Goal: Task Accomplishment & Management: Manage account settings

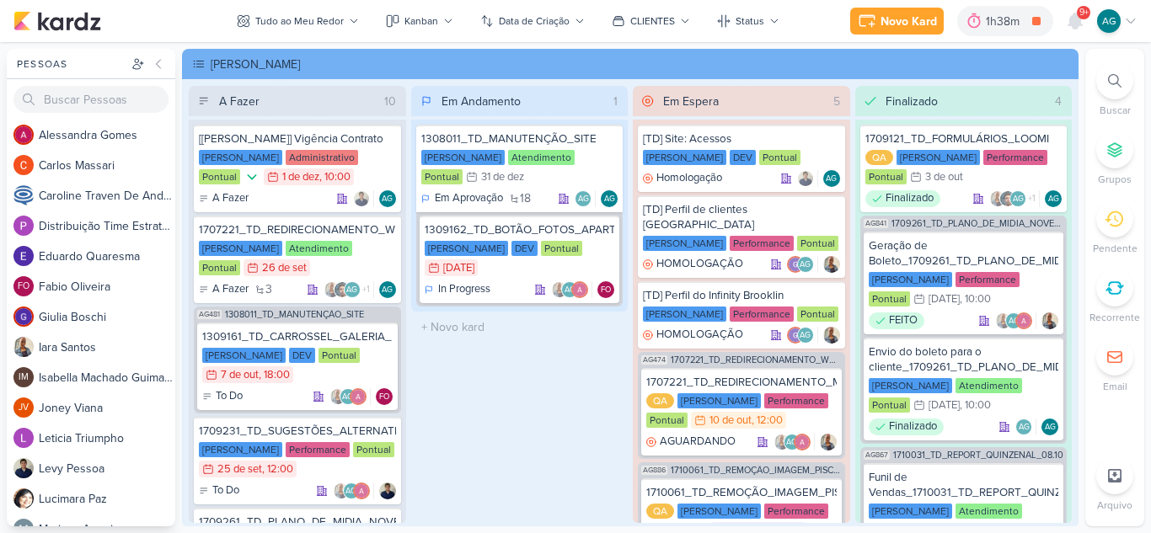
scroll to position [590, 0]
click at [1073, 22] on icon at bounding box center [1074, 20] width 13 height 15
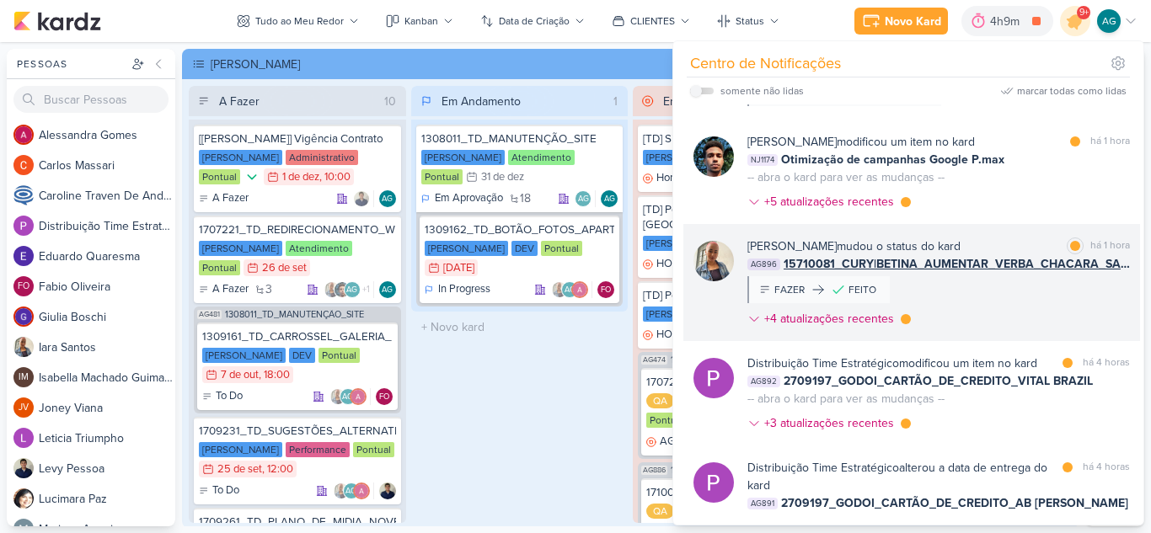
scroll to position [233, 0]
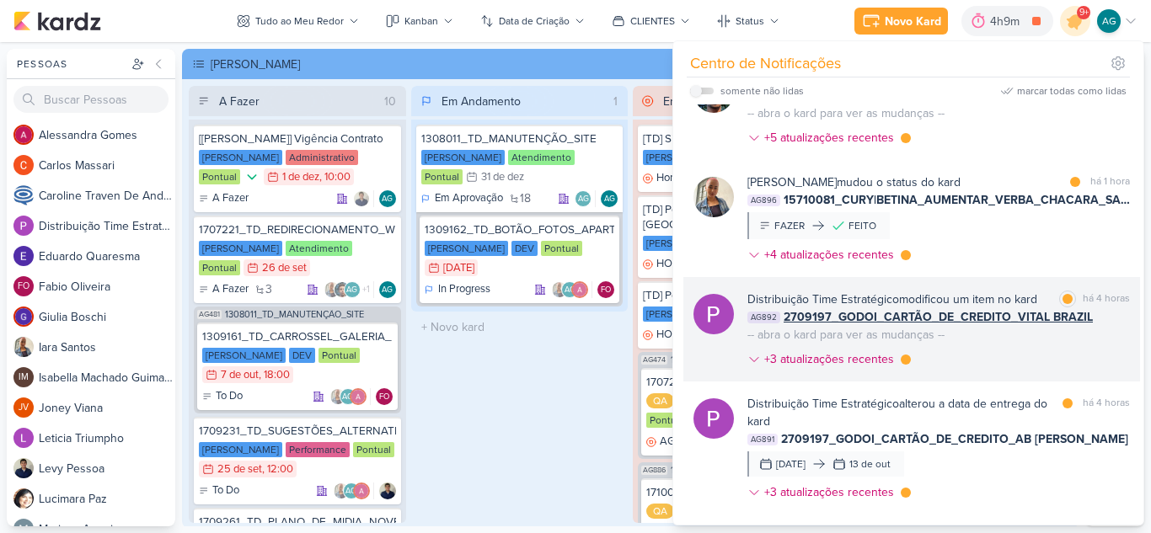
click at [1002, 355] on div "Distribuição Time Estratégico modificou um item no kard marcar como lida há 4 h…" at bounding box center [938, 333] width 383 height 84
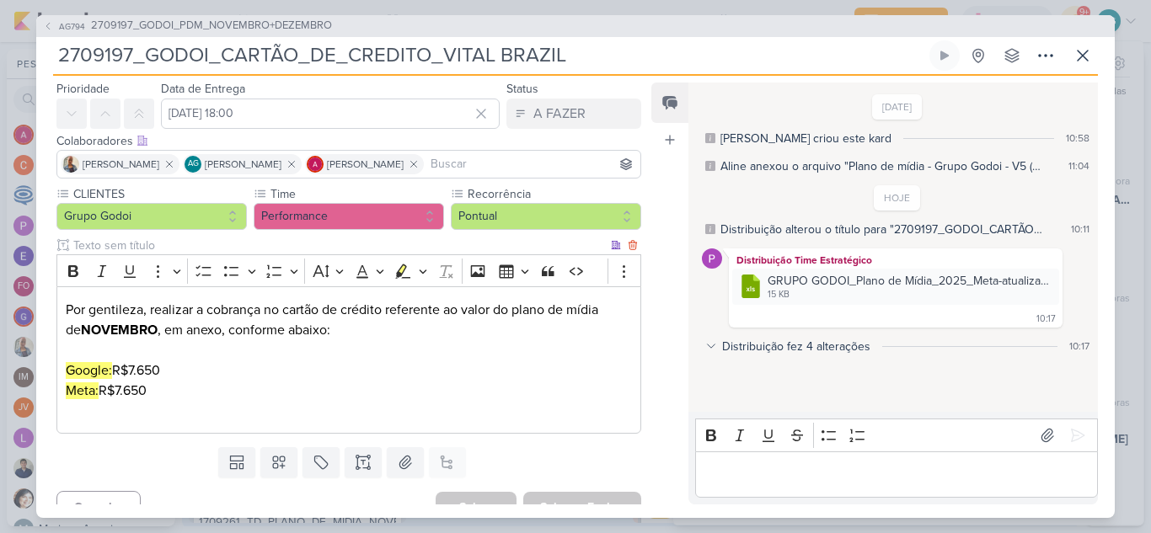
scroll to position [74, 0]
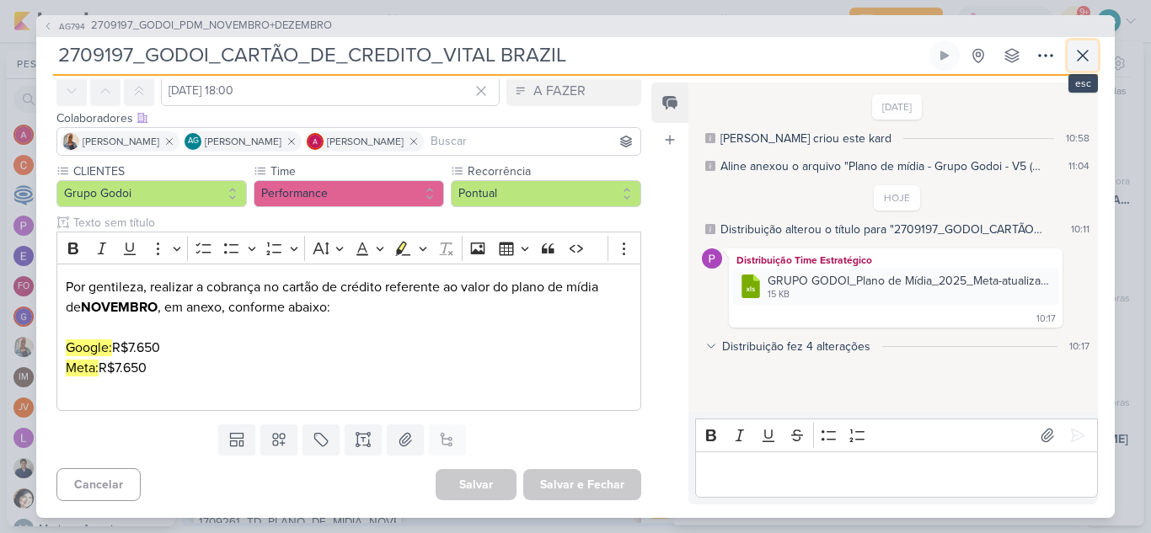
click at [1079, 56] on icon at bounding box center [1083, 56] width 20 height 20
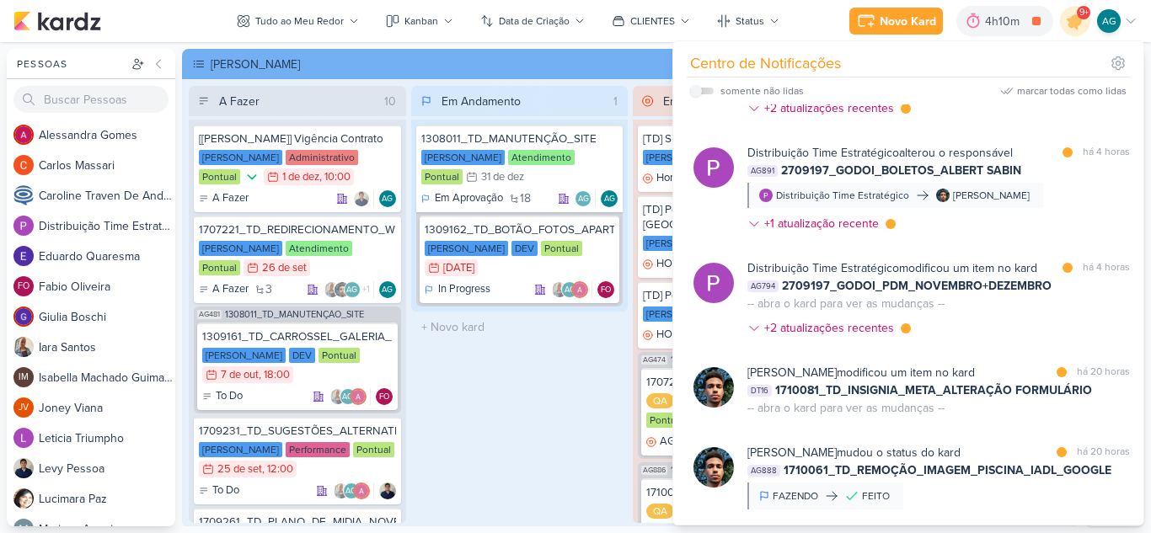
scroll to position [806, 0]
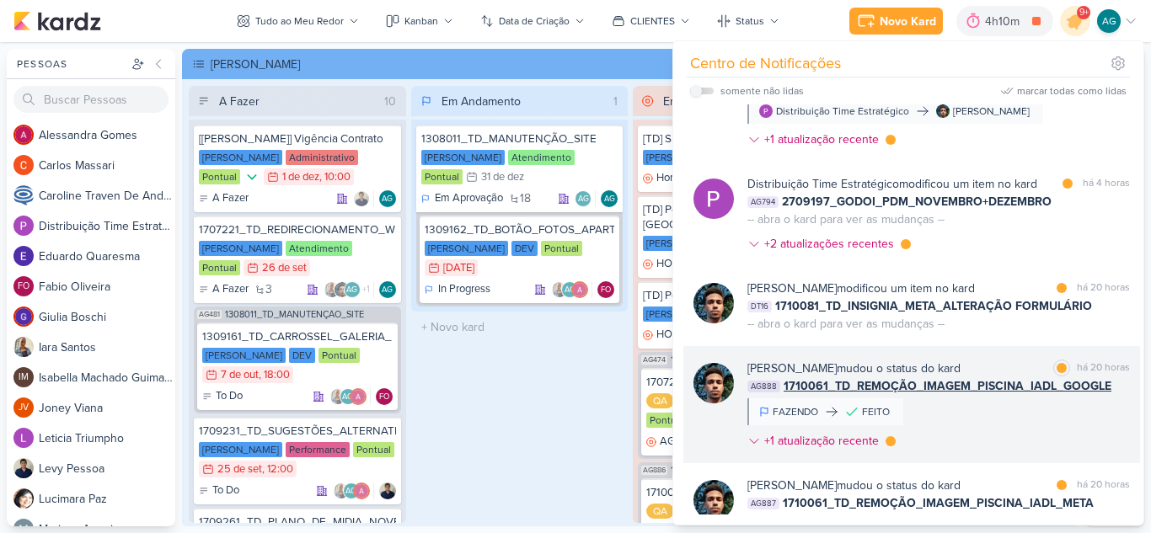
click at [971, 415] on div "Nelito Junior mudou o status do kard marcar como lida há 20 horas AG888 1710061…" at bounding box center [938, 408] width 383 height 97
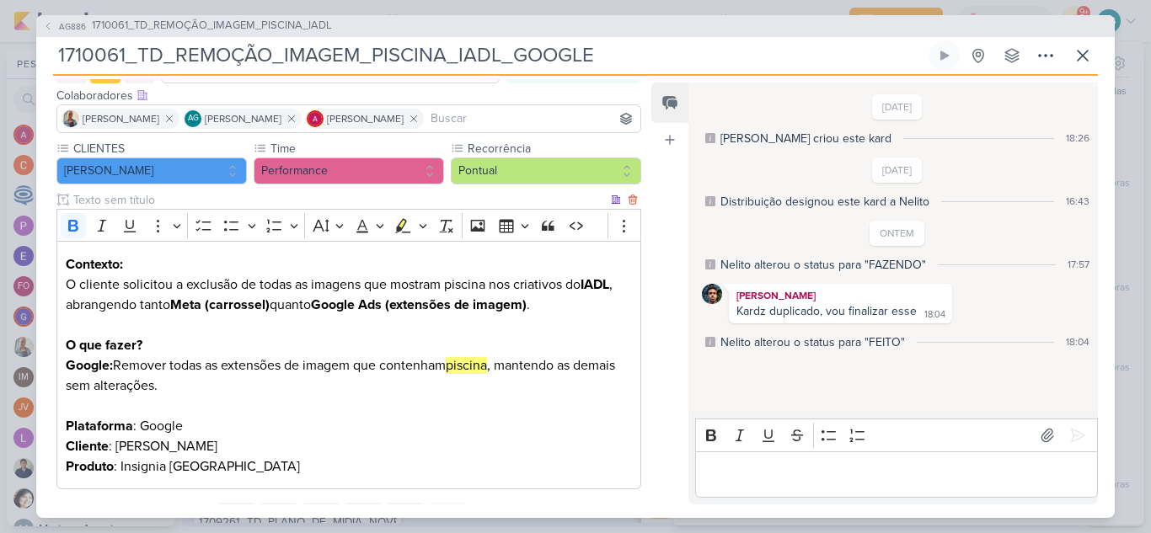
scroll to position [0, 0]
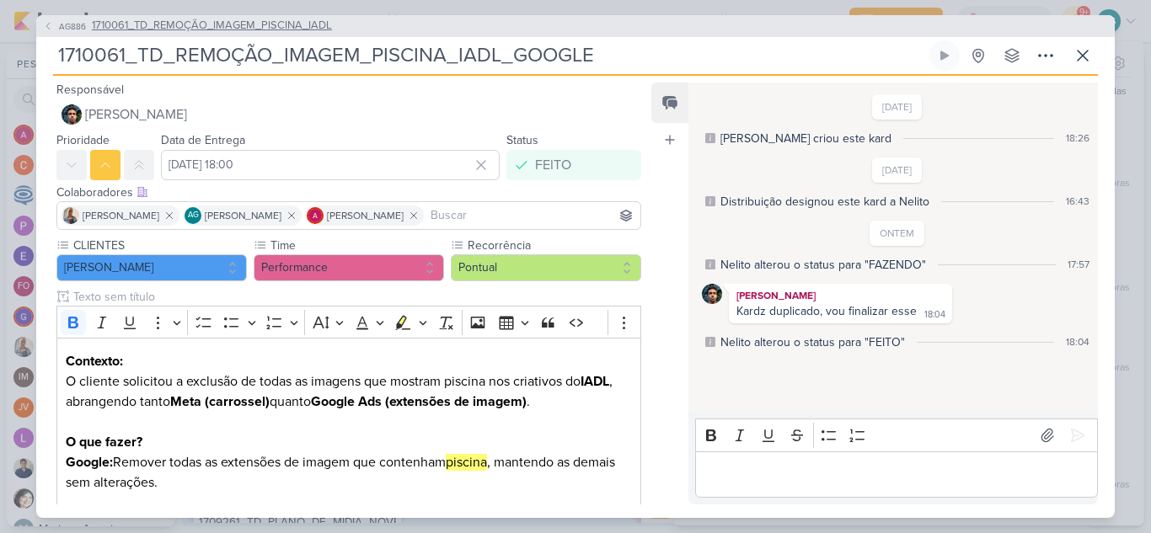
click at [264, 20] on span "1710061_TD_REMOÇÃO_IMAGEM_PISCINA_IADL" at bounding box center [212, 26] width 240 height 17
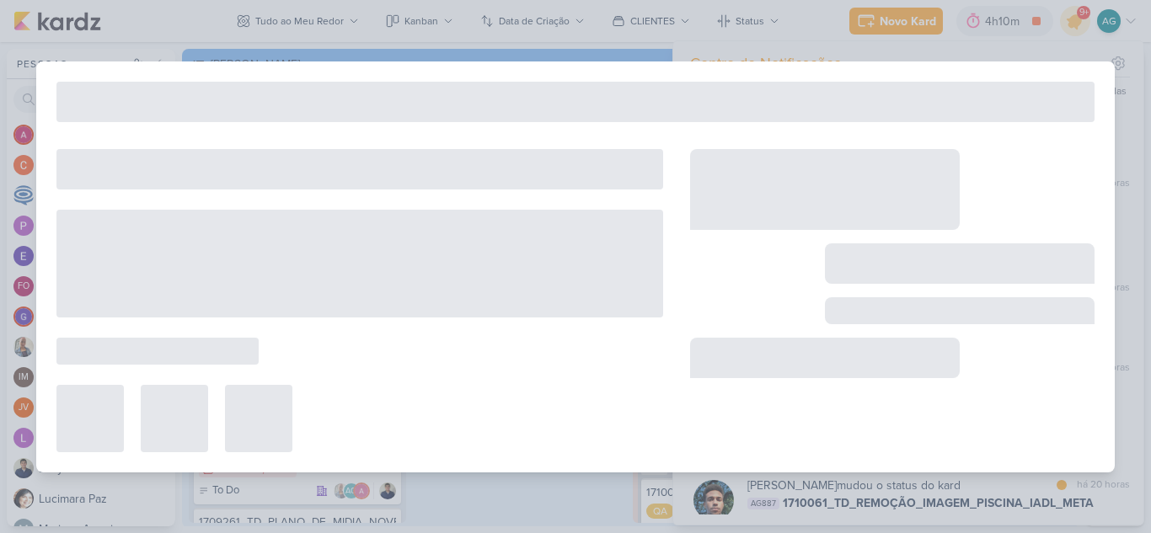
type input "1710061_TD_REMOÇÃO_IMAGEM_PISCINA_IADL"
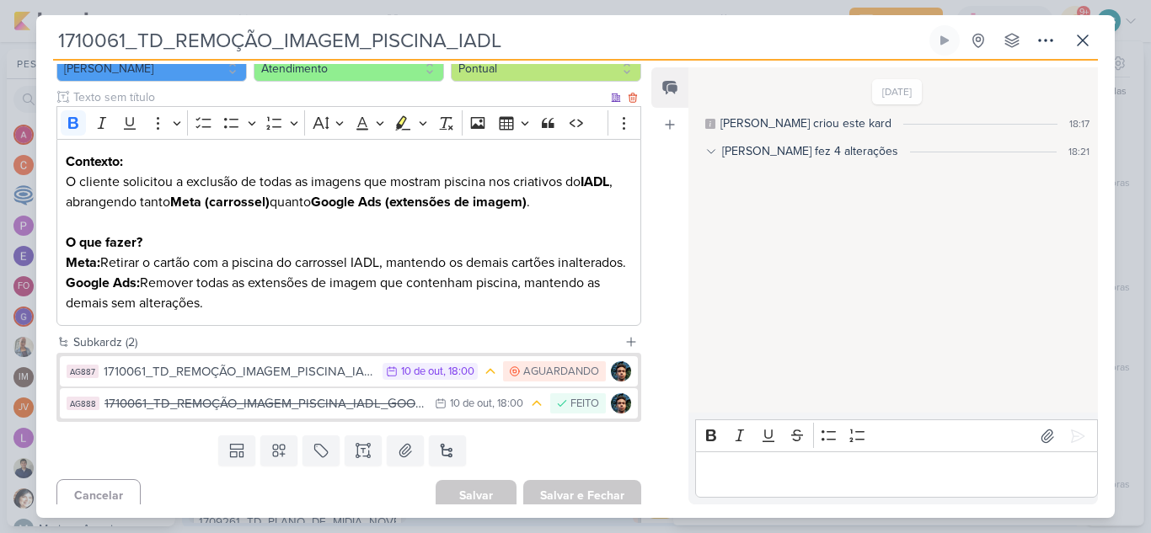
scroll to position [216, 0]
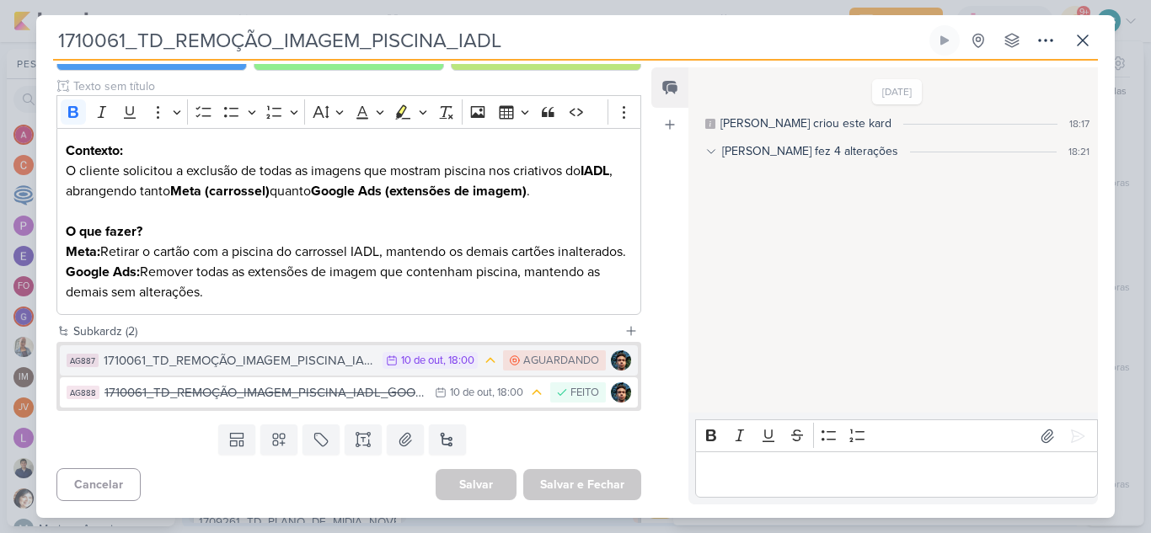
click at [318, 363] on div "1710061_TD_REMOÇÃO_IMAGEM_PISCINA_IADL_META" at bounding box center [239, 360] width 270 height 19
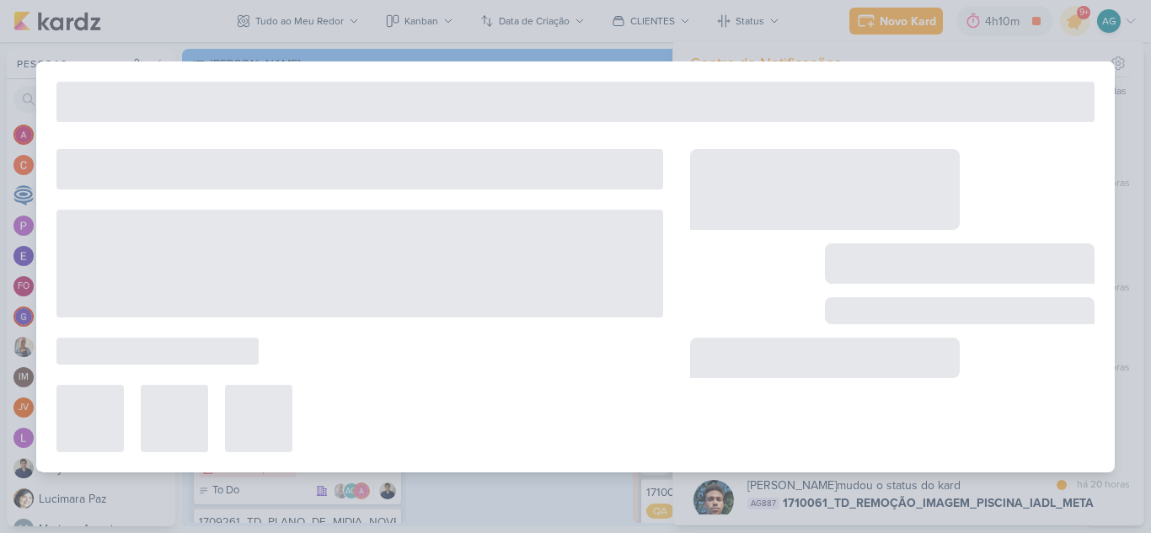
type input "1710061_TD_REMOÇÃO_IMAGEM_PISCINA_IADL_META"
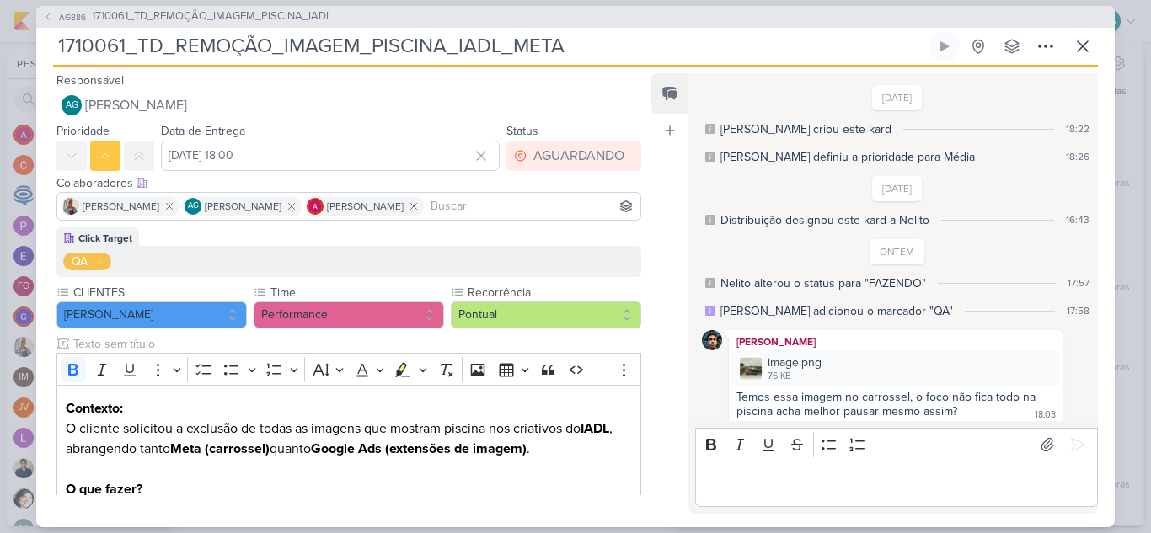
scroll to position [36, 0]
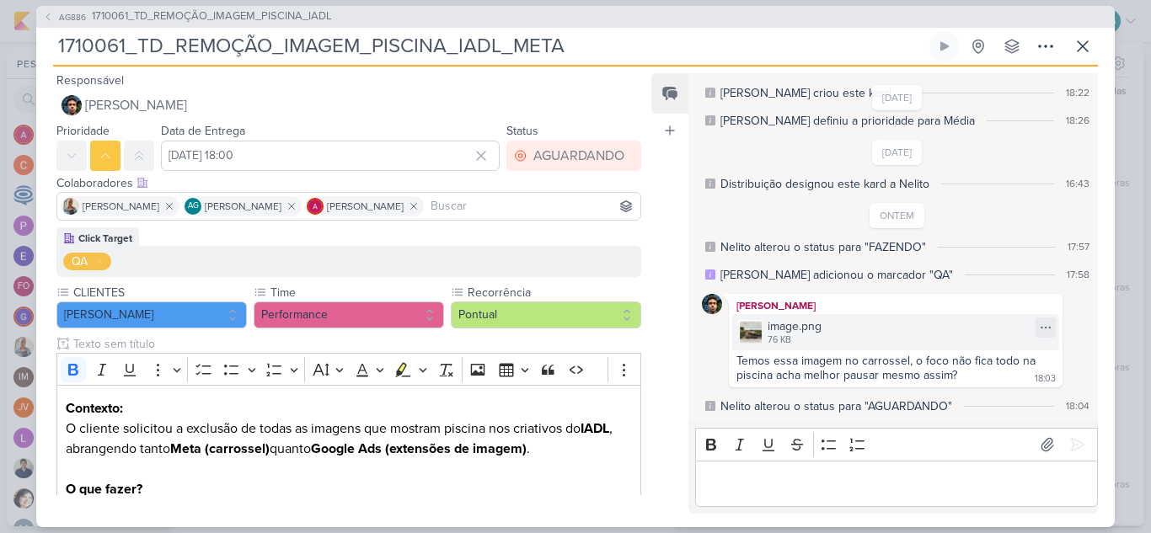
click at [778, 332] on div "image.png" at bounding box center [795, 327] width 54 height 18
click at [811, 484] on p "Editor editing area: main" at bounding box center [896, 484] width 385 height 20
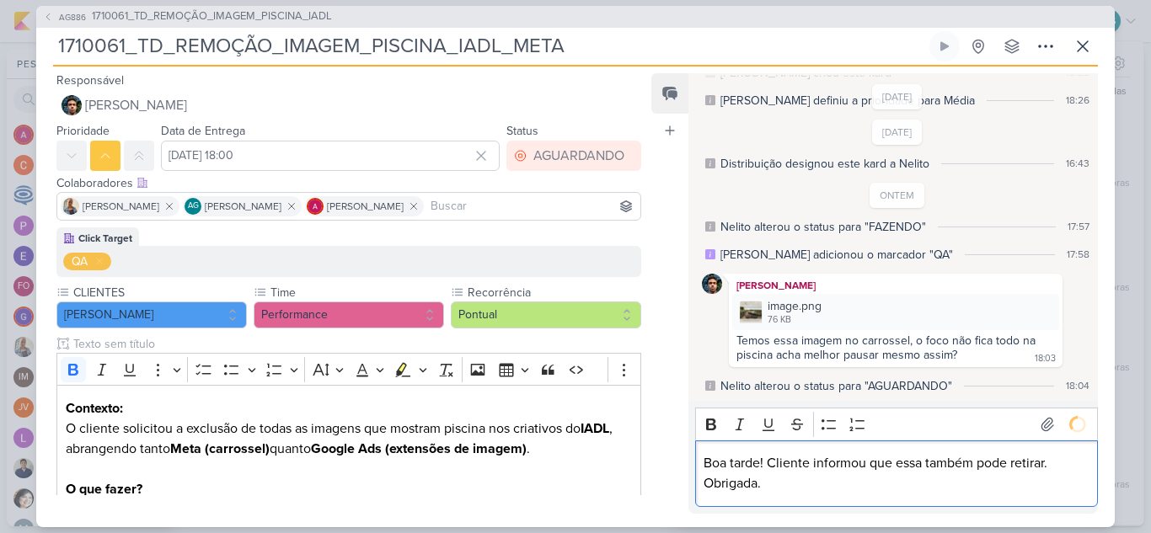
scroll to position [119, 0]
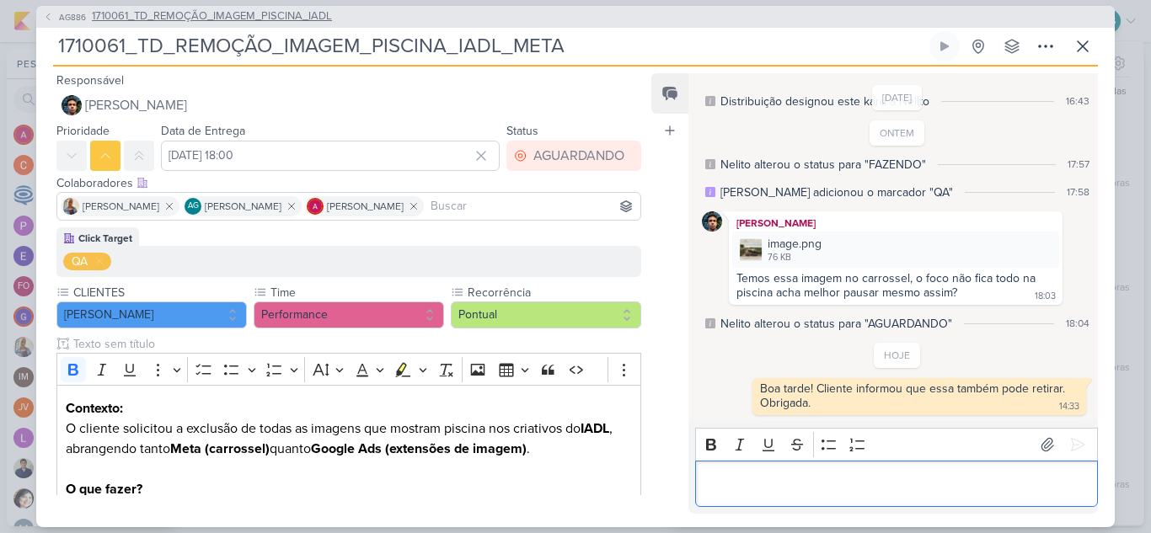
click at [274, 13] on span "1710061_TD_REMOÇÃO_IMAGEM_PISCINA_IADL" at bounding box center [212, 16] width 240 height 17
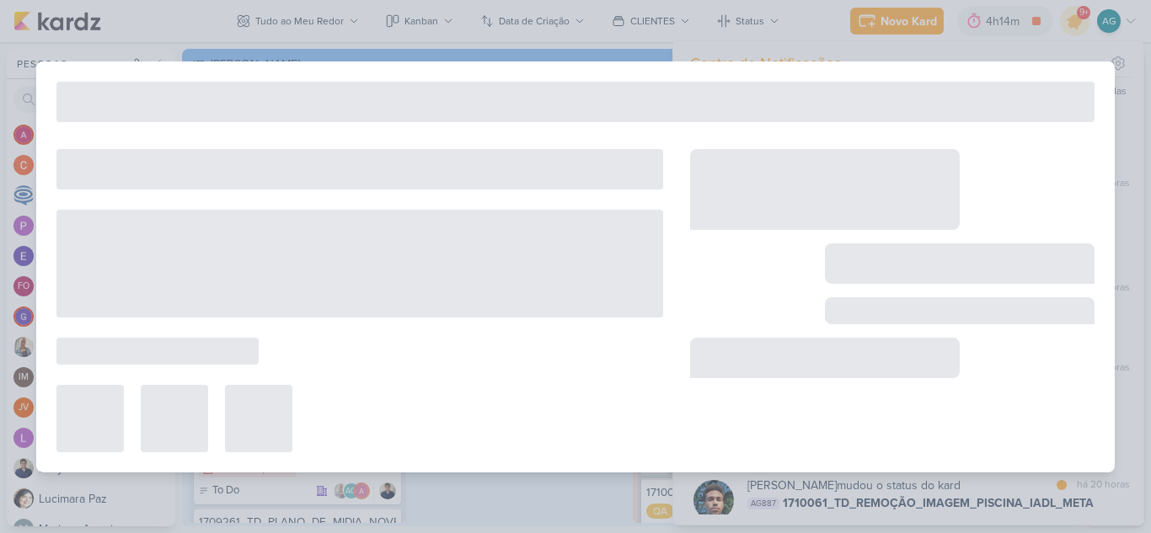
type input "1710061_TD_REMOÇÃO_IMAGEM_PISCINA_IADL"
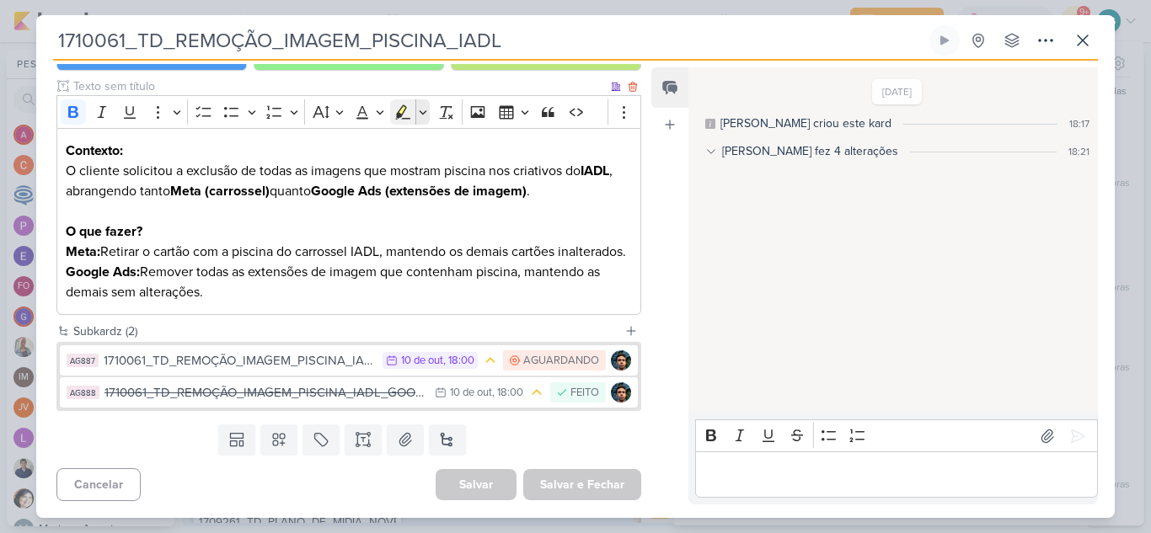
scroll to position [216, 0]
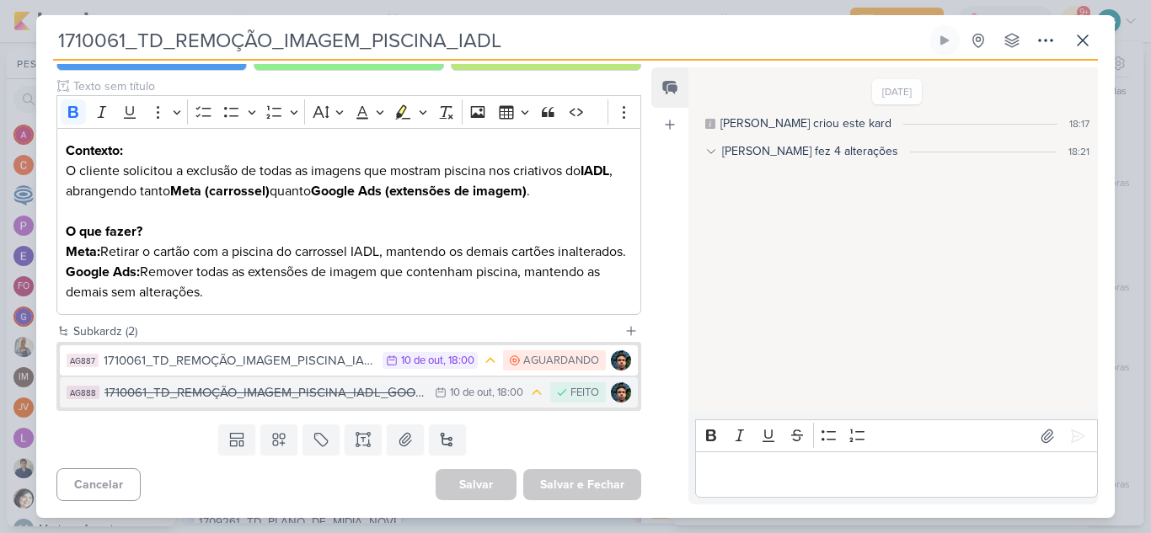
click at [340, 392] on div "1710061_TD_REMOÇÃO_IMAGEM_PISCINA_IADL_GOOGLE" at bounding box center [265, 392] width 322 height 19
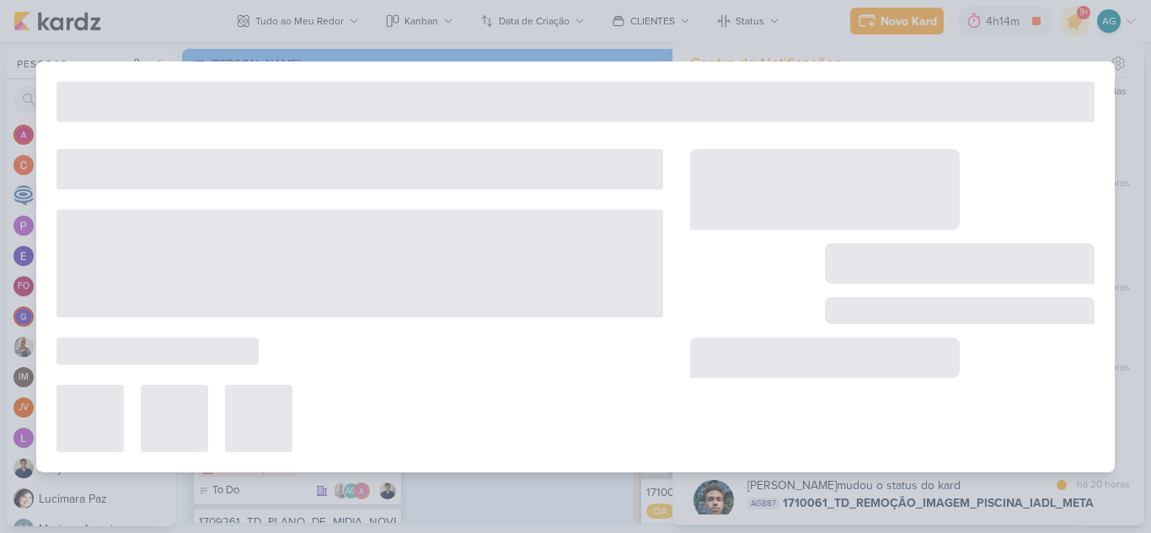
type input "1710061_TD_REMOÇÃO_IMAGEM_PISCINA_IADL_GOOGLE"
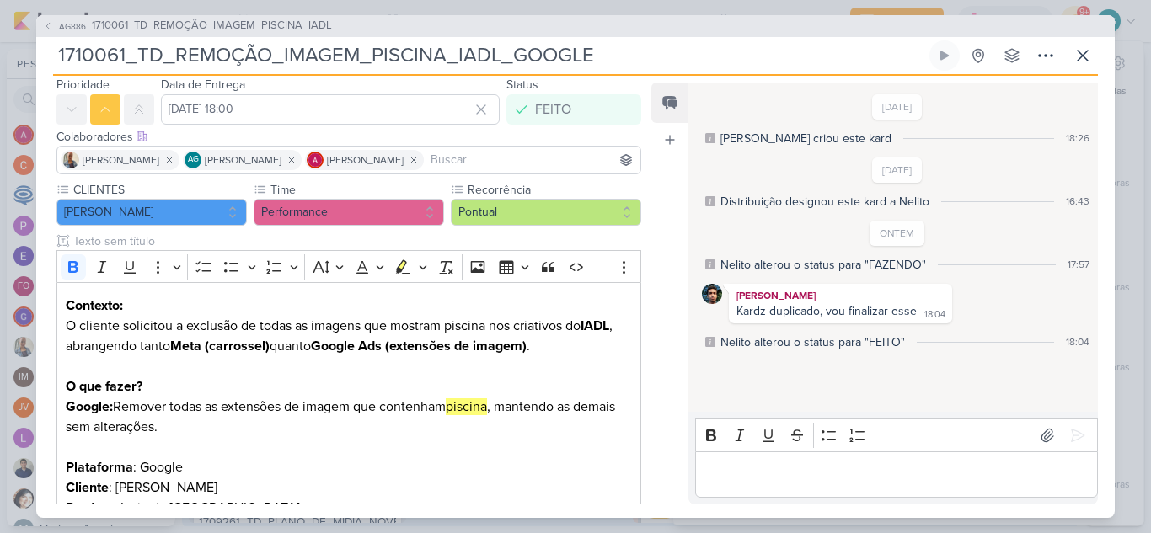
scroll to position [84, 0]
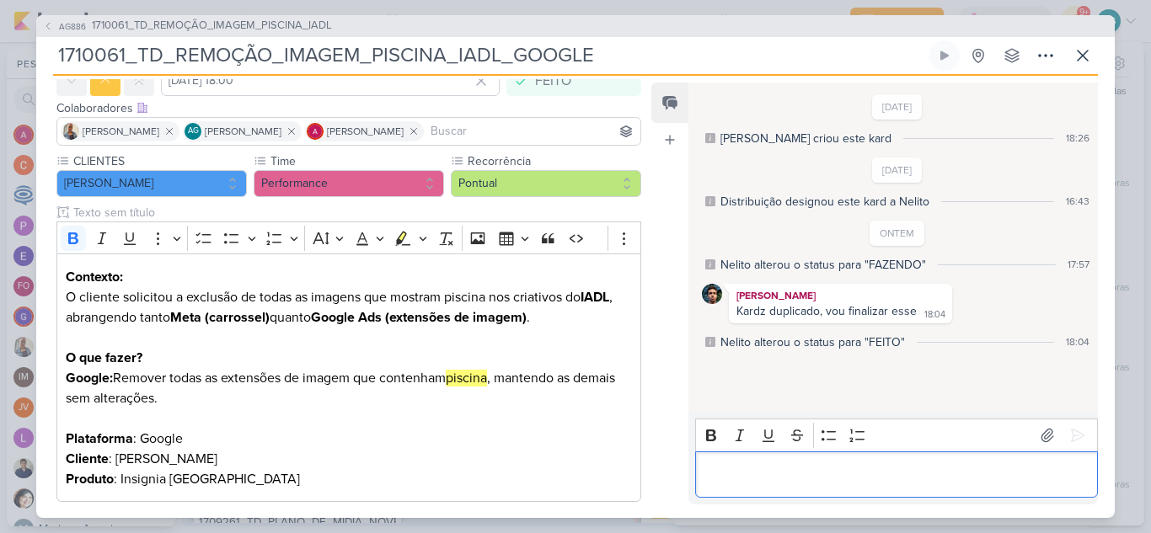
click at [768, 486] on div "Editor editing area: main" at bounding box center [896, 475] width 403 height 46
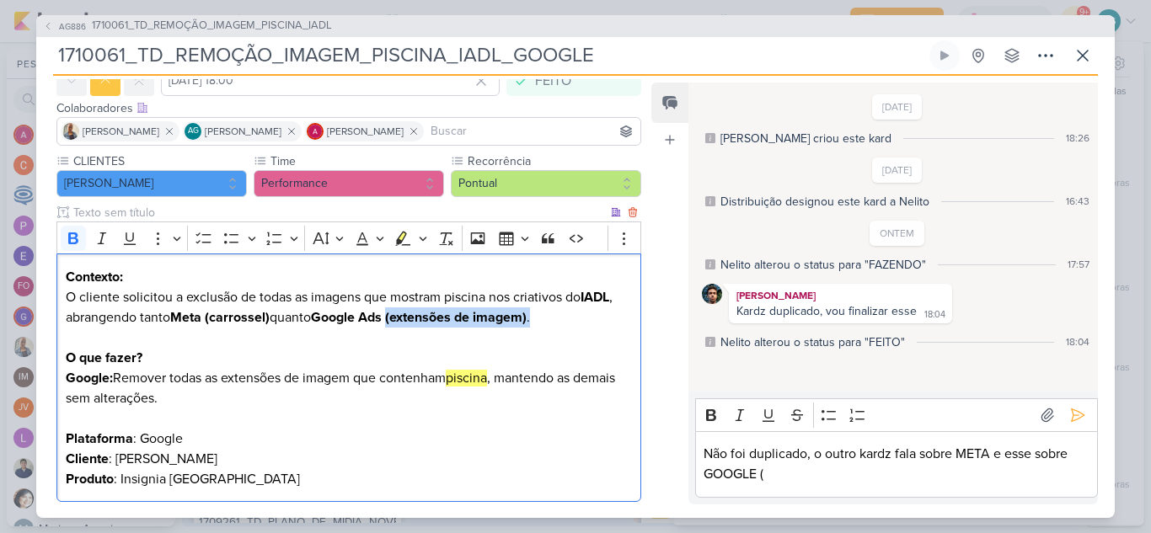
drag, startPoint x: 394, startPoint y: 318, endPoint x: 539, endPoint y: 318, distance: 145.8
click at [539, 318] on p "Contexto: O cliente solicitou a exclusão de todas as imagens que mostram piscin…" at bounding box center [349, 307] width 566 height 81
copy p "(extensões de imagem) ."
click at [808, 475] on p "Não foi duplicado, o outro kardz fala sobre META e esse sobre GOOGLE (" at bounding box center [896, 464] width 385 height 40
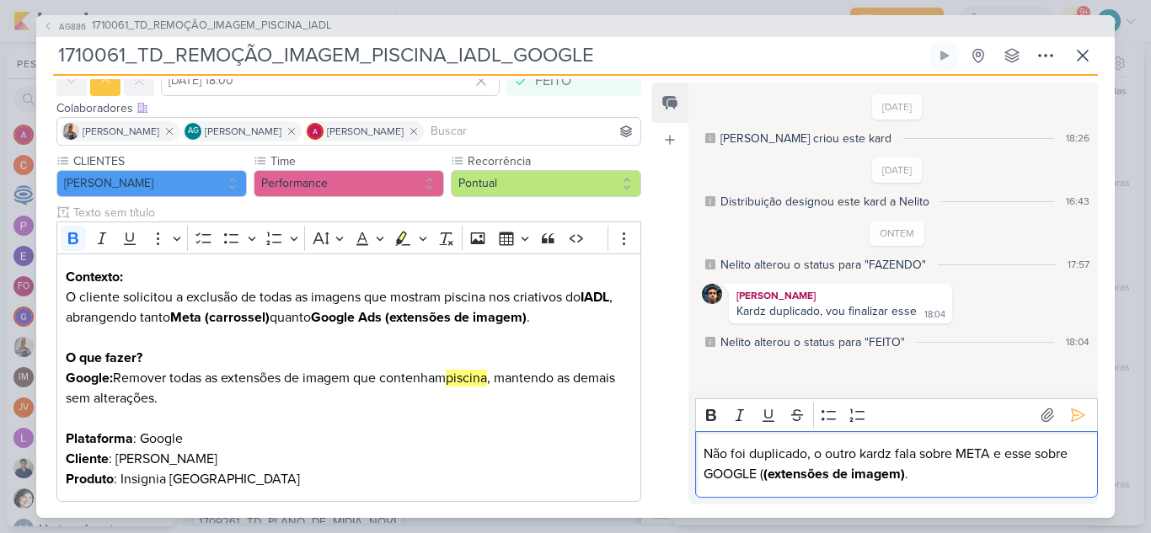
click at [766, 471] on strong "(extensões de imagem)" at bounding box center [834, 474] width 142 height 17
drag, startPoint x: 888, startPoint y: 474, endPoint x: 763, endPoint y: 476, distance: 125.6
click at [763, 476] on p "Não foi duplicado, o outro kardz fala sobre META e esse sobre GOOGLE (extensões…" at bounding box center [896, 464] width 385 height 40
click at [713, 421] on icon "Editor toolbar" at bounding box center [711, 415] width 17 height 17
click at [948, 481] on p "Não foi duplicado, o outro kardz fala sobre META e esse sobre GOOGLE (extensões…" at bounding box center [896, 464] width 385 height 40
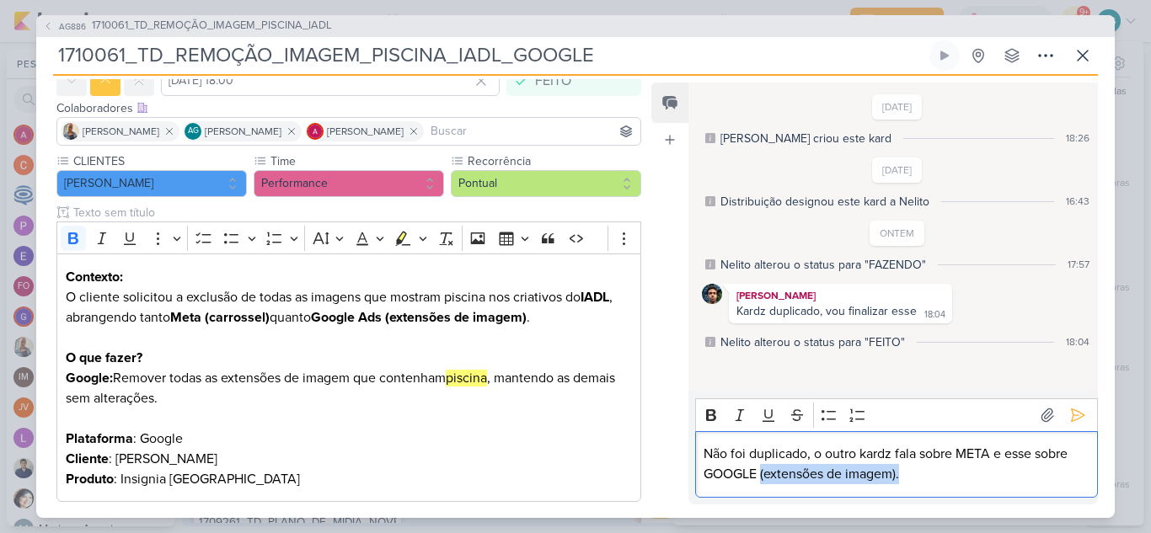
drag, startPoint x: 940, startPoint y: 474, endPoint x: 934, endPoint y: 453, distance: 21.1
click at [939, 474] on p "Não foi duplicado, o outro kardz fala sobre META e esse sobre GOOGLE (extensões…" at bounding box center [896, 464] width 385 height 40
click at [930, 439] on div "Não foi duplicado, o outro kardz fala sobre META e esse sobre GOOGLE (extensões…" at bounding box center [896, 464] width 403 height 67
click at [704, 456] on p "Não foi duplicado, o outro kardz fala sobre META e esse sobre GOOGLE (extensões…" at bounding box center [896, 464] width 385 height 40
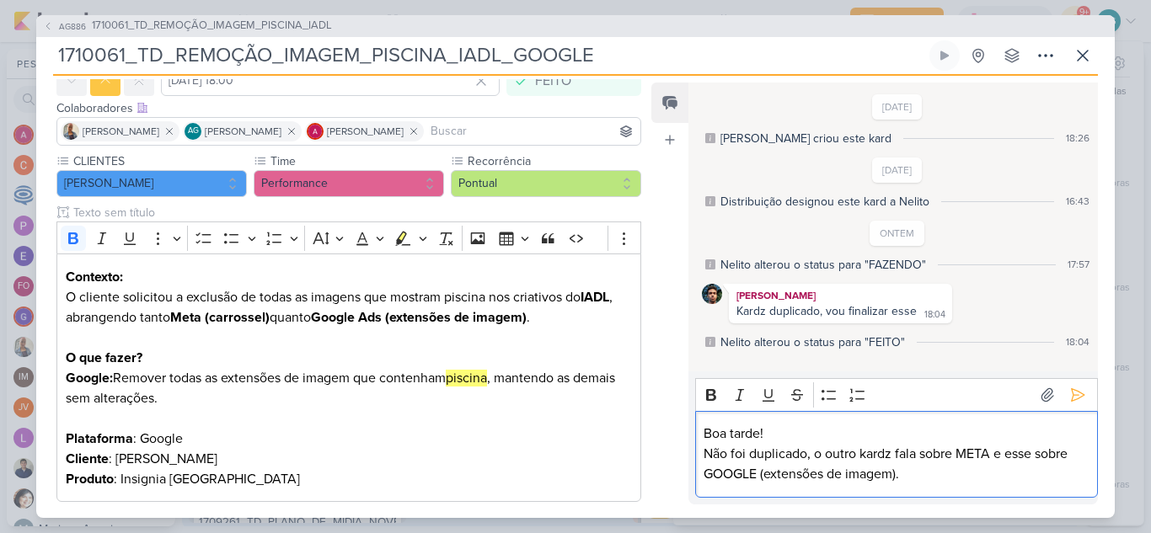
click at [973, 453] on p "Não foi duplicado, o outro kardz fala sobre META e esse sobre GOOGLE (extensões…" at bounding box center [896, 464] width 385 height 40
click at [712, 391] on icon "Editor toolbar" at bounding box center [711, 395] width 10 height 12
click at [731, 474] on p "Não foi duplicado, o outro kardz fala sobre META e esse sobre GOOGLE (extensões…" at bounding box center [896, 464] width 385 height 40
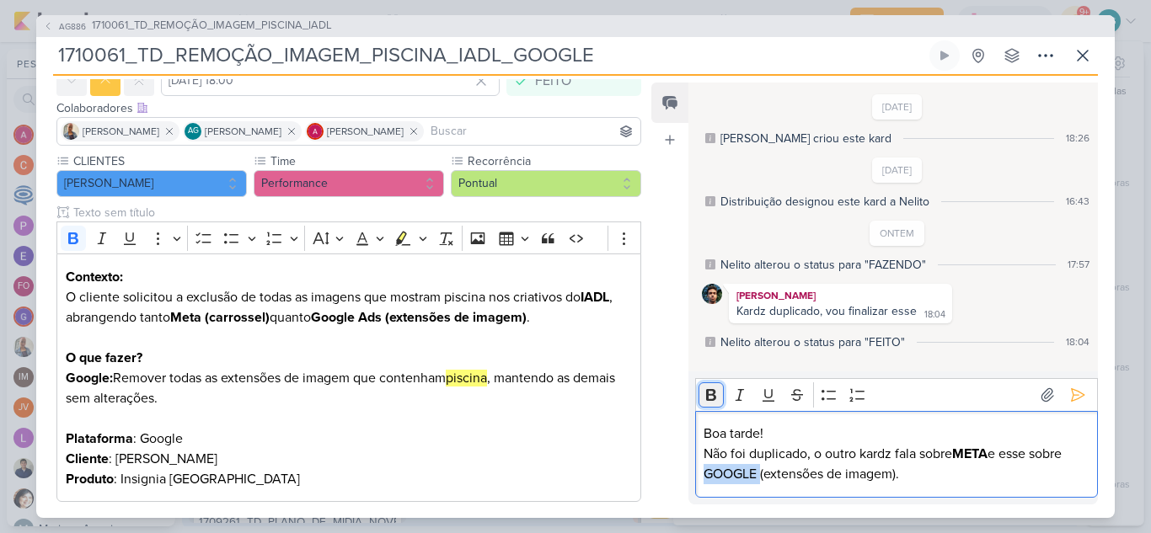
click at [709, 394] on icon "Editor toolbar" at bounding box center [711, 395] width 10 height 12
click at [843, 471] on p "Não foi duplicado, o outro kardz fala sobre META e esse sobre GOOGLE (extensões…" at bounding box center [896, 464] width 385 height 40
click at [1076, 395] on icon at bounding box center [1077, 395] width 17 height 17
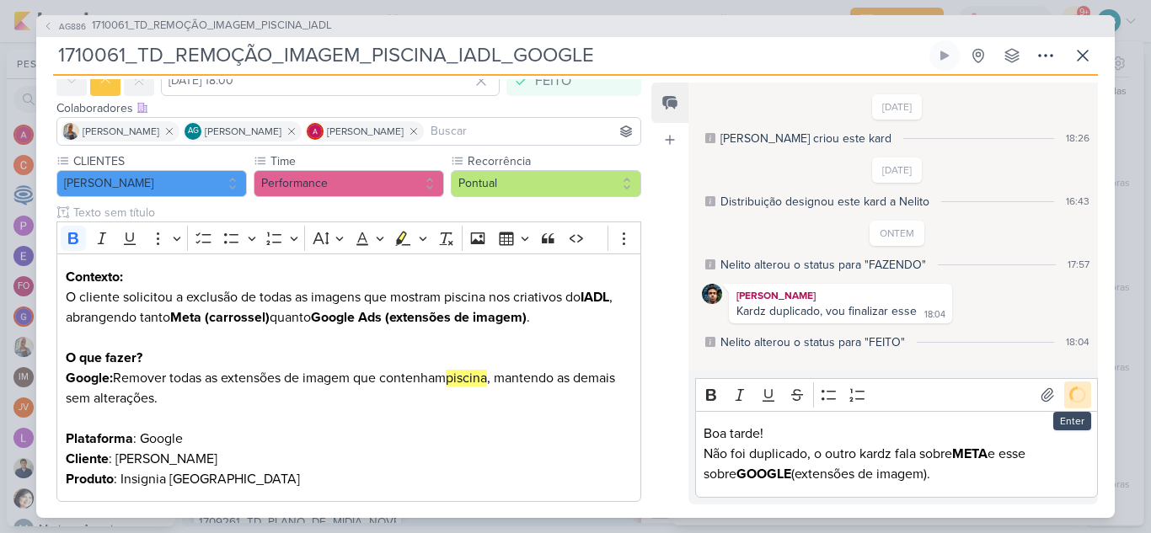
scroll to position [24, 0]
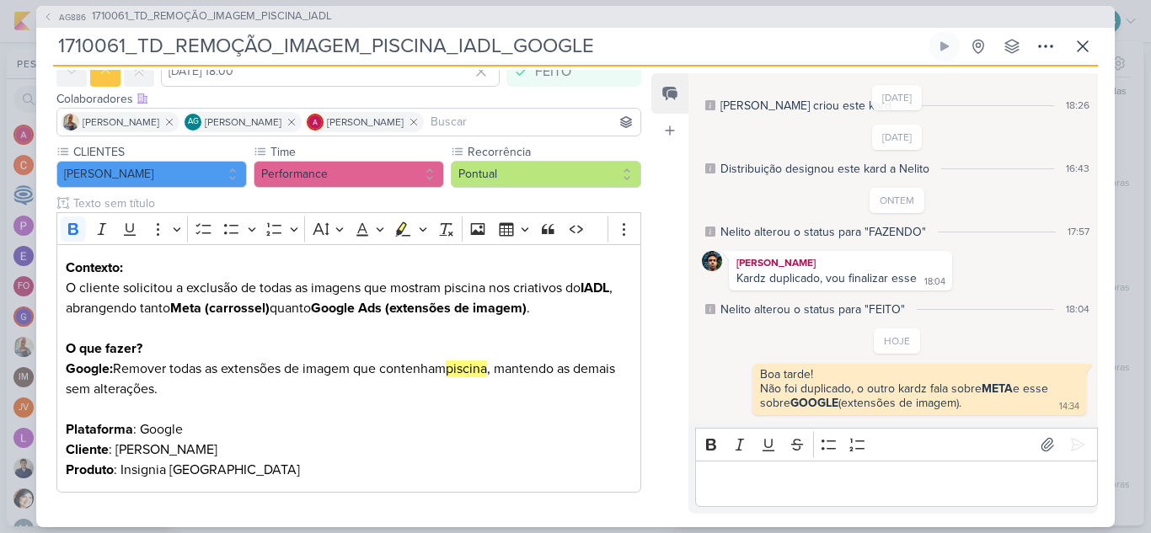
drag, startPoint x: 598, startPoint y: 45, endPoint x: 52, endPoint y: 49, distance: 546.1
click at [52, 49] on div "AG886 1710061_TD_REMOÇÃO_IMAGEM_PISCINA_IADL 1710061_TD_REMOÇÃO_IMAGEM_PISCINA_…" at bounding box center [575, 267] width 1079 height 522
click at [1079, 43] on icon at bounding box center [1083, 46] width 10 height 10
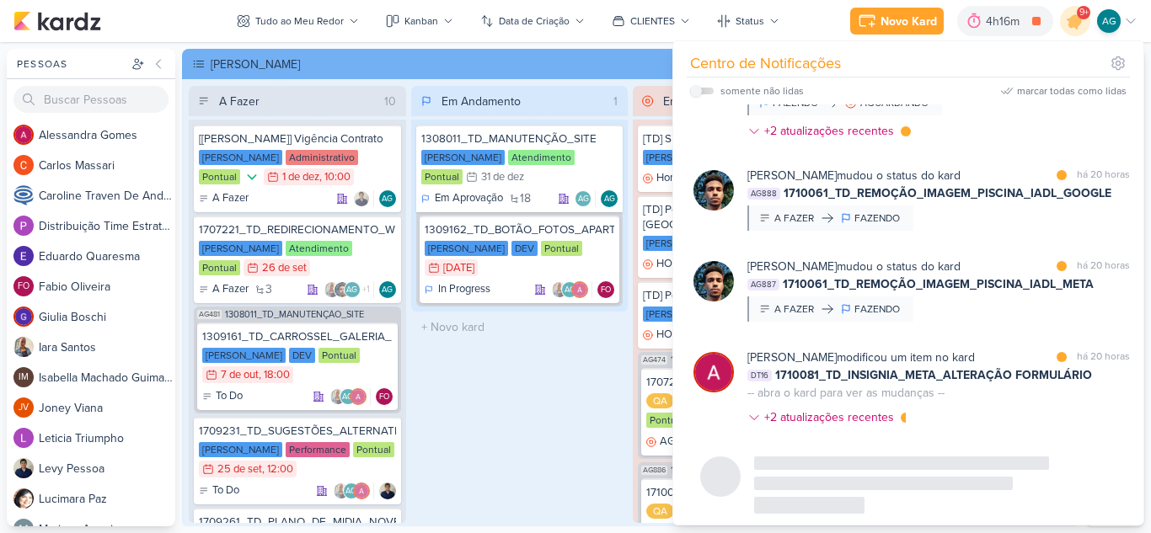
scroll to position [1247, 0]
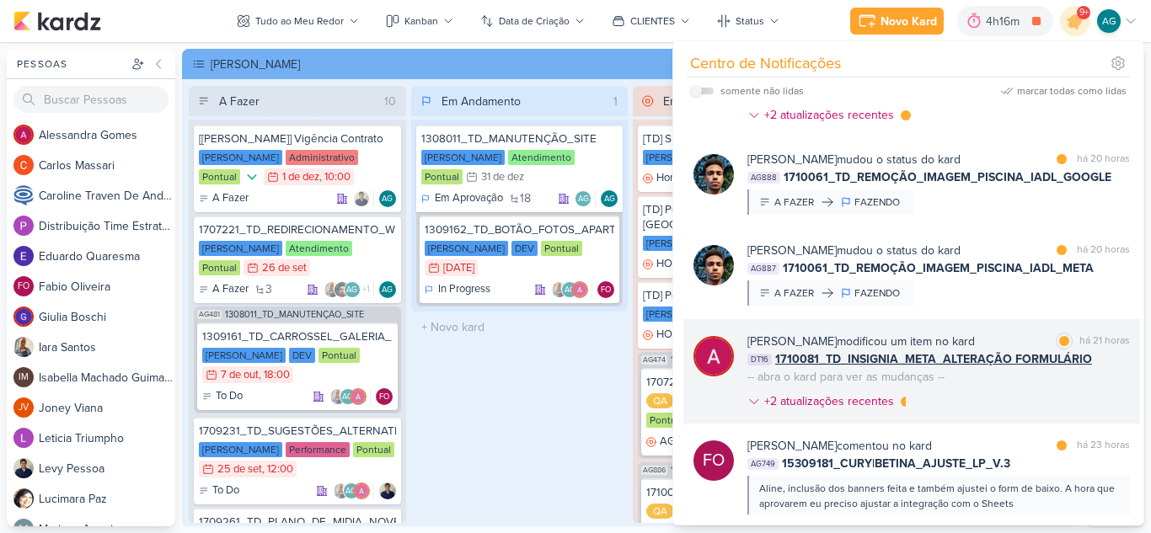
click at [988, 368] on div "Alessandra Gomes modificou um item no kard marcar como lida há 21 horas DT16 17…" at bounding box center [938, 375] width 383 height 84
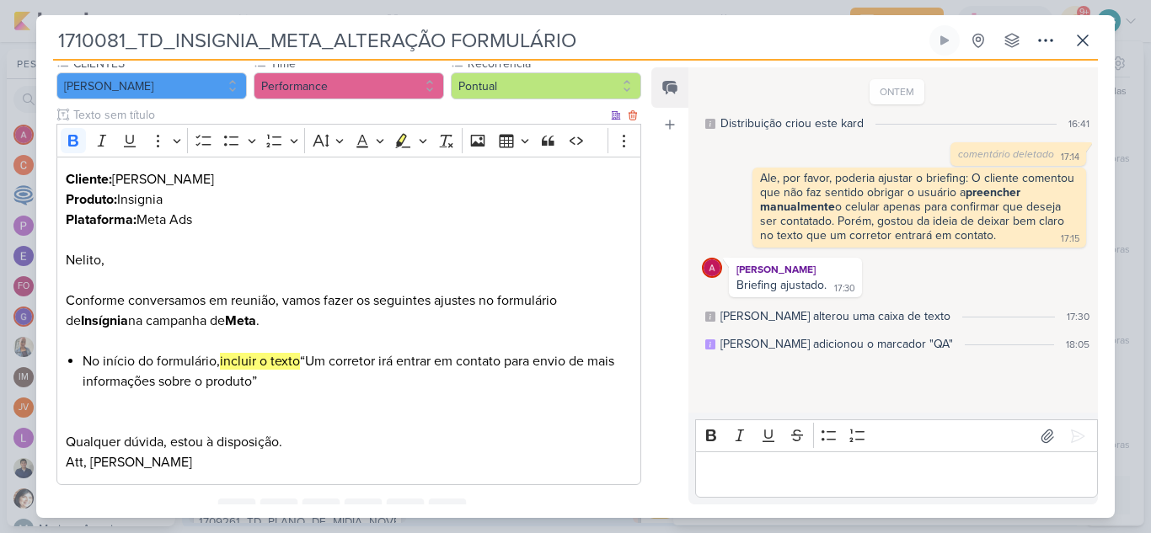
scroll to position [253, 0]
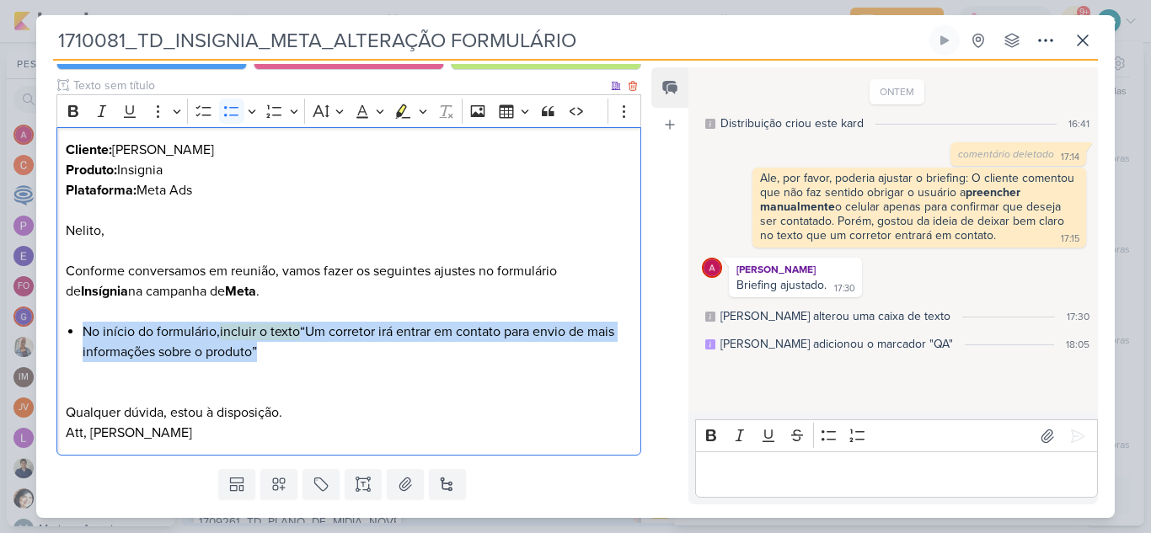
drag, startPoint x: 281, startPoint y: 353, endPoint x: 86, endPoint y: 337, distance: 196.1
click at [86, 337] on li "No início do formulário, incluir o texto “Um corretor irá entrar em contato par…" at bounding box center [357, 342] width 549 height 40
copy li "No início do formulário, incluir o texto “Um corretor irá entrar em contato par…"
click at [1086, 40] on icon at bounding box center [1083, 40] width 20 height 20
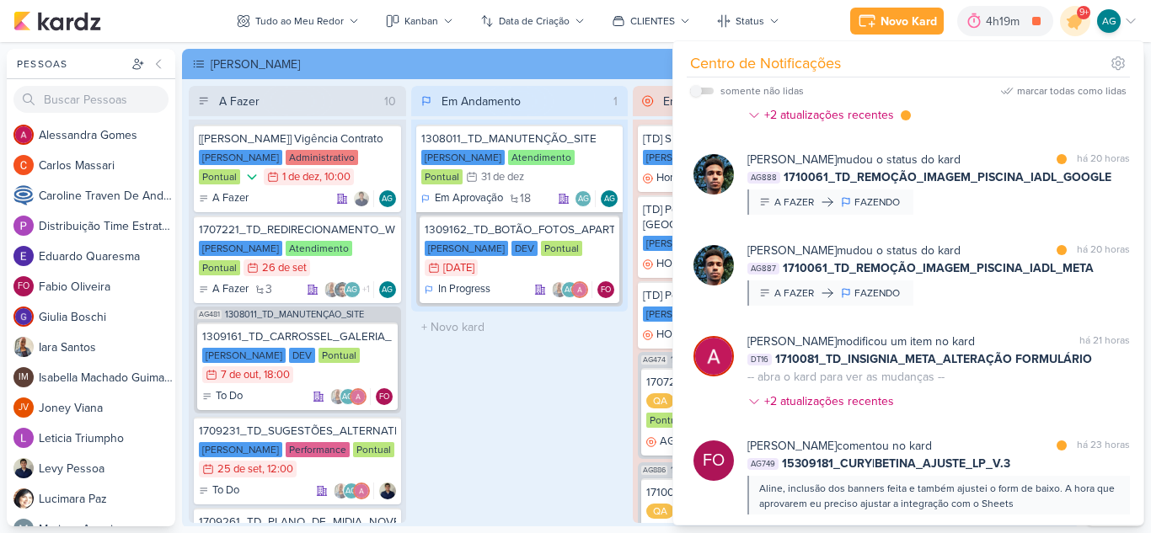
click at [940, 199] on div "Nelito Junior mudou o status do kard marcar como lida há 20 horas AG888 1710061…" at bounding box center [938, 183] width 383 height 64
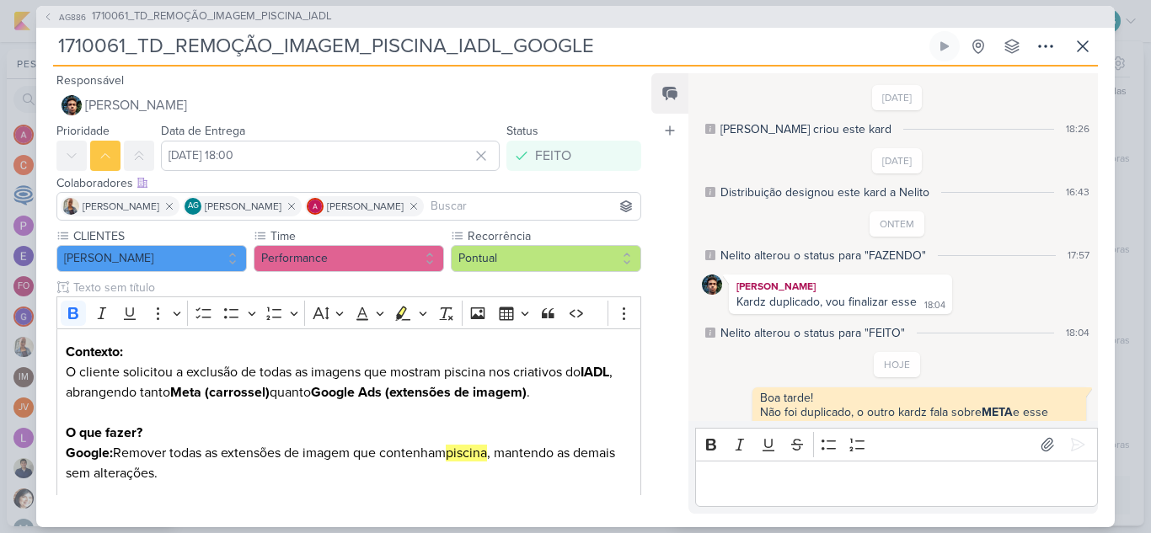
scroll to position [24, 0]
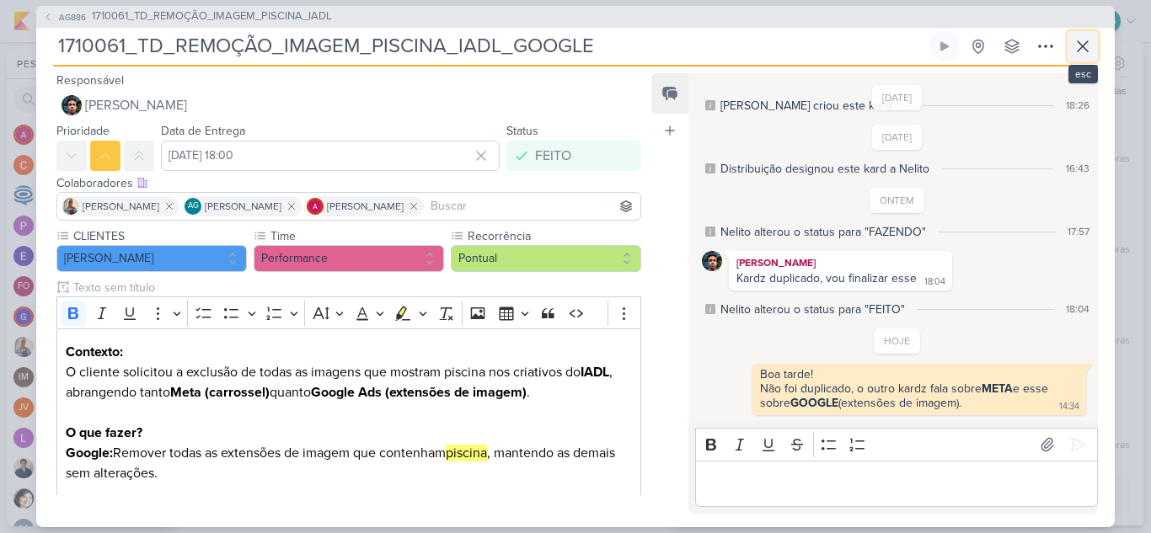
click at [1077, 53] on icon at bounding box center [1083, 46] width 20 height 20
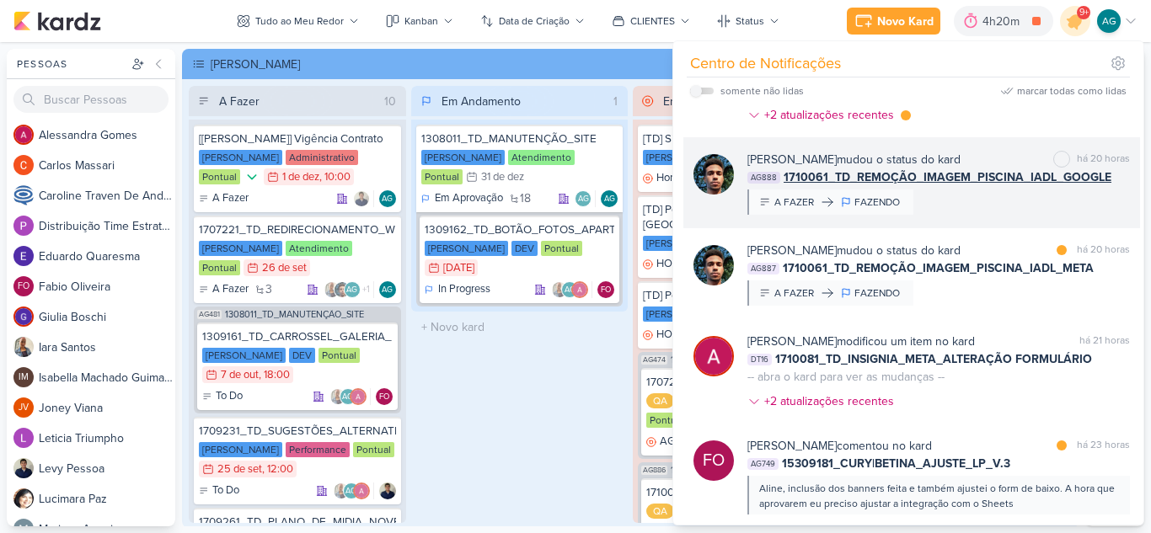
click at [834, 210] on div "A FAZER FAZENDO" at bounding box center [830, 202] width 166 height 25
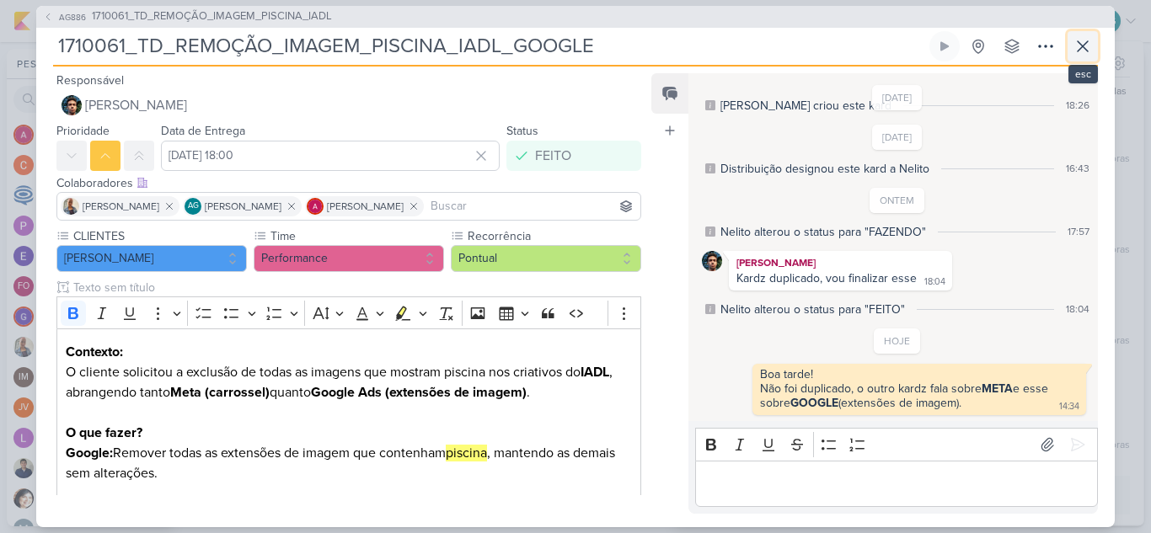
click at [1092, 38] on icon at bounding box center [1083, 46] width 20 height 20
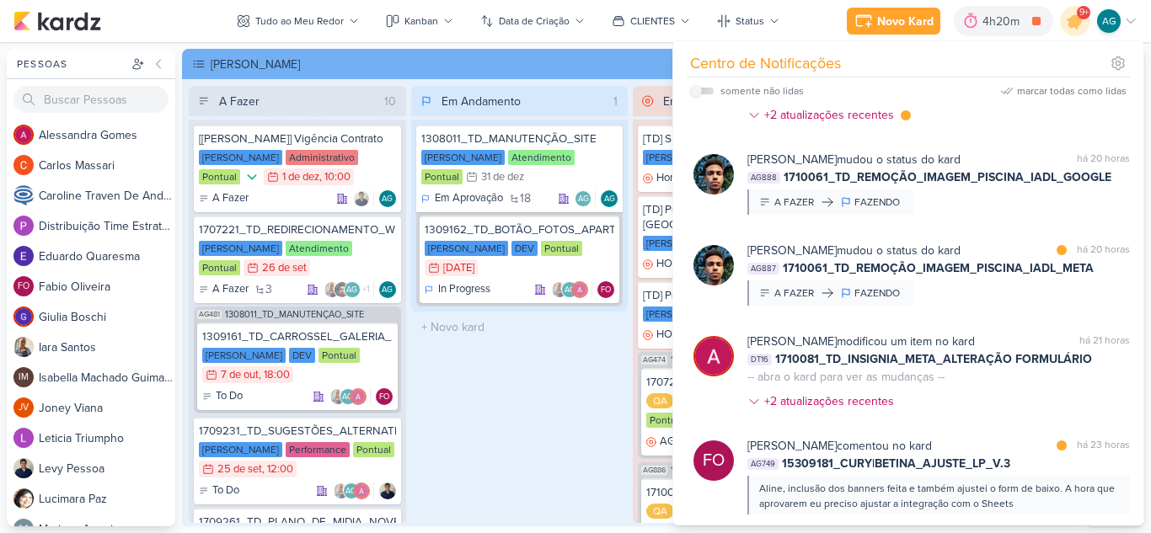
click at [608, 413] on div "Em Andamento 1 1308011_TD_MANUTENÇÃO_SITE Teixeira Duarte Atendimento Pontual 3…" at bounding box center [519, 304] width 217 height 437
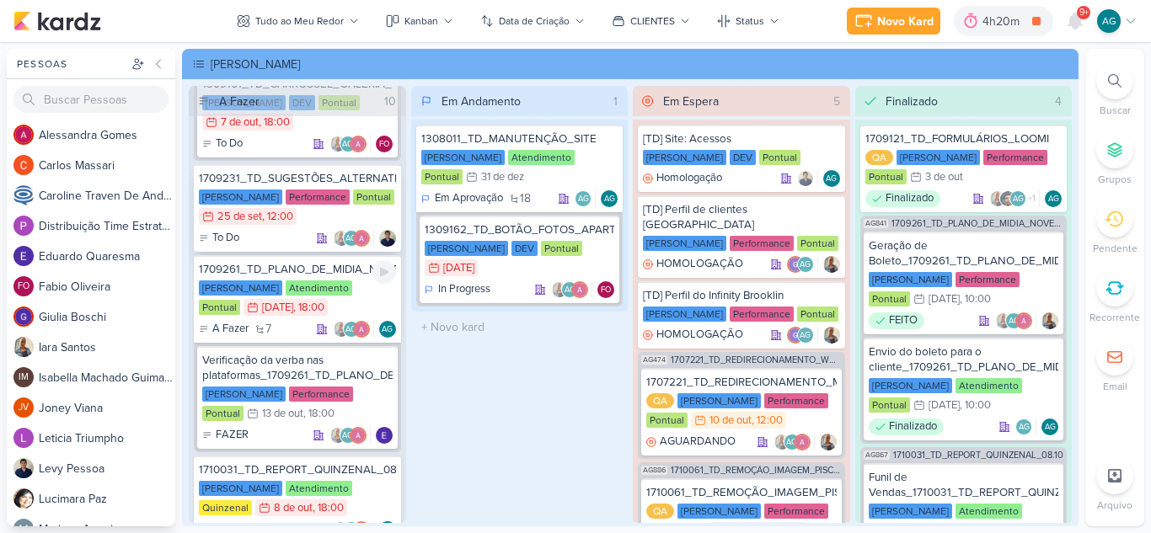
scroll to position [337, 0]
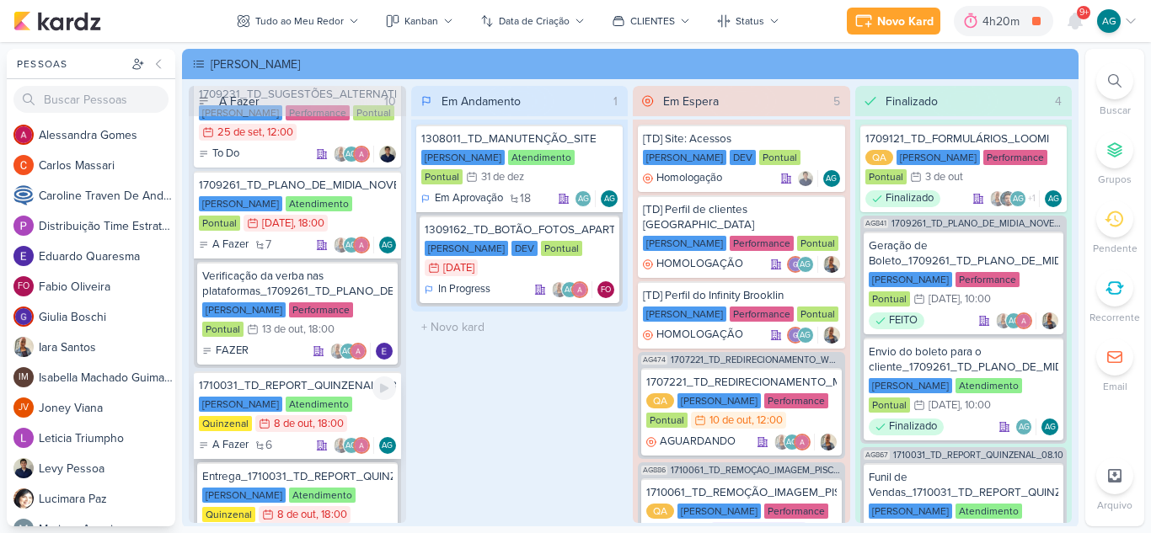
click at [302, 388] on div "1710031_TD_REPORT_QUINZENAL_08.10" at bounding box center [297, 385] width 197 height 15
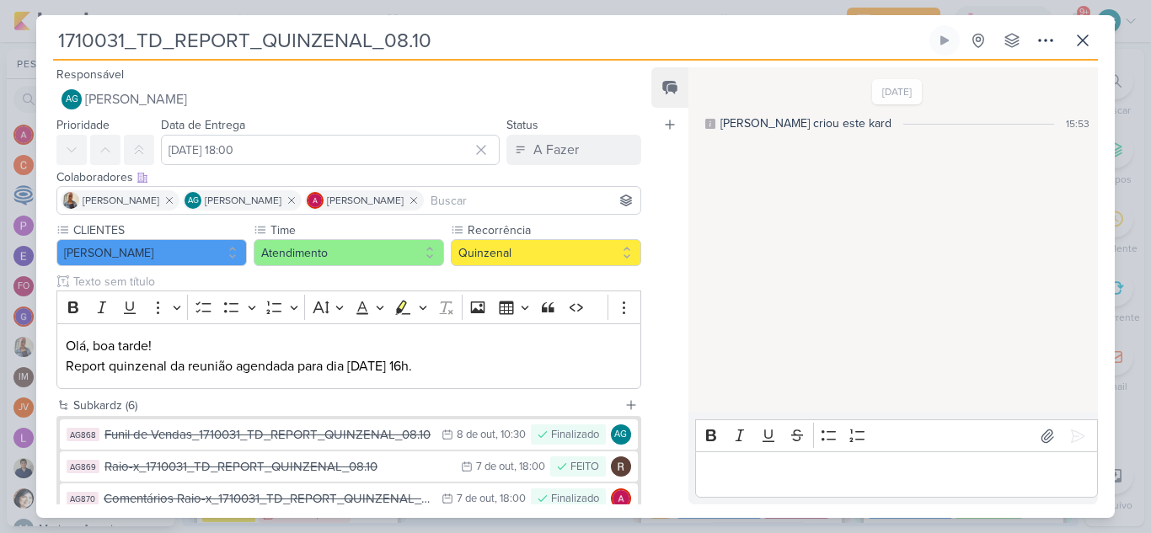
drag, startPoint x: 490, startPoint y: 36, endPoint x: 33, endPoint y: 30, distance: 457.6
click at [33, 30] on div "1710031_TD_REPORT_QUINZENAL_08.10 Criado por mim" at bounding box center [575, 266] width 1151 height 533
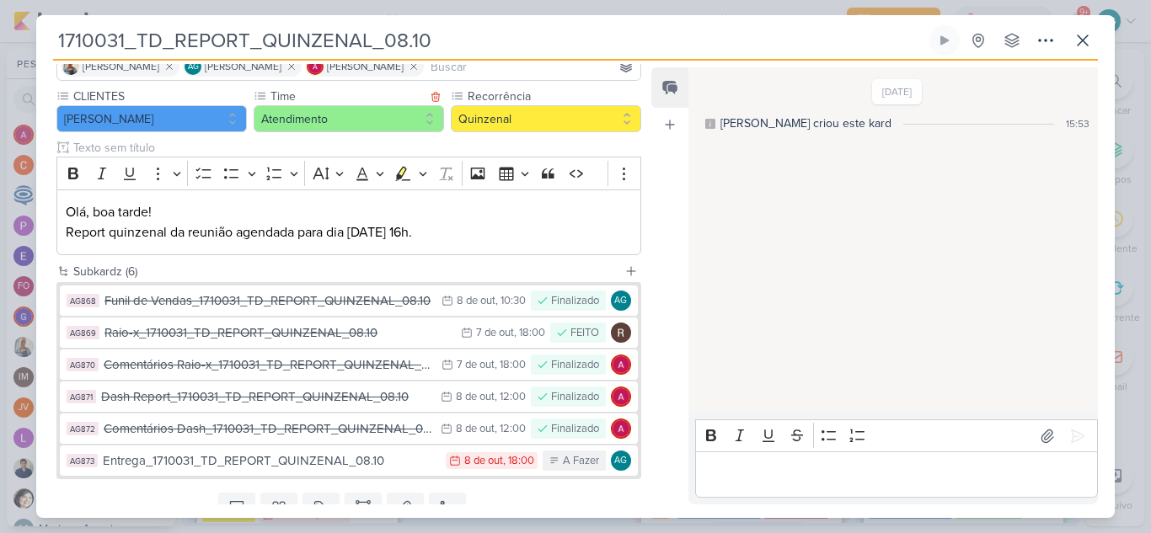
scroll to position [169, 0]
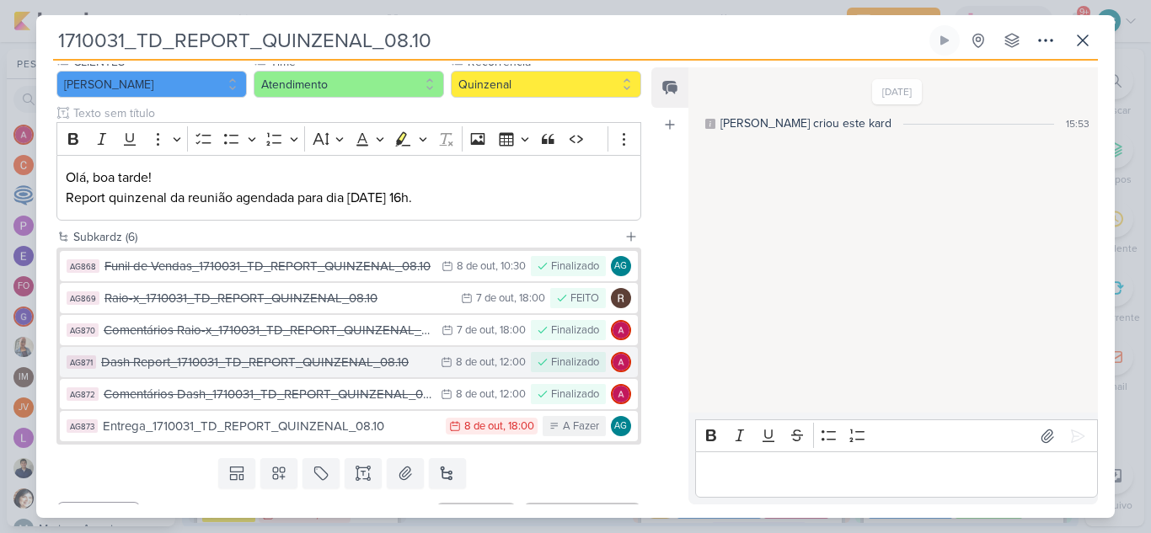
click at [285, 368] on div "Dash Report_1710031_TD_REPORT_QUINZENAL_08.10" at bounding box center [266, 362] width 331 height 19
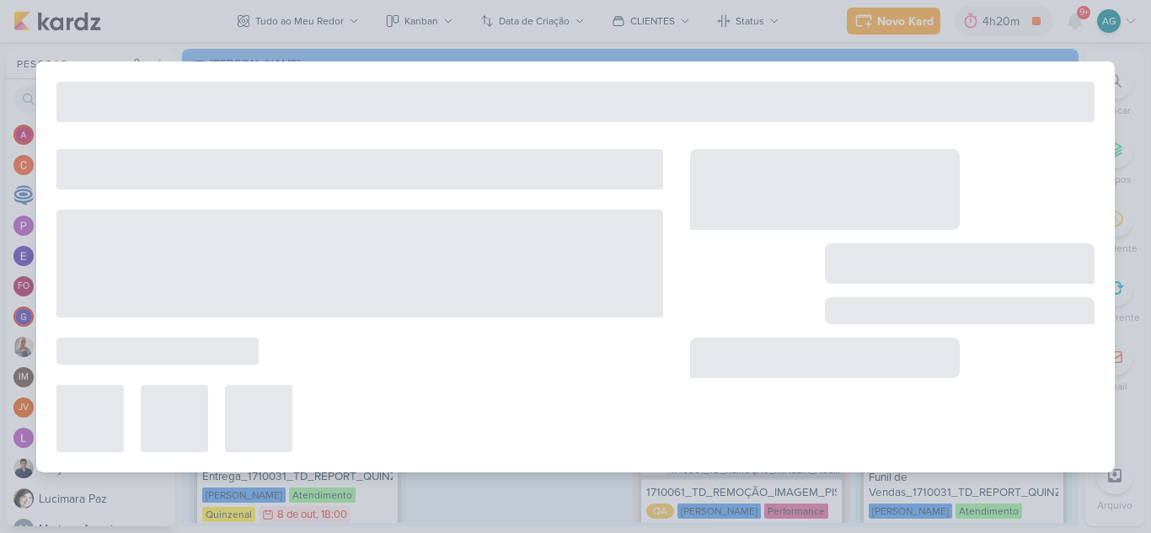
type input "Dash Report_1710031_TD_REPORT_QUINZENAL_08.10"
type input "8 de outubro de 2025 às 12:00"
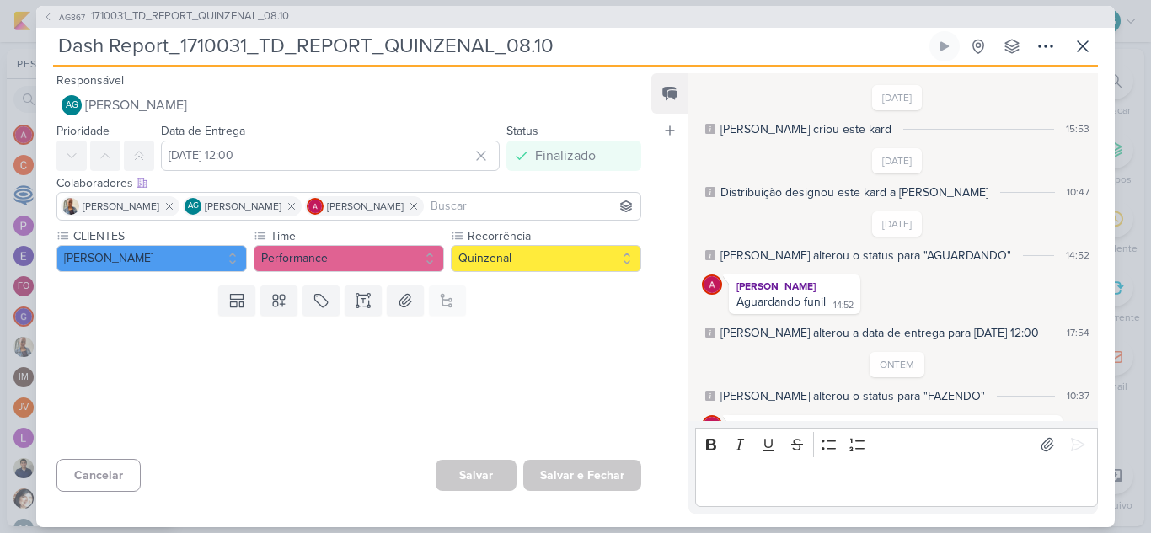
scroll to position [121, 0]
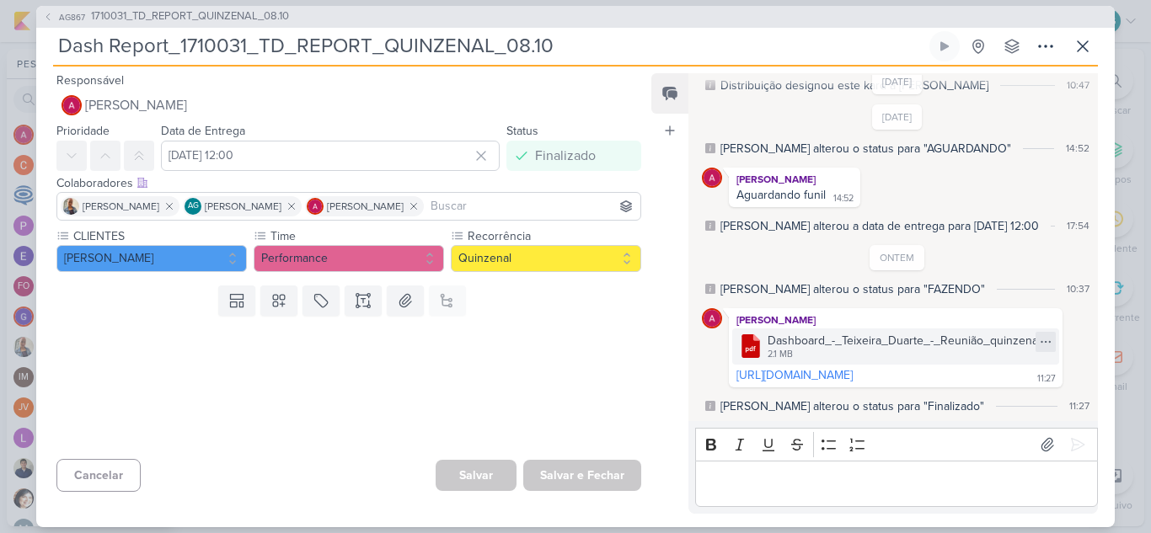
click at [1039, 335] on icon at bounding box center [1045, 341] width 13 height 13
click at [978, 385] on button "Baixar" at bounding box center [981, 384] width 136 height 24
click at [269, 14] on span "1710031_TD_REPORT_QUINZENAL_08.10" at bounding box center [190, 16] width 198 height 17
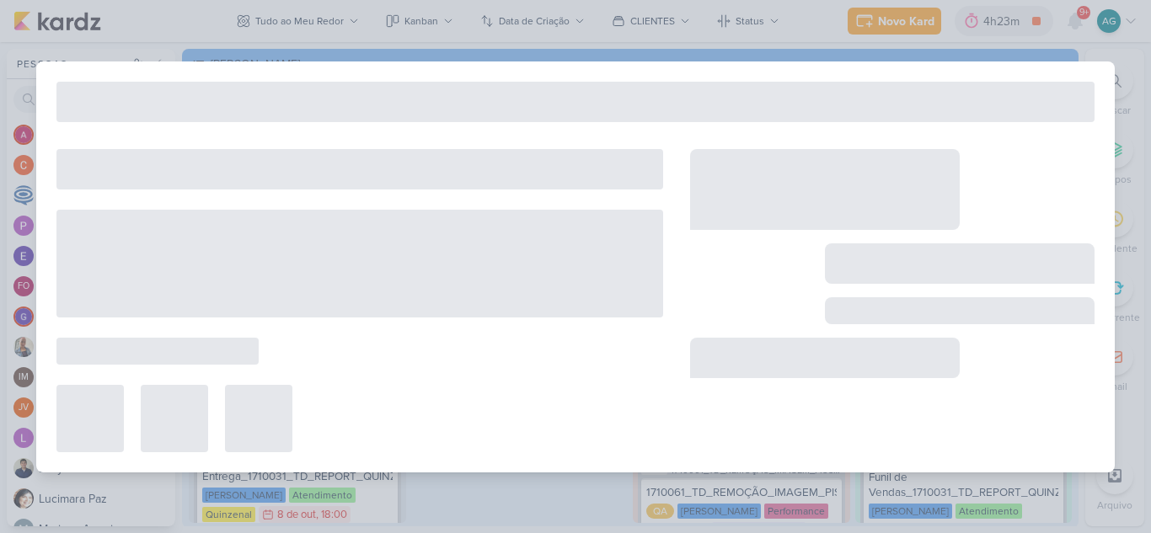
type input "1710031_TD_REPORT_QUINZENAL_08.10"
type input "8 de outubro de 2025 às 18:00"
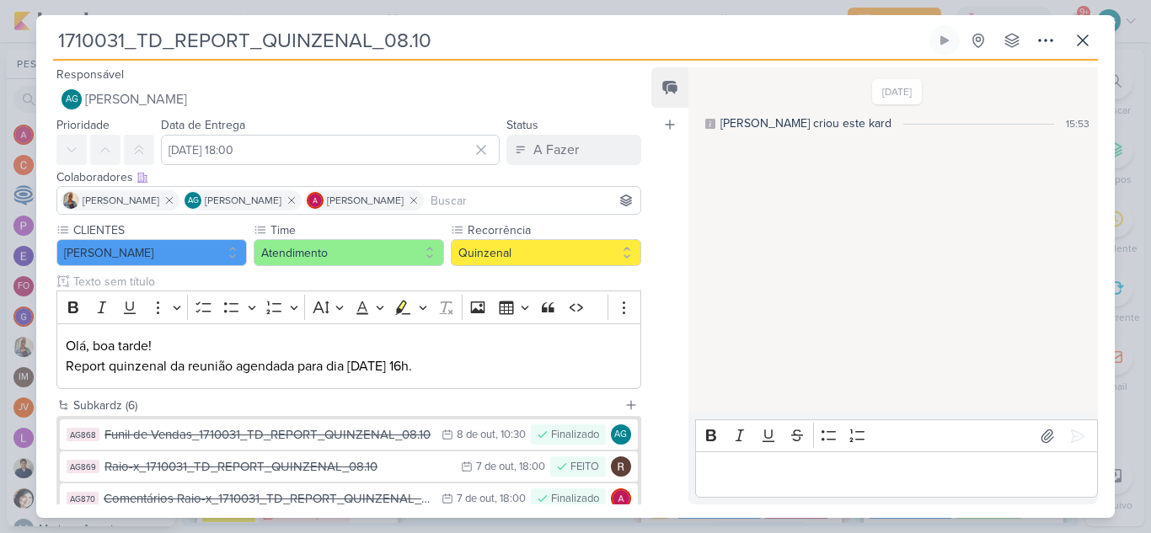
scroll to position [202, 0]
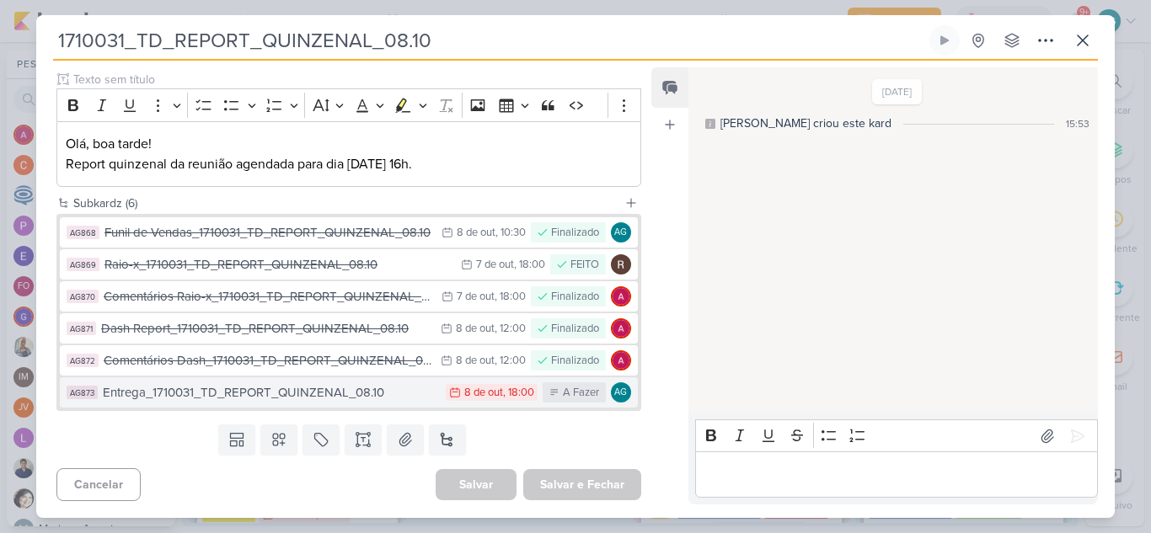
click at [351, 396] on div "Entrega_1710031_TD_REPORT_QUINZENAL_08.10" at bounding box center [270, 392] width 335 height 19
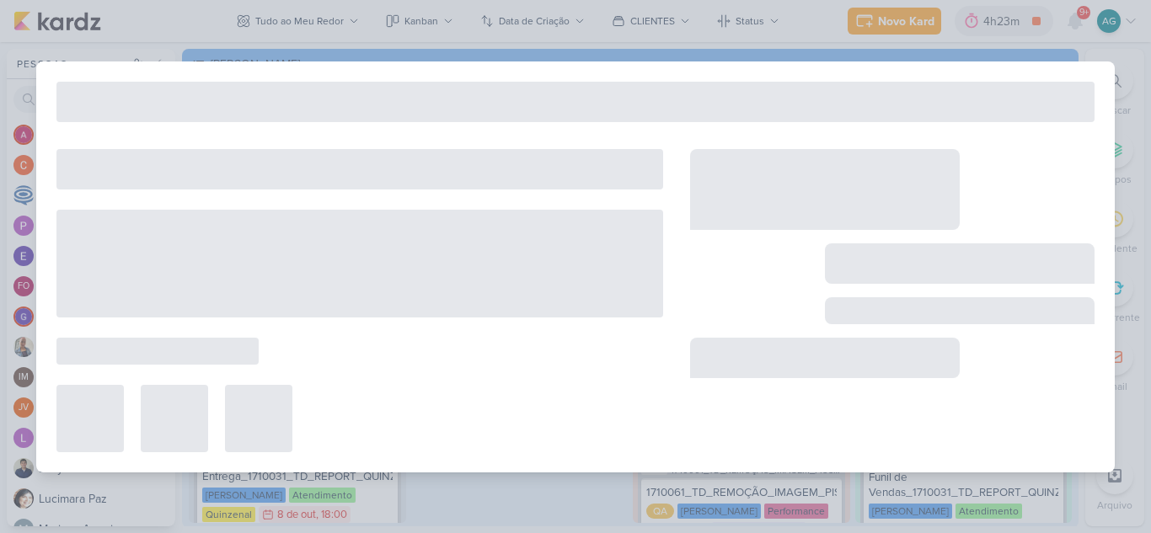
type input "Entrega_1710031_TD_REPORT_QUINZENAL_08.10"
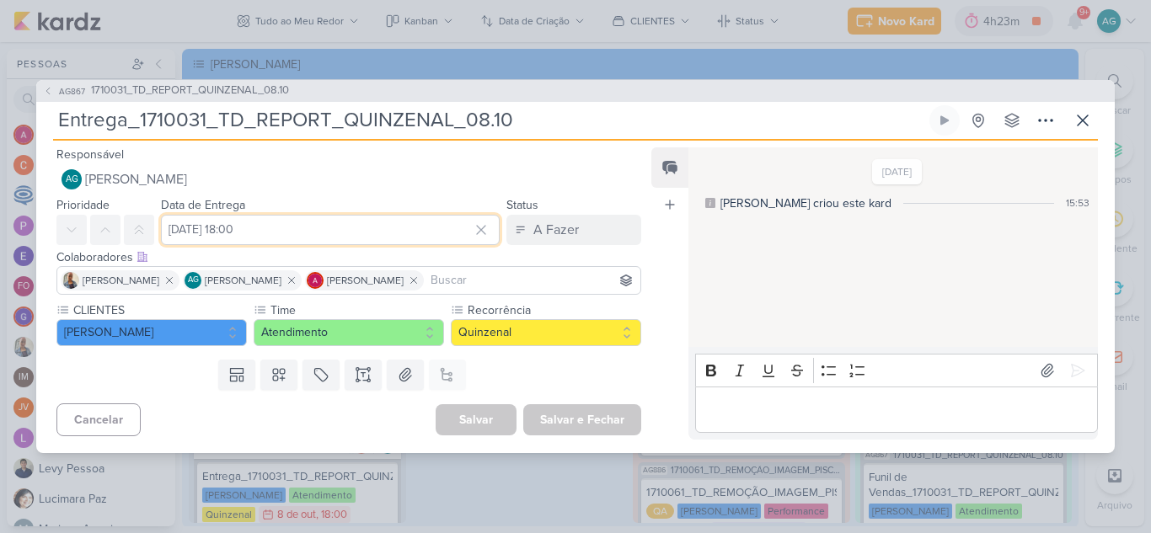
click at [361, 234] on input "8 de outubro de 2025 às 18:00" at bounding box center [330, 230] width 339 height 30
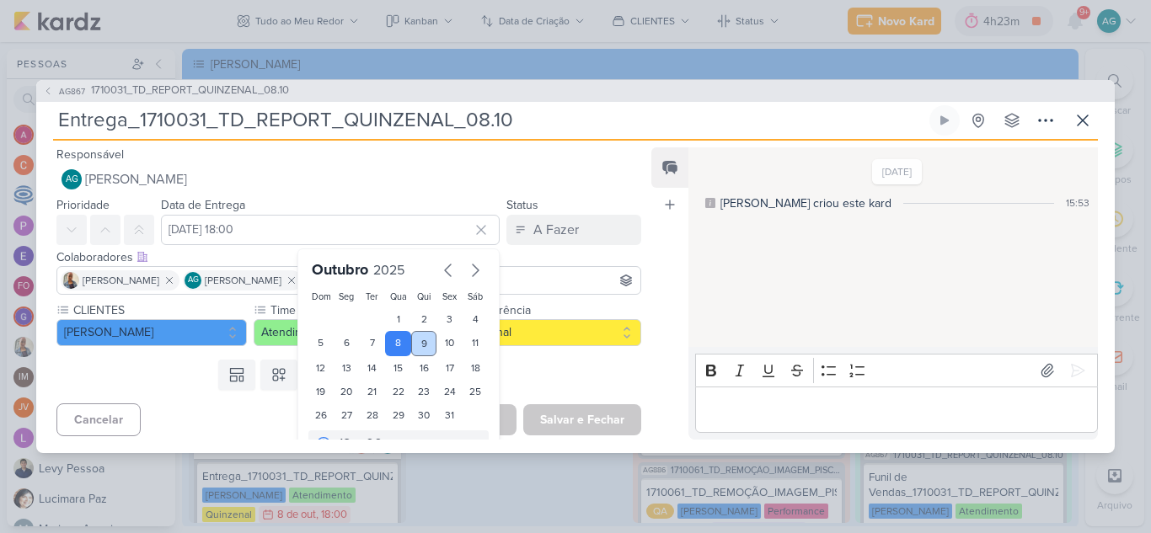
click at [416, 339] on div "9" at bounding box center [424, 343] width 26 height 25
type input "9 de outubro de 2025 às 18:00"
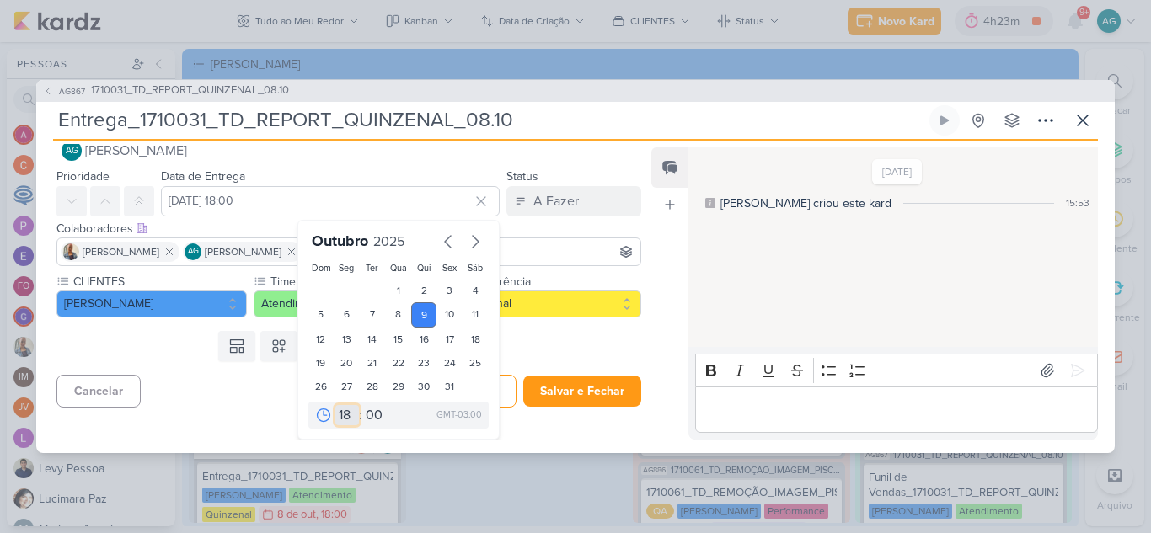
click at [340, 412] on select "00 01 02 03 04 05 06 07 08 09 10 11 12 13 14 15 16 17 18 19 20 21 22 23" at bounding box center [347, 415] width 24 height 20
select select "14"
click at [335, 405] on select "00 01 02 03 04 05 06 07 08 09 10 11 12 13 14 15 16 17 18 19 20 21 22 23" at bounding box center [347, 415] width 24 height 20
type input "9 de outubro de 2025 às 14:00"
click at [372, 420] on select "00 05 10 15 20 25 30 35 40 45 50 55 59" at bounding box center [374, 415] width 24 height 20
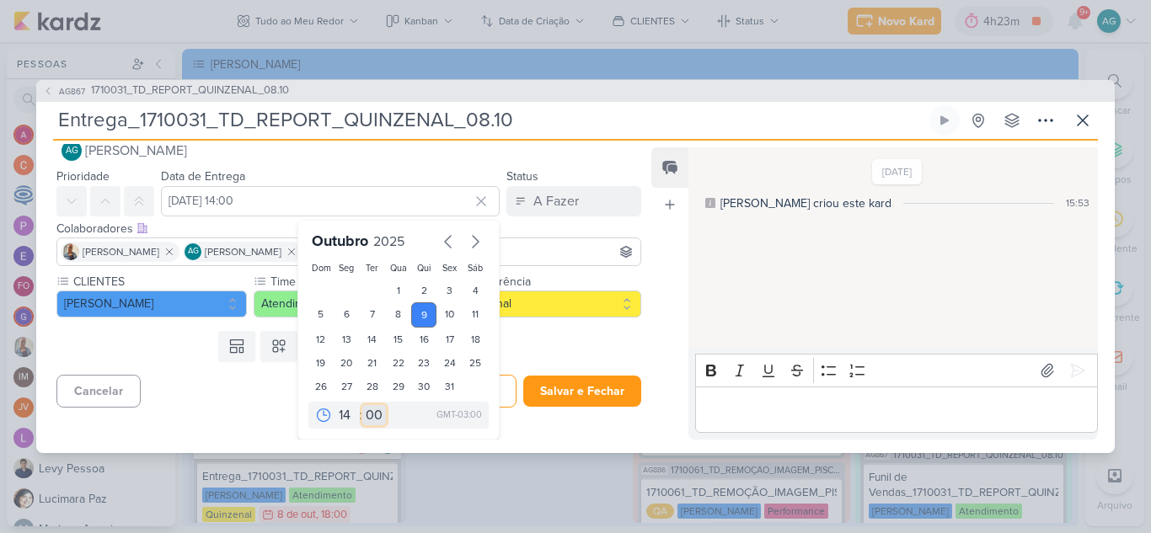
select select "50"
click at [362, 405] on select "00 05 10 15 20 25 30 35 40 45 50 55 59" at bounding box center [374, 415] width 24 height 20
type input "9 de outubro de 2025 às 14:50"
click at [547, 431] on div "Responsável AG Aline Gimenez Graciano Nenhum contato encontrado create new cont…" at bounding box center [342, 292] width 612 height 296
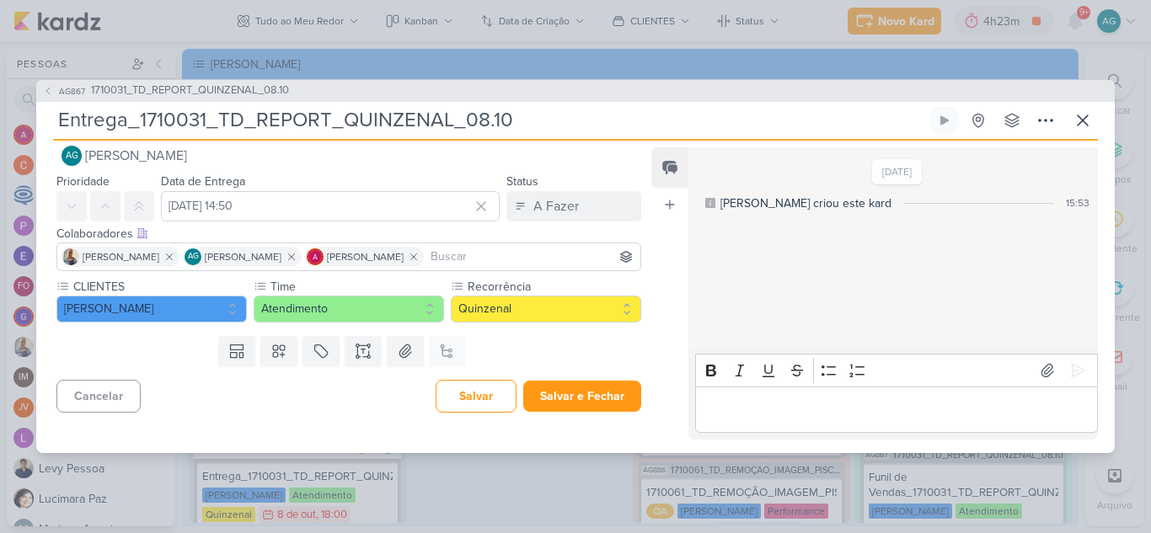
scroll to position [0, 0]
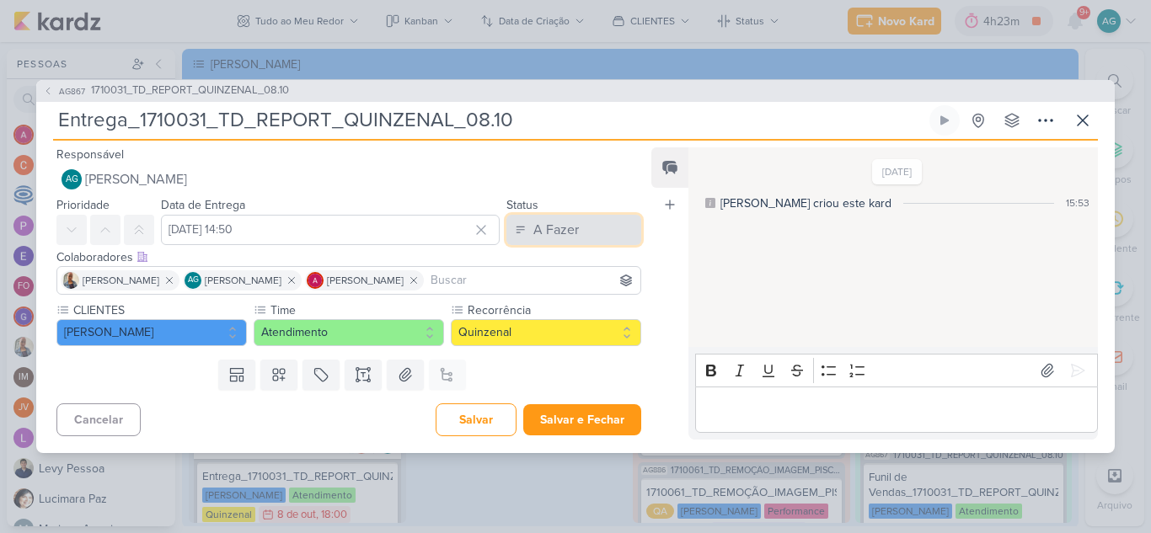
click at [553, 232] on div "A Fazer" at bounding box center [556, 230] width 46 height 20
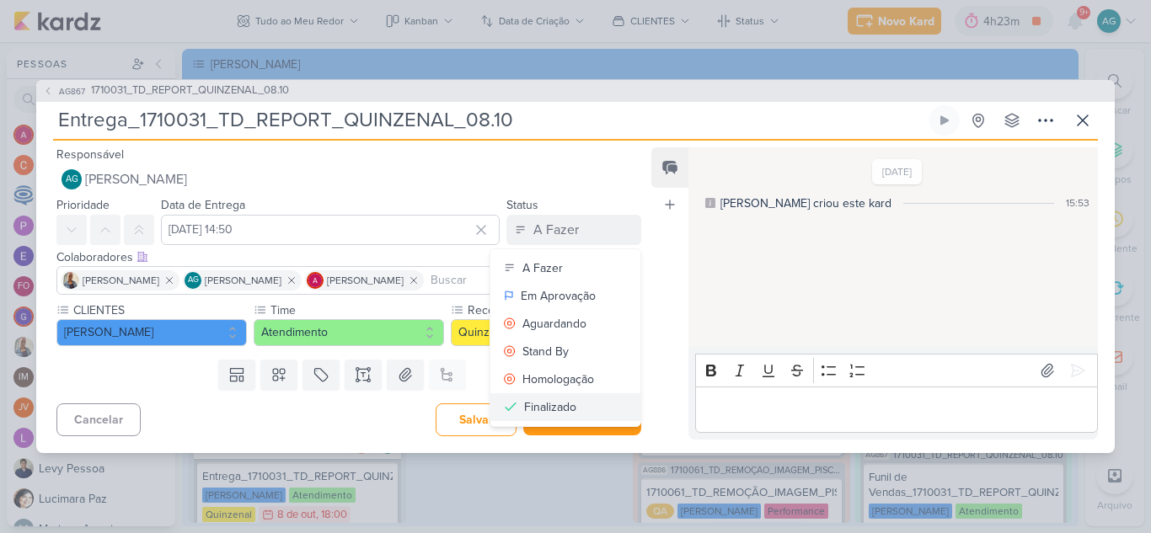
click at [554, 404] on div "Finalizado" at bounding box center [550, 408] width 52 height 18
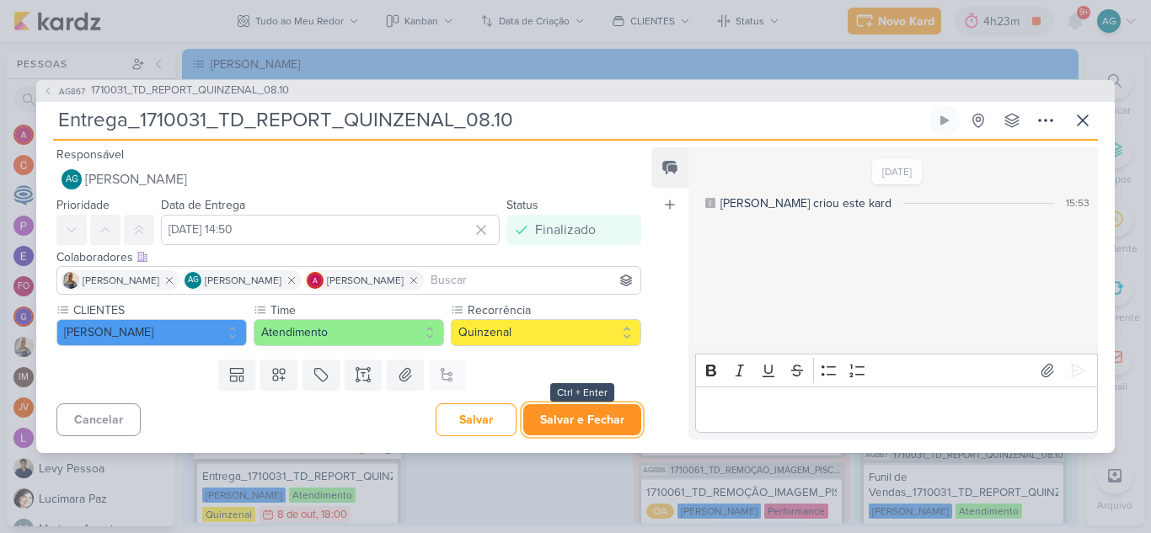
click at [565, 424] on button "Salvar e Fechar" at bounding box center [582, 419] width 118 height 31
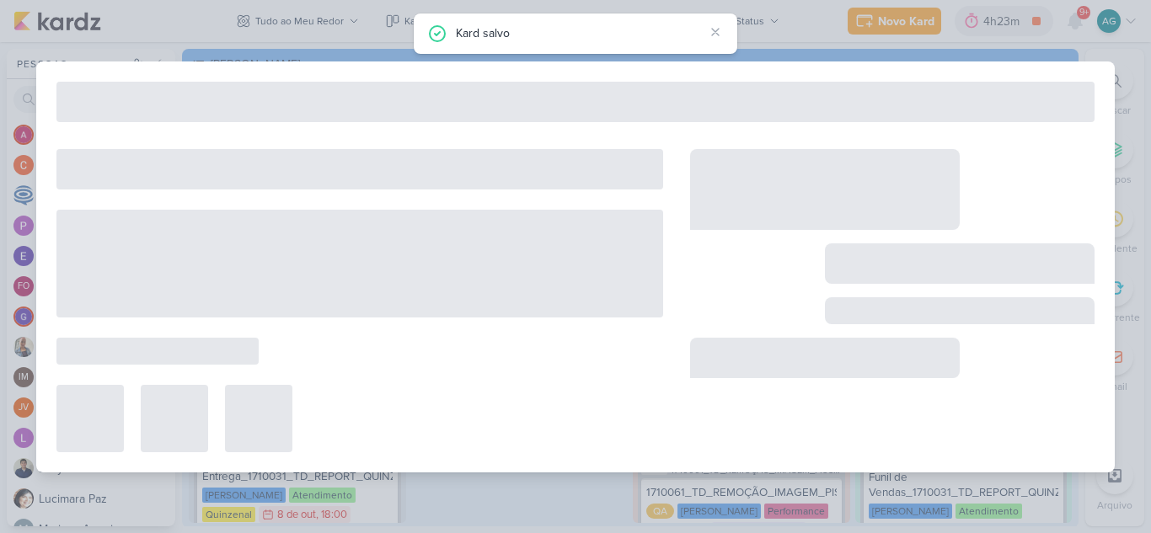
type input "1710031_TD_REPORT_QUINZENAL_08.10"
type input "8 de outubro de 2025 às 18:00"
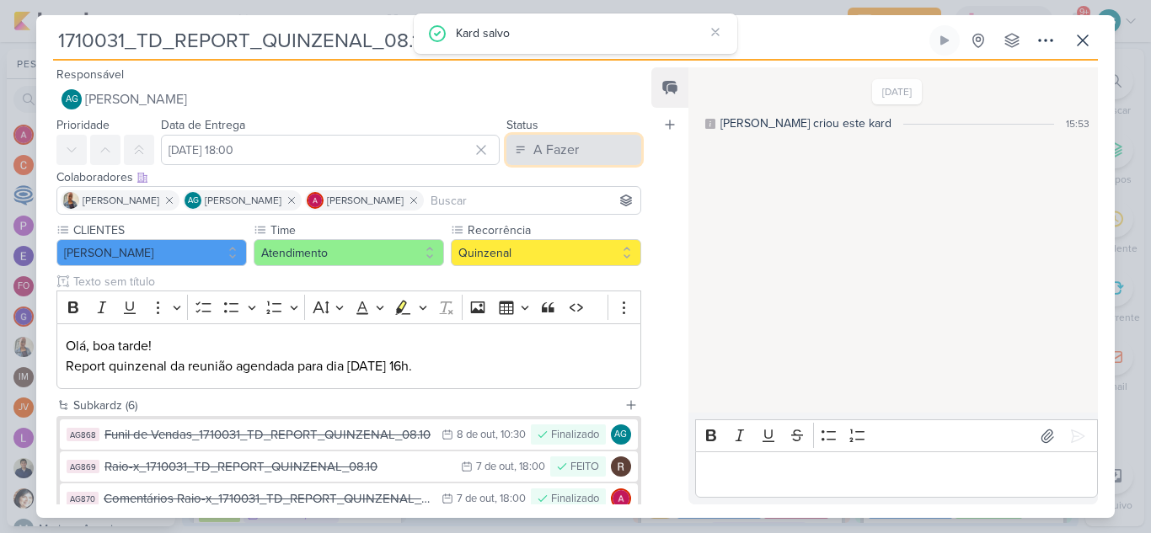
click at [549, 157] on div "A Fazer" at bounding box center [556, 150] width 46 height 20
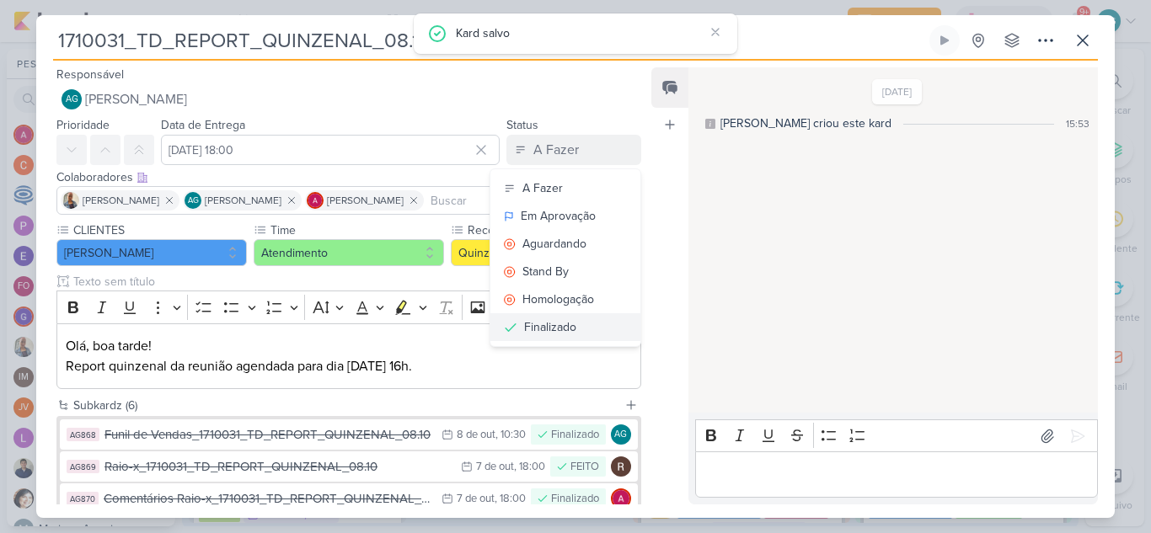
click at [544, 324] on div "Finalizado" at bounding box center [550, 328] width 52 height 18
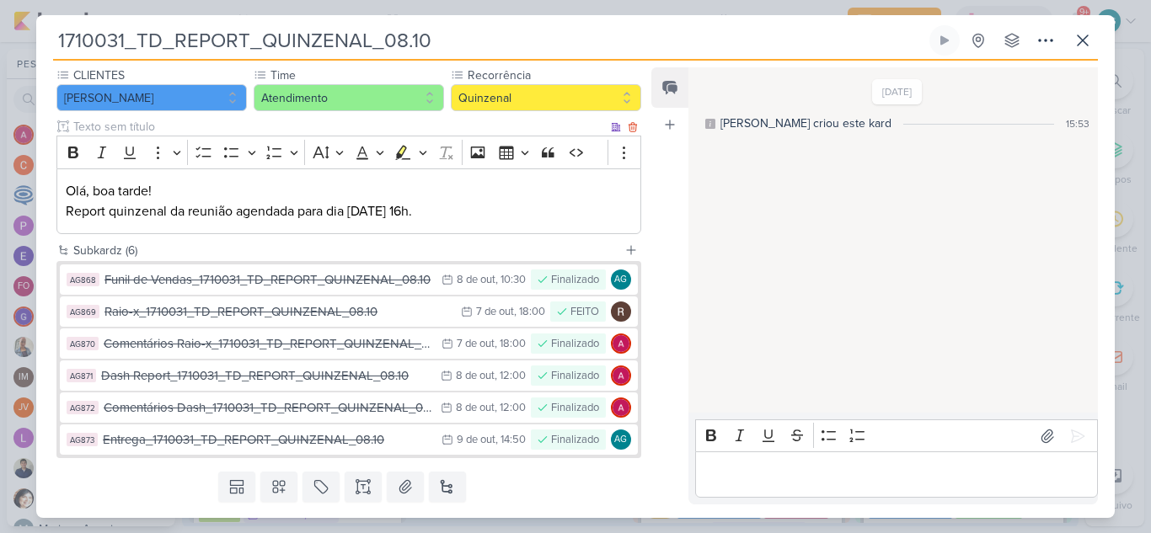
scroll to position [202, 0]
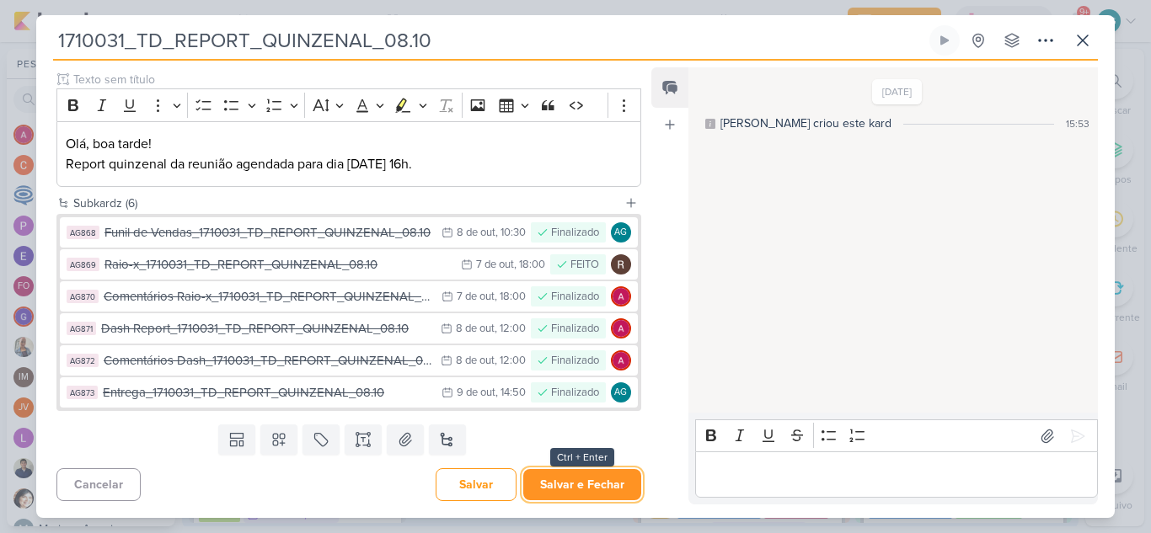
click at [581, 491] on button "Salvar e Fechar" at bounding box center [582, 484] width 118 height 31
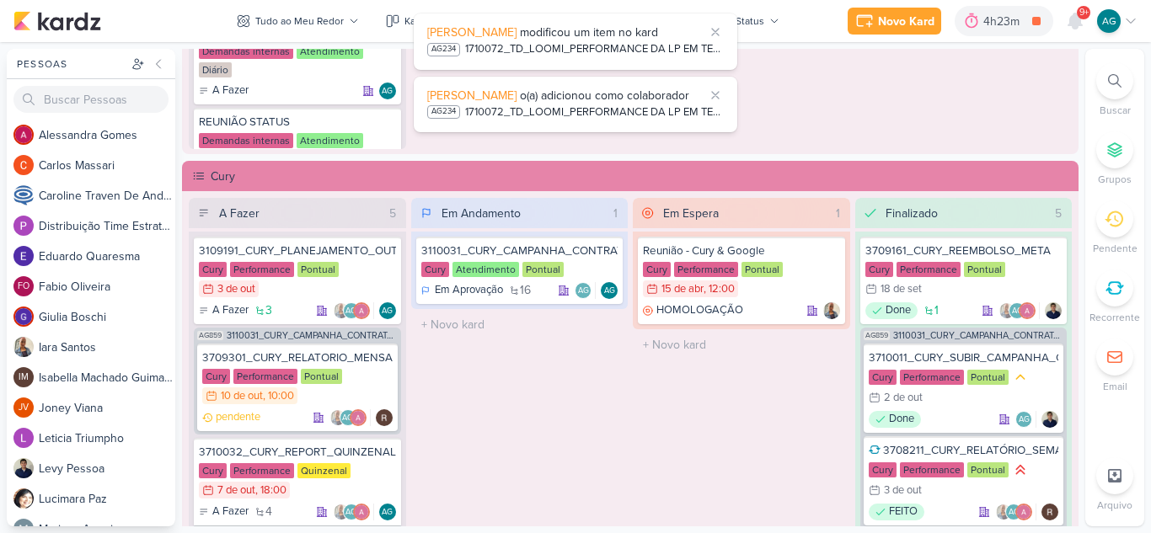
scroll to position [1348, 0]
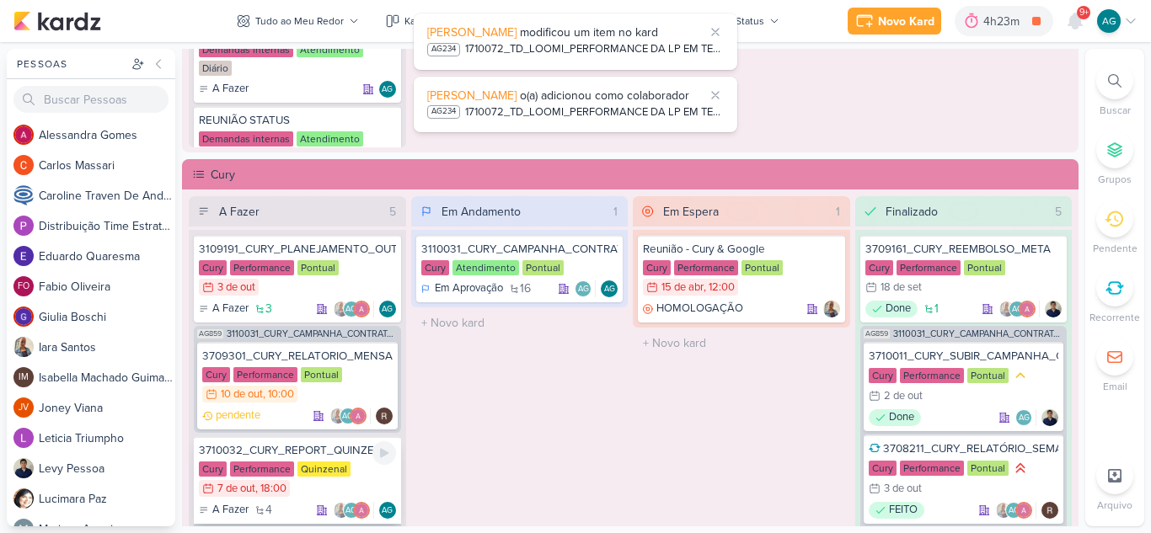
click at [290, 453] on div "3710032_CURY_REPORT_QUINZENAL_07.10" at bounding box center [297, 450] width 197 height 15
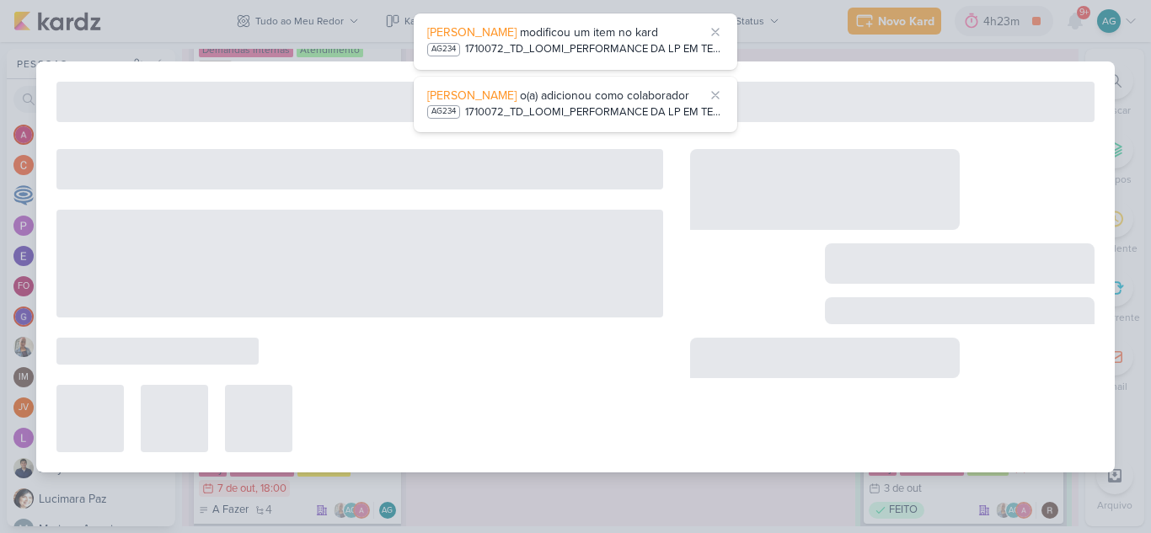
type input "3710032_CURY_REPORT_QUINZENAL_07.10"
type input "7 de outubro de 2025 às 18:00"
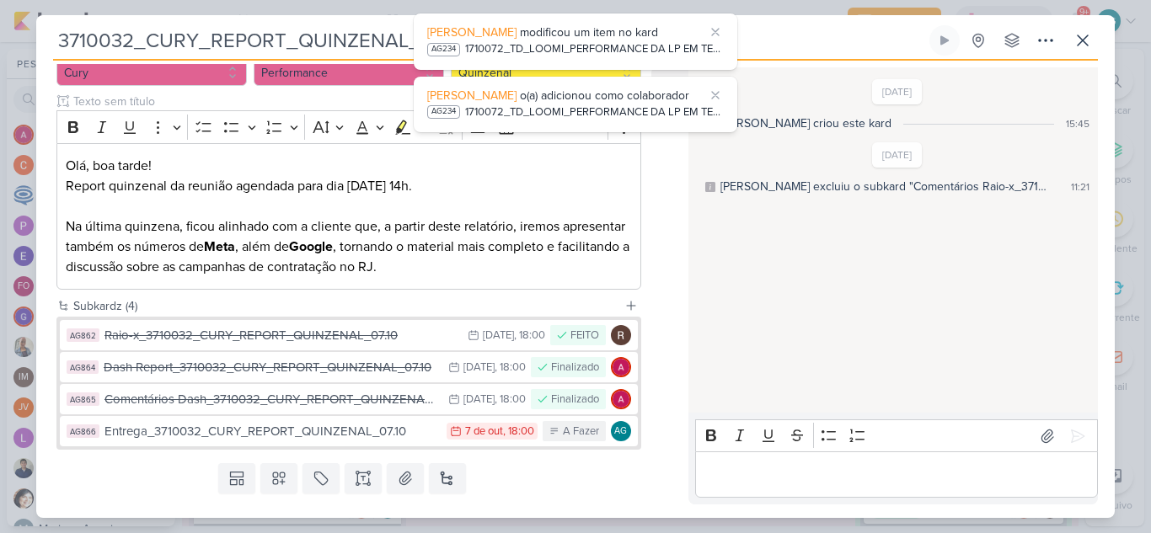
scroll to position [219, 0]
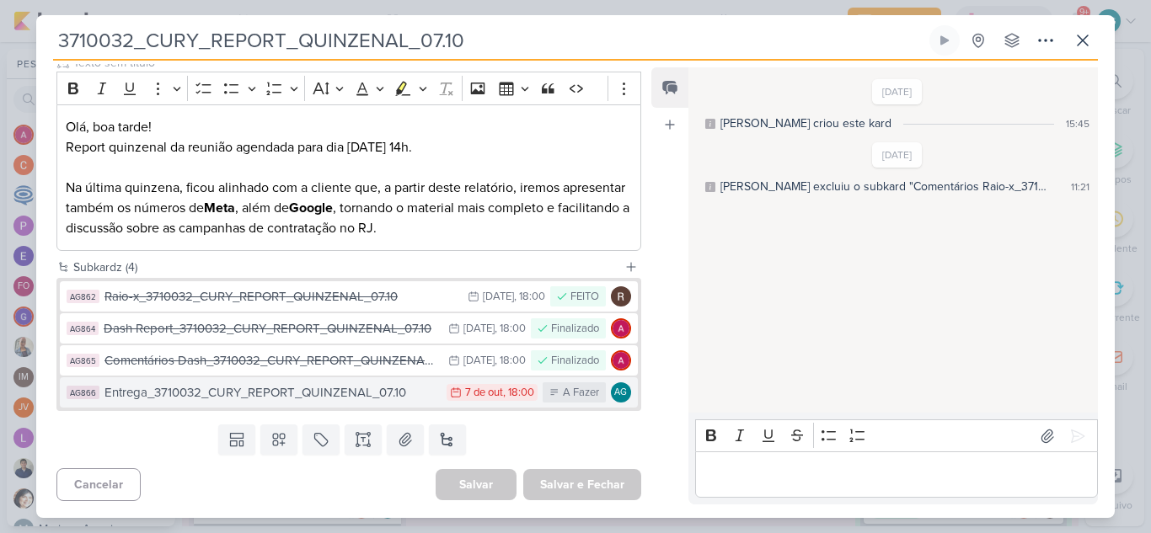
click at [325, 391] on div "Entrega_3710032_CURY_REPORT_QUINZENAL_07.10" at bounding box center [271, 392] width 334 height 19
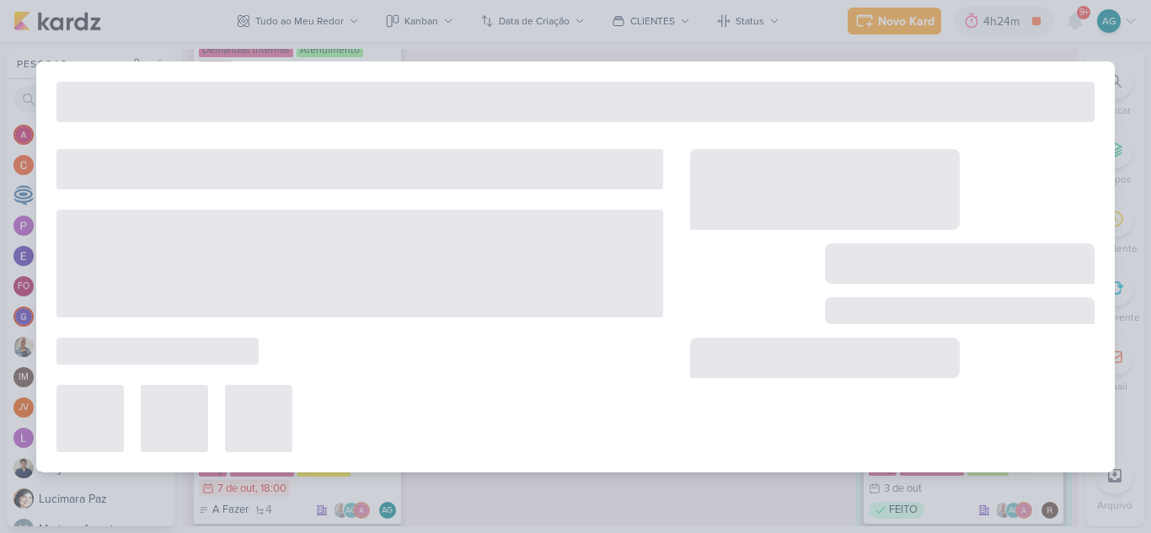
type input "Entrega_3710032_CURY_REPORT_QUINZENAL_07.10"
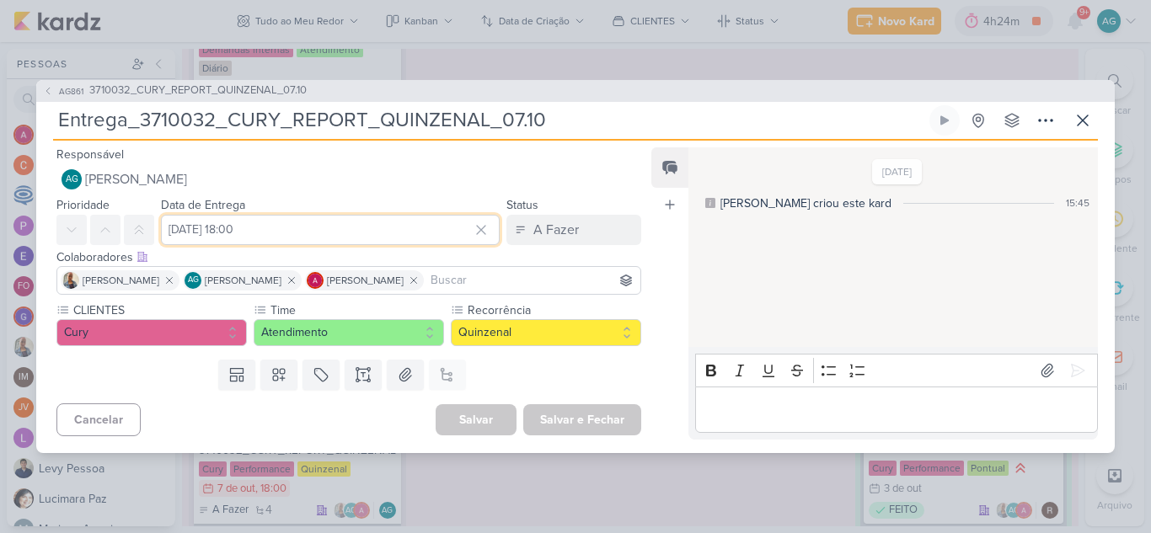
click at [278, 235] on input "7 de outubro de 2025 às 18:00" at bounding box center [330, 230] width 339 height 30
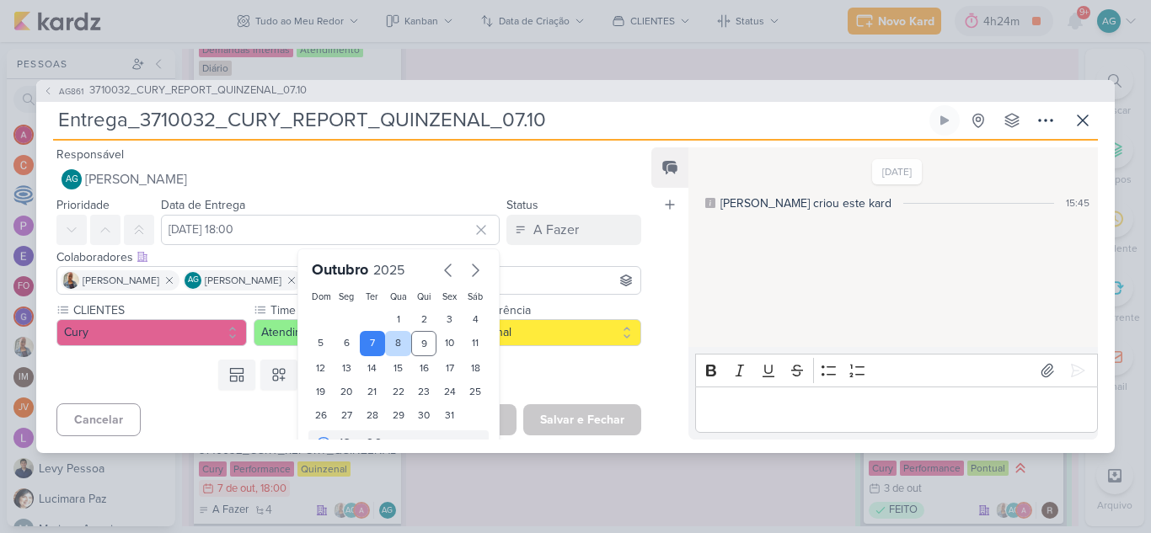
click at [392, 345] on div "8" at bounding box center [398, 343] width 26 height 25
type input "8 de outubro de 2025 às 18:00"
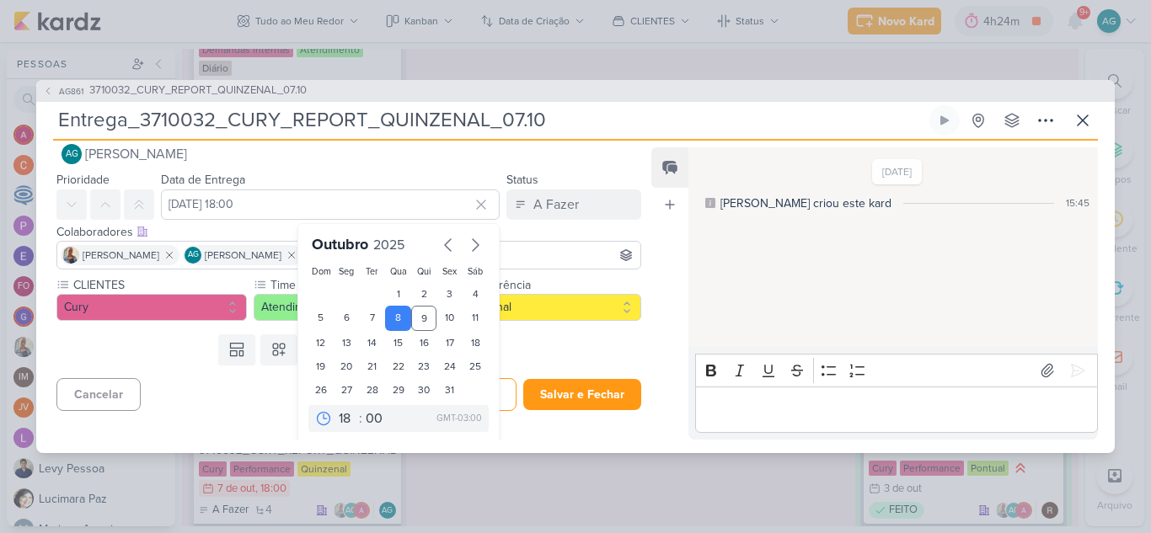
scroll to position [29, 0]
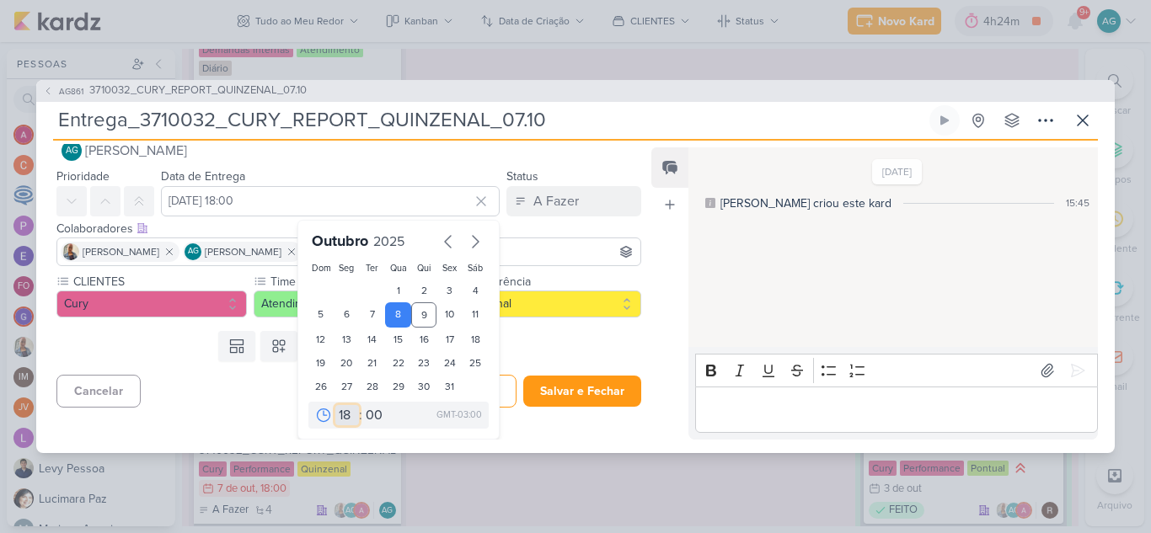
click at [336, 415] on select "00 01 02 03 04 05 06 07 08 09 10 11 12 13 14 15 16 17 18 19 20 21 22 23" at bounding box center [347, 415] width 24 height 20
select select "11"
click at [335, 405] on select "00 01 02 03 04 05 06 07 08 09 10 11 12 13 14 15 16 17 18 19 20 21 22 23" at bounding box center [347, 415] width 24 height 20
type input "8 de outubro de 2025 às 11:00"
drag, startPoint x: 367, startPoint y: 418, endPoint x: 369, endPoint y: 409, distance: 9.4
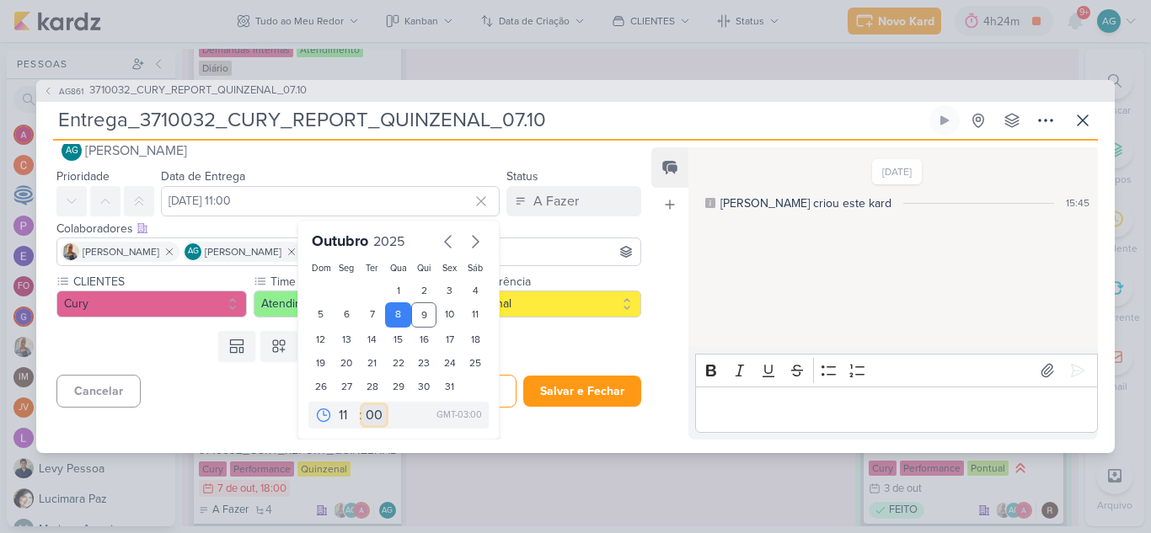
click at [367, 418] on select "00 05 10 15 20 25 30 35 40 45 50 55 59" at bounding box center [374, 415] width 24 height 20
select select "30"
click at [362, 405] on select "00 05 10 15 20 25 30 35 40 45 50 55 59" at bounding box center [374, 415] width 24 height 20
type input "8 de outubro de 2025 às 11:30"
click at [538, 229] on div "Colaboradores Este kard pode ser visível a usuários da sua organização Este kar…" at bounding box center [348, 229] width 585 height 18
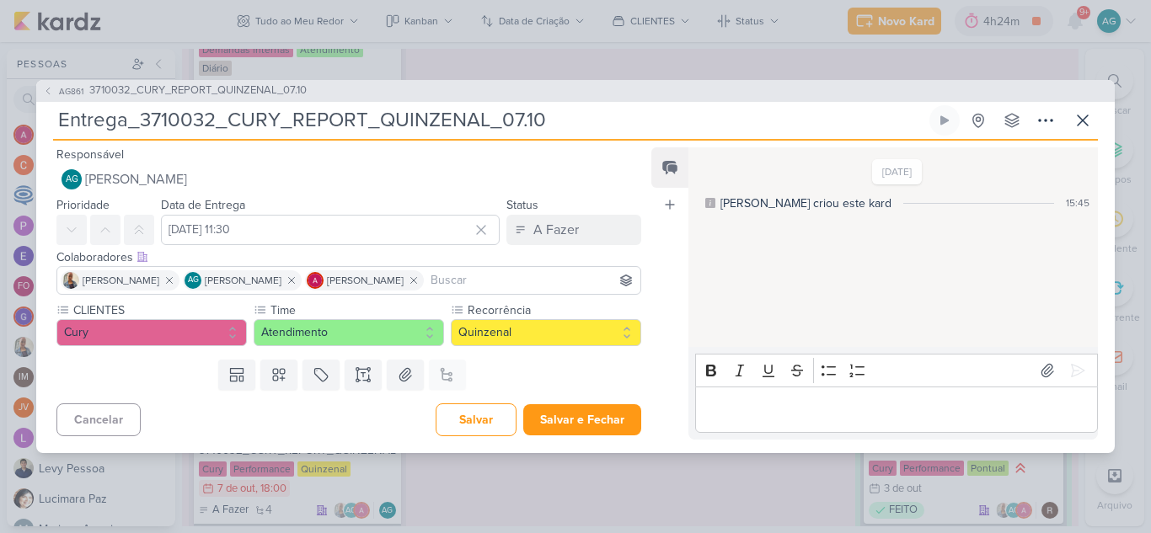
scroll to position [0, 0]
click at [569, 229] on div "A Fazer" at bounding box center [556, 230] width 46 height 20
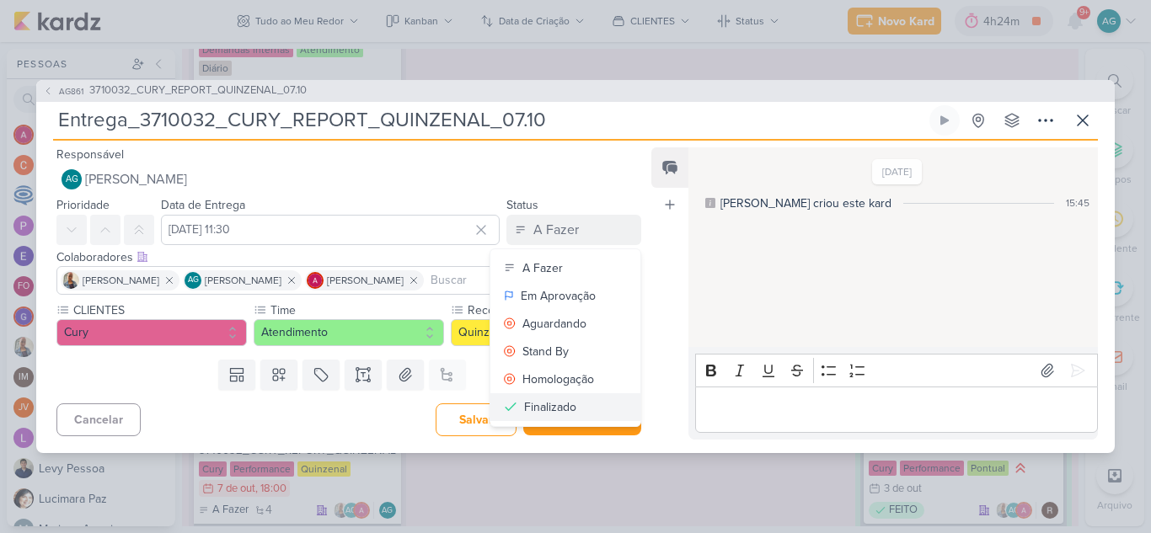
click at [570, 407] on button "Finalizado" at bounding box center [565, 408] width 150 height 28
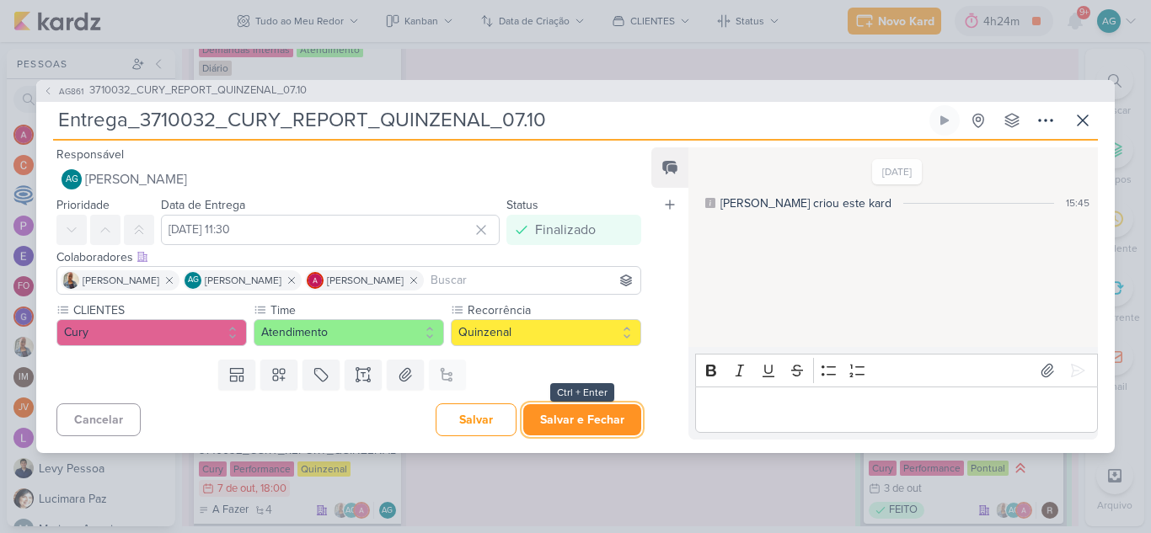
click at [585, 425] on button "Salvar e Fechar" at bounding box center [582, 419] width 118 height 31
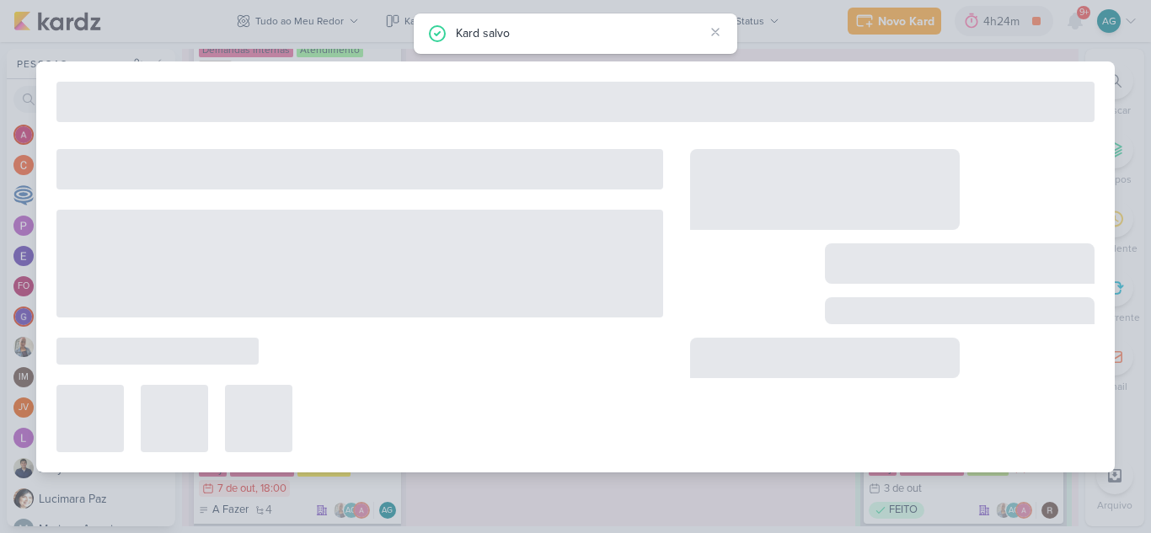
type input "3710032_CURY_REPORT_QUINZENAL_07.10"
type input "7 de outubro de 2025 às 18:00"
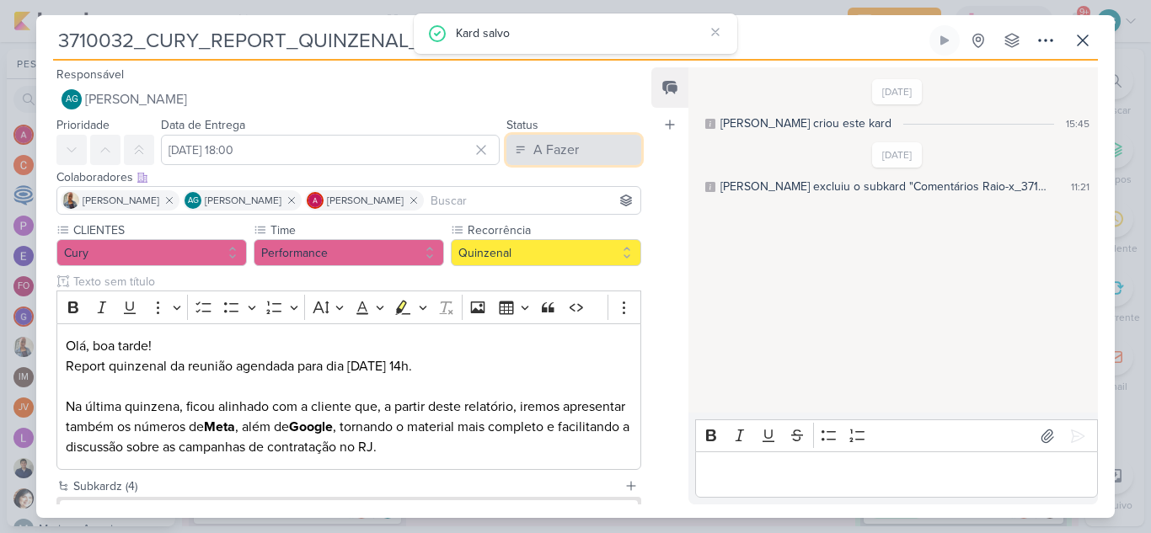
click at [545, 149] on div "A Fazer" at bounding box center [556, 150] width 46 height 20
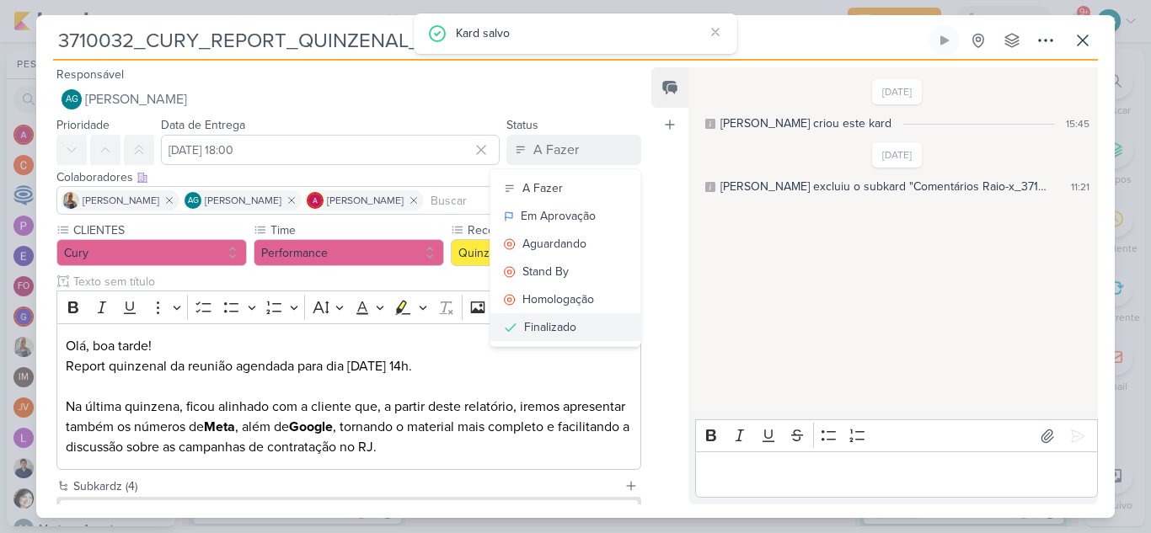
click at [552, 324] on div "Finalizado" at bounding box center [550, 328] width 52 height 18
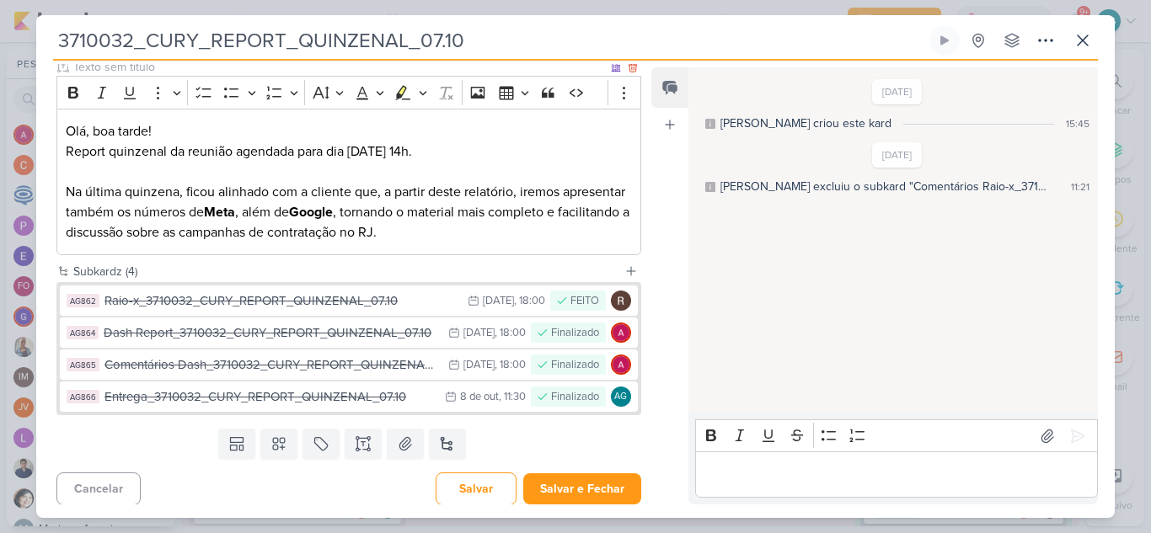
scroll to position [219, 0]
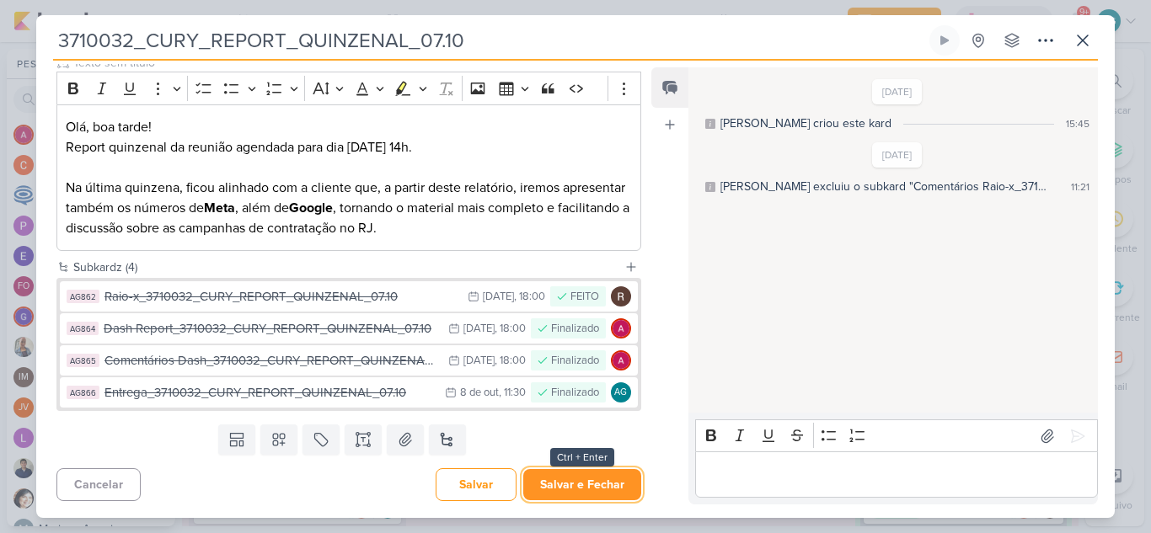
click at [572, 488] on button "Salvar e Fechar" at bounding box center [582, 484] width 118 height 31
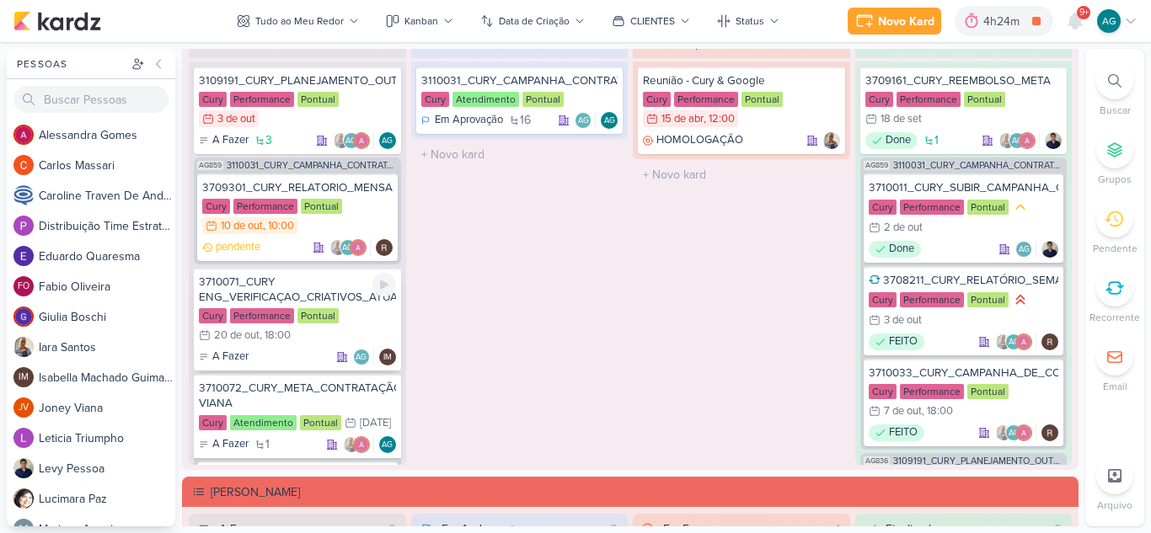
scroll to position [158, 0]
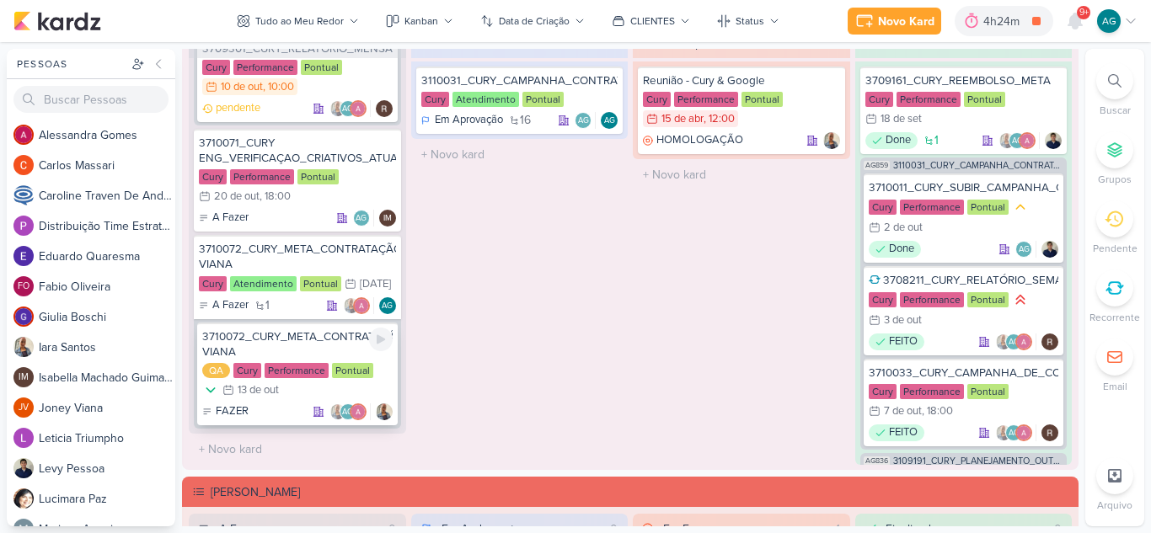
click at [319, 344] on div "3710072_CURY_META_CONTRATAÇÃO_VÍDEO VIANA" at bounding box center [297, 344] width 190 height 30
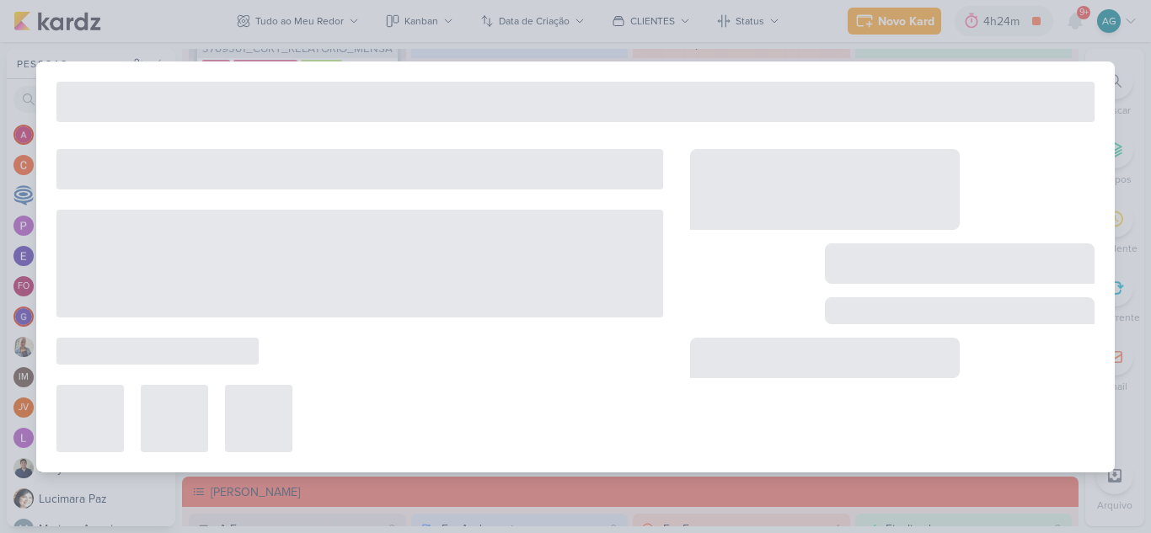
type input "3710072_CURY_META_CONTRATAÇÃO_VÍDEO VIANA"
type input "13 de outubro de 2025 às 23:59"
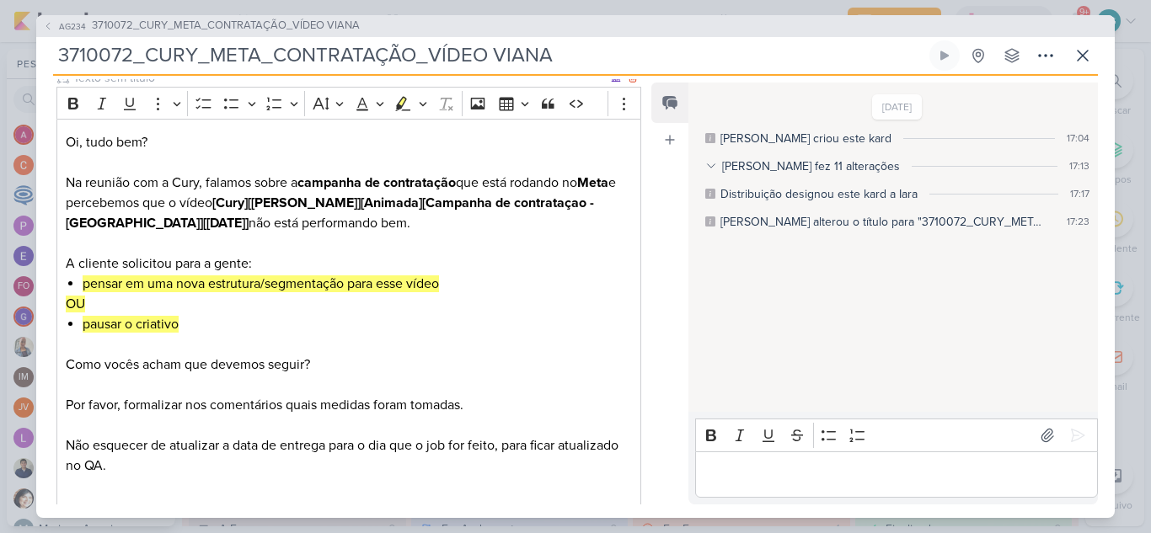
scroll to position [421, 0]
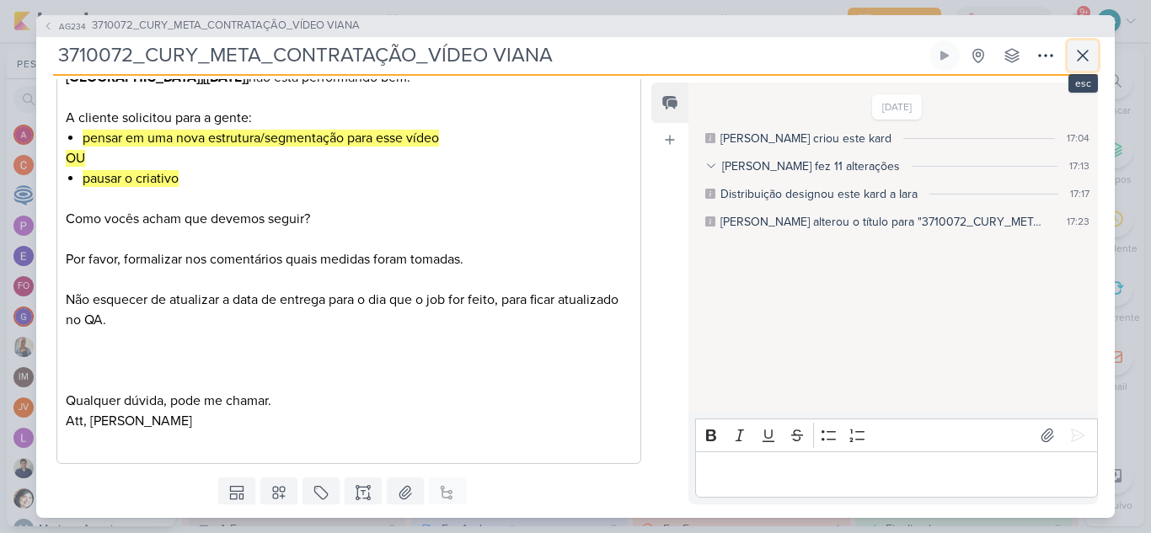
click at [1086, 65] on icon at bounding box center [1083, 56] width 20 height 20
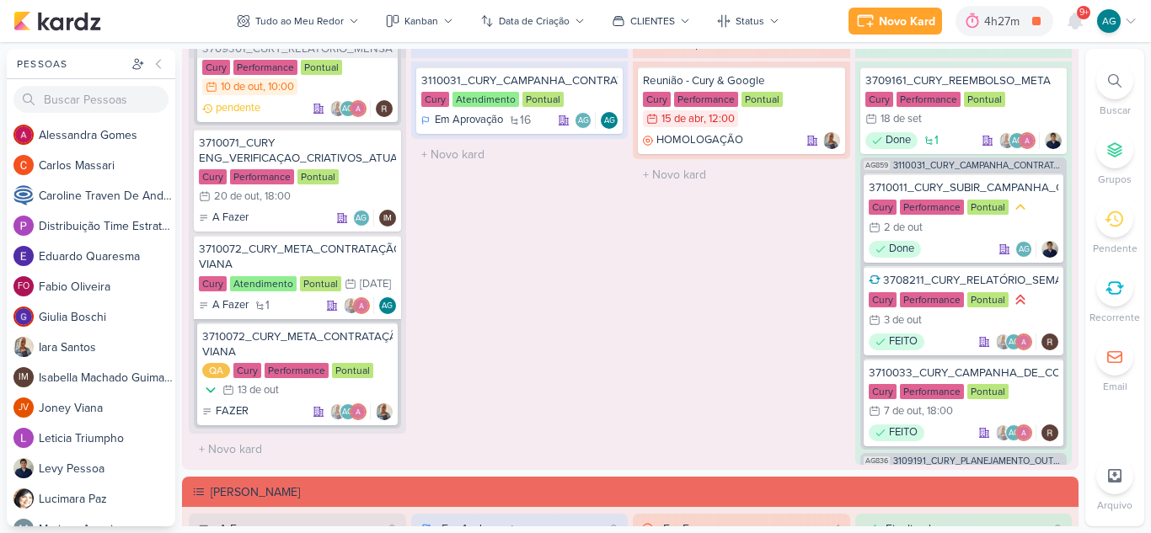
click at [811, 348] on div "Em Espera 1 Reunião - Cury & Google Cury Performance Pontual 15/4 15 de abr , 1…" at bounding box center [741, 246] width 217 height 437
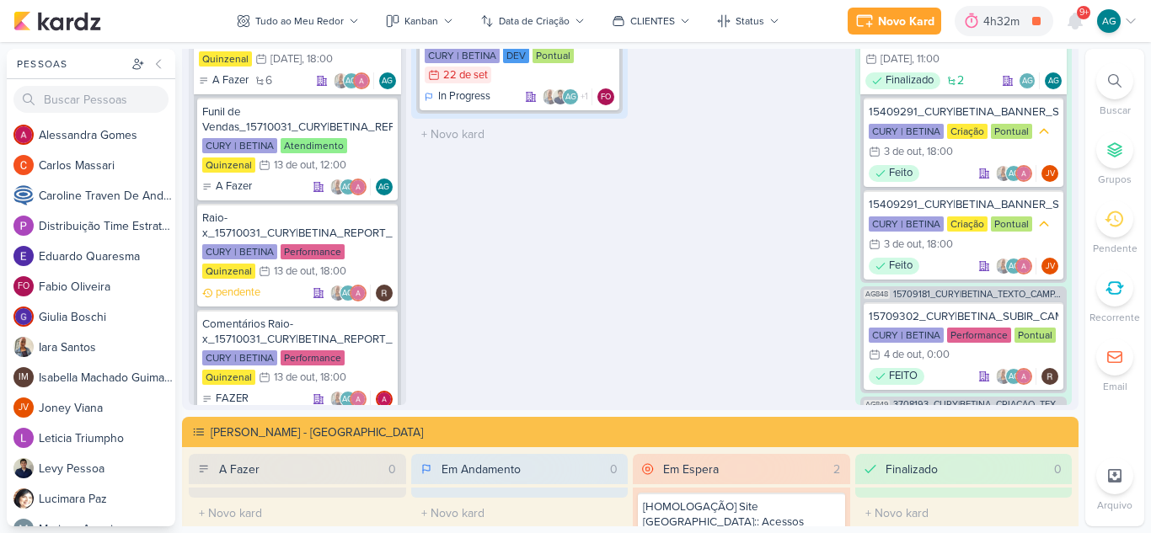
scroll to position [2533, 0]
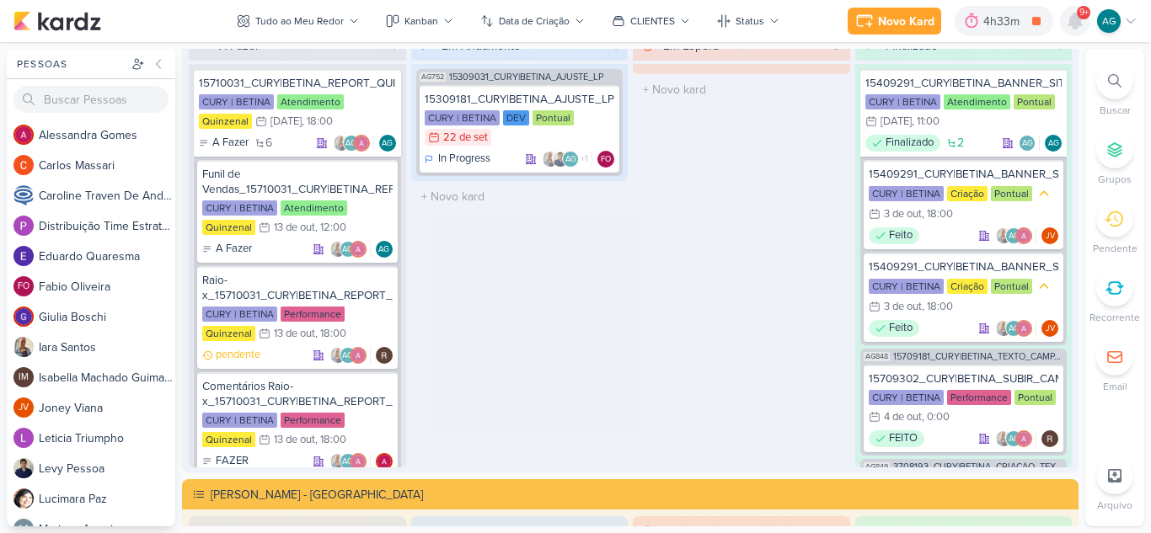
click at [1079, 28] on icon at bounding box center [1075, 21] width 20 height 20
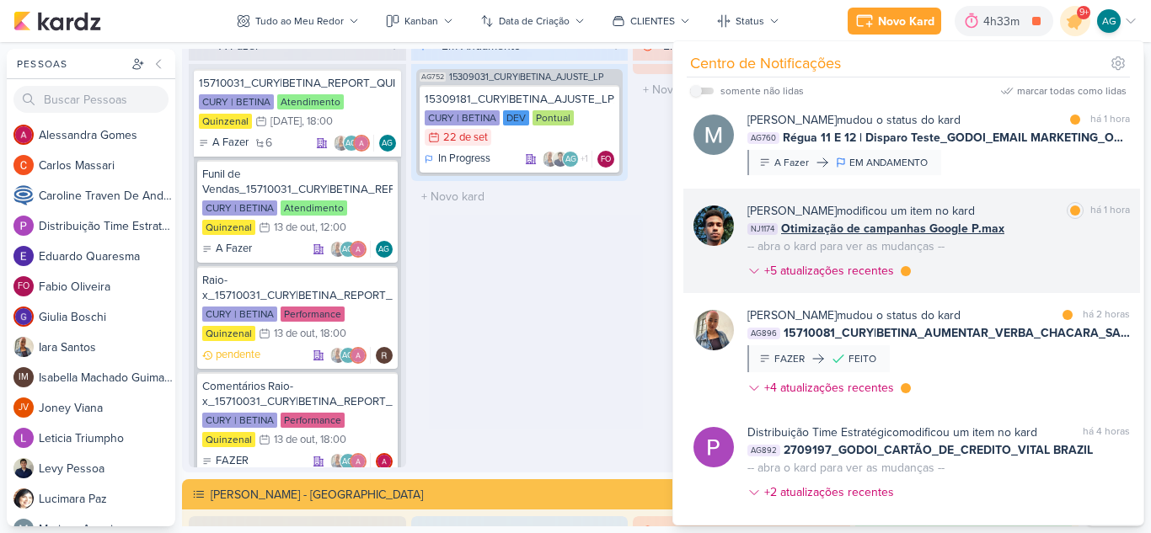
scroll to position [0, 0]
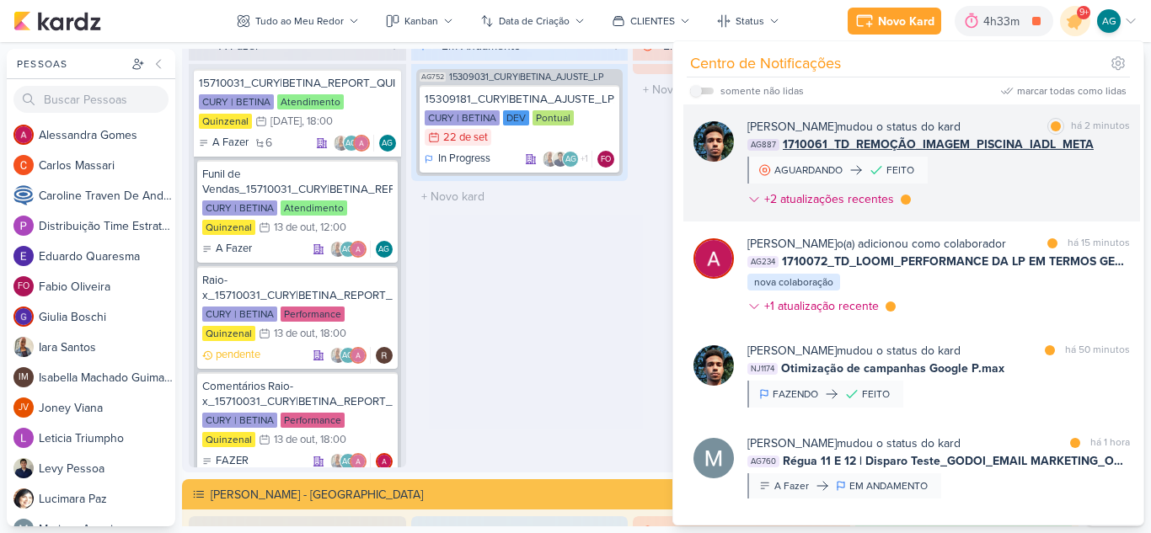
click at [956, 187] on div "Nelito Junior mudou o status do kard marcar como lida há 2 minutos AG887 171006…" at bounding box center [938, 166] width 383 height 97
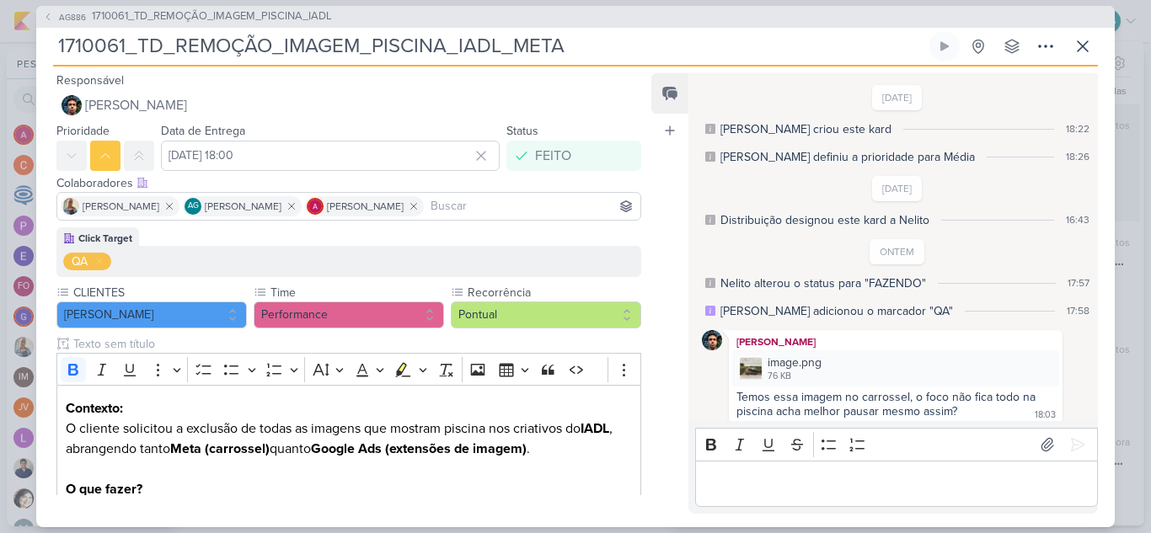
scroll to position [221, 0]
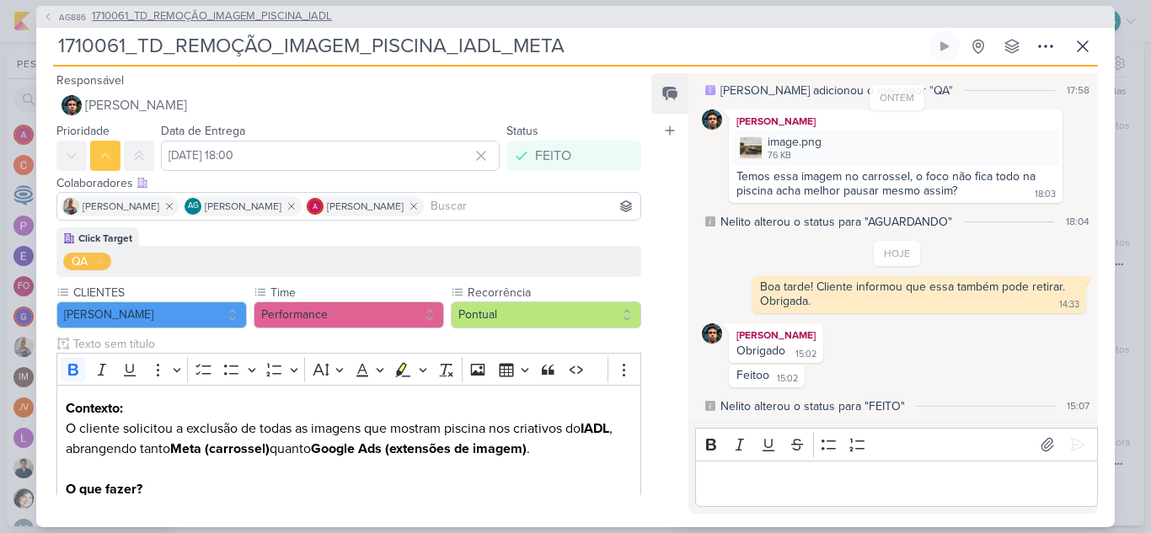
click at [312, 18] on span "1710061_TD_REMOÇÃO_IMAGEM_PISCINA_IADL" at bounding box center [212, 16] width 240 height 17
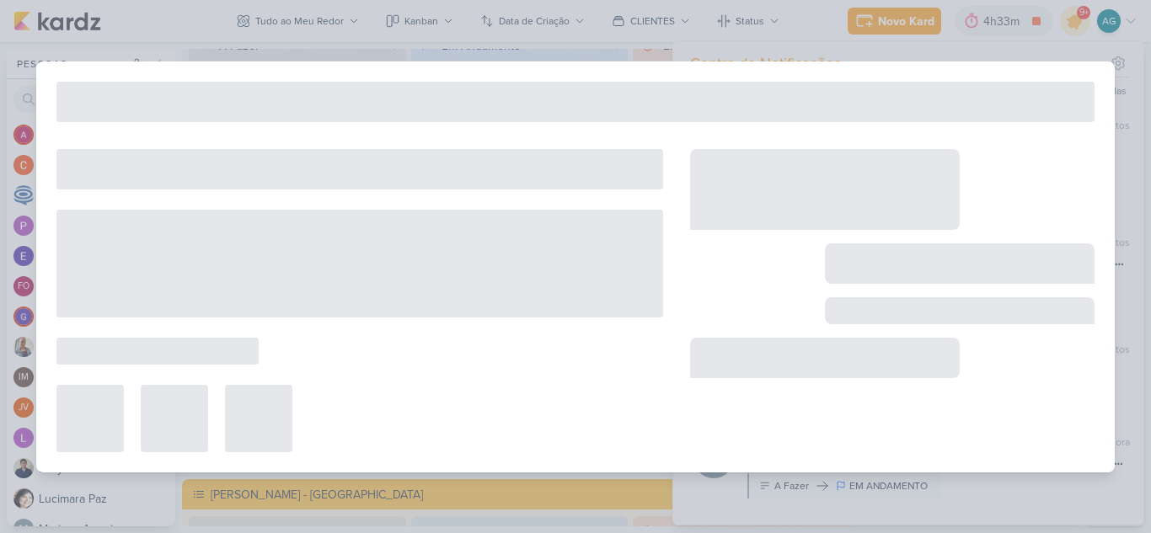
type input "1710061_TD_REMOÇÃO_IMAGEM_PISCINA_IADL"
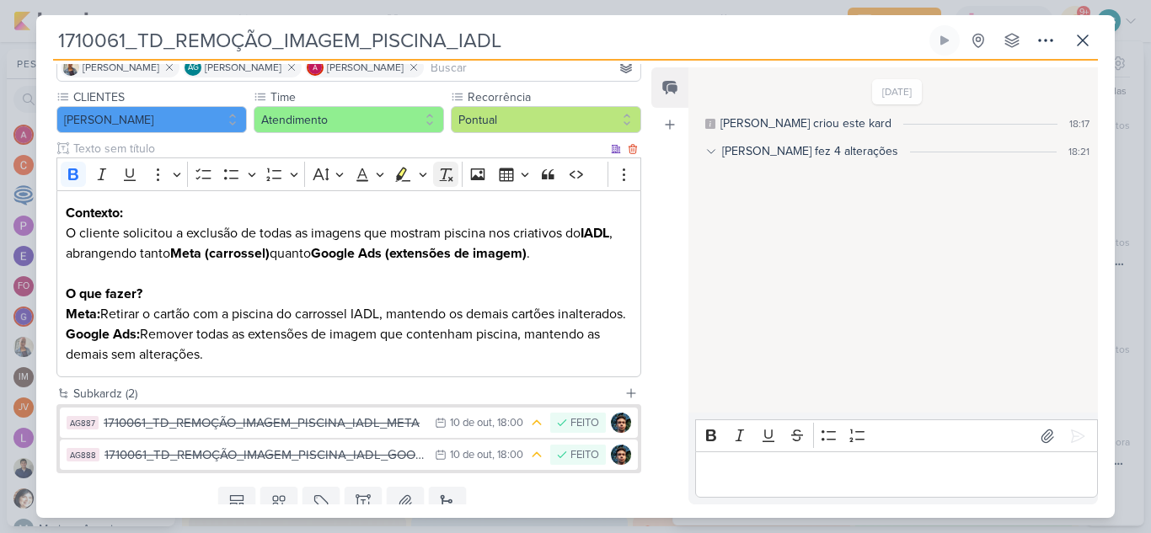
scroll to position [216, 0]
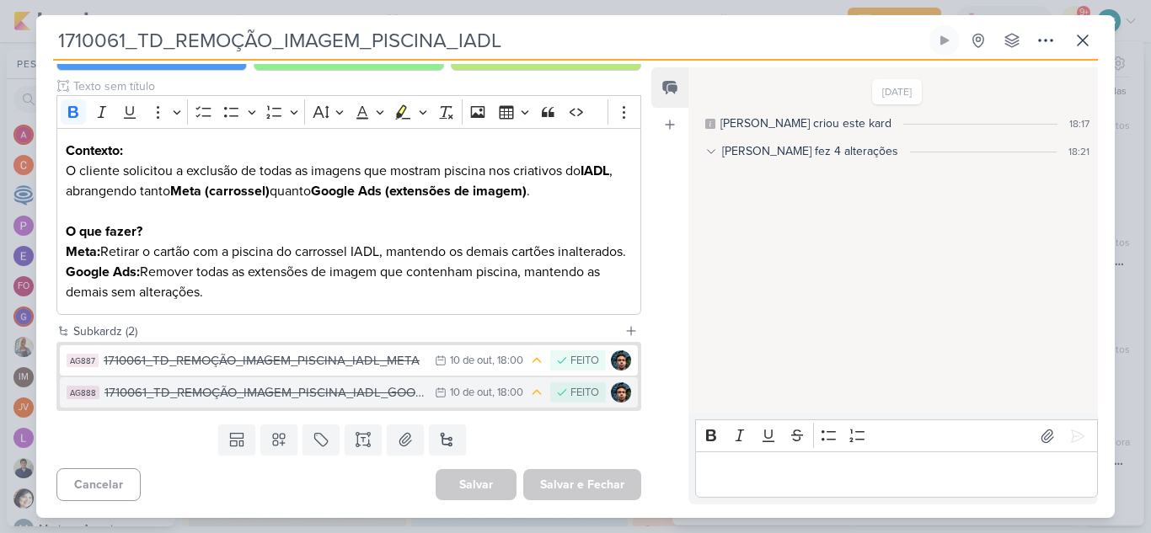
click at [376, 399] on div "1710061_TD_REMOÇÃO_IMAGEM_PISCINA_IADL_GOOGLE" at bounding box center [265, 392] width 322 height 19
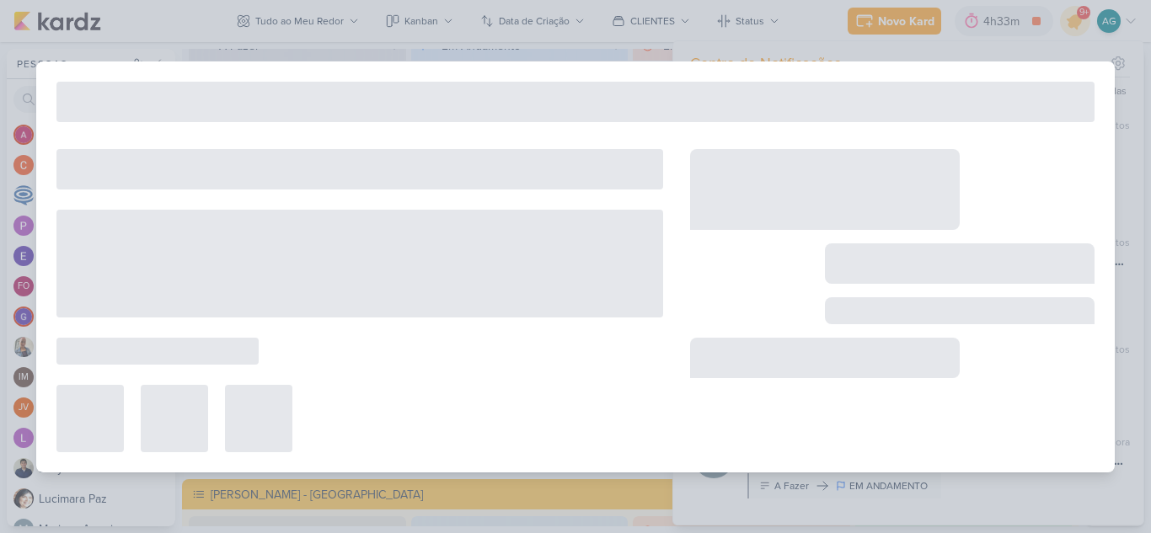
type input "1710061_TD_REMOÇÃO_IMAGEM_PISCINA_IADL_GOOGLE"
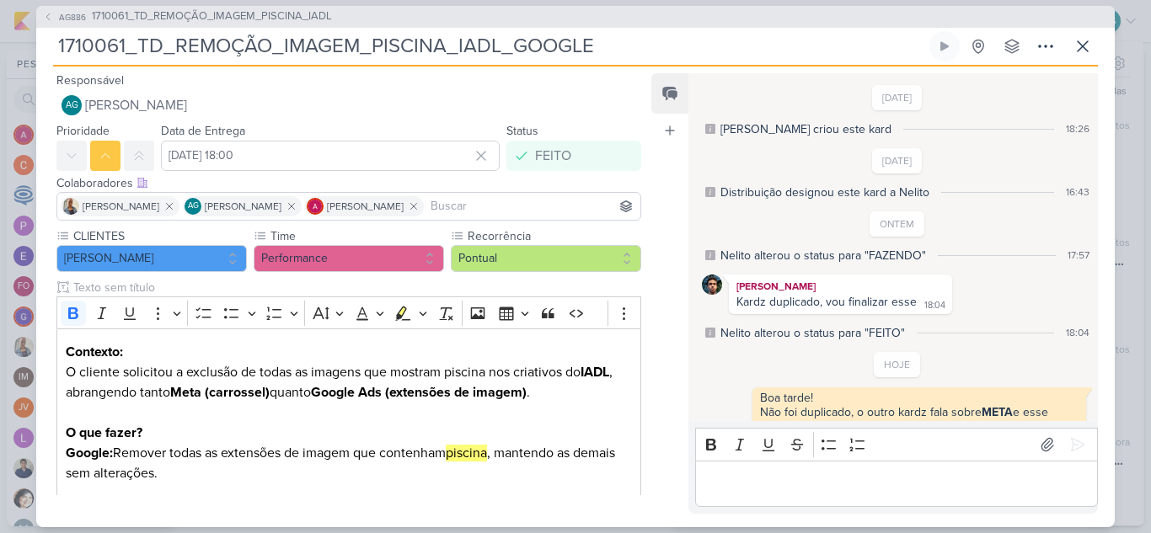
scroll to position [24, 0]
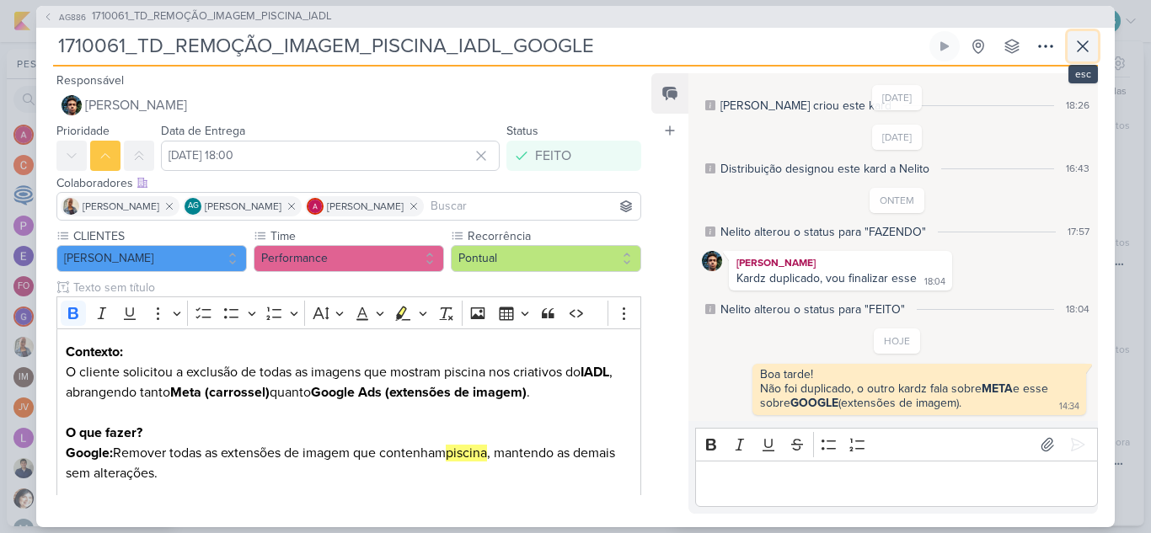
click at [1091, 51] on icon at bounding box center [1083, 46] width 20 height 20
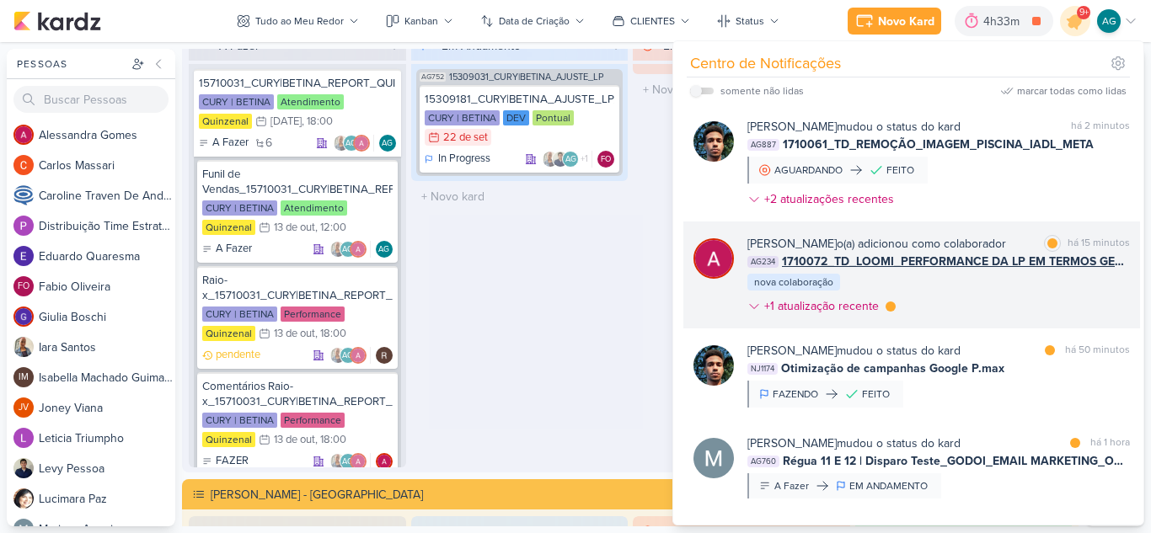
click at [989, 285] on div "Alessandra Gomes o(a) adicionou como colaborador marcar como lida há 15 minutos…" at bounding box center [938, 278] width 383 height 87
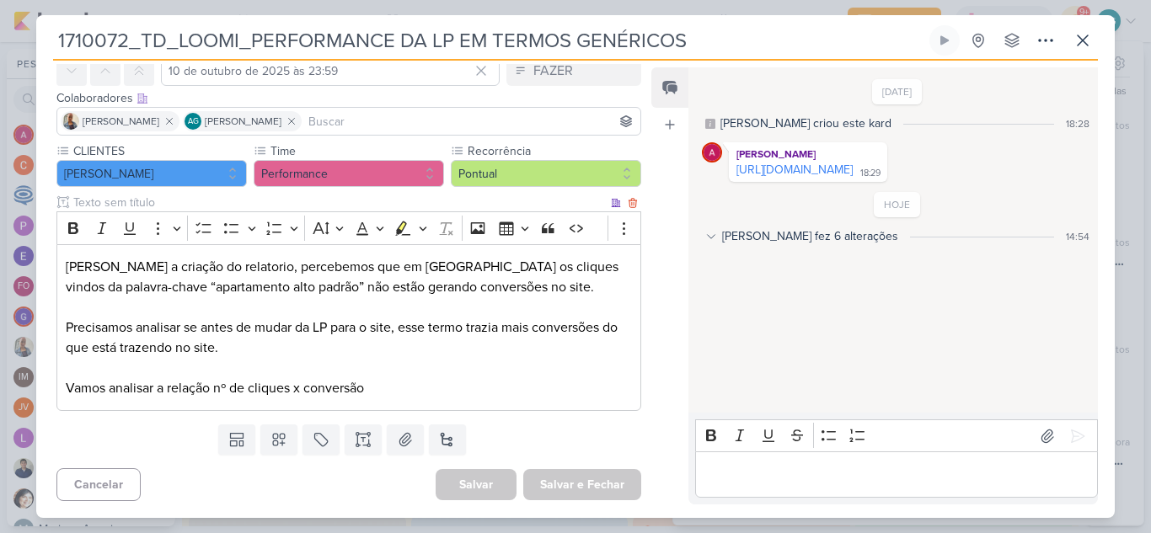
scroll to position [0, 0]
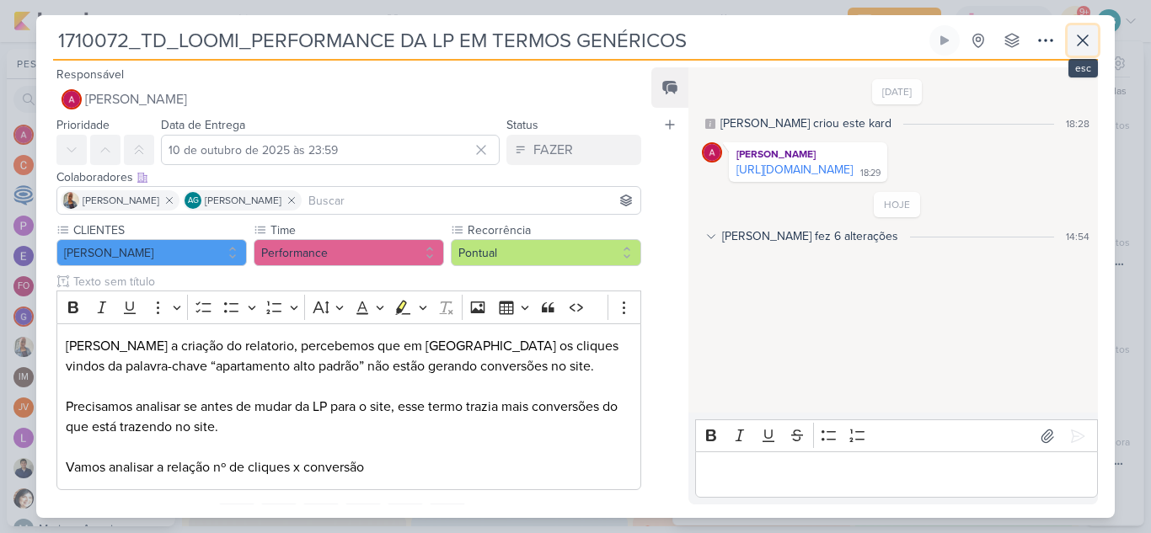
click at [1081, 40] on icon at bounding box center [1083, 40] width 10 height 10
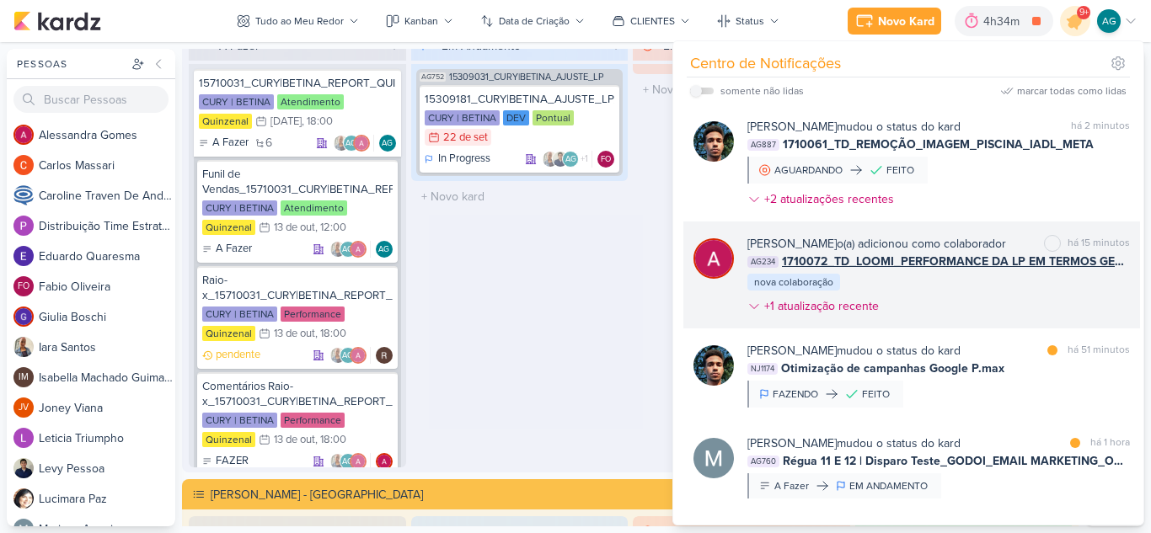
scroll to position [84, 0]
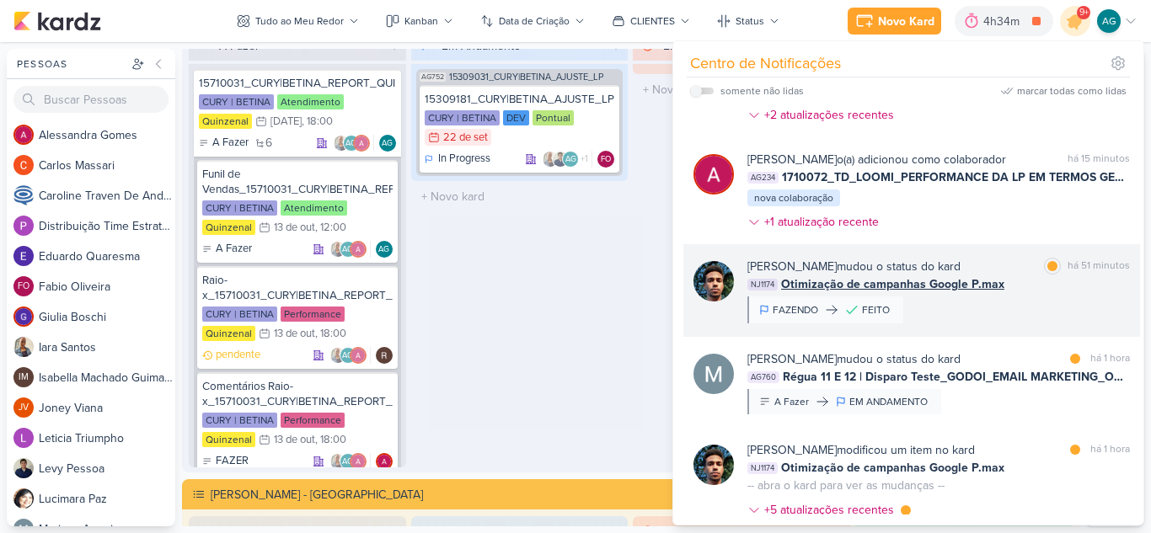
click at [1016, 313] on div "Nelito Junior mudou o status do kard marcar como lida há 51 minutos NJ1174 Otim…" at bounding box center [938, 291] width 383 height 66
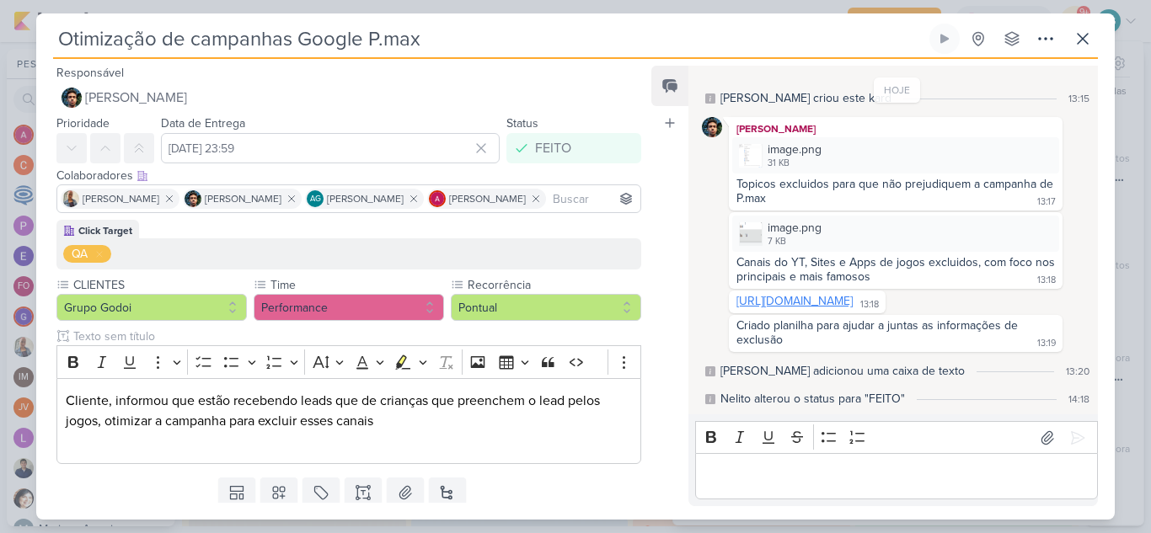
scroll to position [0, 0]
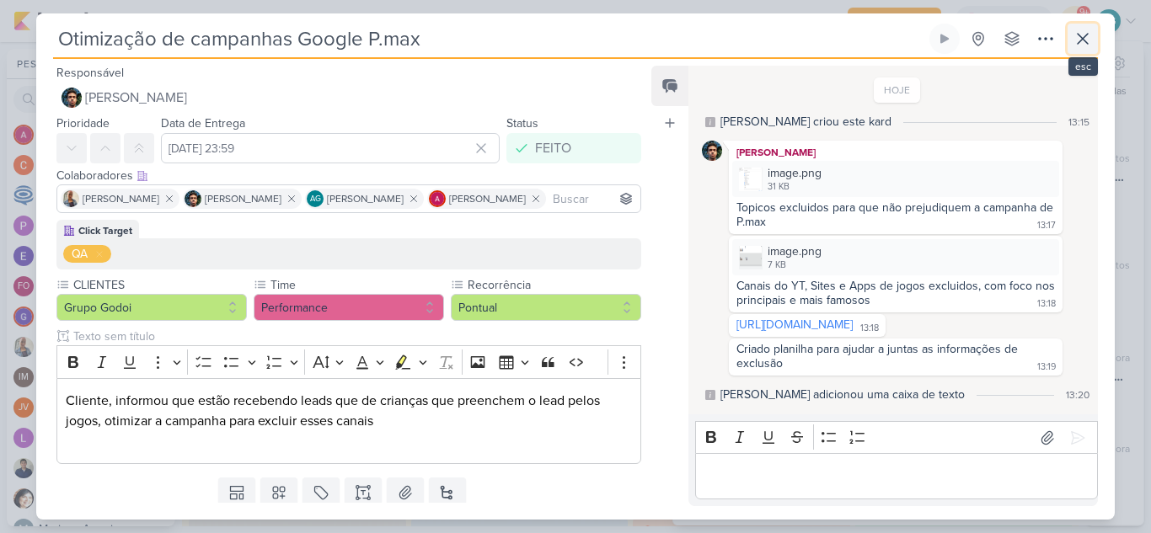
click at [1093, 38] on button at bounding box center [1083, 39] width 30 height 30
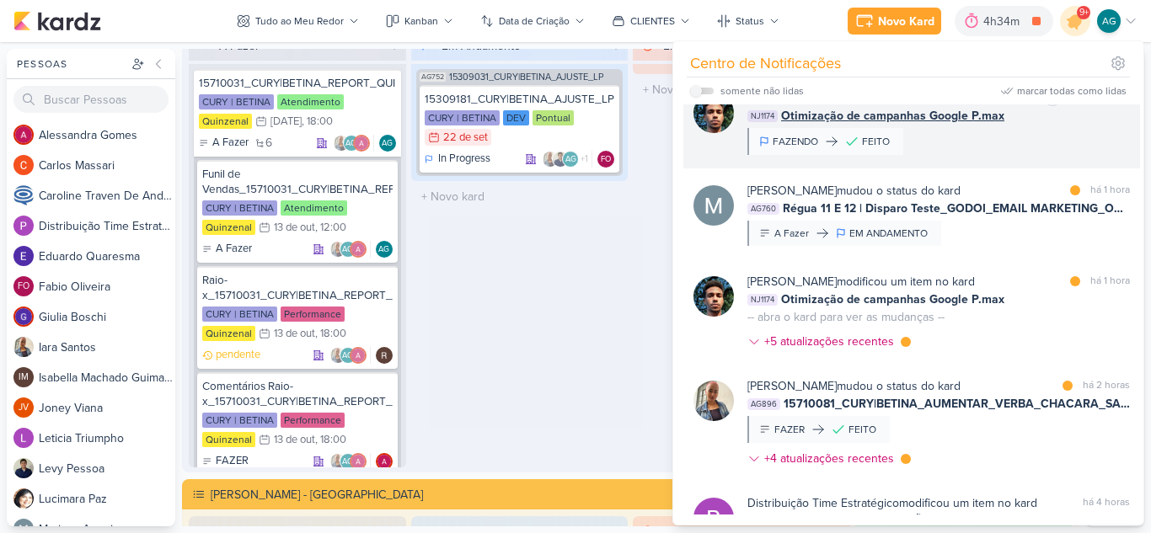
scroll to position [337, 0]
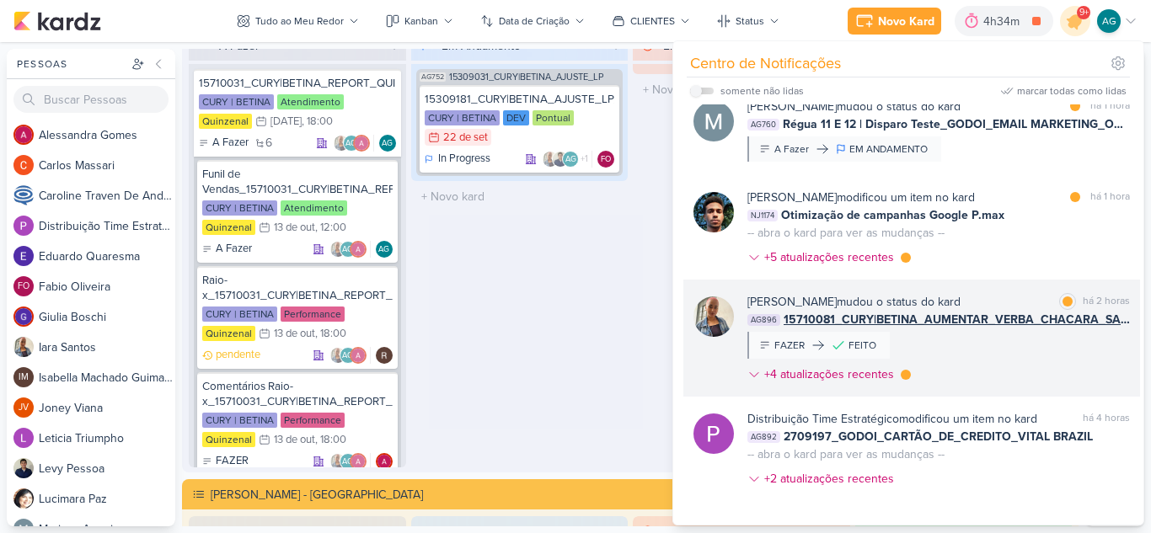
click at [997, 335] on div "Iara Santos mudou o status do kard marcar como lida há 2 horas AG896 15710081_C…" at bounding box center [938, 341] width 383 height 97
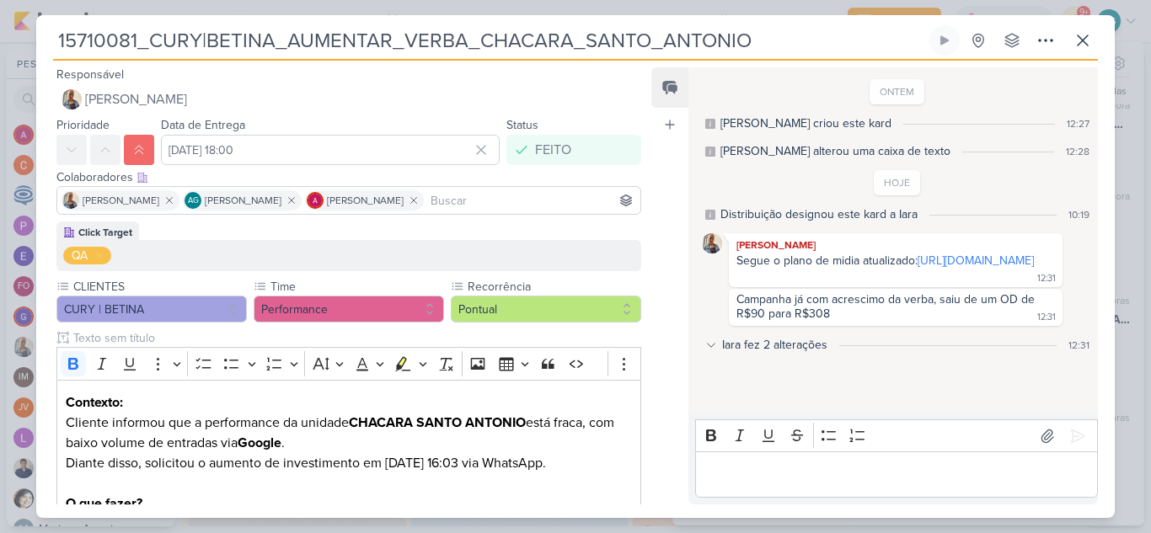
drag, startPoint x: 878, startPoint y: 290, endPoint x: 645, endPoint y: 112, distance: 293.4
click at [918, 268] on link "https://docs.google.com/spreadsheets/d/15Sx7-R5zyujQB6VNuAH0_lVbl31Nm1e6/edit?g…" at bounding box center [976, 261] width 116 height 14
drag, startPoint x: 768, startPoint y: 40, endPoint x: 24, endPoint y: 57, distance: 744.3
click at [24, 57] on div "15710081_CURY|BETINA_AUMENTAR_VERBA_CHACARA_SANTO_ANTONIO" at bounding box center [575, 266] width 1151 height 533
drag, startPoint x: 843, startPoint y: 345, endPoint x: 723, endPoint y: 333, distance: 121.1
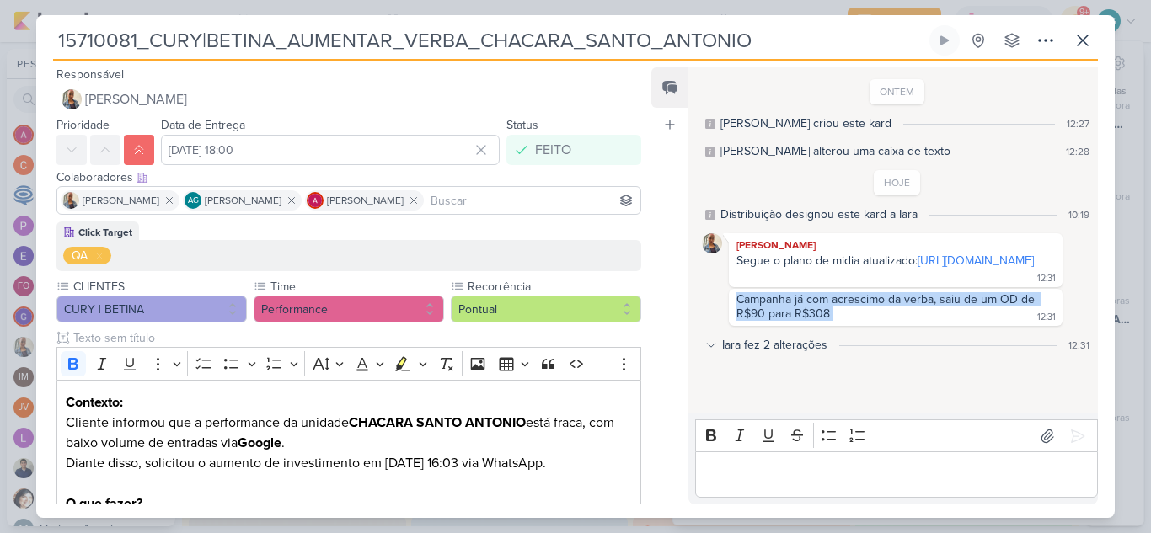
click at [723, 326] on div "Campanha já com acrescimo da verba, saiu de um OD de R$90 para R$308 12:31 12:31" at bounding box center [897, 307] width 391 height 37
copy div "Campanha já com acrescimo da verba, saiu de um OD de R$90 para R$308"
click at [1088, 47] on icon at bounding box center [1083, 40] width 20 height 20
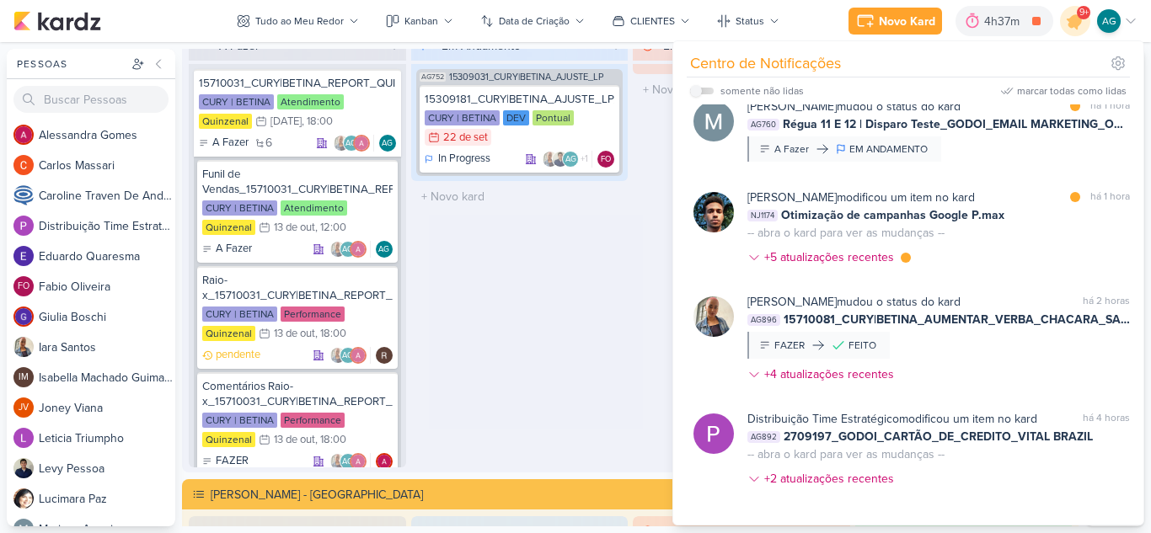
click at [552, 345] on div "Em Andamento 1 AG752 15309031_CURY|BETINA_AJUSTE_LP 15309181_CURY|BETINA_AJUSTE…" at bounding box center [519, 248] width 217 height 437
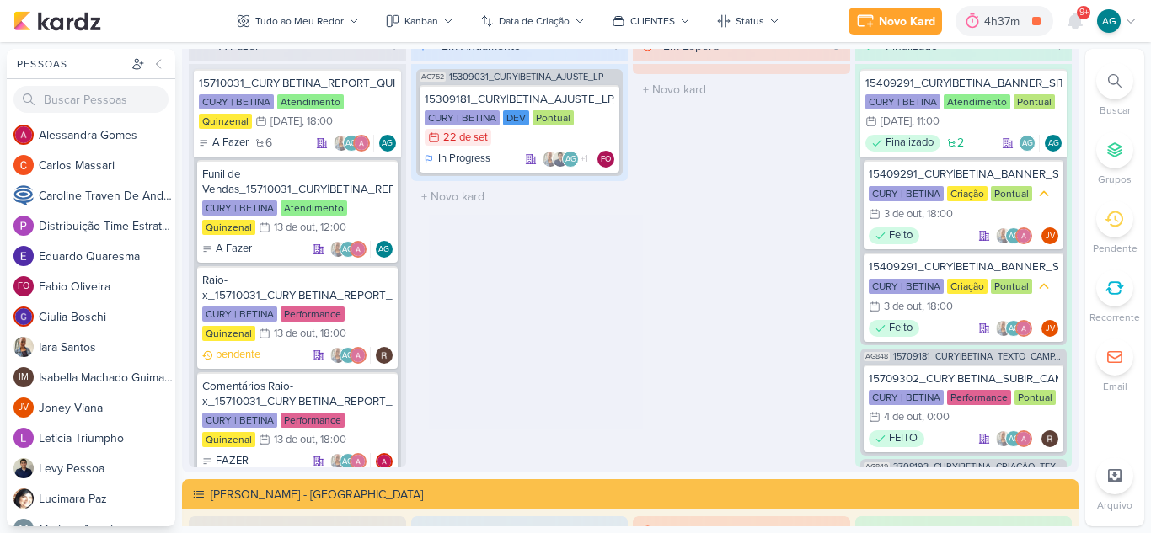
click at [1113, 78] on icon at bounding box center [1114, 80] width 13 height 13
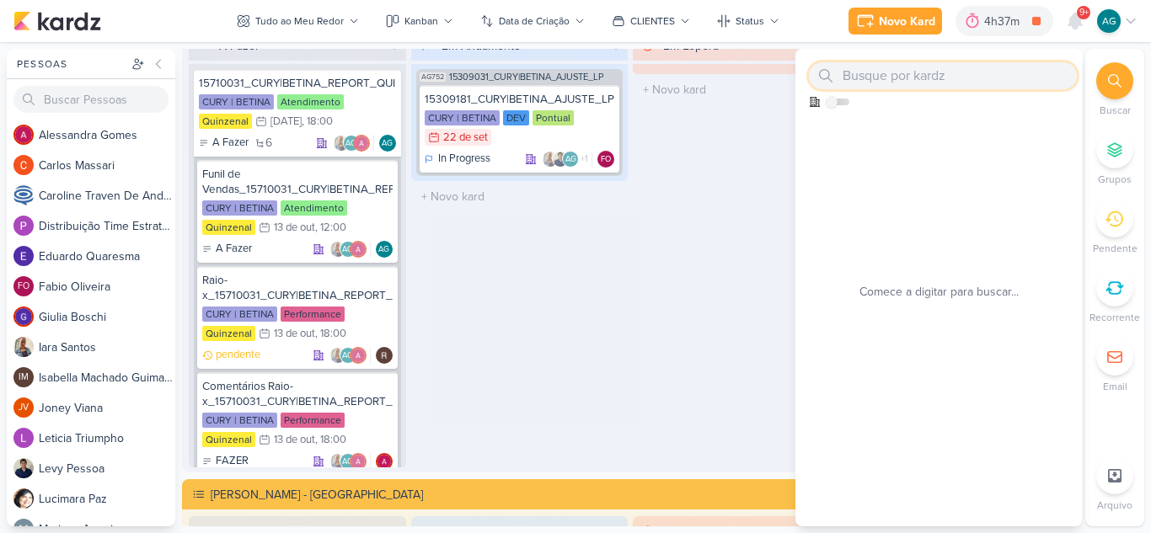
paste input "2109261"
type input "2109261"
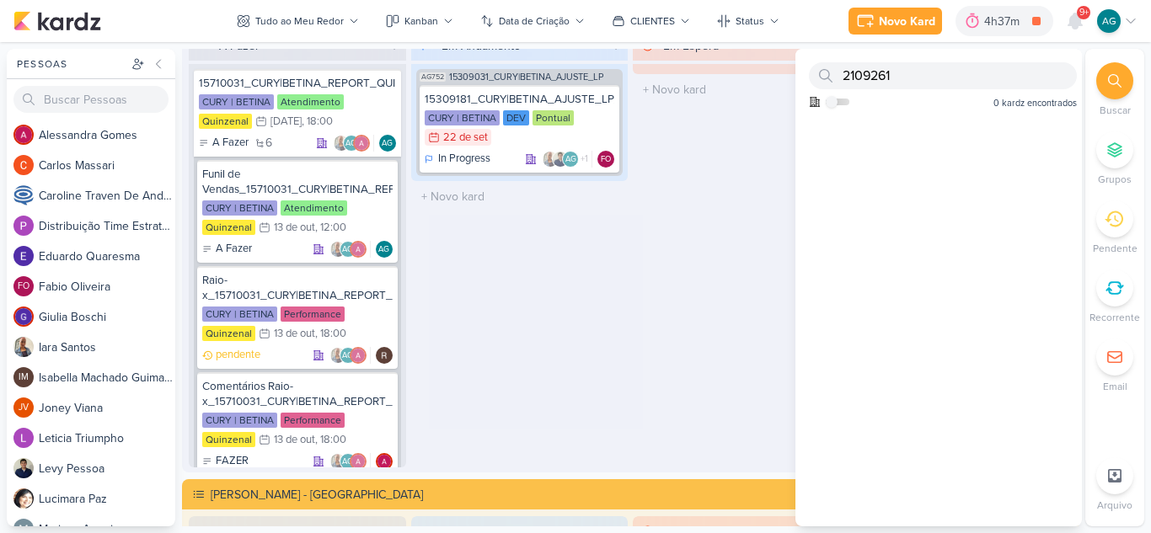
click at [849, 99] on div "Como admin, ative para buscar em todos os kardz da organização" at bounding box center [898, 103] width 178 height 15
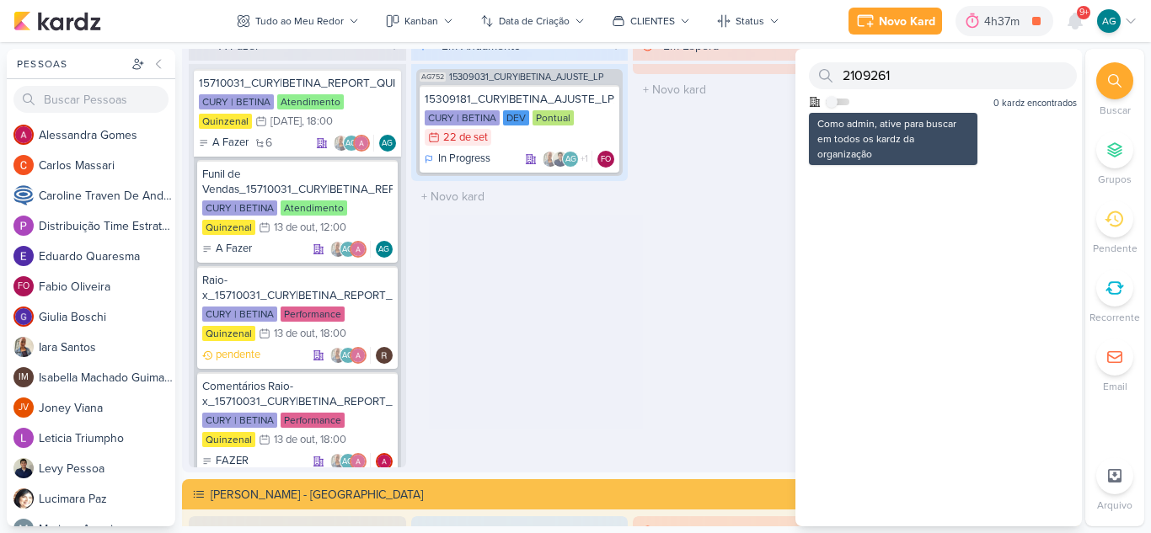
click at [845, 102] on label at bounding box center [838, 102] width 24 height 7
click at [838, 102] on input "checkbox" at bounding box center [832, 102] width 12 height 12
checkbox input "true"
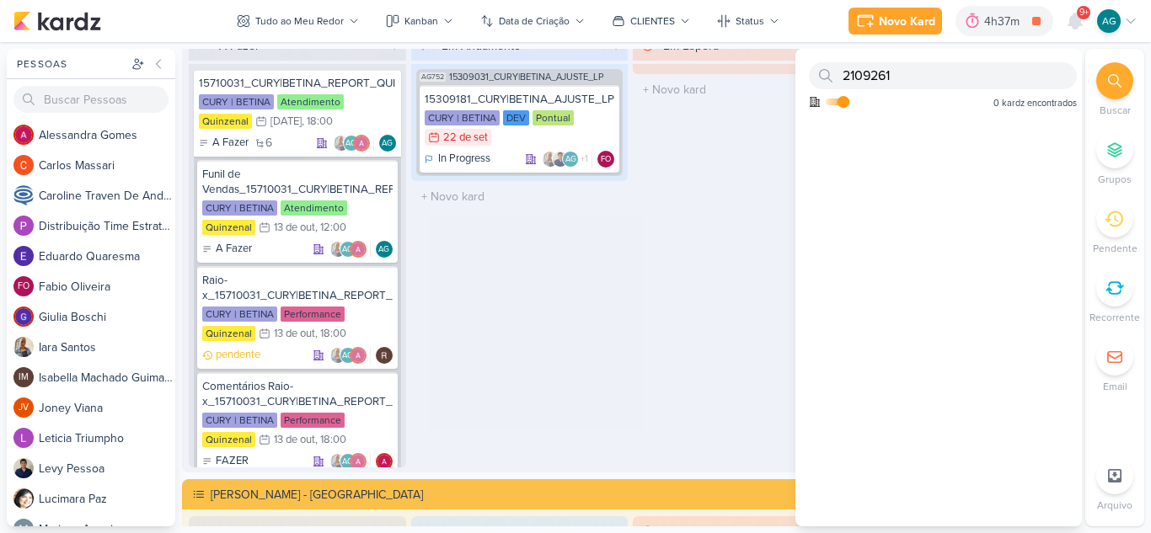
click at [1099, 81] on div at bounding box center [1114, 80] width 37 height 37
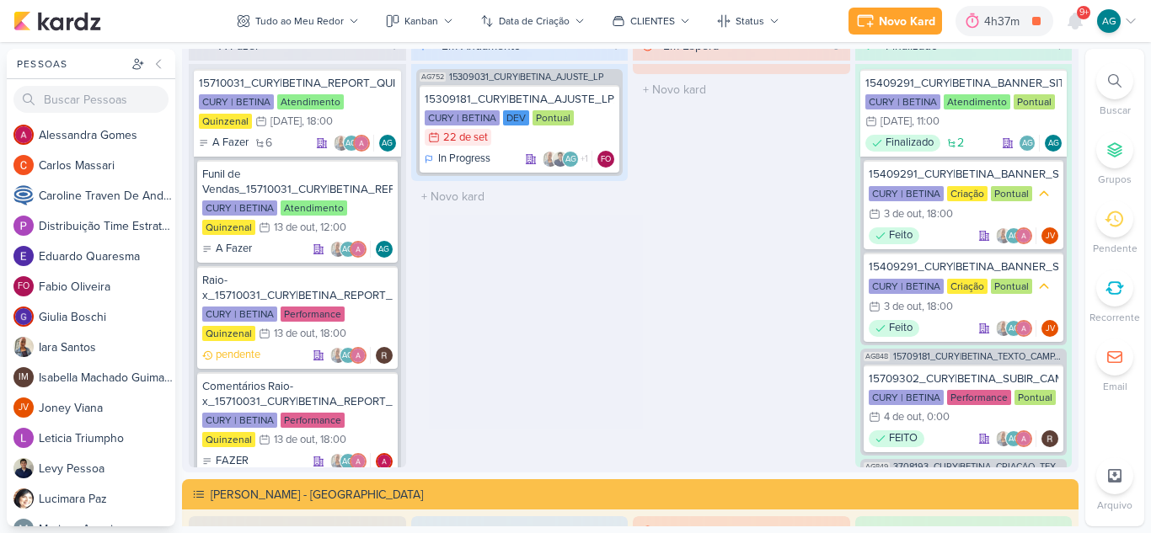
click at [1107, 78] on div at bounding box center [1114, 80] width 37 height 37
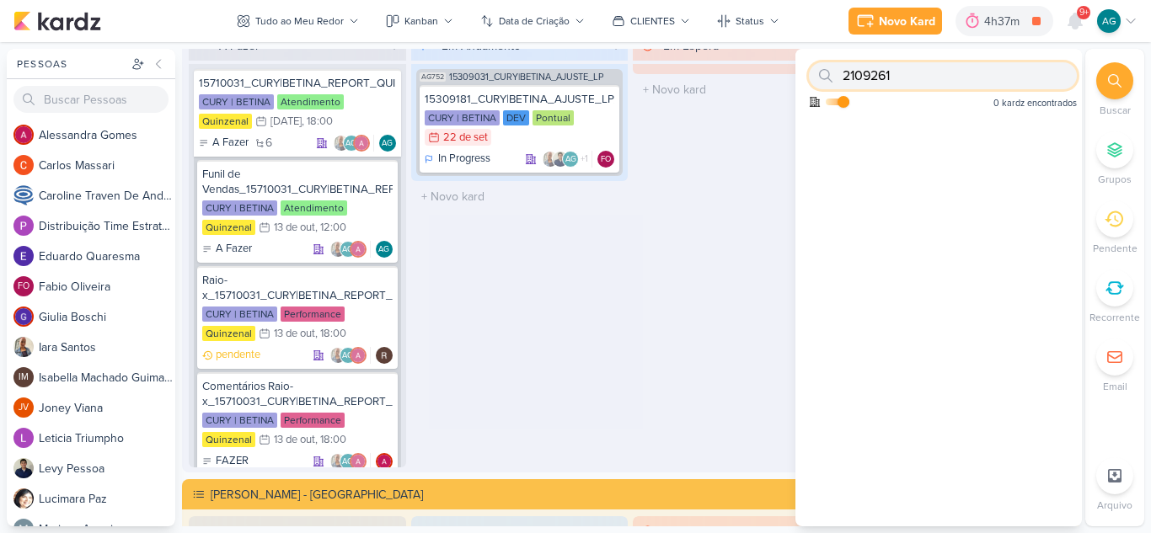
click at [956, 80] on input "2109261" at bounding box center [943, 75] width 268 height 27
click at [926, 83] on input "2109261" at bounding box center [943, 75] width 268 height 27
click at [924, 78] on input "2109261" at bounding box center [943, 75] width 268 height 27
drag, startPoint x: 928, startPoint y: 76, endPoint x: 772, endPoint y: 75, distance: 155.9
click at [772, 75] on div "Pessoas Pessoas A l e s s a n d r a G o m e s C a r l o s M a s s a r i C a r o…" at bounding box center [575, 288] width 1151 height 478
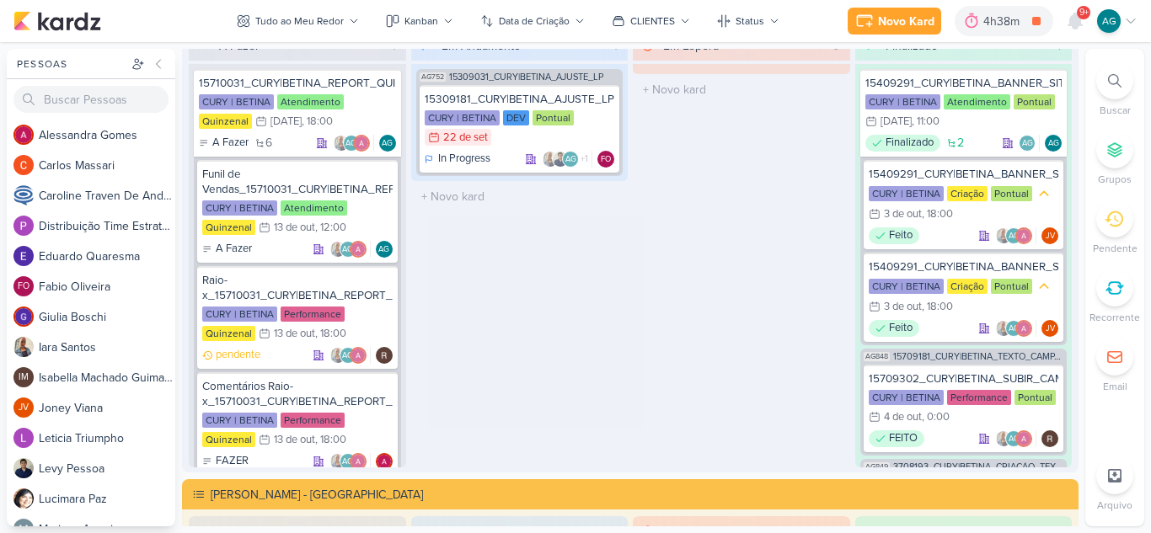
click at [1113, 83] on icon at bounding box center [1114, 80] width 13 height 13
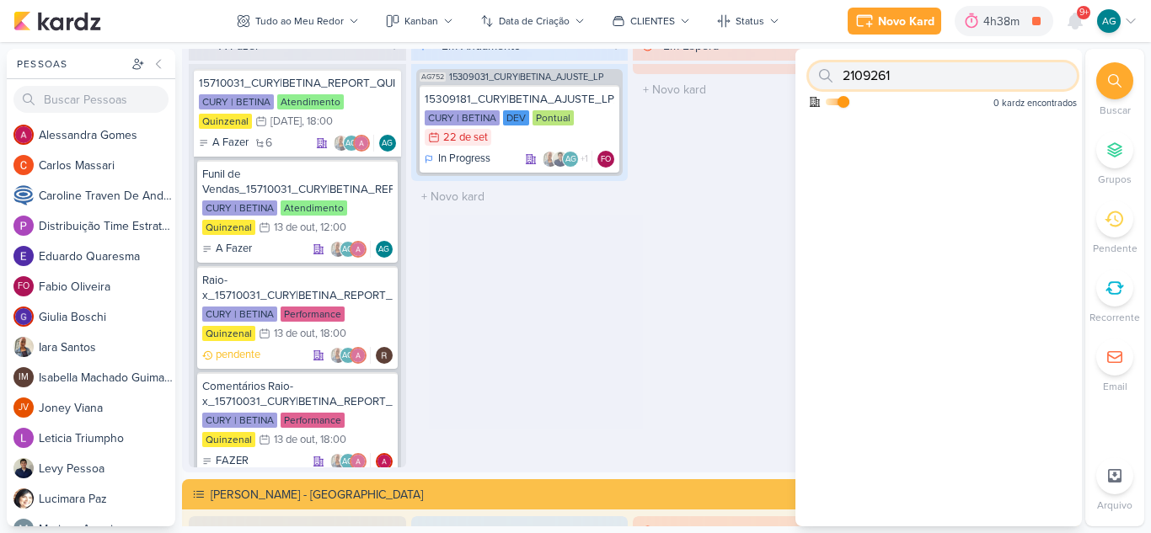
drag, startPoint x: 899, startPoint y: 77, endPoint x: 785, endPoint y: 77, distance: 113.8
click at [785, 77] on div "Pessoas Pessoas A l e s s a n d r a G o m e s C a r l o s M a s s a r i C a r o…" at bounding box center [575, 288] width 1151 height 478
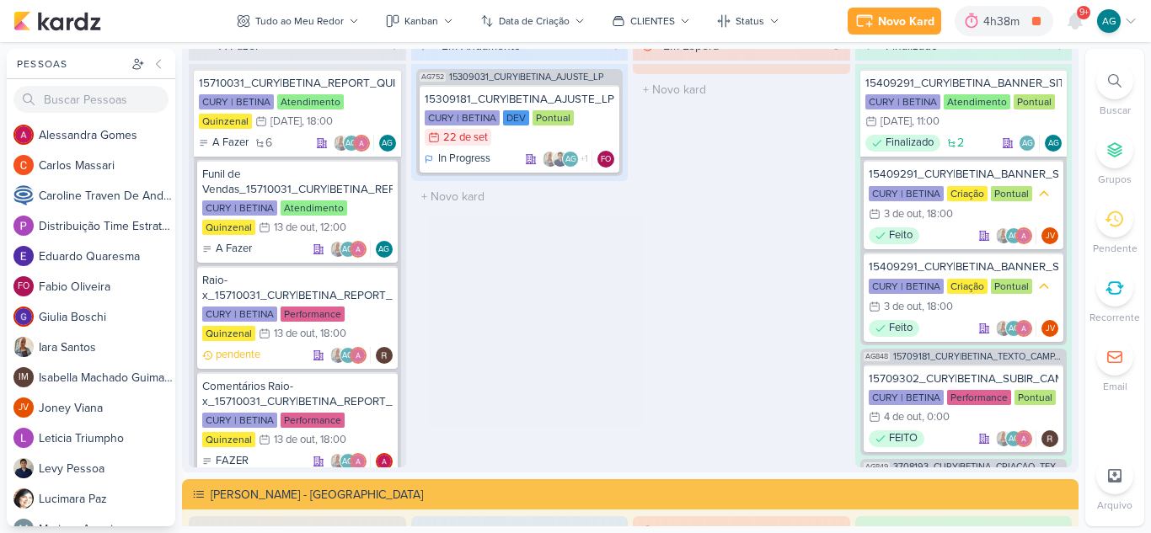
click at [1119, 88] on div at bounding box center [1114, 80] width 37 height 37
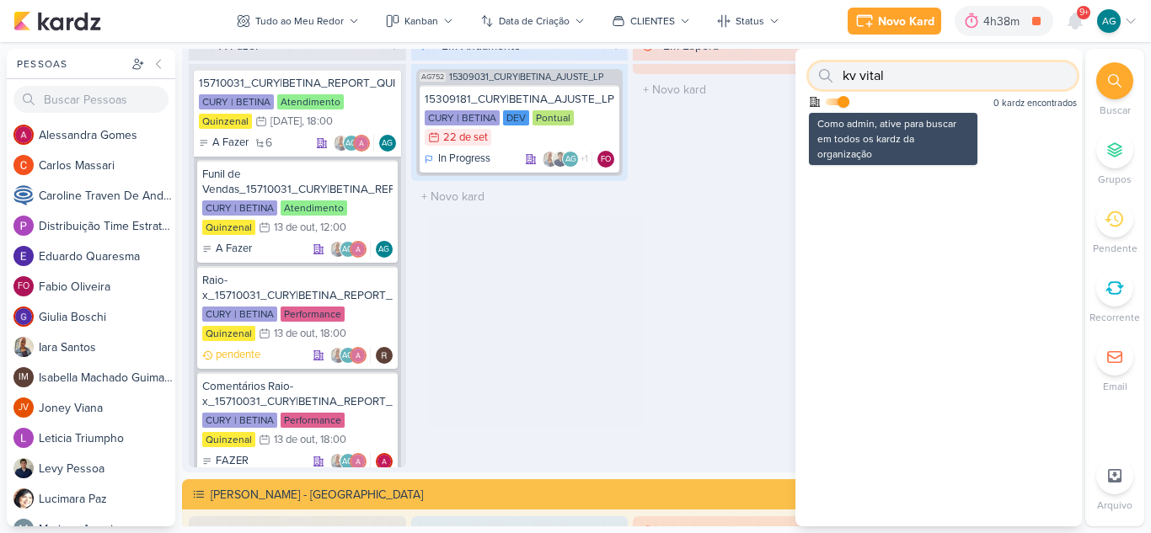
type input "kv vital"
click at [833, 102] on label at bounding box center [838, 102] width 24 height 7
click at [838, 102] on input "checkbox" at bounding box center [844, 102] width 12 height 12
checkbox input "false"
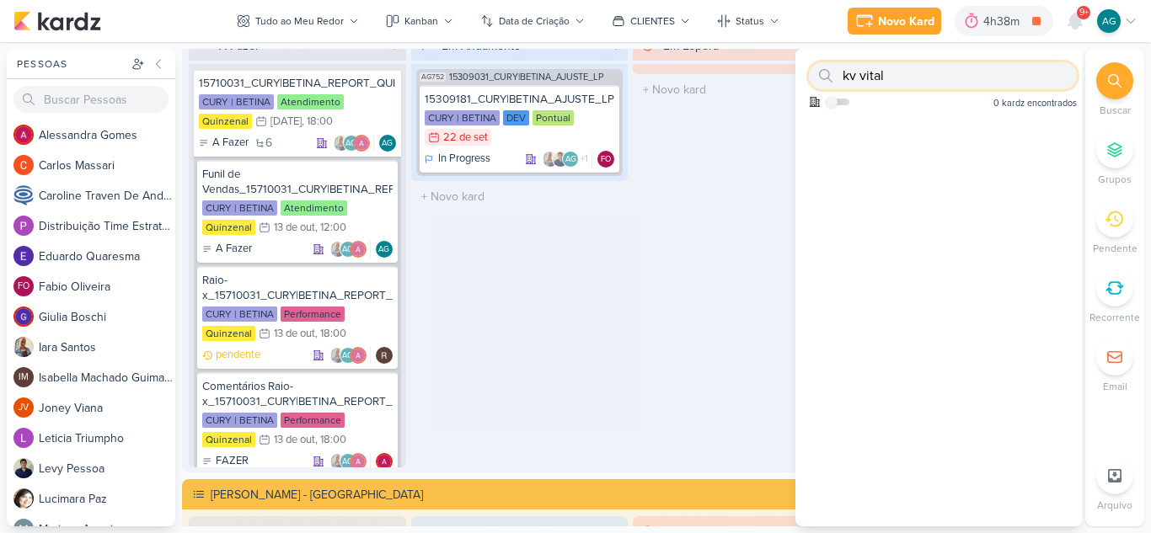
click at [983, 77] on input "kv vital" at bounding box center [943, 75] width 268 height 27
drag, startPoint x: 896, startPoint y: 77, endPoint x: 836, endPoint y: 75, distance: 59.9
click at [836, 75] on div "kv vital" at bounding box center [943, 75] width 268 height 27
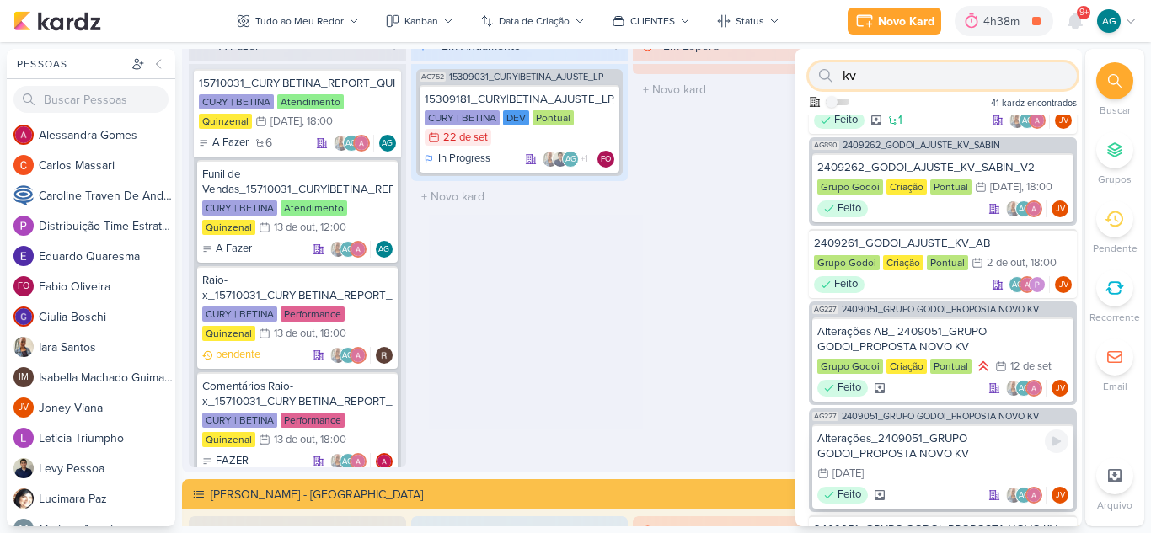
scroll to position [169, 0]
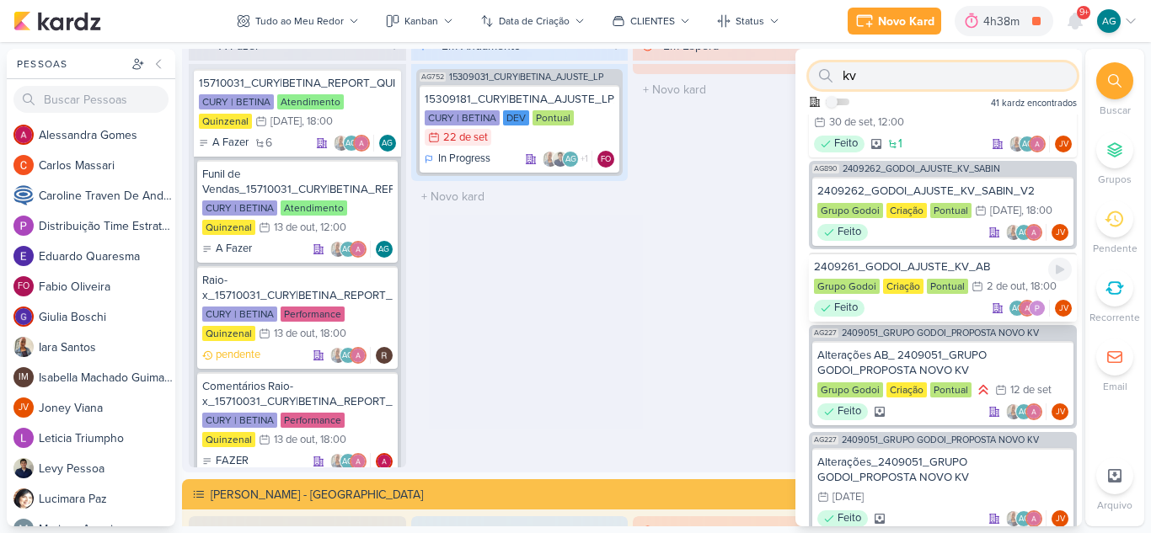
type input "kv"
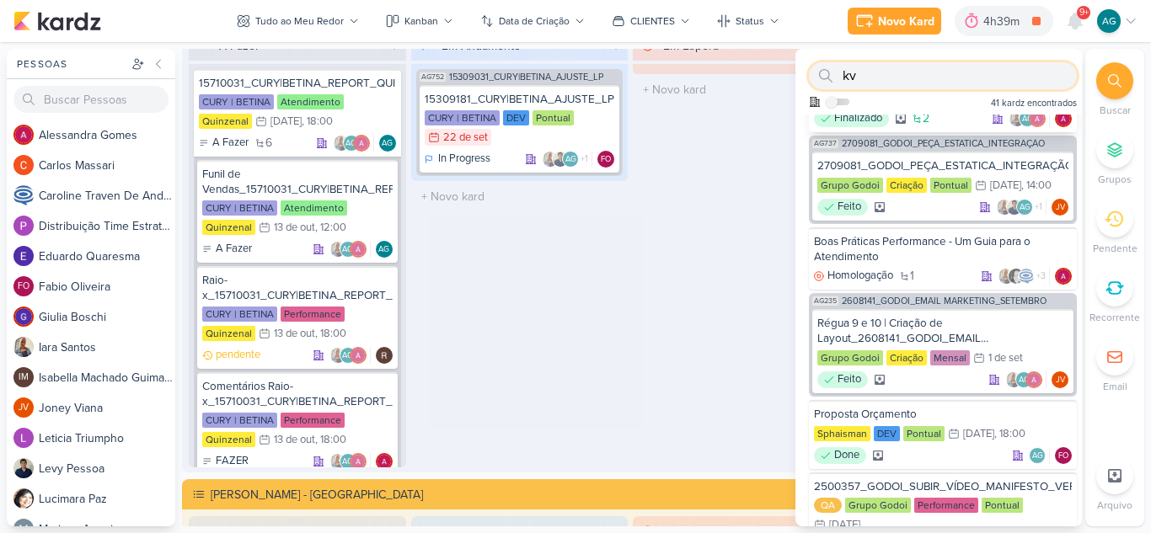
scroll to position [674, 0]
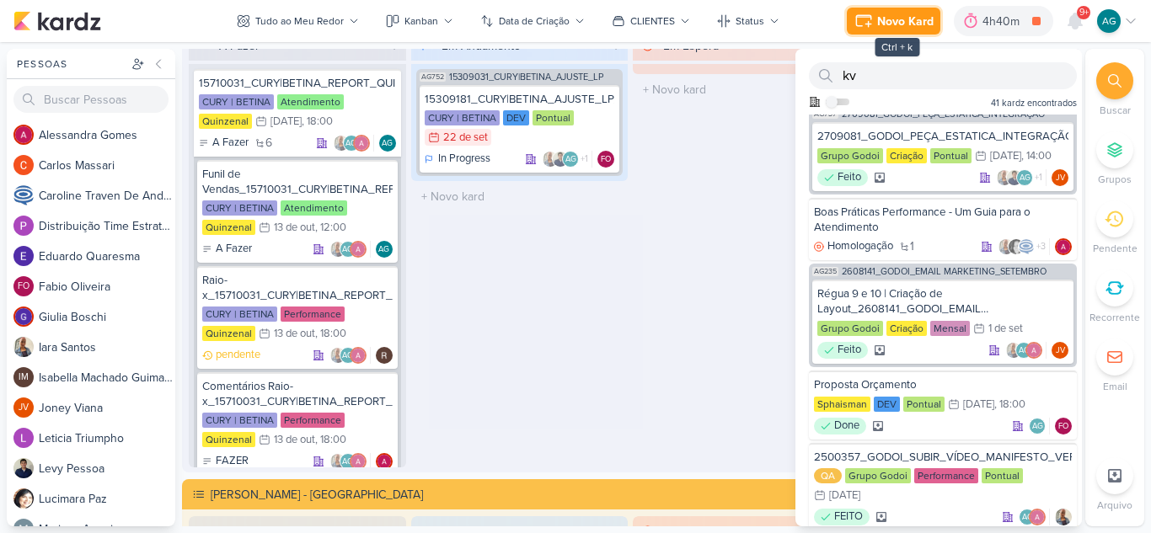
click at [902, 19] on div "Novo Kard" at bounding box center [905, 22] width 56 height 18
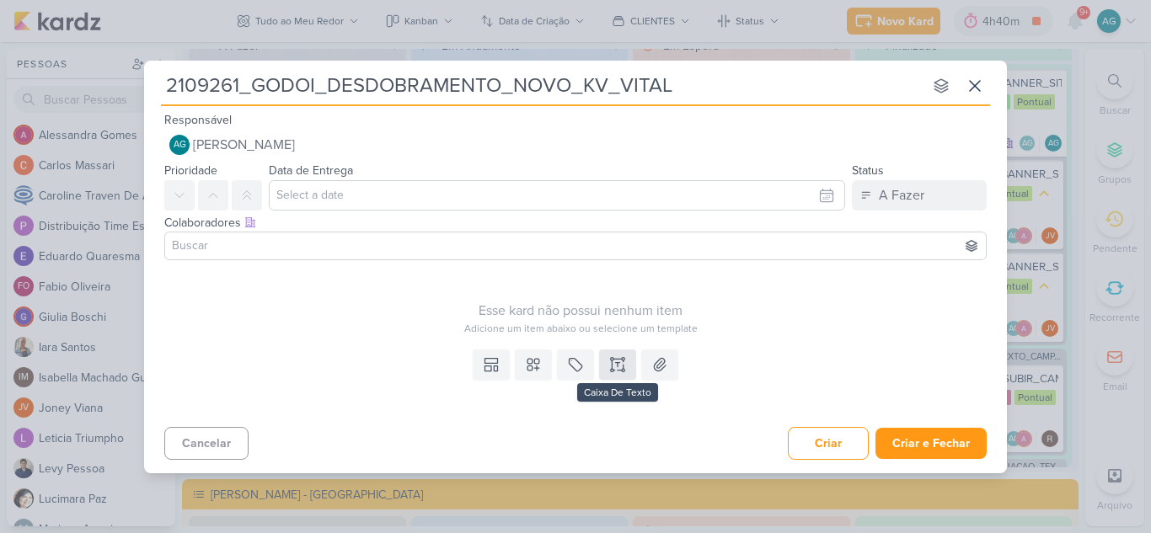
type input "2109261_GODOI_DESDOBRAMENTO_NOVO_KV_VITAL"
click at [617, 369] on icon at bounding box center [617, 364] width 17 height 17
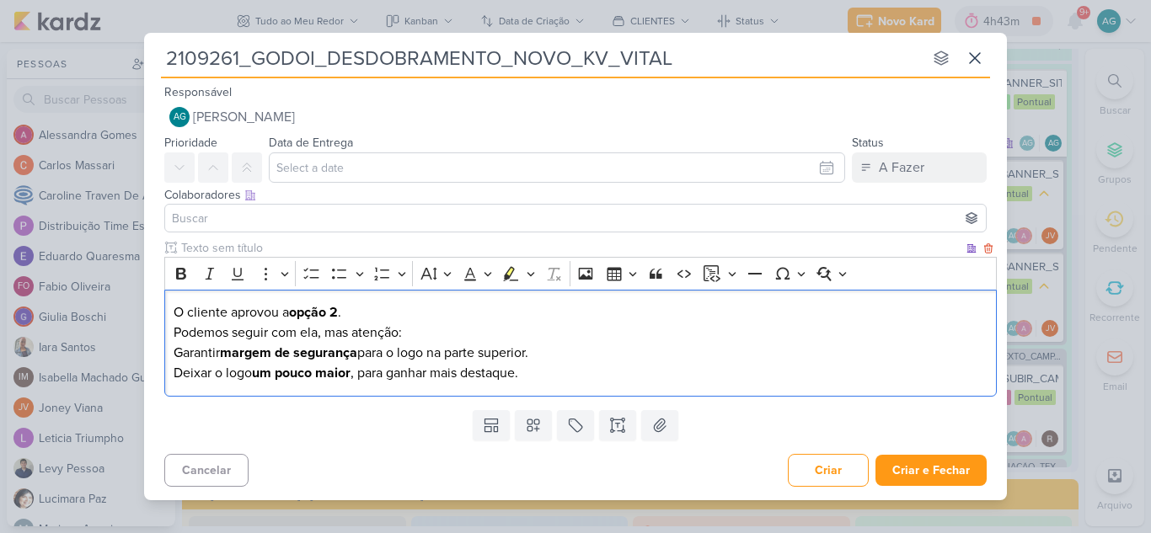
click at [351, 333] on p "O cliente aprovou a opção 2 . Podemos seguir com ela, mas atenção:" at bounding box center [581, 323] width 815 height 40
click at [437, 335] on p "O cliente aprovou a opção 2 . Podemos seguir com ela, mas pediu atenção:" at bounding box center [581, 323] width 815 height 40
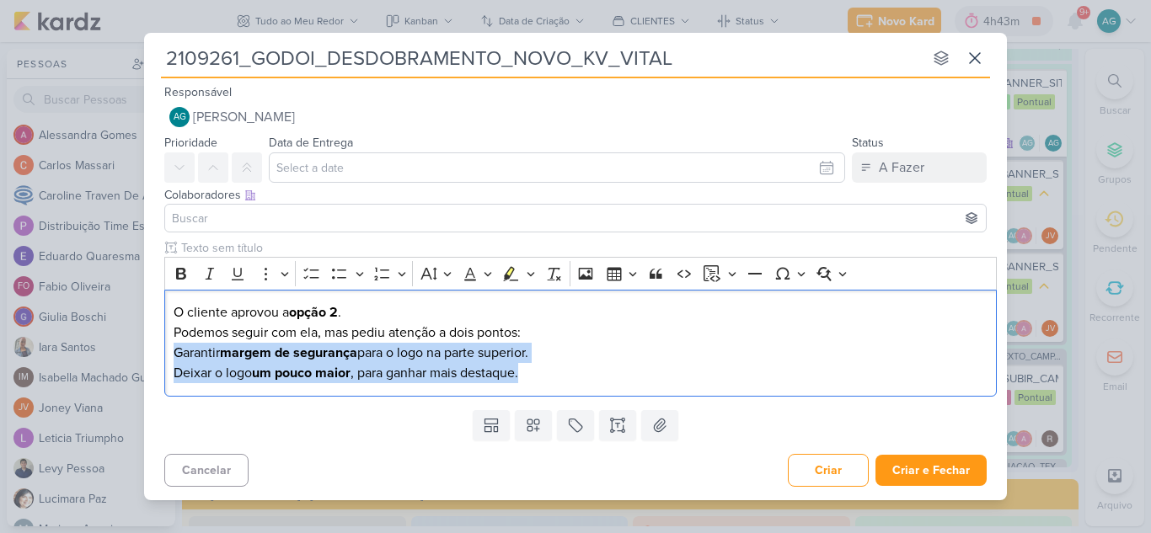
drag, startPoint x: 538, startPoint y: 374, endPoint x: 156, endPoint y: 349, distance: 383.4
click at [156, 349] on div "Clique para deixar o item visível somente à membros da sua organização Rich Tex…" at bounding box center [575, 320] width 863 height 163
click at [343, 274] on icon "Editor toolbar" at bounding box center [339, 273] width 17 height 17
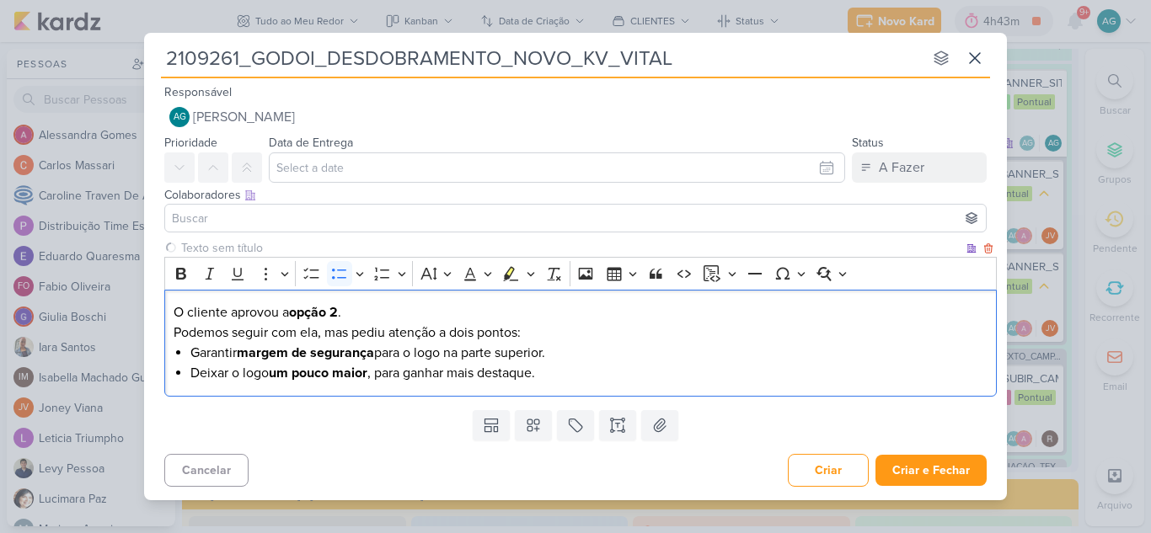
click at [582, 367] on li "Deixar o logo um pouco maior , para ganhar mais destaque." at bounding box center [589, 373] width 798 height 20
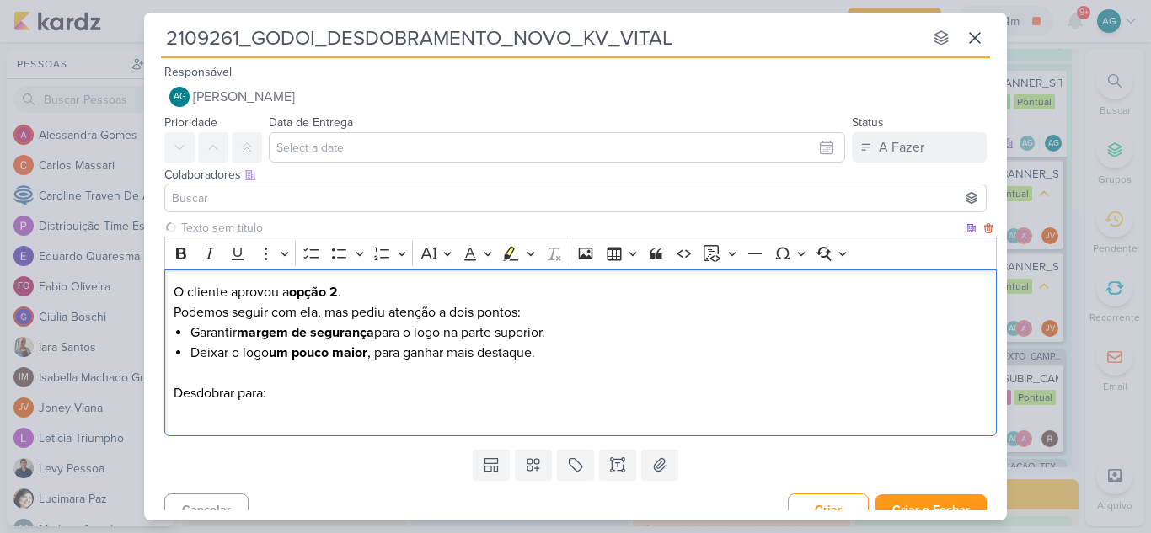
scroll to position [40, 0]
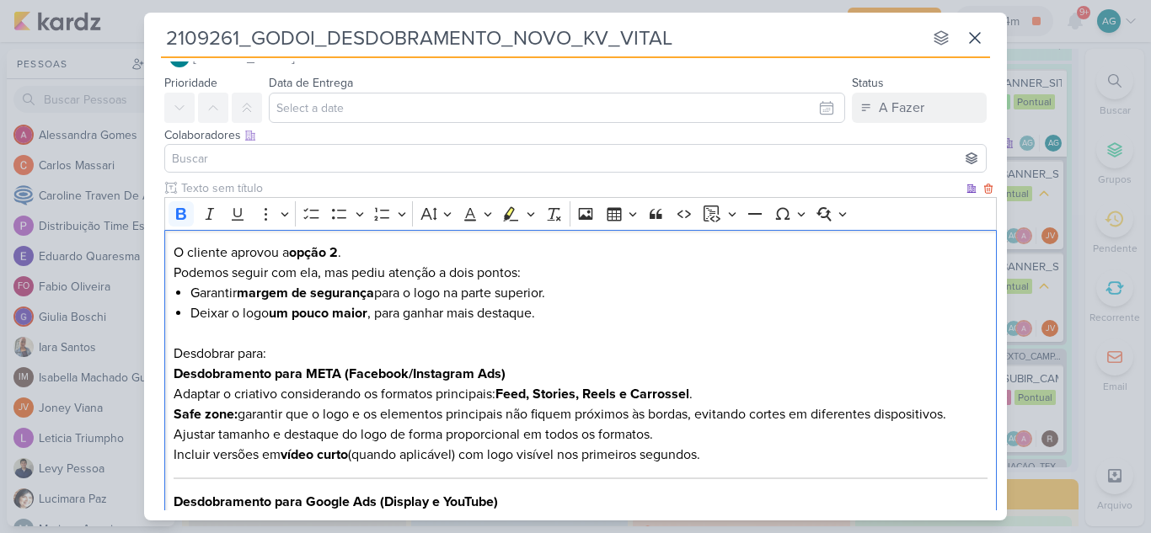
click at [169, 374] on div "O cliente aprovou a opção 2 . Podemos seguir com ela, mas pediu atenção a dois …" at bounding box center [580, 378] width 833 height 296
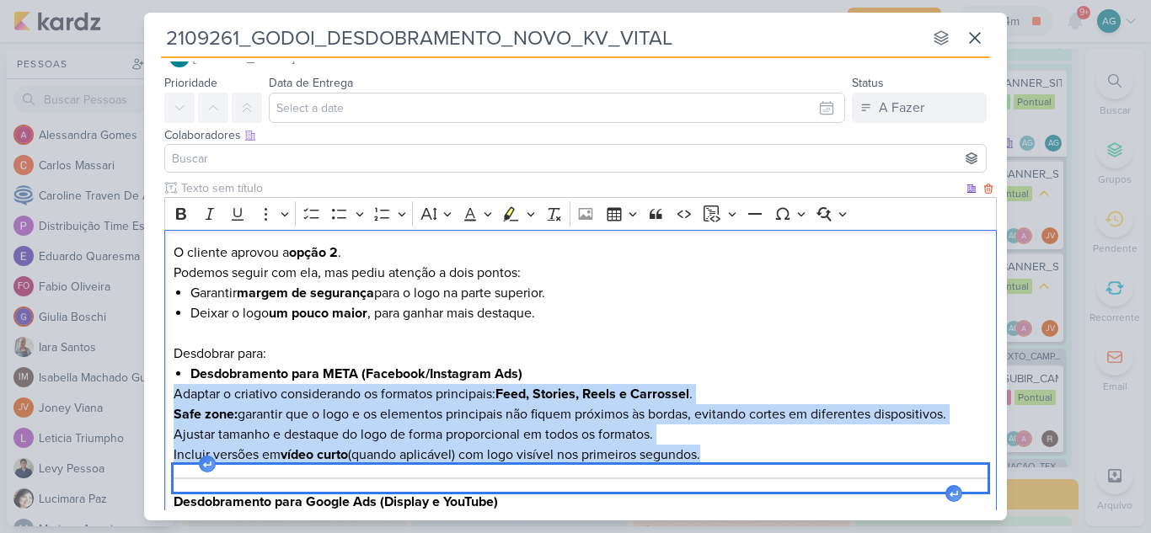
drag, startPoint x: 174, startPoint y: 397, endPoint x: 752, endPoint y: 471, distance: 582.8
click at [752, 471] on div "O cliente aprovou a opção 2 . Podemos seguir com ela, mas pediu atenção a dois …" at bounding box center [580, 378] width 833 height 296
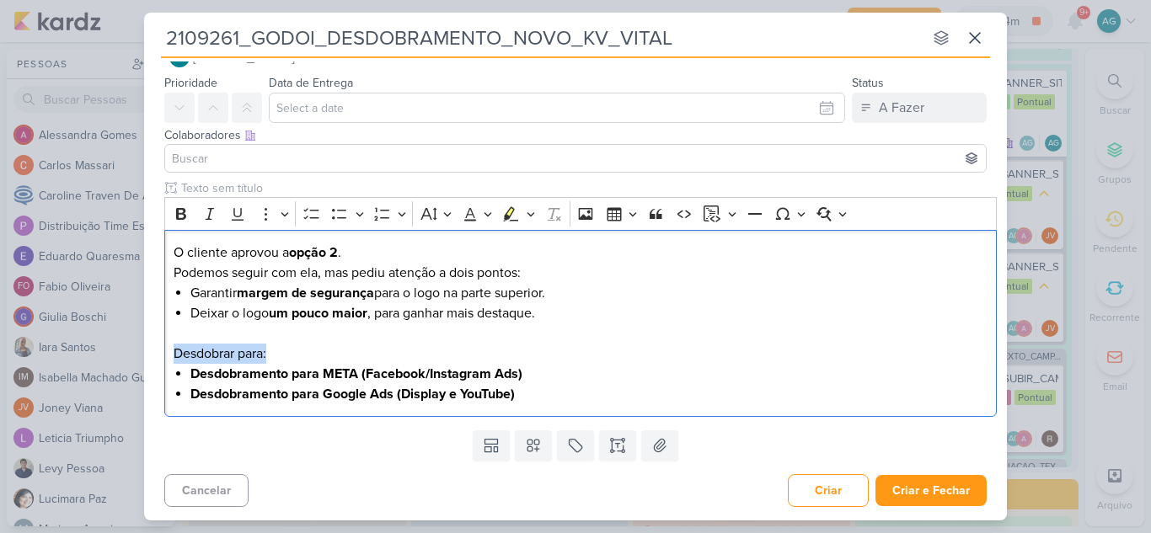
drag, startPoint x: 289, startPoint y: 352, endPoint x: 153, endPoint y: 348, distance: 136.6
click at [153, 348] on div "Clique para deixar o item visível somente à membros da sua organização Rich Tex…" at bounding box center [575, 301] width 863 height 244
click at [181, 215] on icon "Editor toolbar" at bounding box center [181, 214] width 17 height 17
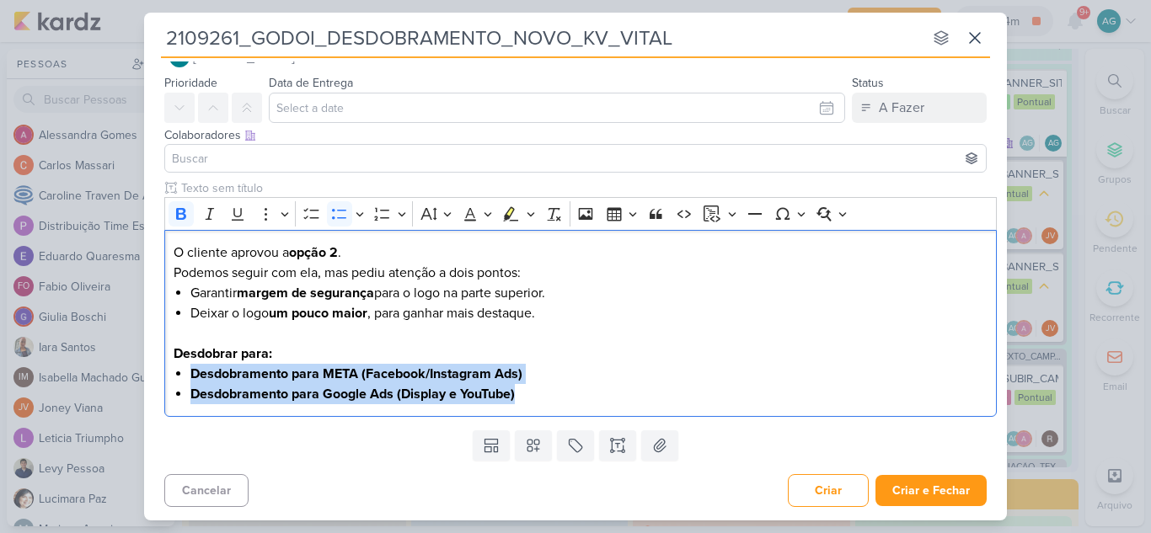
drag, startPoint x: 540, startPoint y: 394, endPoint x: 136, endPoint y: 380, distance: 404.7
click at [136, 380] on div "2109261_GODOI_DESDOBRAMENTO_NOVO_KV_VITAL nenhum grupo disponível esc Responsáv…" at bounding box center [575, 266] width 1151 height 533
click at [182, 214] on icon "Editor toolbar" at bounding box center [181, 214] width 10 height 12
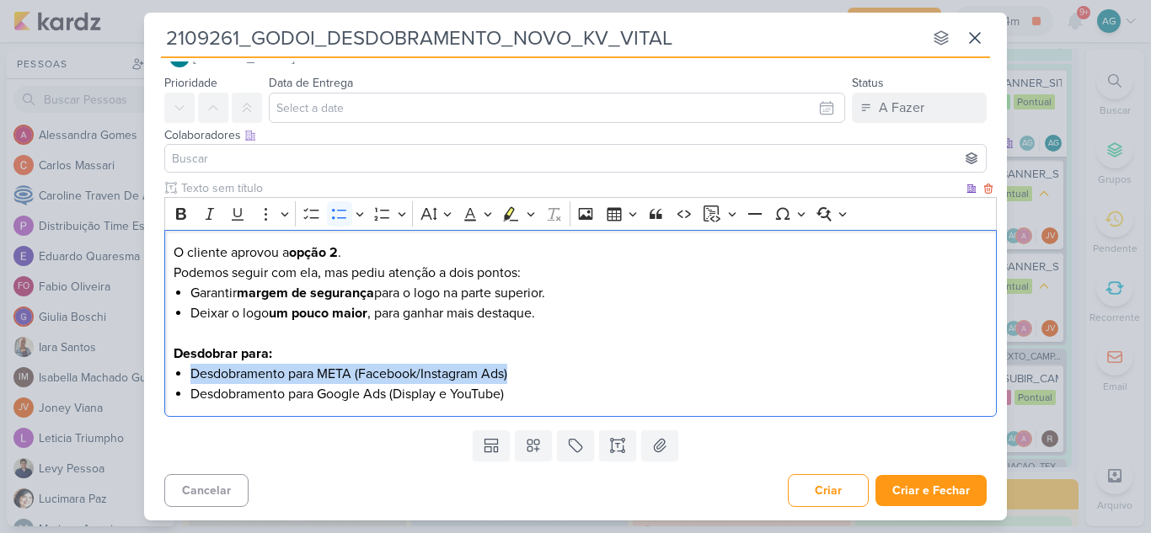
click at [607, 374] on li "Desdobramento para META (Facebook/Instagram Ads)" at bounding box center [589, 374] width 798 height 20
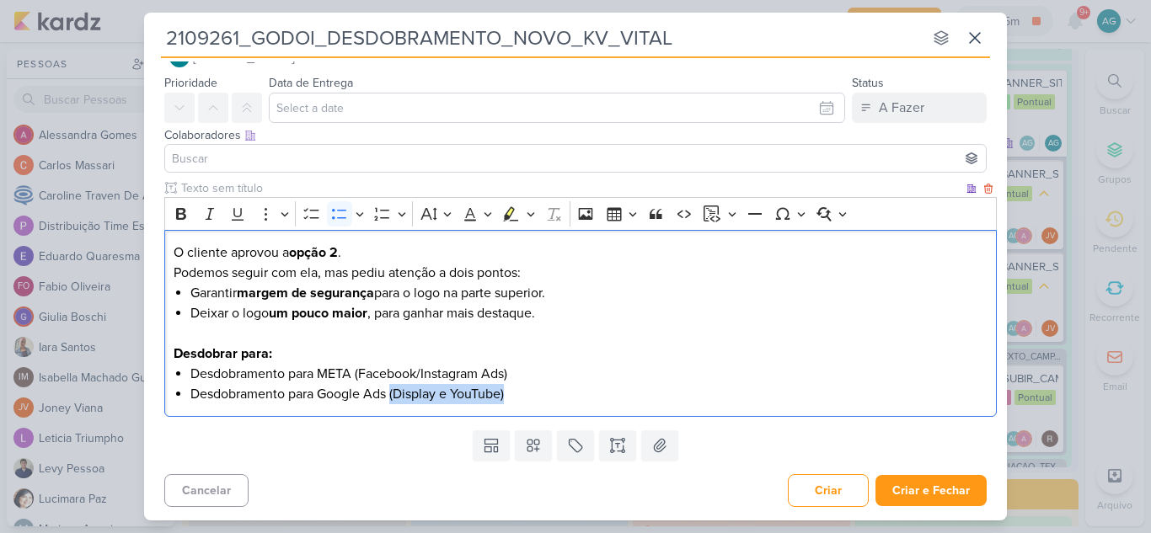
drag, startPoint x: 392, startPoint y: 393, endPoint x: 538, endPoint y: 391, distance: 146.6
click at [538, 391] on li "Desdobramento para Google Ads (Display e YouTube)" at bounding box center [589, 394] width 798 height 20
drag, startPoint x: 519, startPoint y: 374, endPoint x: 359, endPoint y: 374, distance: 160.1
click at [359, 374] on li "Desdobramento para META (Facebook/Instagram Ads)" at bounding box center [589, 374] width 798 height 20
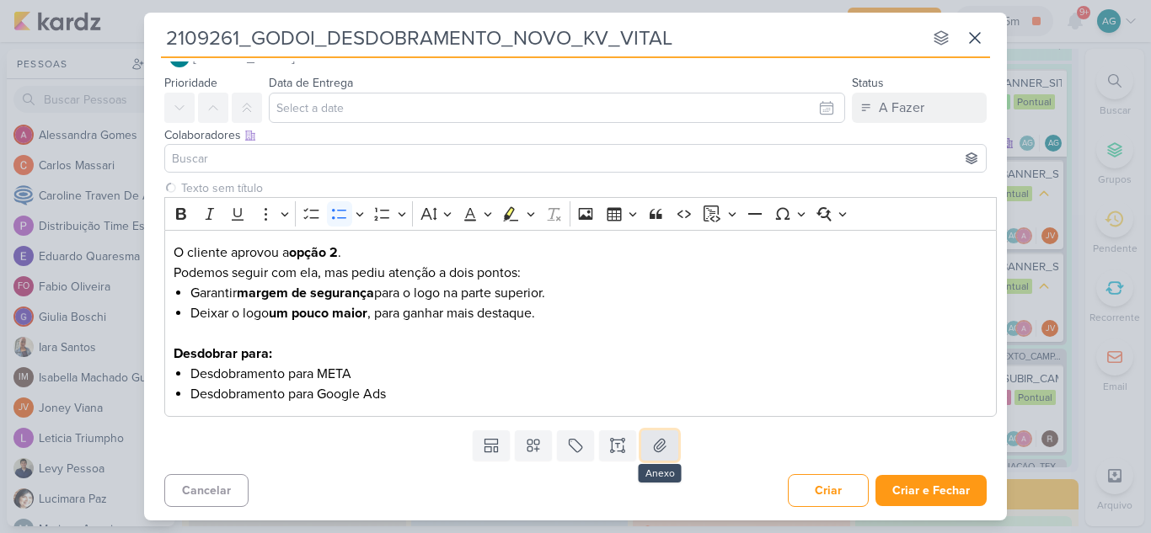
click at [653, 447] on icon at bounding box center [659, 445] width 17 height 17
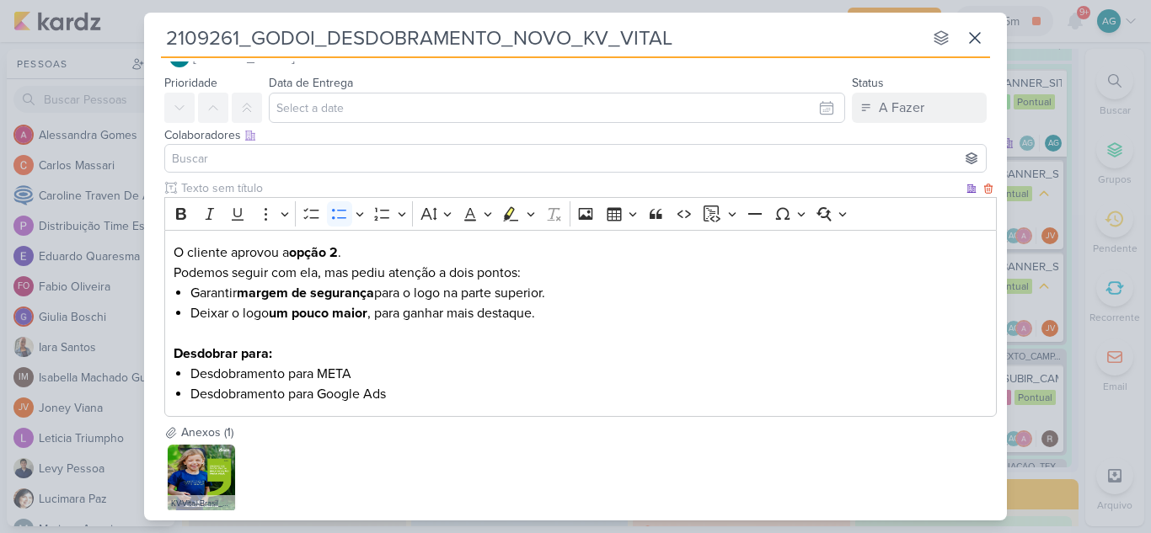
click at [440, 397] on li "Desdobramento para Google Ads" at bounding box center [589, 394] width 798 height 20
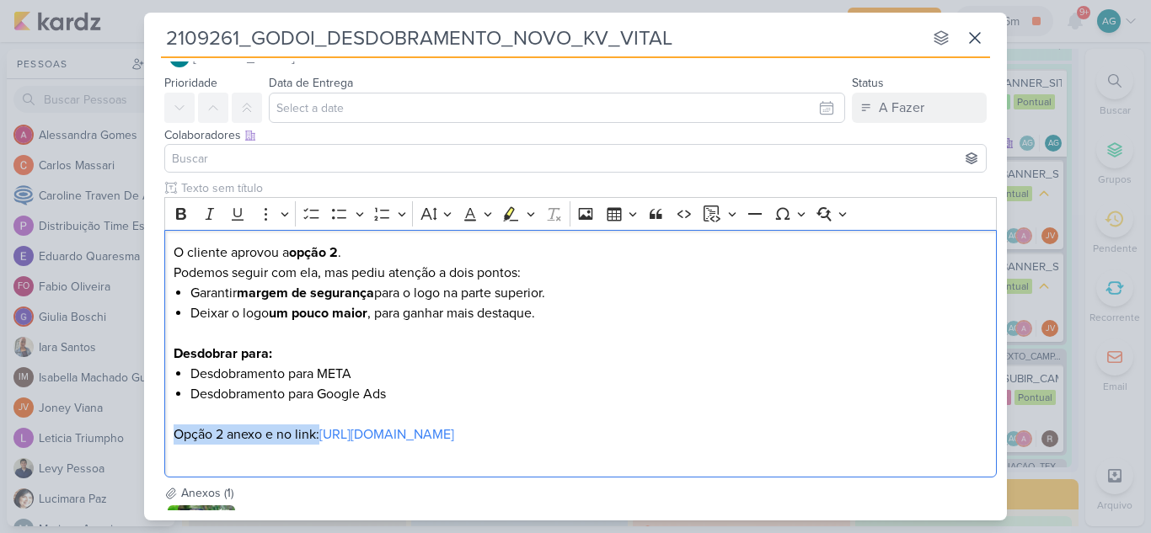
drag, startPoint x: 319, startPoint y: 431, endPoint x: 145, endPoint y: 430, distance: 174.4
click at [145, 436] on div "Clique para deixar o item visível somente à membros da sua organização Rich Tex…" at bounding box center [575, 331] width 863 height 305
click at [179, 212] on icon "Editor toolbar" at bounding box center [181, 214] width 17 height 17
click at [738, 394] on li "Desdobramento para Google Ads" at bounding box center [589, 394] width 798 height 20
click at [174, 246] on p "O cliente aprovou a opção 2 . Podemos seguir com ela, mas pediu atenção a dois …" at bounding box center [581, 263] width 815 height 40
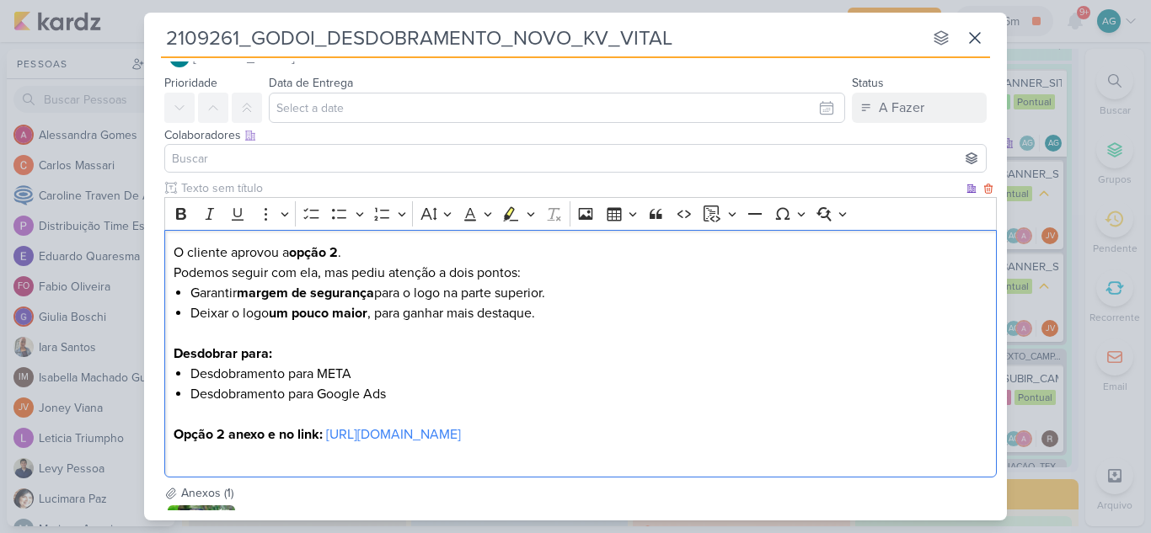
click at [174, 246] on p "O cliente aprovou a opção 2 . Podemos seguir com ela, mas pediu atenção a dois …" at bounding box center [581, 263] width 815 height 40
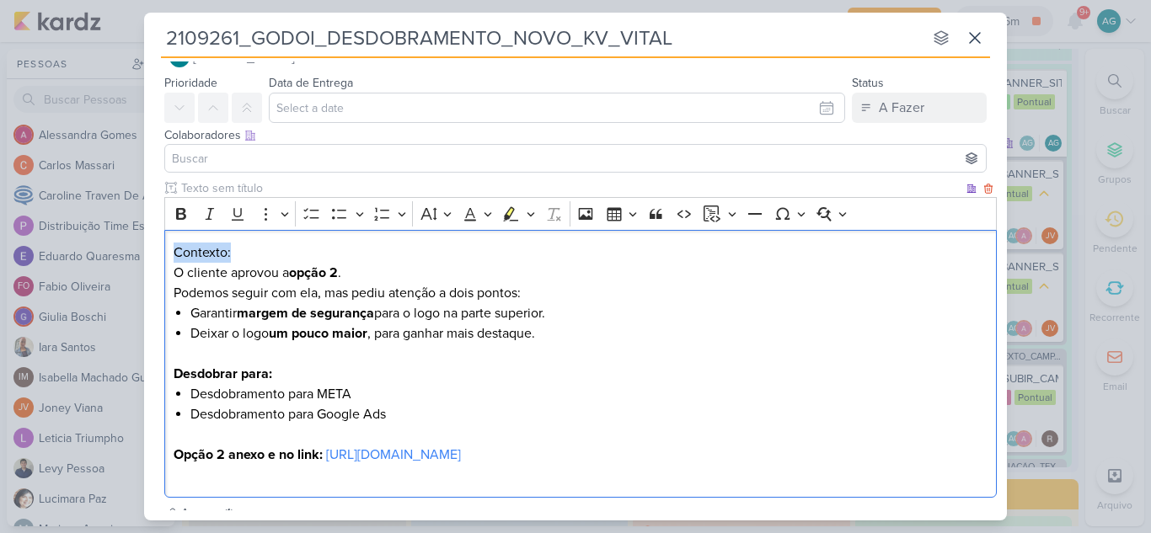
drag, startPoint x: 248, startPoint y: 250, endPoint x: 138, endPoint y: 250, distance: 109.5
click at [138, 250] on div "2109261_GODOI_DESDOBRAMENTO_NOVO_KV_VITAL nenhum grupo disponível esc Responsáv…" at bounding box center [575, 266] width 1151 height 533
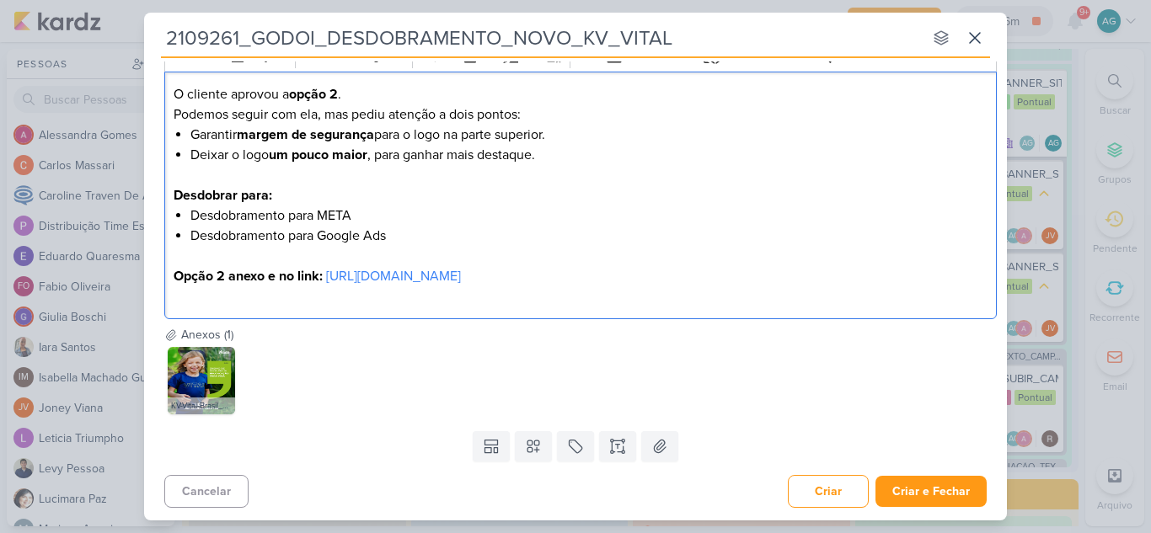
scroll to position [199, 0]
drag, startPoint x: 190, startPoint y: 215, endPoint x: 317, endPoint y: 213, distance: 126.4
click at [317, 213] on li "Desdobramento para META" at bounding box center [589, 215] width 798 height 20
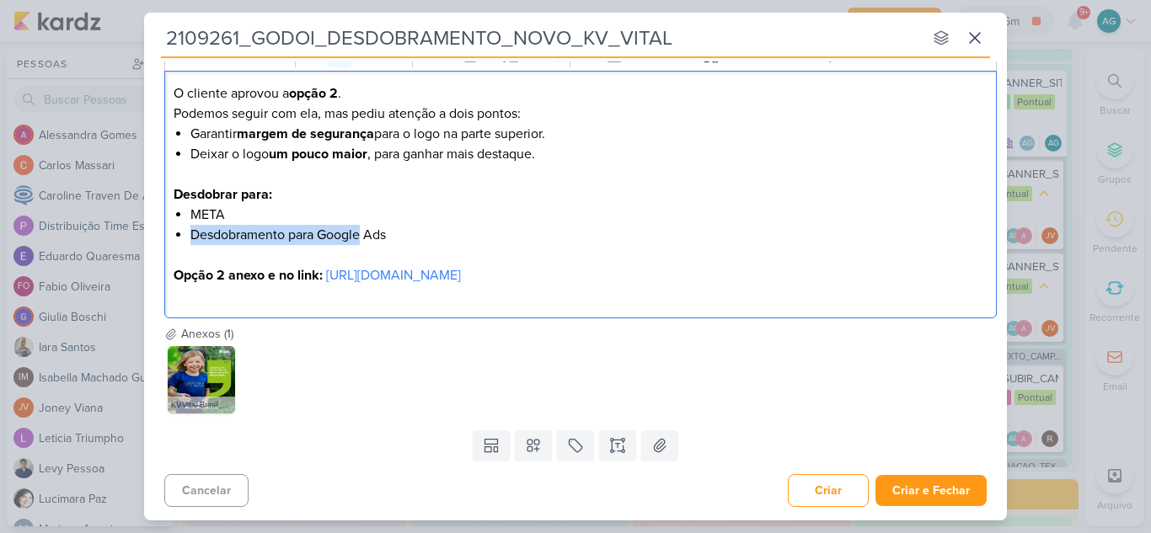
drag, startPoint x: 364, startPoint y: 233, endPoint x: 190, endPoint y: 234, distance: 173.6
click at [190, 234] on li "Desdobramento para Google Ads" at bounding box center [589, 235] width 798 height 20
click at [282, 241] on li "Desdobramento para Google Ads" at bounding box center [589, 235] width 798 height 20
drag, startPoint x: 313, startPoint y: 233, endPoint x: 195, endPoint y: 236, distance: 118.0
click at [195, 236] on li "Desdobramento para Google Ads" at bounding box center [589, 235] width 798 height 20
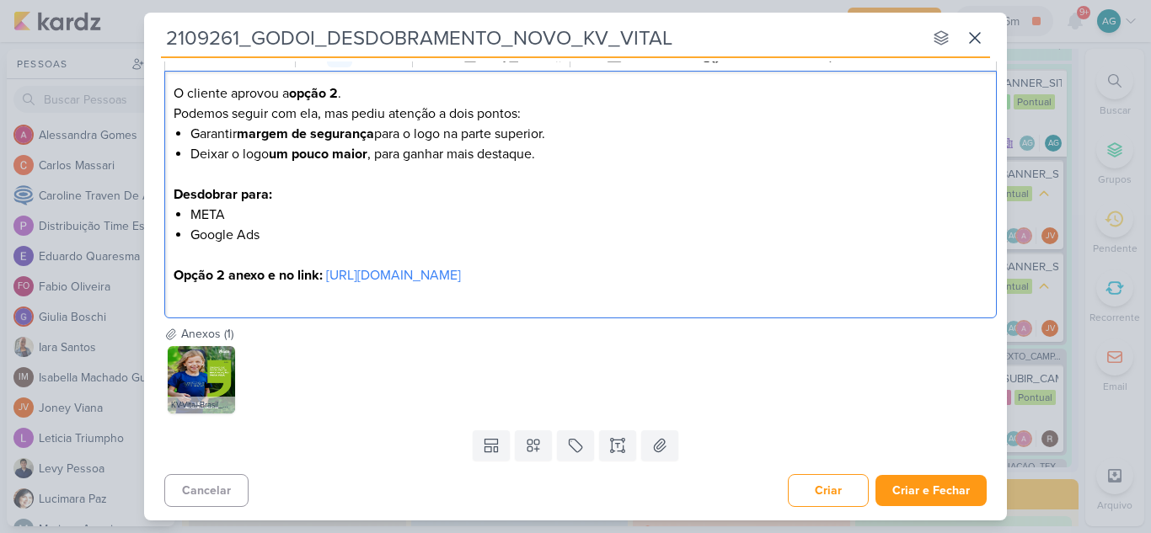
scroll to position [115, 0]
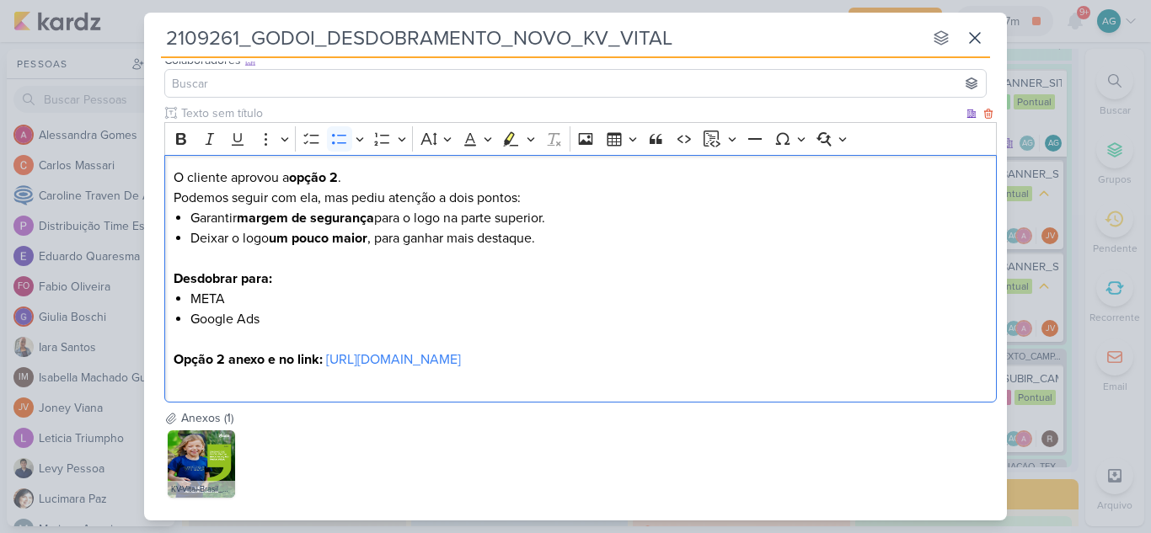
click at [242, 304] on li "META" at bounding box center [589, 299] width 798 height 20
click at [221, 319] on li "Google Ads" at bounding box center [589, 319] width 798 height 20
click at [305, 329] on p "Editor editing area: main" at bounding box center [581, 339] width 815 height 20
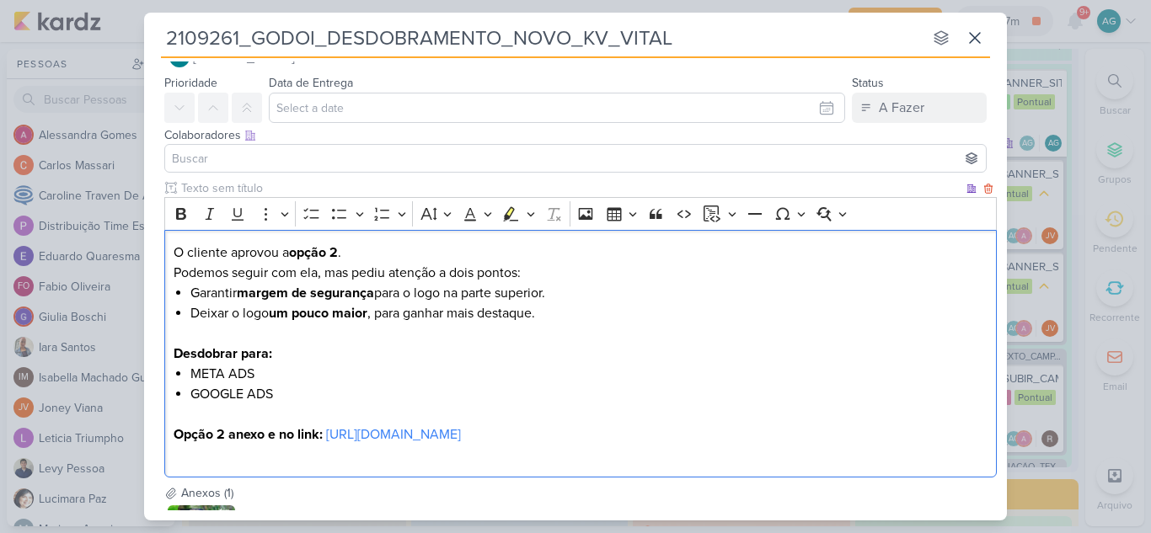
scroll to position [0, 0]
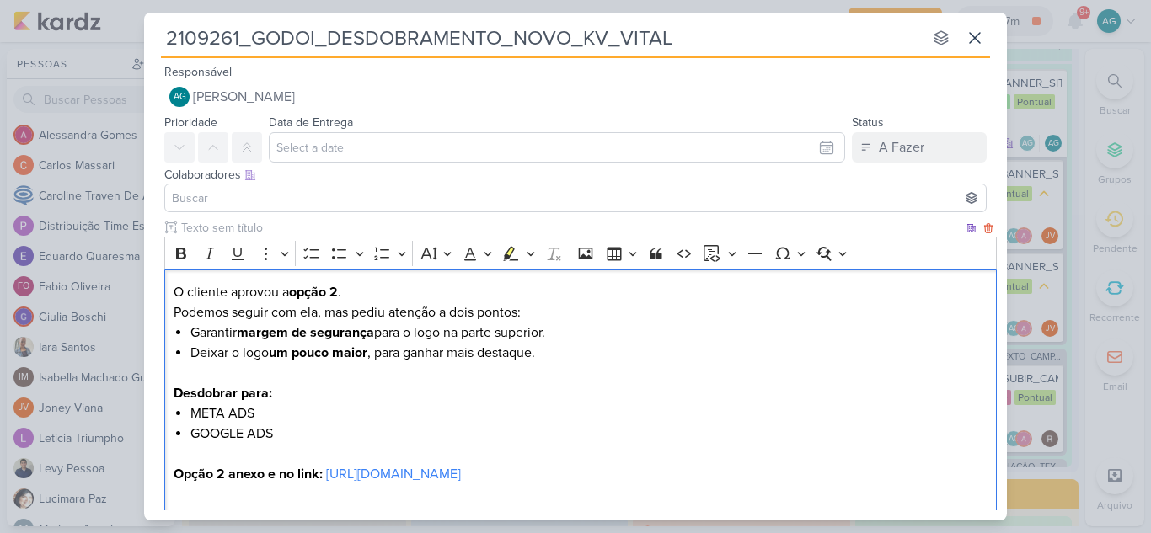
click at [406, 312] on p "O cliente aprovou a opção 2 . Podemos seguir com ela, mas pediu atenção a dois …" at bounding box center [581, 302] width 815 height 40
click at [605, 352] on li "Deixar o logo um pouco maior , para ganhar mais destaque." at bounding box center [589, 353] width 798 height 20
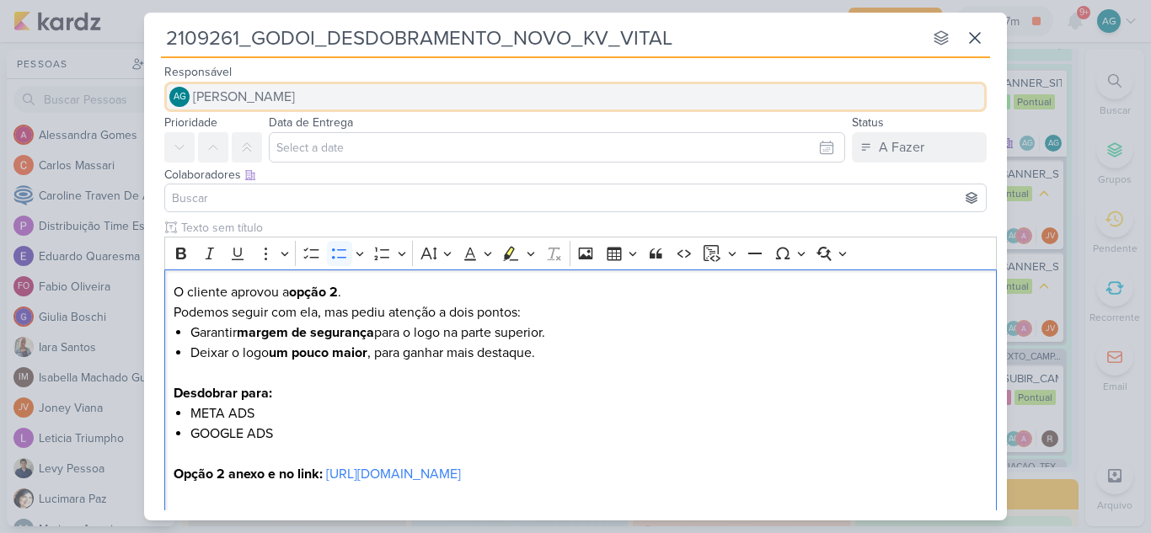
click at [344, 99] on button "AG Aline Gimenez Graciano" at bounding box center [575, 97] width 822 height 30
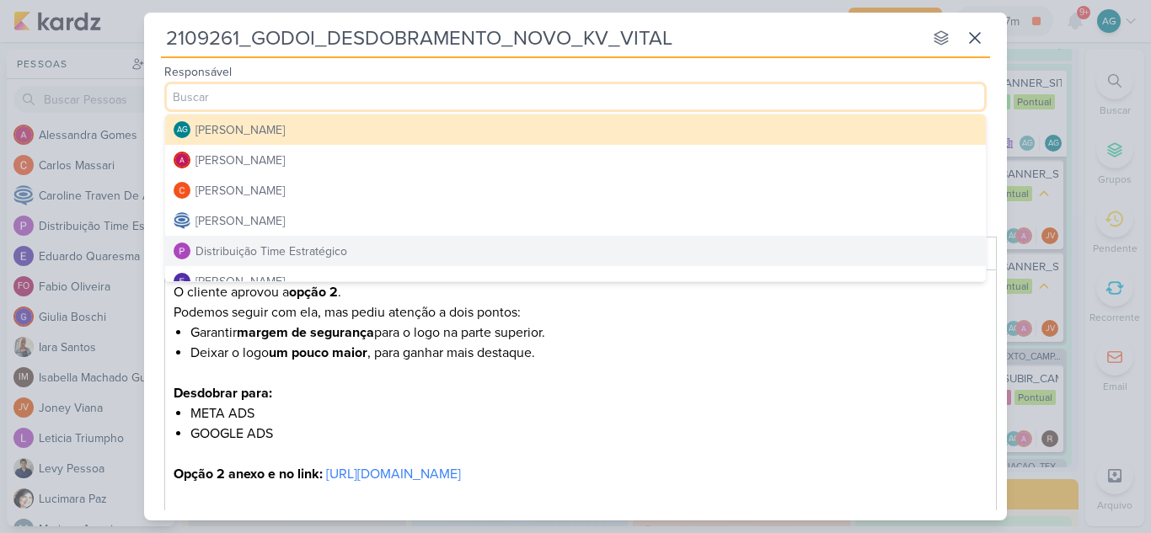
click at [297, 247] on div "Distribuição Time Estratégico" at bounding box center [271, 252] width 152 height 18
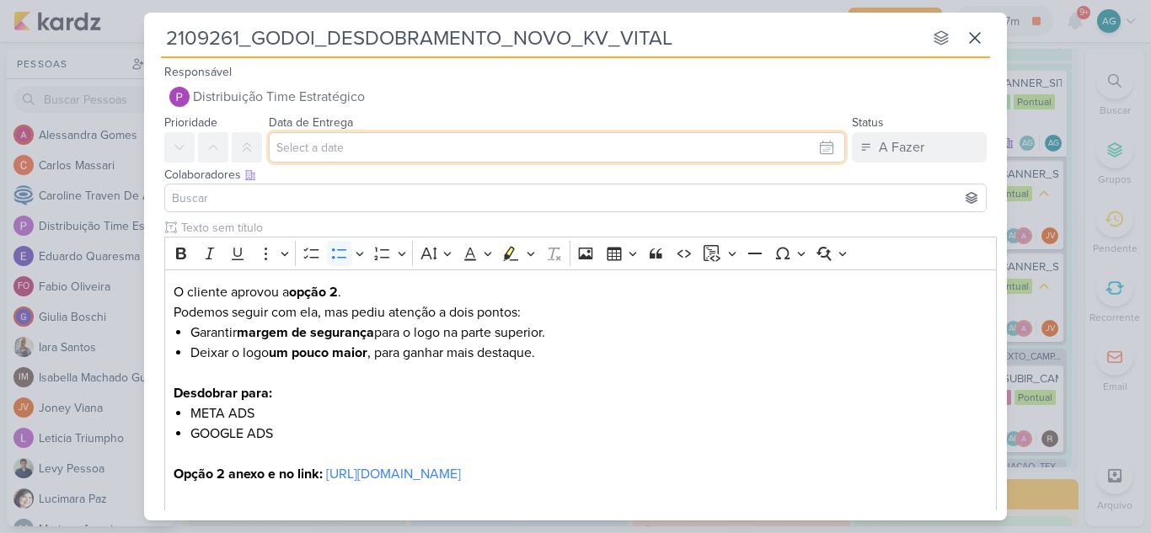
click at [330, 155] on input "text" at bounding box center [557, 147] width 576 height 30
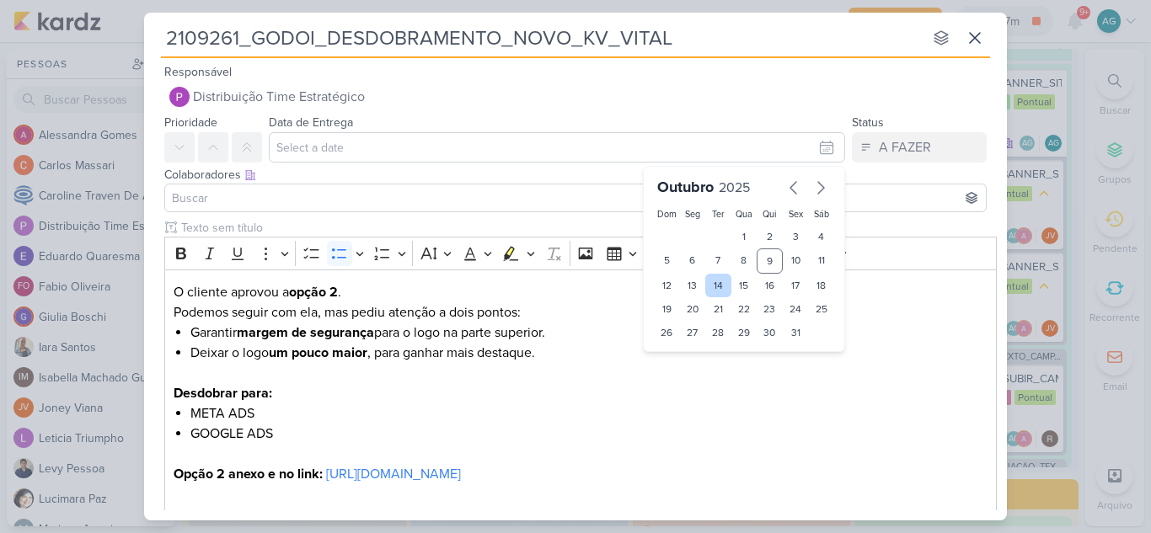
click at [709, 286] on div "14" at bounding box center [718, 286] width 26 height 24
type input "14 de outubro de 2025 às 23:59"
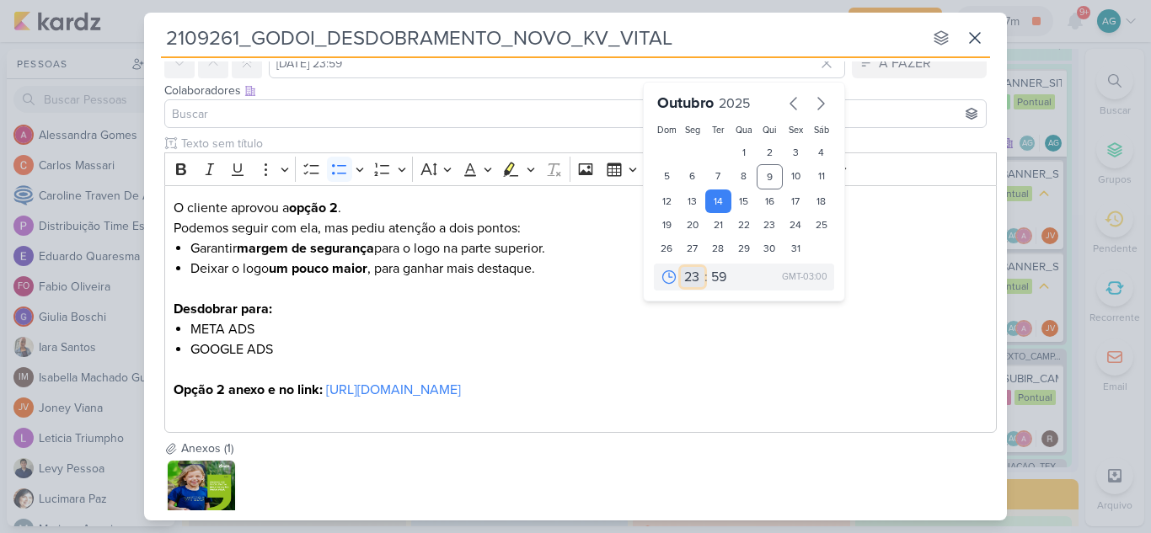
click at [685, 281] on select "00 01 02 03 04 05 06 07 08 09 10 11 12 13 14 15 16 17 18 19 20 21 22 23" at bounding box center [693, 277] width 24 height 20
select select "18"
click at [681, 267] on select "00 01 02 03 04 05 06 07 08 09 10 11 12 13 14 15 16 17 18 19 20 21 22 23" at bounding box center [693, 277] width 24 height 20
type input "14 de outubro de 2025 às 18:59"
click at [715, 276] on select "00 05 10 15 20 25 30 35 40 45 50 55 59" at bounding box center [720, 277] width 24 height 20
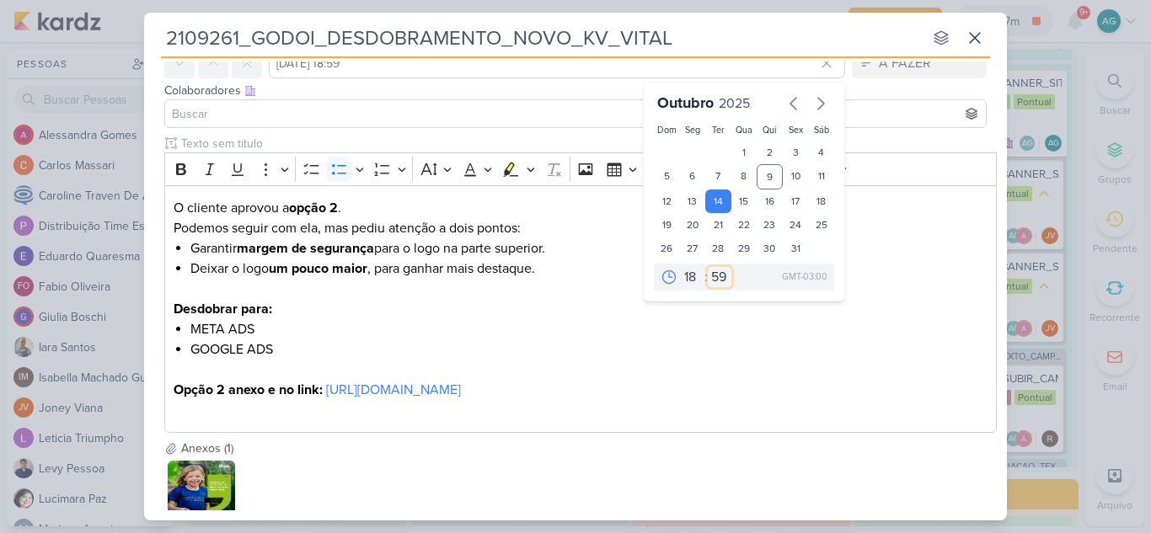
select select "0"
click at [708, 267] on select "00 05 10 15 20 25 30 35 40 45 50 55 59" at bounding box center [720, 277] width 24 height 20
type input "14 de outubro de 2025 às 18:00"
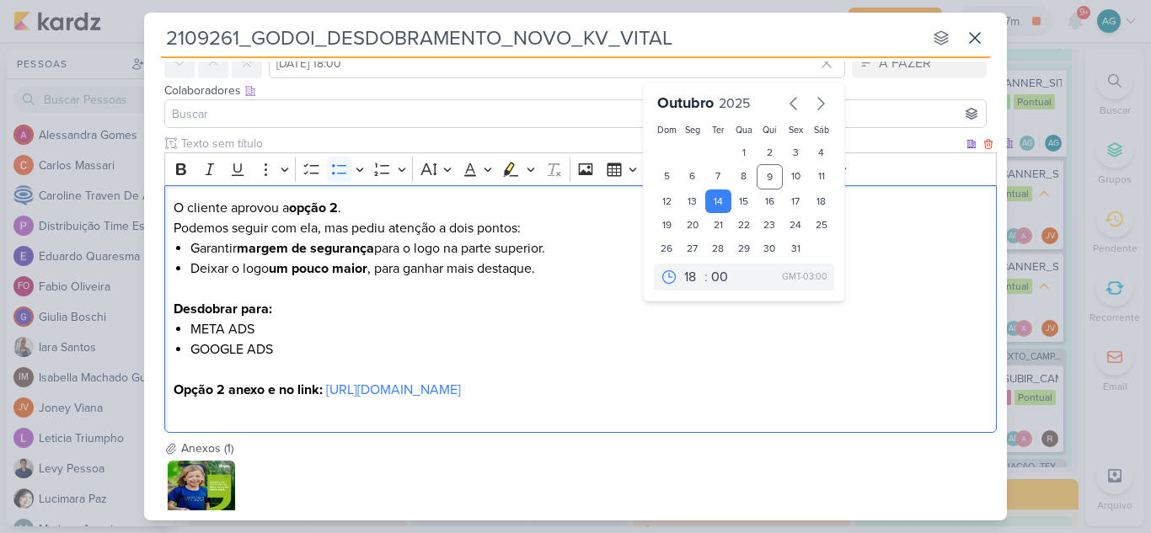
click at [612, 342] on li "GOOGLE ADS" at bounding box center [589, 350] width 798 height 20
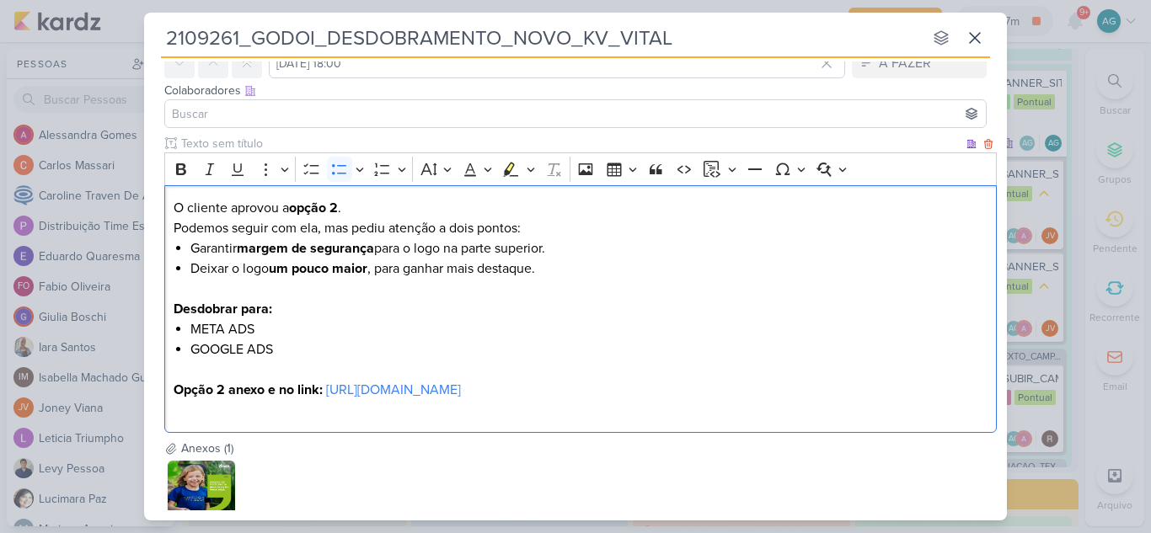
scroll to position [0, 0]
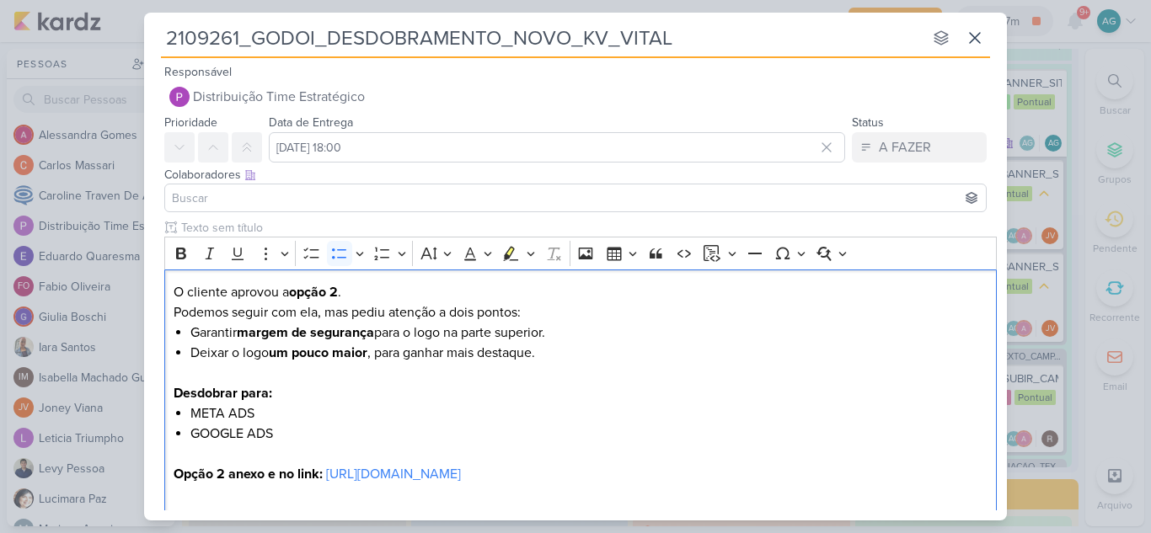
click at [298, 201] on input at bounding box center [576, 198] width 814 height 20
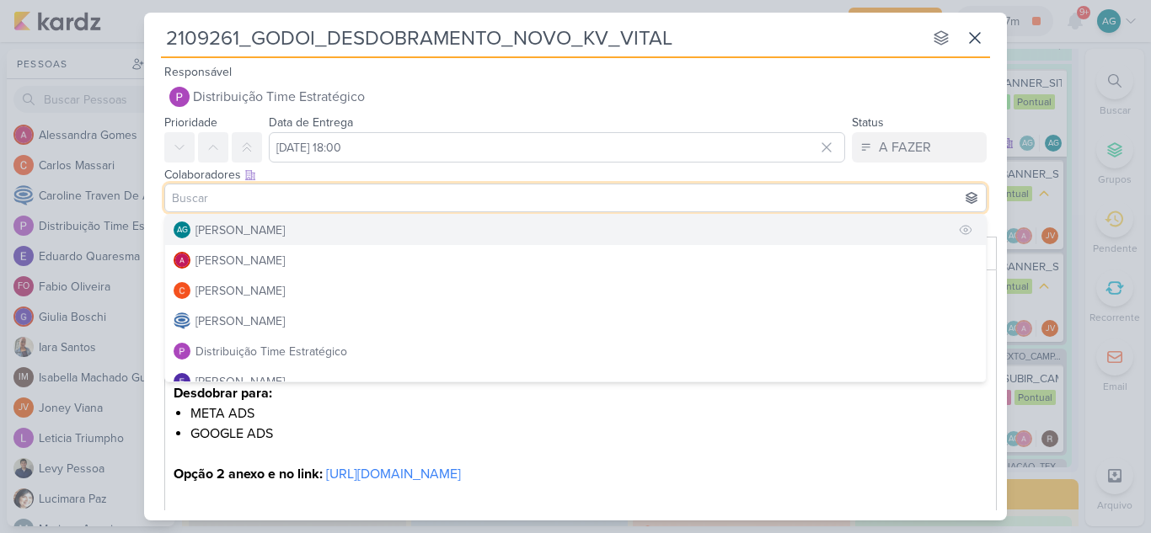
click at [271, 233] on div "[PERSON_NAME]" at bounding box center [239, 231] width 89 height 18
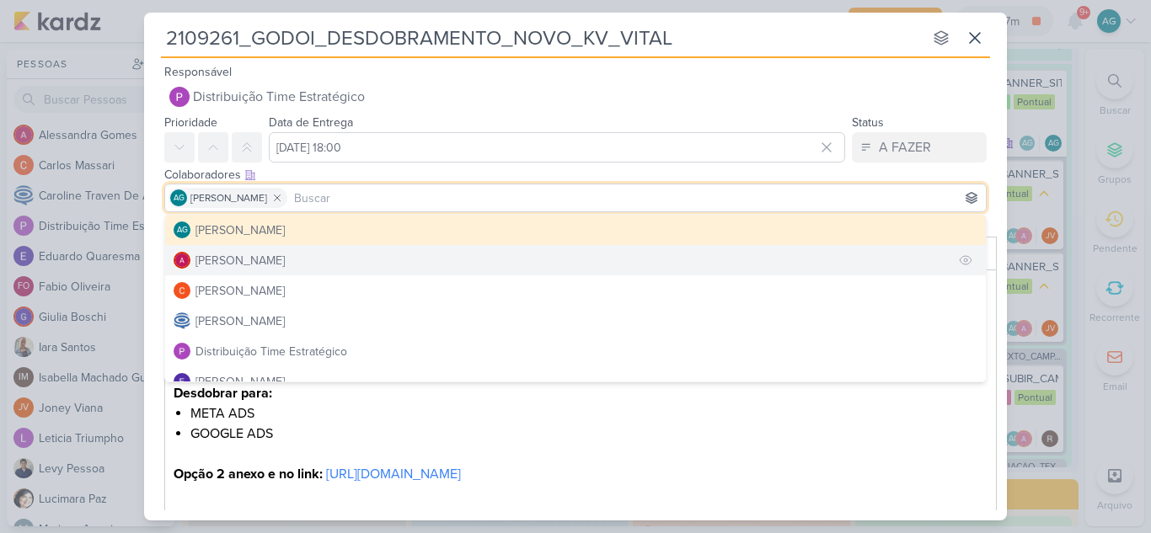
click at [273, 255] on div "Alessandra Gomes" at bounding box center [239, 261] width 89 height 18
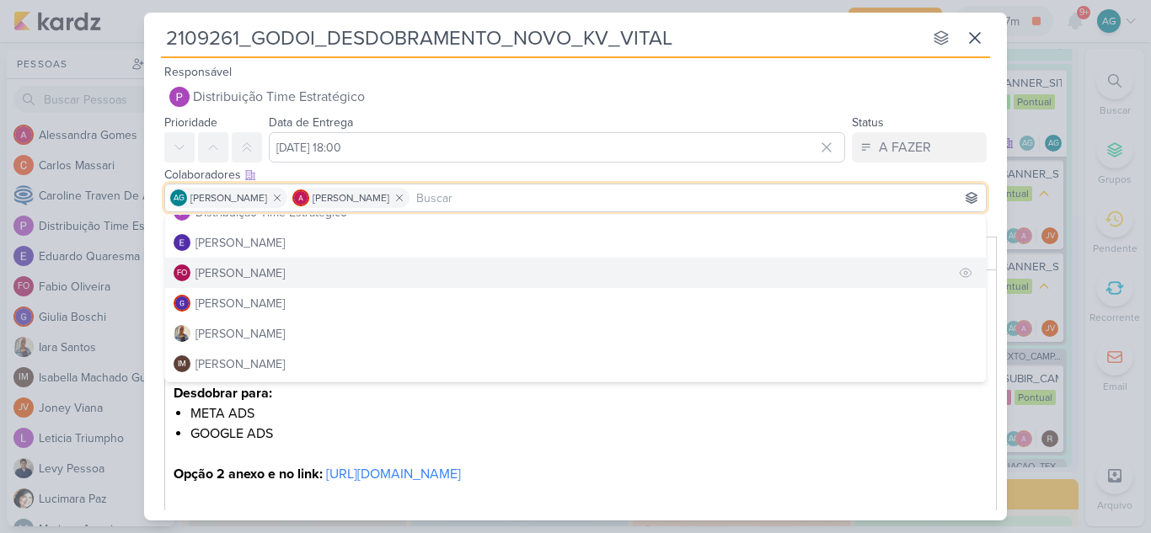
scroll to position [169, 0]
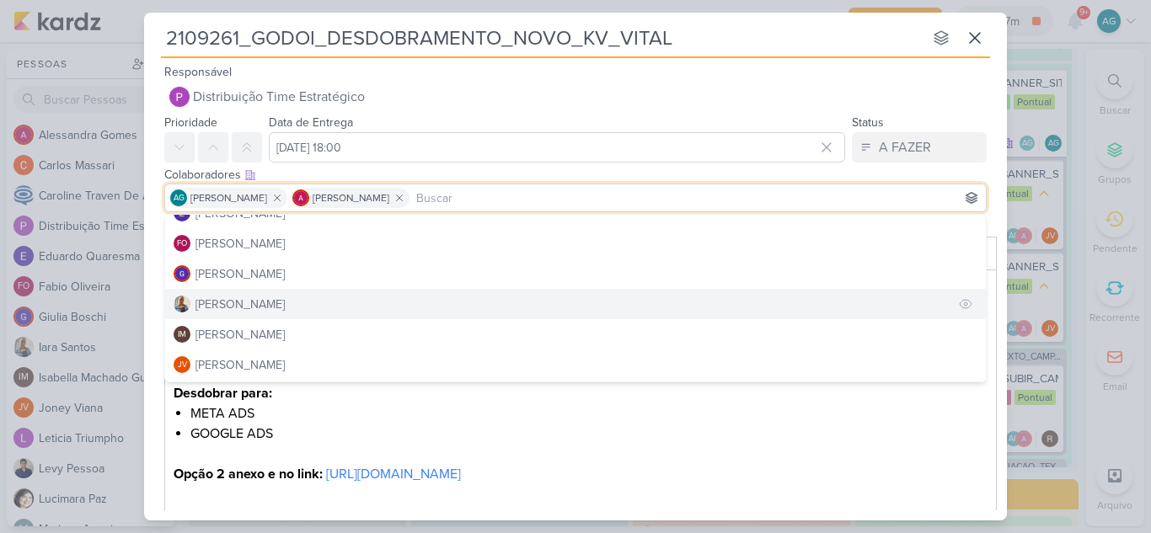
click at [267, 310] on button "Iara Santos" at bounding box center [575, 304] width 821 height 30
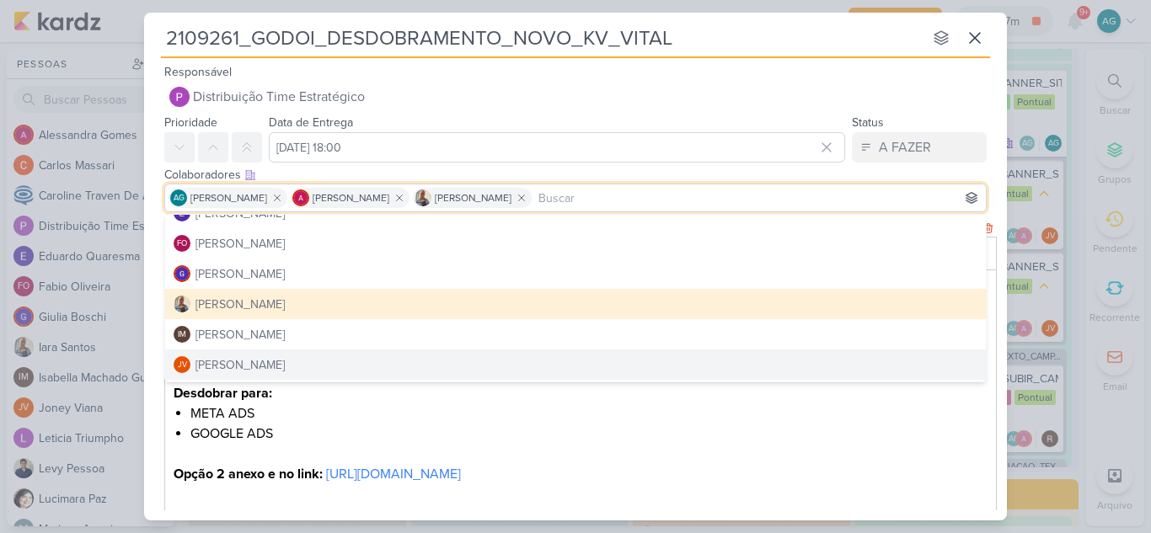
click at [510, 415] on li "META ADS" at bounding box center [589, 414] width 798 height 20
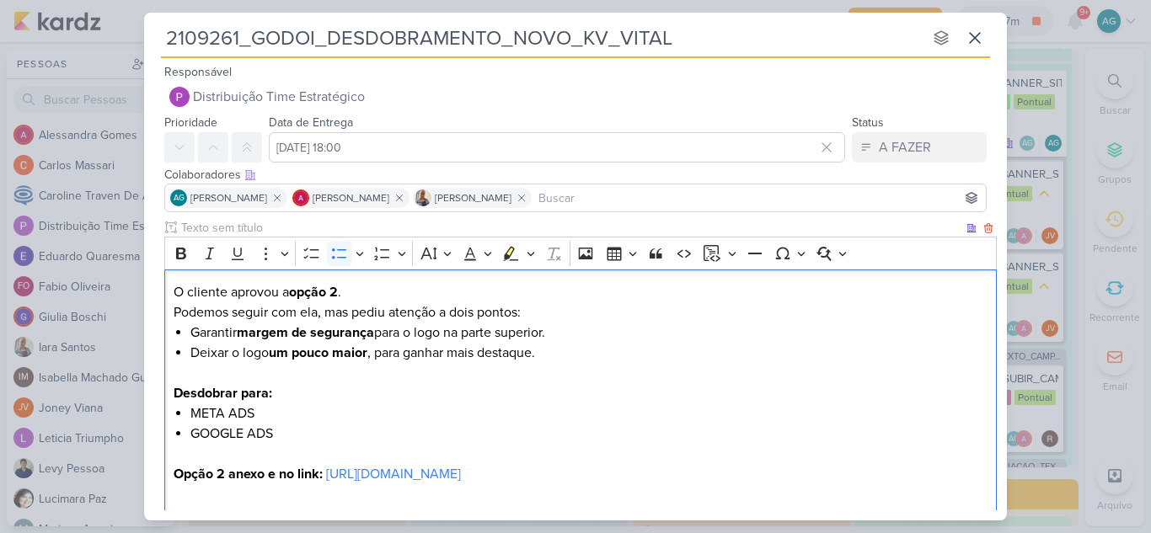
scroll to position [199, 0]
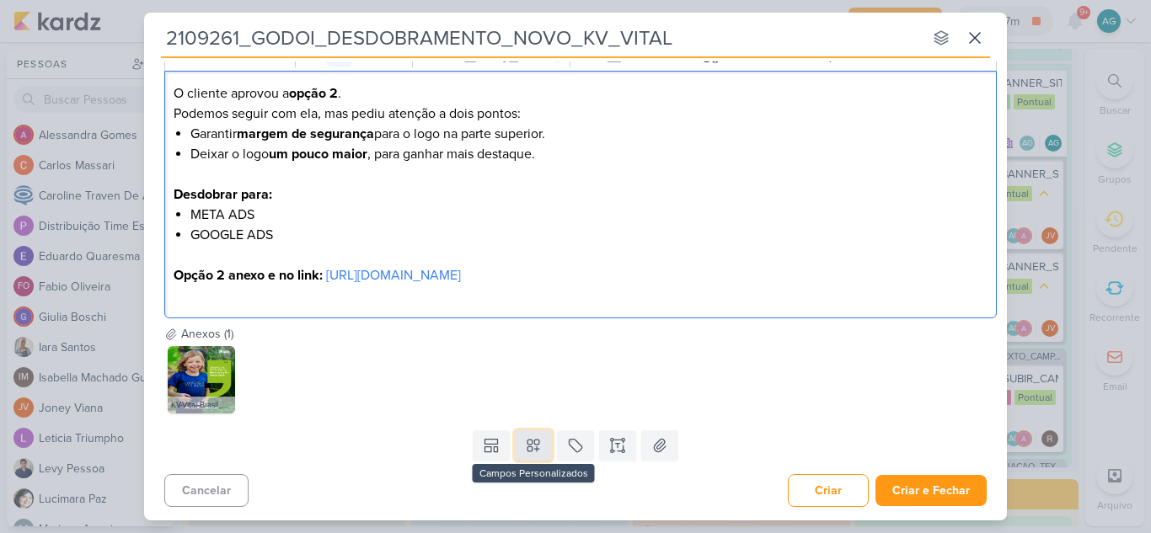
click at [527, 455] on button at bounding box center [533, 446] width 37 height 30
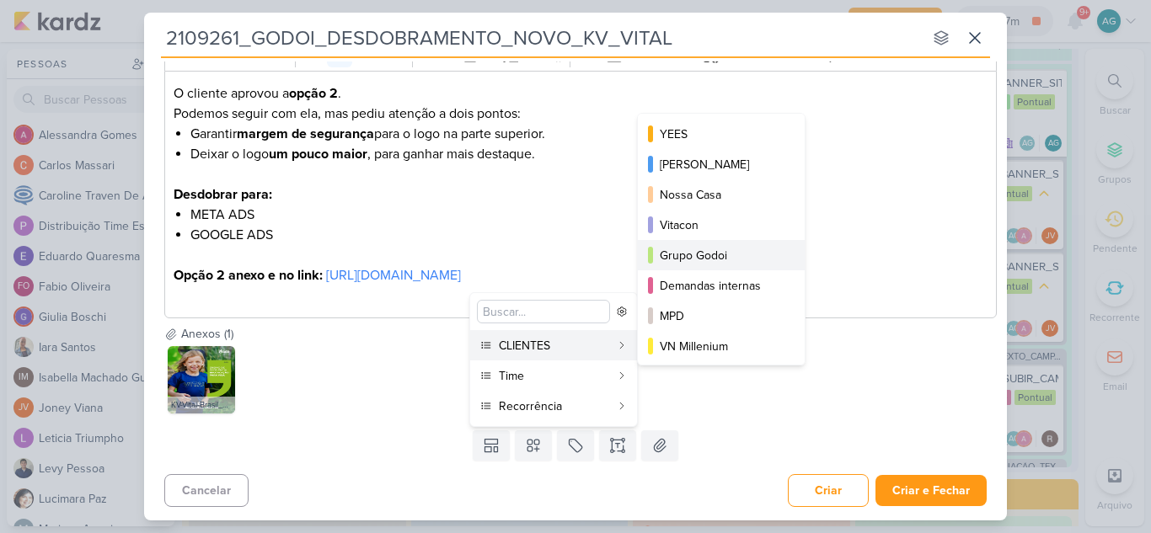
click at [732, 250] on div "Grupo Godoi" at bounding box center [722, 256] width 125 height 18
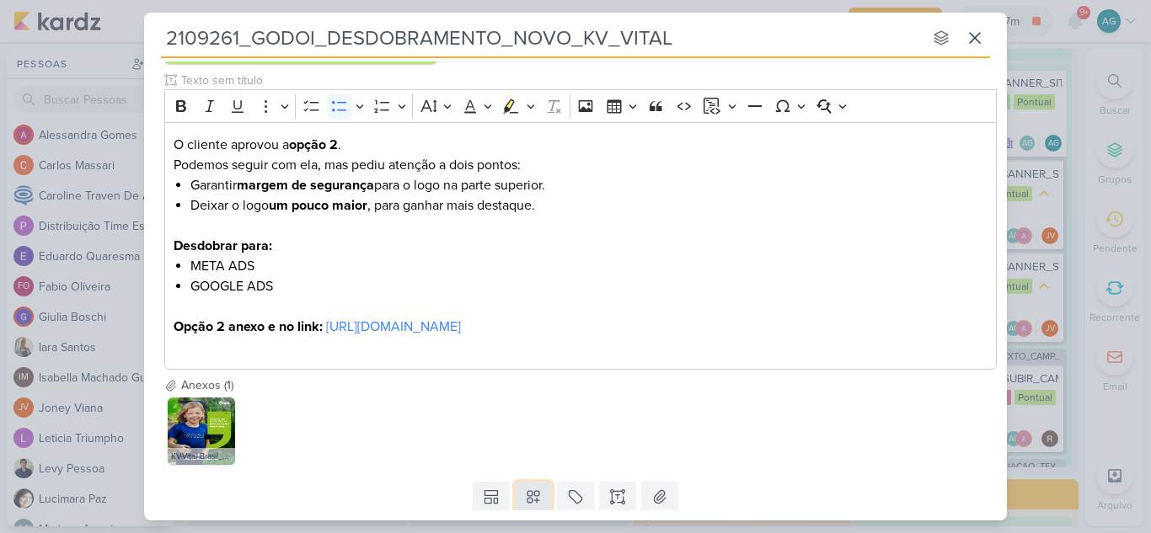
click at [536, 487] on button at bounding box center [533, 497] width 37 height 30
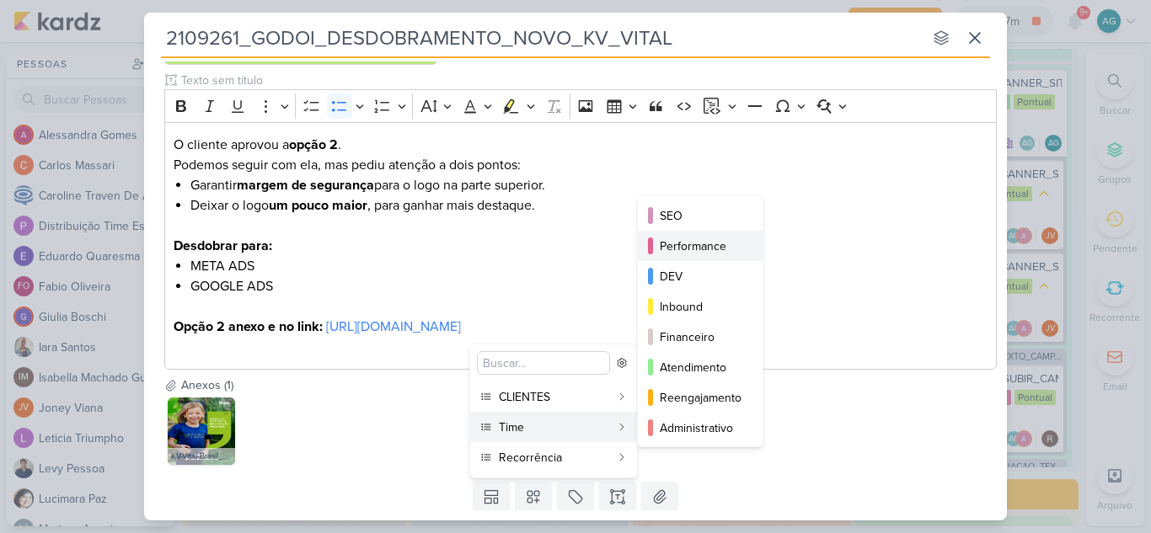
click at [688, 247] on div "Performance" at bounding box center [701, 247] width 83 height 18
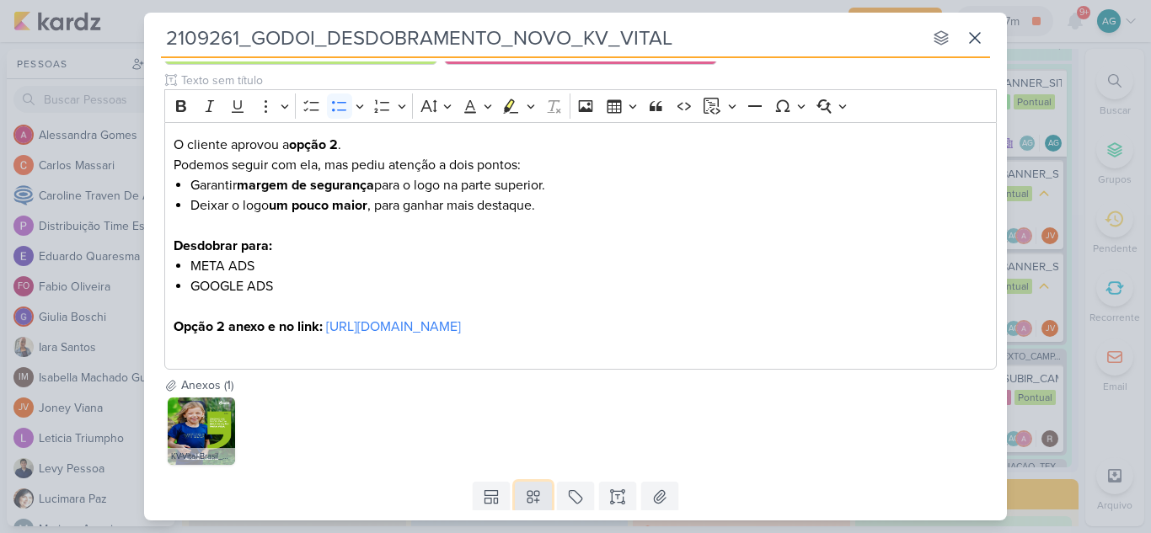
click at [533, 495] on icon at bounding box center [533, 497] width 17 height 17
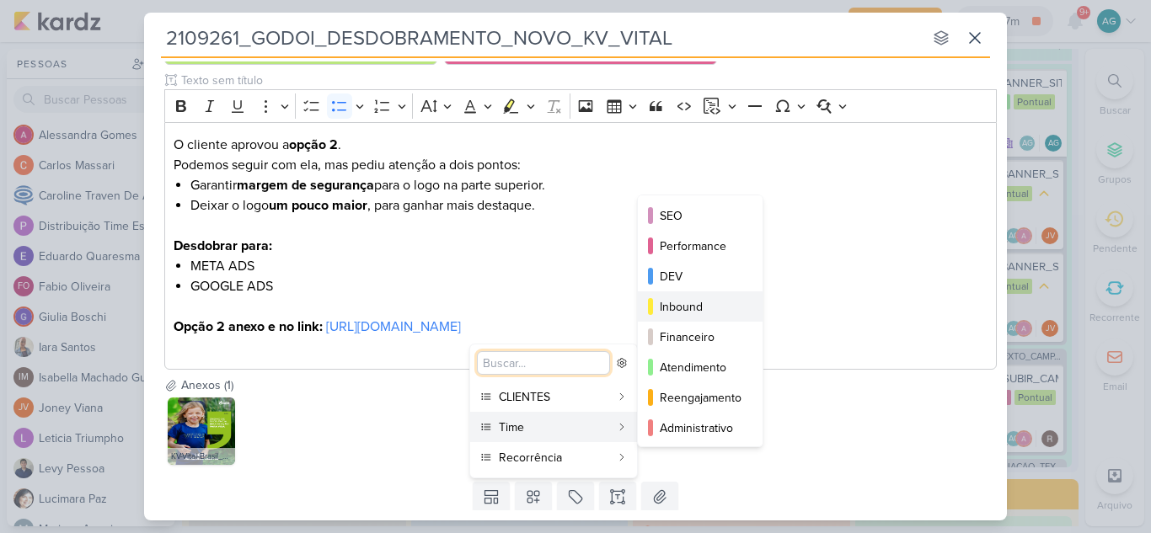
scroll to position [84, 0]
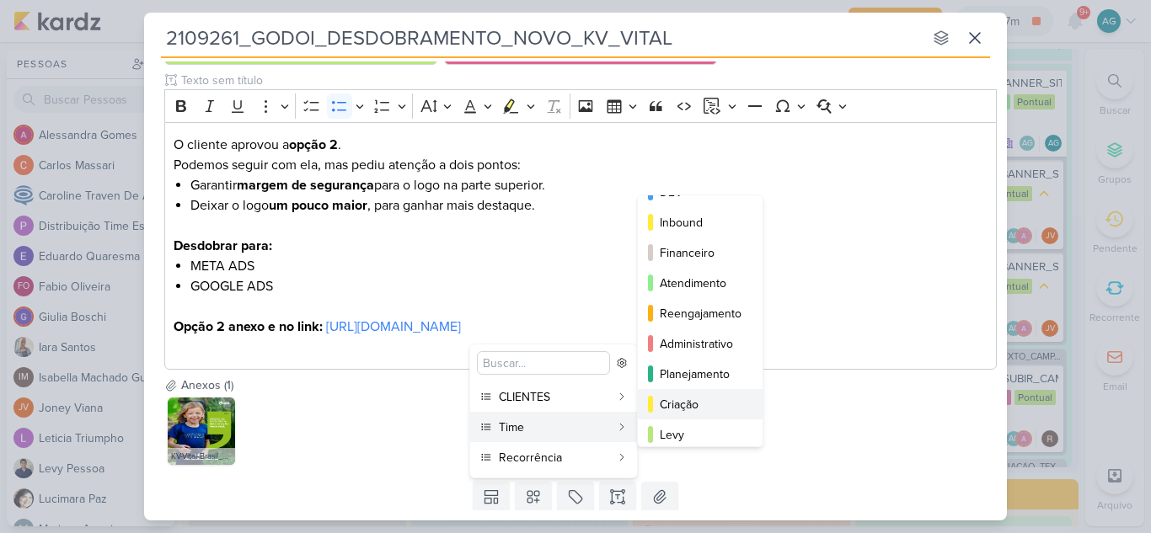
click at [702, 403] on div "Criação" at bounding box center [701, 405] width 83 height 18
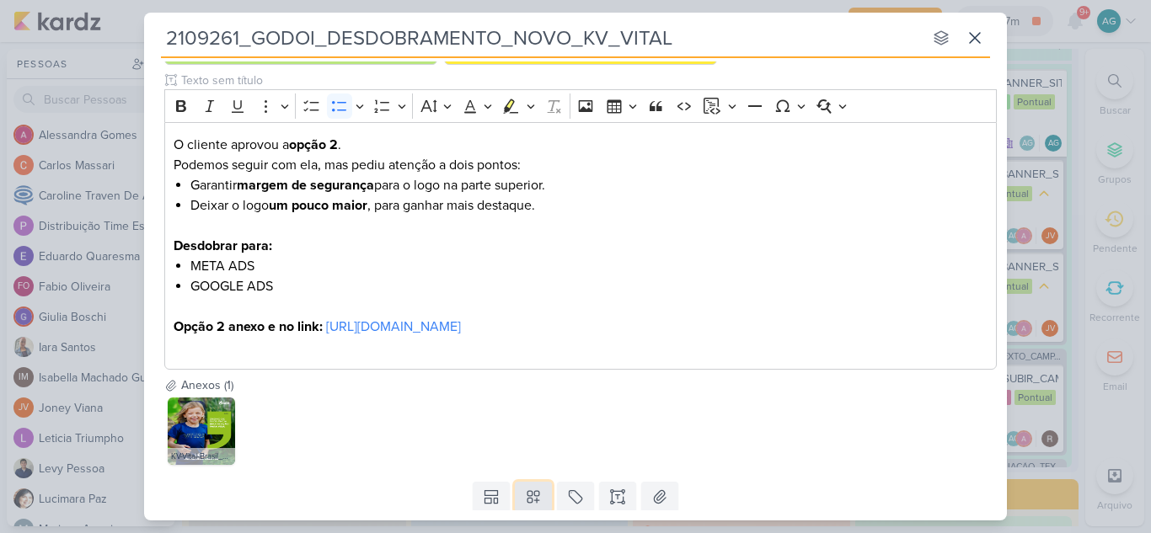
click at [538, 503] on icon at bounding box center [533, 497] width 17 height 17
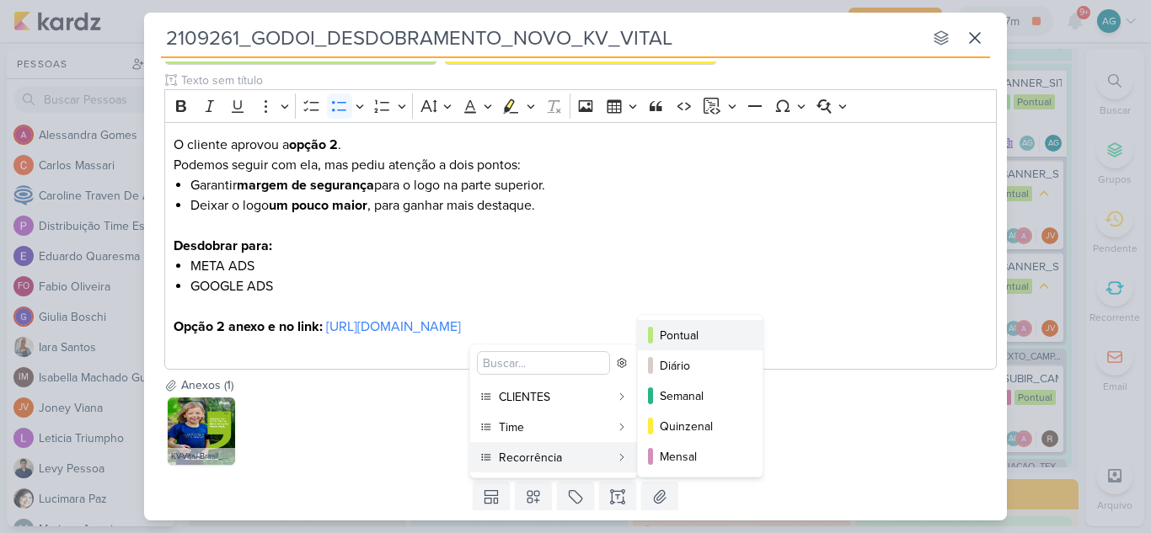
click at [677, 336] on div "Pontual" at bounding box center [701, 336] width 83 height 18
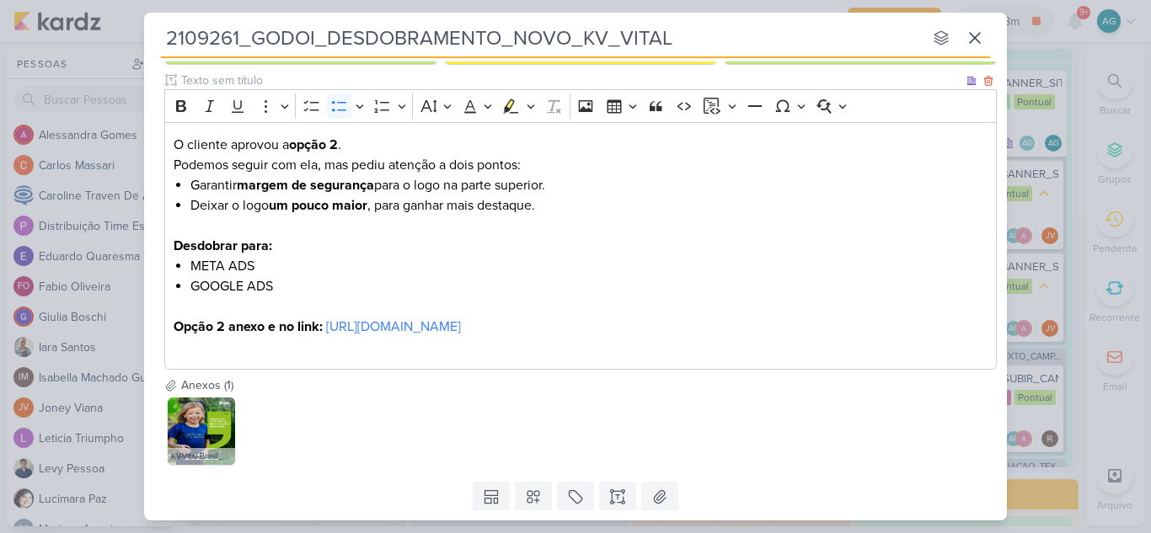
click at [807, 229] on p "Editor editing area: main" at bounding box center [581, 226] width 815 height 20
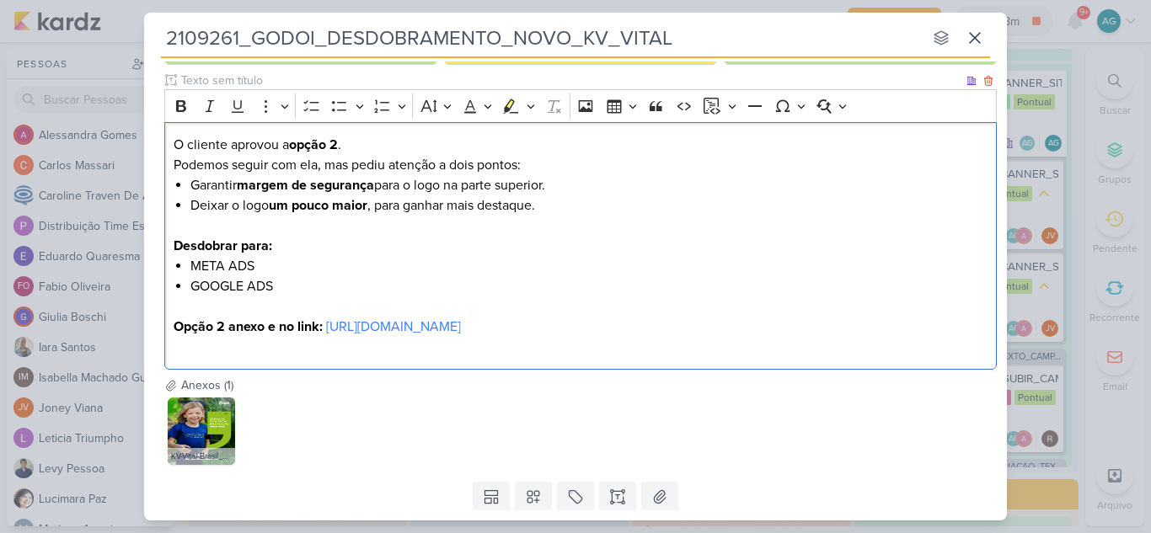
scroll to position [0, 0]
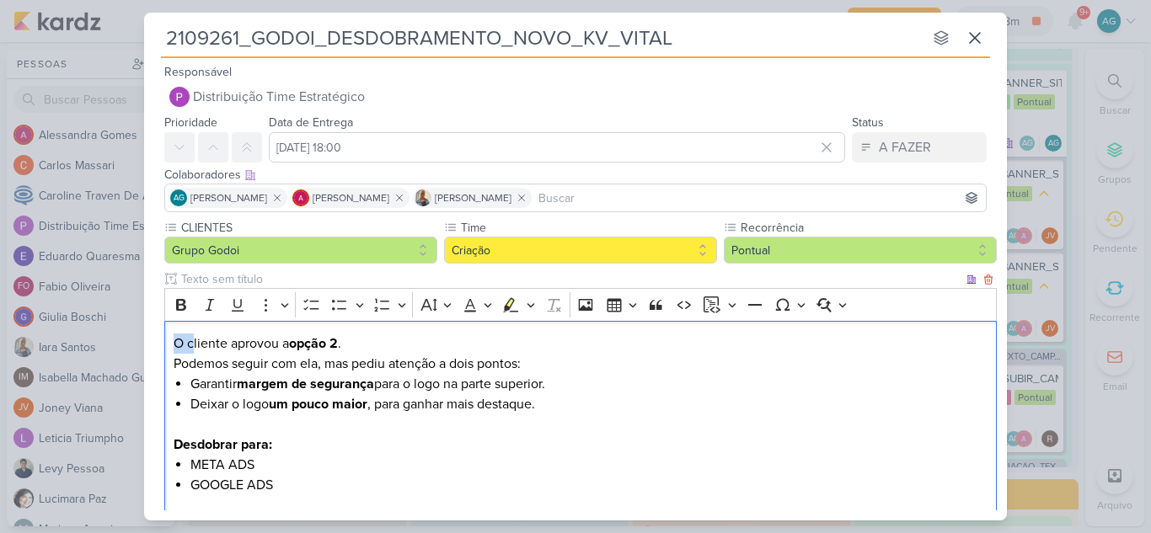
drag, startPoint x: 190, startPoint y: 340, endPoint x: 158, endPoint y: 340, distance: 32.9
click at [158, 340] on div "CLIENTES Grupo Godoi Time" at bounding box center [575, 397] width 863 height 356
click at [378, 351] on p "Cliente aprovou a opção 2 . Podemos seguir com ela, mas pediu atenção a dois po…" at bounding box center [581, 354] width 815 height 40
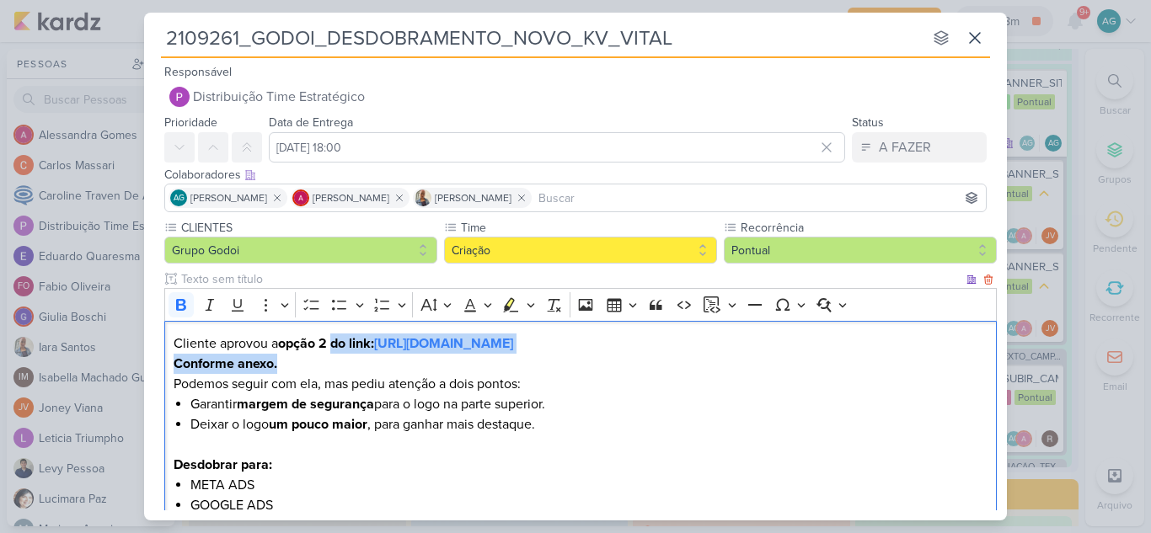
drag, startPoint x: 383, startPoint y: 367, endPoint x: 336, endPoint y: 346, distance: 50.9
click at [336, 346] on div "Cliente aprovou a opção 2 do link: https://drive.google.com/drive/folders/1ZBGO…" at bounding box center [580, 455] width 833 height 269
click at [183, 303] on icon "Editor toolbar" at bounding box center [181, 305] width 17 height 17
click at [394, 368] on p "Conforme anexo. Podemos seguir com ela, mas pediu atenção a dois pontos:" at bounding box center [581, 374] width 815 height 40
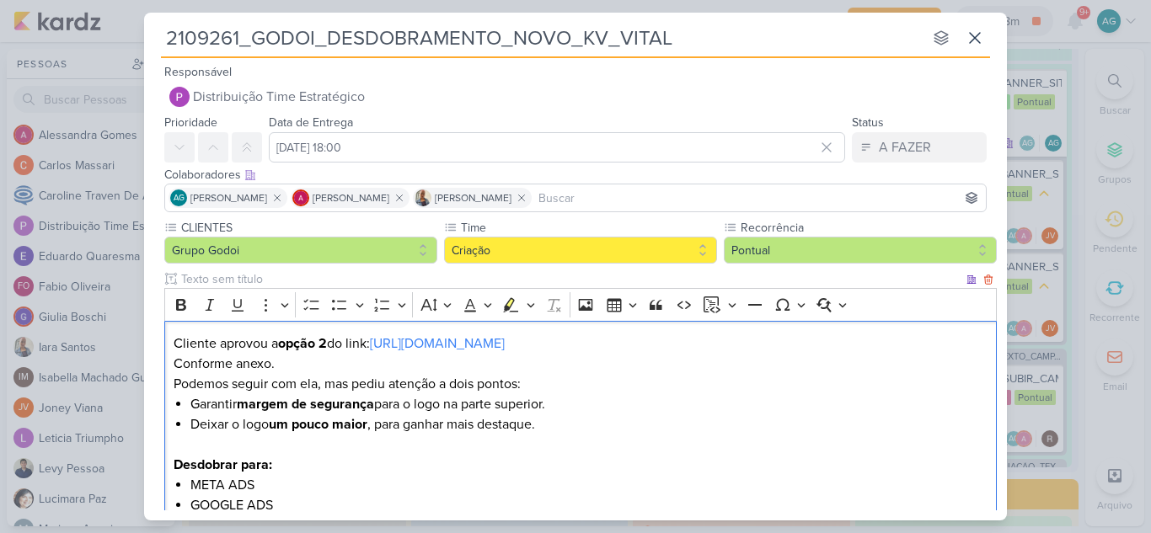
click at [934, 347] on p "Cliente aprovou a opção 2 do link: https://drive.google.com/drive/folders/1ZBGO…" at bounding box center [581, 344] width 815 height 20
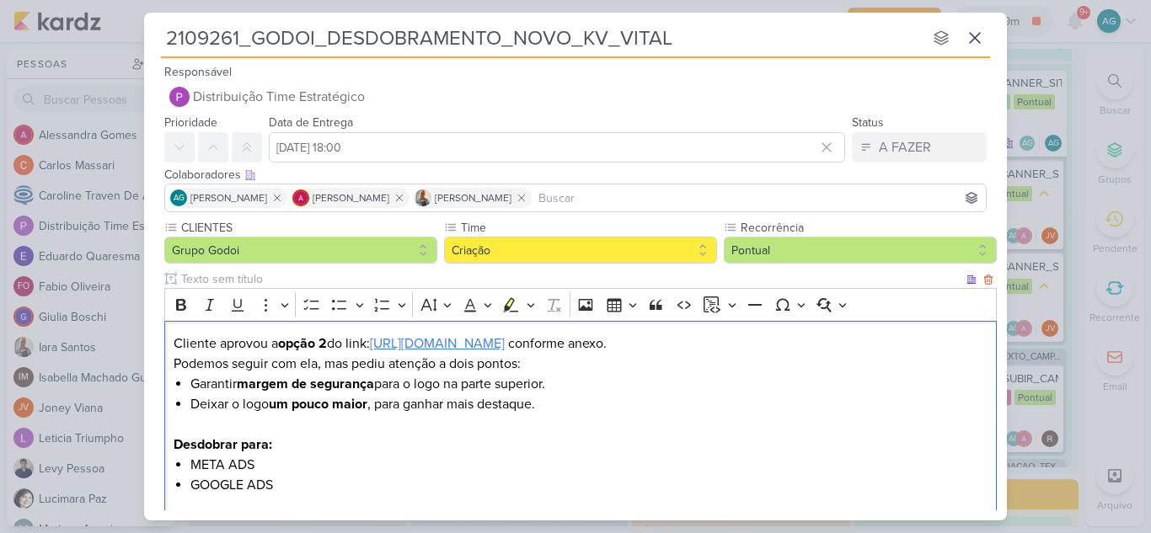
click at [505, 349] on link "https://drive.google.com/drive/folders/1ZBGOU62q9g63bwVZvnF6o3AOD4ebBQaN" at bounding box center [437, 343] width 135 height 17
click at [447, 463] on li "META ADS" at bounding box center [589, 465] width 798 height 20
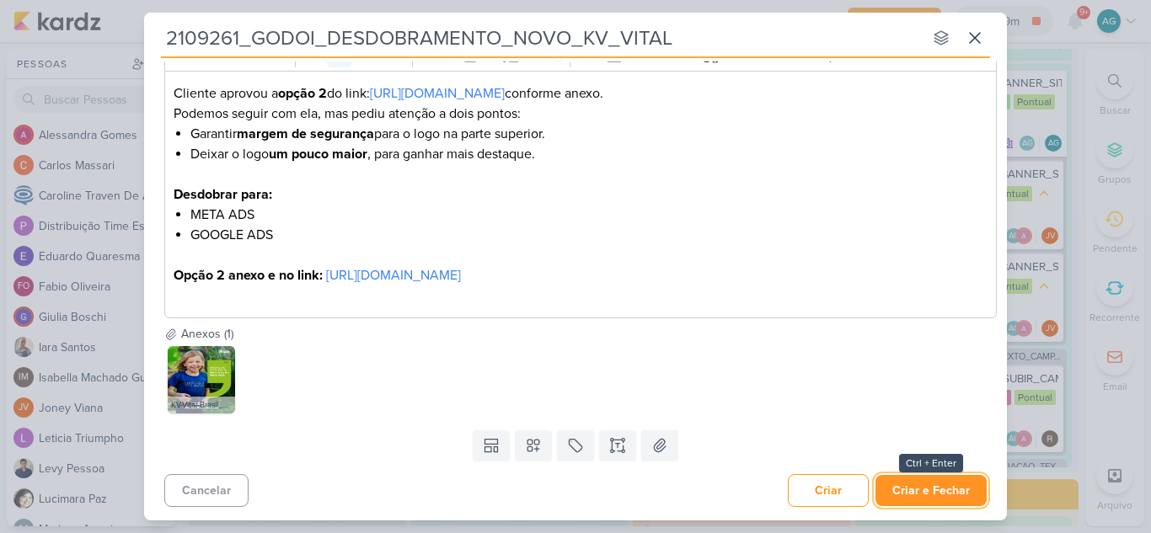
click at [906, 489] on button "Criar e Fechar" at bounding box center [931, 490] width 111 height 31
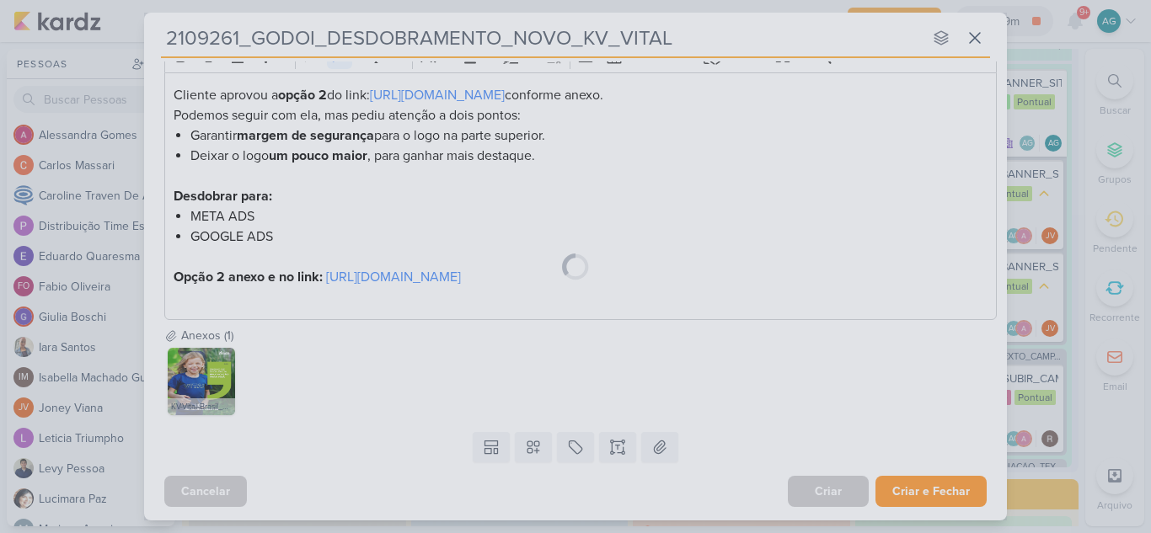
scroll to position [249, 0]
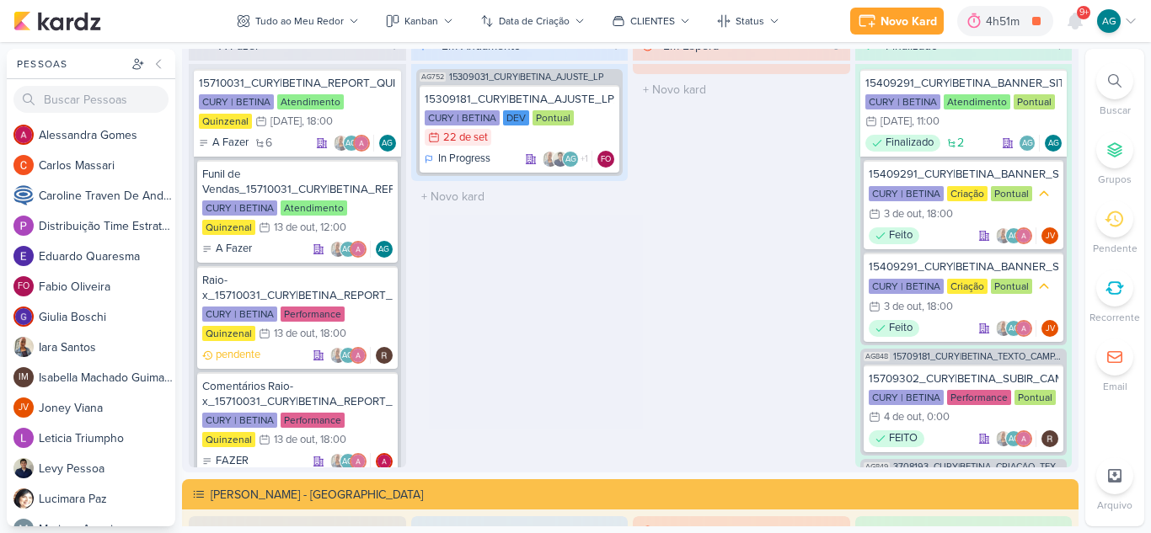
click at [1117, 74] on icon at bounding box center [1114, 80] width 13 height 13
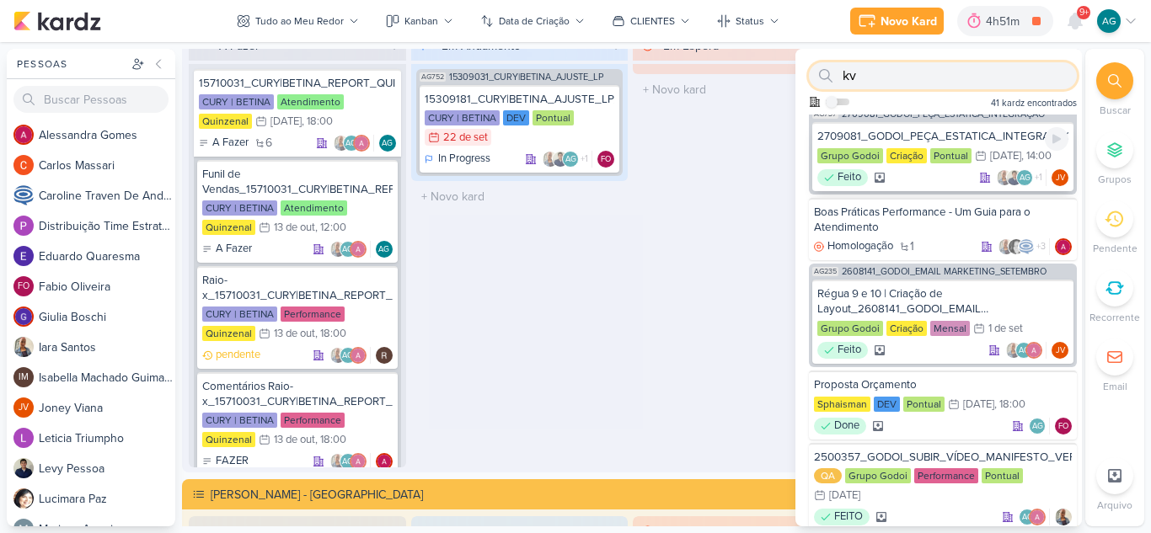
paste input "2409261"
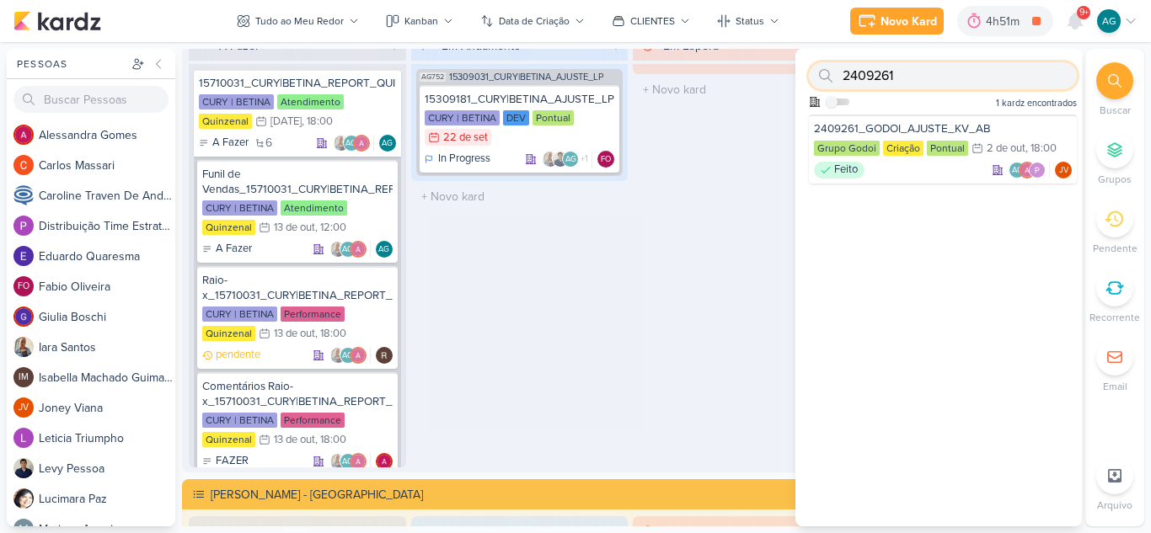
scroll to position [0, 0]
type input "2409261"
click at [917, 131] on div "2409261_GODOI_AJUSTE_KV_AB" at bounding box center [943, 128] width 258 height 15
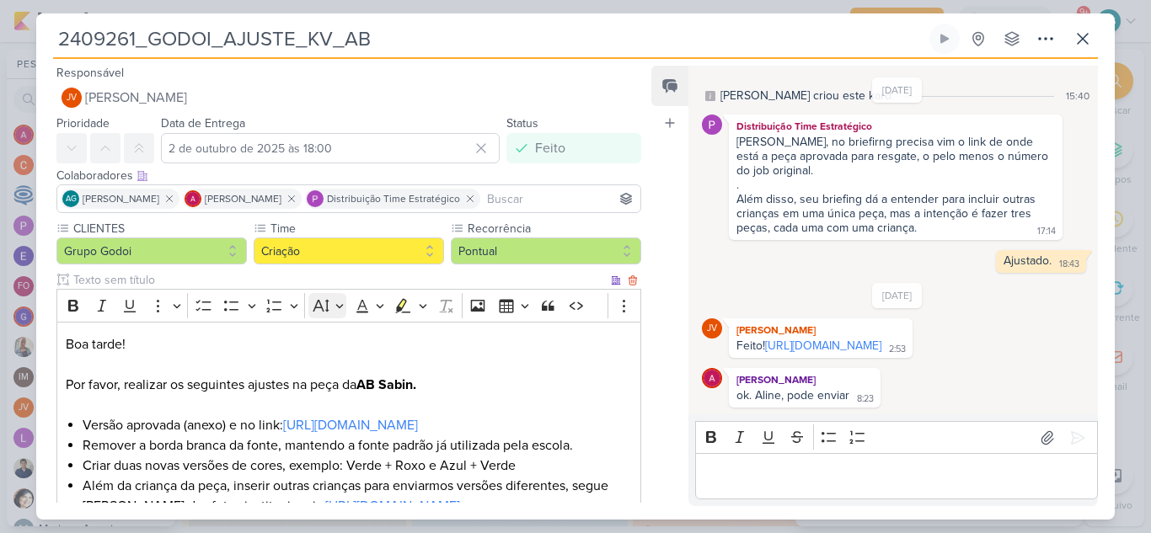
scroll to position [319, 0]
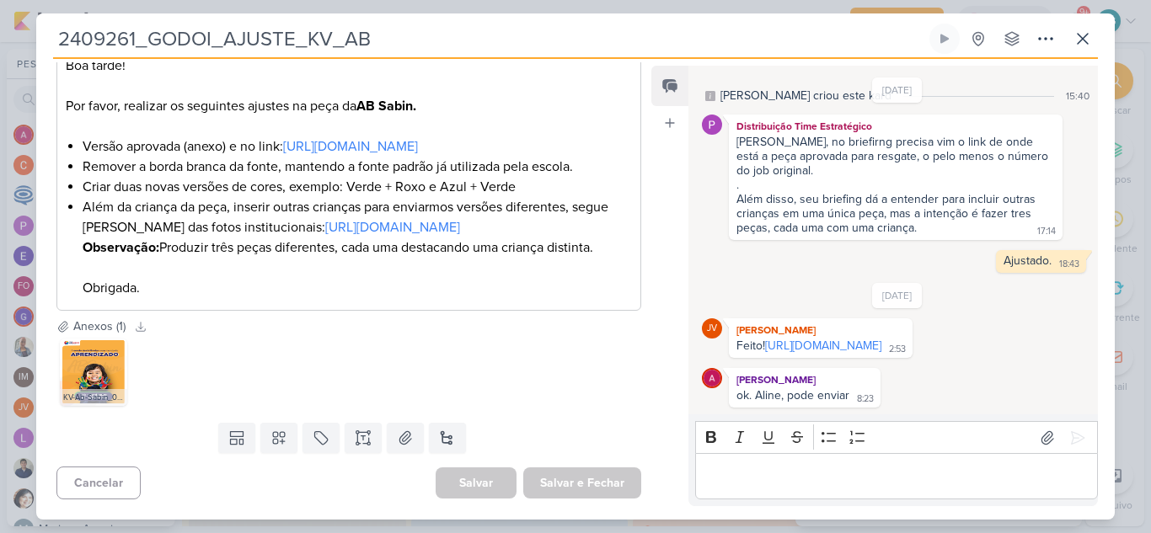
drag, startPoint x: 411, startPoint y: 43, endPoint x: 24, endPoint y: 39, distance: 386.8
click at [24, 39] on div "2409261_GODOI_AJUSTE_KV_AB Criado por mim" at bounding box center [575, 266] width 1151 height 533
click at [845, 344] on link "https://drive.google.com/drive/folders/1ON7RnfhrIGEIgbkEgpEEPrPn-mNuN07X?usp=sh…" at bounding box center [823, 346] width 116 height 14
drag, startPoint x: 926, startPoint y: 349, endPoint x: 729, endPoint y: 336, distance: 197.6
click at [729, 336] on div "JV Joney Viana Feito! https://drive.google.com/drive/folders/1ON7RnfhrIGEIgbkEg…" at bounding box center [821, 339] width 184 height 40
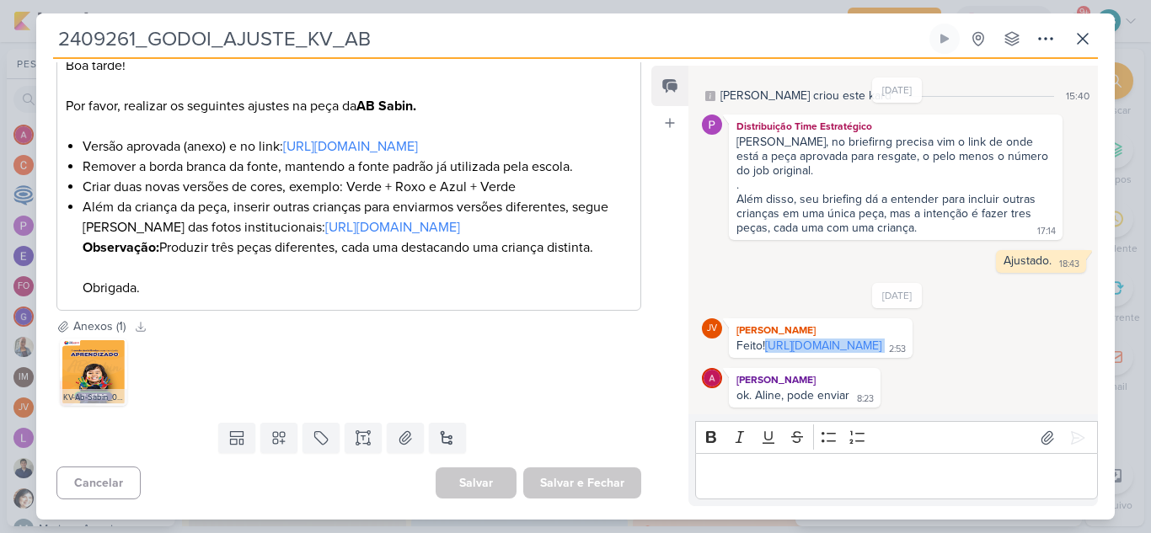
copy div "https://drive.google.com/drive/folders/1ON7RnfhrIGEIgbkEgpEEPrPn-mNuN07X?usp=sh…"
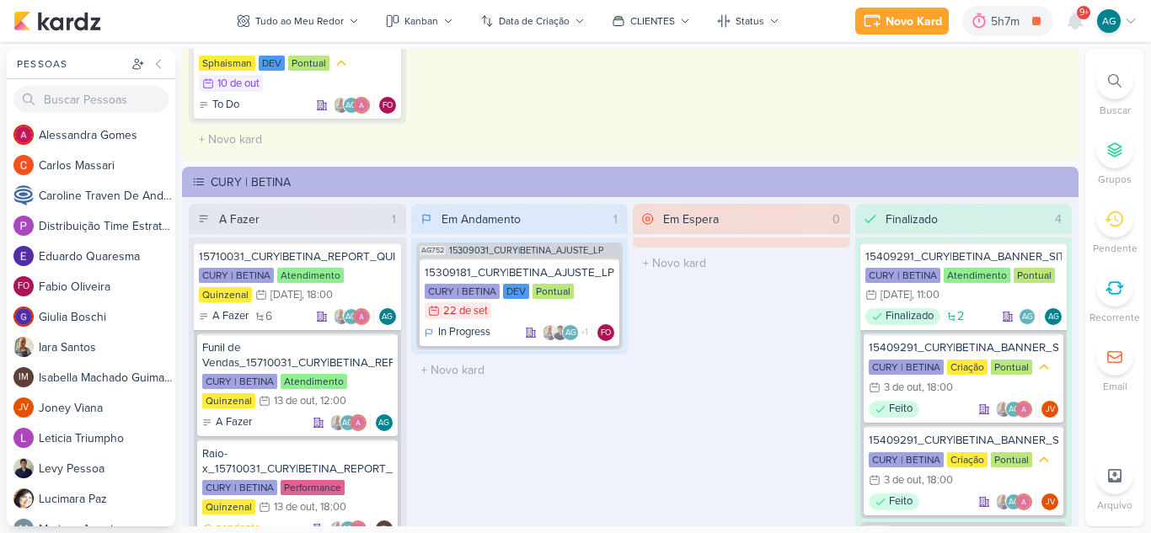
scroll to position [3118, 0]
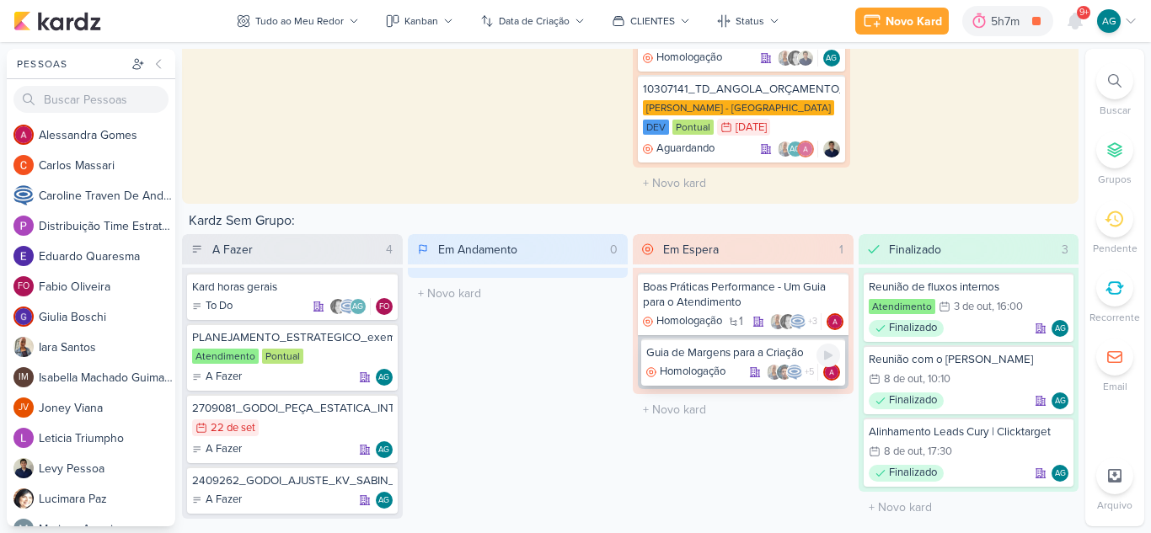
click at [702, 345] on div "Guia de Margens para a Criação" at bounding box center [743, 352] width 194 height 15
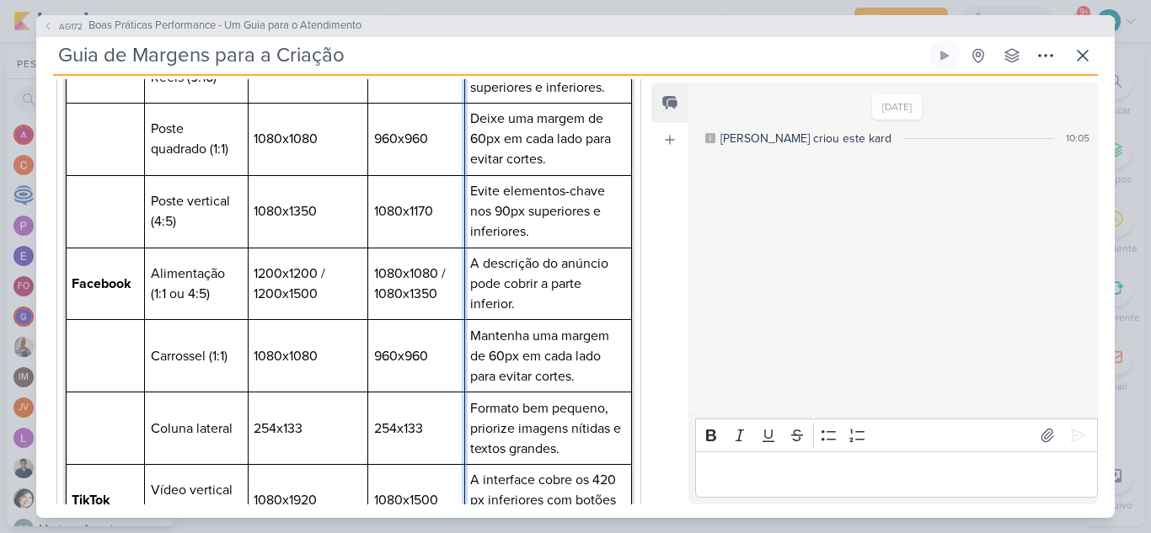
scroll to position [0, 0]
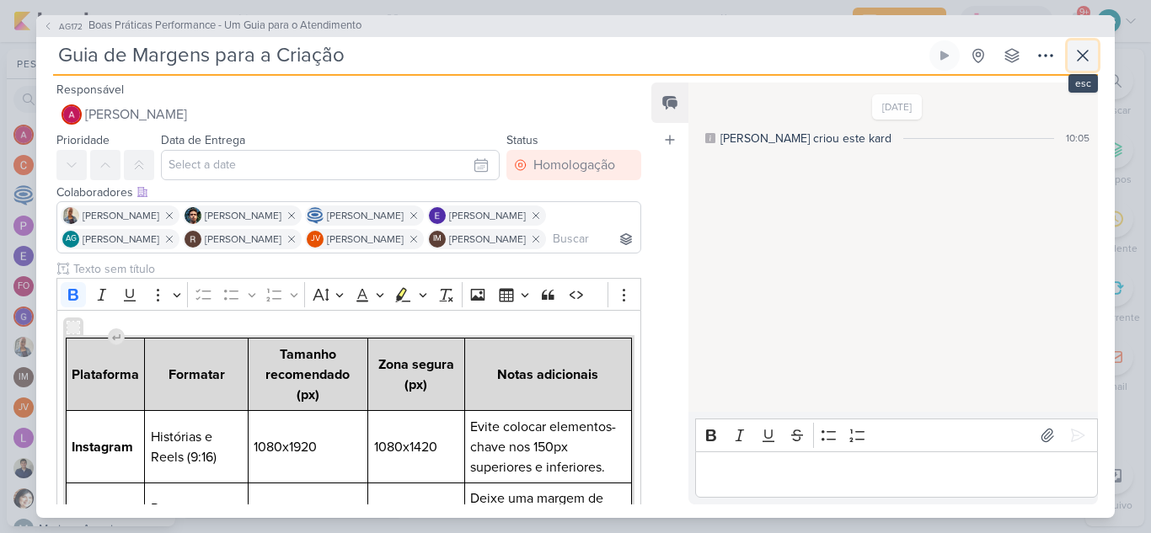
click at [1085, 54] on icon at bounding box center [1083, 56] width 20 height 20
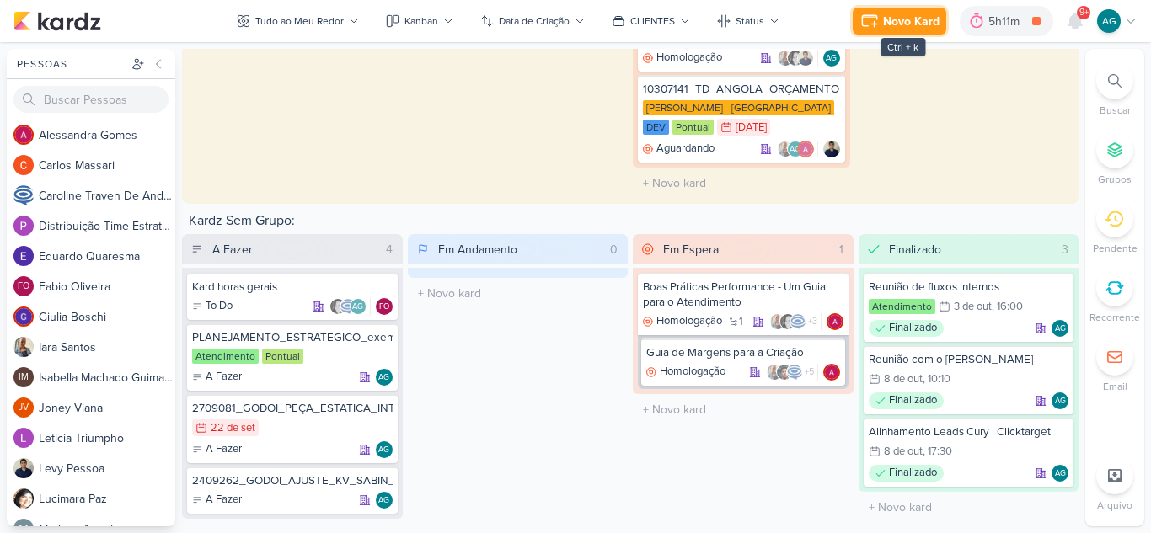
click at [907, 27] on div "Novo Kard" at bounding box center [911, 22] width 56 height 18
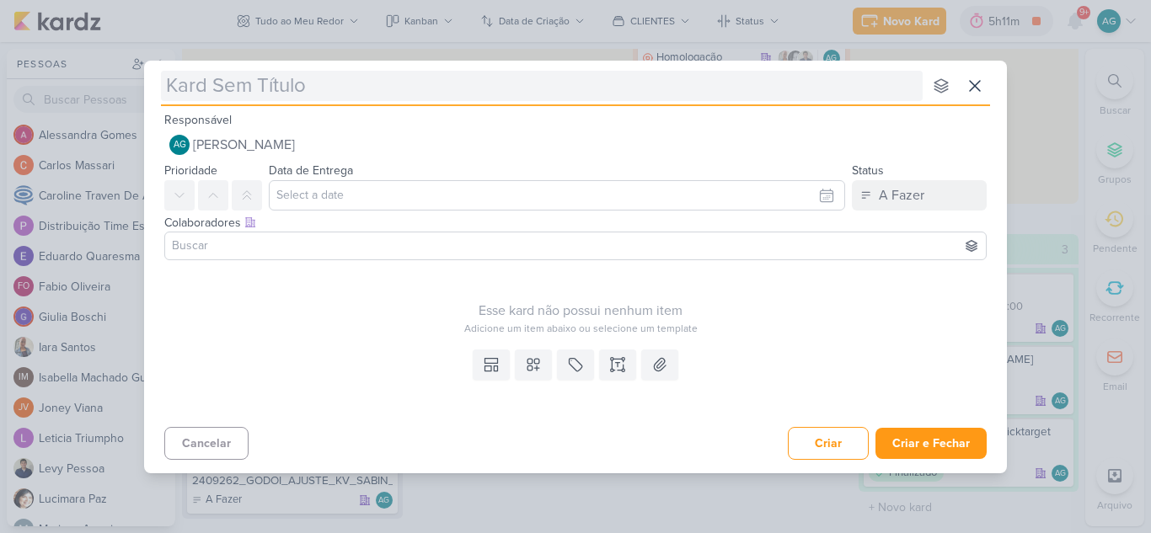
type input "2409261_GODOI_AJUSTE_KV_AB"
type input "2409261_GODOI_AJUSTE_KV_AB_"
type input "2409261_GODOI_AJUSTE_KV_AB_v2"
type input "2409261_GODOI_AJUSTE_KV_AB_v"
type input "2409261_GODOI_AJUSTE_KV_AB_"
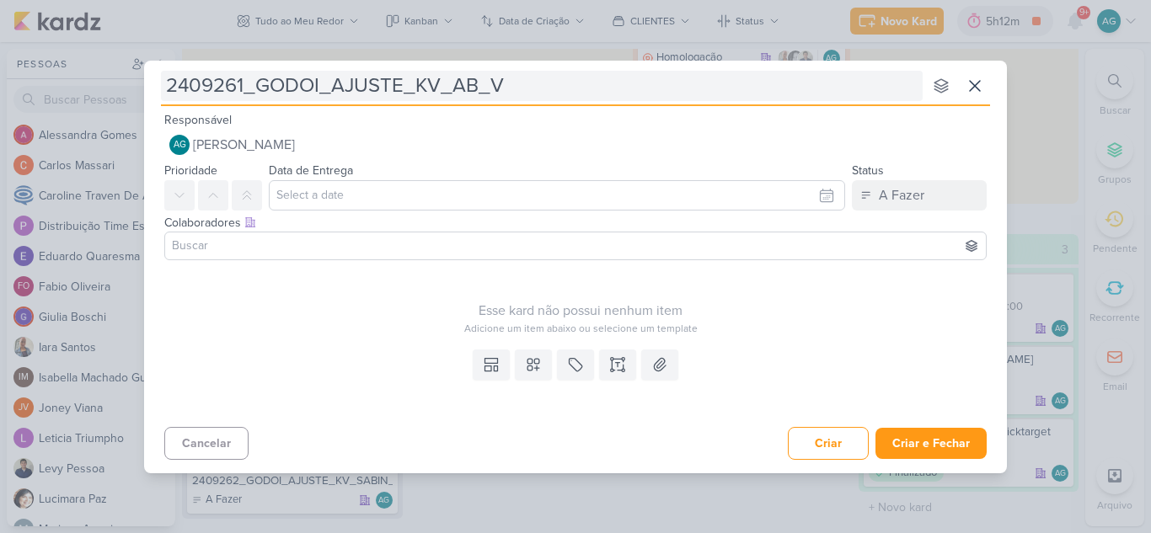
type input "2409261_GODOI_AJUSTE_KV_AB_V2"
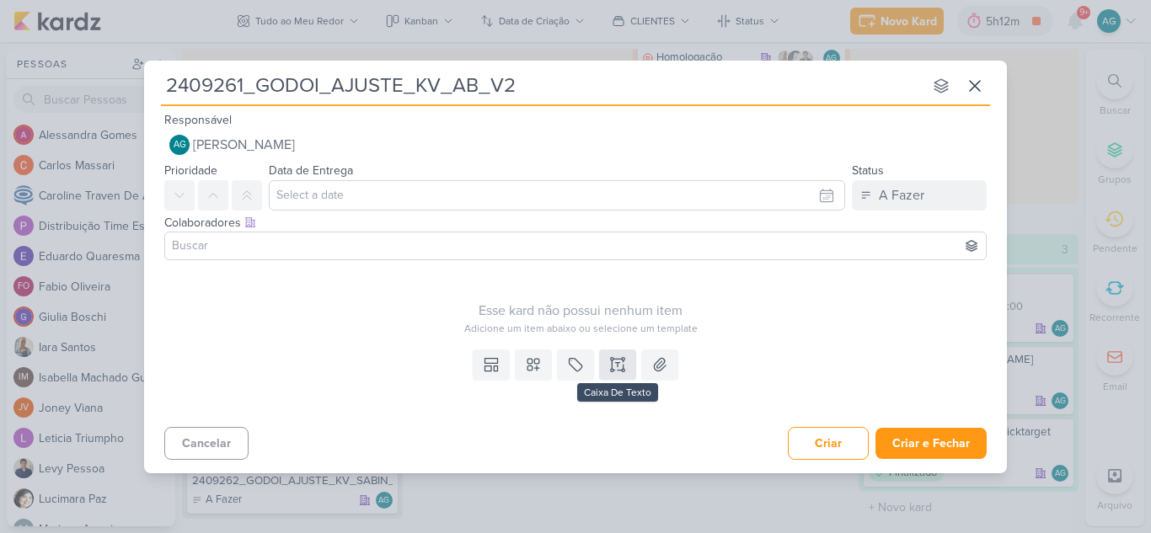
type input "2409261_GODOI_AJUSTE_KV_AB_V2"
click at [631, 367] on button at bounding box center [617, 365] width 37 height 30
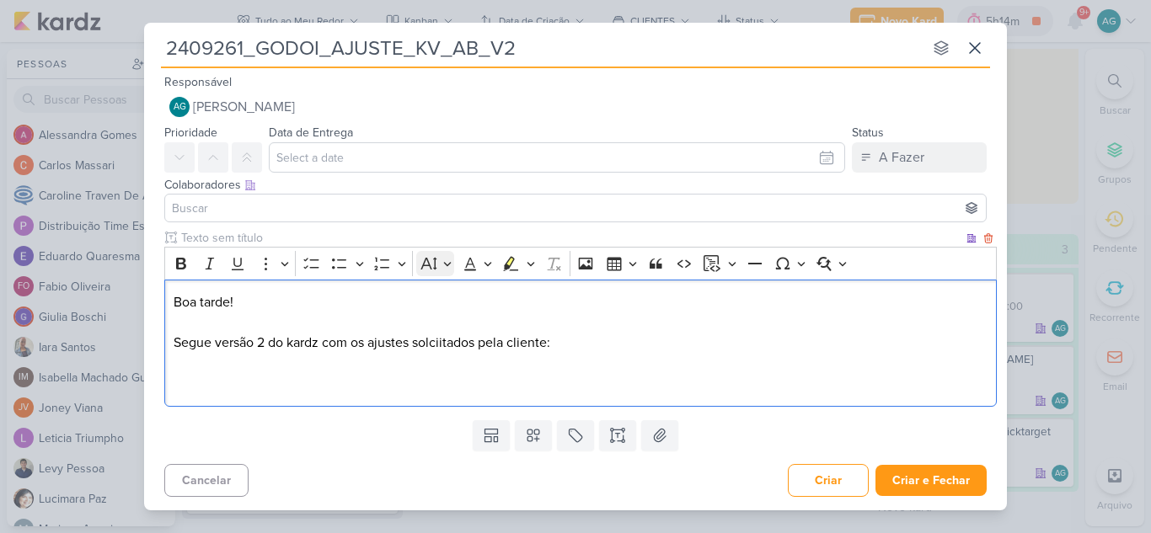
scroll to position [94, 0]
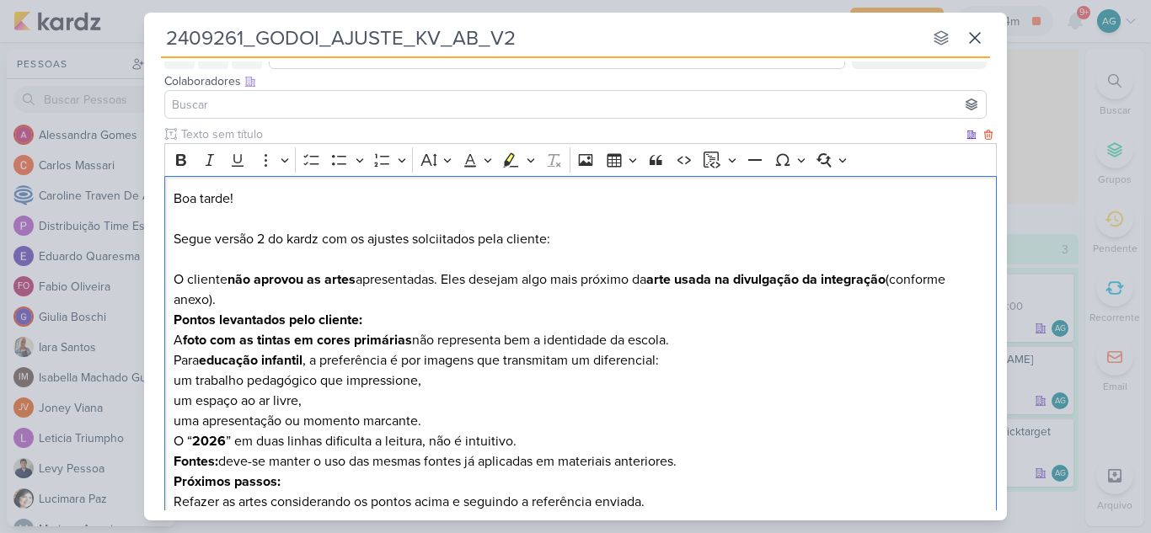
click at [442, 281] on p "Boa tarde! Segue versão 2 do kardz com os ajustes solciitados pela cliente: O c…" at bounding box center [581, 249] width 815 height 121
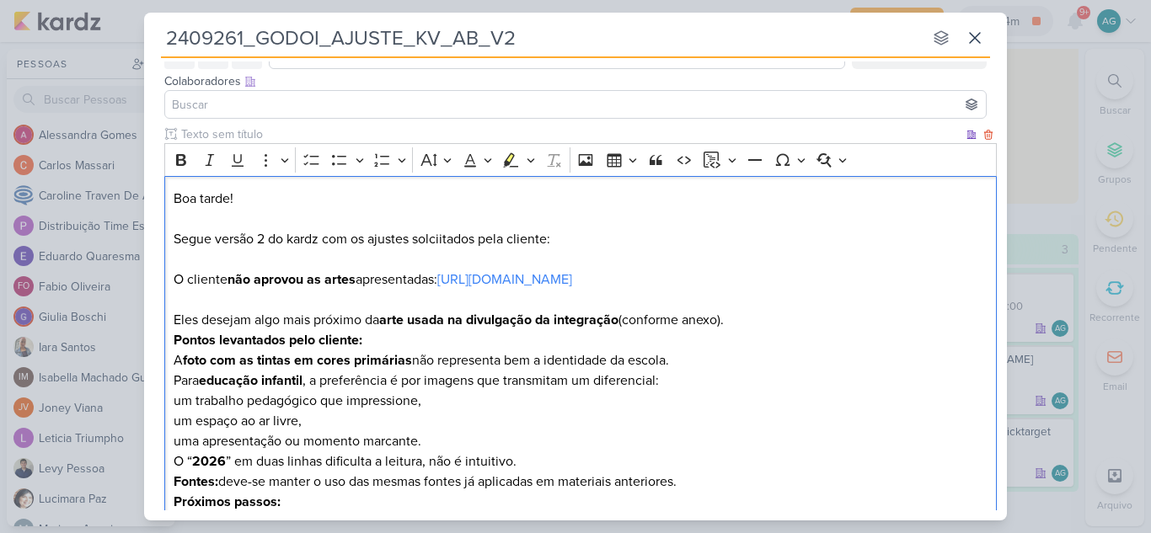
click at [455, 239] on p "Boa tarde! Segue versão 2 do kardz com os ajustes solciitados pela cliente: O c…" at bounding box center [581, 239] width 815 height 101
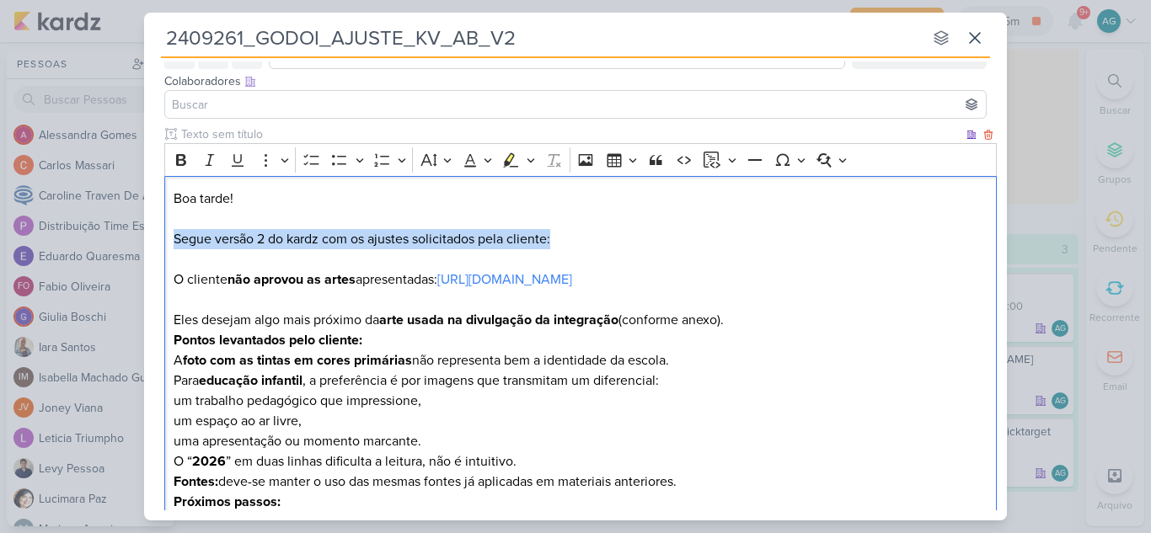
drag, startPoint x: 576, startPoint y: 237, endPoint x: 111, endPoint y: 246, distance: 465.2
click at [111, 246] on div "2409261_GODOI_AJUSTE_KV_AB_V2 nenhum grupo disponível esc Responsável AG Aline …" at bounding box center [575, 266] width 1151 height 533
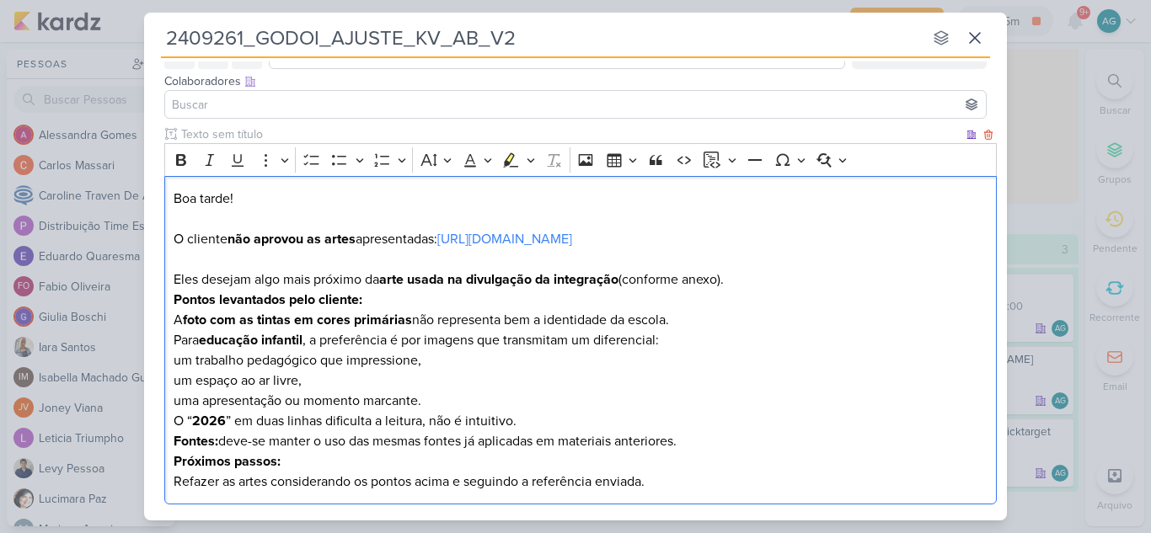
click at [174, 299] on strong "Pontos levantados pelo cliente:" at bounding box center [268, 300] width 189 height 17
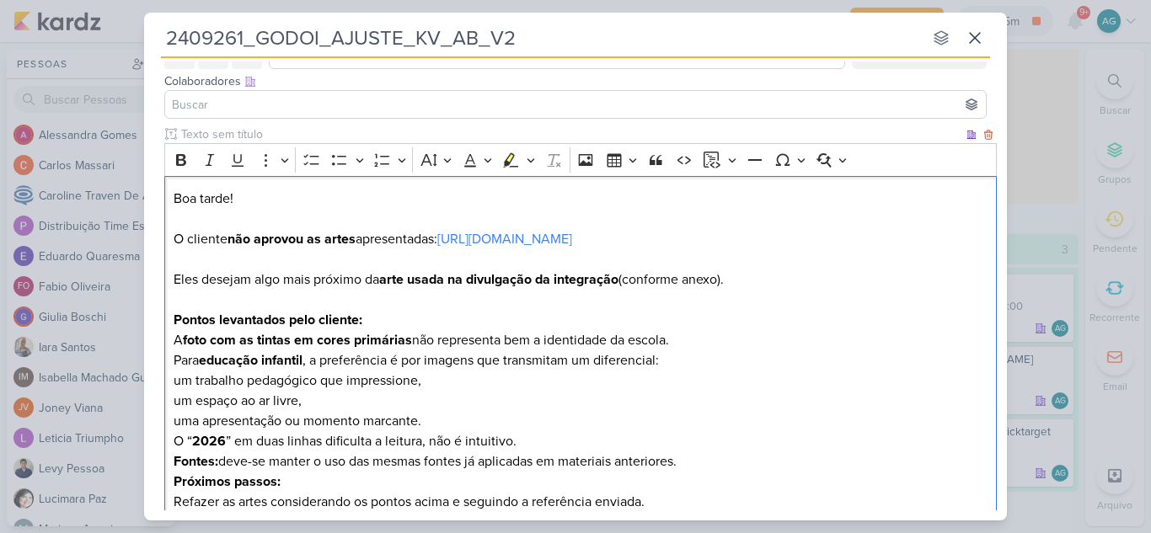
click at [175, 344] on p "A foto com as tintas em cores primárias não representa bem a identidade da esco…" at bounding box center [581, 340] width 815 height 20
click at [330, 164] on button "Bulleted List" at bounding box center [339, 159] width 25 height 25
click at [172, 362] on div "Boa tarde! O cliente não aprovou as artes apresentadas: https://drive.google.co…" at bounding box center [580, 351] width 833 height 350
click at [336, 164] on icon "Editor toolbar" at bounding box center [339, 160] width 17 height 17
click at [705, 363] on li "Para educação infantil , a preferência é por imagens que transmitam um diferenc…" at bounding box center [589, 361] width 798 height 20
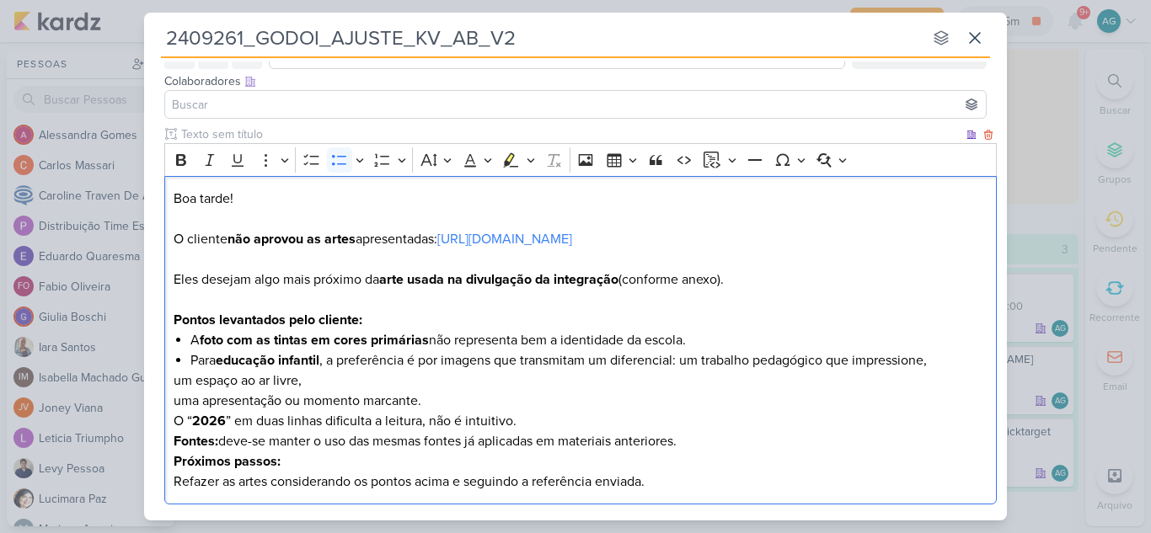
click at [957, 362] on li "Para educação infantil , a preferência é por imagens que transmitam um diferenc…" at bounding box center [589, 361] width 798 height 20
click at [507, 388] on li "Para educação infantil , a preferência é por imagens que transmitam um diferenc…" at bounding box center [589, 371] width 798 height 40
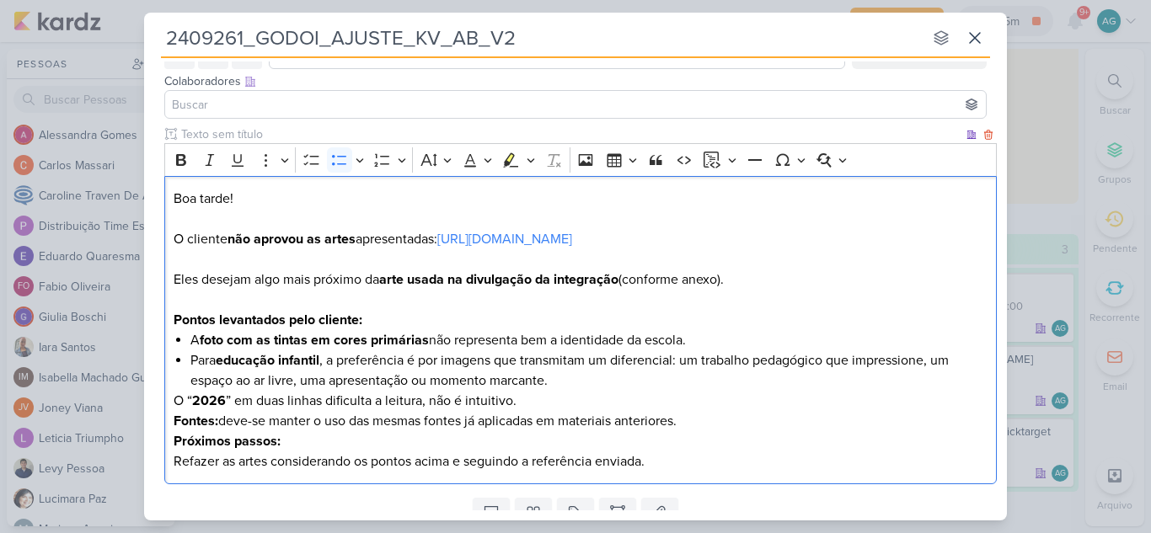
click at [566, 381] on li "Para educação infantil , a preferência é por imagens que transmitam um diferenc…" at bounding box center [589, 371] width 798 height 40
click at [549, 405] on li "O “ 2026 ” em duas linhas dificulta a leitura, não é intuitivo." at bounding box center [589, 401] width 798 height 20
click at [763, 431] on p "Próximos passos: Refazer as artes considerando os pontos acima e seguindo a ref…" at bounding box center [581, 451] width 815 height 40
click at [747, 425] on li "Fontes: deve-se manter o uso das mesmas fontes já aplicadas em materiais anteri…" at bounding box center [589, 421] width 798 height 20
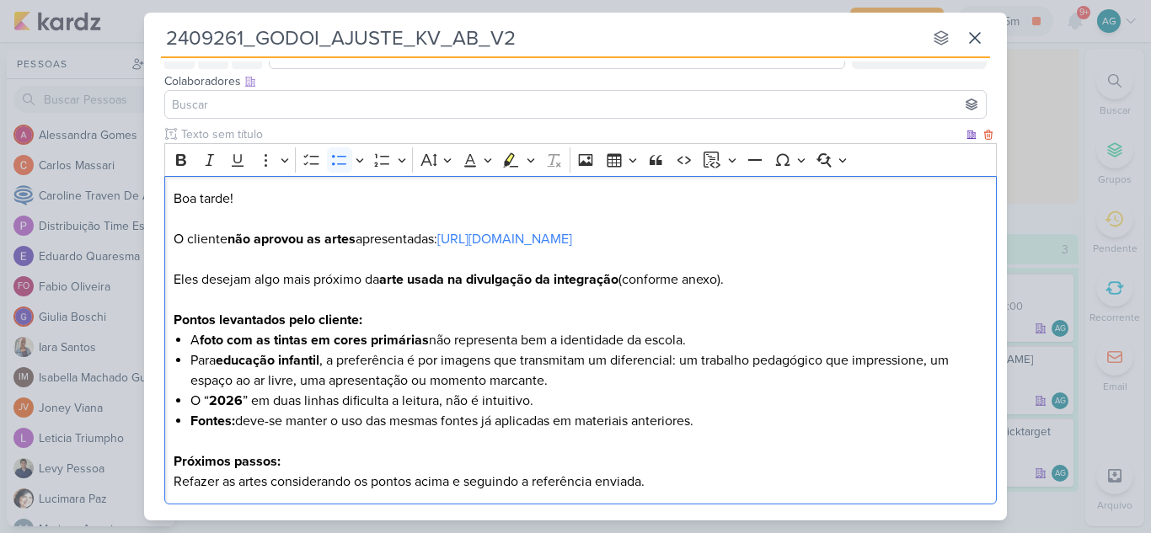
click at [175, 477] on p "Próximos passos: Refazer as artes considerando os pontos acima e seguindo a ref…" at bounding box center [581, 472] width 815 height 40
drag, startPoint x: 718, startPoint y: 427, endPoint x: 99, endPoint y: 340, distance: 625.4
click at [99, 340] on div "2409261_GODOI_AJUSTE_KV_AB_V2 nenhum grupo disponível esc Responsável AG Aline …" at bounding box center [575, 266] width 1151 height 533
click at [183, 155] on icon "Editor toolbar" at bounding box center [181, 160] width 10 height 12
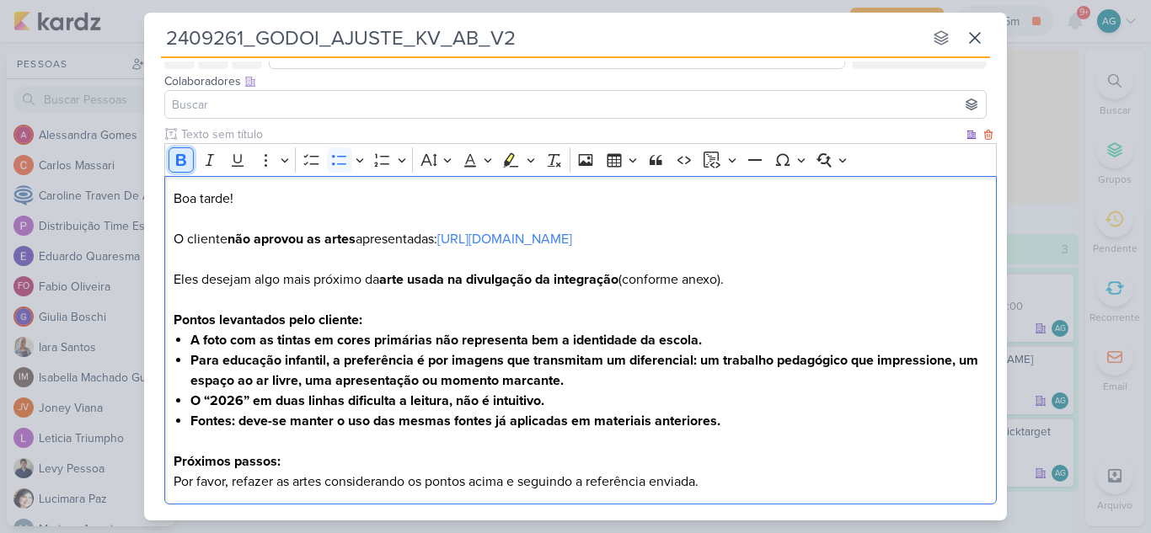
click at [183, 155] on icon "Editor toolbar" at bounding box center [181, 160] width 10 height 12
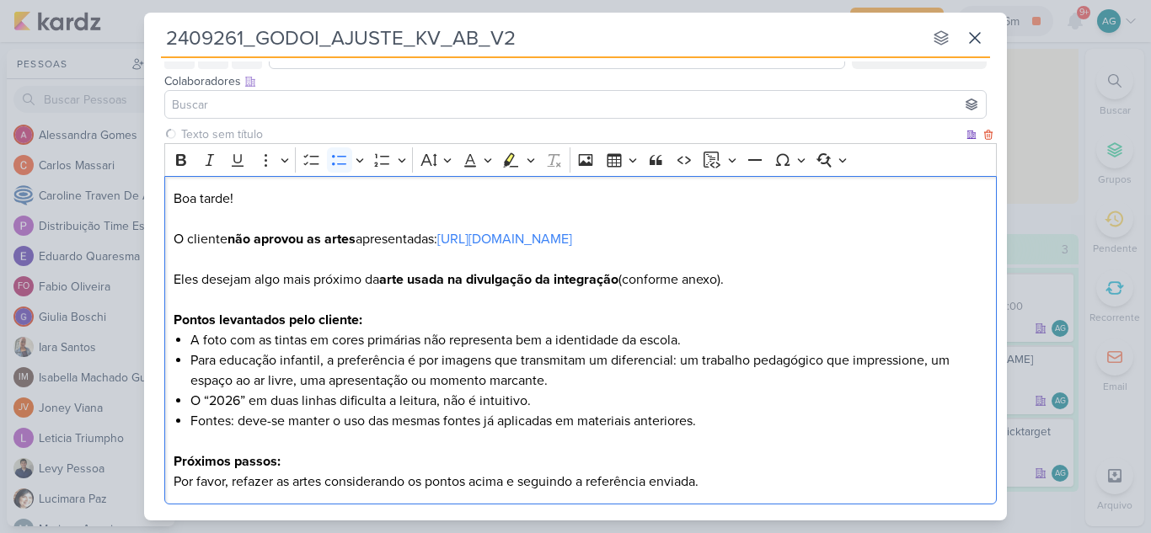
click at [715, 303] on p "Editor editing area: main" at bounding box center [581, 300] width 815 height 20
drag, startPoint x: 760, startPoint y: 285, endPoint x: 88, endPoint y: 260, distance: 672.9
click at [88, 260] on div "2409261_GODOI_AJUSTE_KV_AB_V2 nenhum grupo disponível esc Responsável AG Aline …" at bounding box center [575, 266] width 1151 height 533
click at [181, 160] on icon "Editor toolbar" at bounding box center [181, 160] width 10 height 12
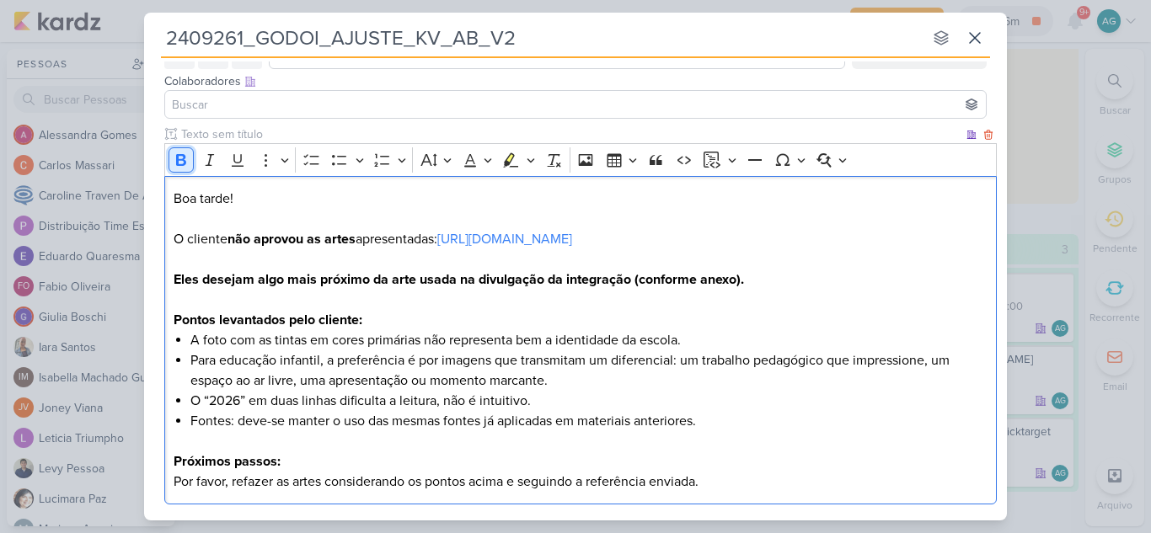
click at [174, 162] on icon "Editor toolbar" at bounding box center [181, 160] width 17 height 17
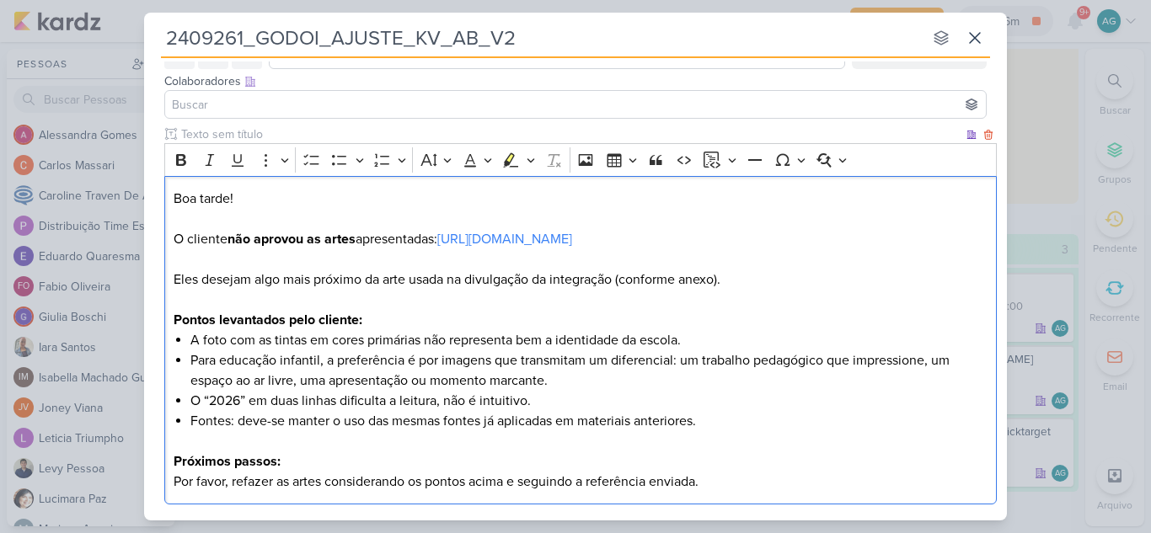
click at [258, 249] on p "Boa tarde! O cliente não aprovou as artes apresentadas: https://drive.google.co…" at bounding box center [581, 219] width 815 height 61
drag, startPoint x: 387, startPoint y: 282, endPoint x: 619, endPoint y: 283, distance: 231.7
click at [619, 283] on p "Eles desejam algo mais próximo da arte usada na divulgação da integração (confo…" at bounding box center [581, 280] width 815 height 20
click at [180, 163] on icon "Editor toolbar" at bounding box center [181, 160] width 17 height 17
click at [746, 308] on p "Editor editing area: main" at bounding box center [581, 300] width 815 height 20
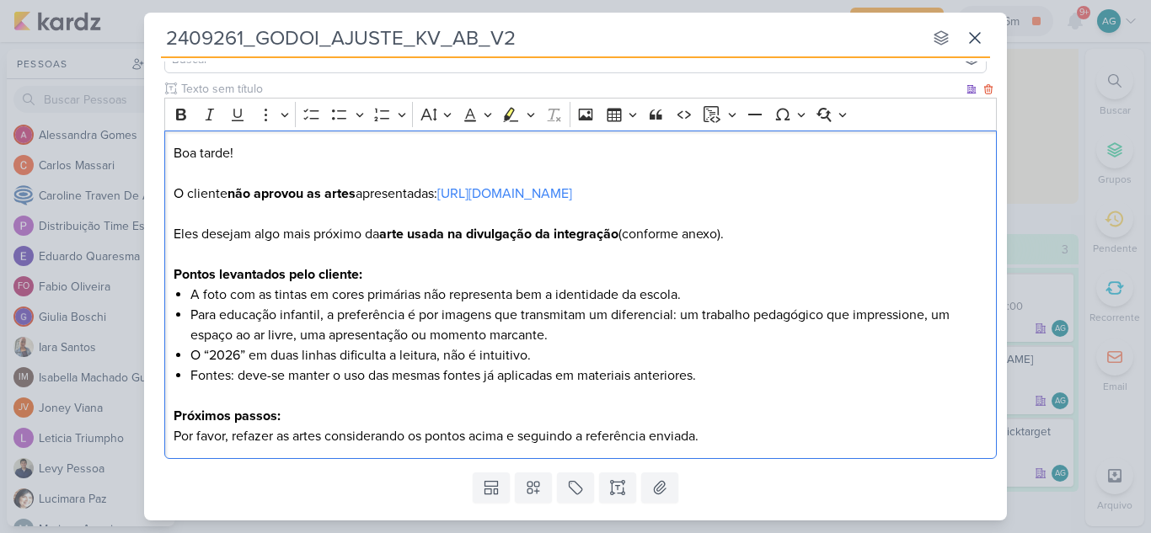
scroll to position [178, 0]
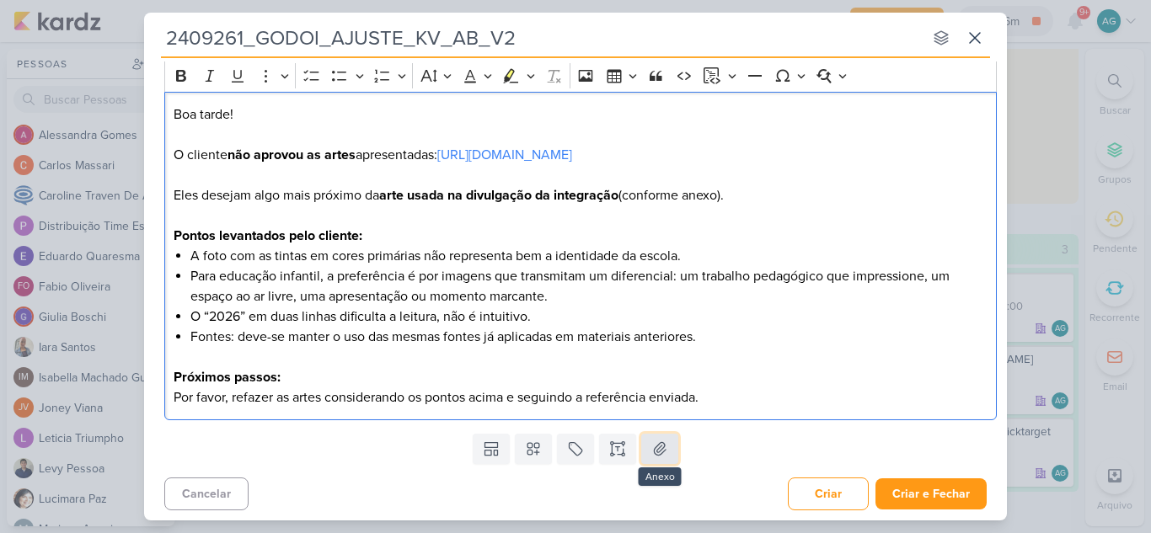
click at [663, 452] on icon at bounding box center [659, 449] width 17 height 17
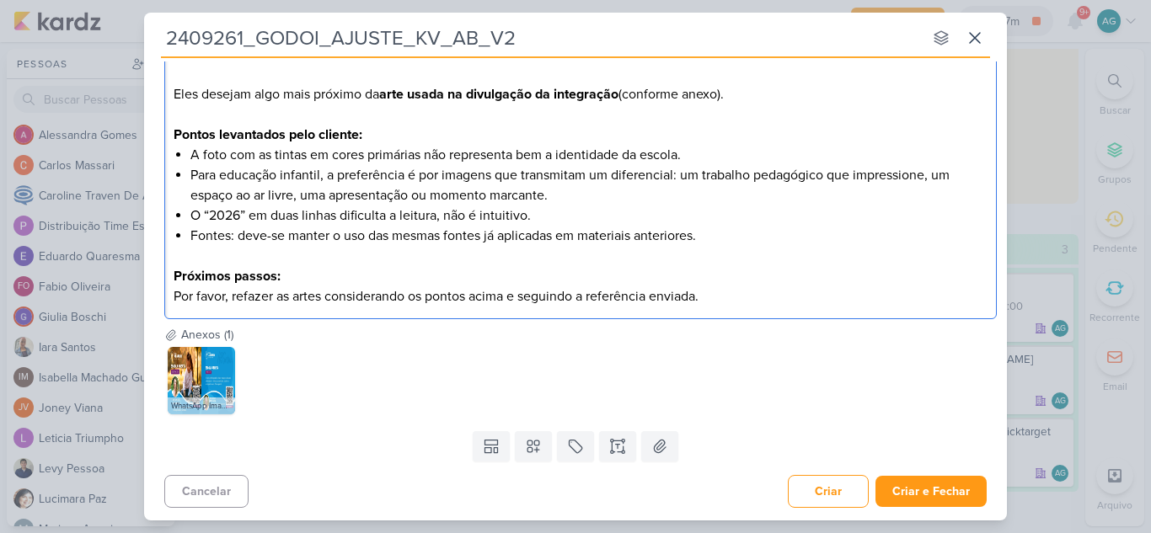
scroll to position [280, 0]
click at [665, 443] on button at bounding box center [659, 446] width 37 height 30
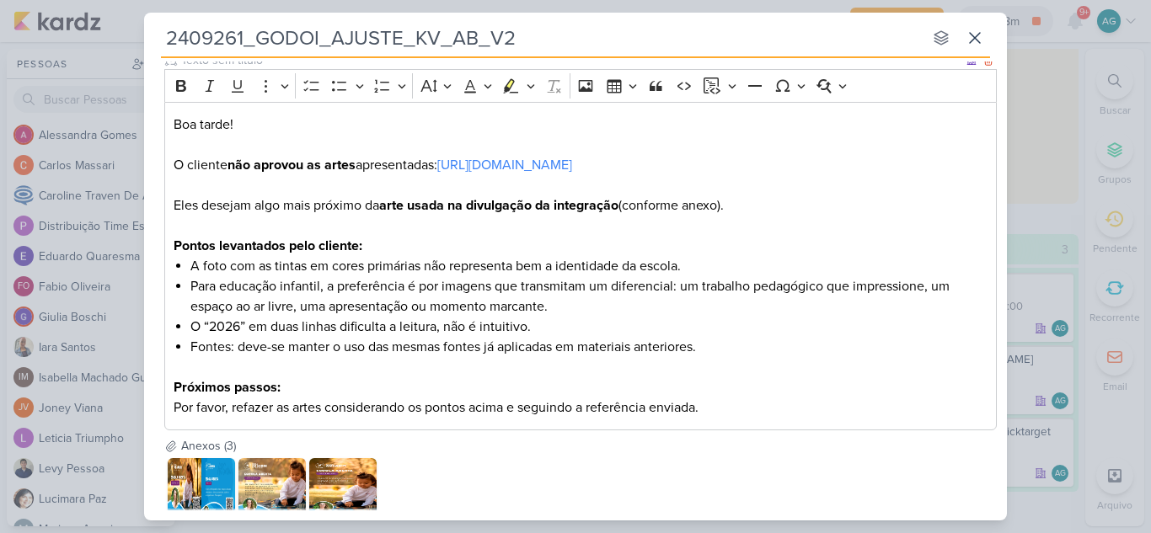
scroll to position [169, 0]
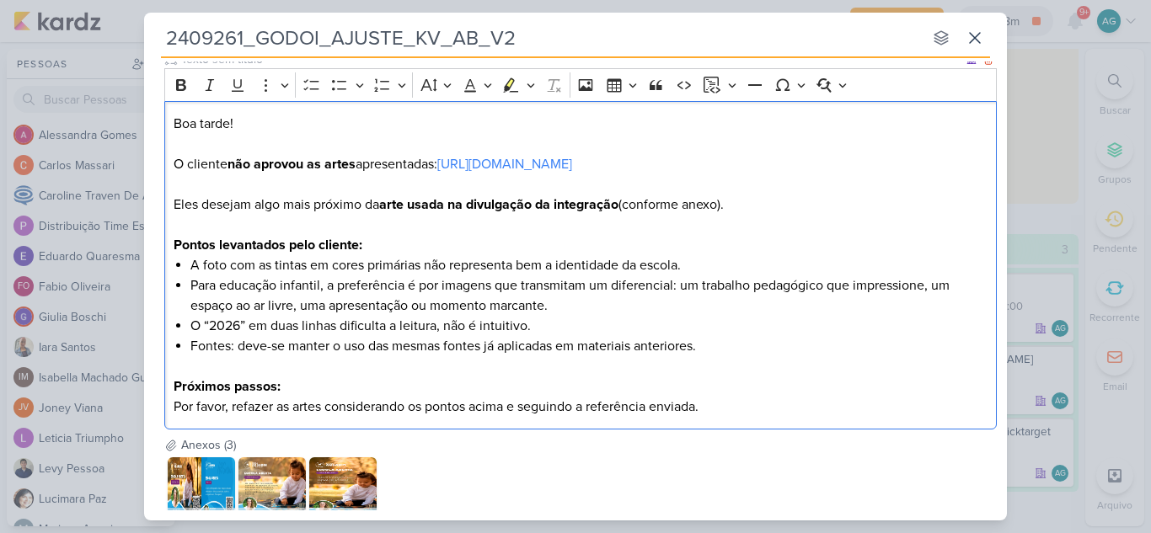
click at [785, 399] on p "Próximos passos: Por favor, refazer as artes considerando os pontos acima e seg…" at bounding box center [581, 397] width 815 height 40
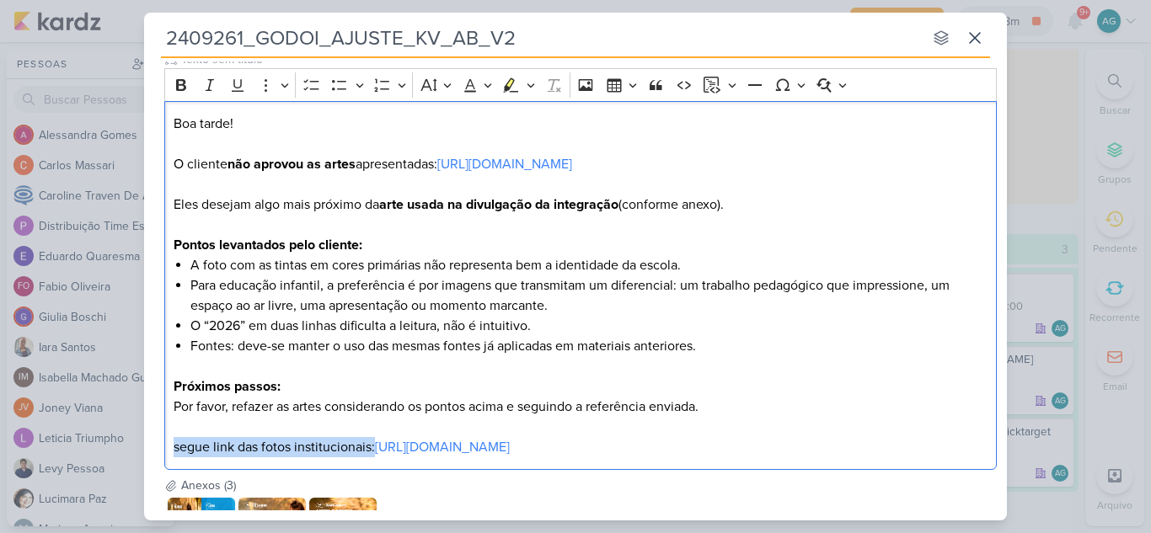
drag, startPoint x: 375, startPoint y: 451, endPoint x: 120, endPoint y: 444, distance: 254.6
click at [120, 444] on div "2409261_GODOI_AJUSTE_KV_AB_V2 nenhum grupo disponível esc Responsável AG Aline …" at bounding box center [575, 266] width 1151 height 533
click at [182, 74] on button "Bold" at bounding box center [181, 84] width 25 height 25
click at [197, 434] on p "Editor editing area: main" at bounding box center [581, 427] width 815 height 20
click at [182, 446] on strong "segue link das fotos institucionais:" at bounding box center [278, 447] width 208 height 17
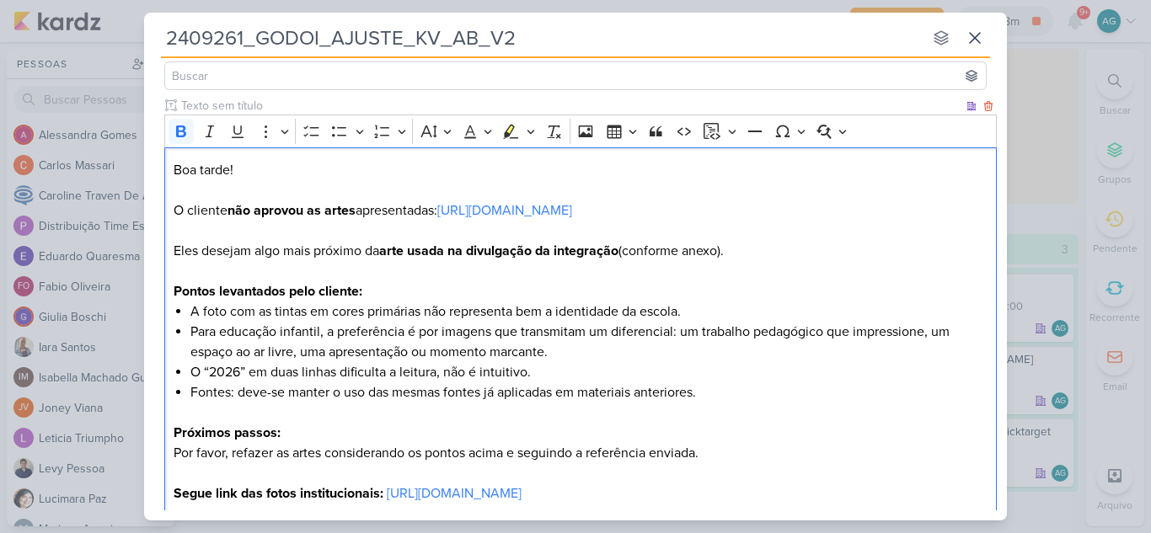
scroll to position [0, 0]
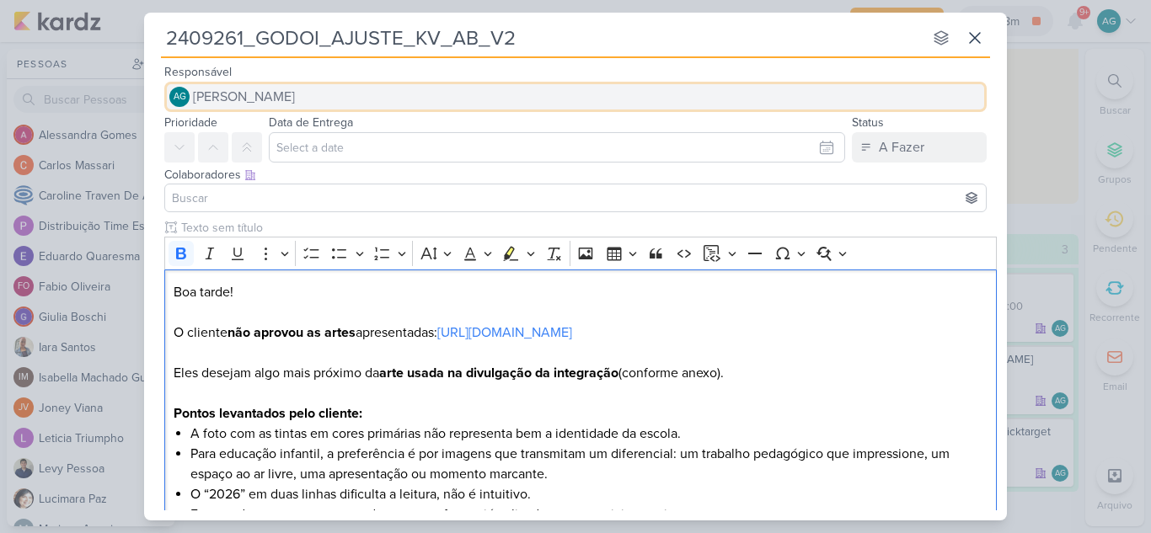
click at [295, 101] on span "[PERSON_NAME]" at bounding box center [244, 97] width 102 height 20
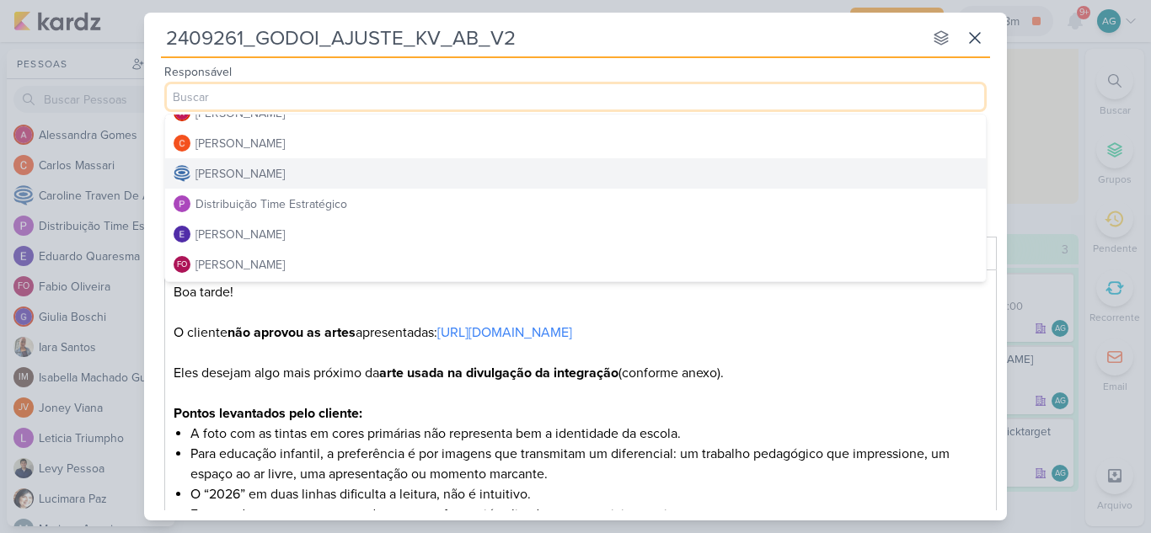
scroll to position [84, 0]
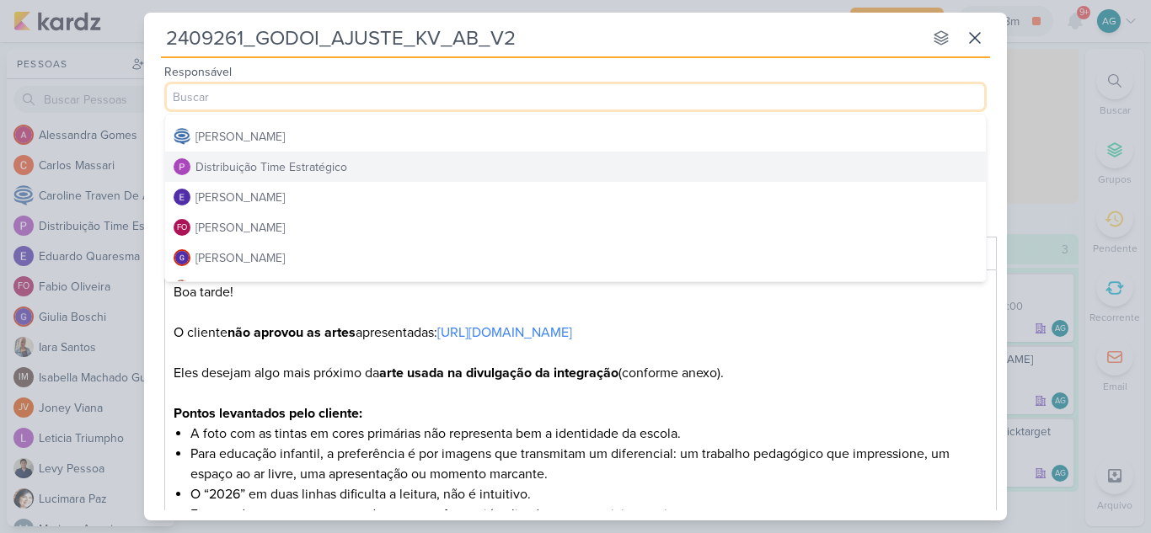
click at [313, 174] on div "Distribuição Time Estratégico" at bounding box center [271, 167] width 152 height 18
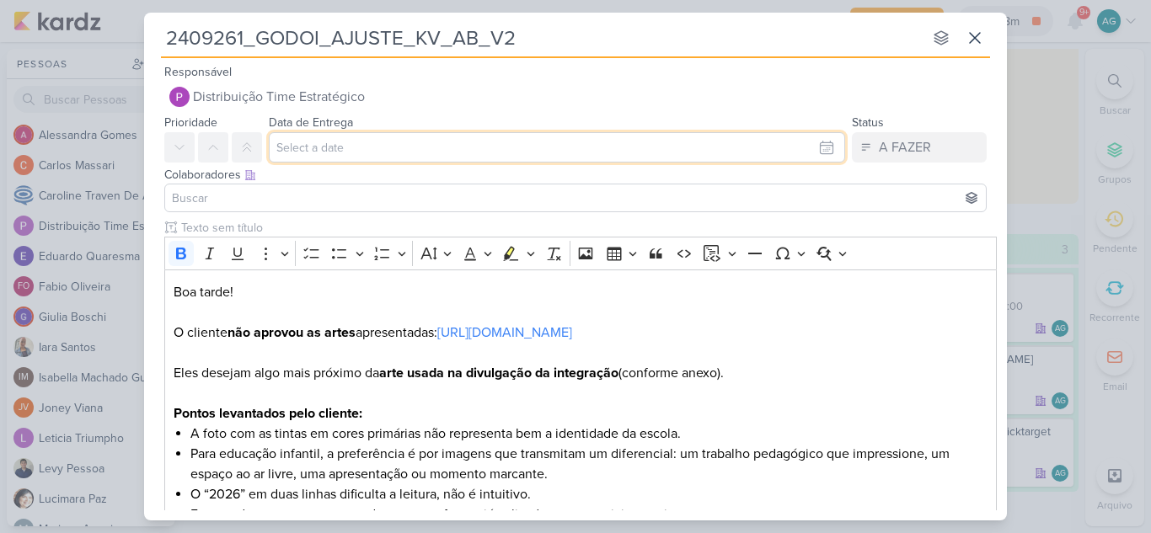
click at [400, 147] on input "text" at bounding box center [557, 147] width 576 height 30
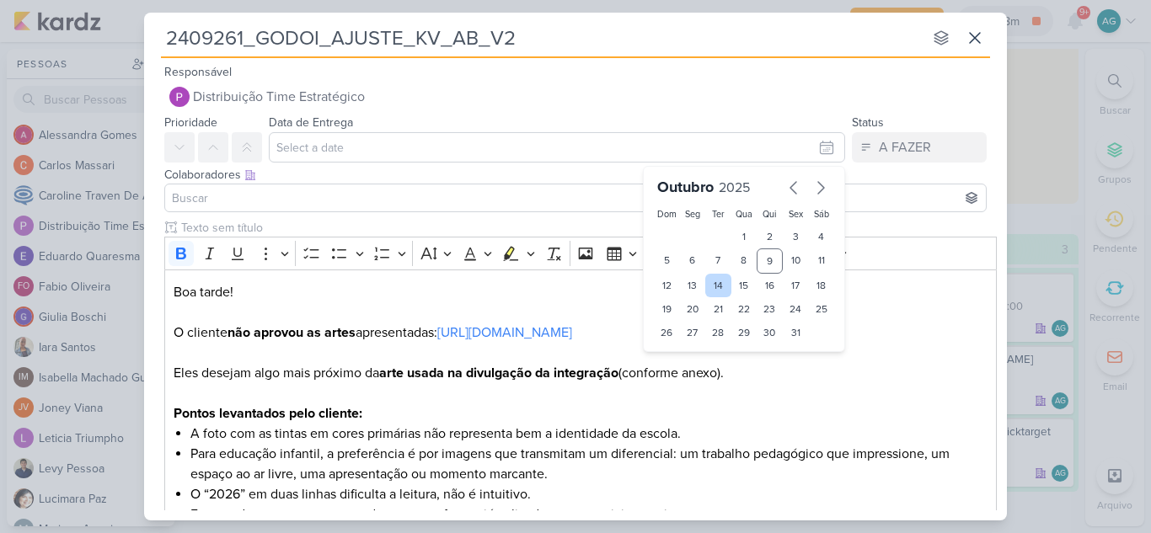
click at [713, 291] on div "14" at bounding box center [718, 286] width 26 height 24
type input "14 de outubro de 2025 às 23:59"
click at [688, 355] on select "00 01 02 03 04 05 06 07 08 09 10 11 12 13 14 15 16 17 18 19 20 21 22 23" at bounding box center [693, 361] width 24 height 20
select select "18"
click at [681, 351] on select "00 01 02 03 04 05 06 07 08 09 10 11 12 13 14 15 16 17 18 19 20 21 22 23" at bounding box center [693, 361] width 24 height 20
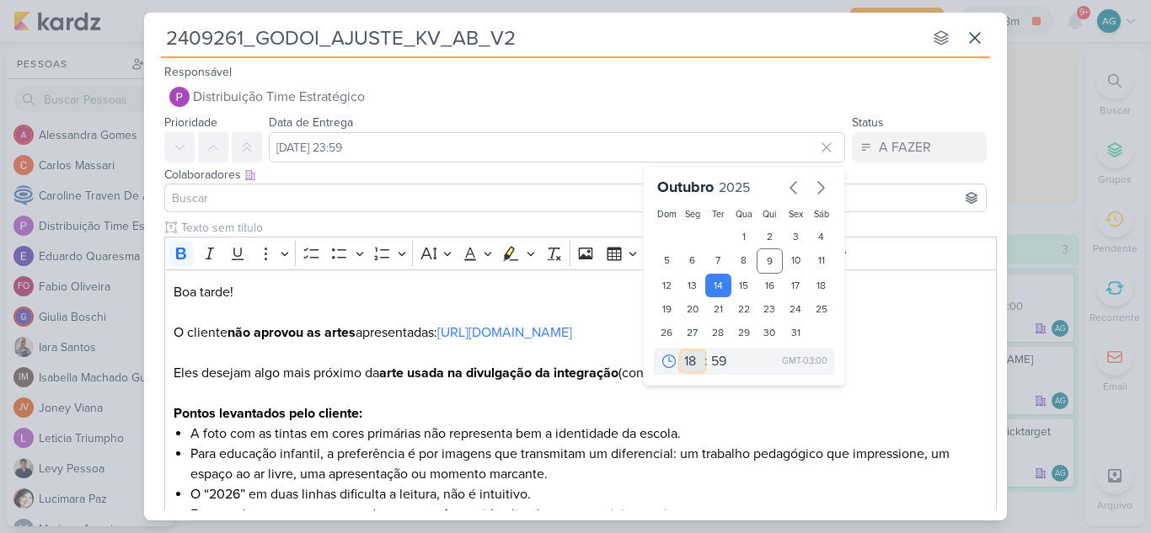
type input "14 de outubro de 2025 às 18:59"
click at [708, 363] on select "00 05 10 15 20 25 30 35 40 45 50 55 59" at bounding box center [720, 361] width 24 height 20
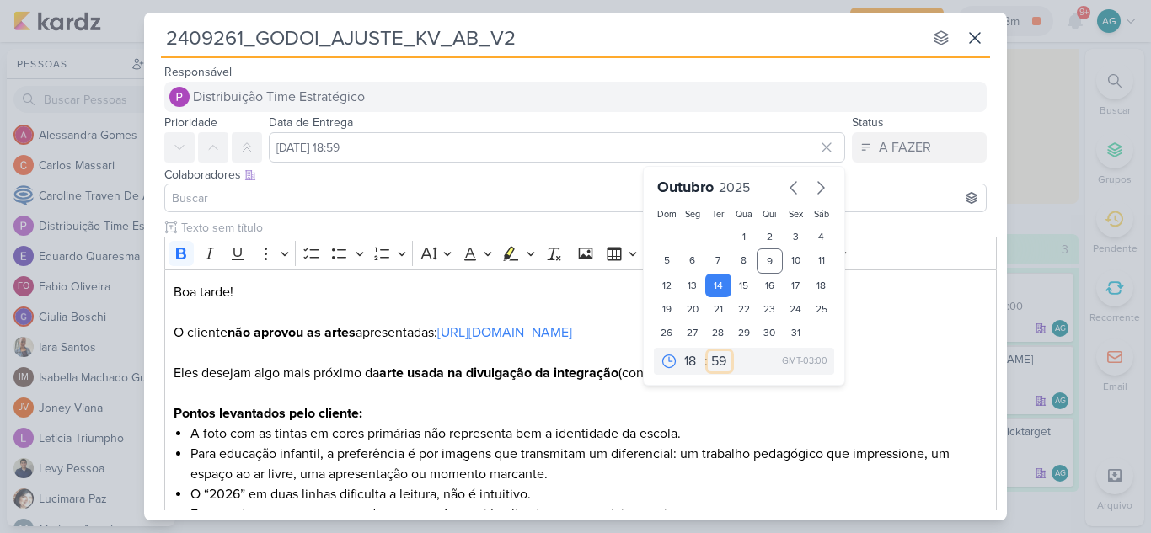
select select "0"
click at [708, 351] on select "00 05 10 15 20 25 30 35 40 45 50 55 59" at bounding box center [720, 361] width 24 height 20
type input "14 de outubro de 2025 às 18:00"
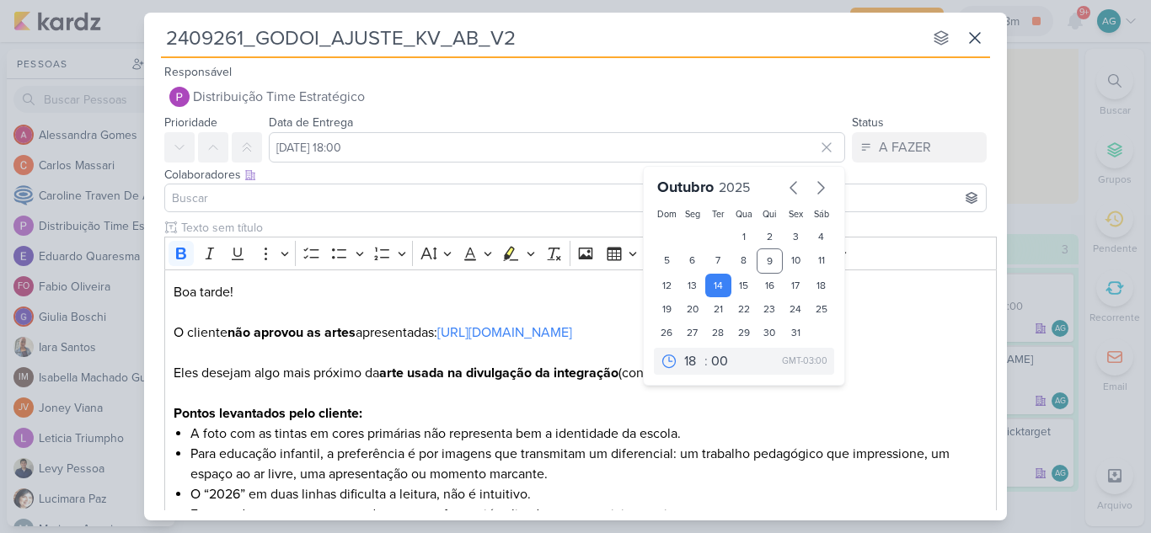
click at [312, 195] on input at bounding box center [576, 198] width 814 height 20
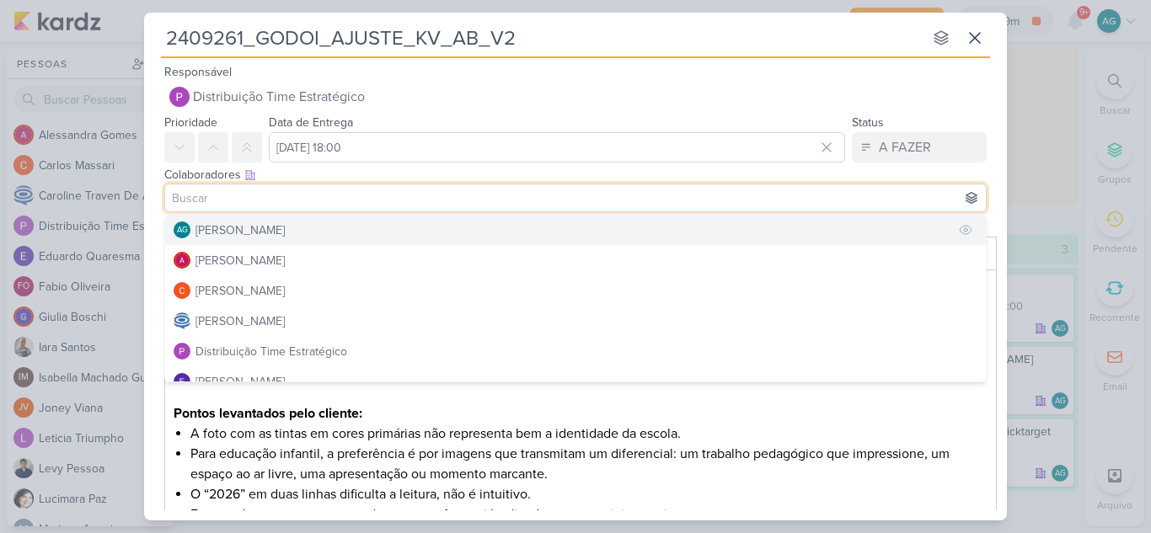
click at [285, 228] on div "[PERSON_NAME]" at bounding box center [239, 231] width 89 height 18
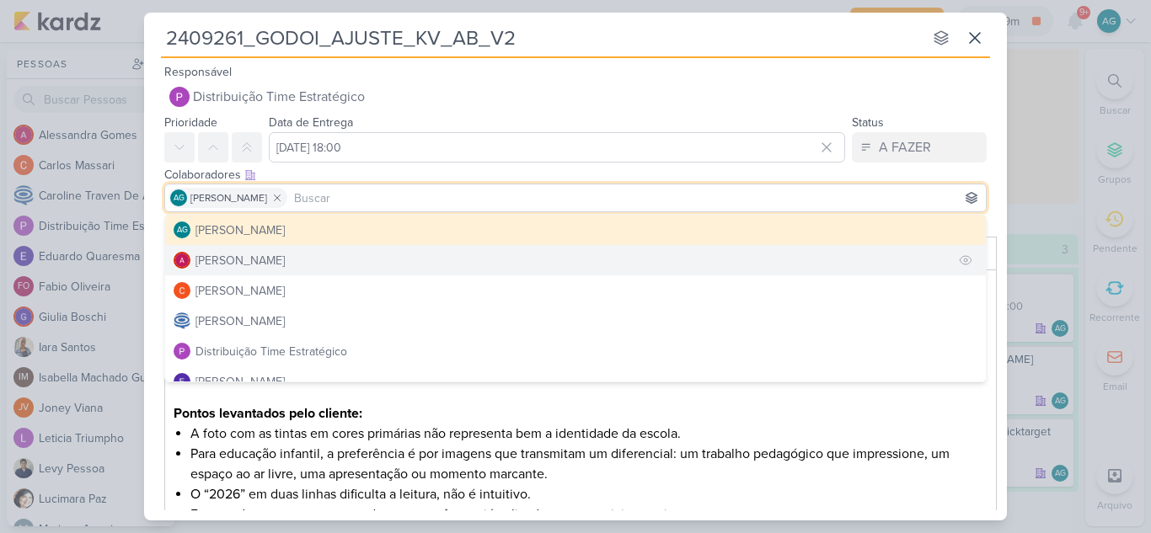
click at [294, 260] on button "Alessandra Gomes" at bounding box center [575, 260] width 821 height 30
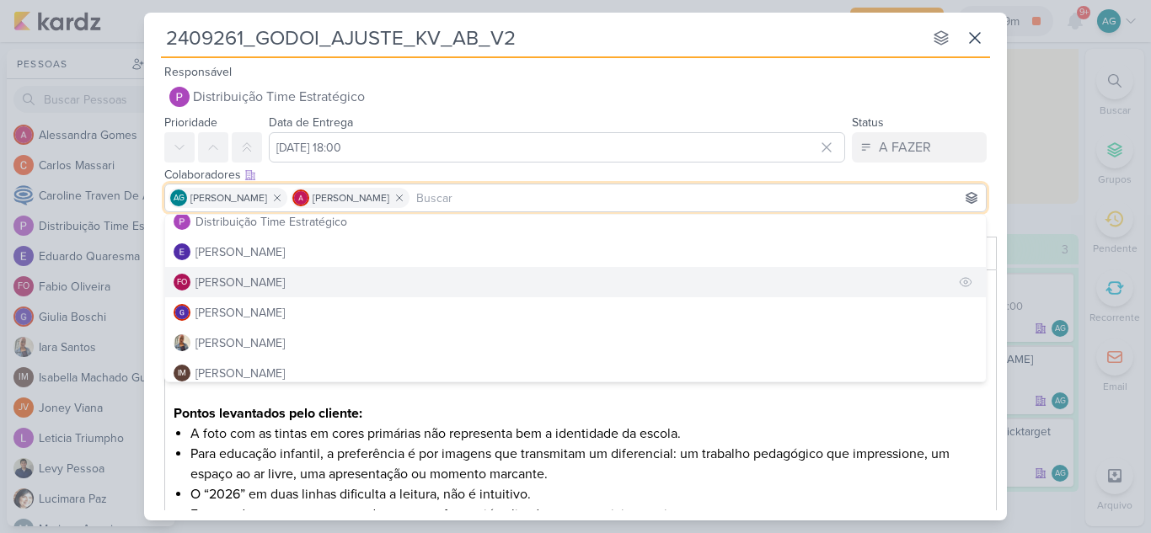
scroll to position [169, 0]
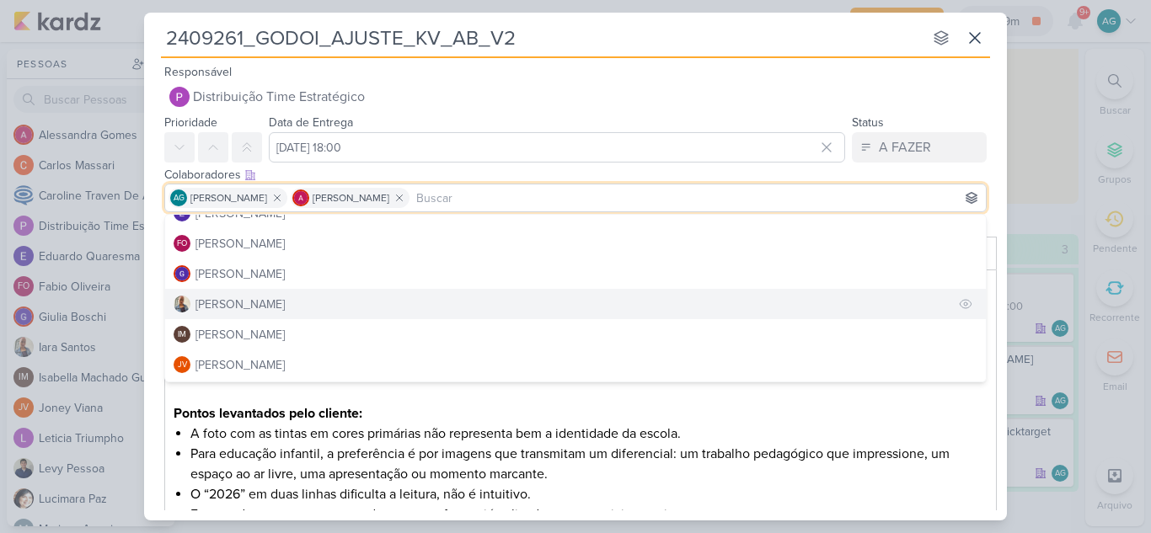
click at [268, 312] on button "Iara Santos" at bounding box center [575, 304] width 821 height 30
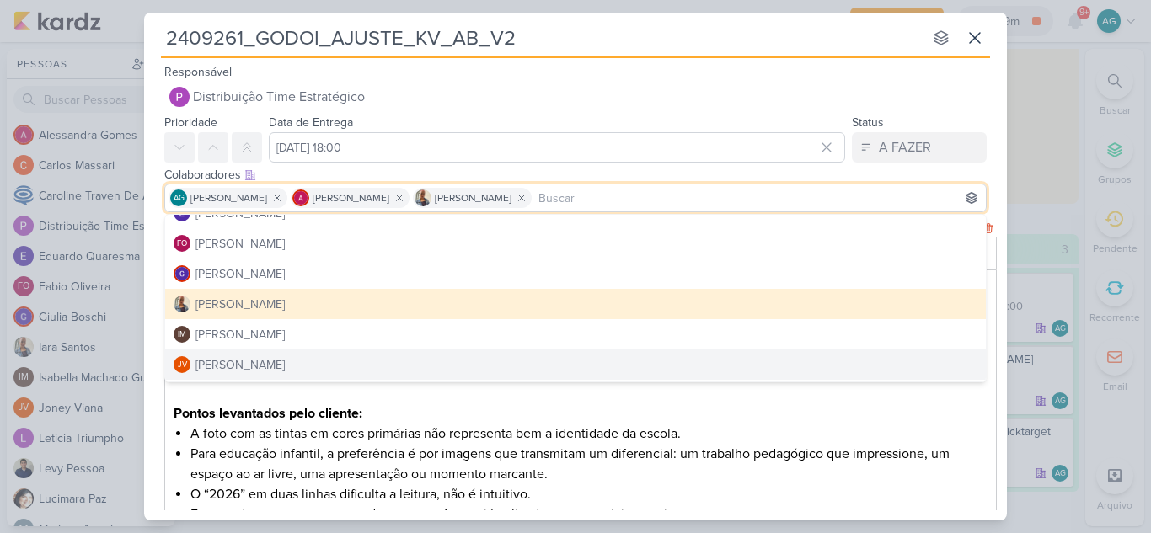
click at [608, 466] on li "Para educação infantil, a preferência é por imagens que transmitam um diferenci…" at bounding box center [589, 464] width 798 height 40
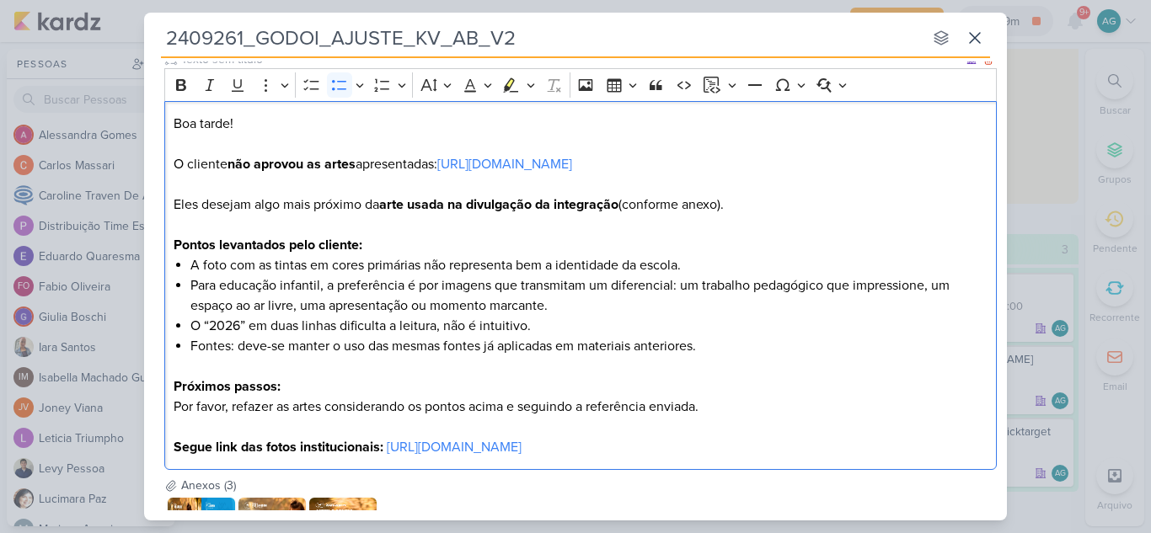
click at [172, 160] on div "Boa tarde! O cliente não aprovou as artes apresentadas: https://drive.google.co…" at bounding box center [580, 286] width 833 height 370
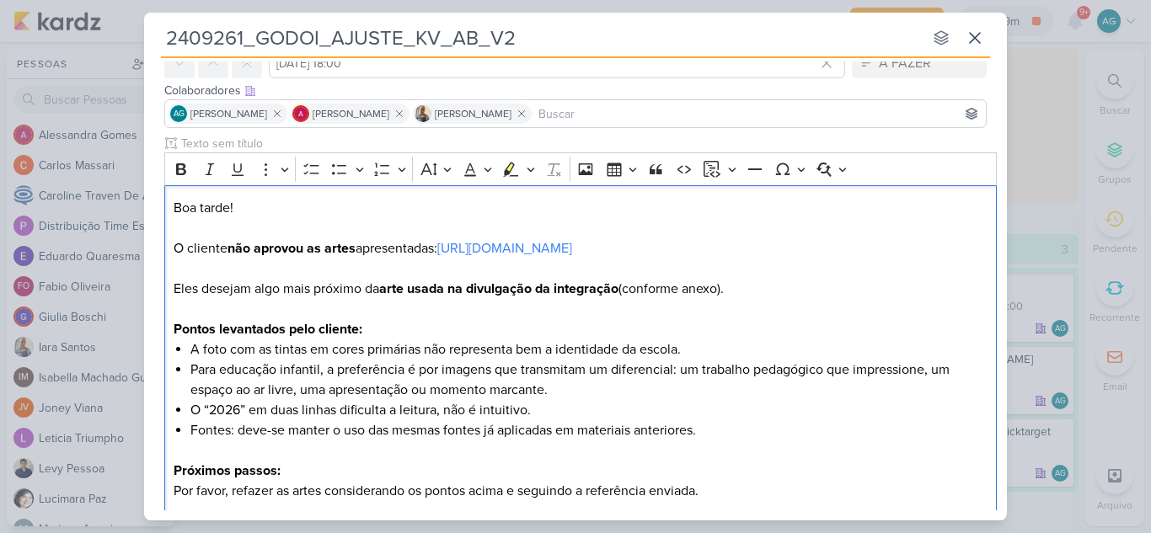
scroll to position [320, 0]
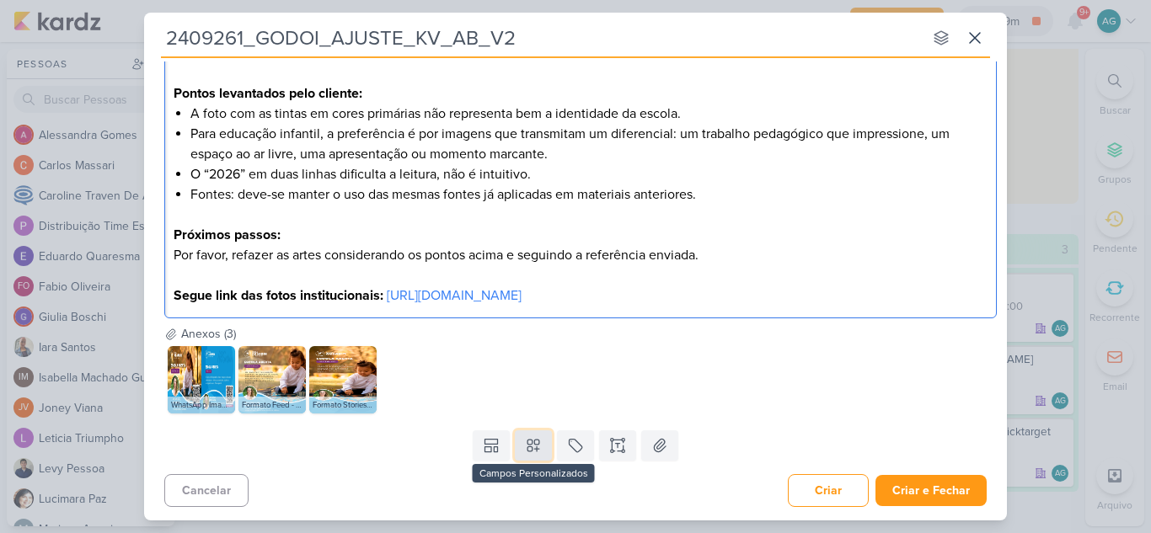
click at [529, 442] on icon at bounding box center [533, 445] width 17 height 17
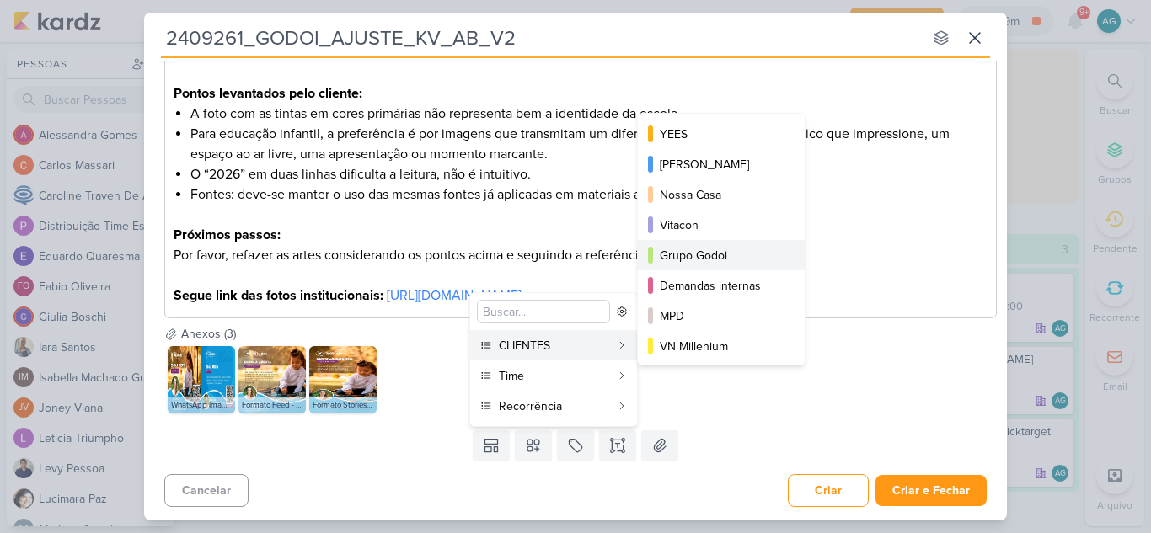
click at [690, 260] on div "Grupo Godoi" at bounding box center [722, 256] width 125 height 18
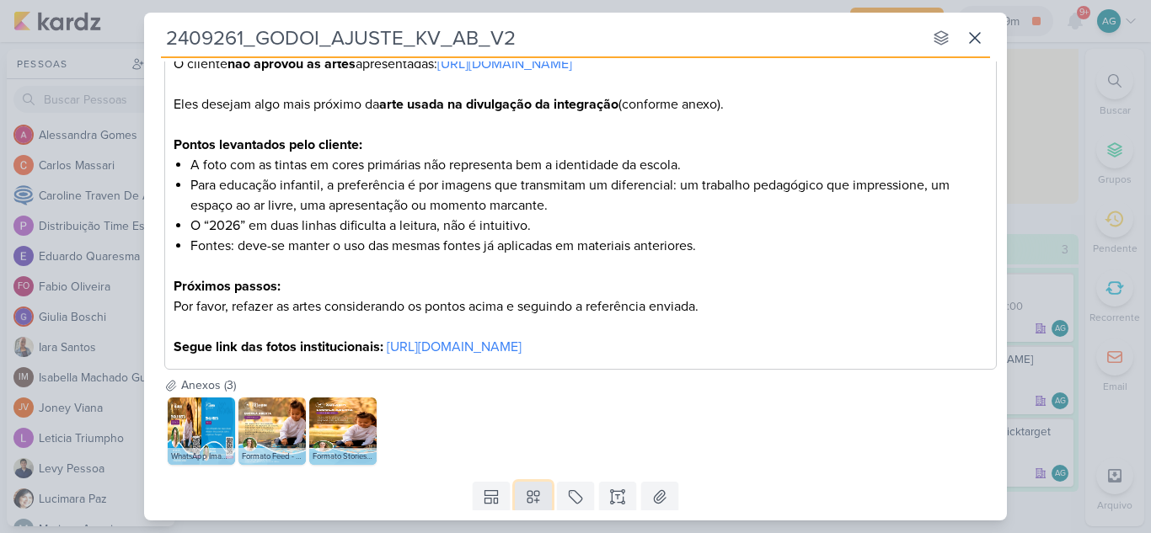
click at [526, 490] on button at bounding box center [533, 497] width 37 height 30
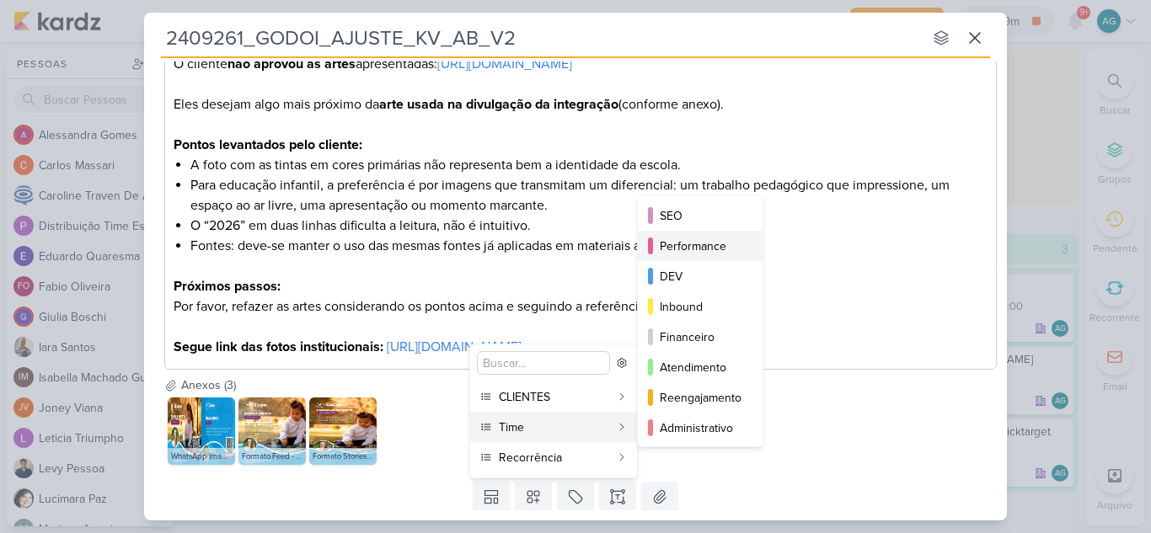
click at [692, 247] on div "Performance" at bounding box center [701, 247] width 83 height 18
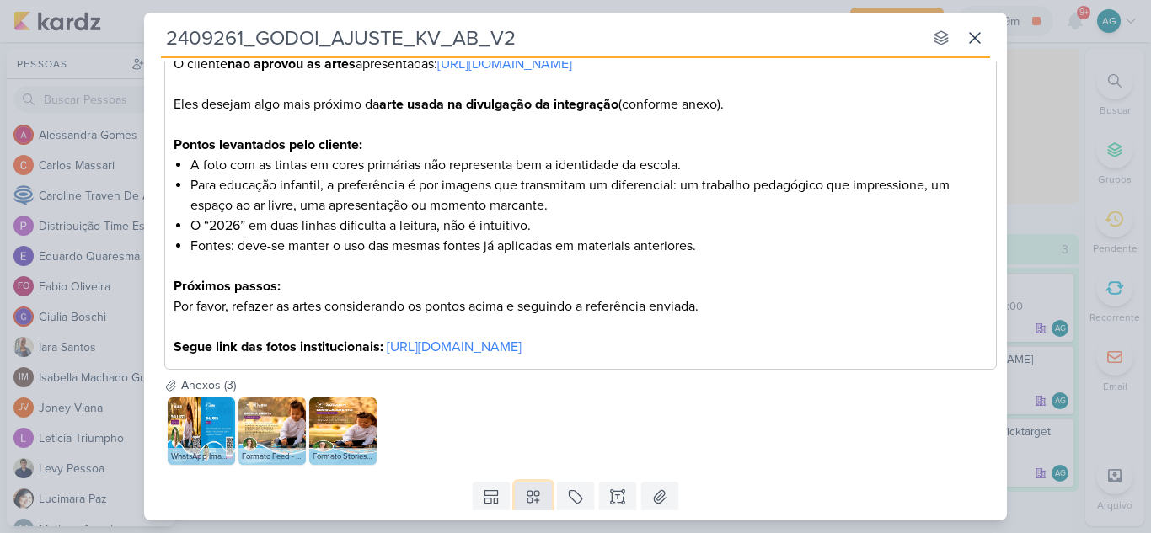
click at [533, 501] on icon at bounding box center [533, 498] width 12 height 12
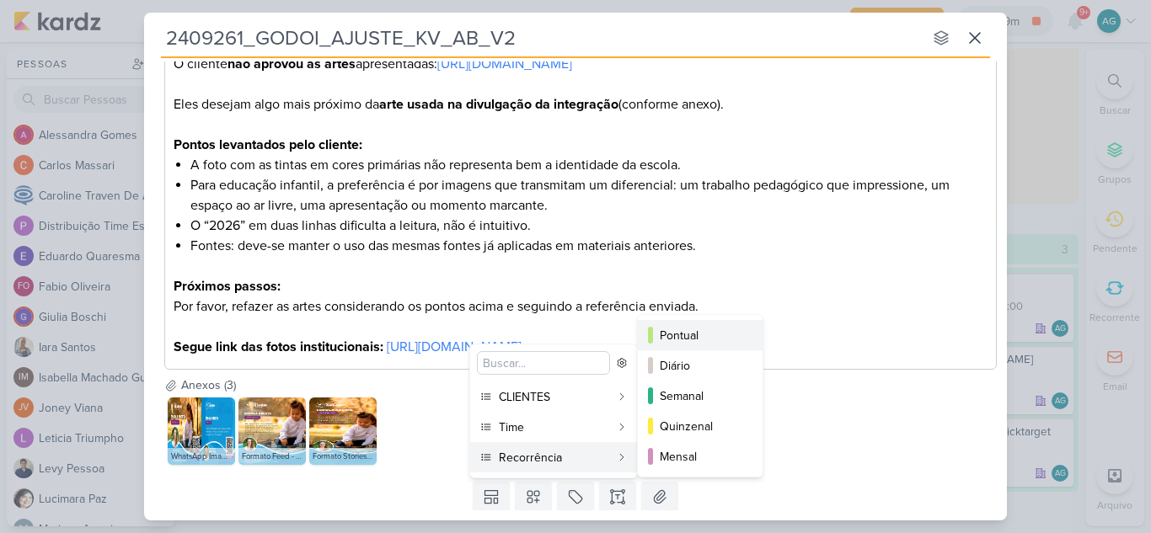
click at [673, 333] on div "Pontual" at bounding box center [701, 336] width 83 height 18
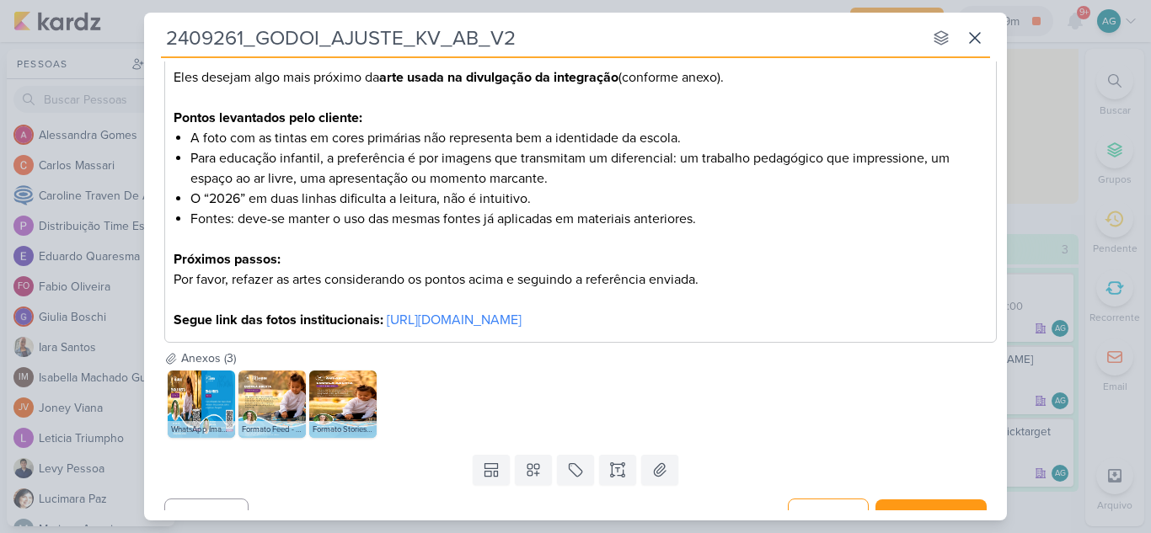
scroll to position [372, 0]
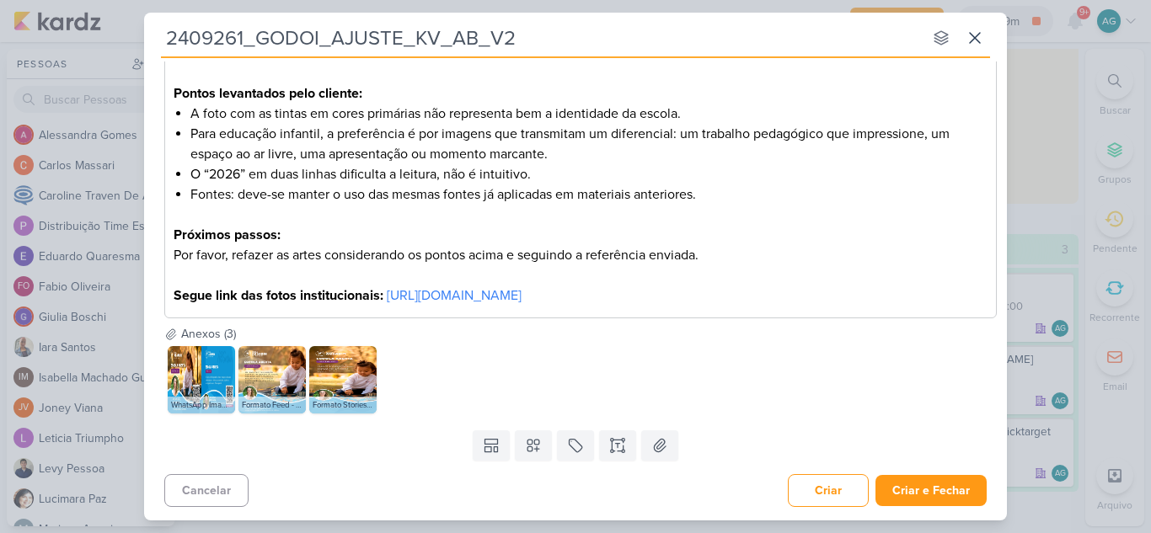
drag, startPoint x: 530, startPoint y: 35, endPoint x: 111, endPoint y: 31, distance: 418.8
click at [111, 31] on div "2409261_GODOI_AJUSTE_KV_AB_V2 nenhum grupo disponível esc Responsável Distribui…" at bounding box center [575, 266] width 1151 height 533
click at [919, 485] on button "Criar e Fechar" at bounding box center [931, 490] width 111 height 31
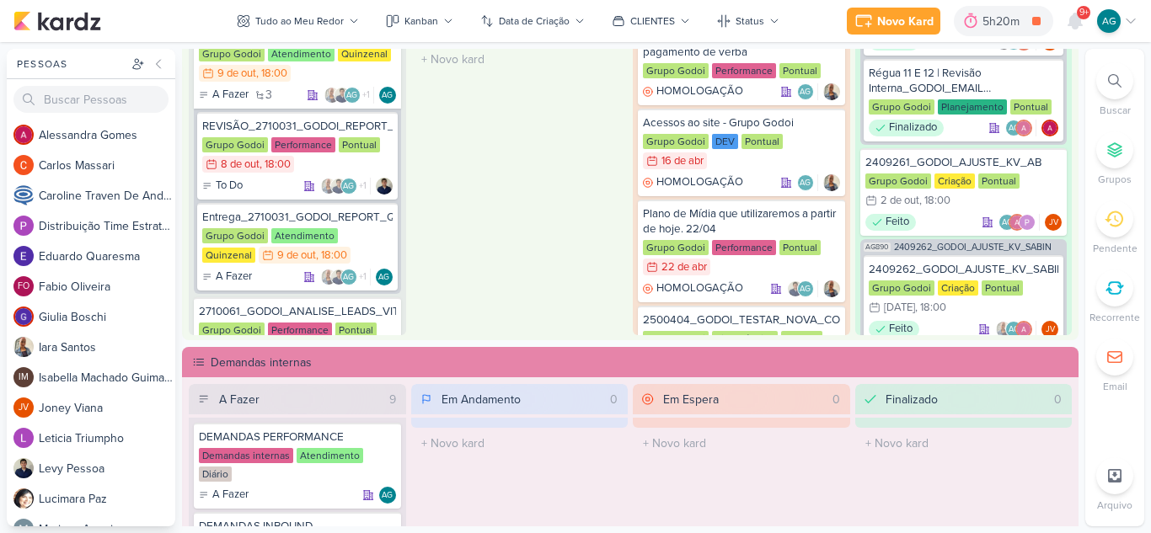
scroll to position [1709, 0]
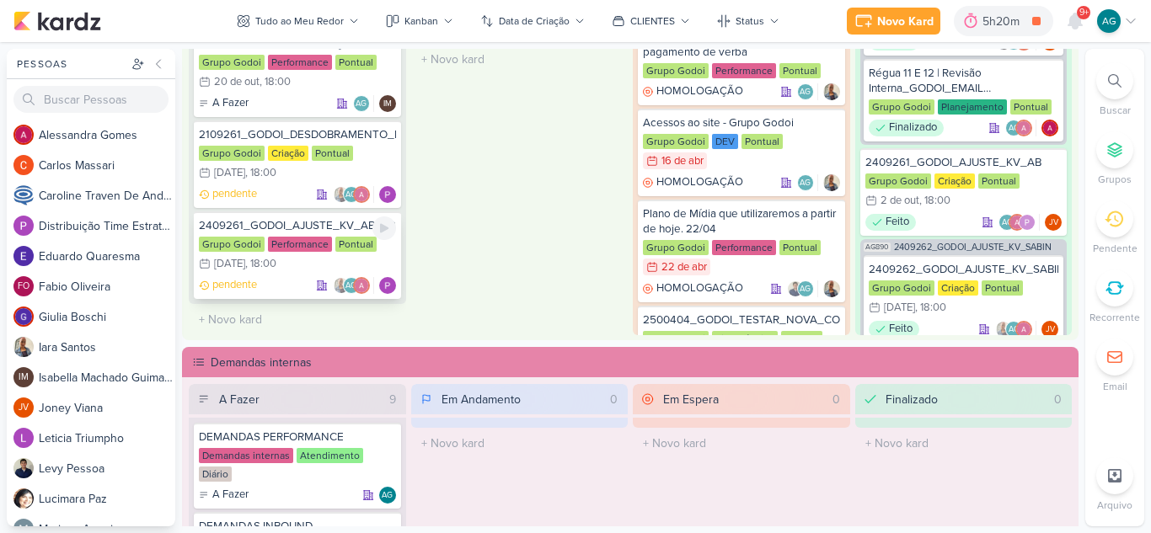
click at [308, 222] on div "2409261_GODOI_AJUSTE_KV_AB_V2" at bounding box center [297, 225] width 197 height 15
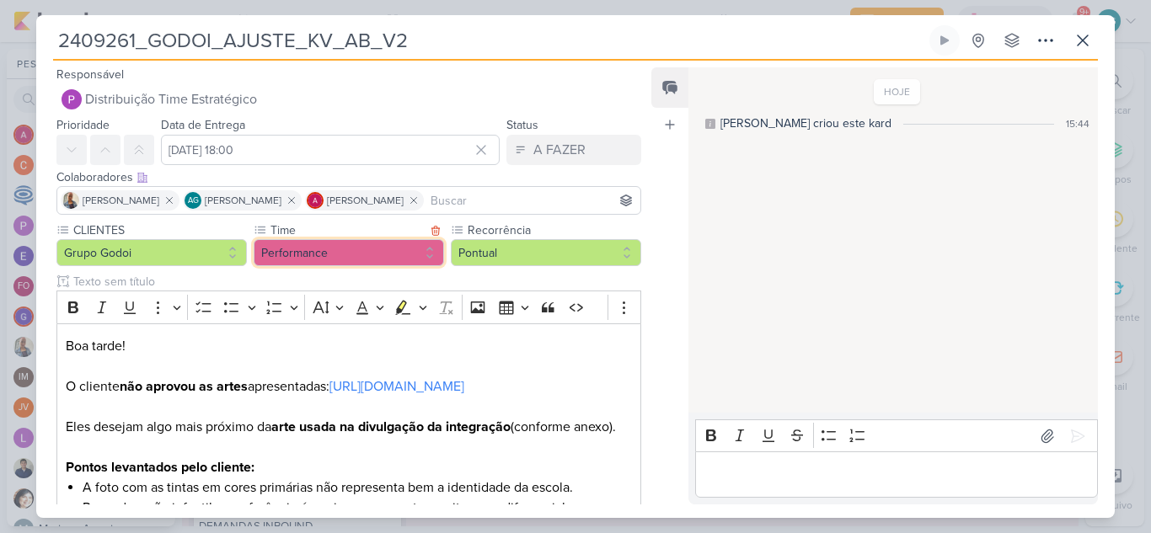
click at [351, 256] on button "Performance" at bounding box center [349, 252] width 190 height 27
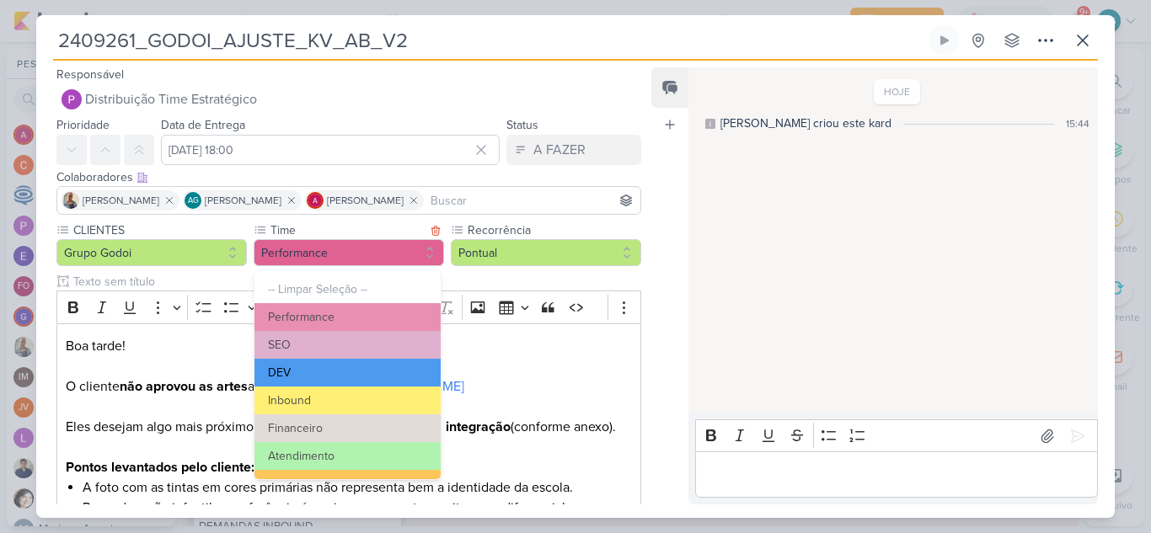
click at [308, 372] on button "DEV" at bounding box center [347, 373] width 186 height 28
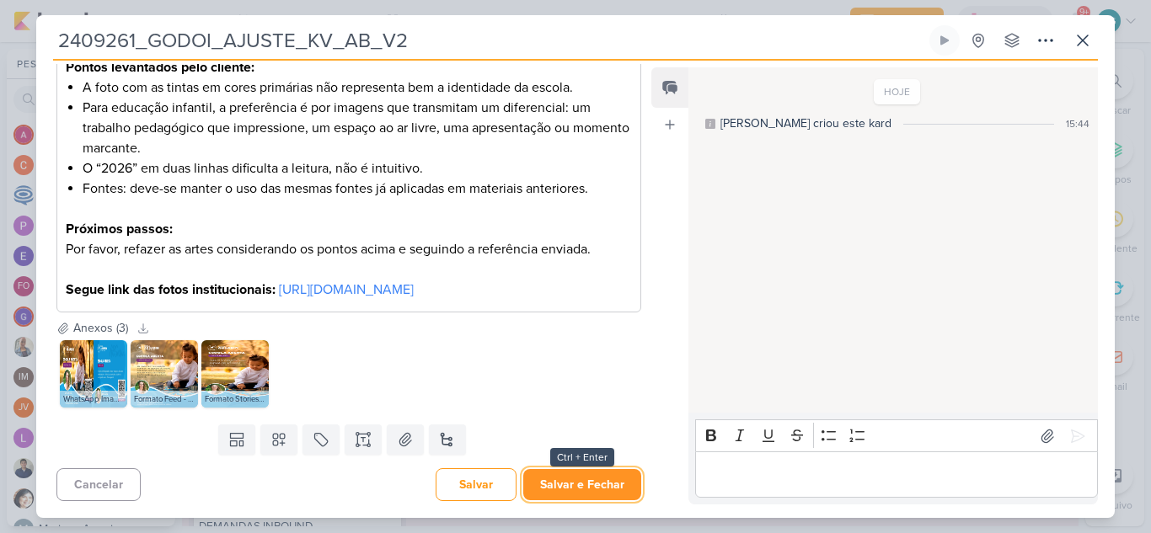
click at [588, 490] on button "Salvar e Fechar" at bounding box center [582, 484] width 118 height 31
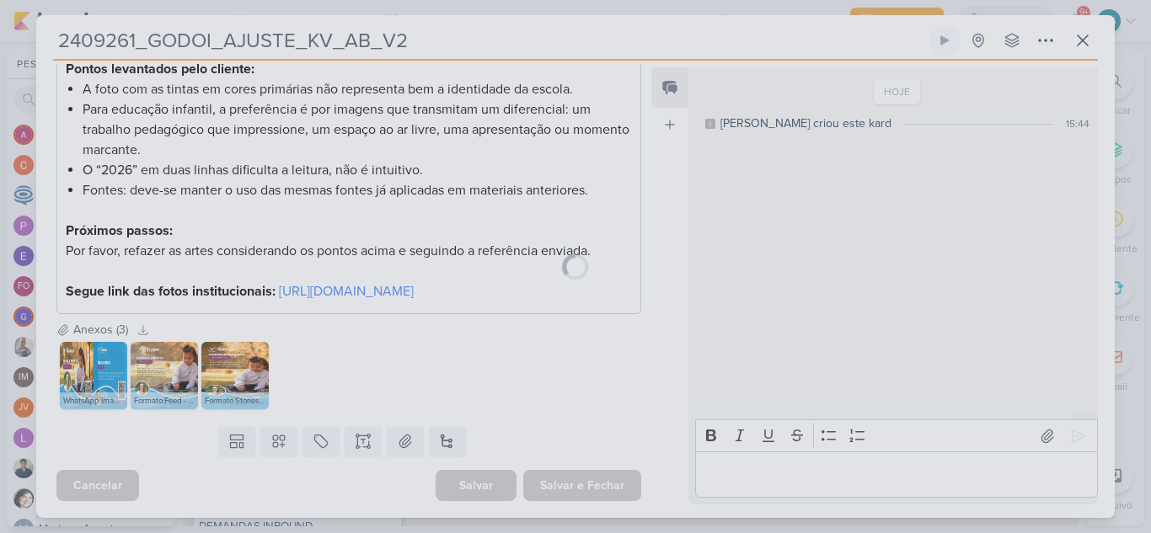
scroll to position [459, 0]
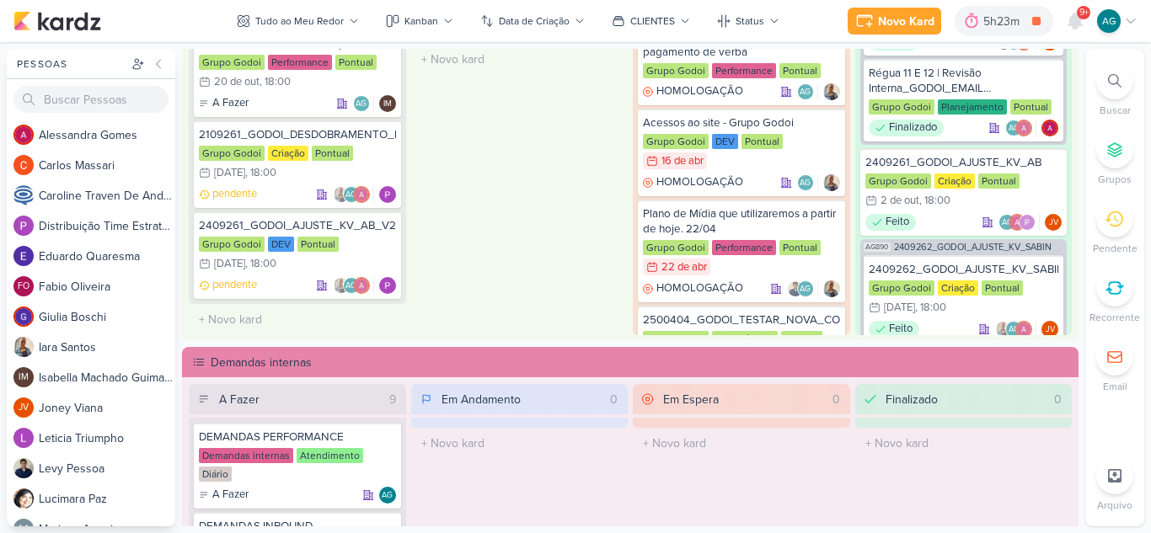
click at [1117, 75] on icon at bounding box center [1114, 80] width 13 height 13
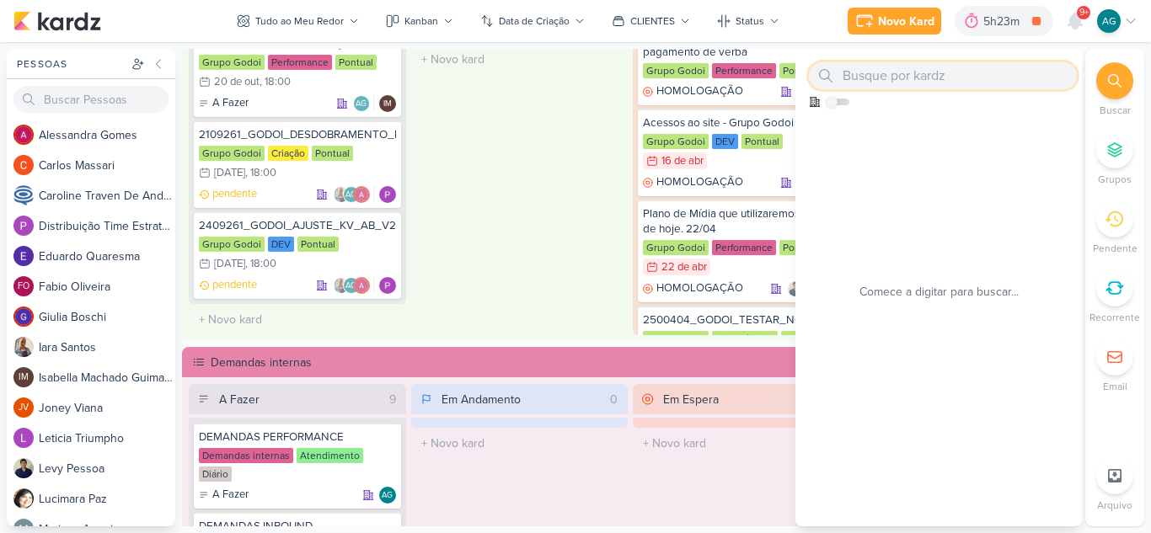
paste input "2409262"
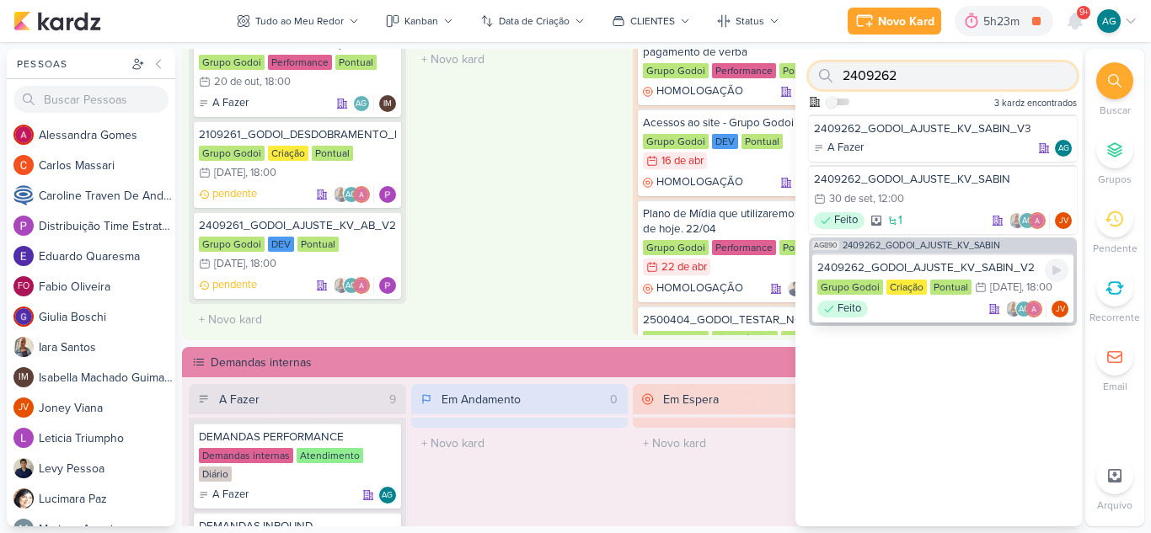
type input "2409262"
click at [959, 261] on div "2409262_GODOI_AJUSTE_KV_SABIN_V2" at bounding box center [942, 267] width 251 height 15
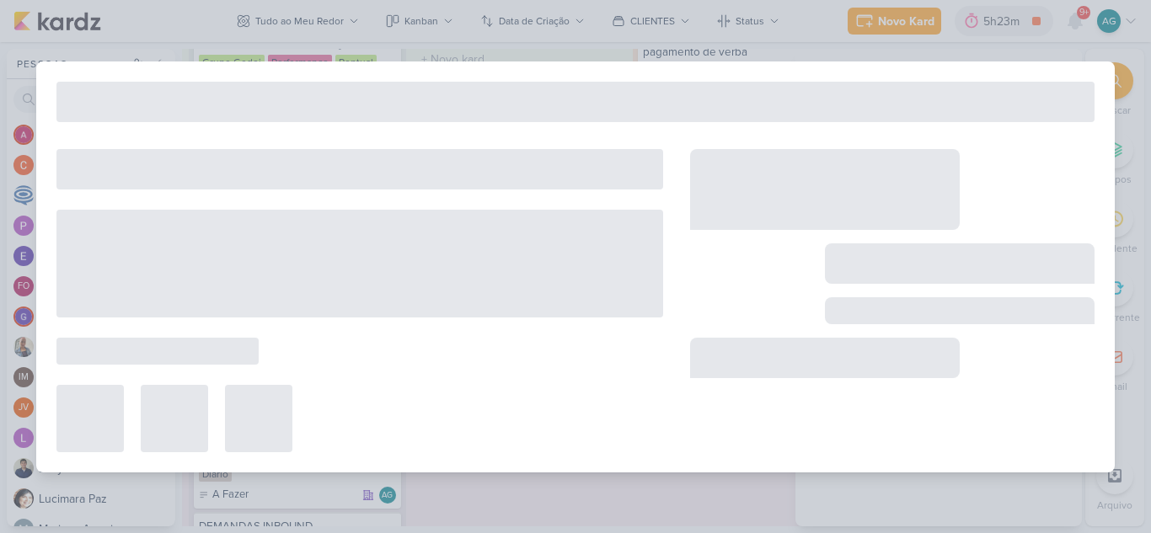
type input "2409262_GODOI_AJUSTE_KV_SABIN_V2"
type input "6 de outubro de 2025 às 18:00"
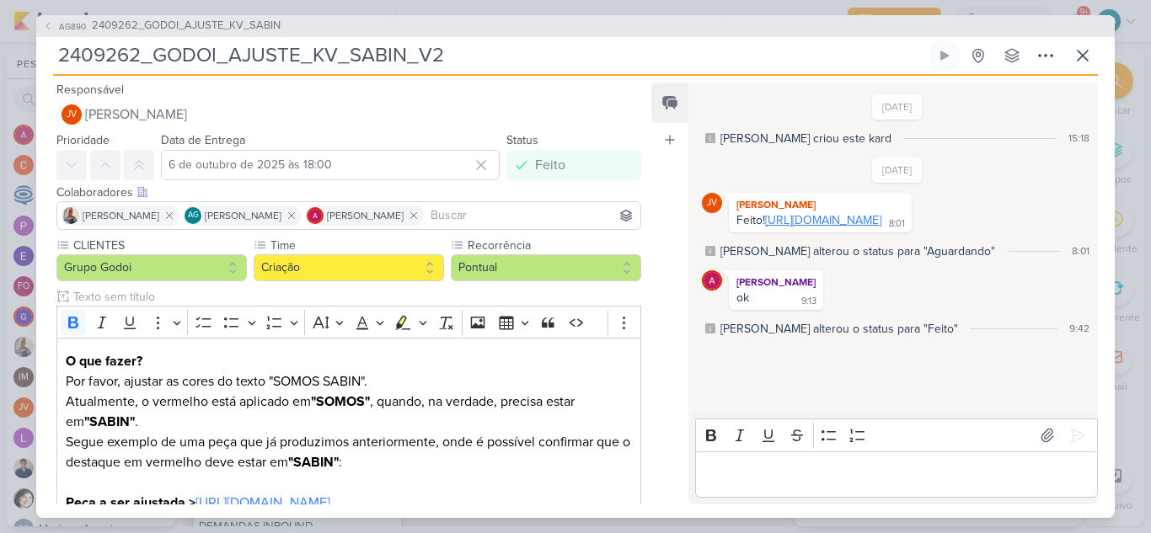
click at [881, 228] on link "https://drive.google.com/drive/folders/1dM0aPy-Ieb9AhLwjezjQaKn9mK9xp5ck?usp=sh…" at bounding box center [823, 220] width 116 height 14
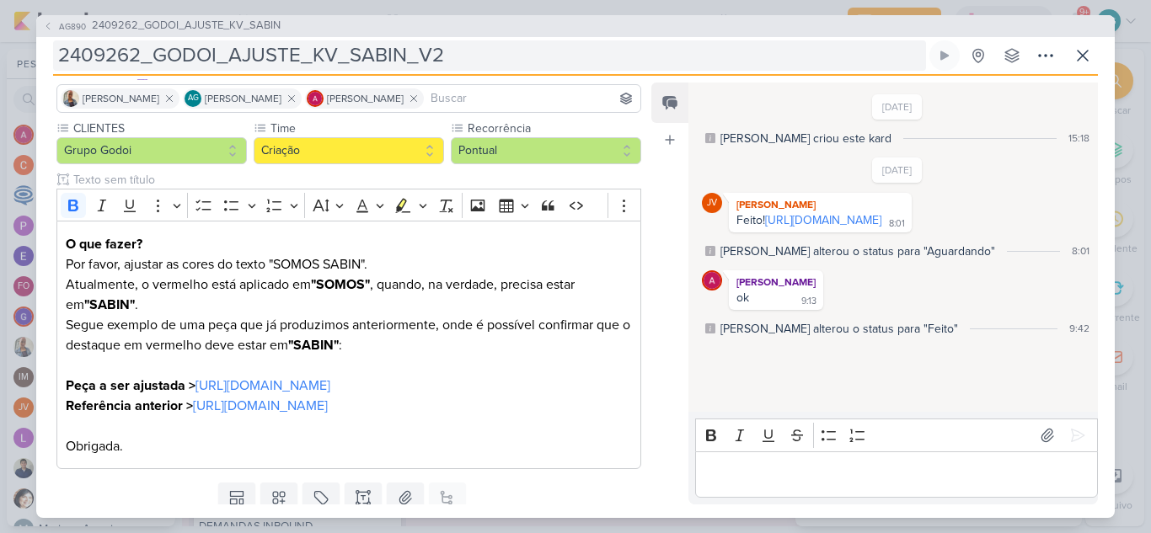
scroll to position [0, 0]
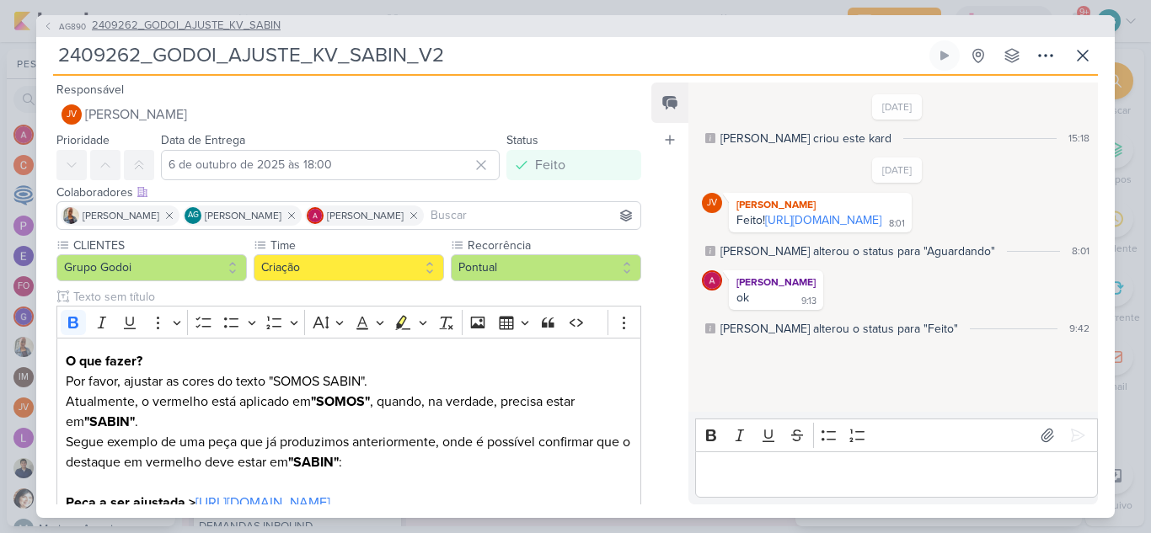
click at [270, 20] on span "2409262_GODOI_AJUSTE_KV_SABIN" at bounding box center [186, 26] width 189 height 17
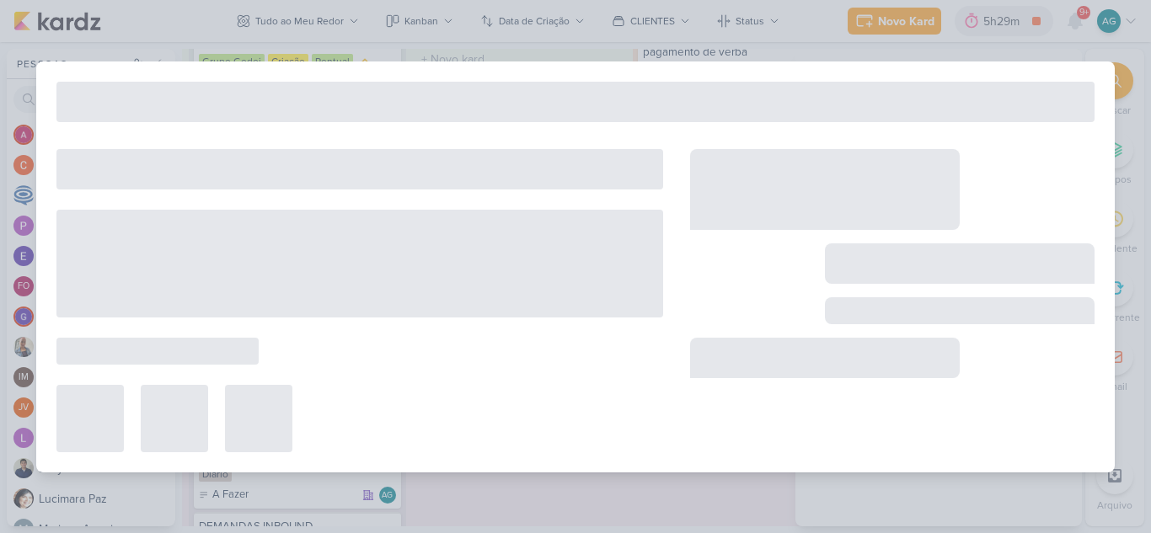
type input "2409262_GODOI_AJUSTE_KV_SABIN"
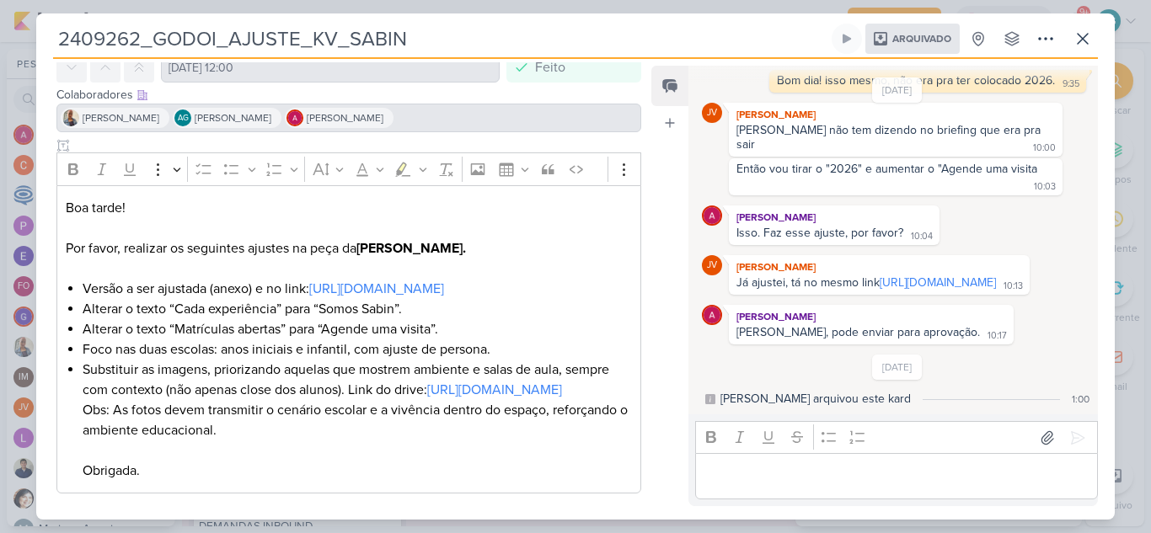
scroll to position [324, 0]
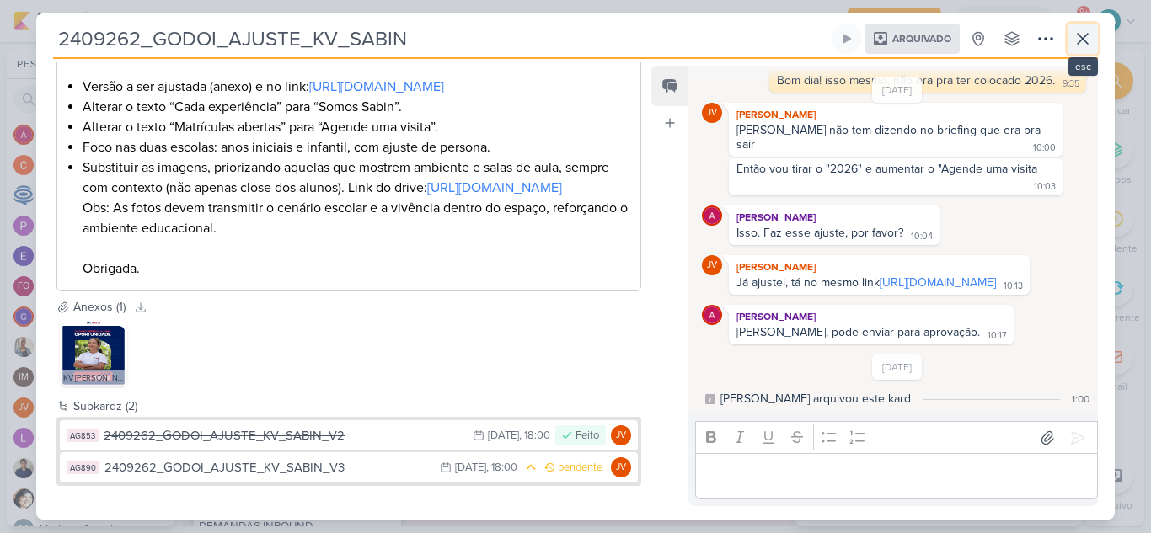
click at [1080, 32] on icon at bounding box center [1083, 39] width 20 height 20
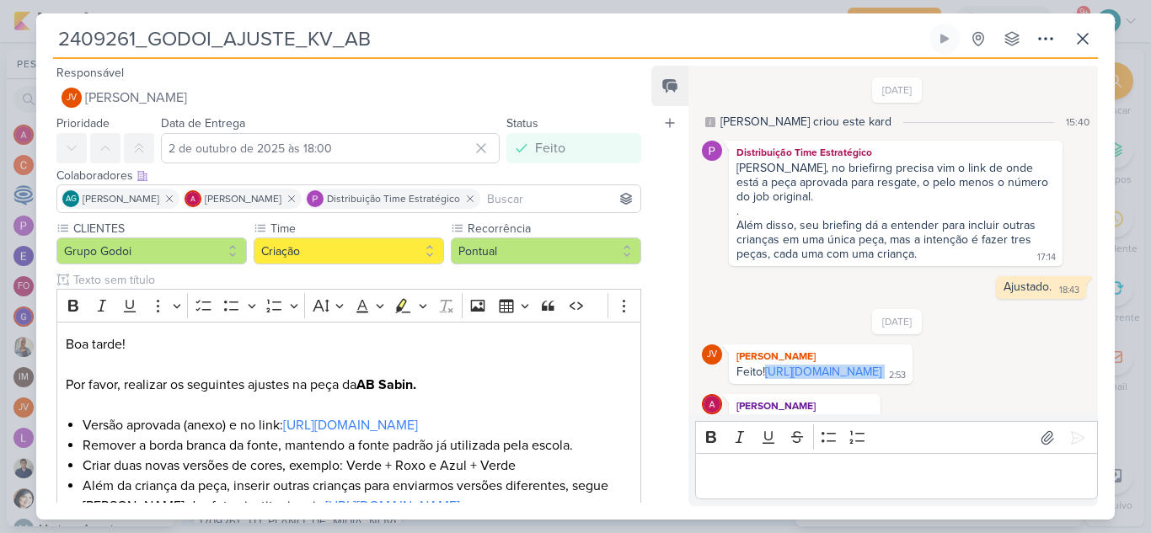
scroll to position [158, 0]
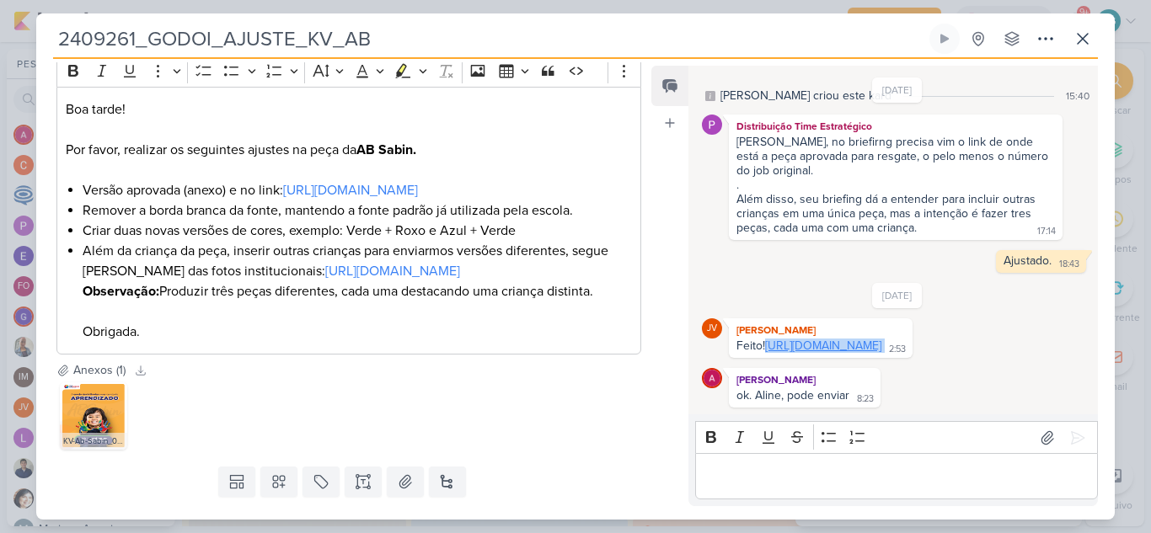
click at [810, 345] on link "https://drive.google.com/drive/folders/1ON7RnfhrIGEIgbkEgpEEPrPn-mNuN07X?usp=sh…" at bounding box center [823, 346] width 116 height 14
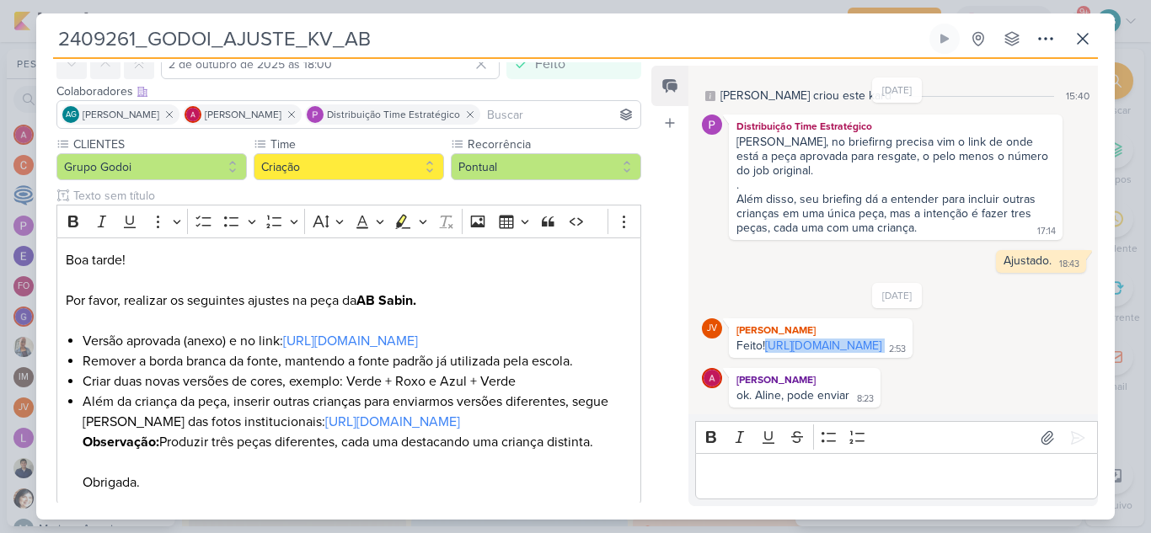
scroll to position [169, 0]
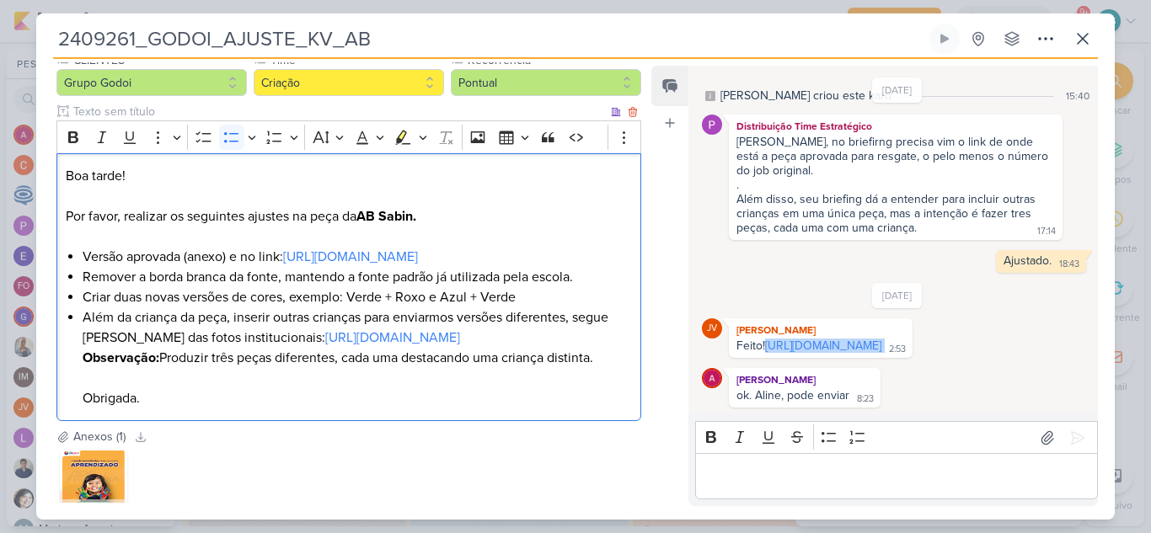
drag, startPoint x: 578, startPoint y: 339, endPoint x: 597, endPoint y: 376, distance: 41.5
click at [597, 376] on li "Além da criança da peça, inserir outras crianças para enviarmos versões diferen…" at bounding box center [357, 358] width 549 height 101
copy li "segue link das fotos institucionais: https://drive.google.com/drive/folders/1V_…"
click at [1087, 37] on icon at bounding box center [1083, 39] width 20 height 20
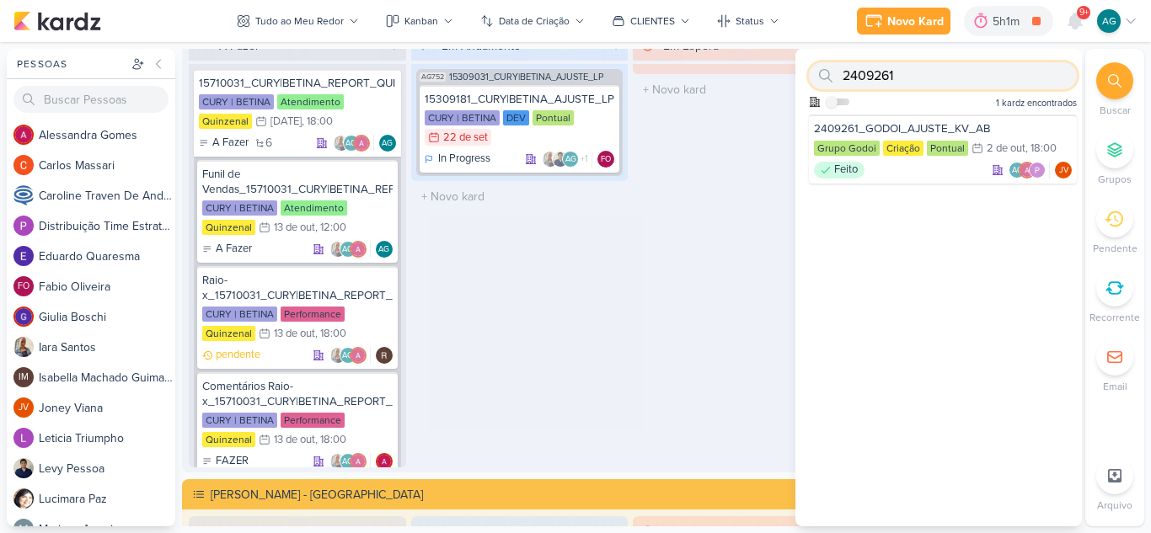
drag, startPoint x: 920, startPoint y: 77, endPoint x: 794, endPoint y: 73, distance: 126.4
click at [794, 73] on div "Pessoas [GEOGRAPHIC_DATA] A l e s s a n d r a G o m e s C a r l o s M a s s a r…" at bounding box center [575, 288] width 1151 height 478
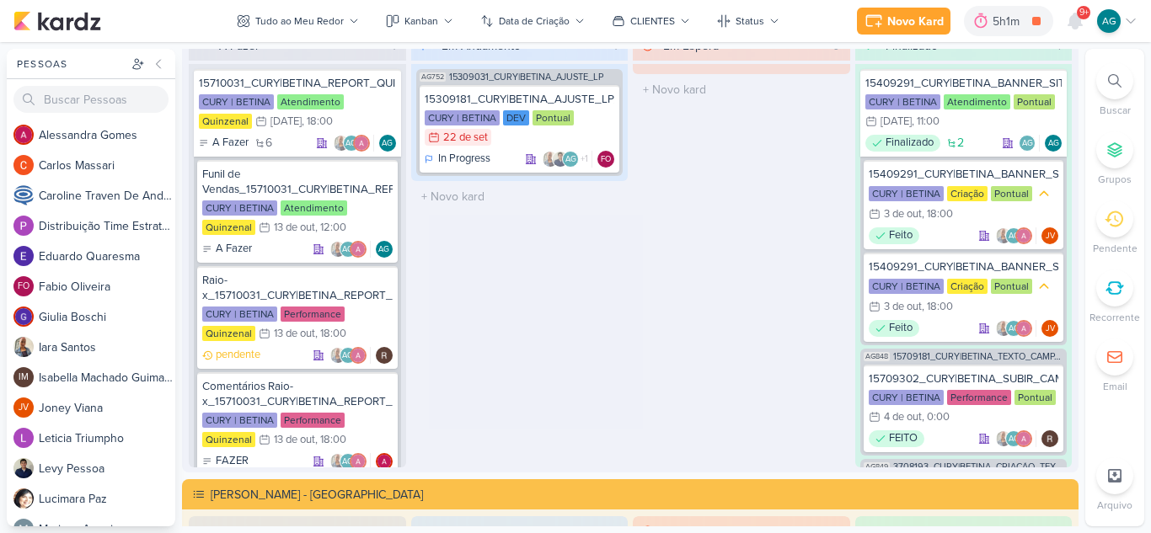
click at [1121, 81] on icon at bounding box center [1114, 80] width 13 height 13
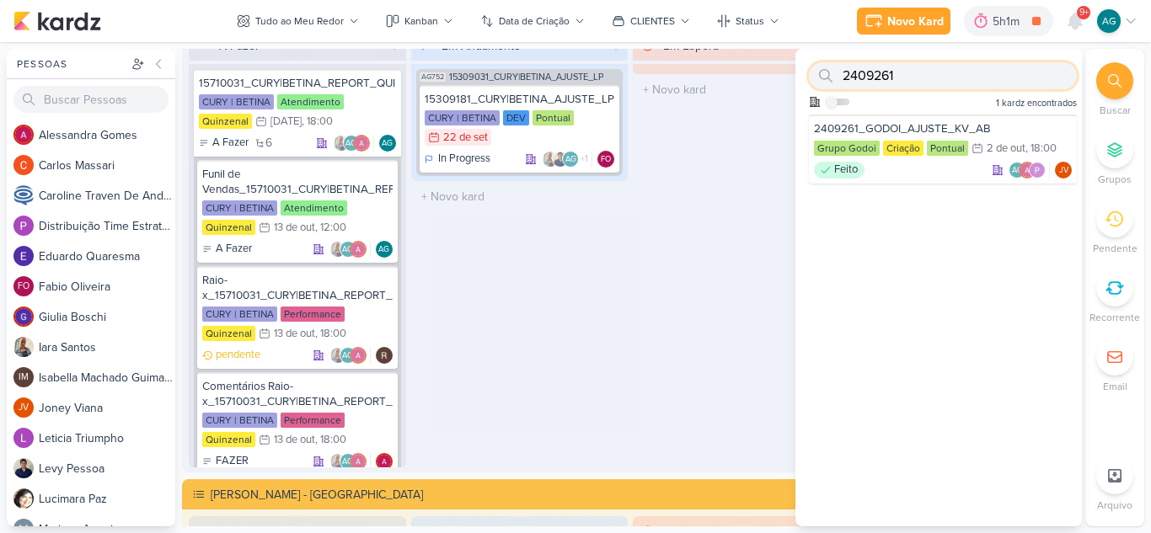
paste input "2"
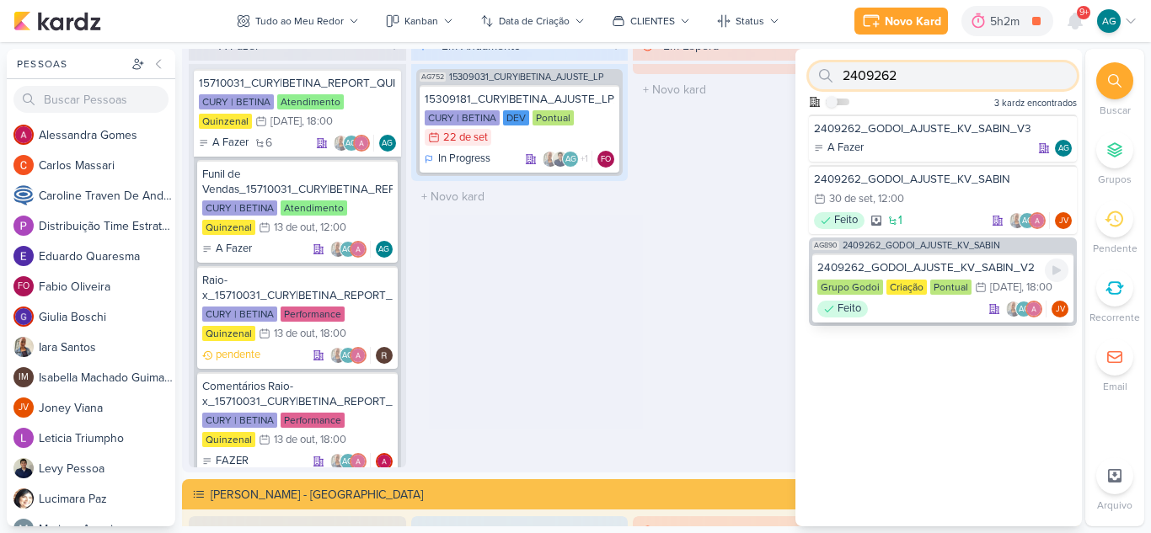
type input "2409262"
click at [901, 266] on div "2409262_GODOI_AJUSTE_KV_SABIN_V2" at bounding box center [942, 267] width 251 height 15
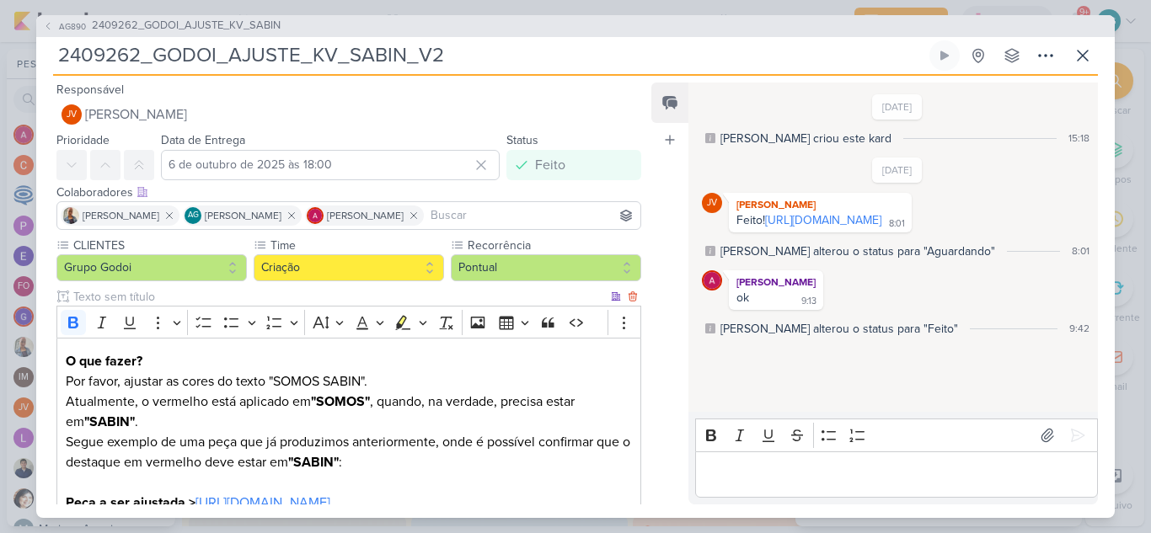
scroll to position [216, 0]
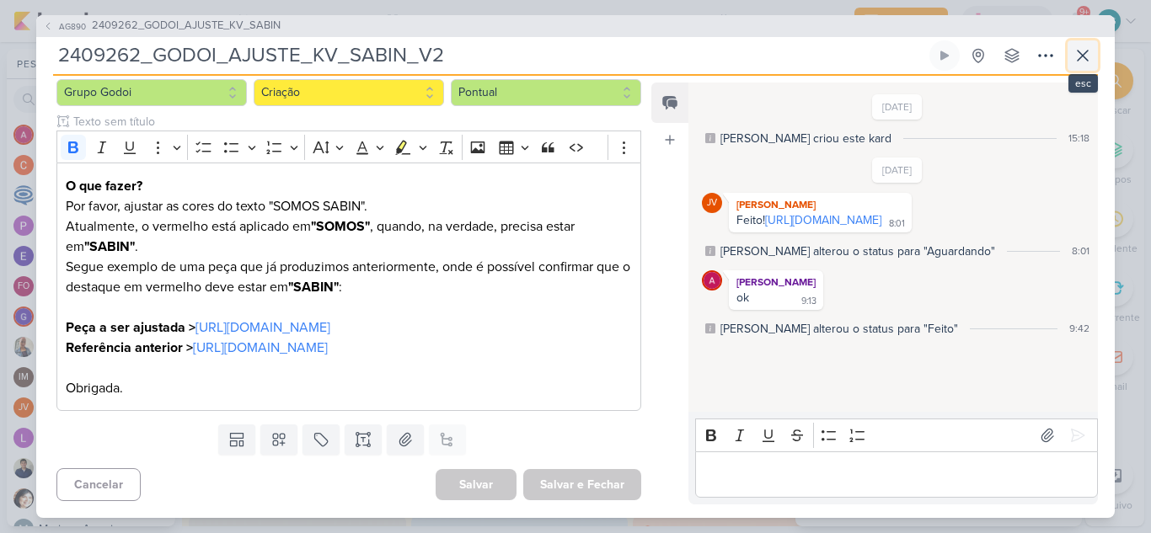
click at [1091, 56] on icon at bounding box center [1083, 56] width 20 height 20
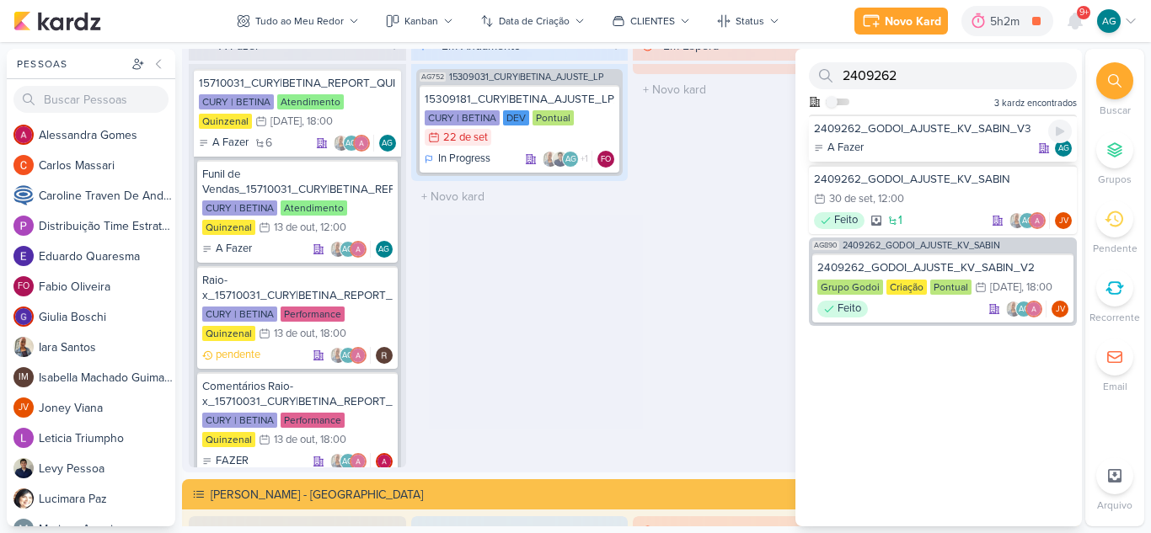
click at [981, 142] on div "A Fazer AG" at bounding box center [943, 148] width 258 height 17
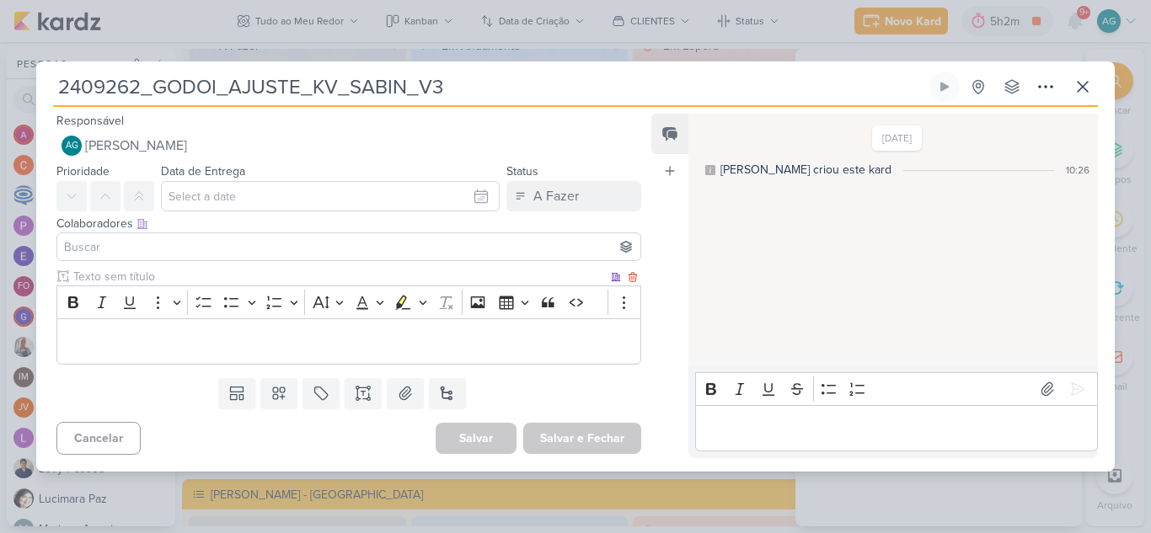
click at [242, 335] on p "Editor editing area: main" at bounding box center [349, 341] width 566 height 20
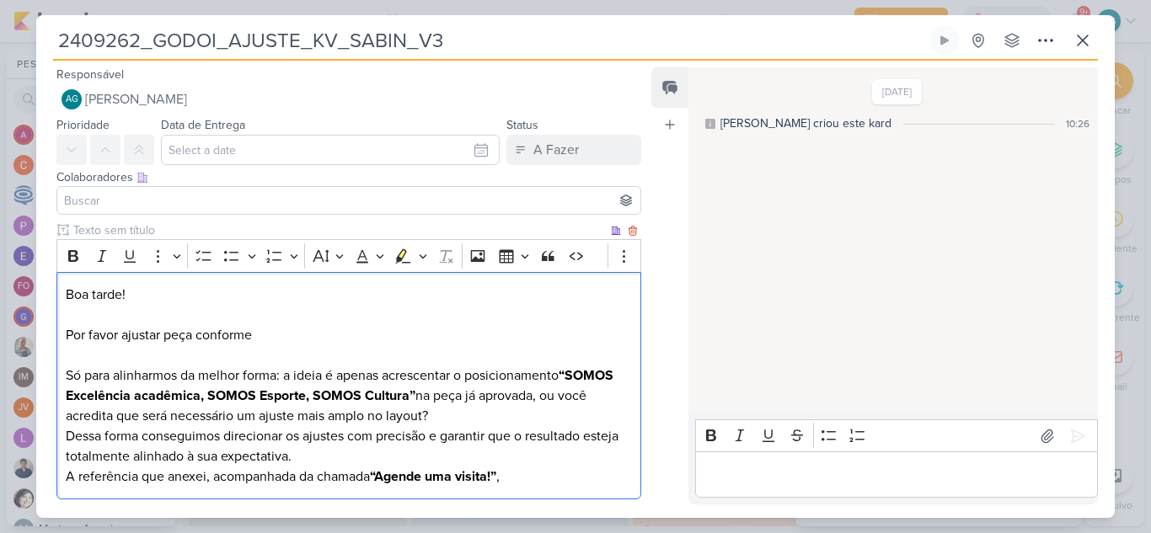
drag, startPoint x: 312, startPoint y: 315, endPoint x: 307, endPoint y: 332, distance: 17.6
click at [311, 315] on p "Boa tarde! Por favor ajustar peça conforme Só para alinharmos da melhor forma: …" at bounding box center [349, 356] width 566 height 142
click at [305, 334] on p "Boa tarde! ⁠⁠⁠⁠⁠⁠⁠ Por favor ajustar peça conforme Só para alinharmos da melhor…" at bounding box center [349, 356] width 566 height 142
drag, startPoint x: 386, startPoint y: 375, endPoint x: 62, endPoint y: 373, distance: 323.6
click at [62, 373] on div "Boa tarde! Por favor ajustar peça conforme abaixo: Só para alinharmos da melhor…" at bounding box center [348, 386] width 585 height 228
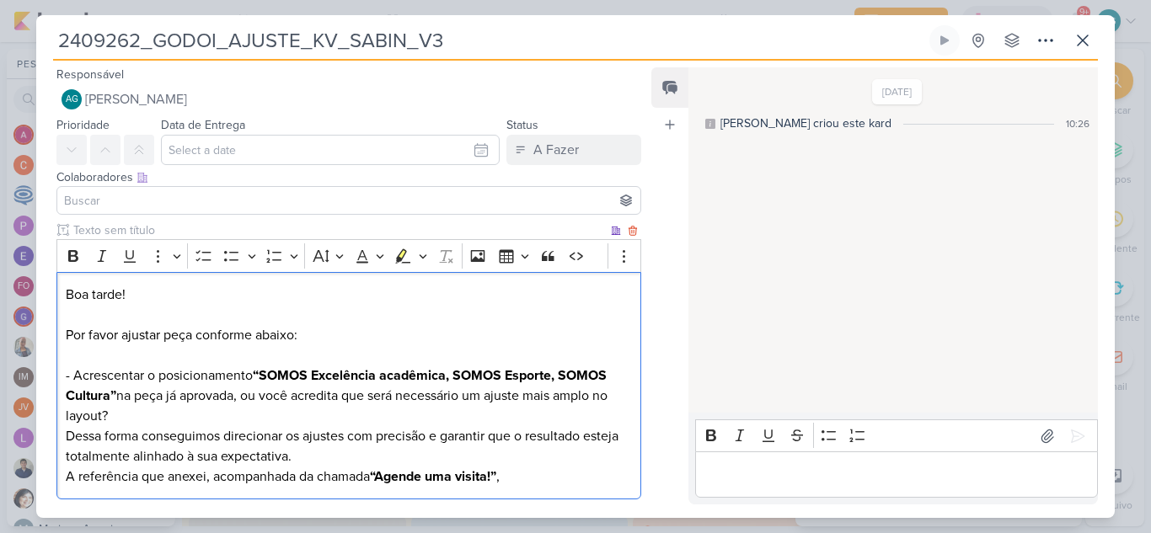
click at [258, 374] on strong "“SOMOS Excelência acadêmica, SOMOS Esporte, SOMOS Cultura”" at bounding box center [336, 385] width 541 height 37
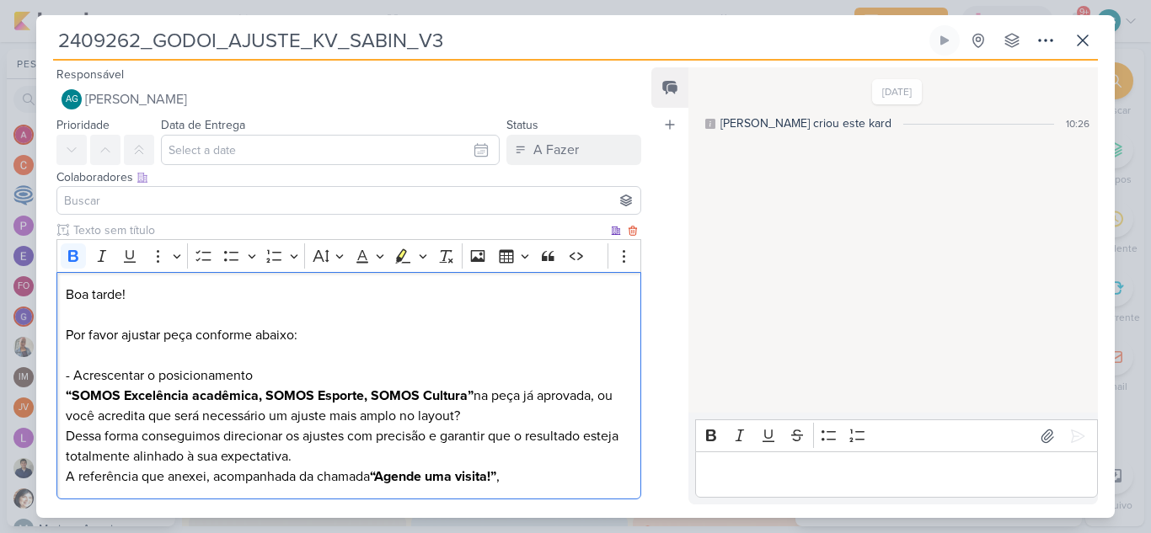
click at [267, 397] on strong "“SOMOS Excelência acadêmica, SOMOS Esporte, SOMOS Cultura”" at bounding box center [270, 396] width 408 height 17
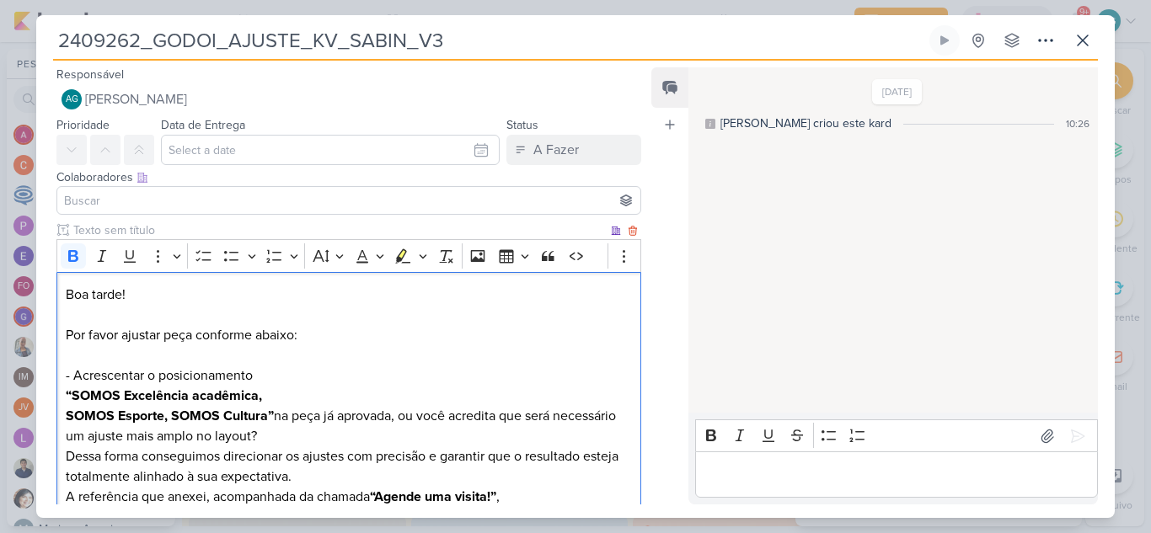
click at [171, 418] on strong "SOMOS Esporte, SOMOS Cultura”" at bounding box center [170, 416] width 208 height 17
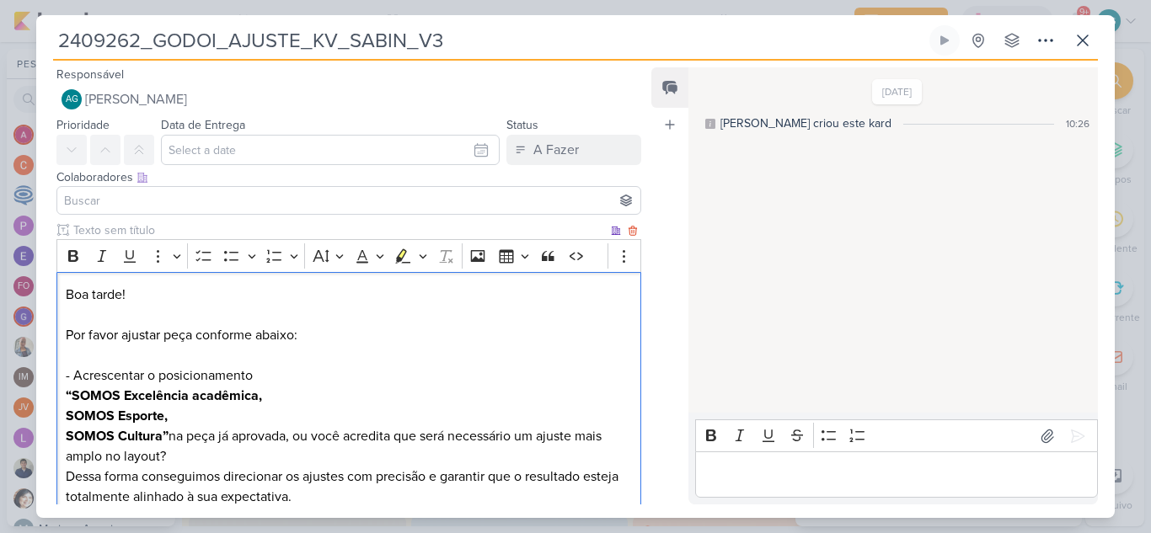
click at [172, 439] on p "Boa tarde! Por favor ajustar peça conforme abaixo: - Acrescentar o posicionamen…" at bounding box center [349, 376] width 566 height 182
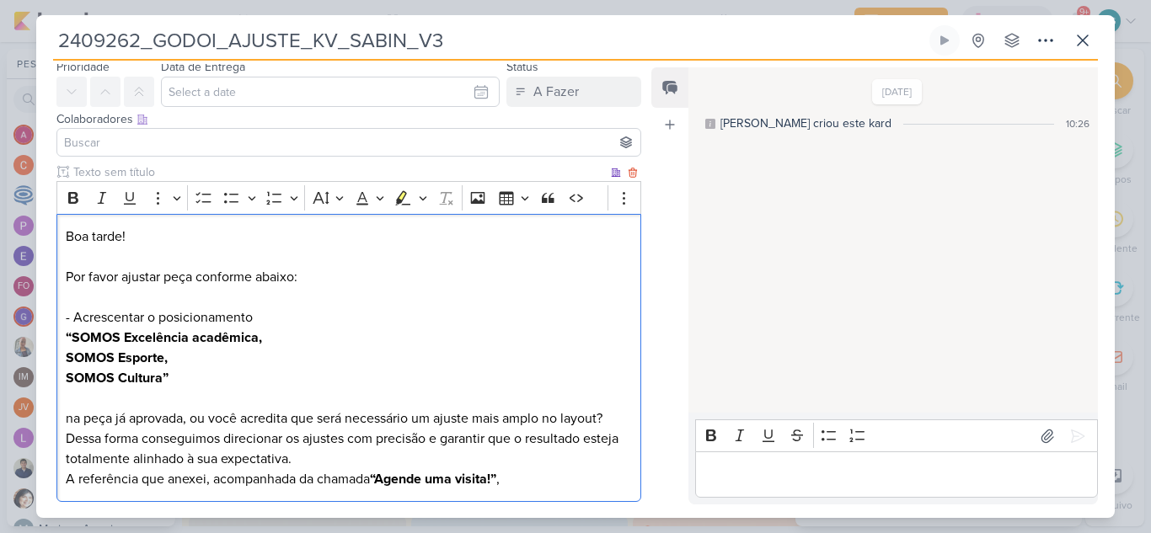
scroll to position [84, 0]
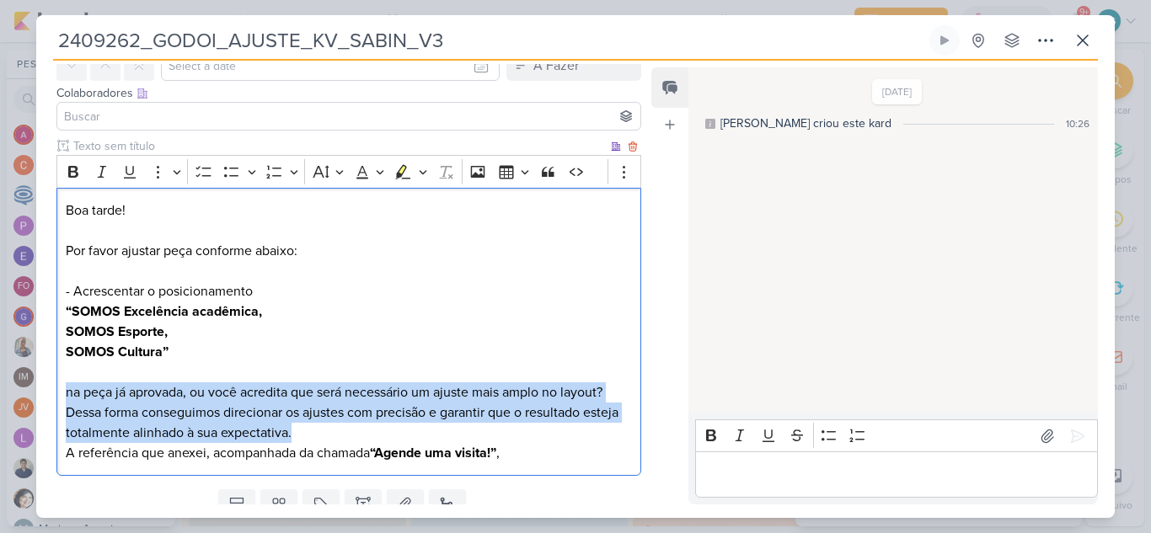
drag, startPoint x: 328, startPoint y: 431, endPoint x: 62, endPoint y: 394, distance: 269.0
click at [62, 394] on div "Boa tarde! Por favor ajustar peça conforme abaixo: - Acrescentar o posicionamen…" at bounding box center [348, 332] width 585 height 289
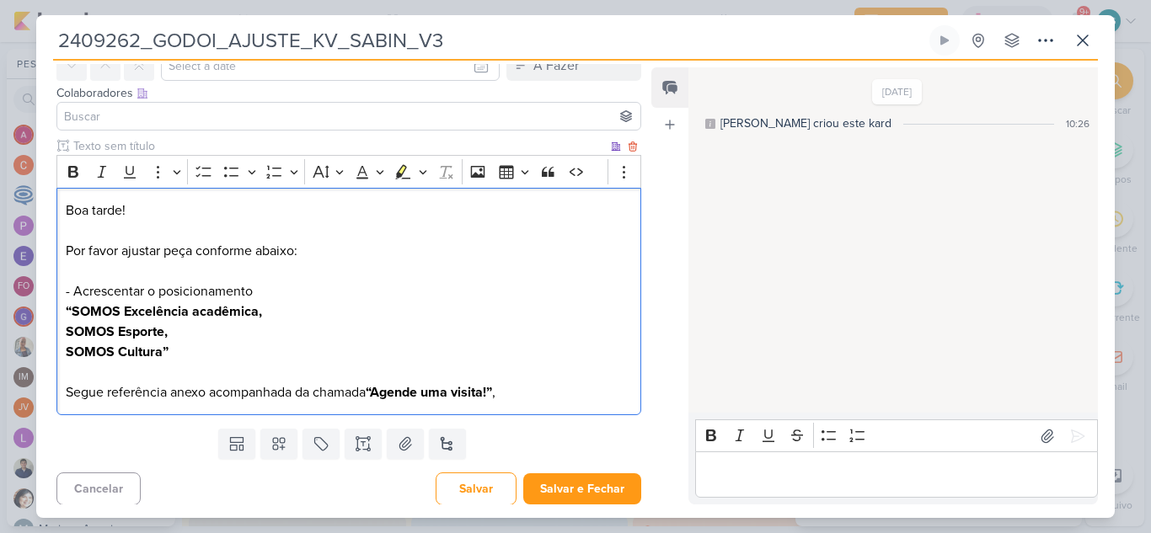
click at [275, 288] on p "Boa tarde! Por favor ajustar peça conforme abaixo: - Acrescentar o posicionamen…" at bounding box center [349, 302] width 566 height 202
drag, startPoint x: 74, startPoint y: 292, endPoint x: 46, endPoint y: 292, distance: 27.8
click at [46, 292] on div "Clique para deixar o item visível somente à membros da sua organização Rich Tex…" at bounding box center [342, 279] width 612 height 285
click at [100, 267] on p "Boa tarde! Por favor ajustar peça conforme abaixo: - Acrescentar o posicionamen…" at bounding box center [349, 302] width 566 height 202
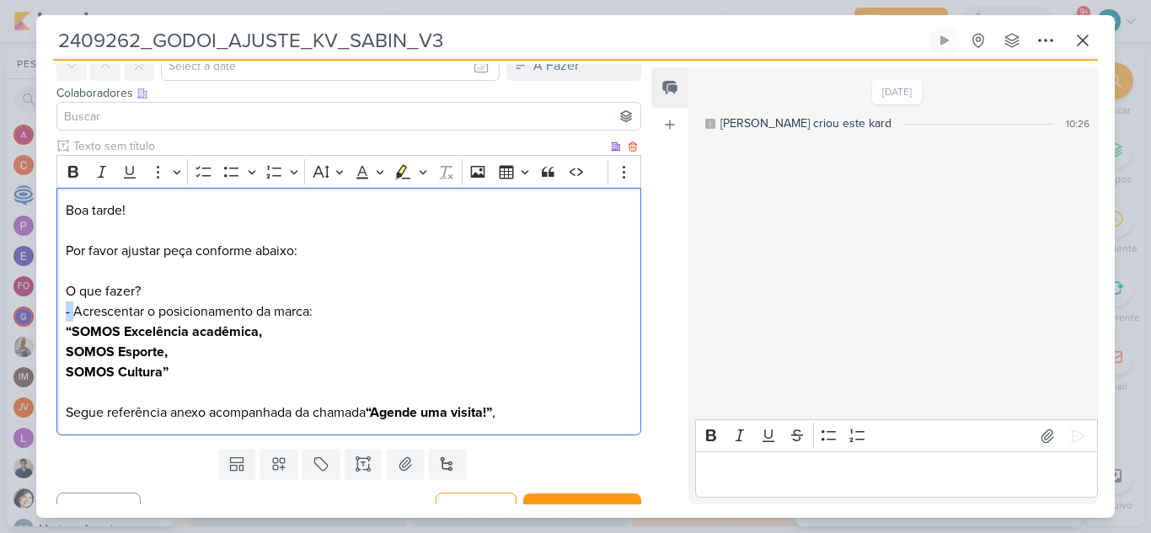
drag, startPoint x: 77, startPoint y: 311, endPoint x: 46, endPoint y: 311, distance: 30.3
click at [46, 311] on div "Clique para deixar o item visível somente à membros da sua organização Rich Tex…" at bounding box center [342, 289] width 612 height 305
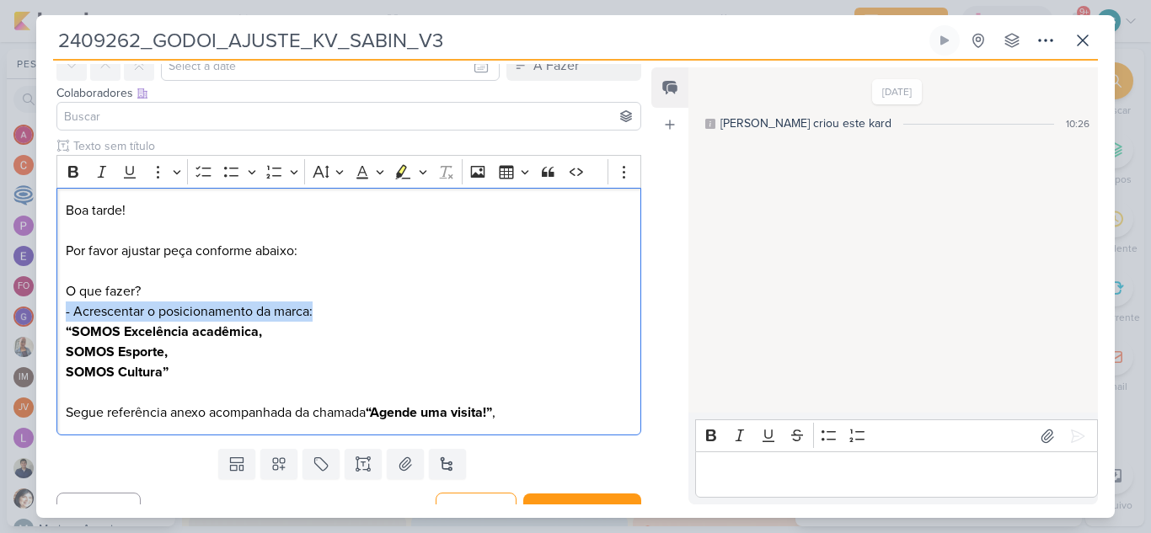
drag, startPoint x: 340, startPoint y: 308, endPoint x: 5, endPoint y: 322, distance: 335.6
click at [5, 322] on div "2409262_GODOI_AJUSTE_KV_SABIN_V3 Criado por mim" at bounding box center [575, 266] width 1151 height 533
click at [226, 173] on icon "Editor toolbar" at bounding box center [231, 171] width 17 height 17
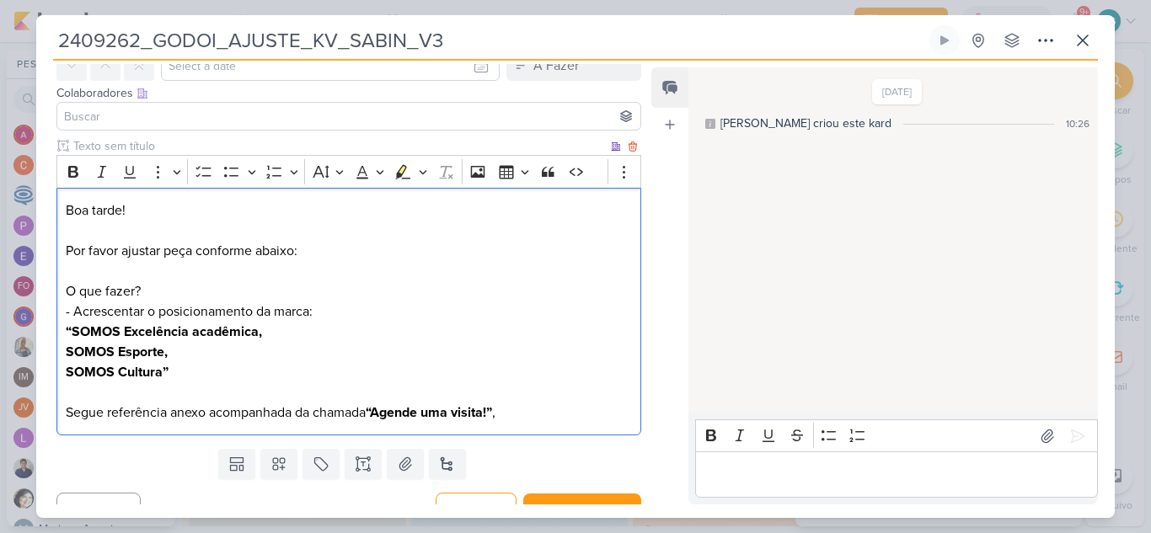
click at [93, 319] on p "O que fazer? - Acrescentar o posicionamento da marca: “SOMOS Excelência acadêmi…" at bounding box center [349, 352] width 566 height 142
click at [72, 333] on strong "“SOMOS Excelência acadêmica," at bounding box center [164, 332] width 196 height 17
click at [177, 370] on p "O que fazer? - Acrescentar o posicionamento da marca: SOMOS Excelência acadêmic…" at bounding box center [349, 352] width 566 height 142
click at [269, 340] on p "O que fazer? - Acrescentar o posicionamento da marca: SOMOS Excelência acadêmic…" at bounding box center [349, 352] width 566 height 142
click at [206, 351] on p "O que fazer? - Acrescentar o posicionamento da marca: SOMOS Excelência acadêmic…" at bounding box center [349, 352] width 566 height 142
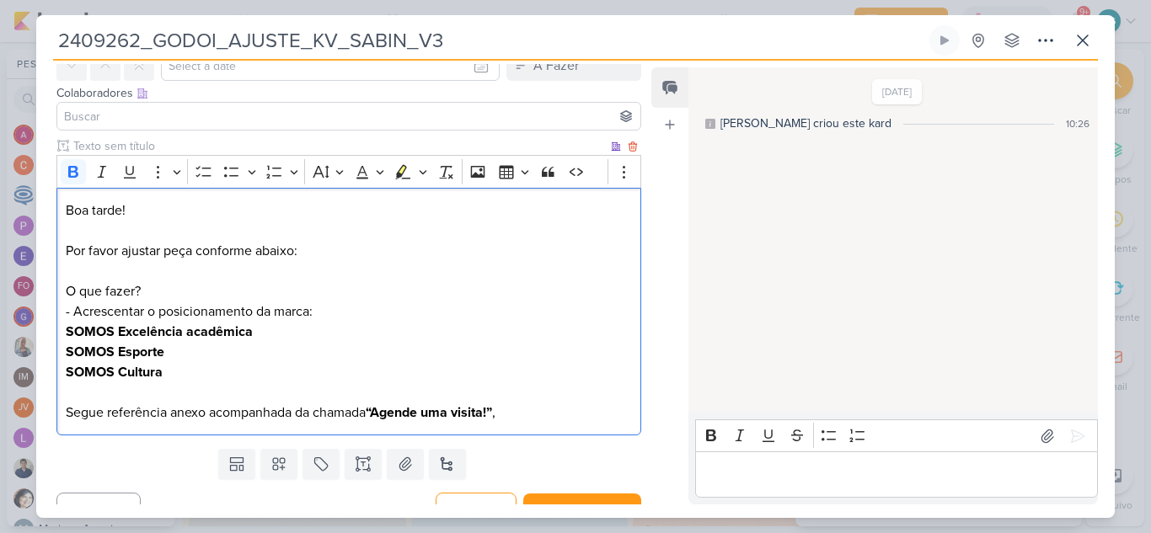
click at [206, 378] on p "O que fazer? - Acrescentar o posicionamento da marca: SOMOS Excelência acadêmic…" at bounding box center [349, 352] width 566 height 142
click at [409, 464] on icon at bounding box center [405, 464] width 17 height 17
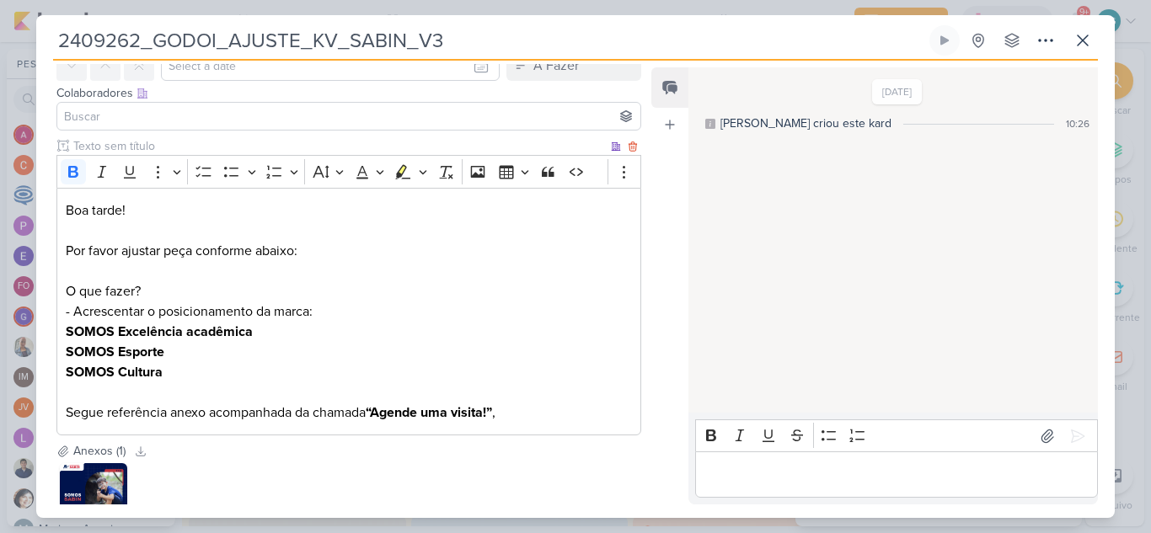
click at [325, 248] on p "Boa tarde! Por favor ajustar peça conforme abaixo:" at bounding box center [349, 241] width 566 height 81
drag, startPoint x: 126, startPoint y: 41, endPoint x: 56, endPoint y: 36, distance: 71.0
click at [56, 36] on input "2409262_GODOI_AJUSTE_KV_SABIN_V3" at bounding box center [489, 40] width 873 height 30
click at [1081, 43] on icon at bounding box center [1083, 40] width 10 height 10
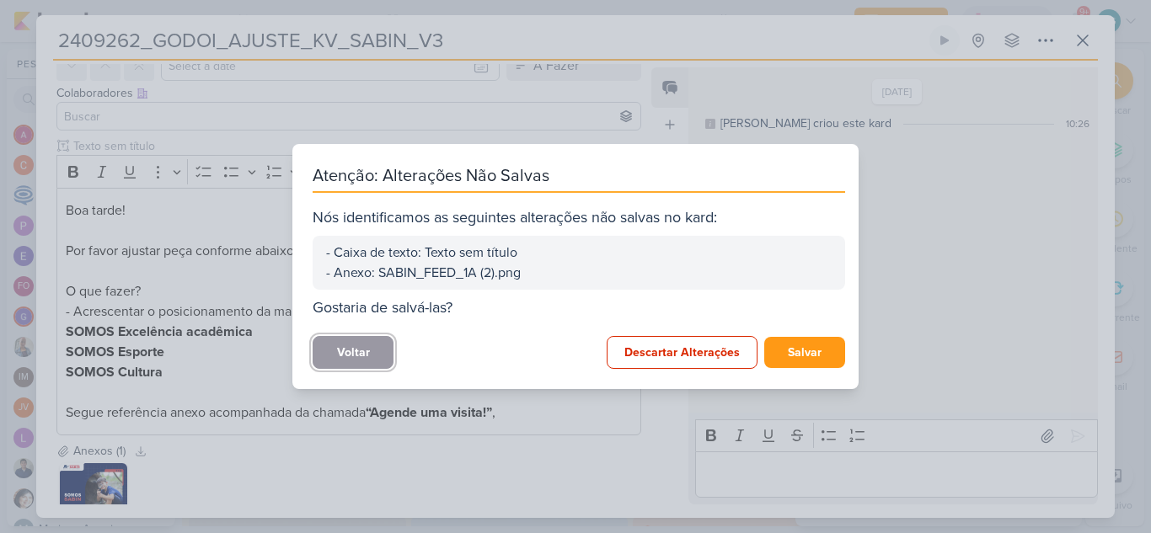
click at [356, 360] on button "Voltar" at bounding box center [353, 352] width 81 height 33
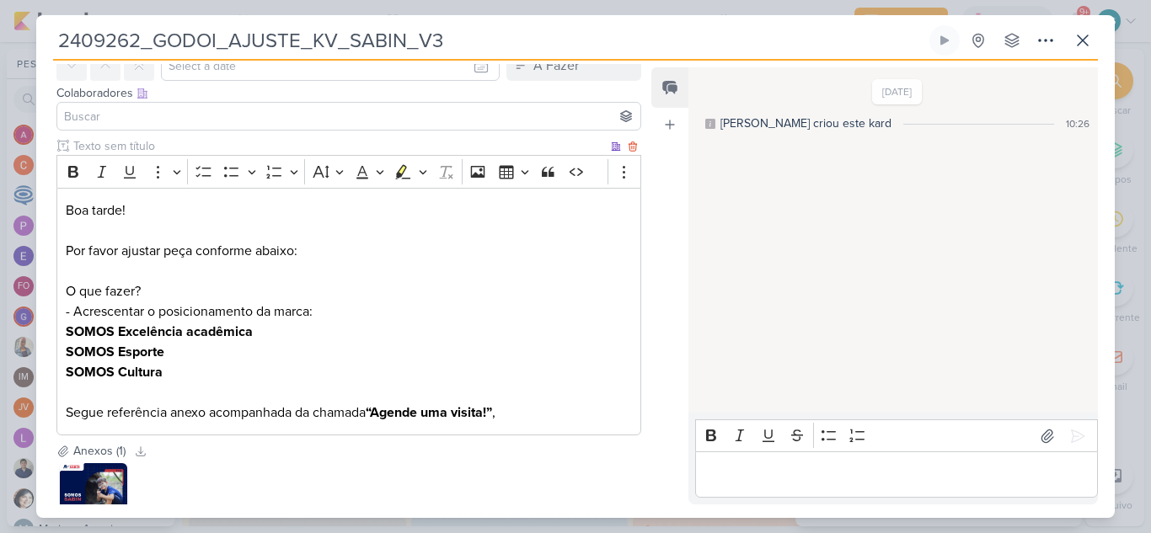
click at [338, 246] on p "Boa tarde! Por favor ajustar peça conforme abaixo:" at bounding box center [349, 241] width 566 height 81
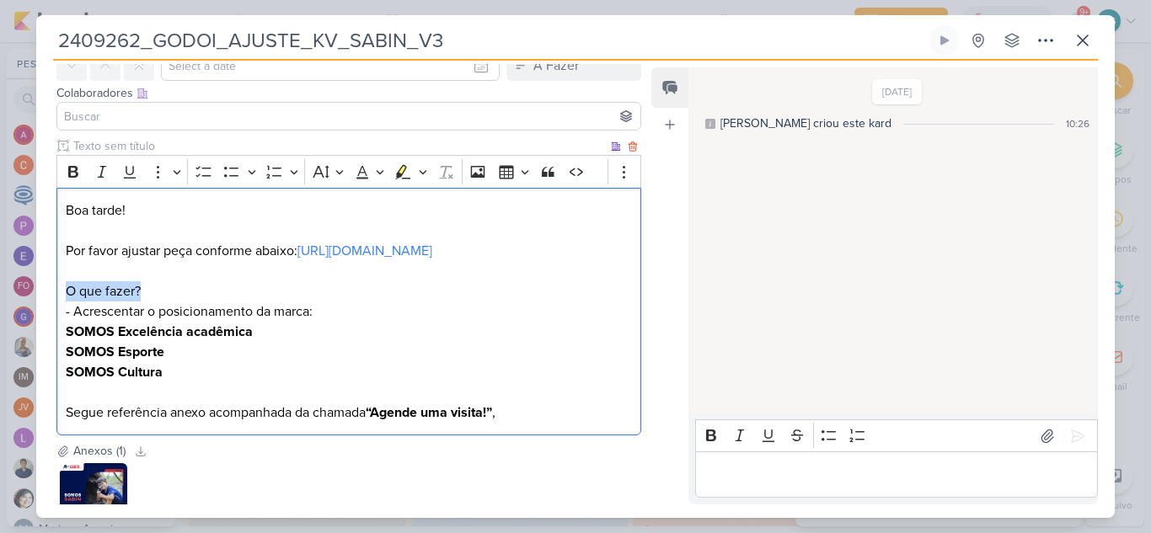
drag, startPoint x: 153, startPoint y: 315, endPoint x: 8, endPoint y: 318, distance: 145.8
click at [8, 318] on div "2409262_GODOI_AJUSTE_KV_SABIN_V3 Criado por mim" at bounding box center [575, 266] width 1151 height 533
click at [76, 174] on icon "Editor toolbar" at bounding box center [73, 171] width 17 height 17
click at [297, 260] on link "[URL][DOMAIN_NAME]" at bounding box center [364, 251] width 135 height 17
click at [472, 392] on p "O que fazer? - Acrescentar o posicionamento da marca: SOMOS Excelência acadêmic…" at bounding box center [349, 352] width 566 height 142
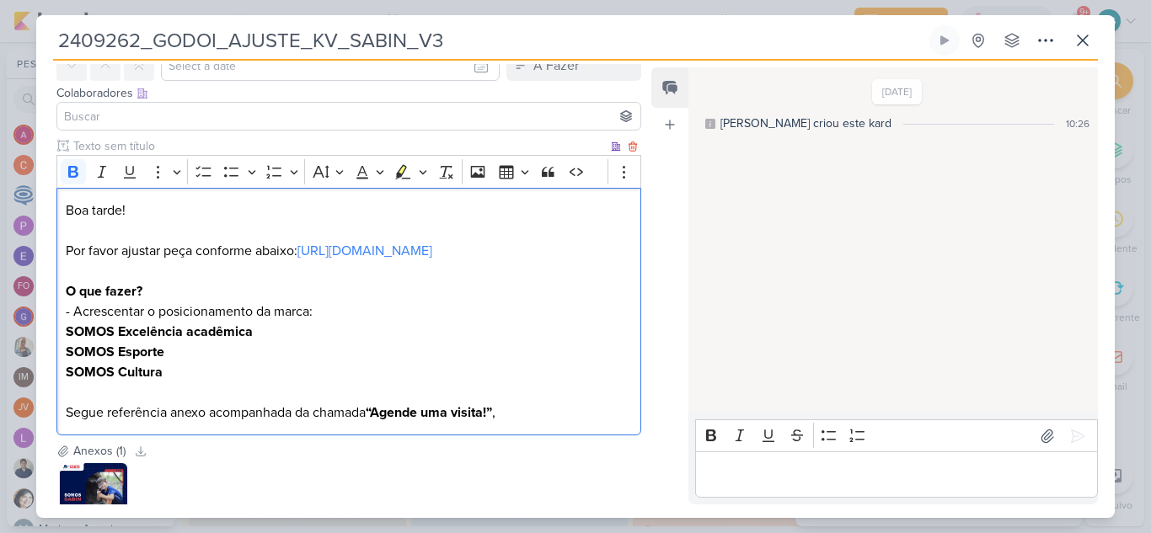
scroll to position [169, 0]
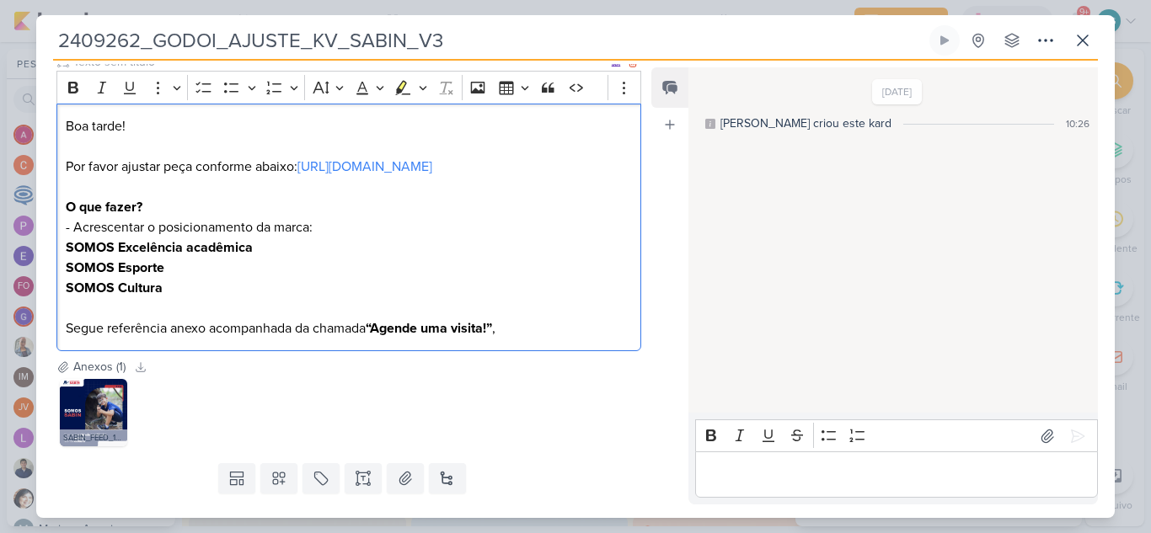
click at [206, 339] on p "O que fazer? - Acrescentar o posicionamento da marca: SOMOS Excelência acadêmic…" at bounding box center [349, 268] width 566 height 142
drag, startPoint x: 212, startPoint y: 347, endPoint x: 368, endPoint y: 346, distance: 156.7
click at [368, 339] on p "O que fazer? - Acrescentar o posicionamento da marca: SOMOS Excelência acadêmic…" at bounding box center [349, 268] width 566 height 142
click at [544, 338] on p "O que fazer? - Acrescentar o posicionamento da marca: SOMOS Excelência acadêmic…" at bounding box center [349, 268] width 566 height 142
drag, startPoint x: 210, startPoint y: 348, endPoint x: 549, endPoint y: 345, distance: 339.6
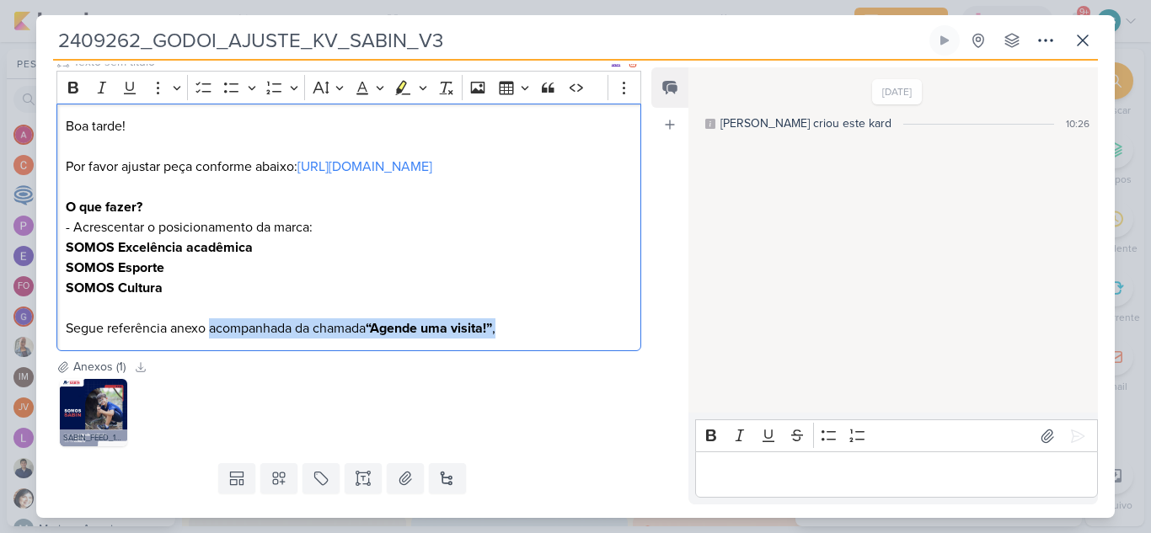
click at [549, 339] on p "O que fazer? - Acrescentar o posicionamento da marca: SOMOS Excelência acadêmic…" at bounding box center [349, 268] width 566 height 142
copy p "acompanhada da chamada “Agende uma visita!” ,"
click at [345, 249] on p "O que fazer? - Acrescentar o posicionamento da marca: SOMOS Excelência acadêmic…" at bounding box center [349, 268] width 566 height 142
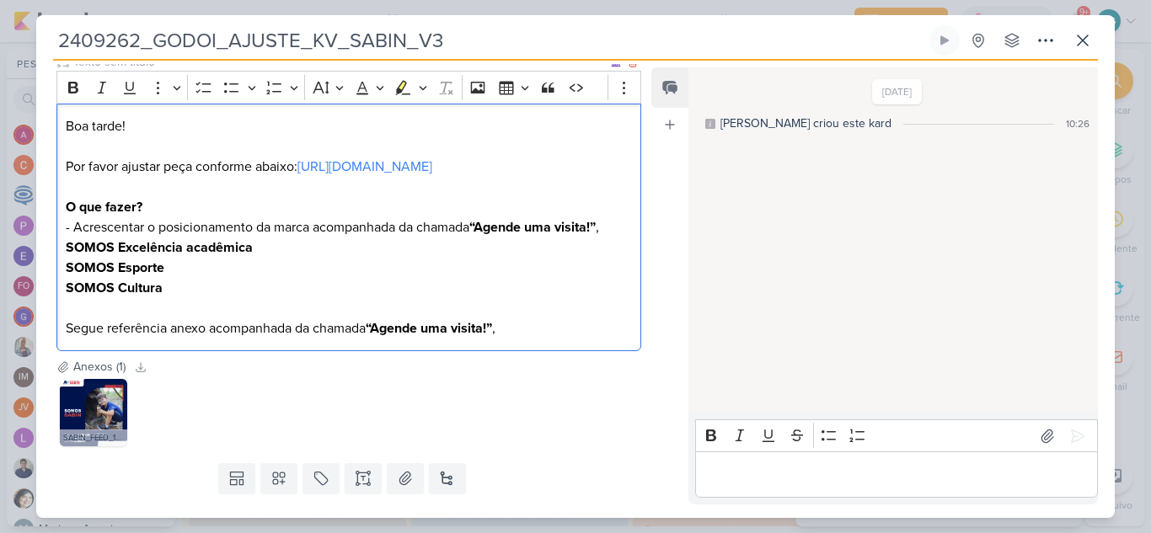
click at [310, 244] on p "O que fazer? - Acrescentar o posicionamento da marca acompanhada da chamada “Ag…" at bounding box center [349, 268] width 566 height 142
drag, startPoint x: 534, startPoint y: 348, endPoint x: 206, endPoint y: 341, distance: 327.9
click at [206, 339] on p "O que fazer? - Acrescentar o posicionamento da marca, acompanhada da chamada “A…" at bounding box center [349, 268] width 566 height 142
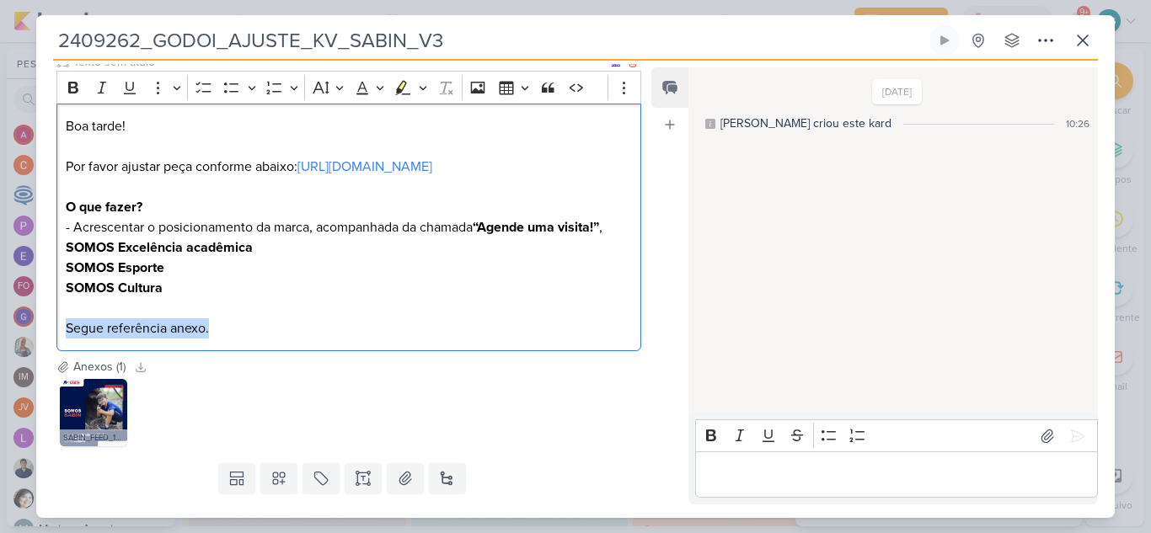
drag, startPoint x: 211, startPoint y: 348, endPoint x: 56, endPoint y: 351, distance: 154.2
click at [56, 351] on div "Boa tarde! Por favor ajustar peça conforme abaixo: https://drive.google.com/dri…" at bounding box center [348, 228] width 585 height 249
click at [409, 85] on icon "Editor toolbar" at bounding box center [402, 87] width 17 height 17
click at [398, 321] on p "O que fazer? - Acrescentar o posicionamento da marca, acompanhada da chamada “A…" at bounding box center [349, 268] width 566 height 142
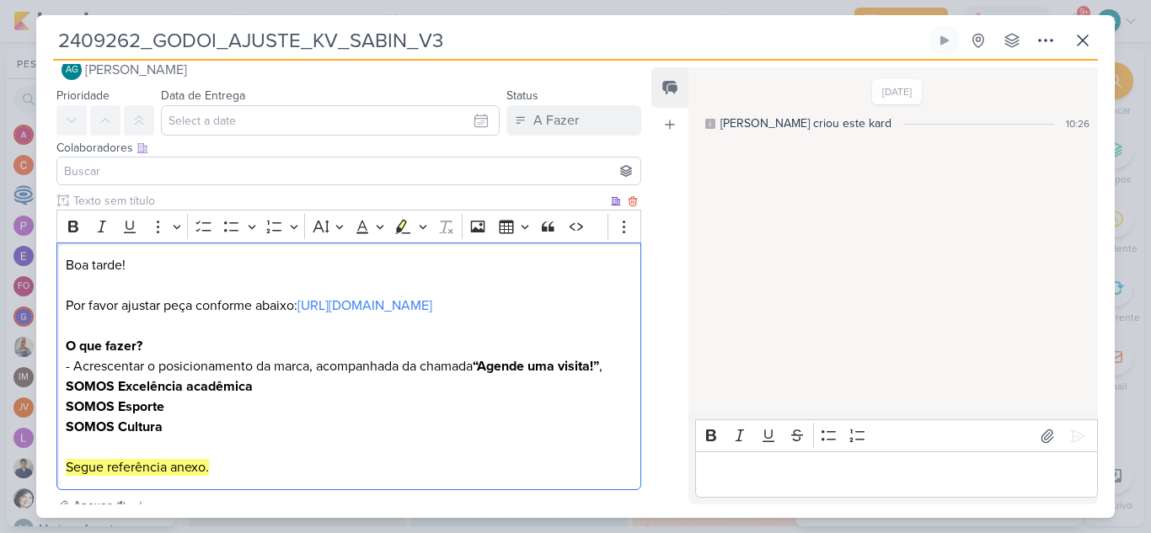
scroll to position [0, 0]
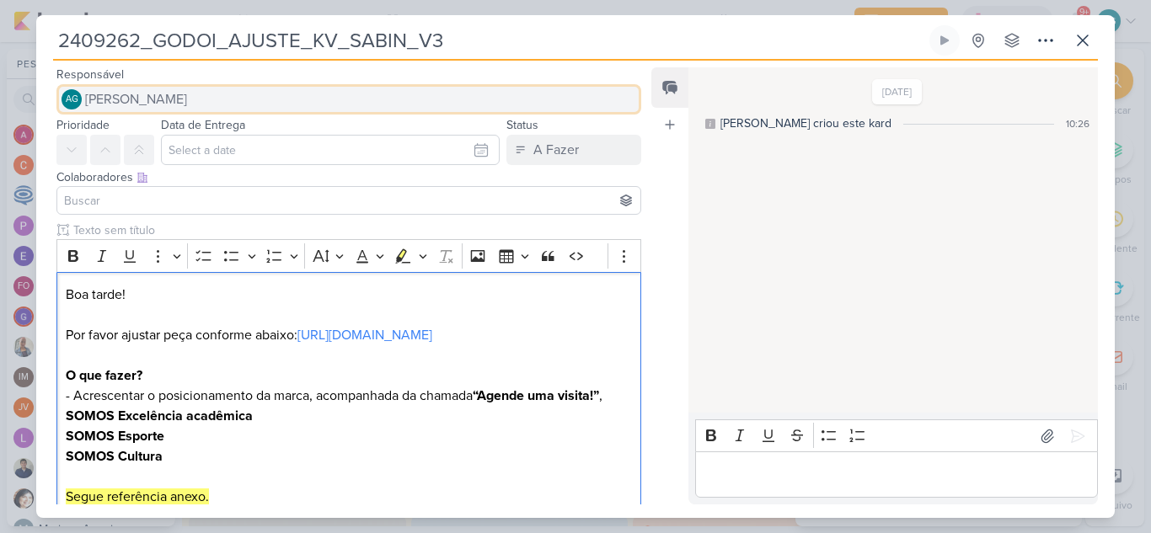
click at [237, 104] on button "AG Aline Gimenez Graciano" at bounding box center [348, 99] width 585 height 30
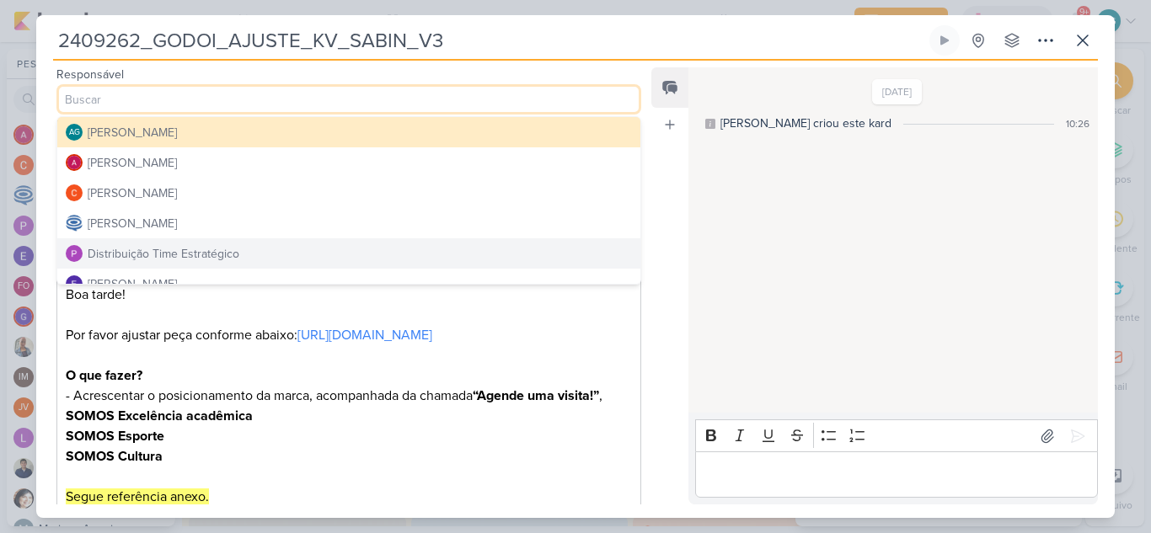
click at [227, 249] on div "Distribuição Time Estratégico" at bounding box center [164, 254] width 152 height 18
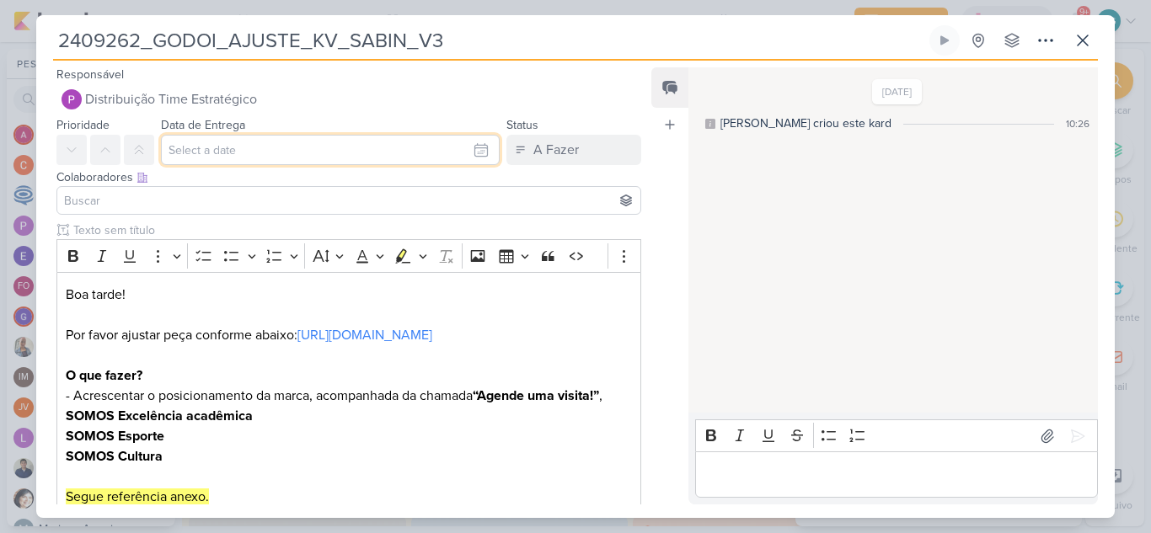
click at [254, 157] on input "text" at bounding box center [330, 150] width 339 height 30
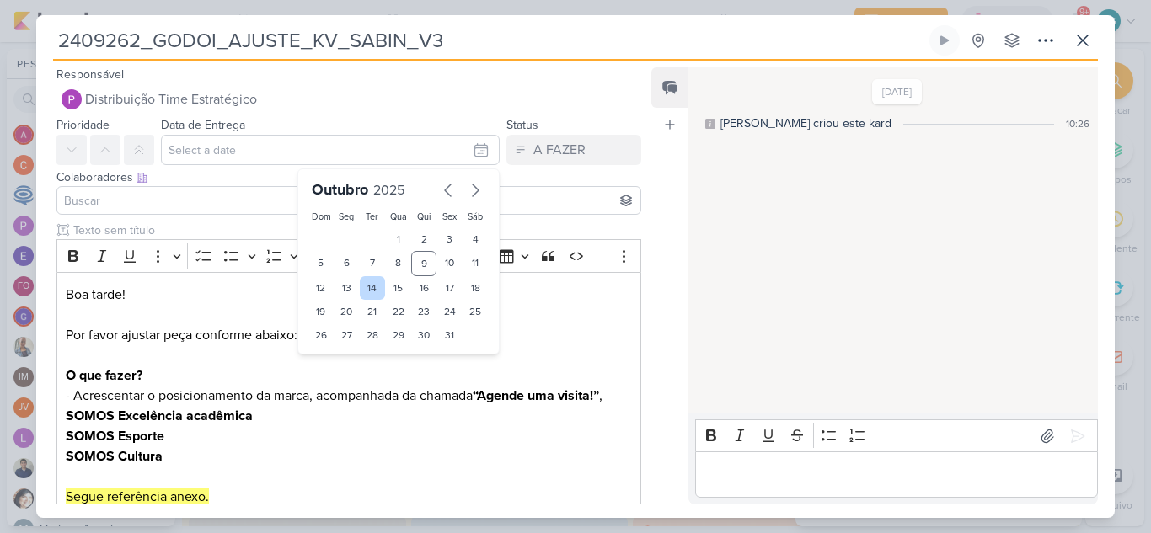
click at [367, 292] on div "14" at bounding box center [373, 288] width 26 height 24
type input "14 de outubro de 2025 às 23:59"
click at [348, 369] on select "00 01 02 03 04 05 06 07 08 09 10 11 12 13 14 15 16 17 18 19 20 21 22 23" at bounding box center [347, 364] width 24 height 20
select select "18"
click at [335, 354] on select "00 01 02 03 04 05 06 07 08 09 10 11 12 13 14 15 16 17 18 19 20 21 22 23" at bounding box center [347, 364] width 24 height 20
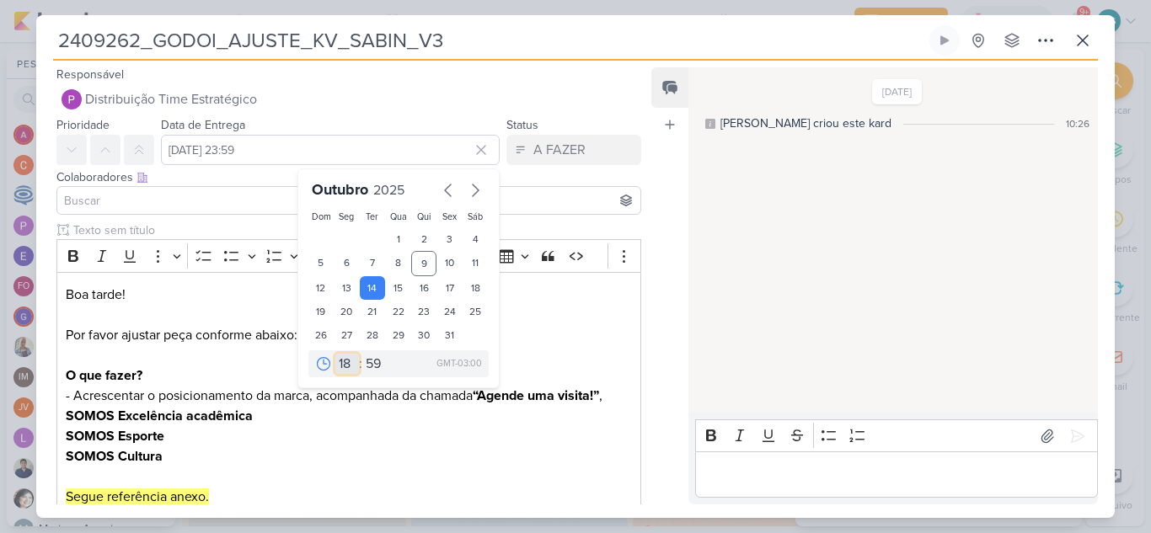
type input "14 de outubro de 2025 às 18:59"
click at [368, 365] on select "00 05 10 15 20 25 30 35 40 45 50 55 59" at bounding box center [374, 364] width 24 height 20
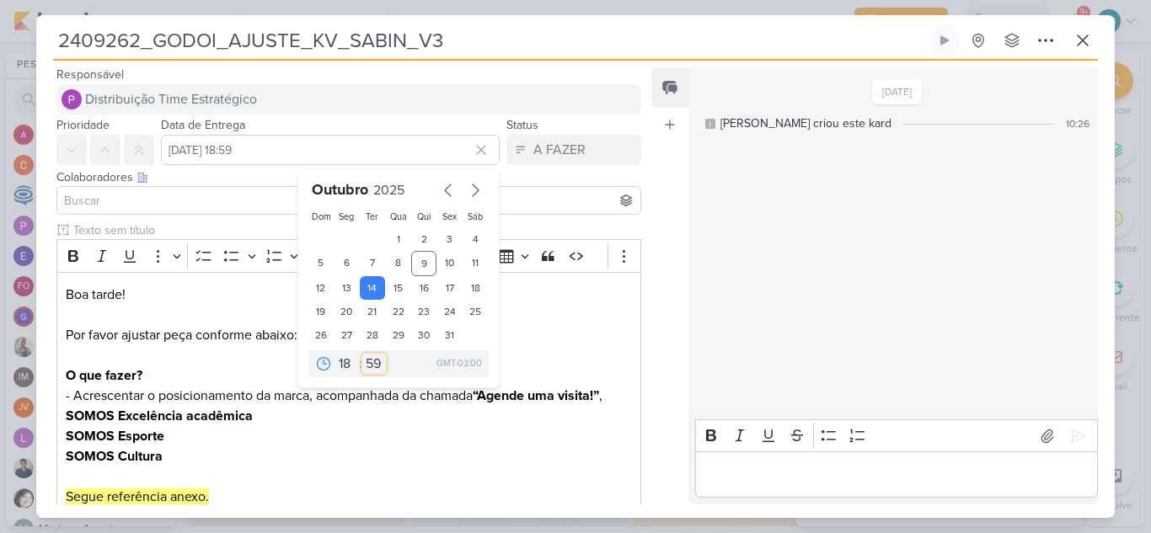
select select "0"
click at [362, 354] on select "00 05 10 15 20 25 30 35 40 45 50 55 59" at bounding box center [374, 364] width 24 height 20
type input "[DATE] 18:00"
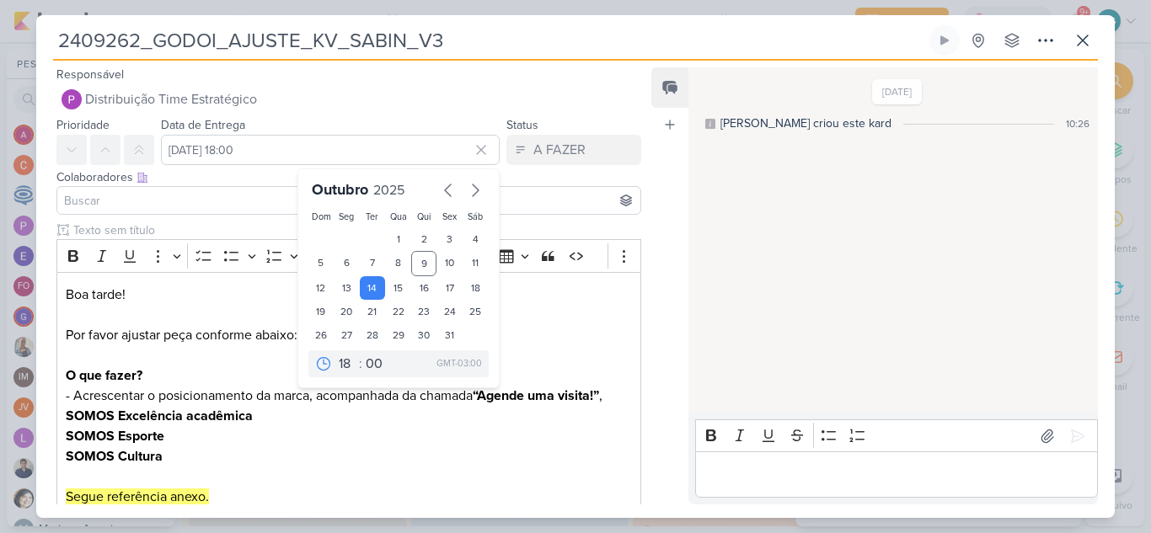
click at [207, 196] on input at bounding box center [349, 200] width 576 height 20
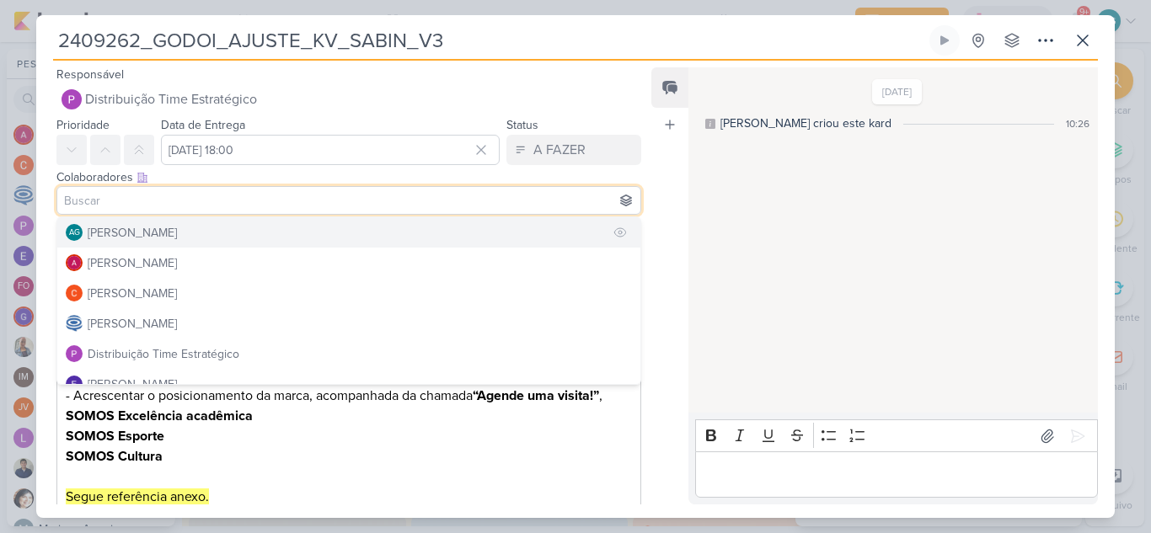
click at [177, 240] on div "[PERSON_NAME]" at bounding box center [132, 233] width 89 height 18
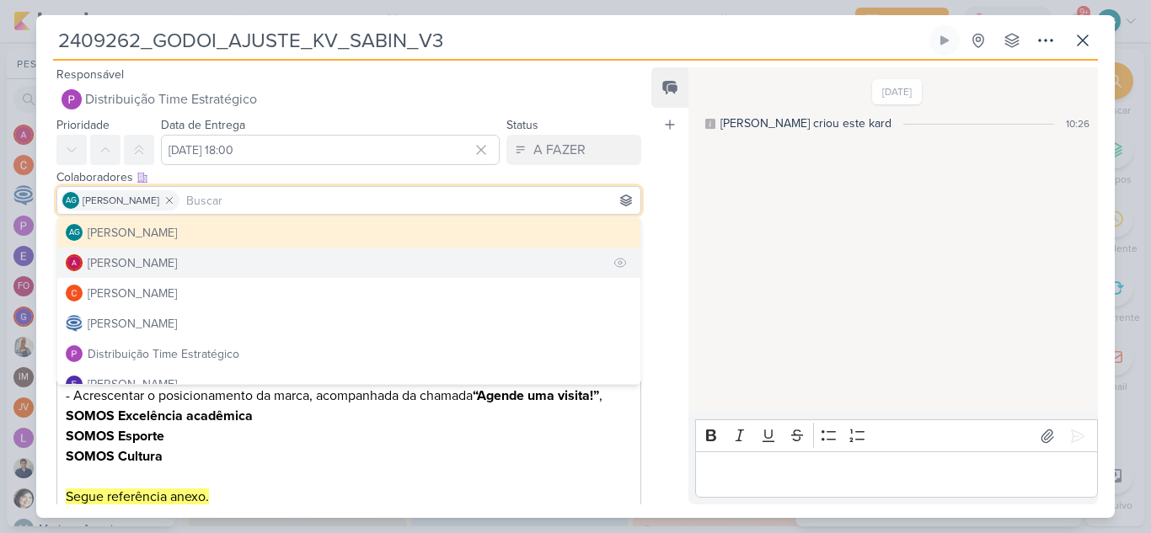
click at [194, 261] on button "[PERSON_NAME]" at bounding box center [348, 263] width 583 height 30
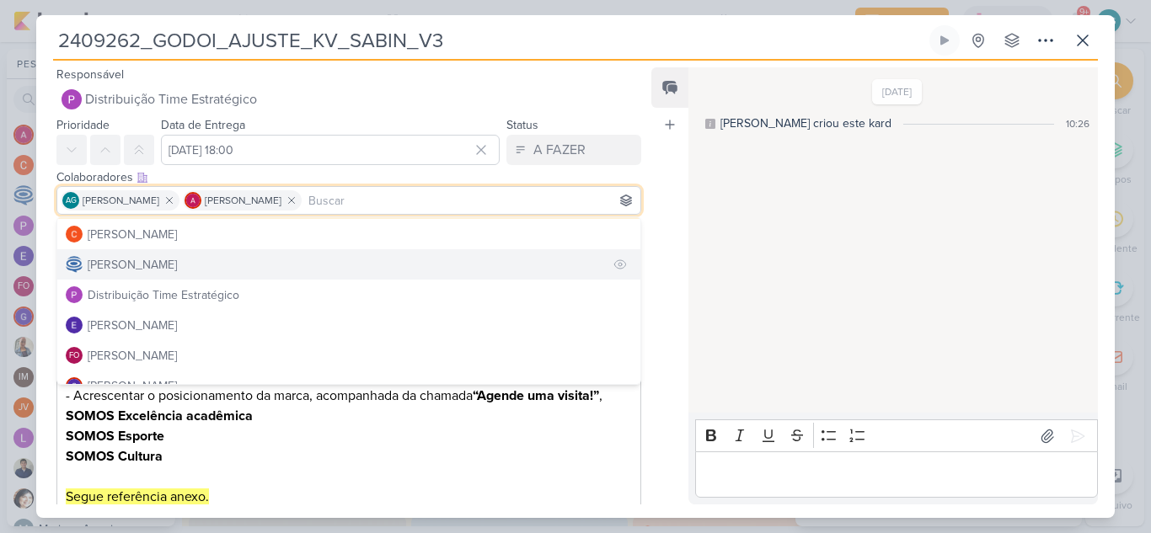
scroll to position [84, 0]
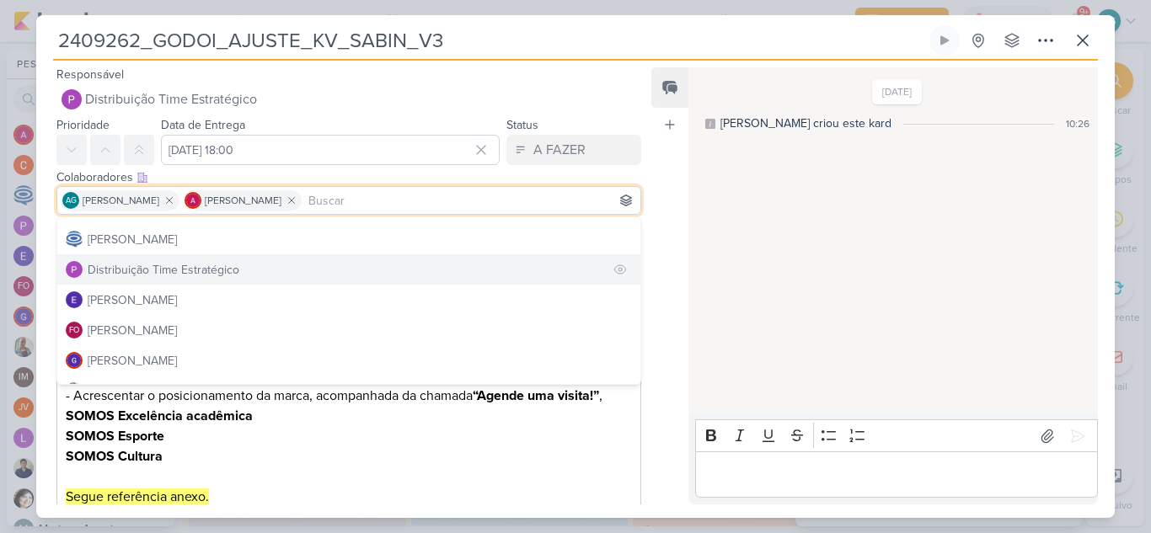
click at [203, 265] on div "Distribuição Time Estratégico" at bounding box center [164, 270] width 152 height 18
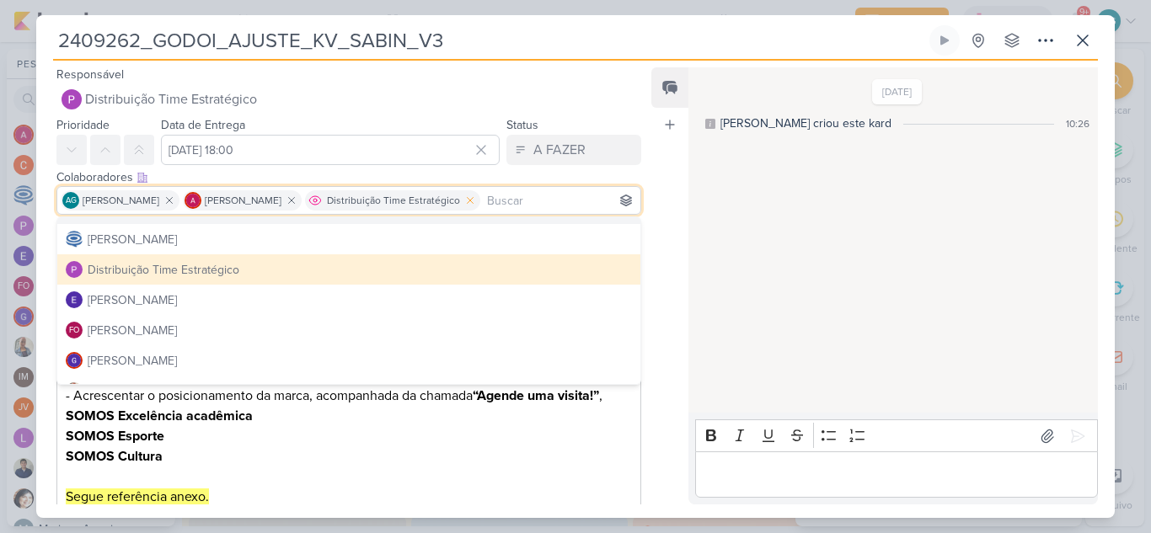
click at [474, 202] on icon at bounding box center [471, 201] width 6 height 6
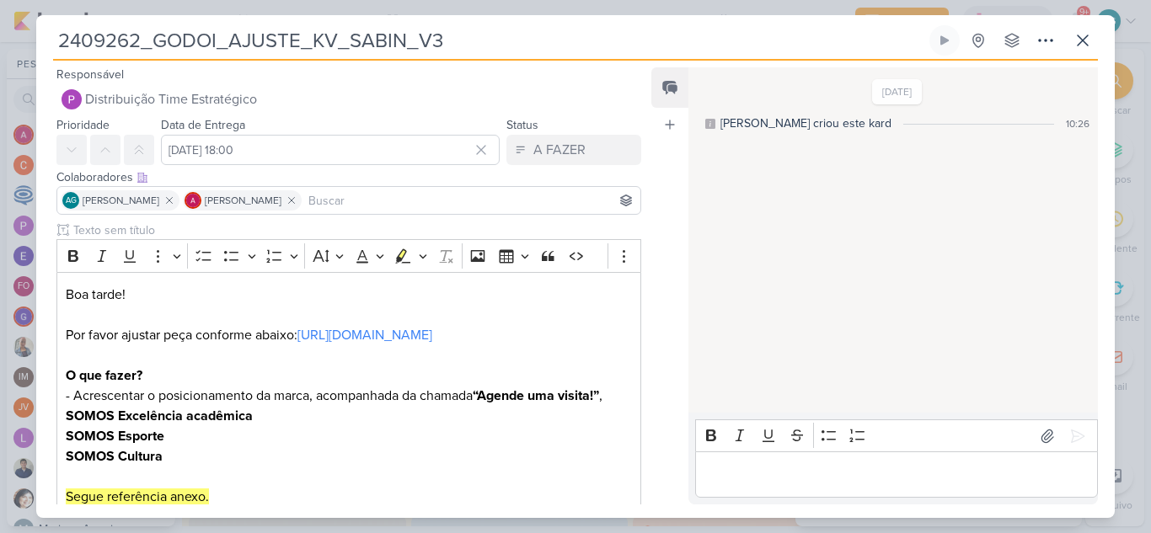
click at [366, 205] on input at bounding box center [471, 200] width 332 height 20
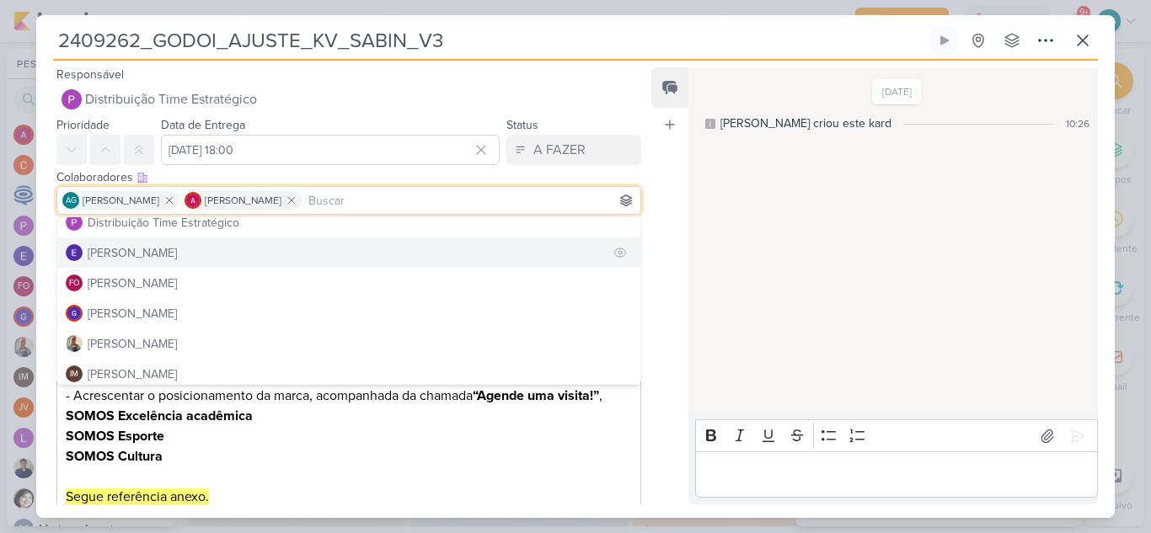
scroll to position [253, 0]
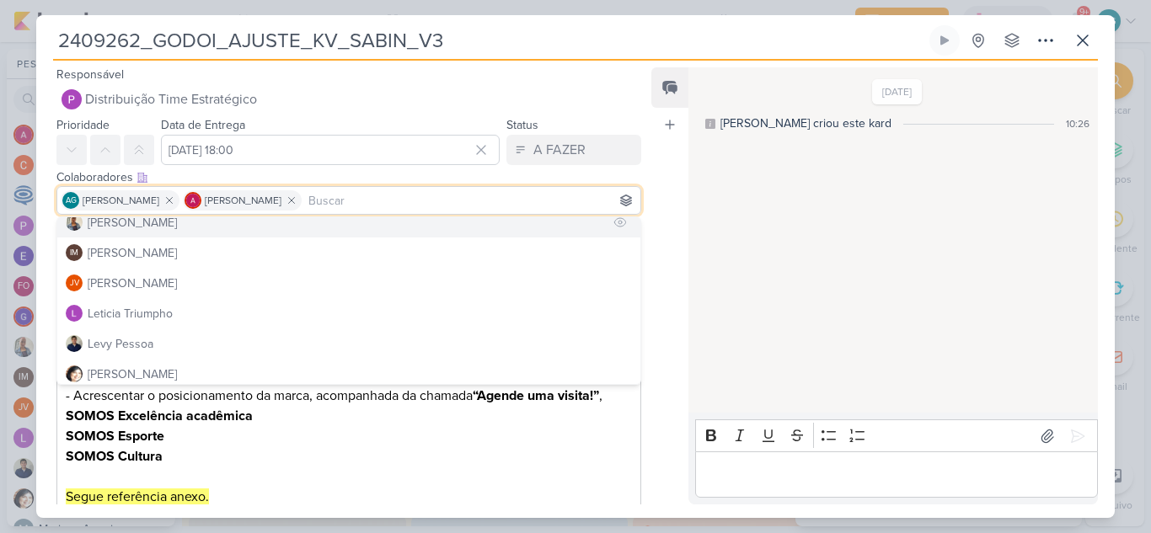
click at [140, 229] on div "Iara Santos" at bounding box center [132, 223] width 89 height 18
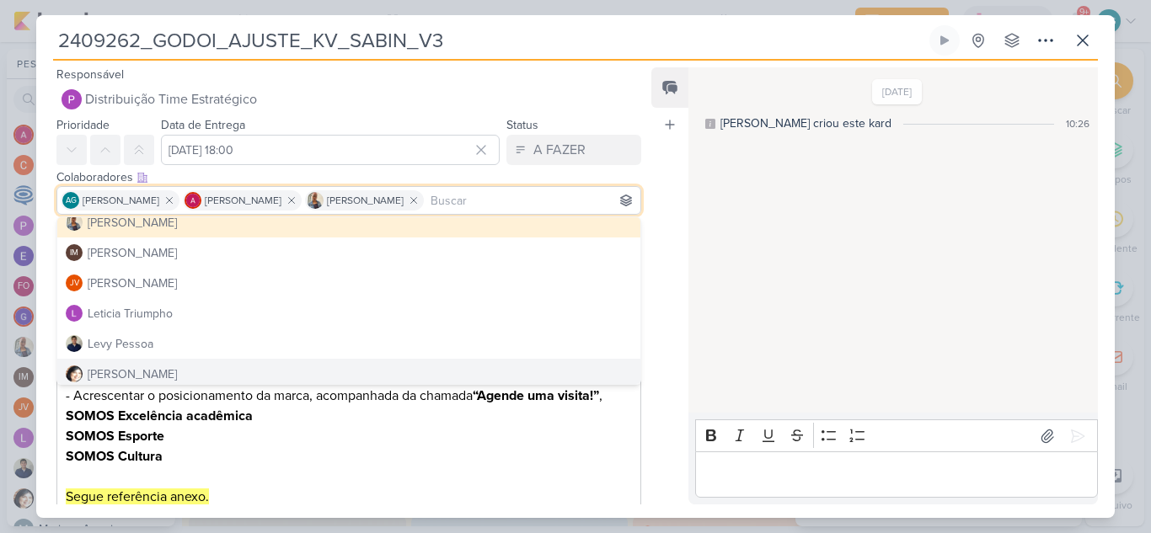
click at [324, 466] on p "O que fazer? - Acrescentar o posicionamento da marca, acompanhada da chamada “A…" at bounding box center [349, 437] width 566 height 142
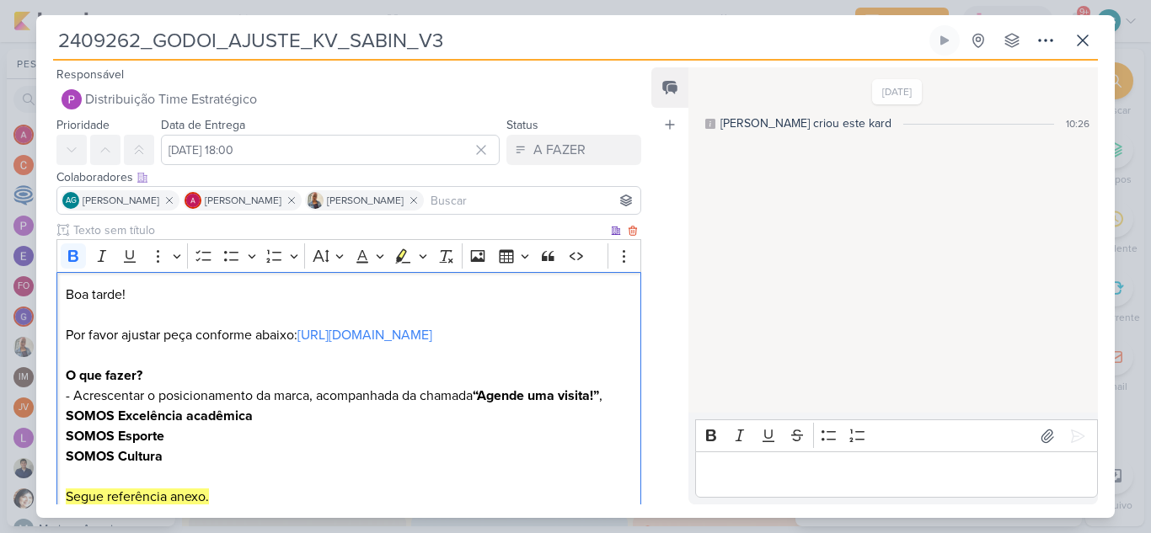
click at [196, 331] on p "Boa tarde! Por favor ajustar peça conforme abaixo: https://drive.google.com/dri…" at bounding box center [349, 315] width 566 height 61
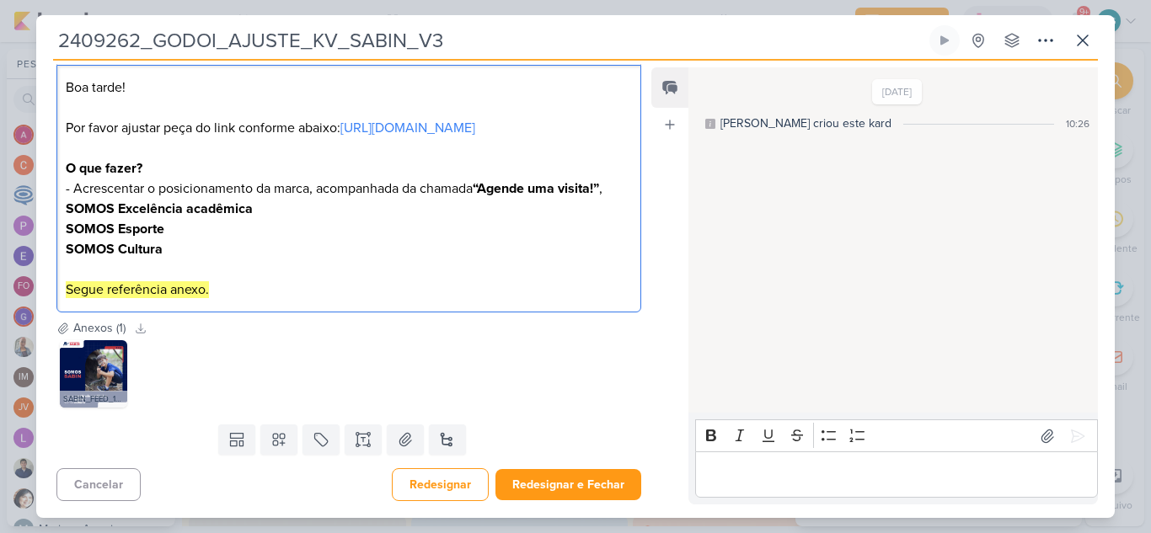
scroll to position [228, 0]
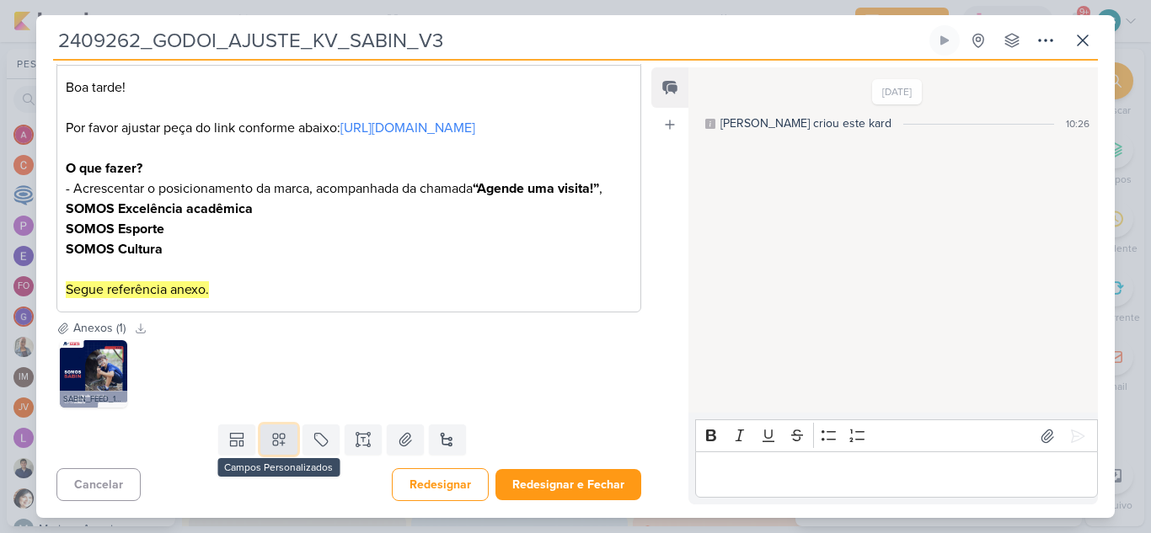
click at [281, 436] on icon at bounding box center [278, 439] width 17 height 17
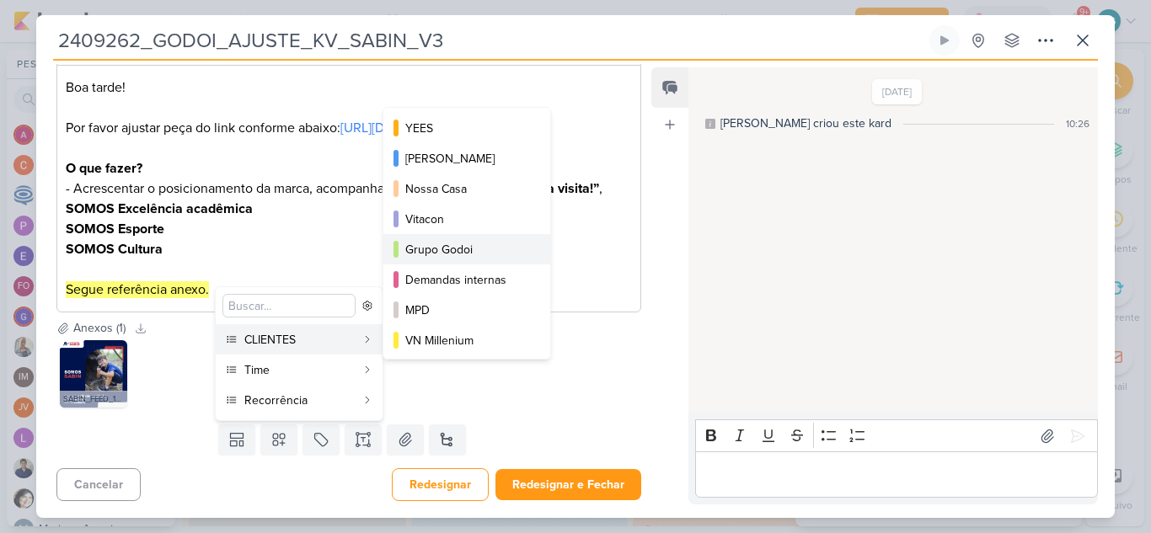
click at [458, 261] on button "Grupo Godoi" at bounding box center [466, 249] width 167 height 30
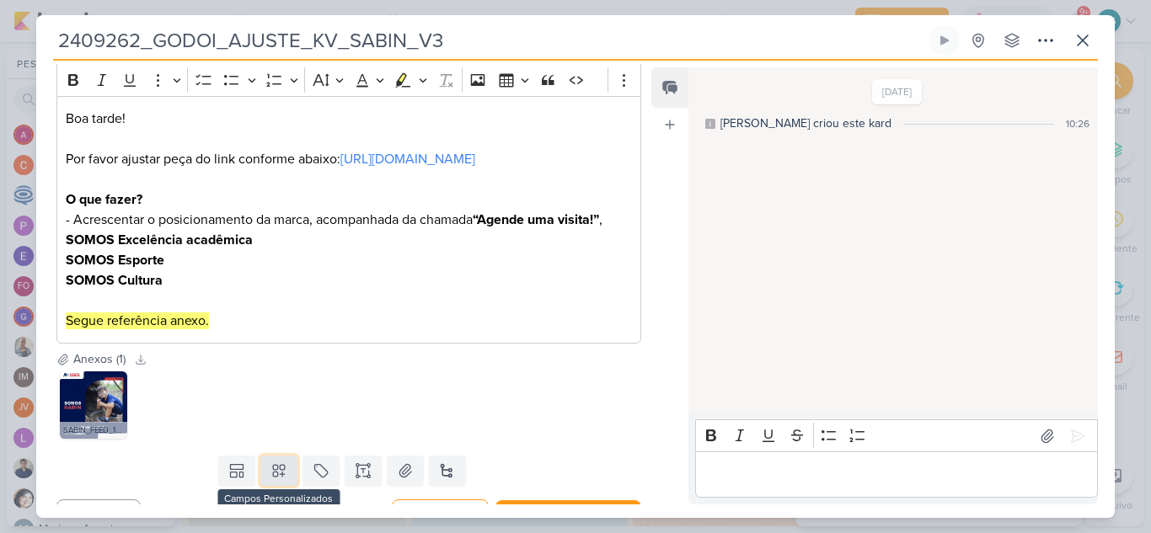
click at [274, 478] on icon at bounding box center [279, 472] width 12 height 12
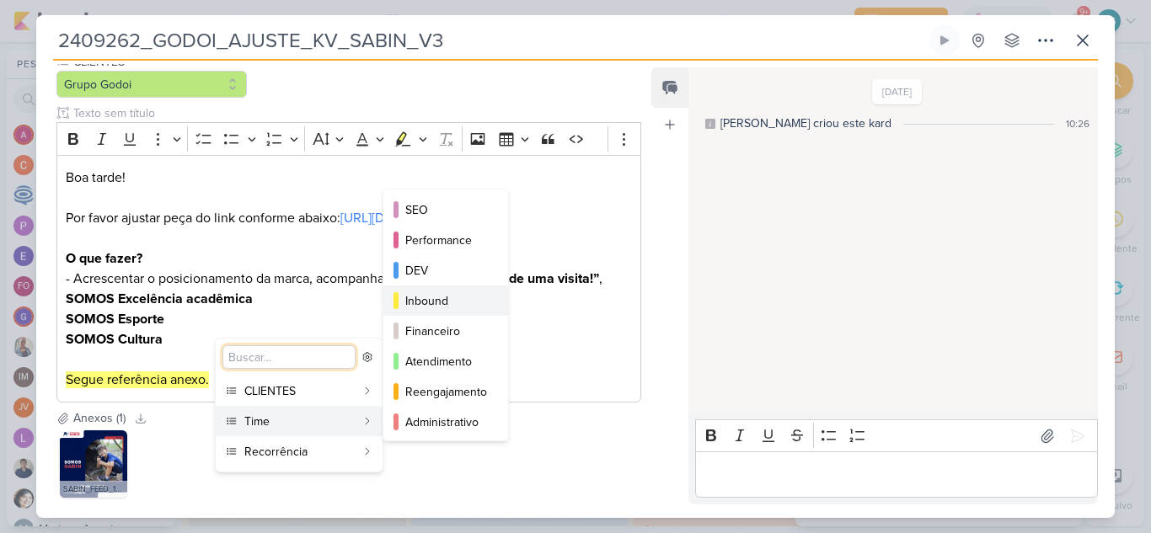
scroll to position [84, 0]
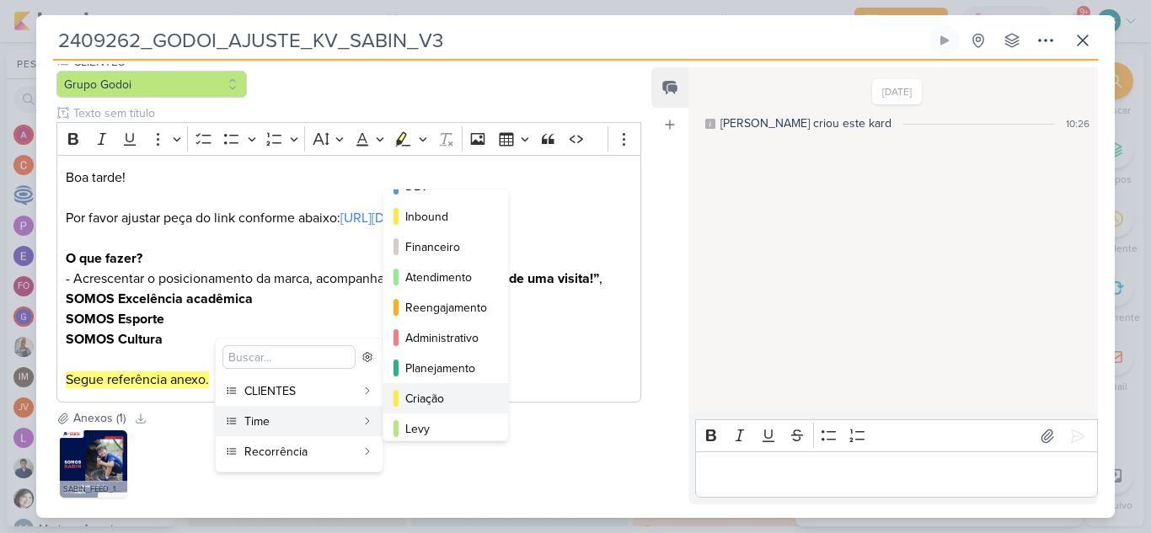
click at [424, 399] on div "Criação" at bounding box center [446, 399] width 83 height 18
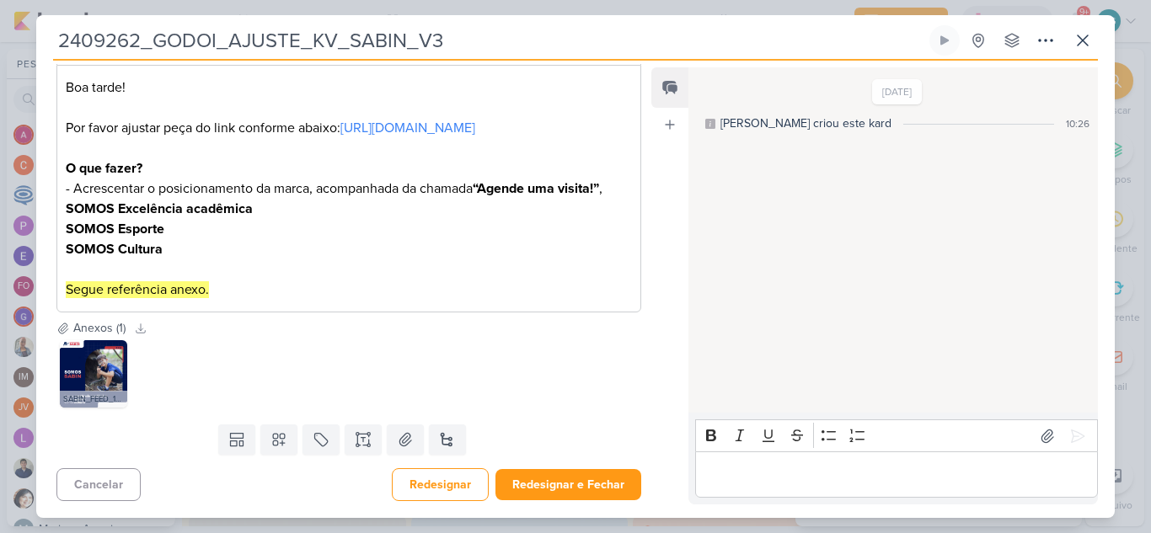
scroll to position [279, 0]
click at [282, 439] on icon at bounding box center [278, 439] width 17 height 17
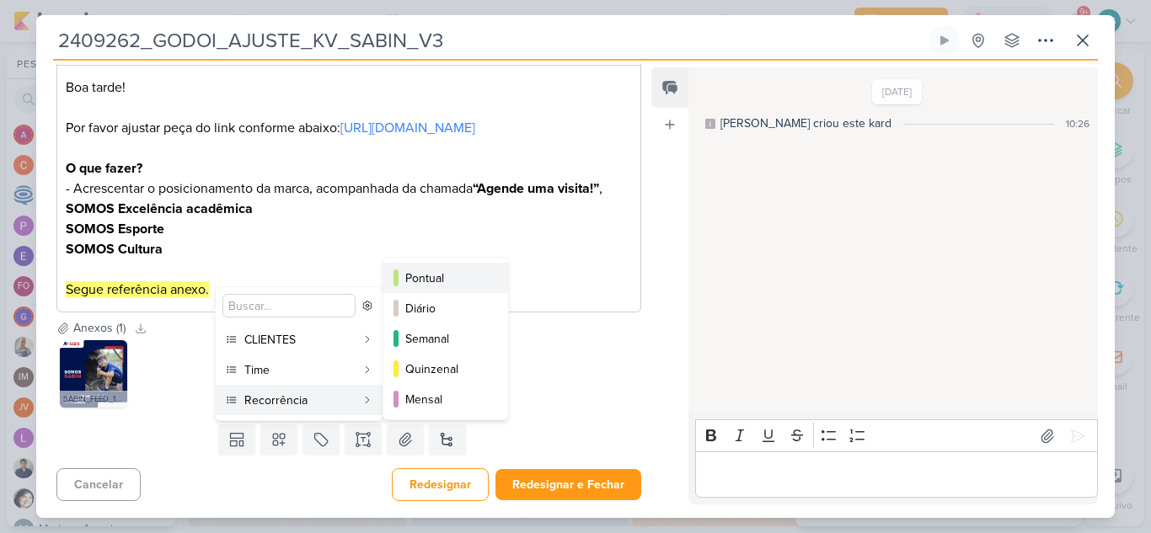
click at [440, 271] on div "Pontual" at bounding box center [446, 279] width 83 height 18
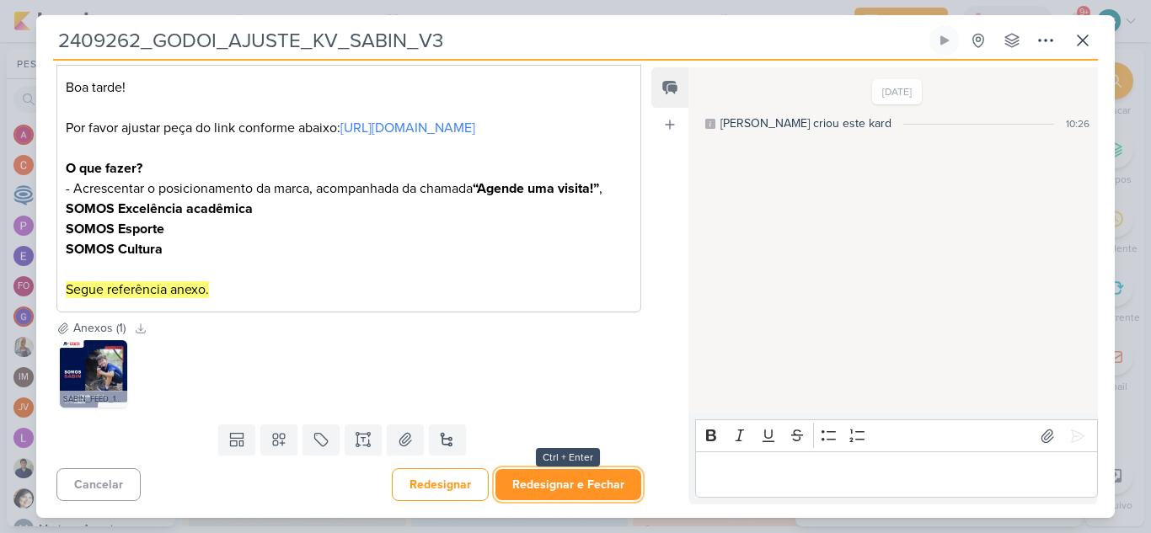
click at [539, 492] on button "Redesignar e Fechar" at bounding box center [568, 484] width 146 height 31
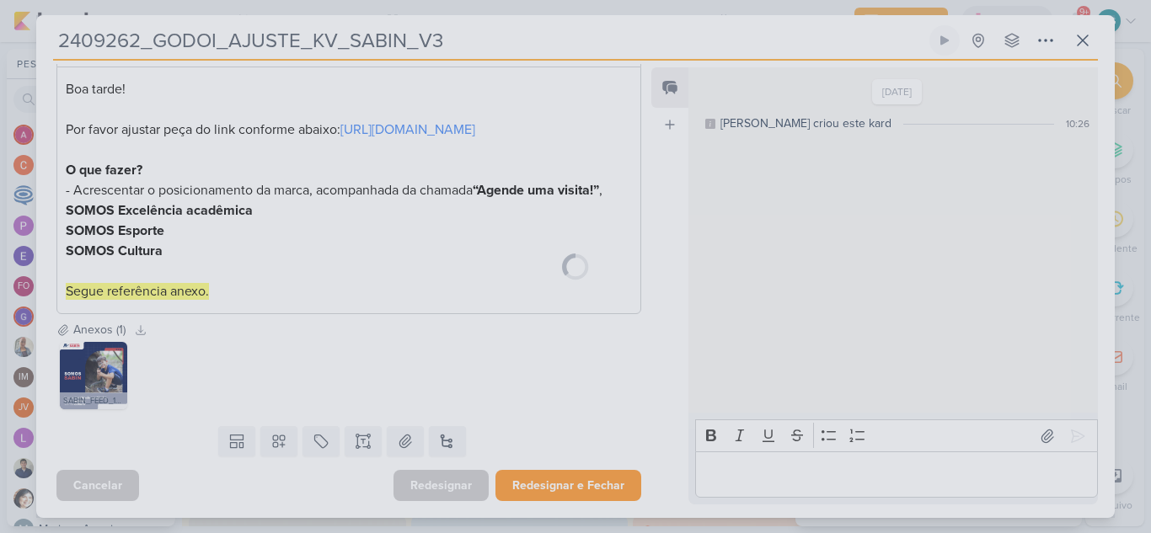
scroll to position [277, 0]
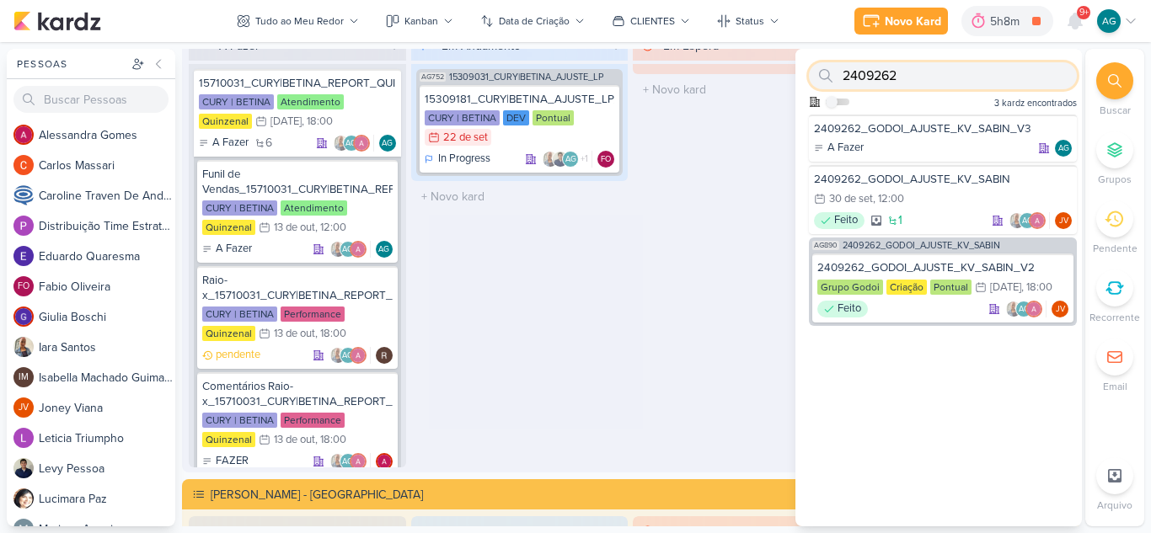
click at [951, 79] on input "2409262" at bounding box center [943, 75] width 268 height 27
click at [935, 127] on div "2409262_GODOI_AJUSTE_KV_SABIN_V3" at bounding box center [943, 128] width 258 height 15
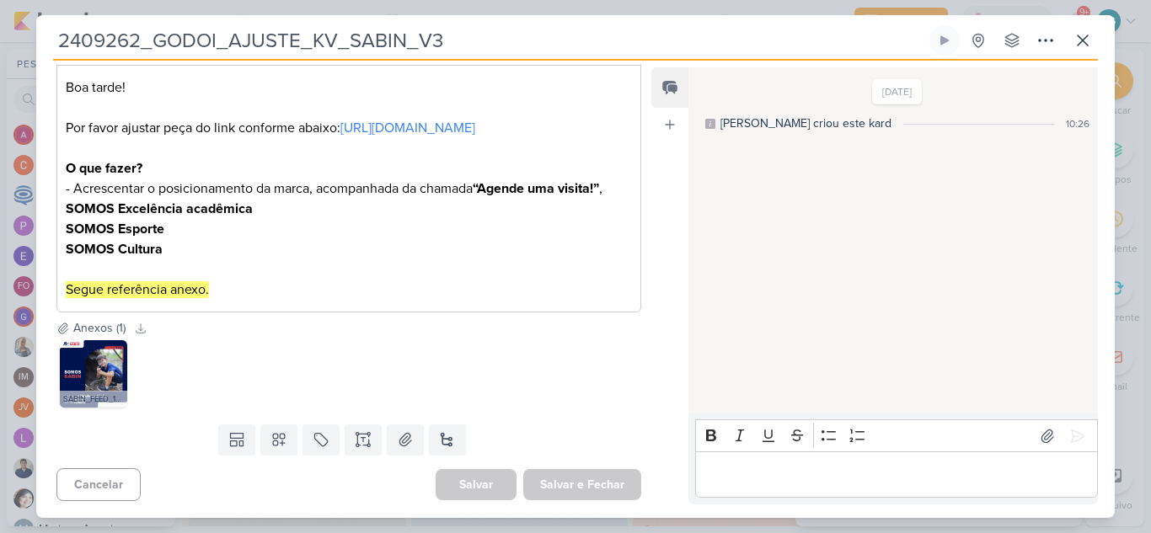
drag, startPoint x: 138, startPoint y: 44, endPoint x: 46, endPoint y: 38, distance: 92.0
click at [46, 38] on div "2409262_GODOI_AJUSTE_KV_SABIN_V3 Criado por mim nenhum grupo disponível" at bounding box center [575, 271] width 1079 height 493
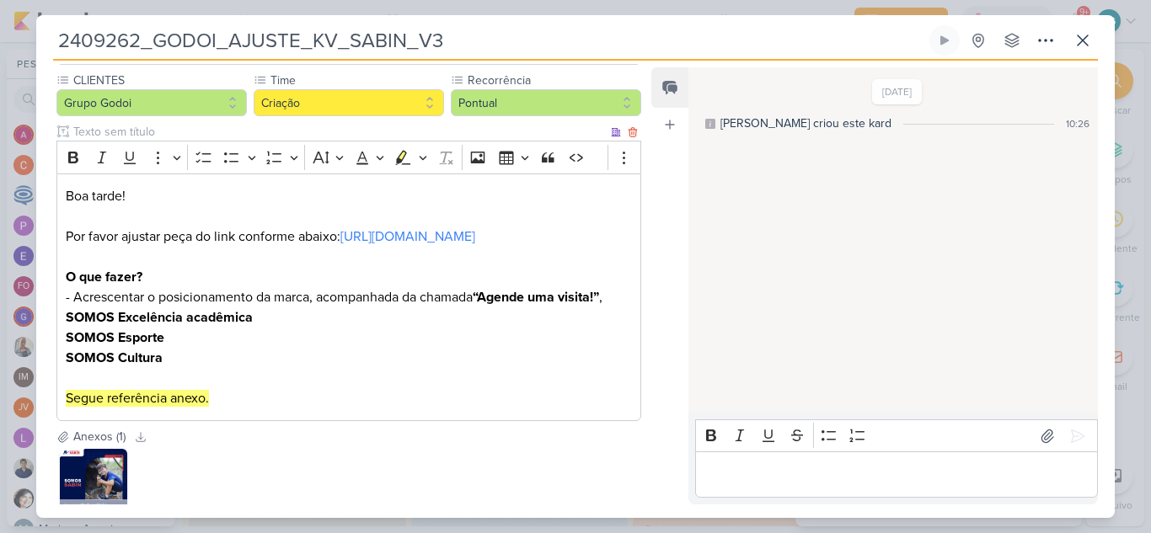
scroll to position [0, 0]
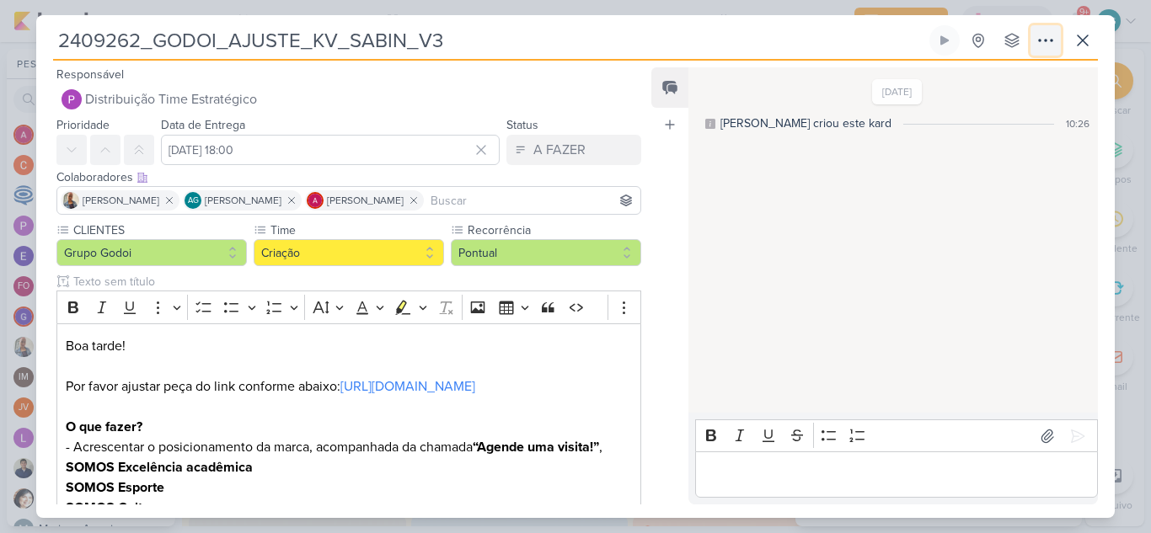
click at [1042, 45] on icon at bounding box center [1046, 40] width 20 height 20
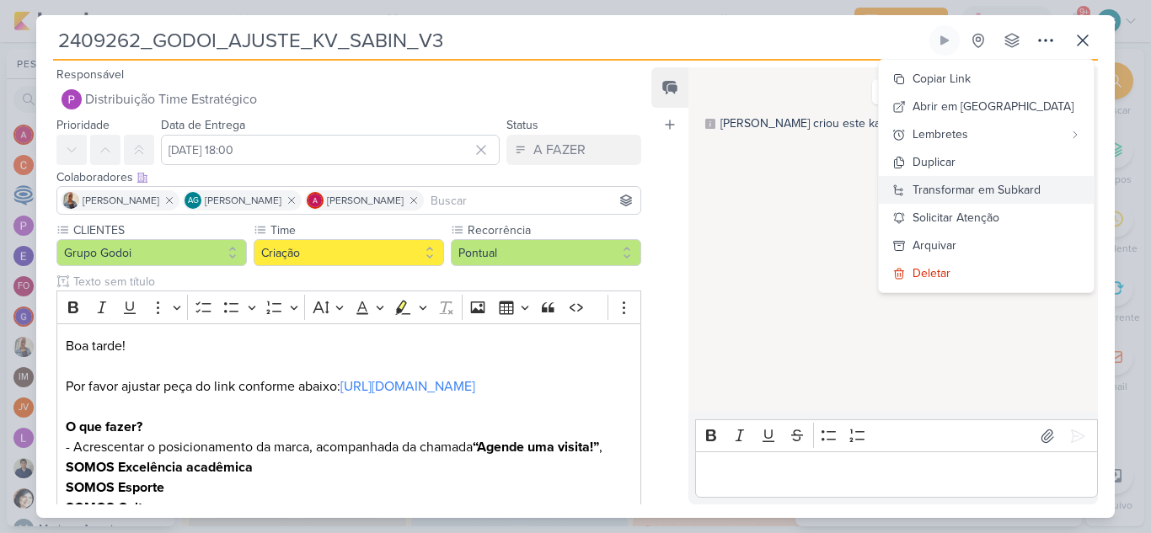
click at [986, 196] on div "Transformar em Subkard" at bounding box center [977, 190] width 128 height 18
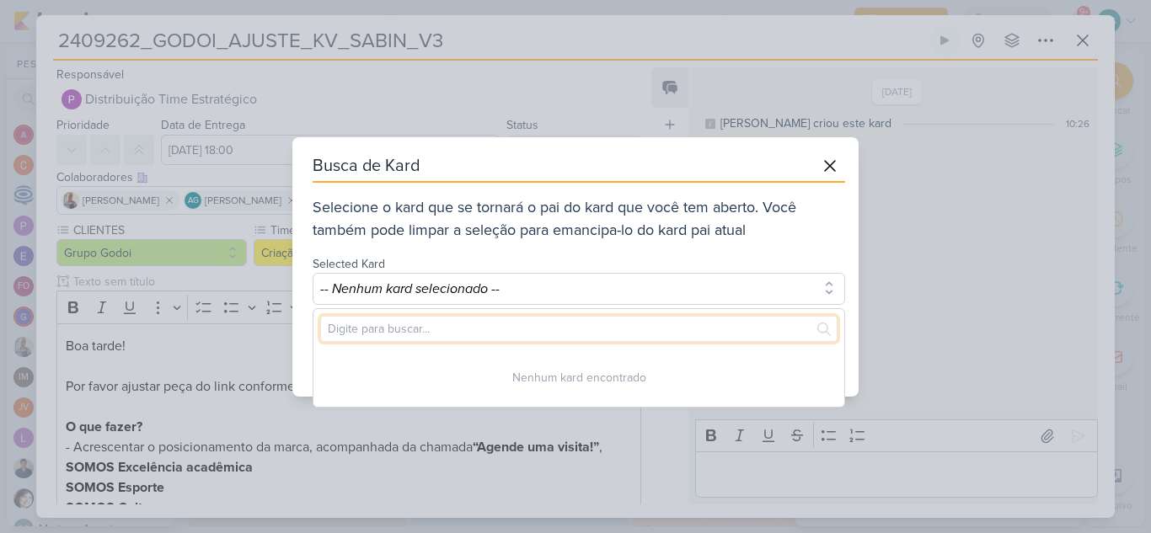
click at [453, 329] on input "text" at bounding box center [578, 329] width 517 height 26
paste input "2409262"
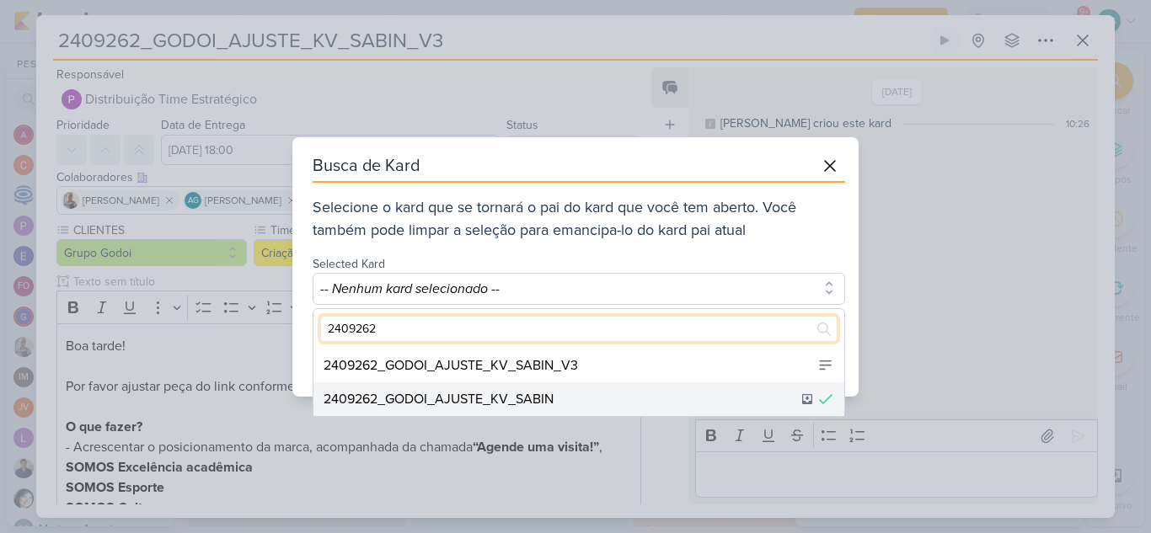
type input "2409262"
click at [513, 396] on div "2409262_GODOI_AJUSTE_KV_SABIN" at bounding box center [439, 399] width 230 height 20
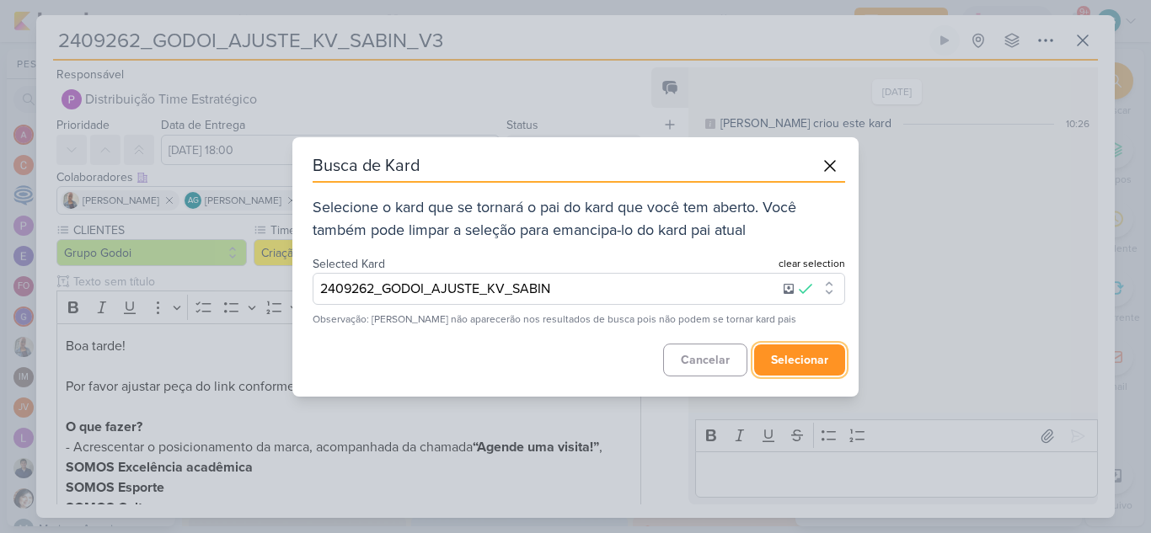
click at [797, 361] on button "selecionar" at bounding box center [799, 360] width 91 height 31
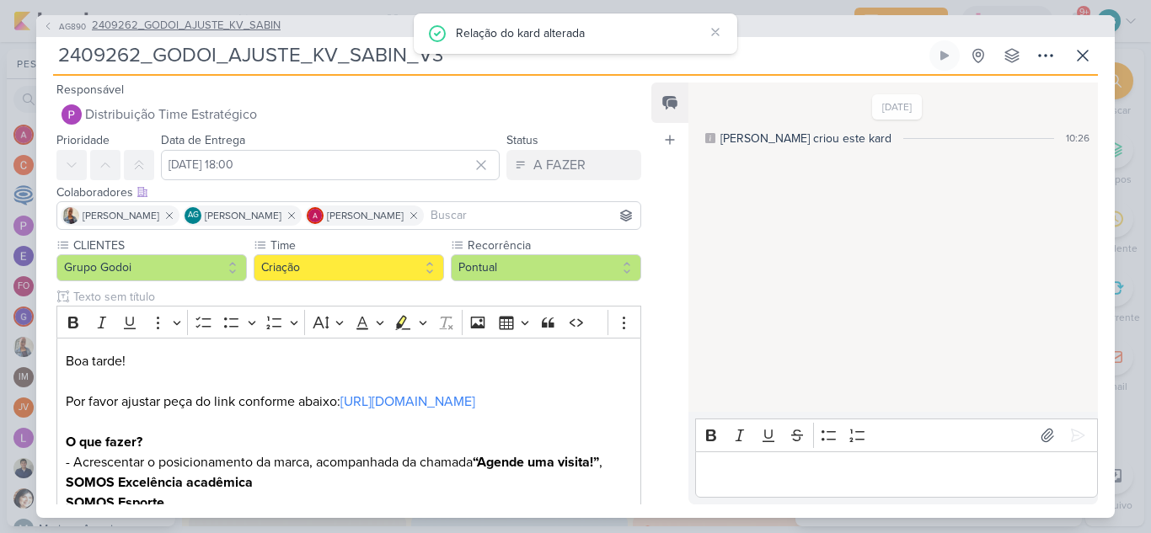
click at [238, 29] on span "2409262_GODOI_AJUSTE_KV_SABIN" at bounding box center [186, 26] width 189 height 17
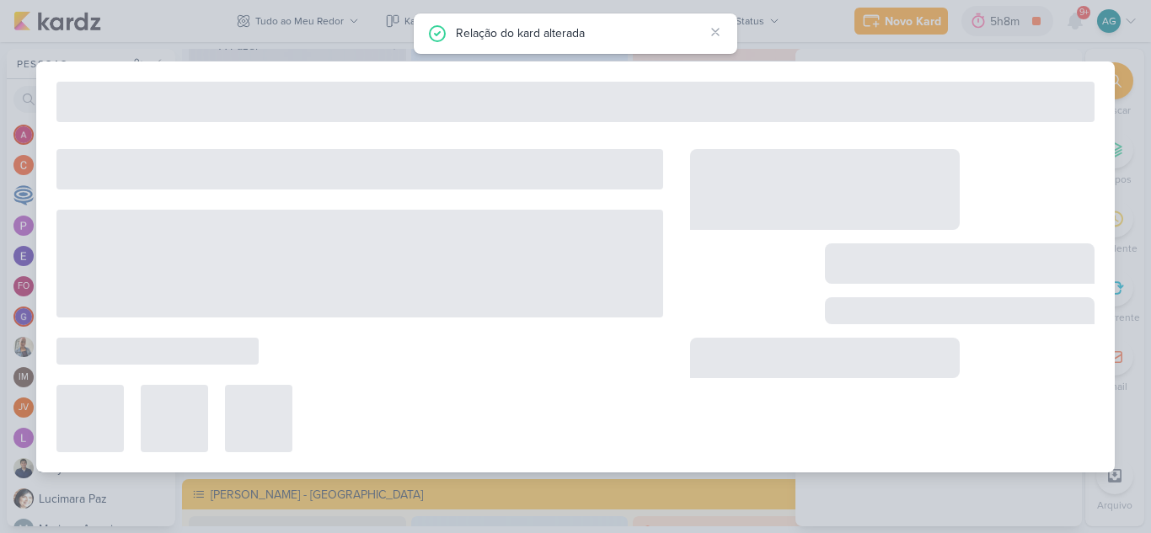
type input "2409262_GODOI_AJUSTE_KV_SABIN"
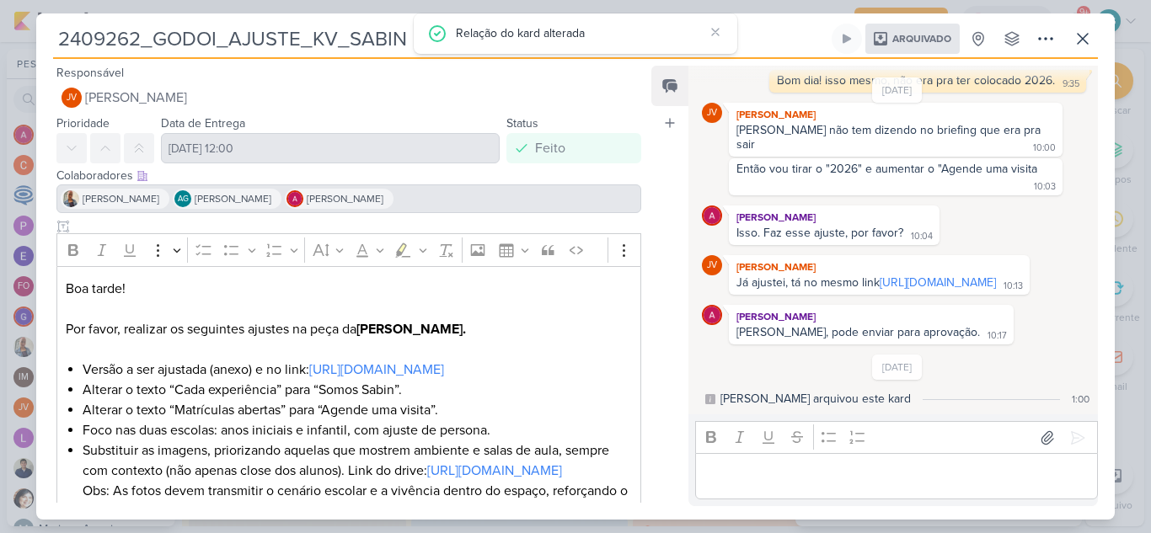
scroll to position [324, 0]
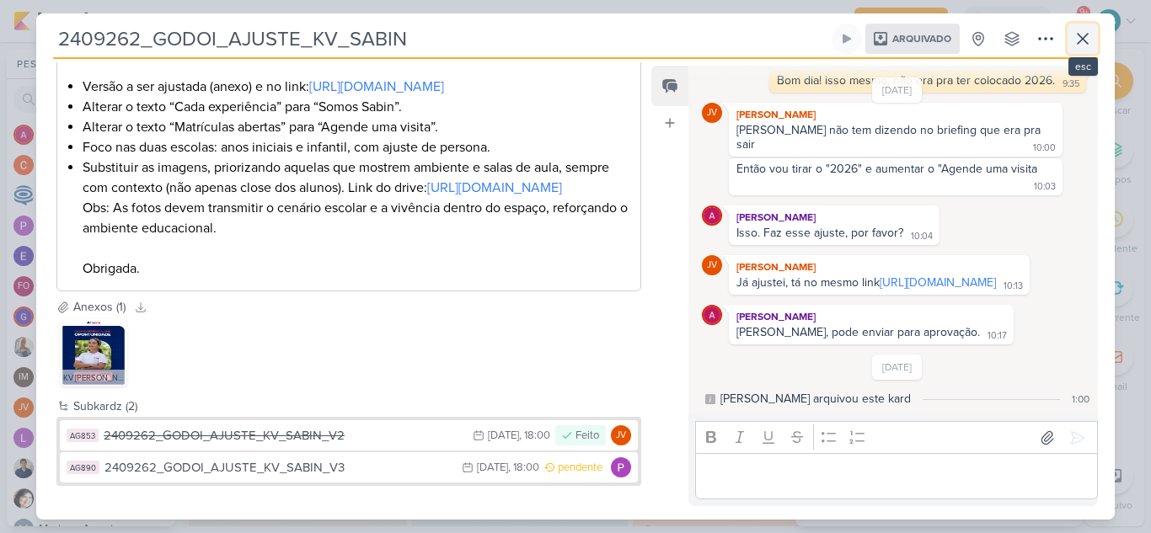
click at [1084, 39] on icon at bounding box center [1083, 39] width 20 height 20
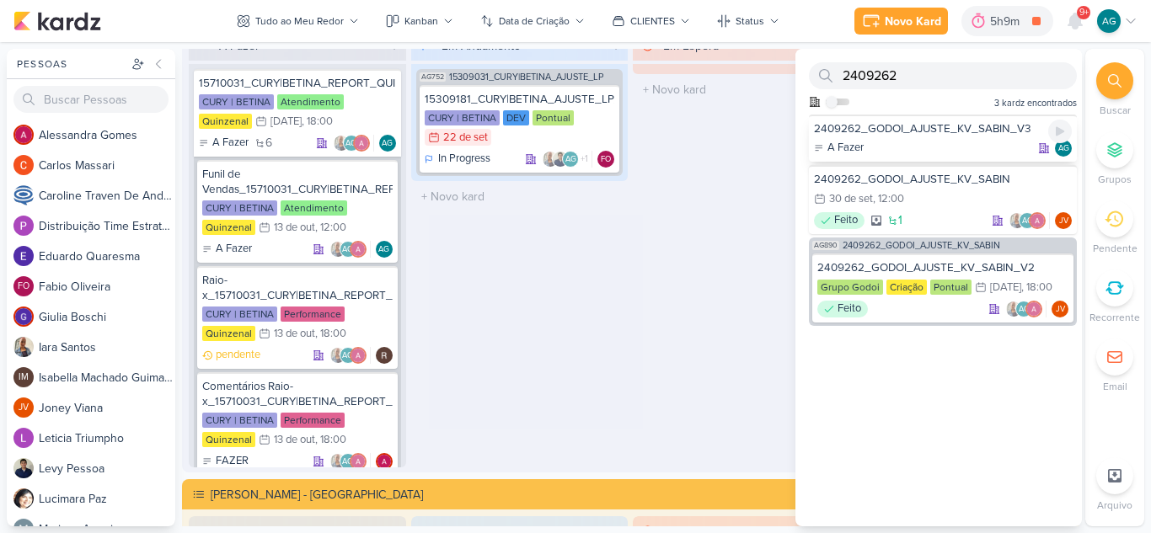
click at [979, 127] on div "2409262_GODOI_AJUSTE_KV_SABIN_V3" at bounding box center [943, 128] width 258 height 15
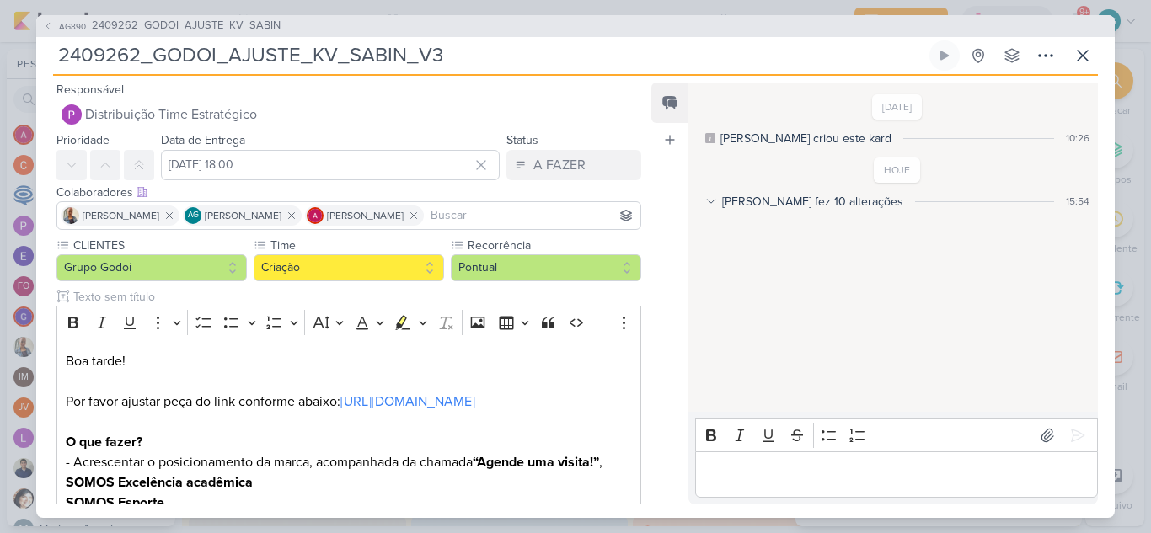
drag, startPoint x: 479, startPoint y: 56, endPoint x: 0, endPoint y: 55, distance: 478.6
click at [0, 55] on div "AG890 2409262_GODOI_AJUSTE_KV_SABIN 2409262_GODOI_AJUSTE_KV_SABIN_V3" at bounding box center [575, 266] width 1151 height 533
click at [754, 198] on div "Aline fez 10 alterações" at bounding box center [812, 202] width 181 height 18
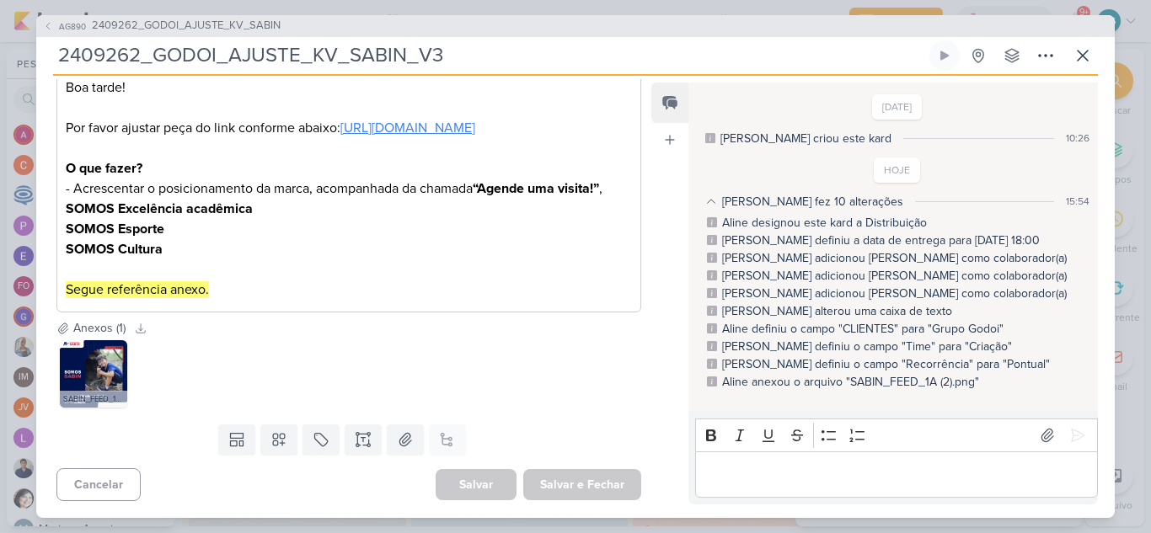
scroll to position [294, 0]
click at [1085, 51] on icon at bounding box center [1083, 56] width 20 height 20
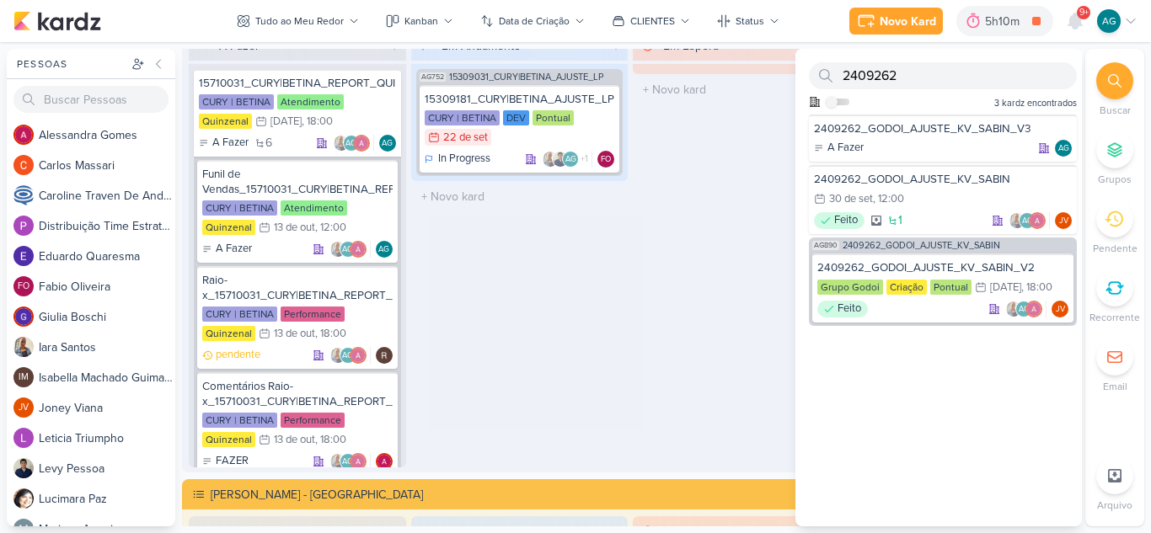
click at [649, 342] on div "Em Espera 0 O título do kard deve ter menos que 100 caracteres" at bounding box center [741, 248] width 217 height 437
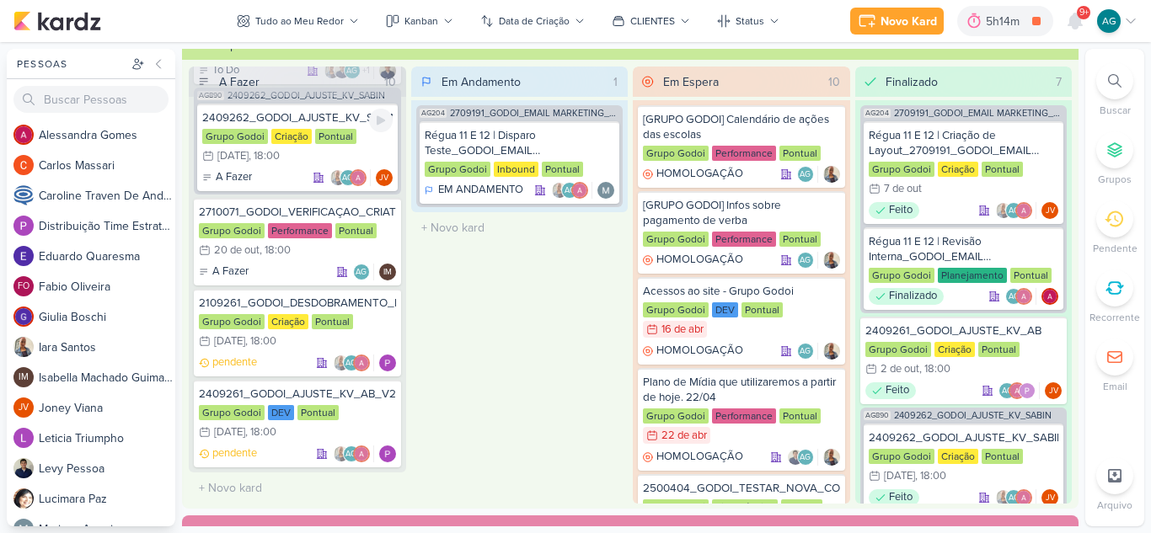
scroll to position [1819, 0]
click at [304, 304] on div "2109261_GODOI_DESDOBRAMENTO_NOVO_KV_VITAL" at bounding box center [297, 303] width 197 height 15
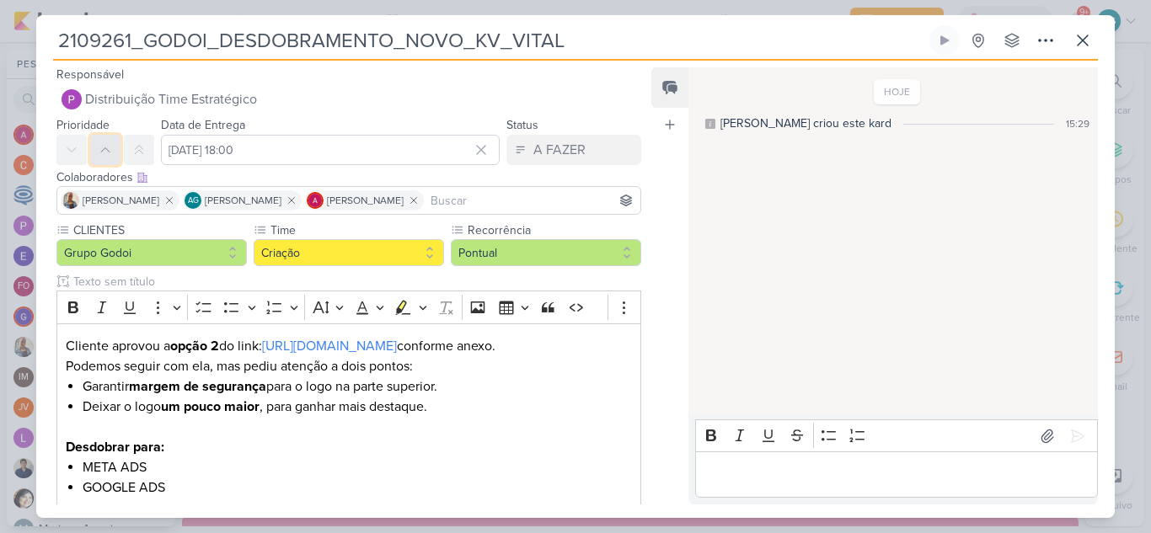
click at [110, 152] on icon at bounding box center [105, 150] width 8 height 4
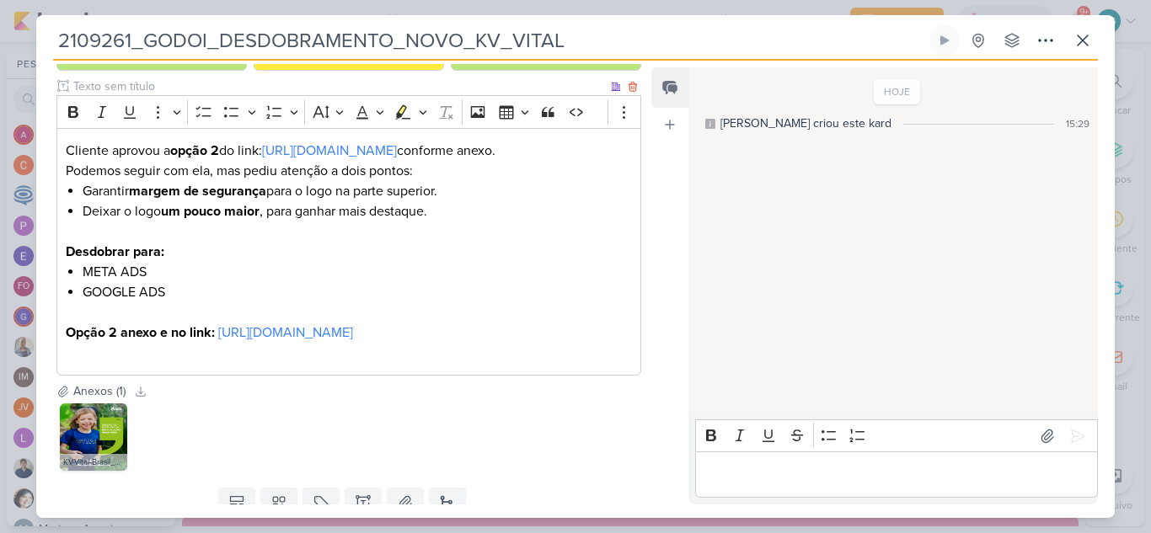
scroll to position [319, 0]
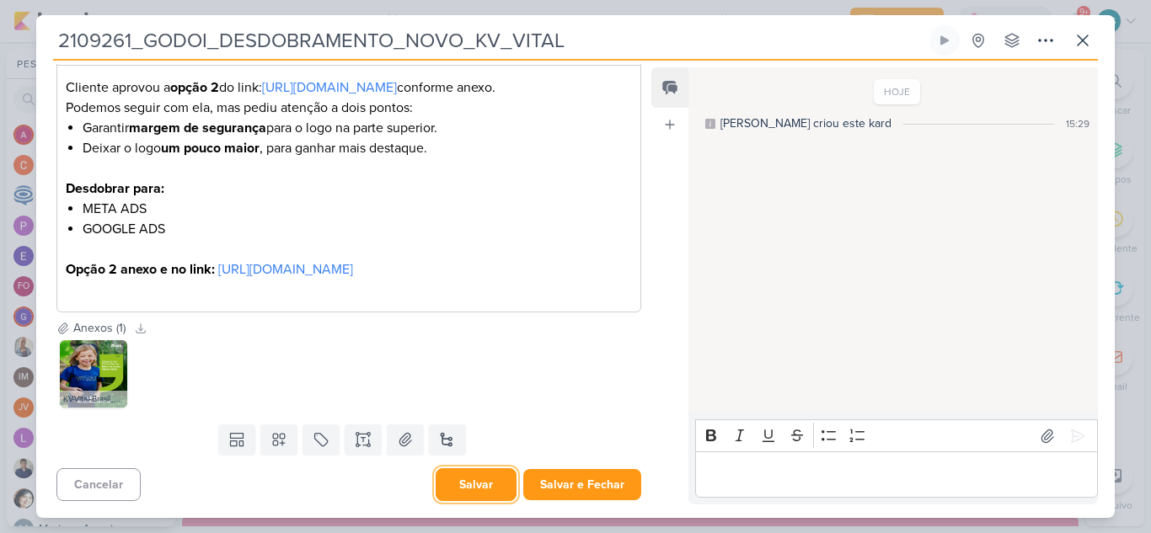
click at [487, 490] on button "Salvar" at bounding box center [476, 485] width 81 height 33
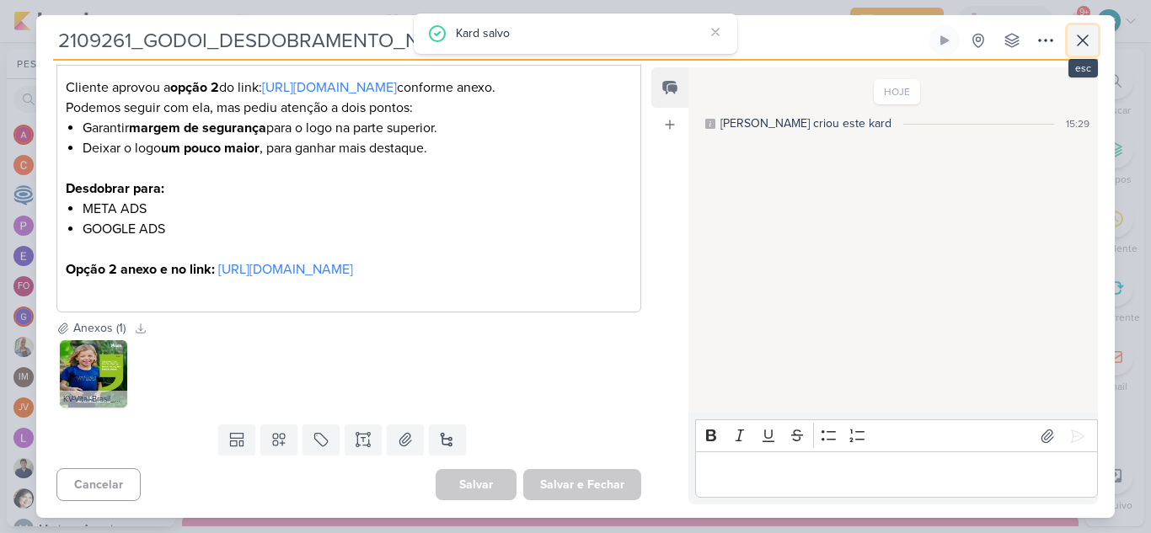
click at [1084, 44] on icon at bounding box center [1083, 40] width 20 height 20
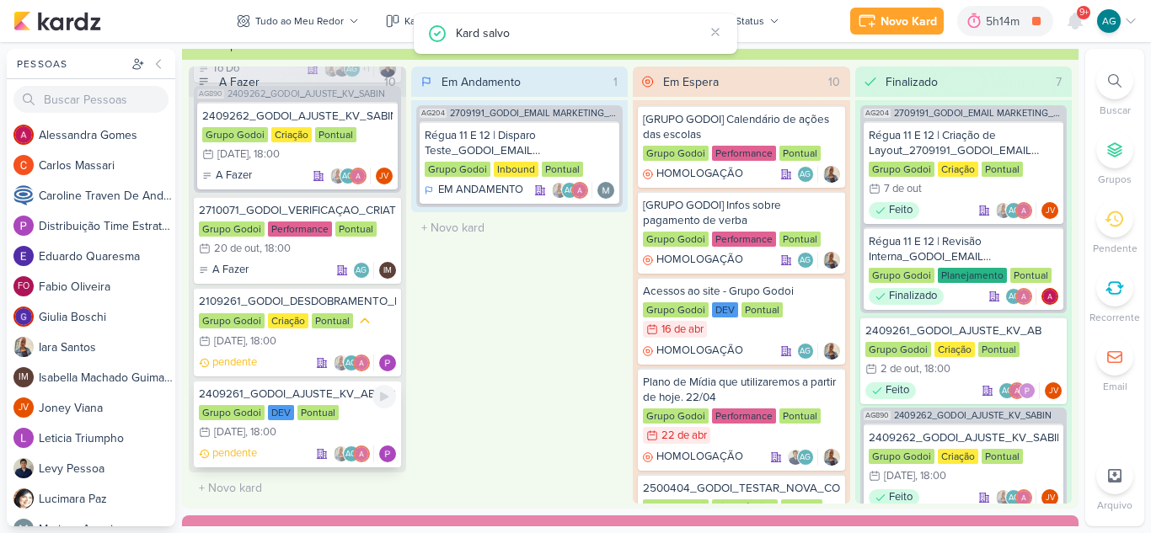
click at [287, 394] on div "2409261_GODOI_AJUSTE_KV_AB_V2" at bounding box center [297, 394] width 197 height 15
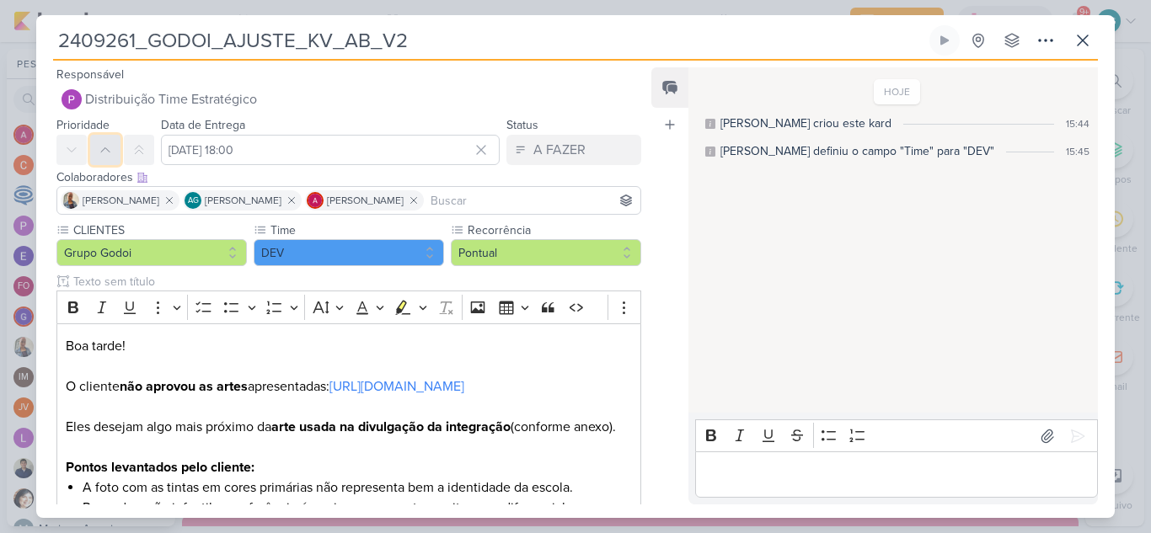
click at [108, 156] on icon at bounding box center [105, 149] width 13 height 13
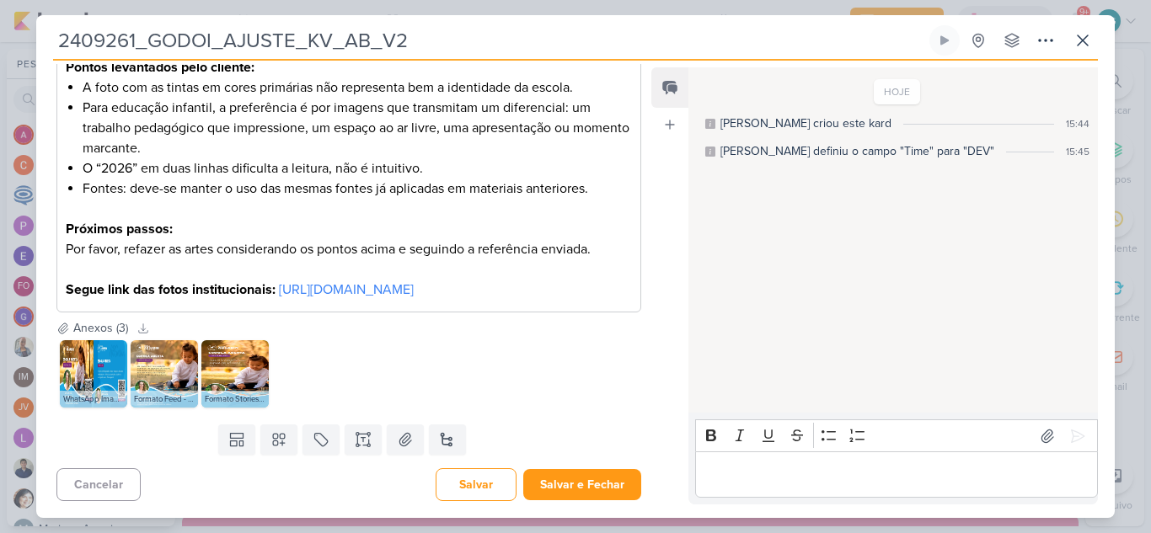
scroll to position [461, 0]
click at [487, 483] on button "Salvar" at bounding box center [476, 485] width 81 height 33
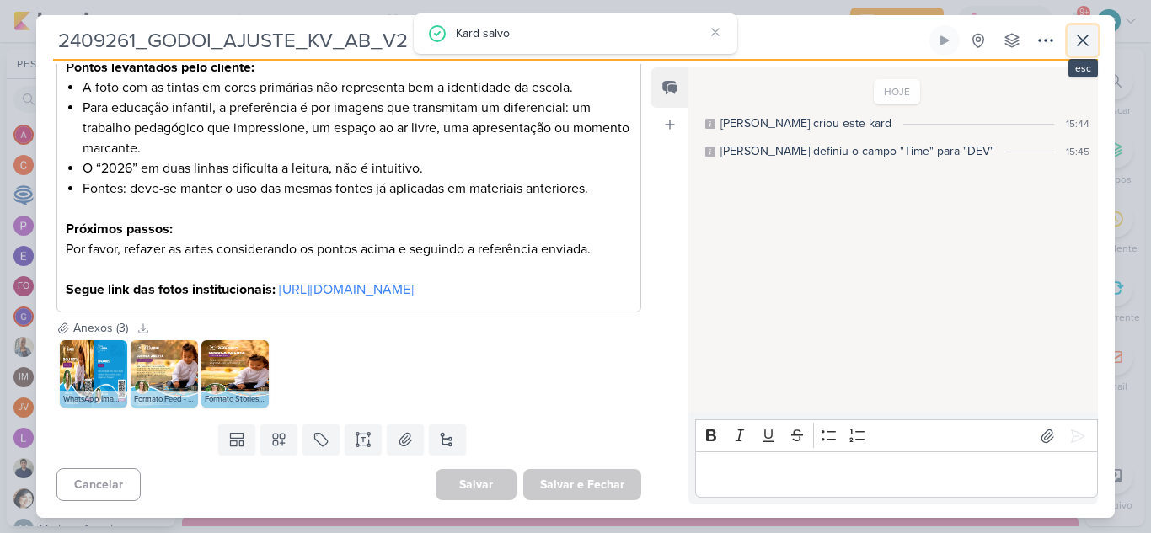
click at [1097, 46] on button at bounding box center [1083, 40] width 30 height 30
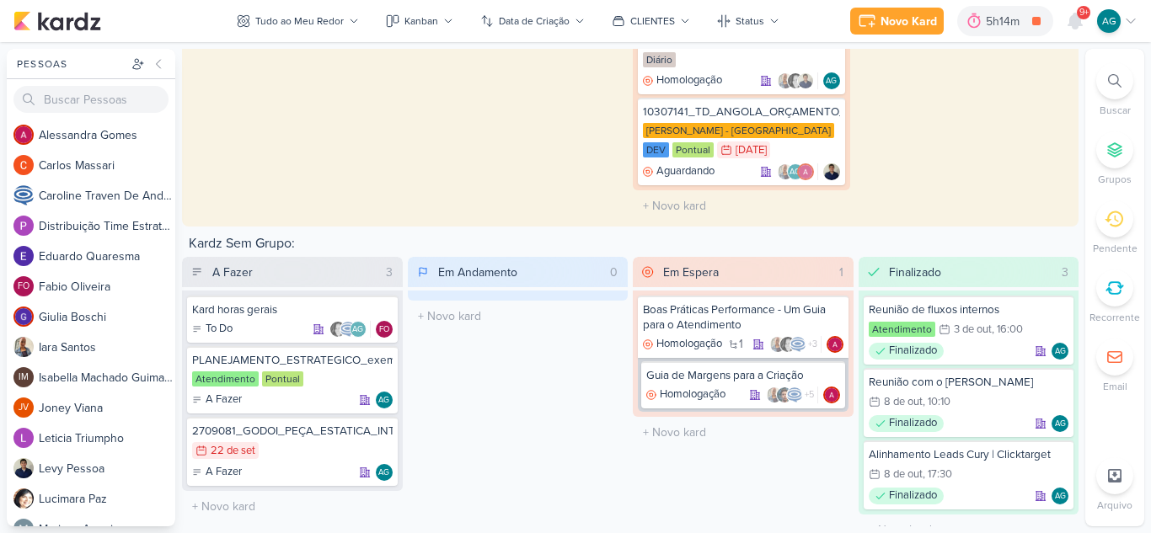
scroll to position [3096, 0]
click at [315, 423] on div "2709081_GODOI_PEÇA_ESTATICA_INTEGRAÇÃO_AB_V5" at bounding box center [292, 430] width 201 height 15
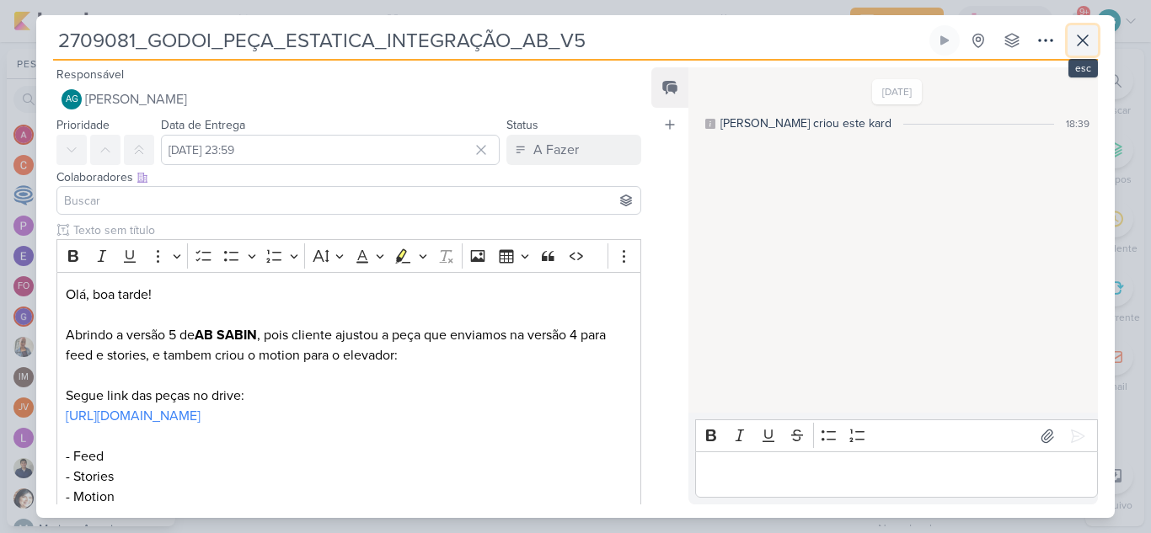
click at [1082, 41] on icon at bounding box center [1083, 40] width 10 height 10
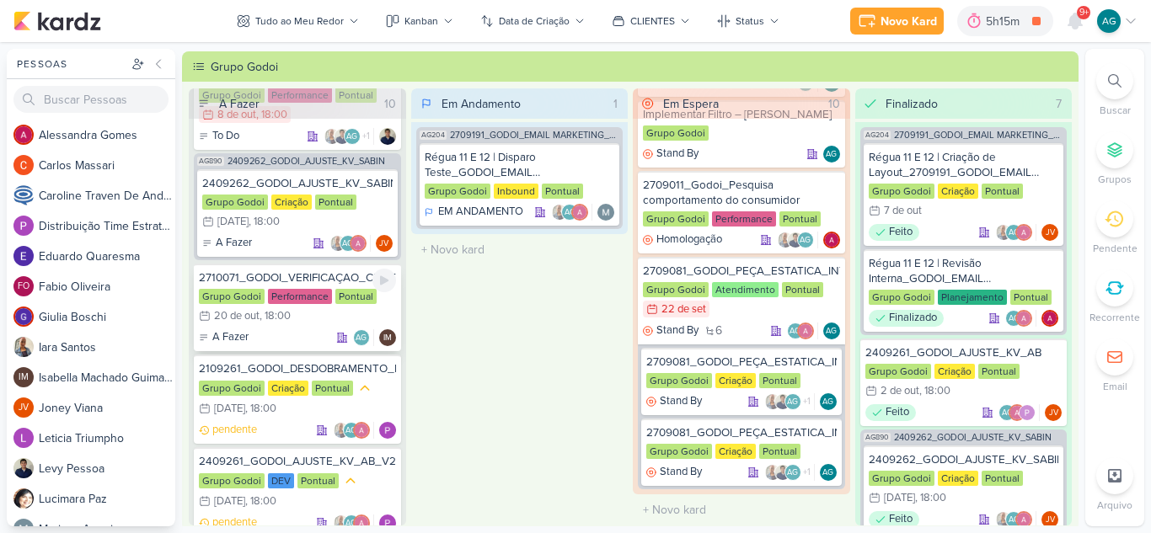
scroll to position [1735, 0]
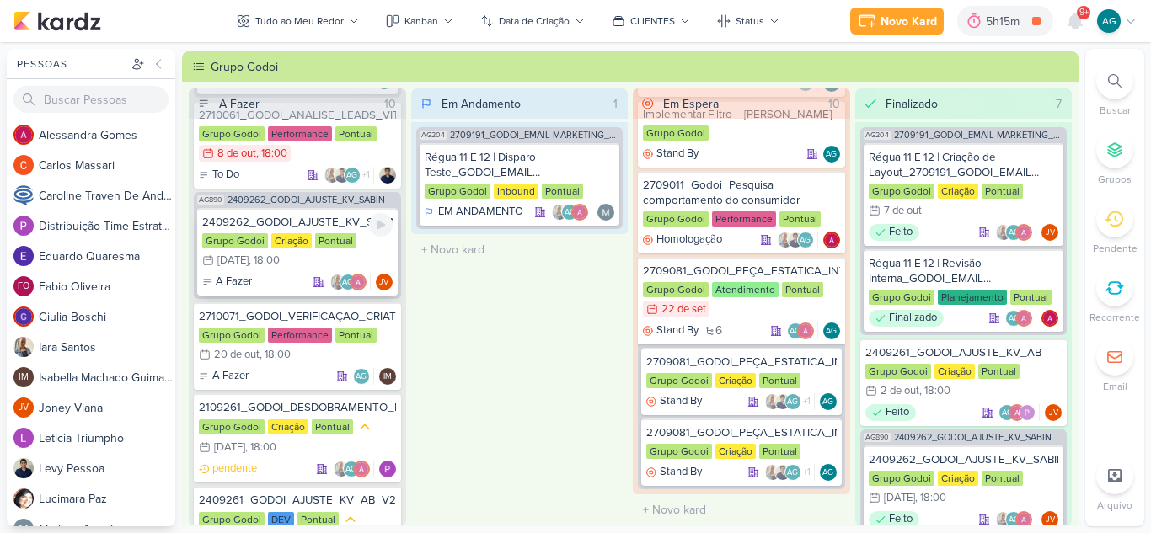
click at [327, 227] on div "2409262_GODOI_AJUSTE_KV_SABIN_V3" at bounding box center [297, 222] width 190 height 15
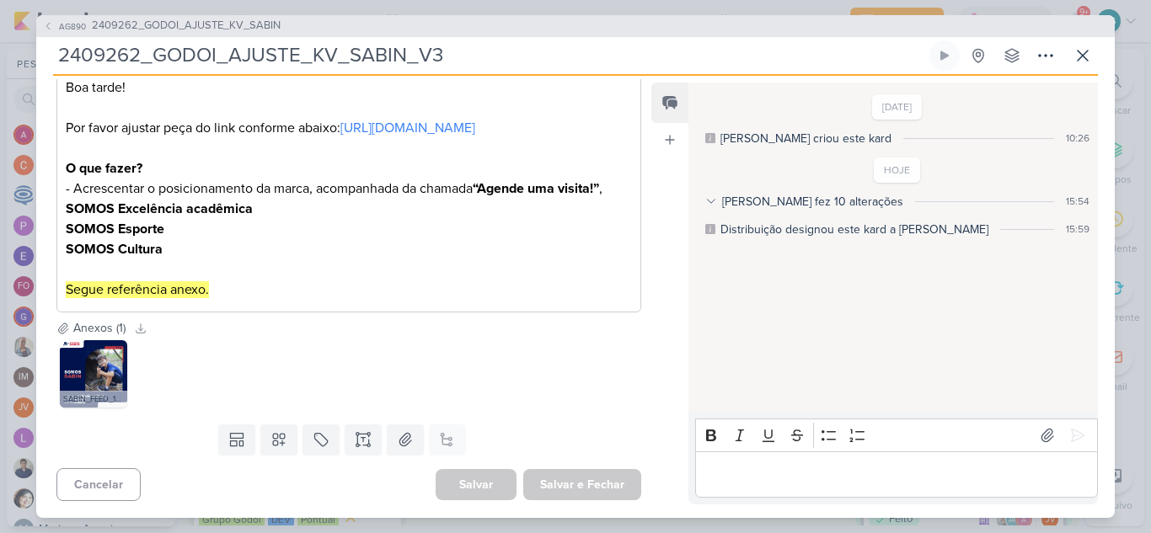
scroll to position [0, 0]
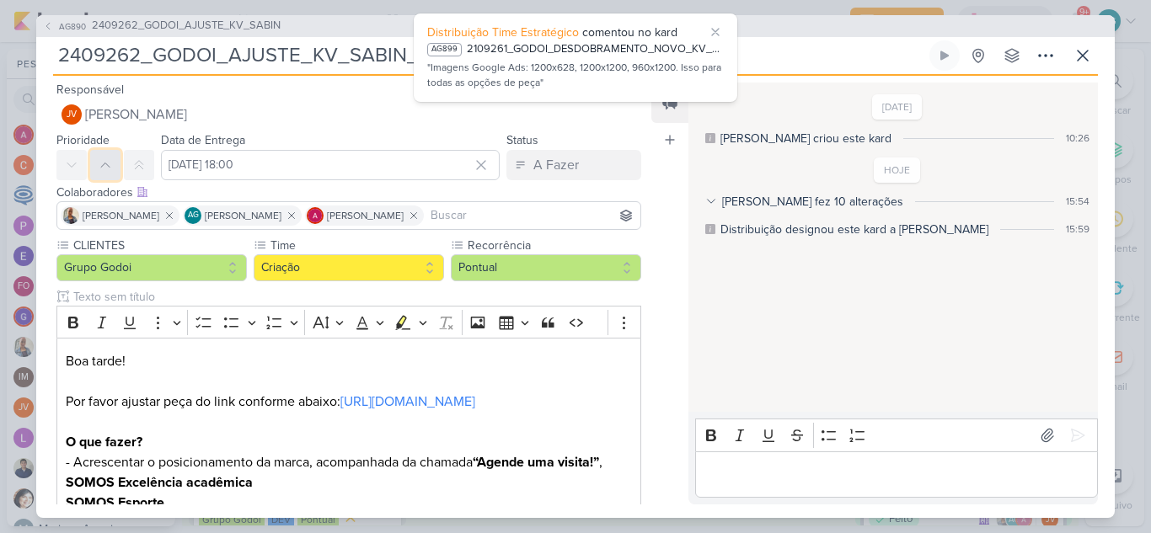
click at [115, 161] on button at bounding box center [105, 165] width 30 height 30
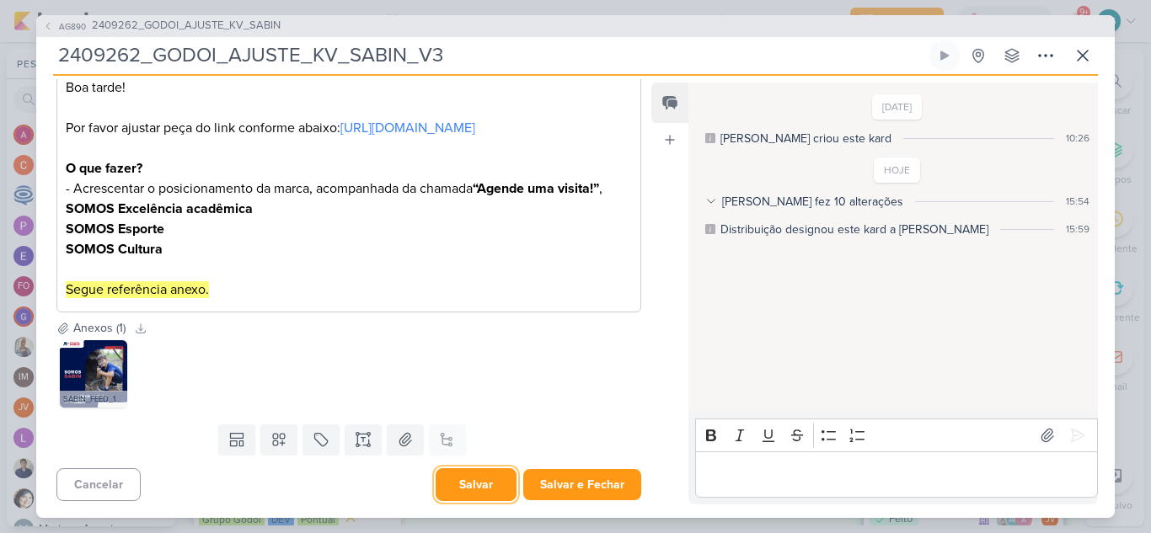
click at [468, 491] on button "Salvar" at bounding box center [476, 485] width 81 height 33
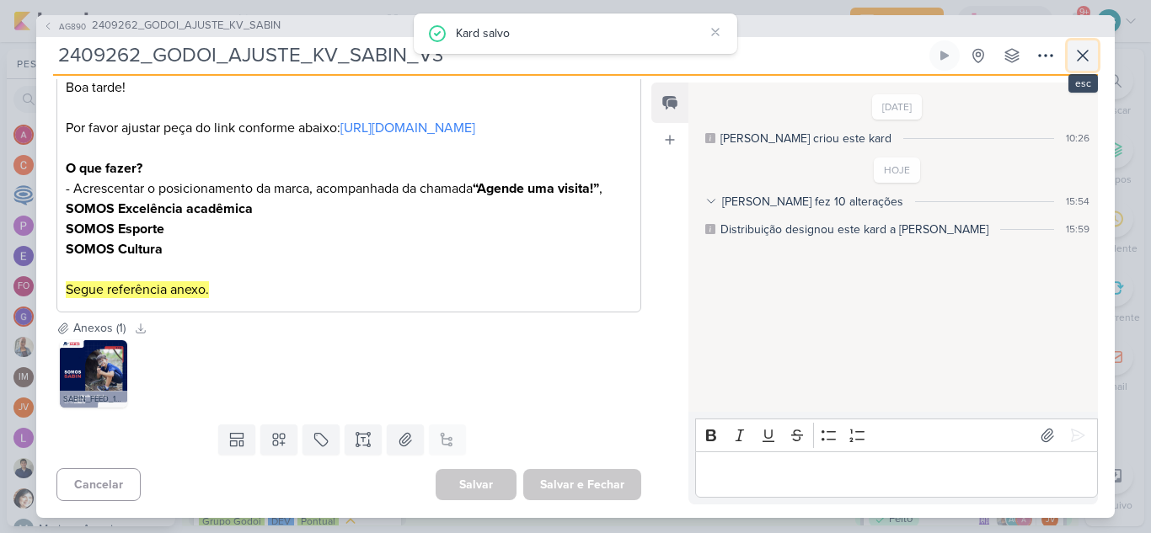
click at [1093, 56] on button at bounding box center [1083, 55] width 30 height 30
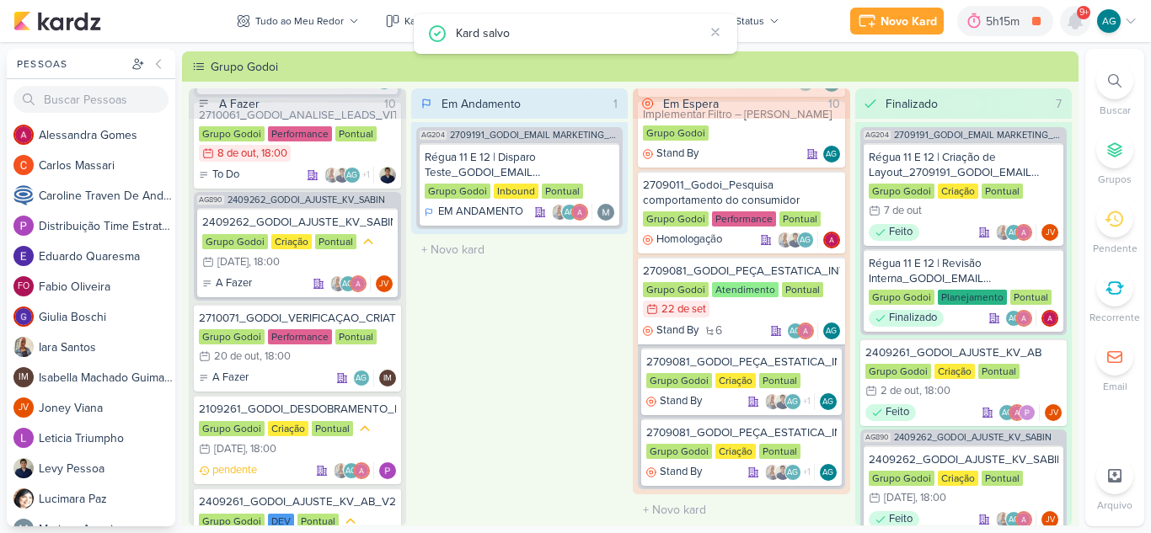
click at [1074, 30] on icon at bounding box center [1075, 21] width 20 height 20
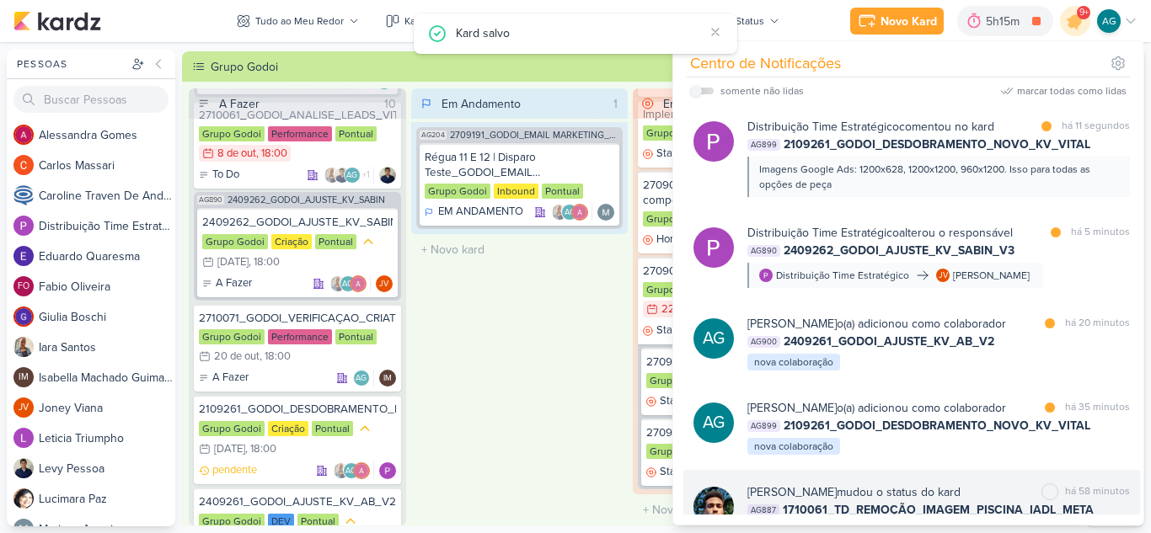
scroll to position [0, 0]
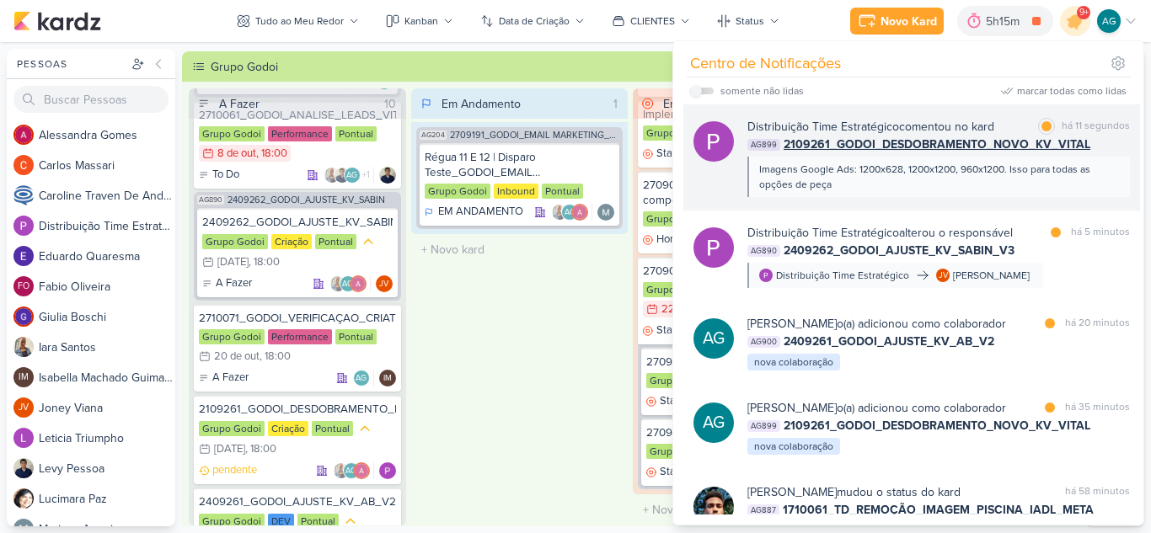
click at [956, 190] on div "Imagens Google Ads: 1200x628, 1200x1200, 960x1200. Isso para todas as opções de…" at bounding box center [937, 177] width 357 height 30
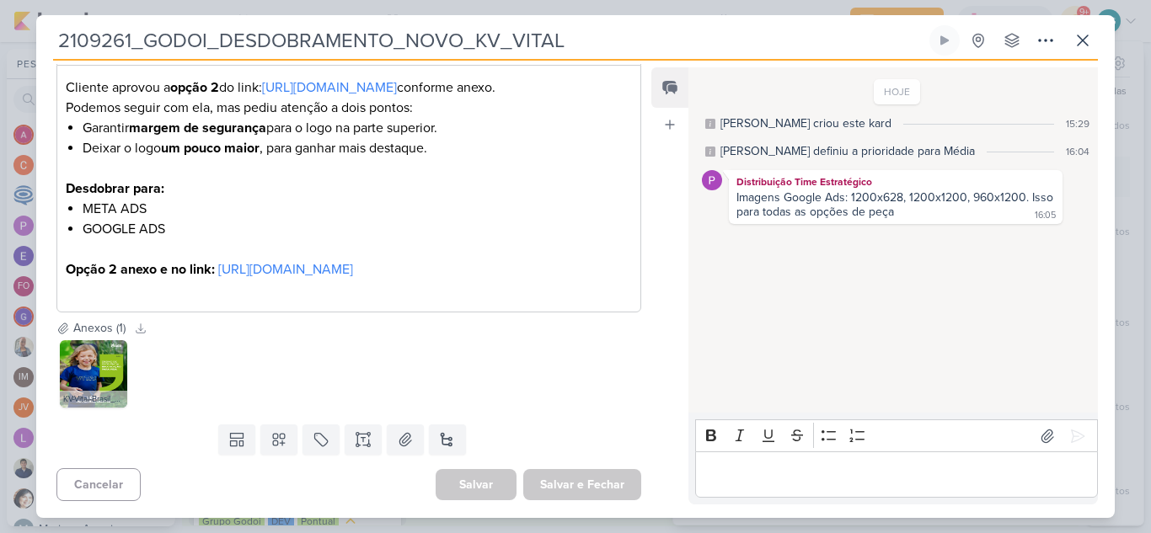
scroll to position [319, 0]
click at [1083, 44] on icon at bounding box center [1083, 40] width 20 height 20
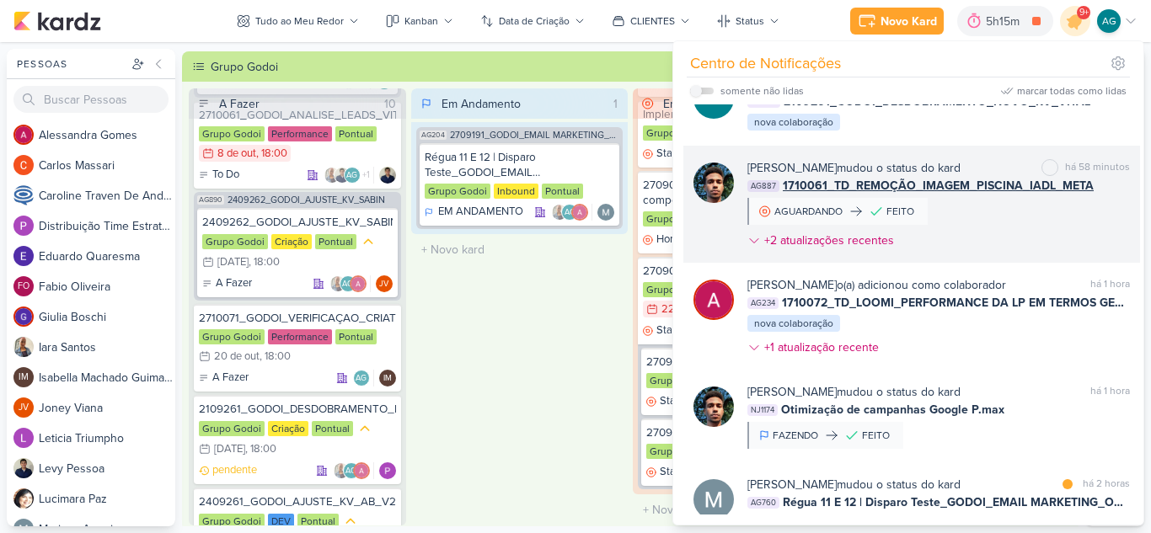
scroll to position [337, 0]
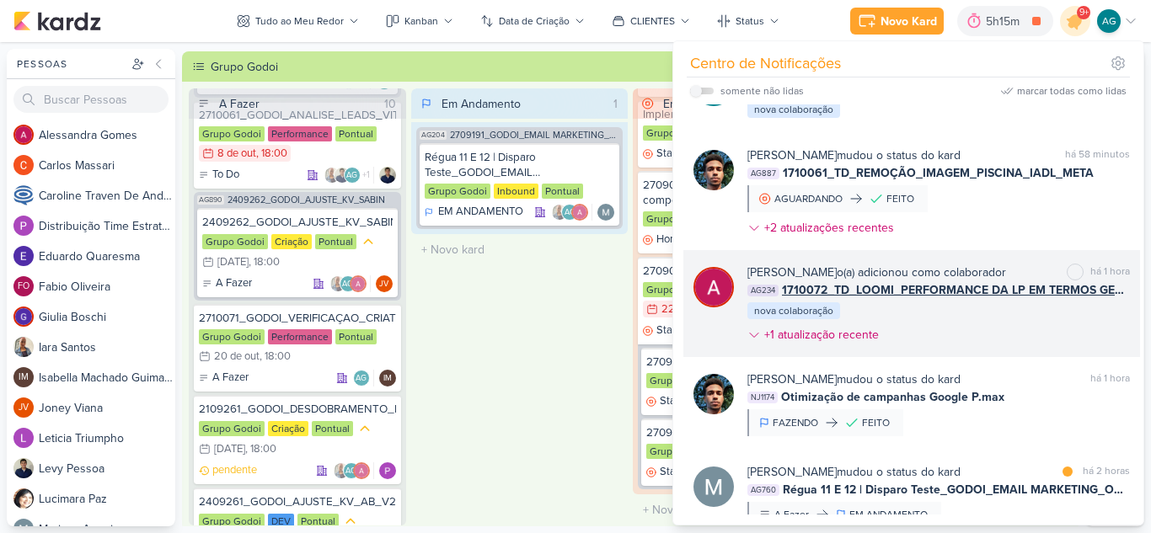
click at [970, 351] on div "Alessandra Gomes o(a) adicionou como colaborador marcar como não lida há 1 hora…" at bounding box center [938, 307] width 383 height 87
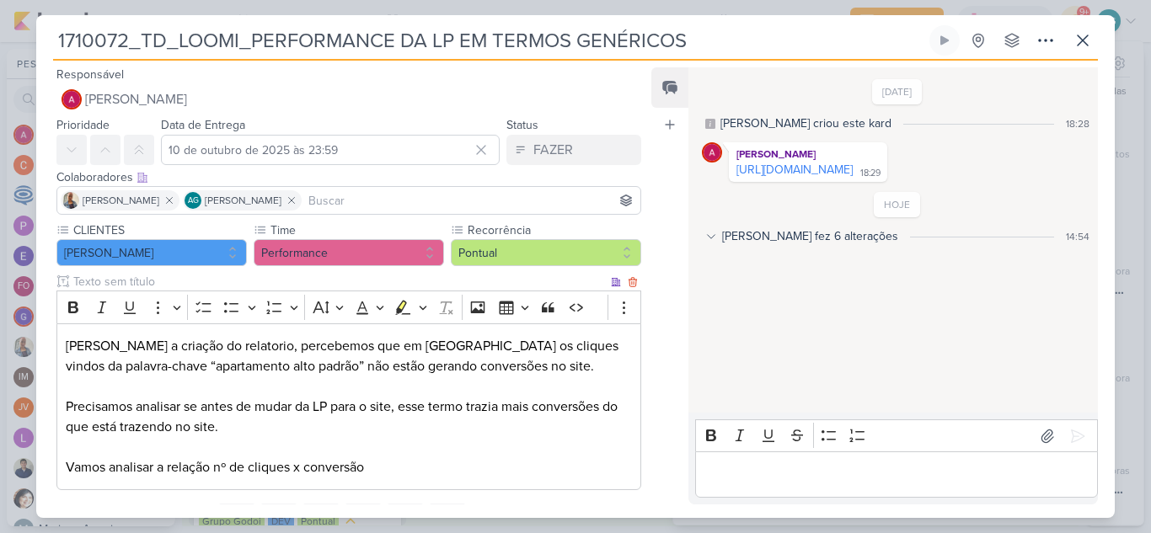
scroll to position [79, 0]
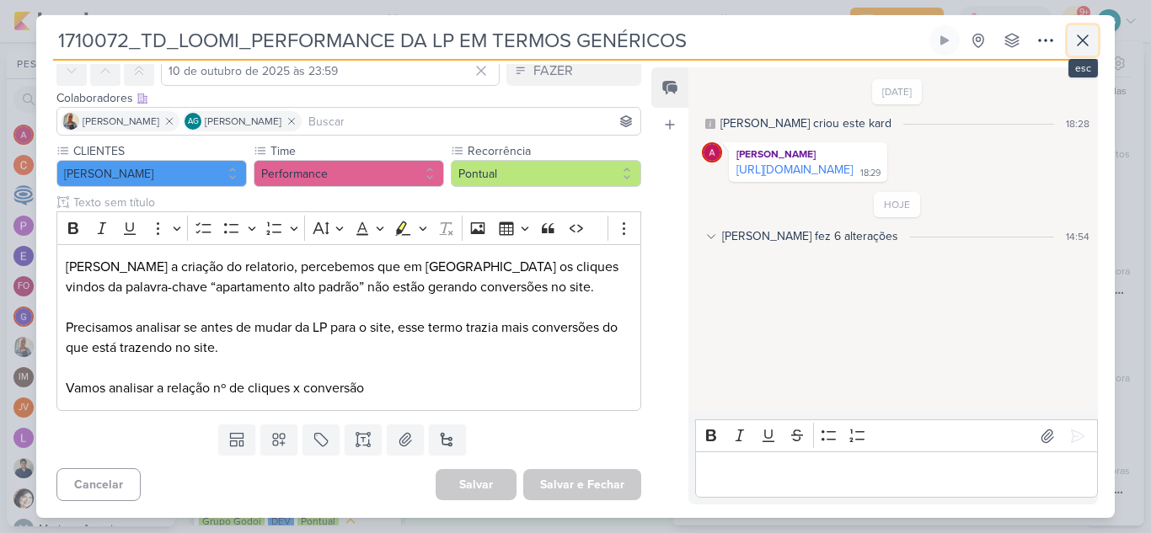
click at [1084, 48] on icon at bounding box center [1083, 40] width 20 height 20
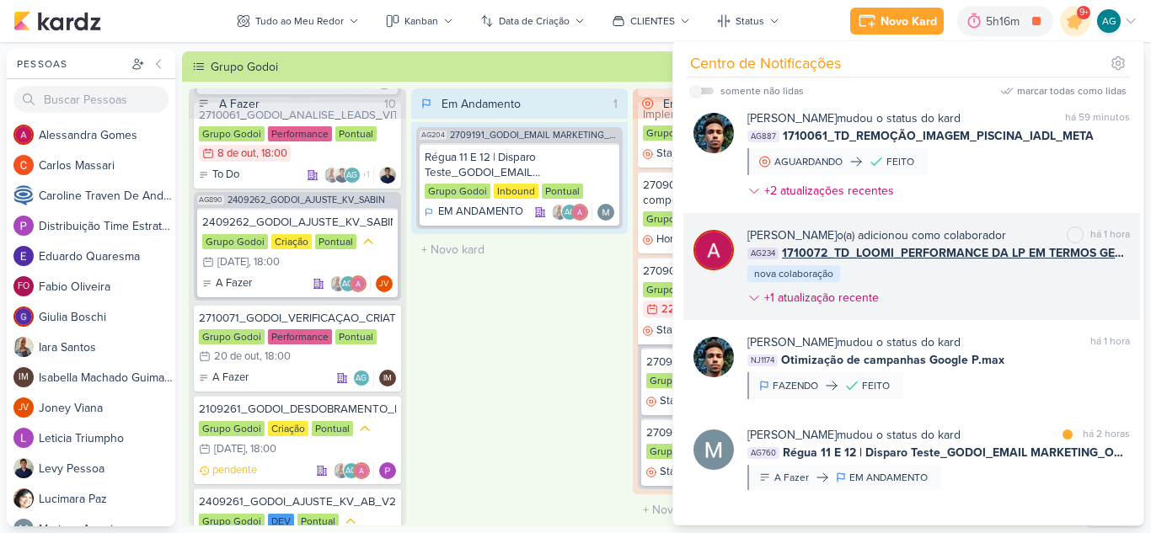
scroll to position [337, 0]
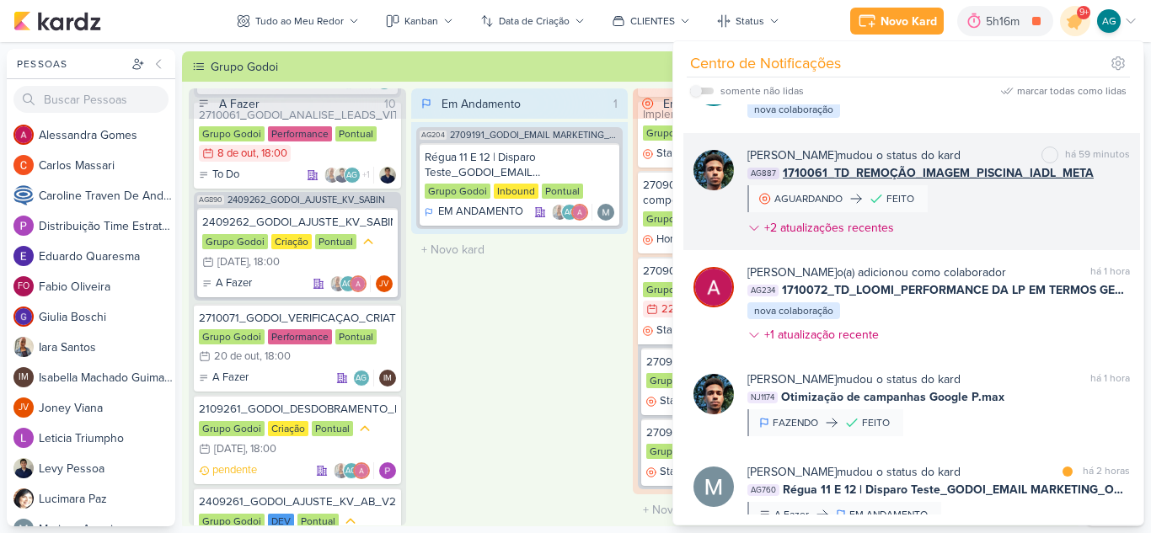
click at [1017, 244] on div "Nelito Junior mudou o status do kard marcar como não lida há 59 minutos AG887 1…" at bounding box center [938, 195] width 383 height 97
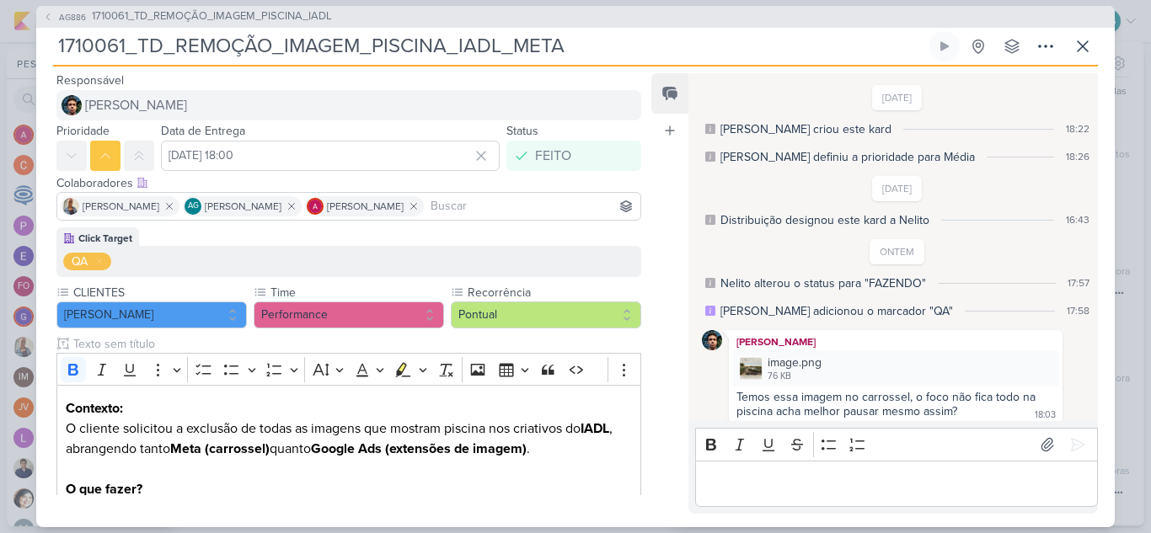
scroll to position [221, 0]
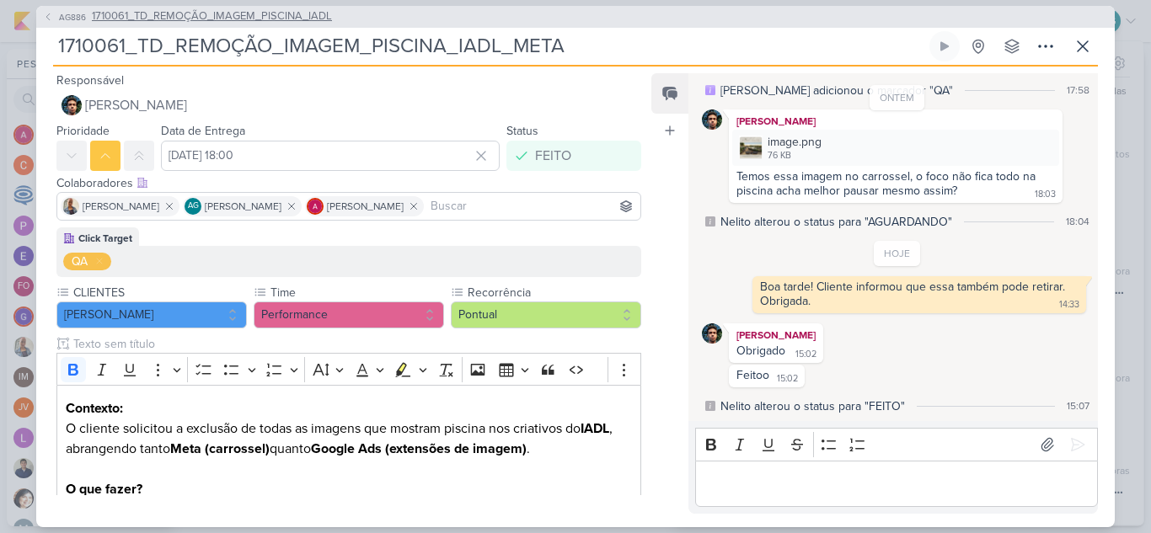
click at [252, 20] on span "1710061_TD_REMOÇÃO_IMAGEM_PISCINA_IADL" at bounding box center [212, 16] width 240 height 17
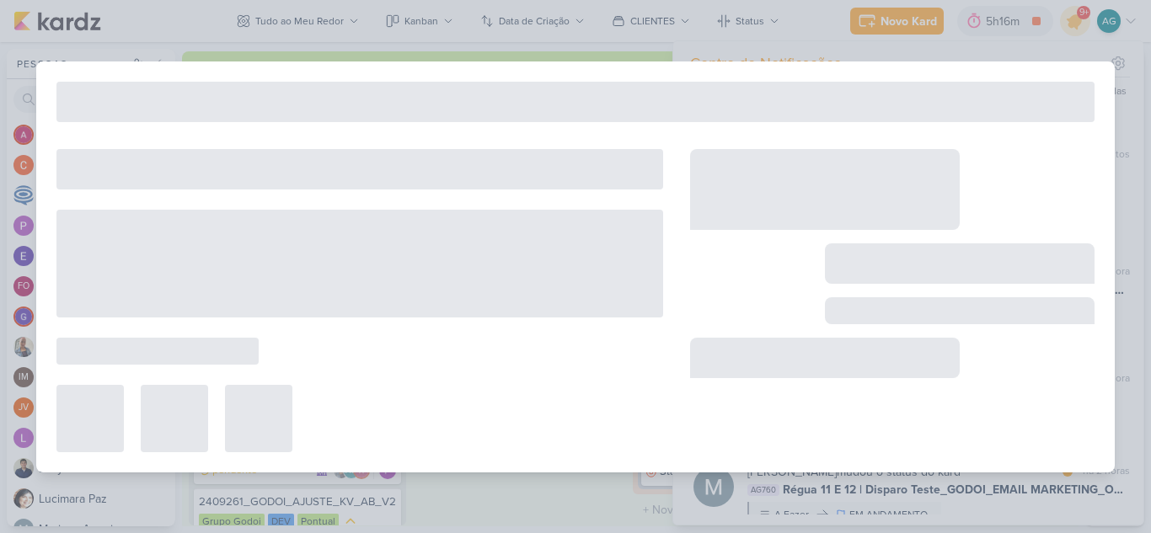
type input "1710061_TD_REMOÇÃO_IMAGEM_PISCINA_IADL"
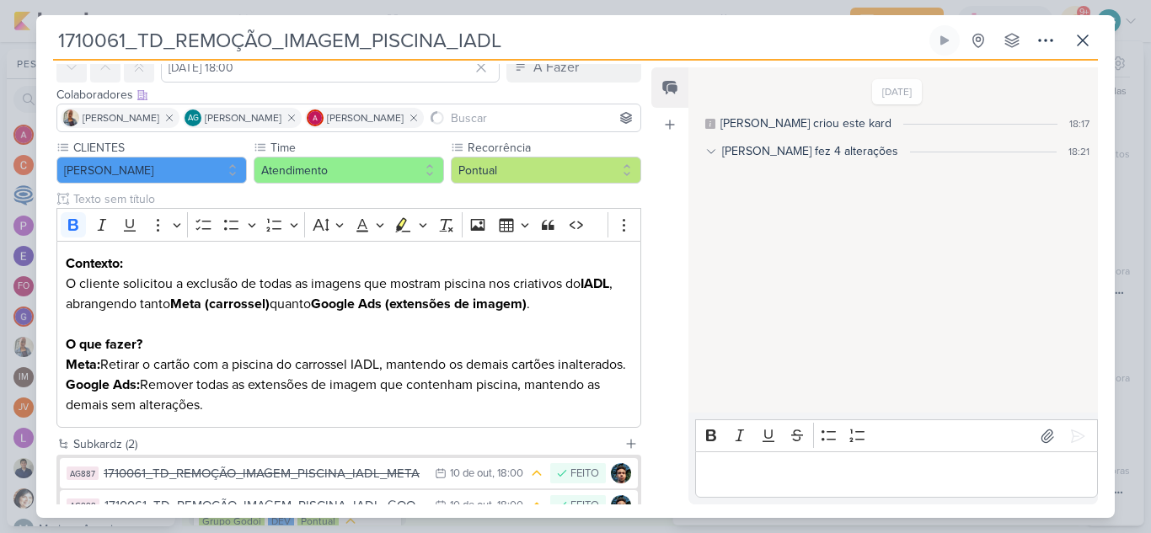
scroll to position [216, 0]
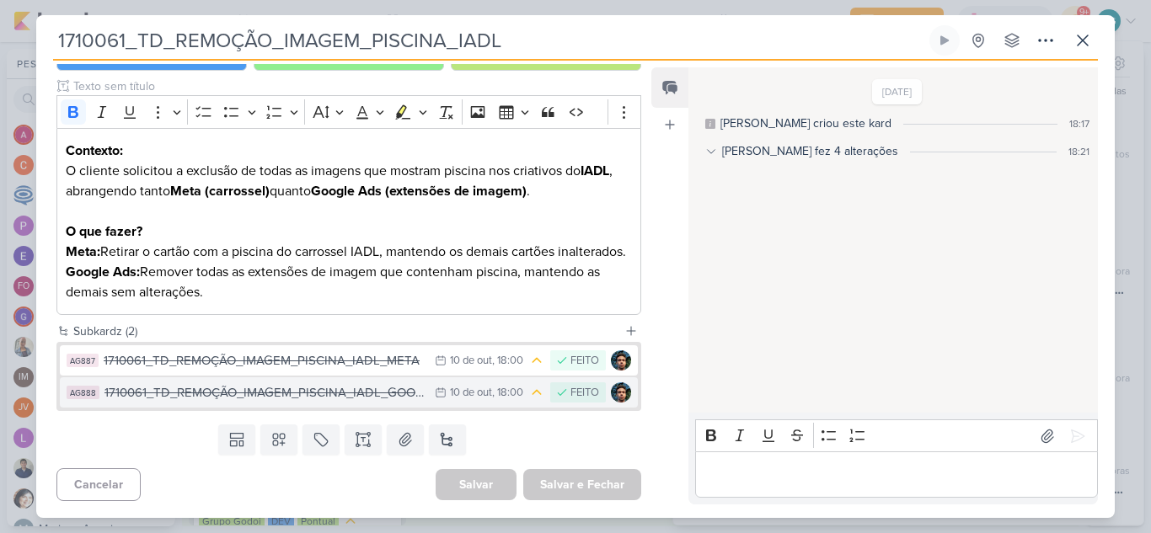
click at [351, 390] on div "1710061_TD_REMOÇÃO_IMAGEM_PISCINA_IADL_GOOGLE" at bounding box center [265, 392] width 322 height 19
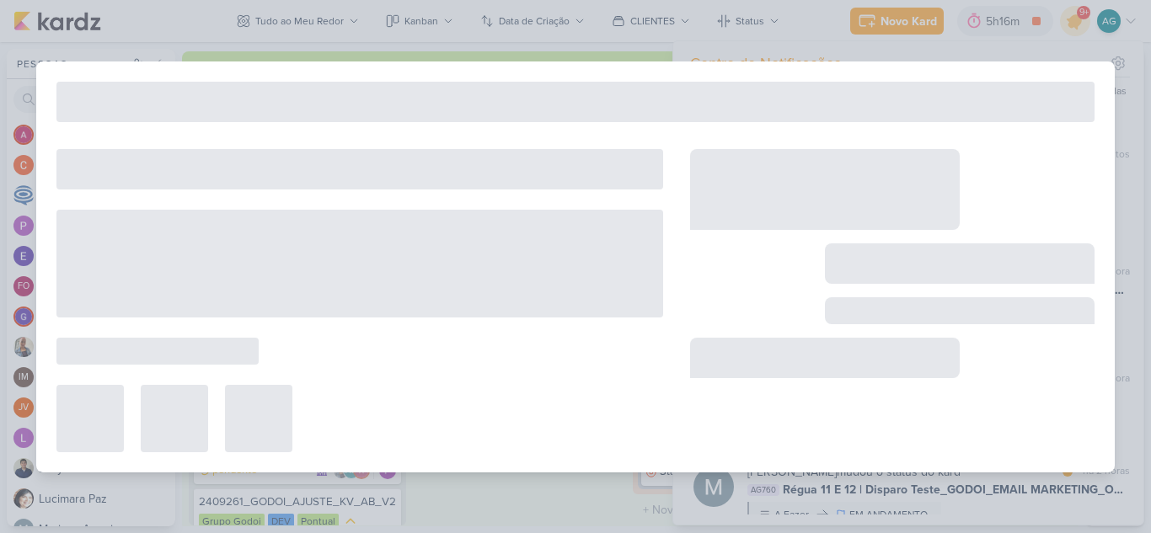
type input "1710061_TD_REMOÇÃO_IMAGEM_PISCINA_IADL_GOOGLE"
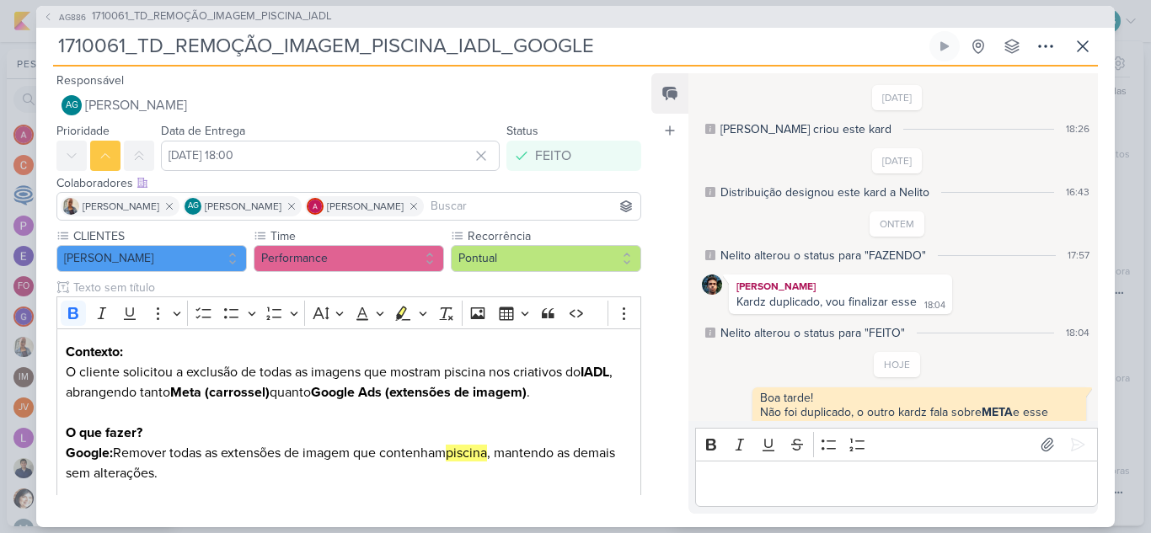
scroll to position [24, 0]
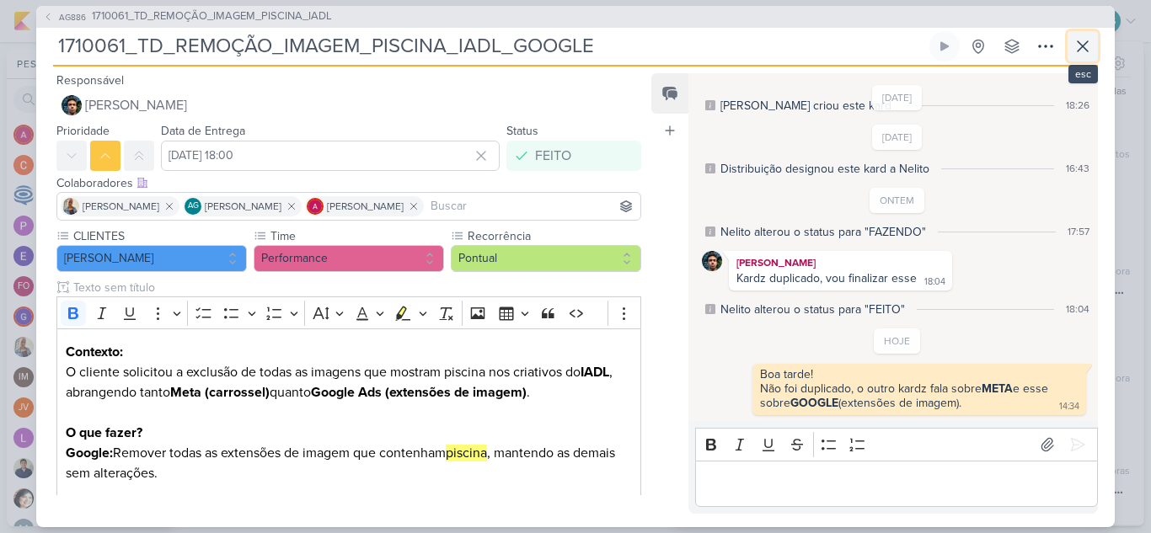
click at [1078, 47] on icon at bounding box center [1083, 46] width 20 height 20
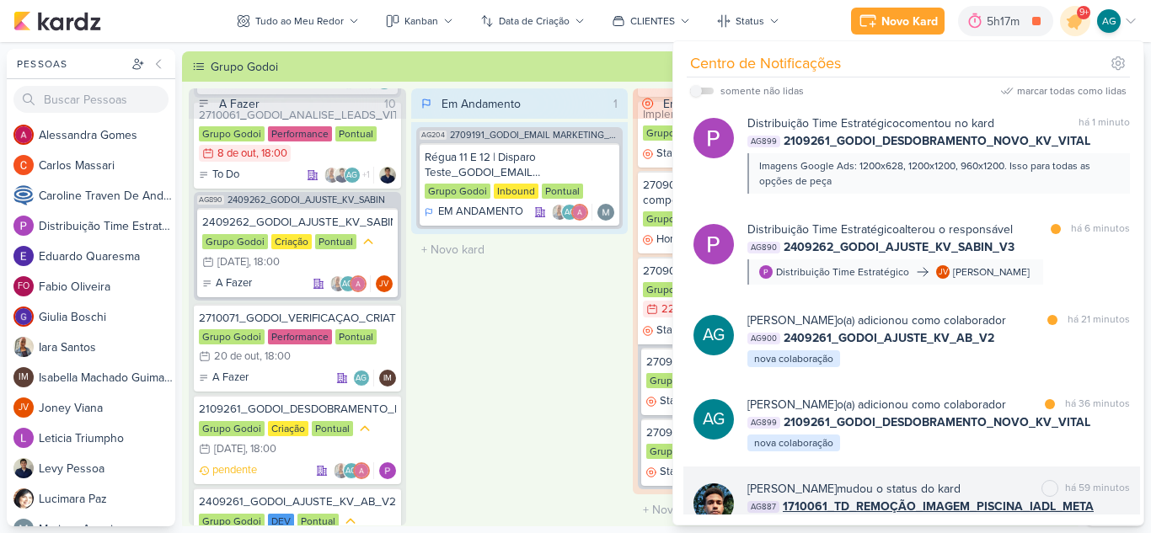
scroll to position [0, 0]
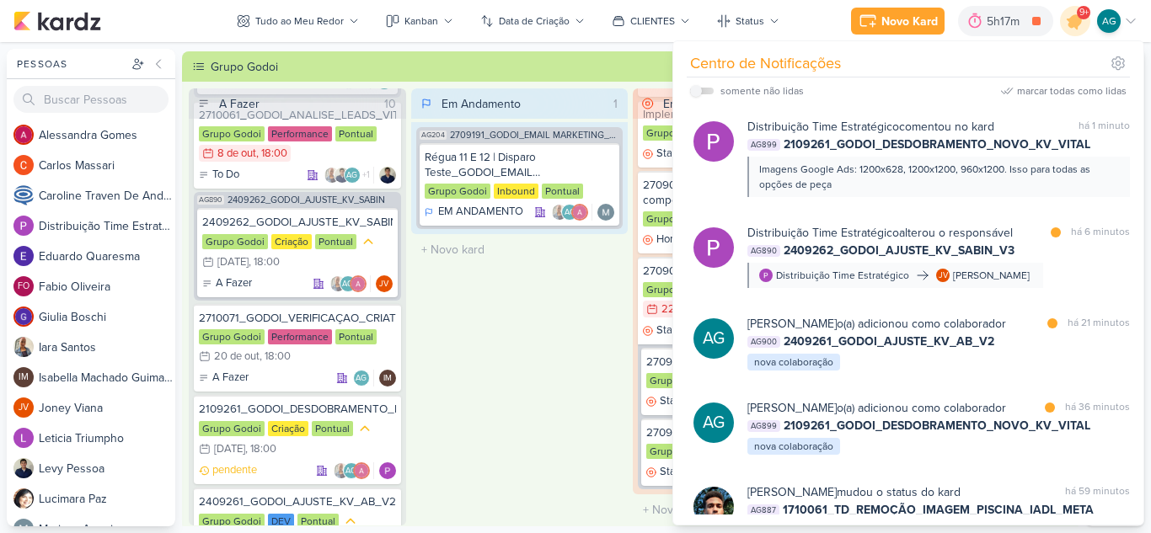
click at [594, 344] on div "Em Andamento 1 AG204 2709191_GODOI_EMAIL MARKETING_OUTUBRO Régua 11 E 12 | Disp…" at bounding box center [519, 306] width 217 height 437
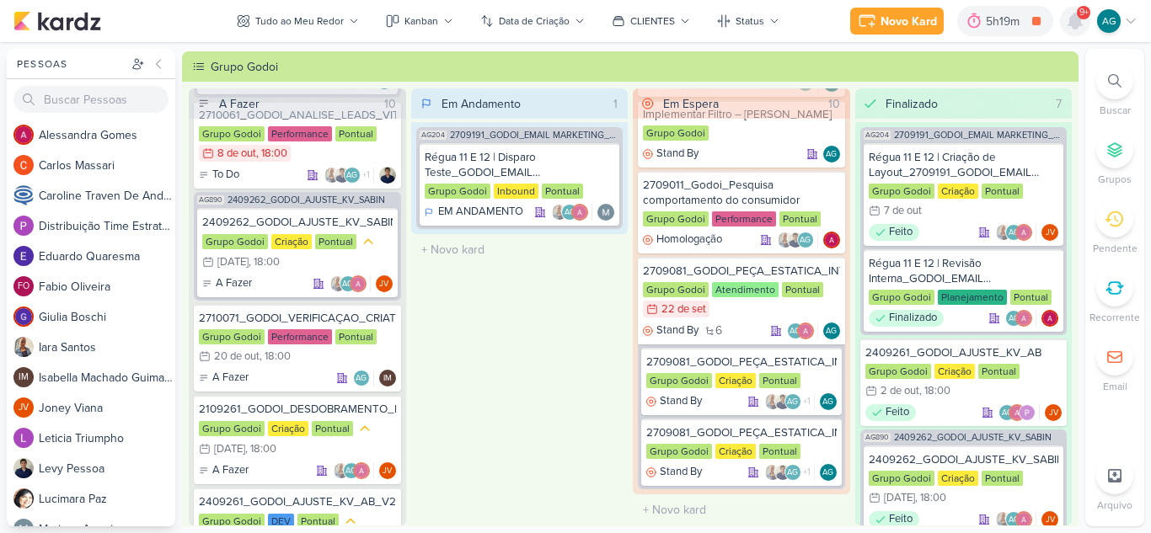
click at [1064, 14] on div at bounding box center [1075, 21] width 30 height 30
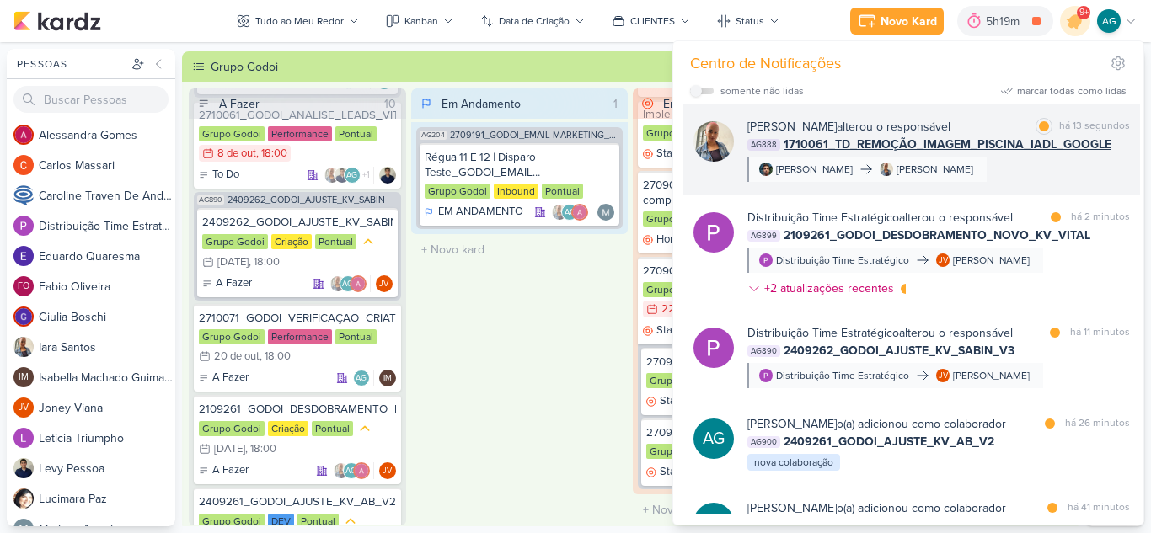
click at [973, 179] on div "Iara Santos alterou o responsável marcar como lida há 13 segundos AG888 1710061…" at bounding box center [938, 150] width 383 height 64
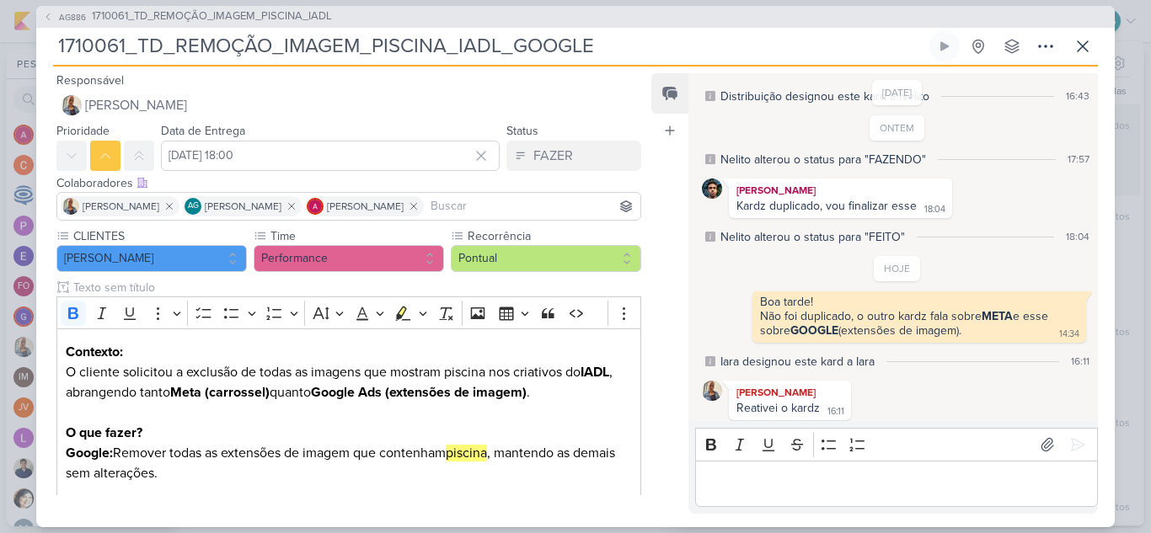
scroll to position [101, 0]
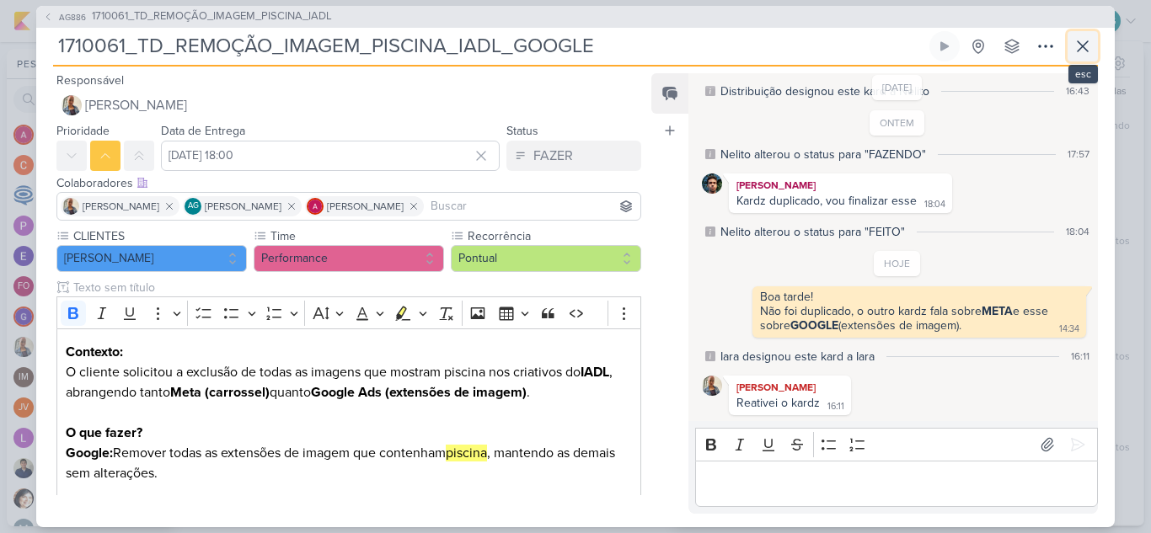
click at [1075, 51] on icon at bounding box center [1083, 46] width 20 height 20
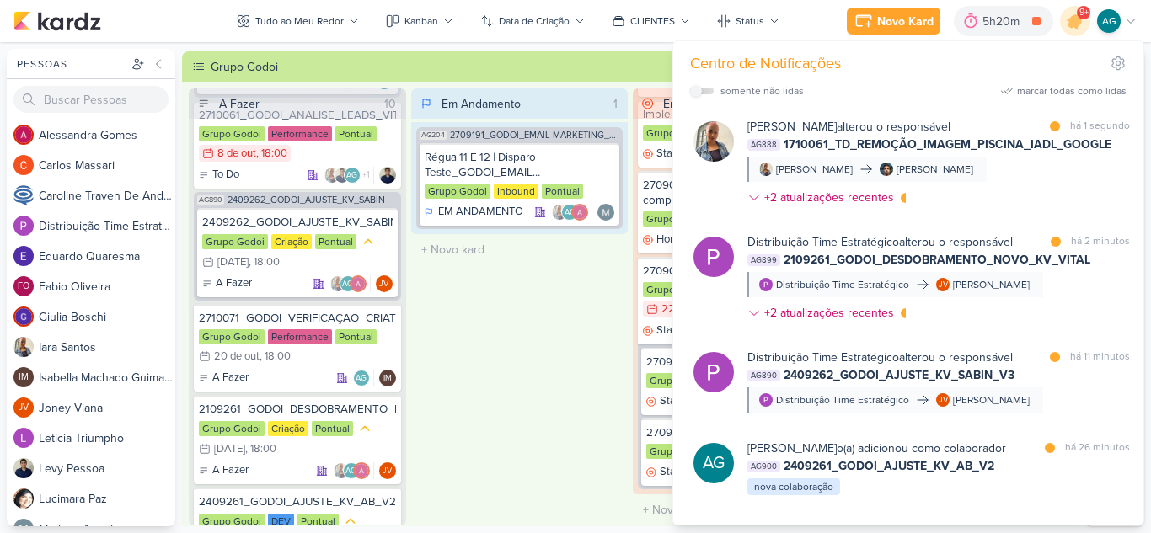
click at [506, 377] on div "Em Andamento 1 AG204 2709191_GODOI_EMAIL MARKETING_OUTUBRO Régua 11 E 12 | Disp…" at bounding box center [519, 306] width 217 height 437
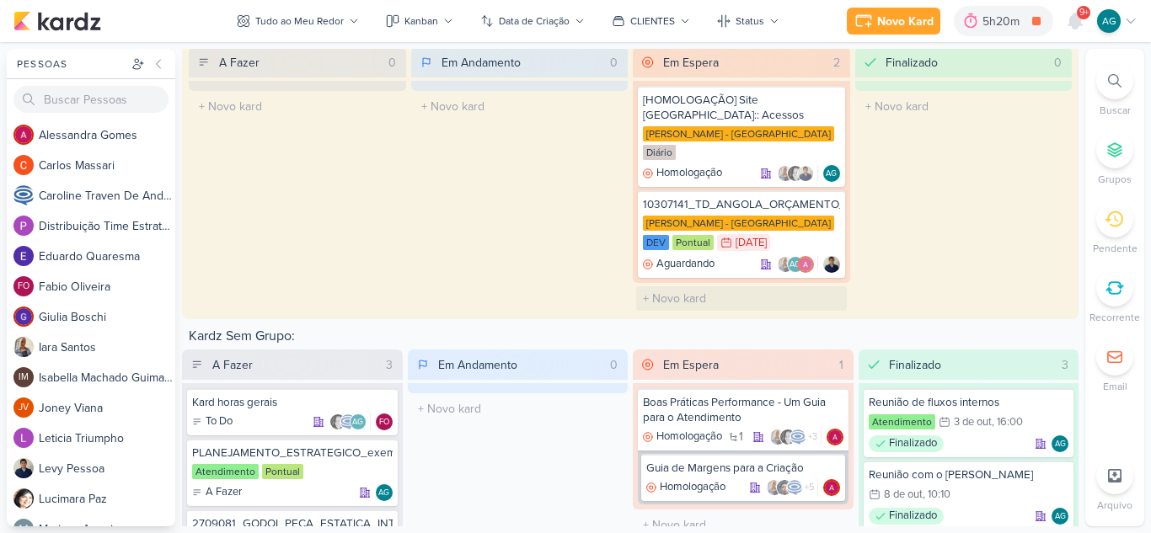
scroll to position [3096, 0]
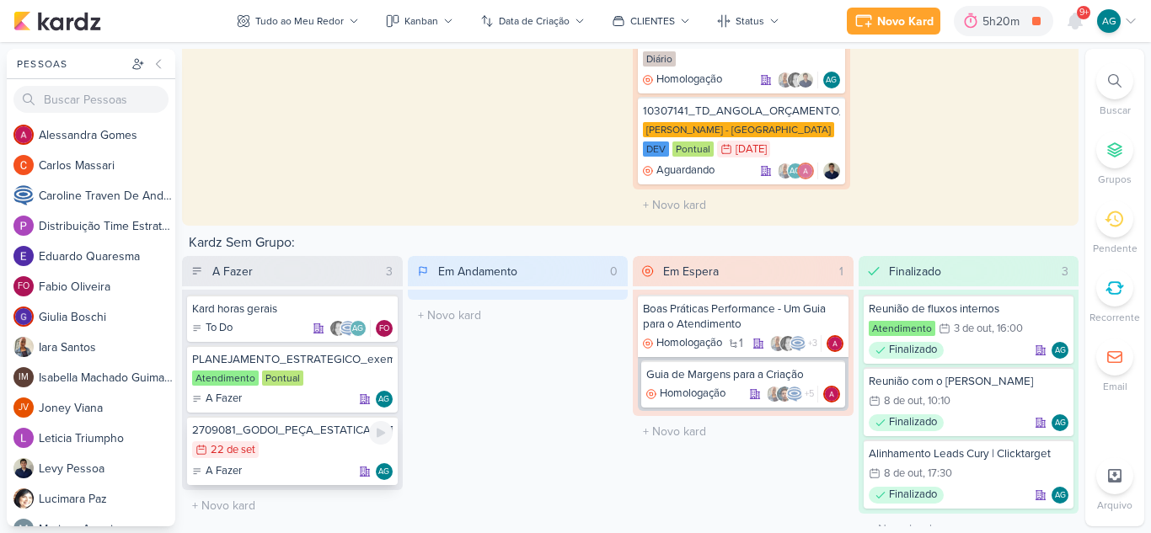
click at [317, 442] on div "22/9 22 de set" at bounding box center [292, 451] width 201 height 19
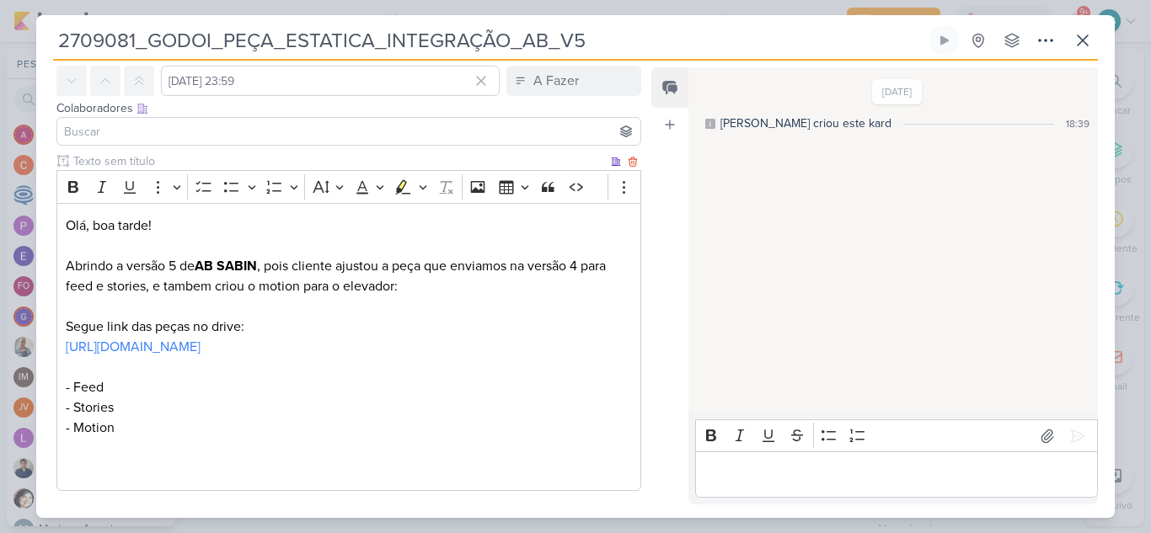
scroll to position [0, 0]
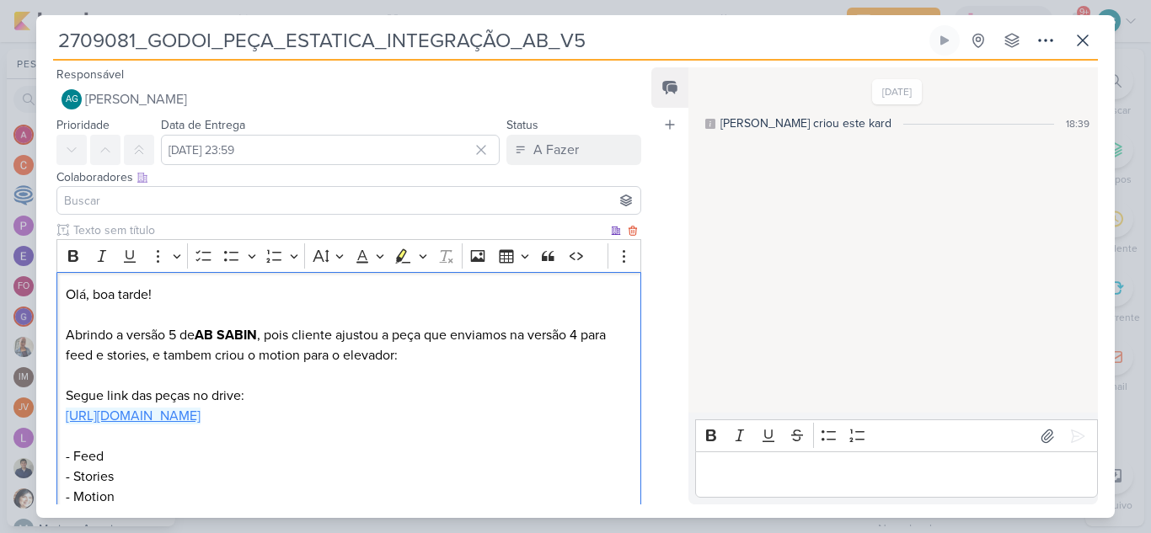
click at [201, 422] on link "https://drive.google.com/drive/folders/1NcjqEsvWp6MqqjFbredNBRHCHzJfTUKM" at bounding box center [133, 416] width 135 height 17
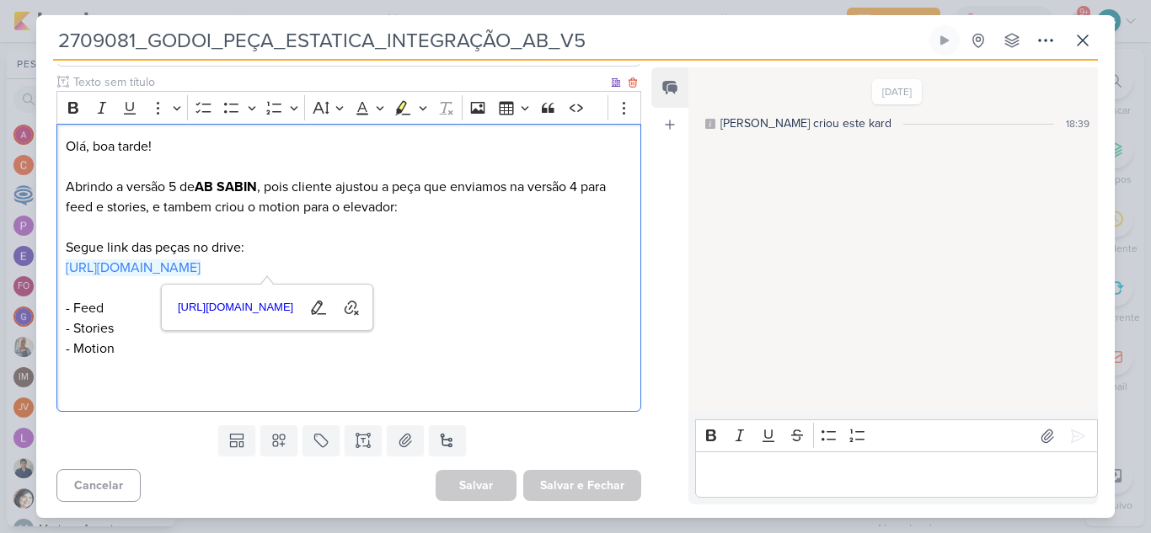
scroll to position [149, 0]
click at [546, 383] on p "Editor editing area: main" at bounding box center [349, 388] width 566 height 20
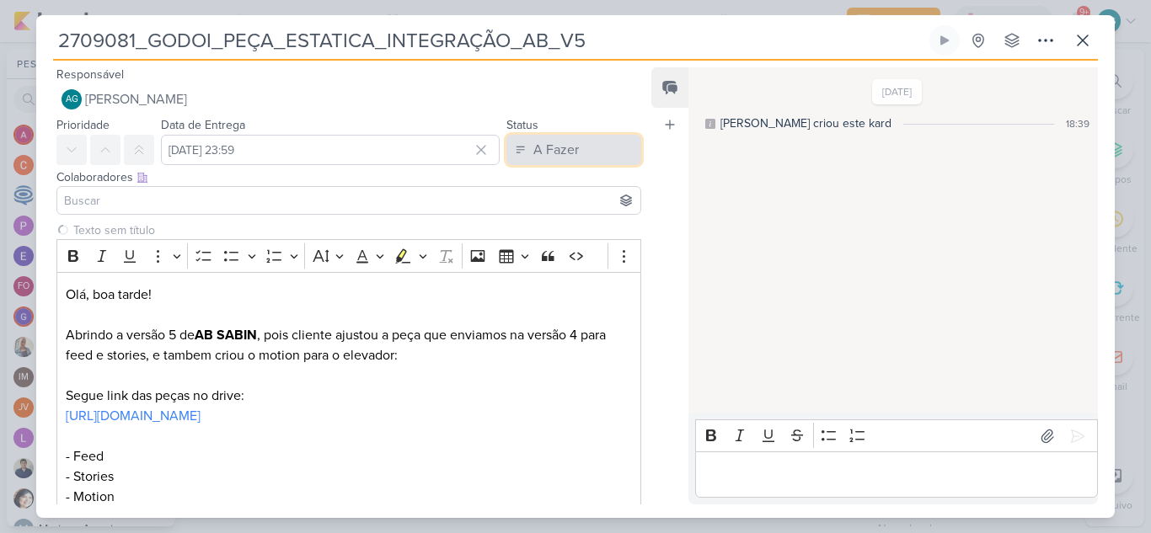
click at [575, 160] on button "A Fazer" at bounding box center [573, 150] width 135 height 30
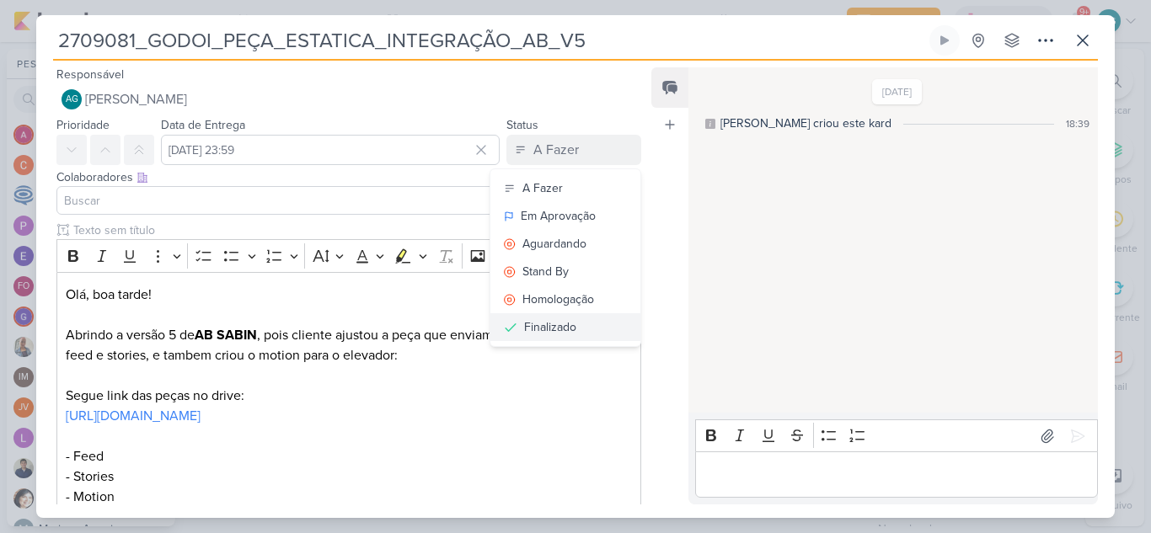
click at [567, 331] on div "Finalizado" at bounding box center [550, 328] width 52 height 18
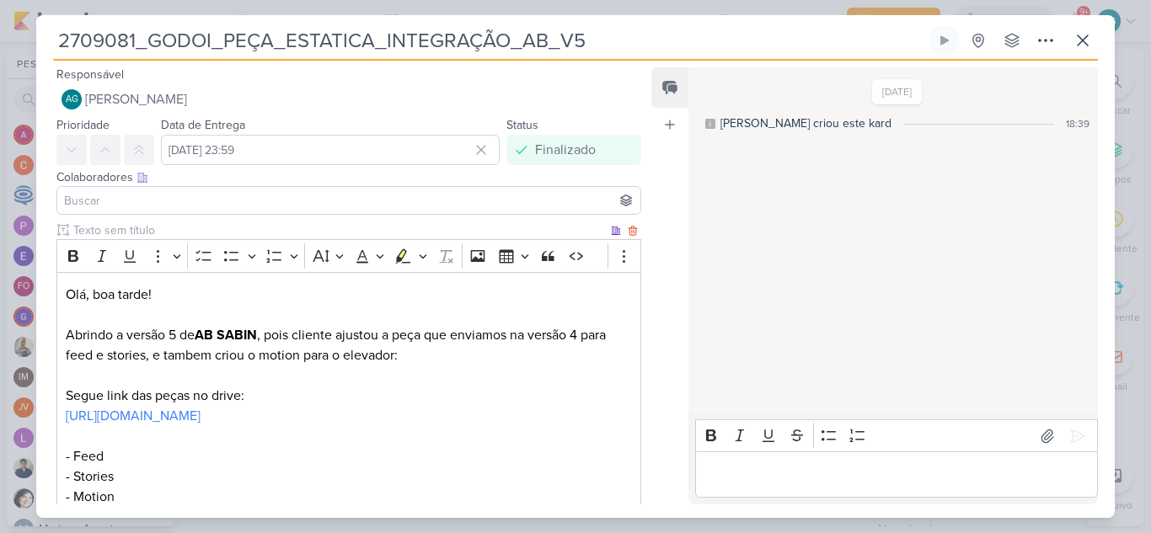
scroll to position [149, 0]
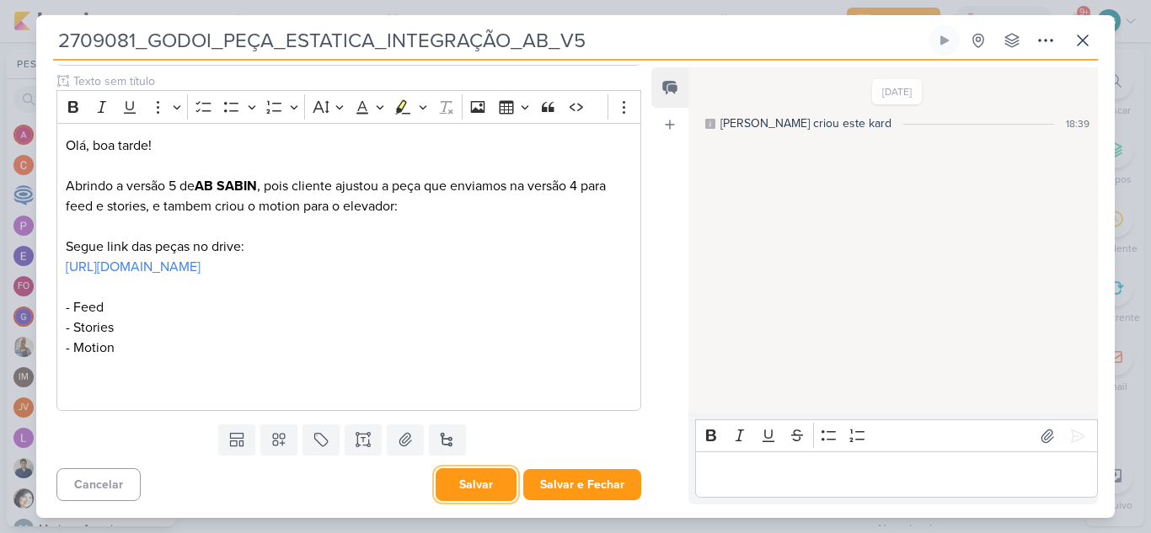
click at [470, 478] on button "Salvar" at bounding box center [476, 485] width 81 height 33
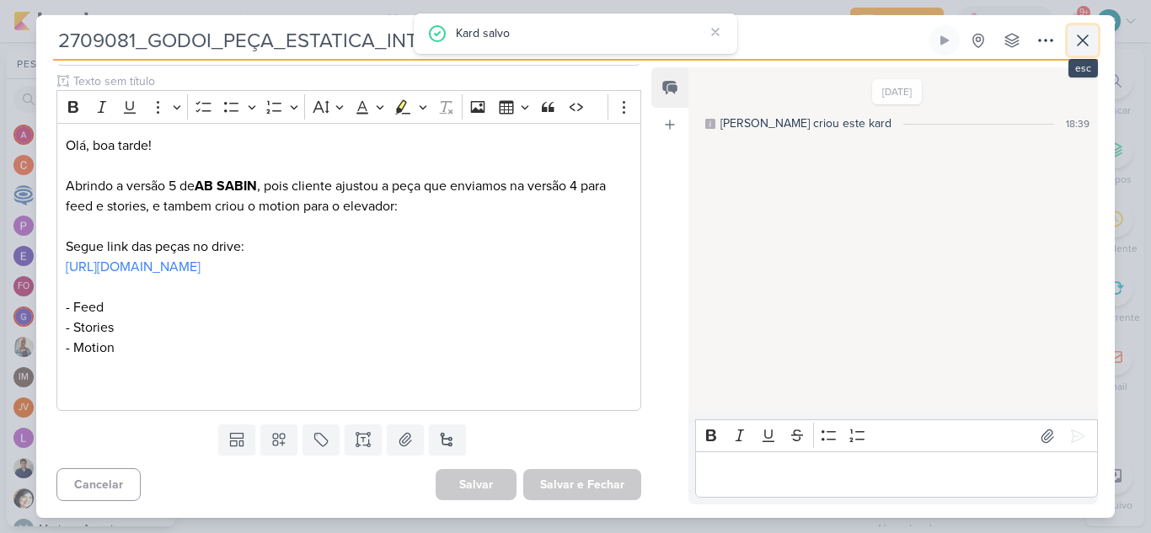
click at [1083, 44] on icon at bounding box center [1083, 40] width 20 height 20
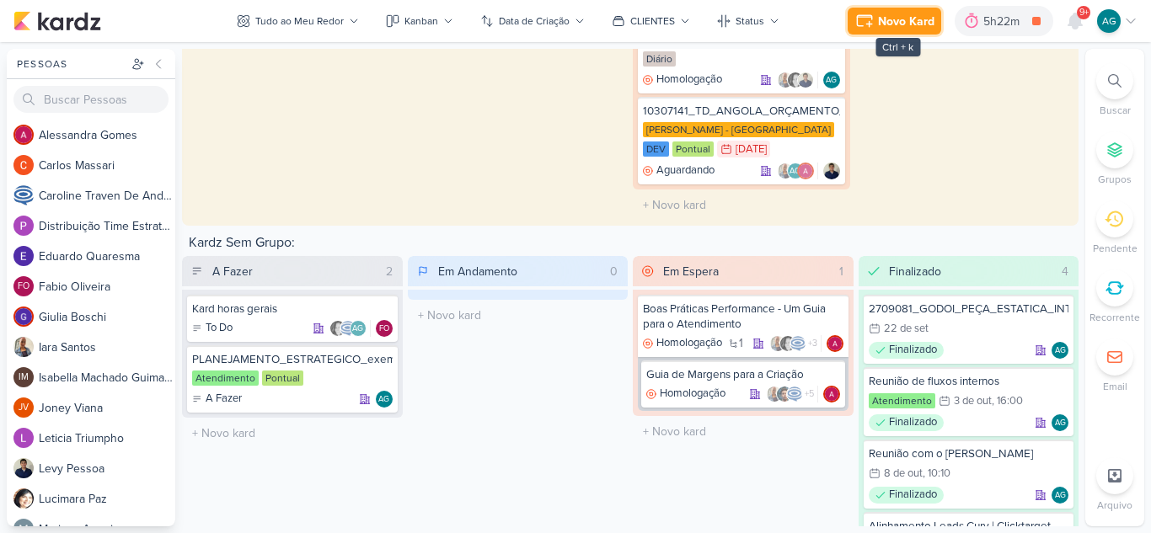
click at [905, 22] on div "Novo Kard" at bounding box center [906, 22] width 56 height 18
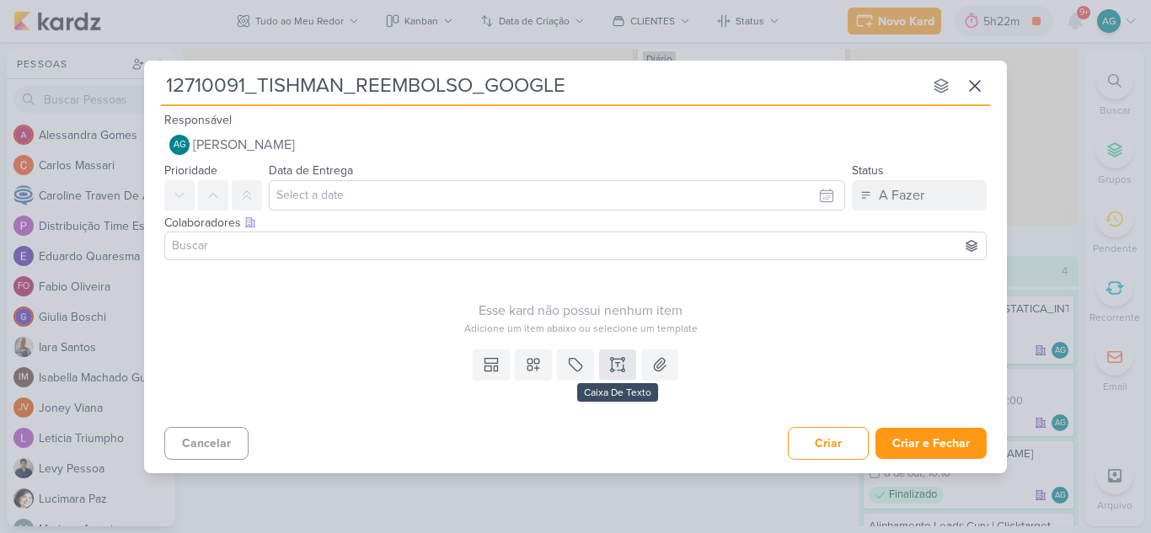
type input "12710091_TISHMAN_REEMBOLSO_GOOGLE"
click at [616, 375] on button at bounding box center [617, 365] width 37 height 30
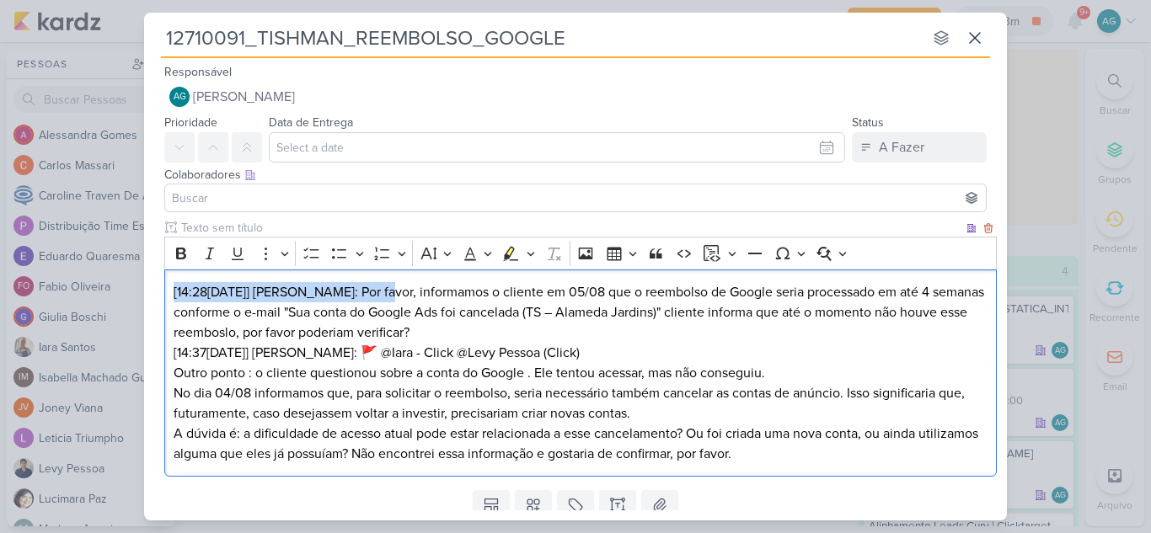
drag, startPoint x: 383, startPoint y: 290, endPoint x: 154, endPoint y: 292, distance: 229.2
click at [154, 292] on div "Clique para deixar o item visível somente à membros da sua organização Rich Tex…" at bounding box center [575, 351] width 863 height 265
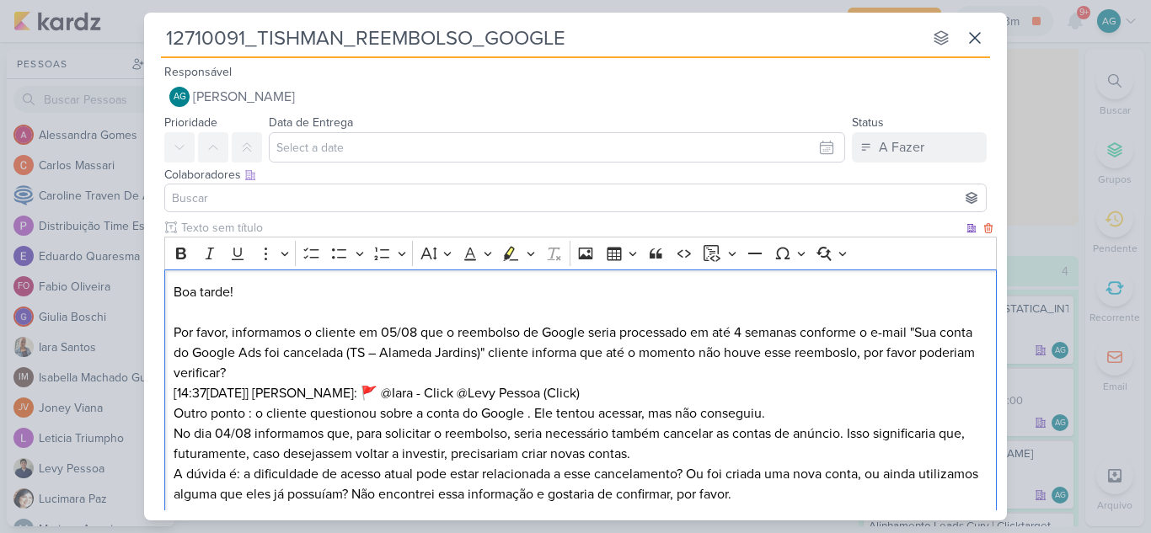
click at [487, 377] on p "Boa tarde! Por favor, informamos o cliente em 05/08 que o reembolso de Google s…" at bounding box center [581, 373] width 815 height 182
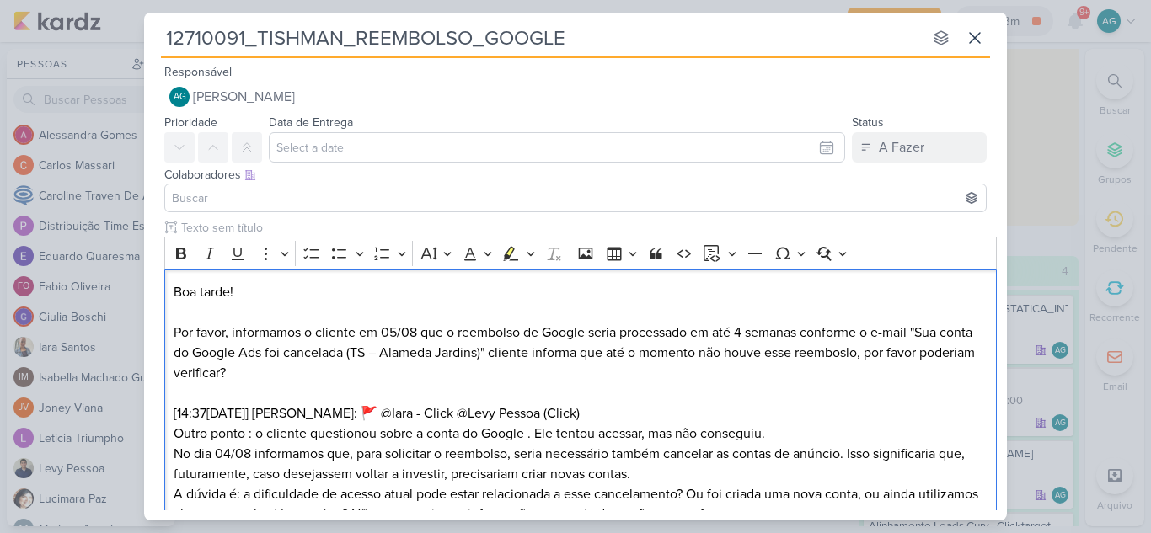
drag, startPoint x: 622, startPoint y: 415, endPoint x: 128, endPoint y: 419, distance: 493.8
click at [128, 419] on div "12710091_TISHMAN_REEMBOLSO_GOOGLE nenhum grupo disponível esc Responsável AG Al…" at bounding box center [575, 266] width 1151 height 533
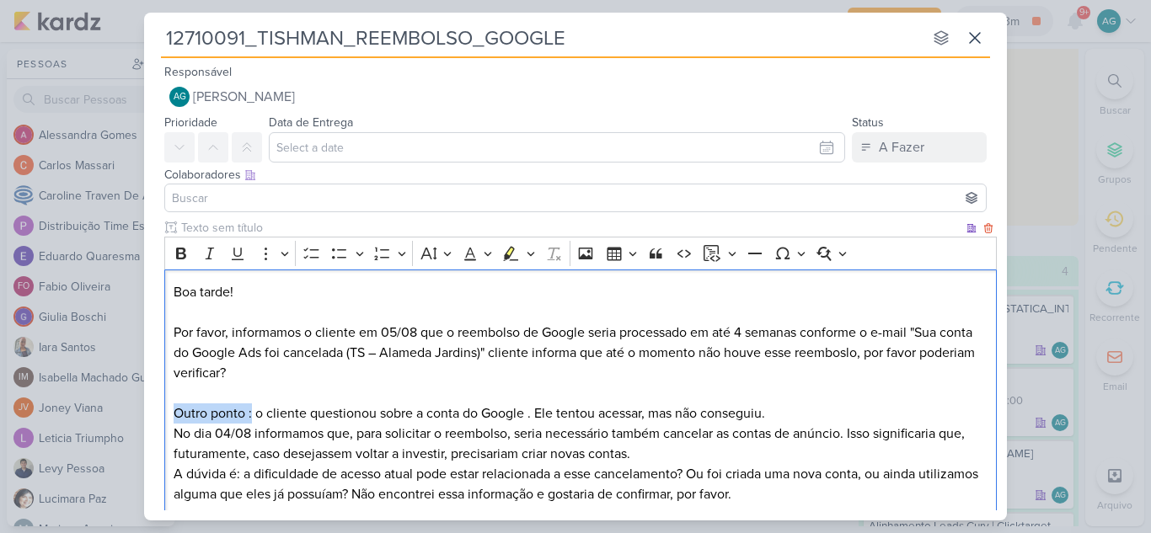
drag, startPoint x: 251, startPoint y: 417, endPoint x: 130, endPoint y: 415, distance: 121.4
click at [130, 415] on div "12710091_TISHMAN_REEMBOLSO_GOOGLE nenhum grupo disponível esc Responsável AG Al…" at bounding box center [575, 266] width 1151 height 533
click at [180, 253] on icon "Editor toolbar" at bounding box center [181, 254] width 10 height 12
click at [314, 364] on p "Boa tarde! Por favor, informamos o cliente em 05/08 que o reembolso de Google s…" at bounding box center [581, 373] width 815 height 182
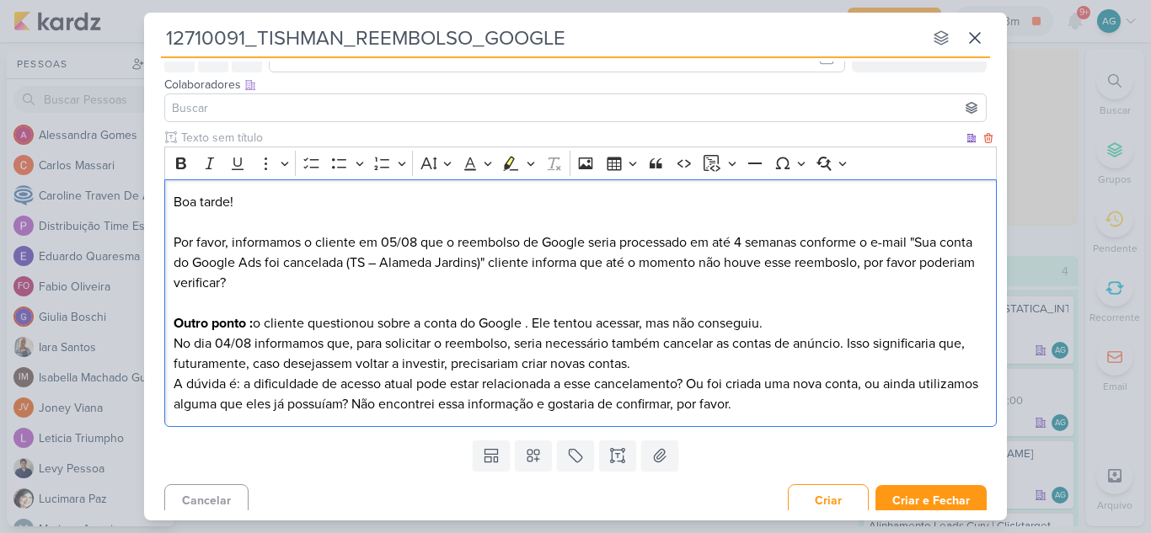
scroll to position [100, 0]
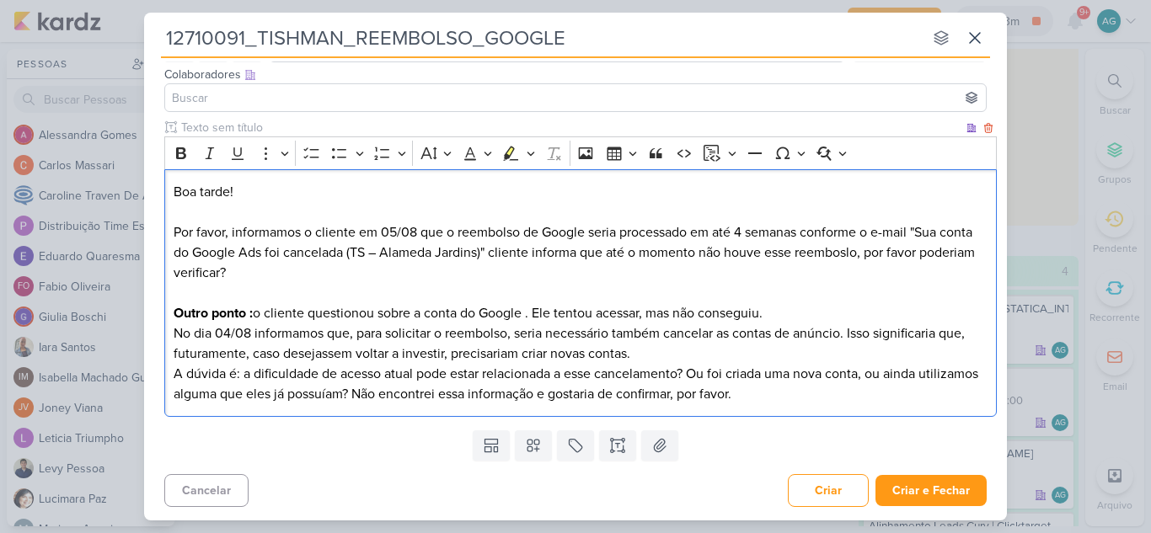
click at [669, 354] on p "Boa tarde! Por favor, informamos o cliente em 05/08 que o reembolso de Google s…" at bounding box center [581, 273] width 815 height 182
drag, startPoint x: 236, startPoint y: 374, endPoint x: 126, endPoint y: 372, distance: 109.6
click at [126, 372] on div "12710091_TISHMAN_REEMBOLSO_GOOGLE nenhum grupo disponível esc Responsável AG Al…" at bounding box center [575, 266] width 1151 height 533
click at [181, 152] on icon "Editor toolbar" at bounding box center [181, 153] width 17 height 17
click at [323, 355] on p "Boa tarde! Por favor, informamos o cliente em 05/08 que o reembolso de Google s…" at bounding box center [581, 273] width 815 height 182
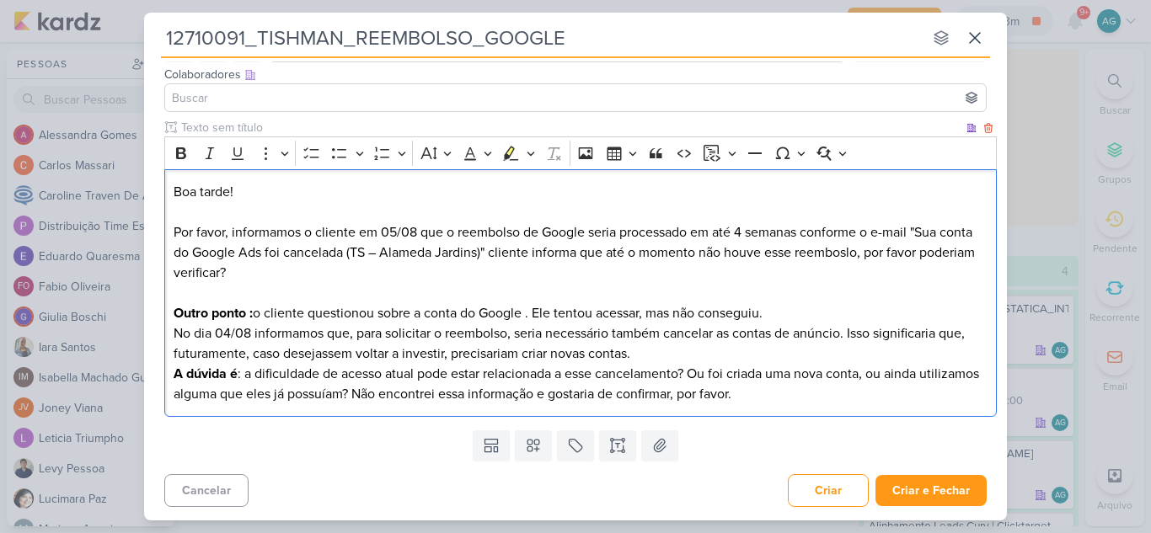
click at [865, 398] on p "A dúvida é : a dificuldade de acesso atual pode estar relacionada a esse cancel…" at bounding box center [581, 384] width 815 height 40
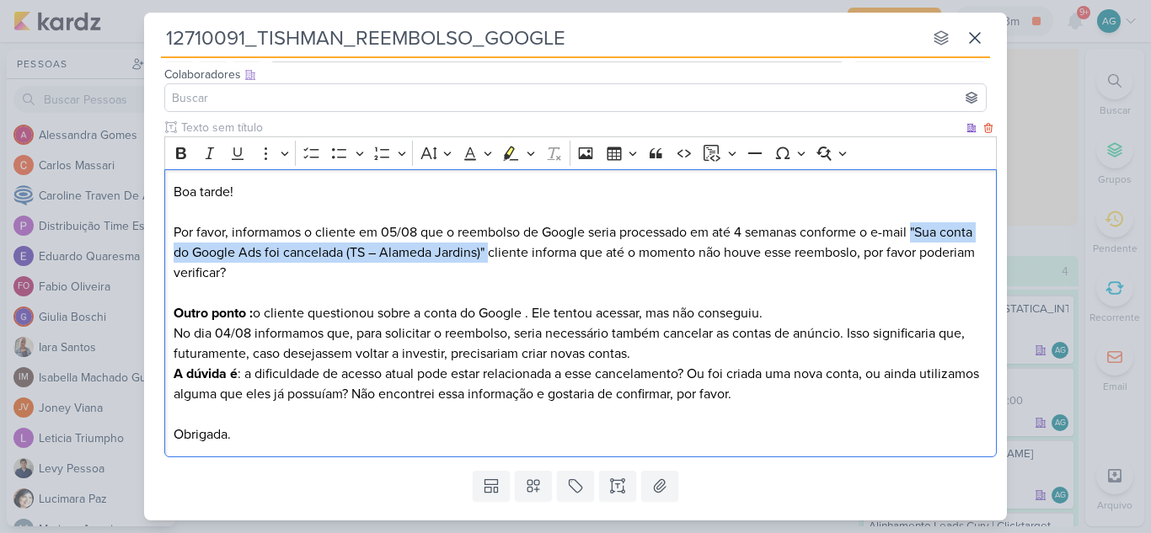
drag, startPoint x: 915, startPoint y: 230, endPoint x: 490, endPoint y: 255, distance: 426.3
click at [490, 255] on p "Boa tarde! Por favor, informamos o cliente em 05/08 que o reembolso de Google s…" at bounding box center [581, 273] width 815 height 182
click at [179, 152] on icon "Editor toolbar" at bounding box center [181, 153] width 17 height 17
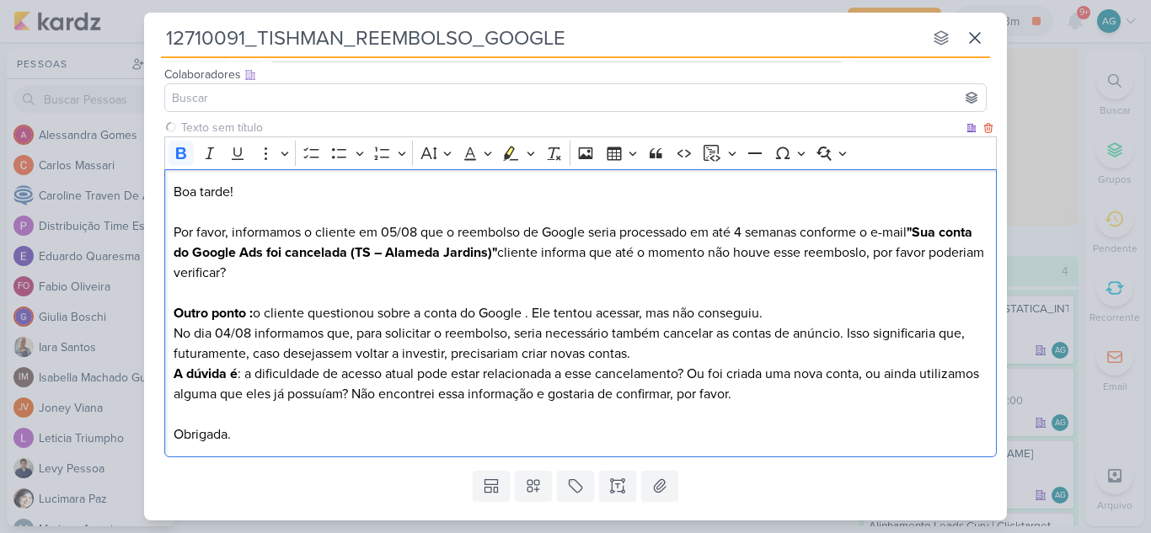
click at [522, 287] on p "Boa tarde! Por favor, informamos o cliente em 05/08 que o reembolso de Google s…" at bounding box center [581, 273] width 815 height 182
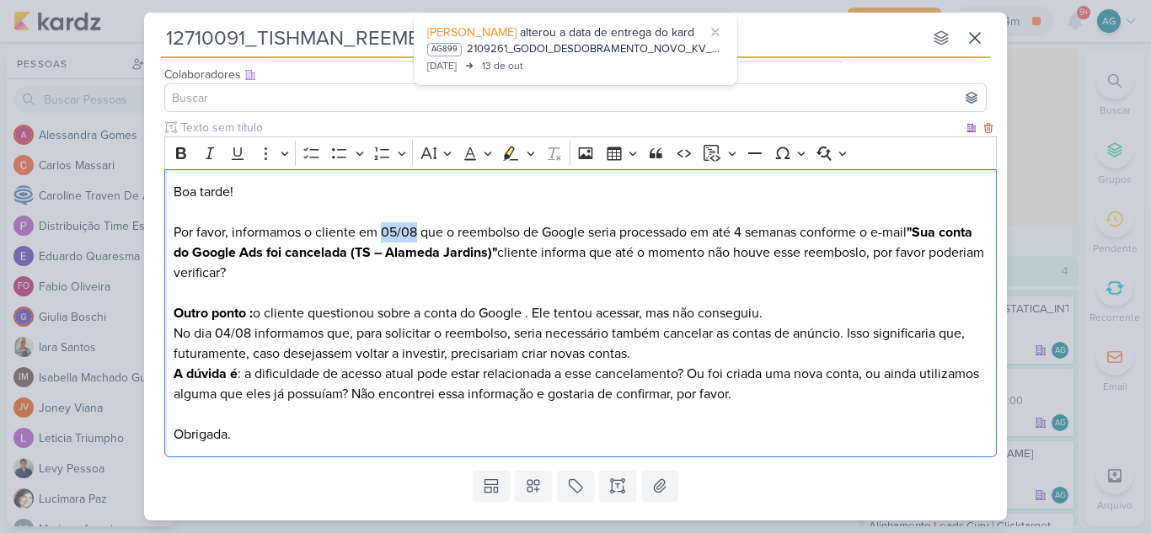
drag, startPoint x: 381, startPoint y: 231, endPoint x: 415, endPoint y: 233, distance: 33.7
click at [415, 233] on p "Boa tarde! Por favor, informamos o cliente em 05/08 que o reembolso de Google s…" at bounding box center [581, 273] width 815 height 182
click at [184, 156] on icon "Editor toolbar" at bounding box center [181, 153] width 17 height 17
drag, startPoint x: 743, startPoint y: 231, endPoint x: 810, endPoint y: 231, distance: 66.6
click at [810, 231] on p "Boa tarde! Por favor, informamos o cliente em 05/08 que o reembolso de Google s…" at bounding box center [581, 273] width 815 height 182
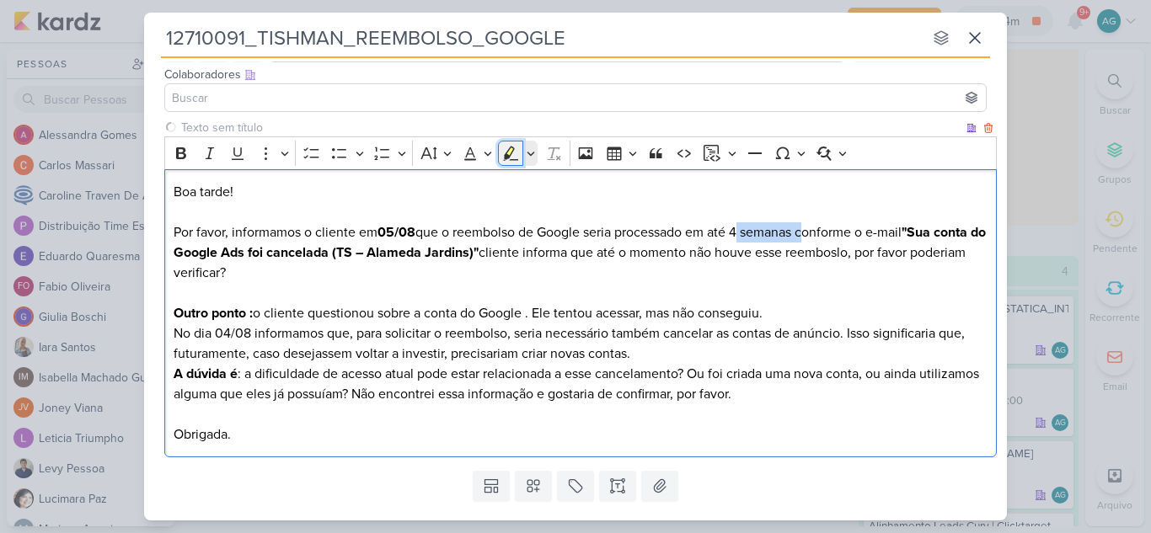
click at [511, 158] on icon "Editor toolbar" at bounding box center [510, 153] width 17 height 17
click at [682, 223] on p "Boa tarde! Por favor, informamos o cliente em 05/08 que o reembolso de Google s…" at bounding box center [581, 273] width 815 height 182
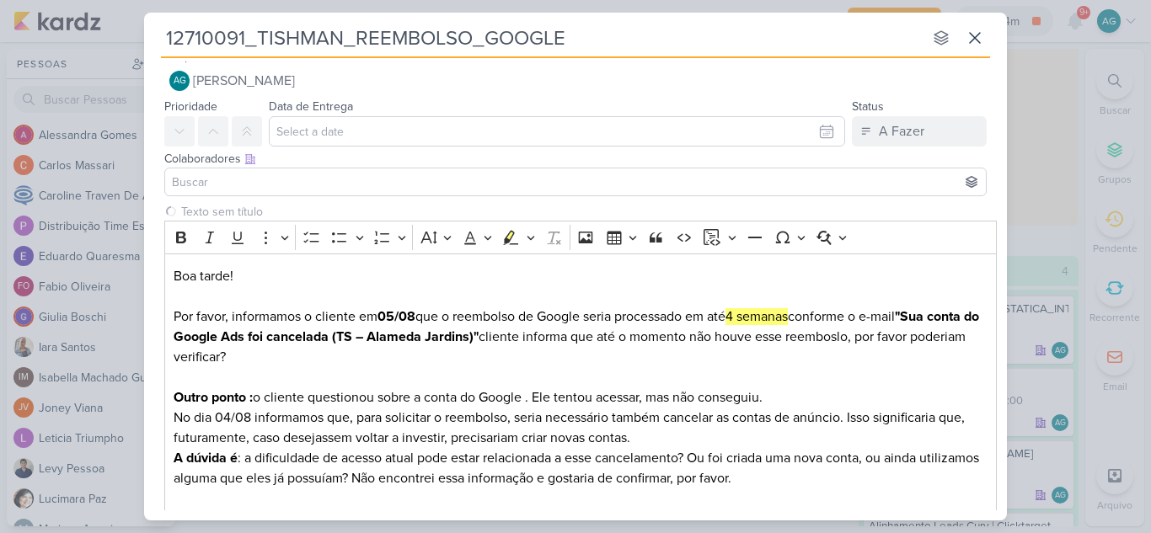
click at [357, 35] on input "12710091_TISHMAN_REEMBOLSO_GOOGLE" at bounding box center [542, 38] width 762 height 30
type input "12710091_TISHMAN_REEMBOLSO_GOOGLE"
type input "12710091_TISHMAN_DREEMBOLSO_GOOGLE"
type input "12710091_TISHMAN_DÚVREEMBOLSO_GOOGLE"
type input "12710091_TISHMAN_DÚVIDAS_REEMBOLSO_GOOGLE"
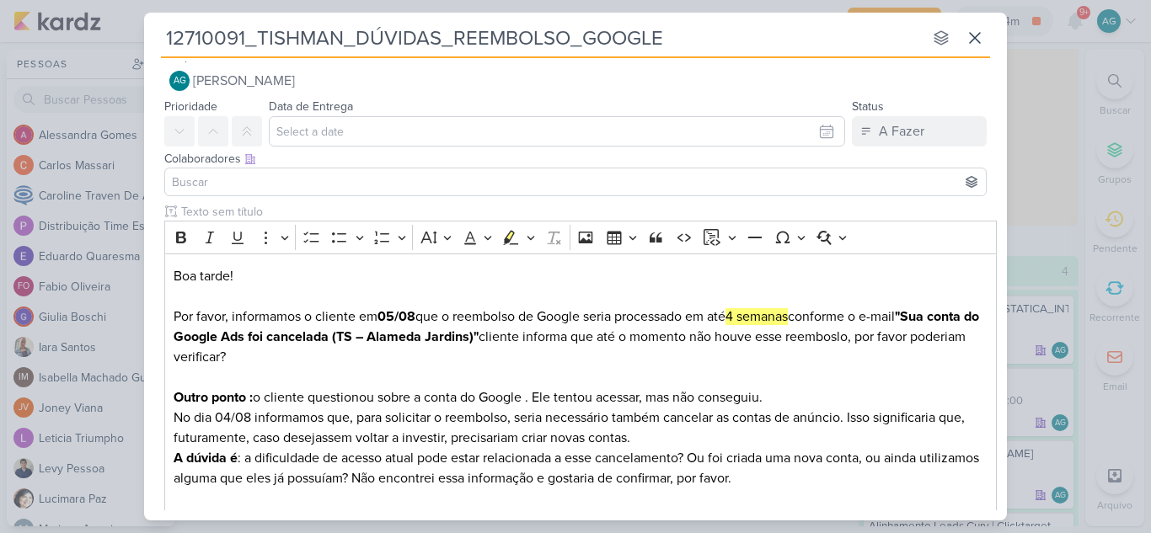
drag, startPoint x: 694, startPoint y: 39, endPoint x: 152, endPoint y: 24, distance: 542.0
click at [152, 24] on div "12710091_TISHMAN_DÚVIDAS_REEMBOLSO_GOOGLE nenhum grupo disponível esc Responsáv…" at bounding box center [575, 262] width 863 height 498
type input "12710091_TISHMAN_DÚVIDAS_REEMBOLSO_GOOGLE"
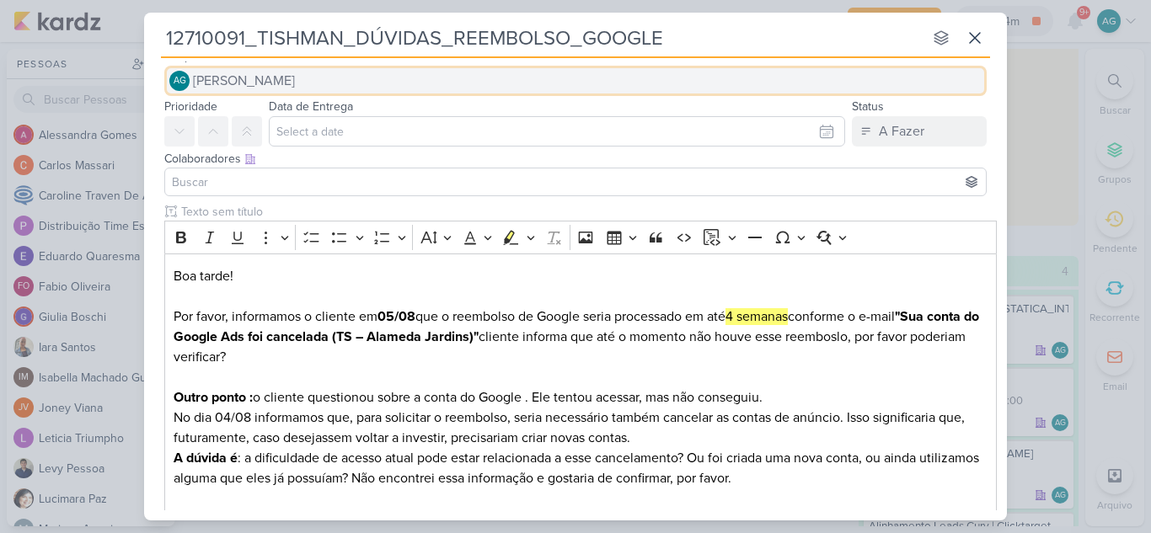
click at [277, 88] on span "[PERSON_NAME]" at bounding box center [244, 81] width 102 height 20
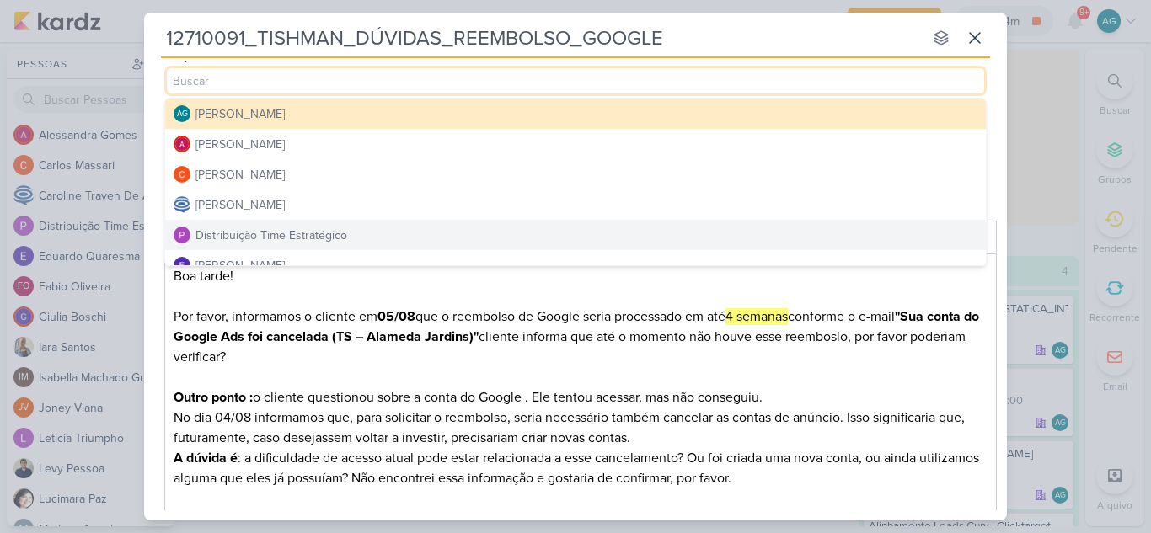
click at [297, 236] on div "Distribuição Time Estratégico" at bounding box center [271, 236] width 152 height 18
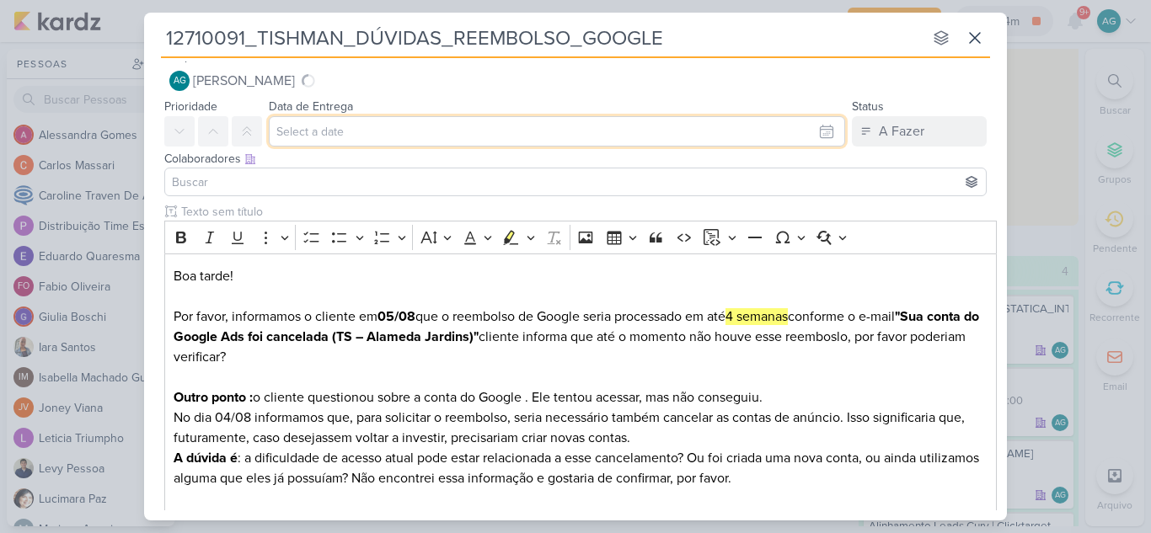
click at [415, 137] on input "text" at bounding box center [557, 131] width 576 height 30
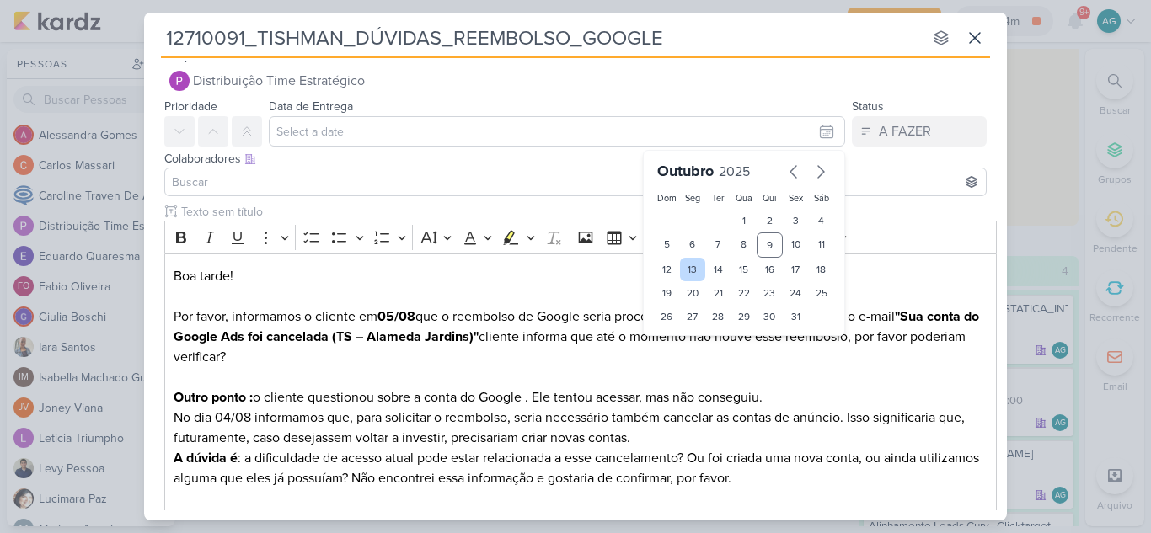
click at [687, 270] on div "13" at bounding box center [693, 270] width 26 height 24
type input "13 de outubro de 2025 às 23:59"
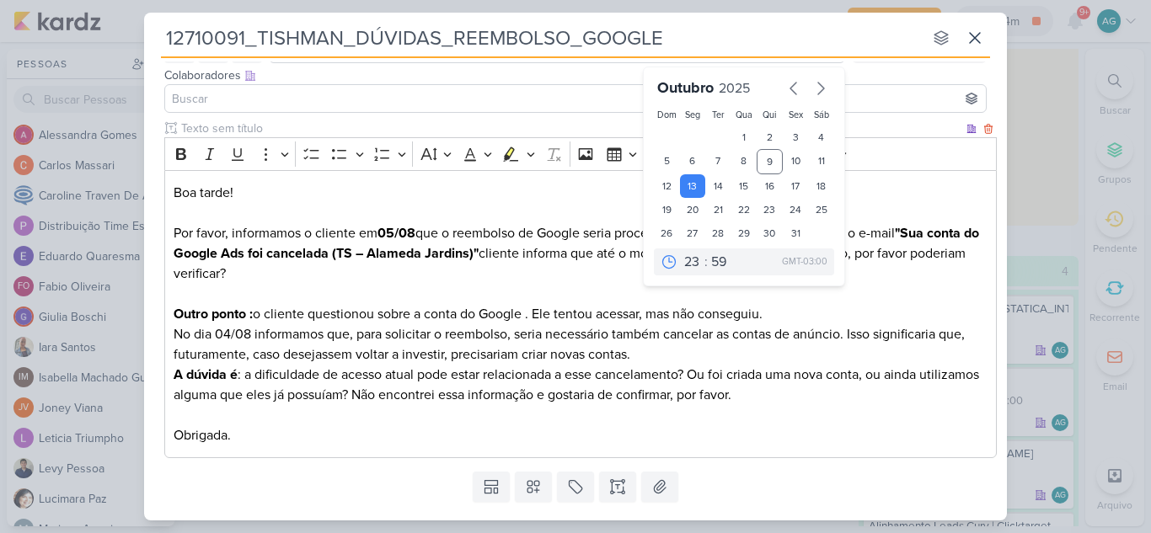
scroll to position [100, 0]
click at [687, 263] on select "00 01 02 03 04 05 06 07 08 09 10 11 12 13 14 15 16 17 18 19 20 21 22 23" at bounding box center [693, 261] width 24 height 20
click at [708, 260] on select "00 05 10 15 20 25 30 35 40 45 50 55 59" at bounding box center [720, 261] width 24 height 20
click at [688, 267] on select "00 01 02 03 04 05 06 07 08 09 10 11 12 13 14 15 16 17 18 19 20 21 22 23" at bounding box center [693, 261] width 24 height 20
select select "18"
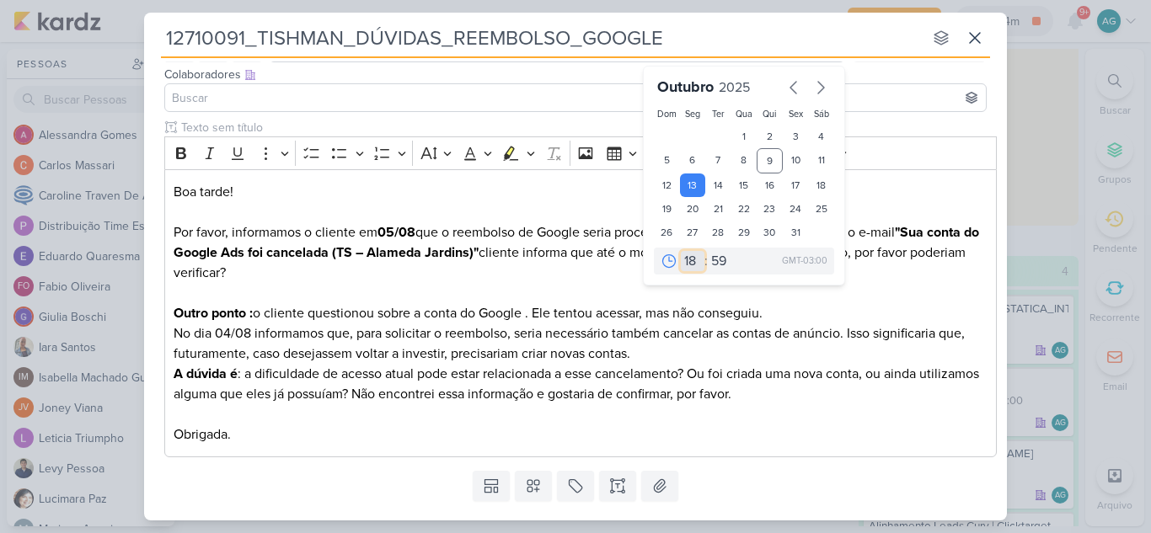
click at [681, 251] on select "00 01 02 03 04 05 06 07 08 09 10 11 12 13 14 15 16 17 18 19 20 21 22 23" at bounding box center [693, 261] width 24 height 20
type input "13 de outubro de 2025 às 18:59"
click at [709, 260] on select "00 05 10 15 20 25 30 35 40 45 50 55 59" at bounding box center [720, 261] width 24 height 20
select select "0"
click at [708, 251] on select "00 05 10 15 20 25 30 35 40 45 50 55 59" at bounding box center [720, 261] width 24 height 20
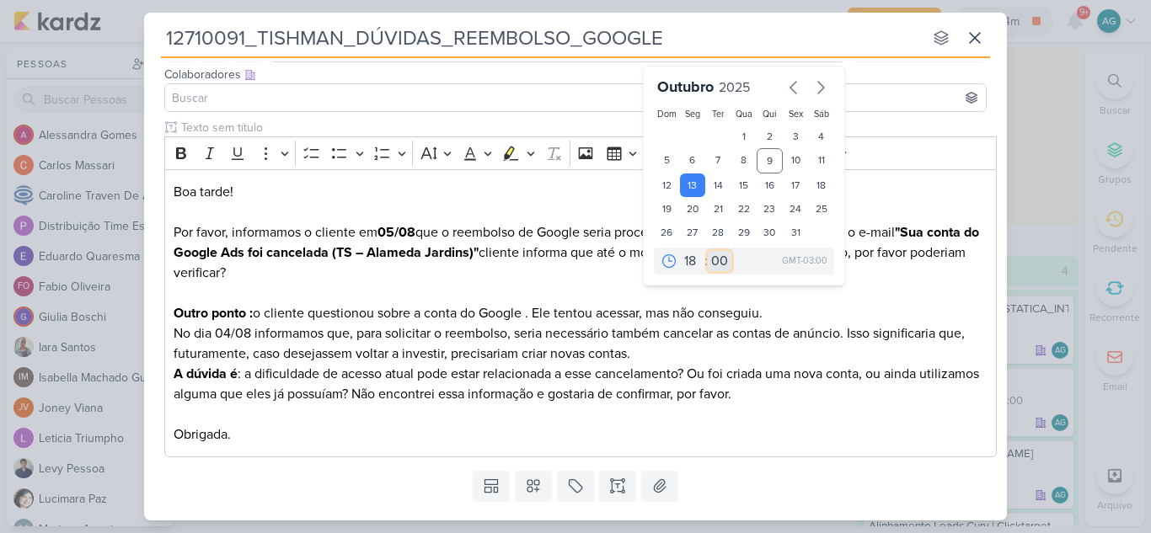
type input "13 de outubro de 2025 às 18:00"
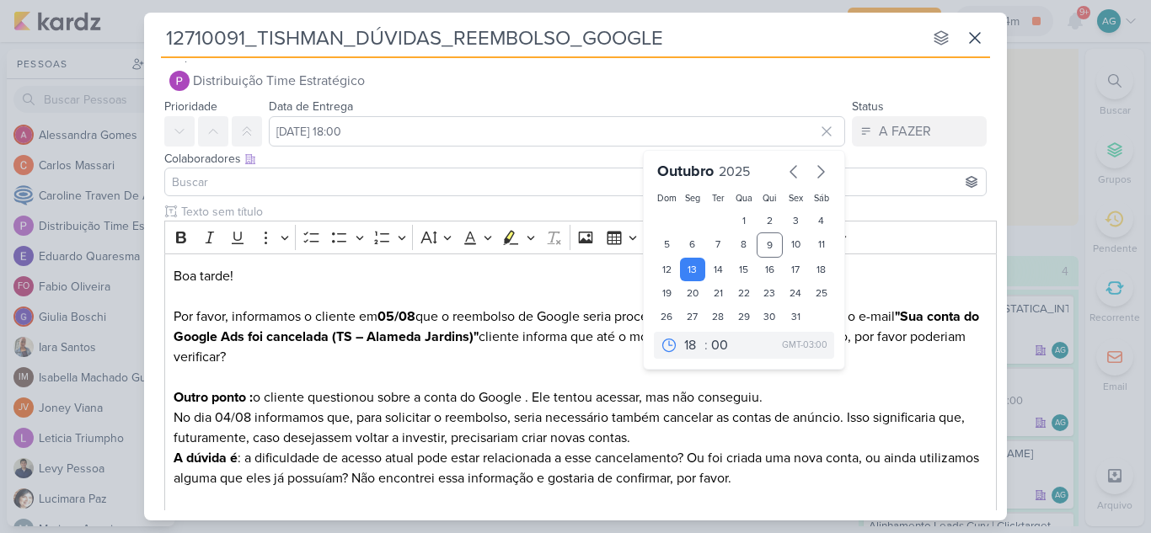
click at [397, 173] on input at bounding box center [576, 182] width 814 height 20
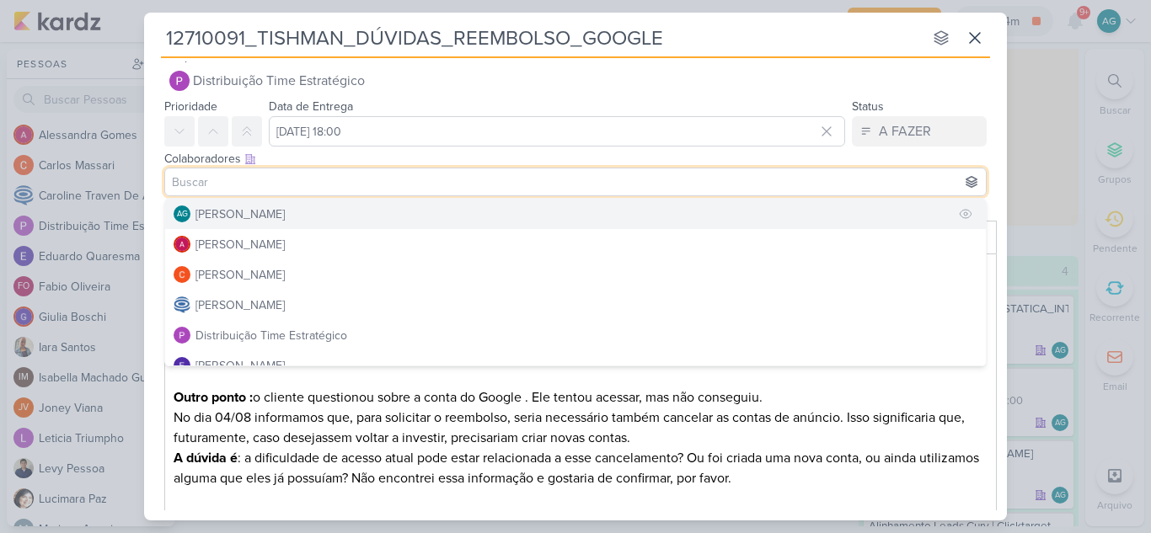
click at [285, 212] on div "[PERSON_NAME]" at bounding box center [239, 215] width 89 height 18
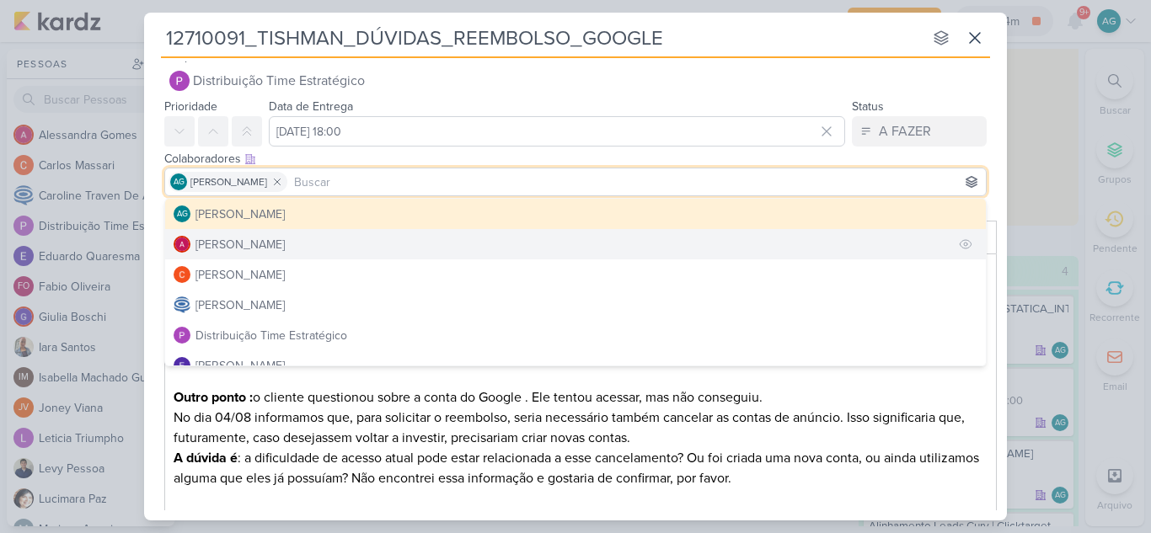
click at [300, 240] on button "Alessandra Gomes" at bounding box center [575, 244] width 821 height 30
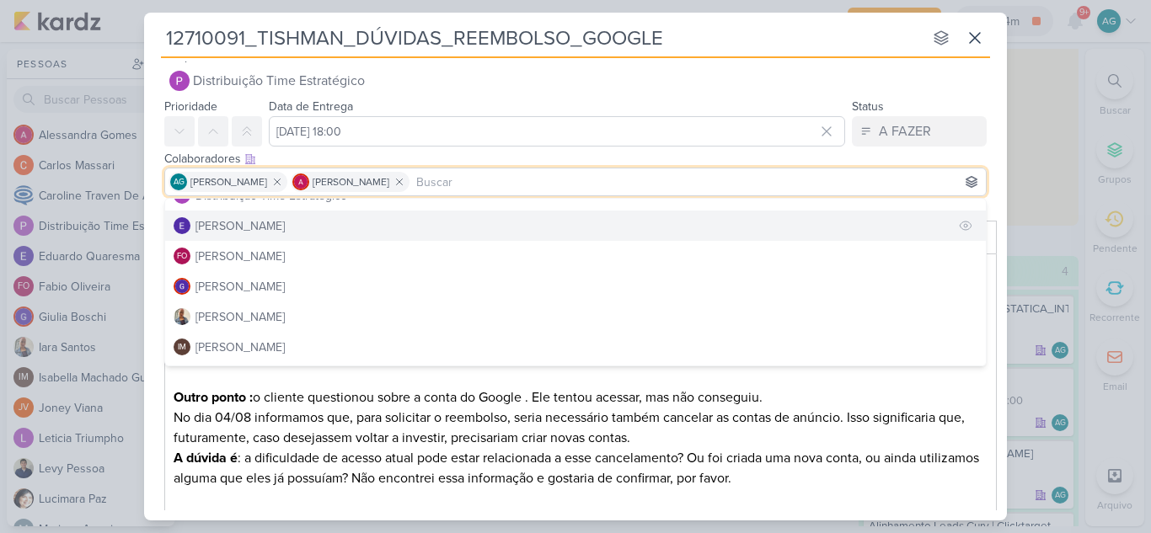
scroll to position [169, 0]
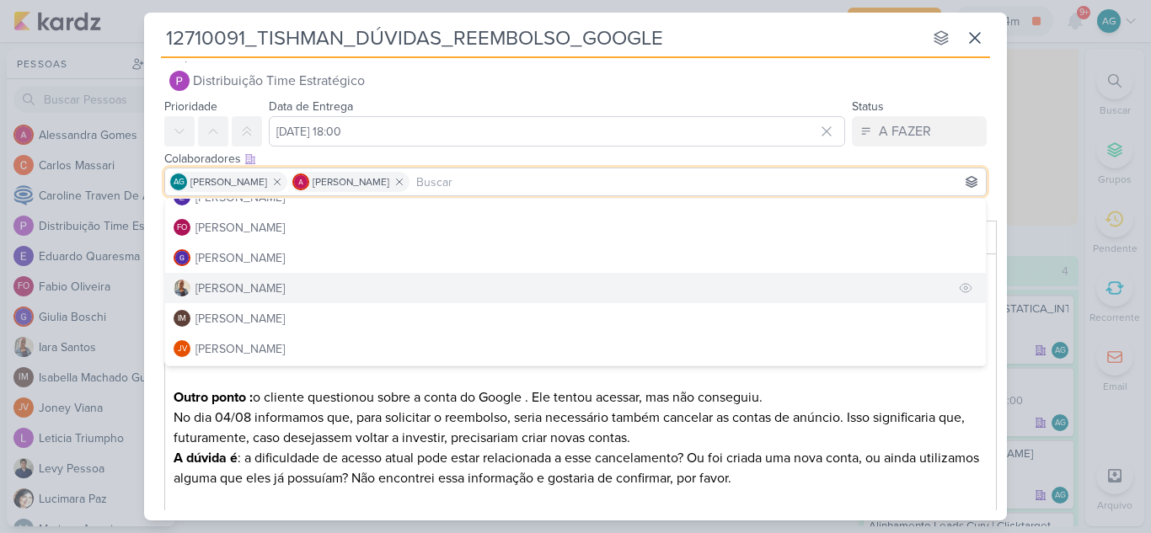
click at [260, 296] on button "Iara Santos" at bounding box center [575, 288] width 821 height 30
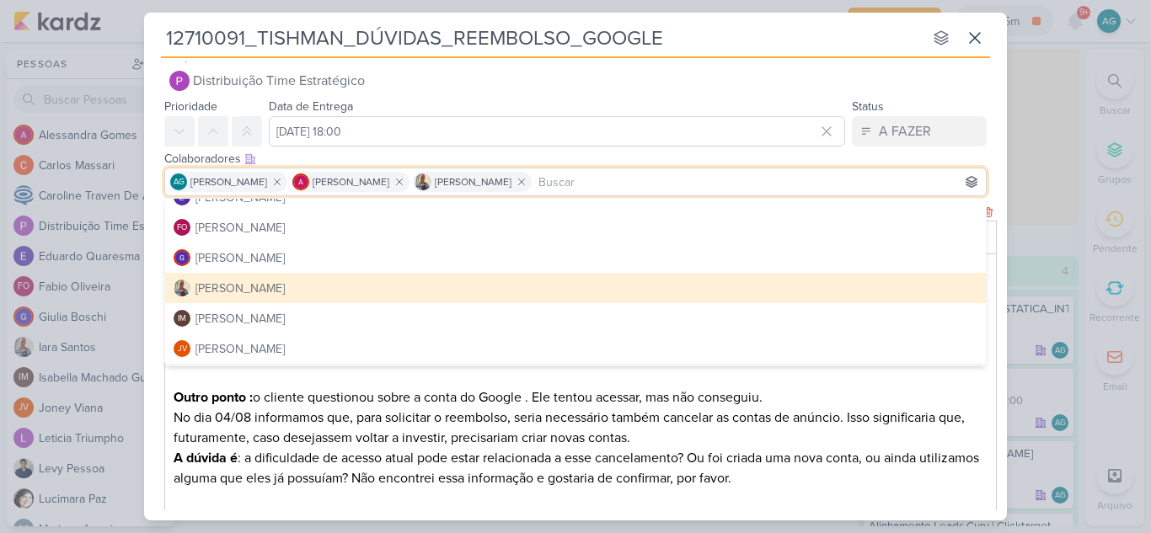
click at [468, 372] on p "Boa tarde! Por favor, informamos o cliente em 05/08 que o reembolso de Google s…" at bounding box center [581, 357] width 815 height 182
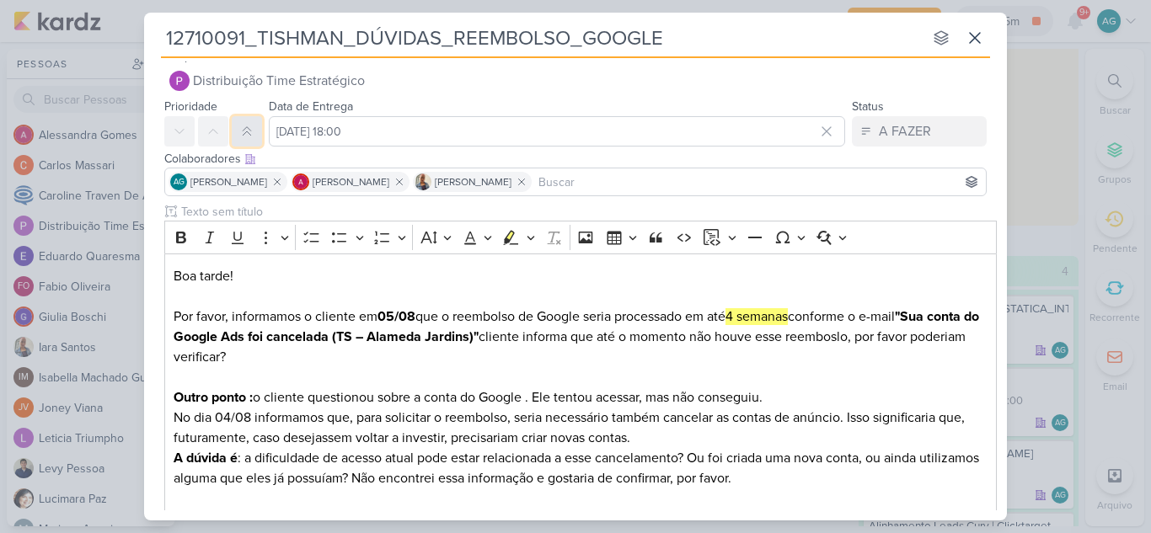
click at [249, 131] on icon at bounding box center [246, 131] width 13 height 13
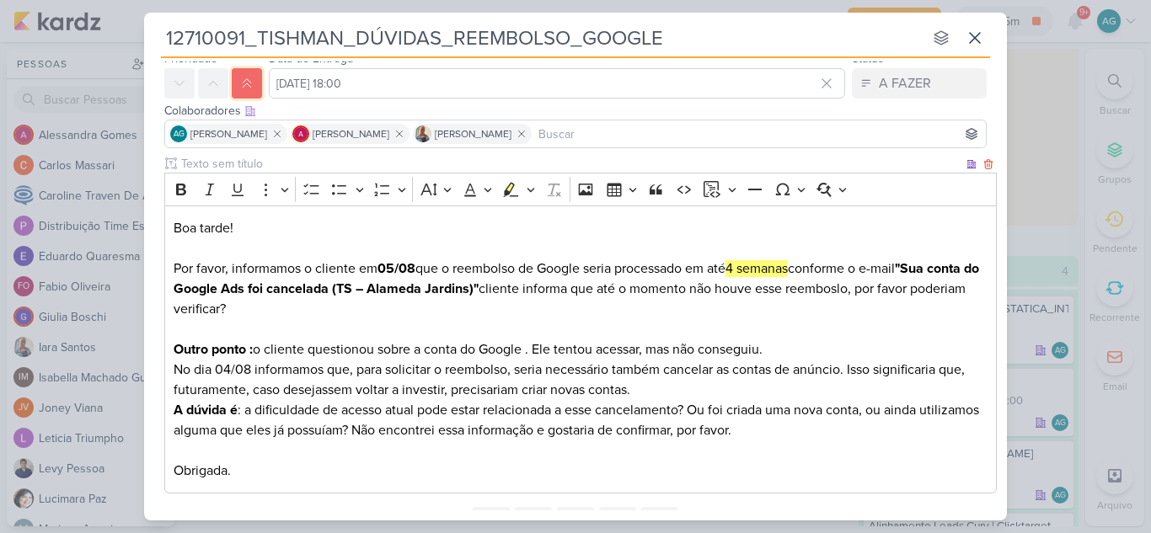
scroll to position [141, 0]
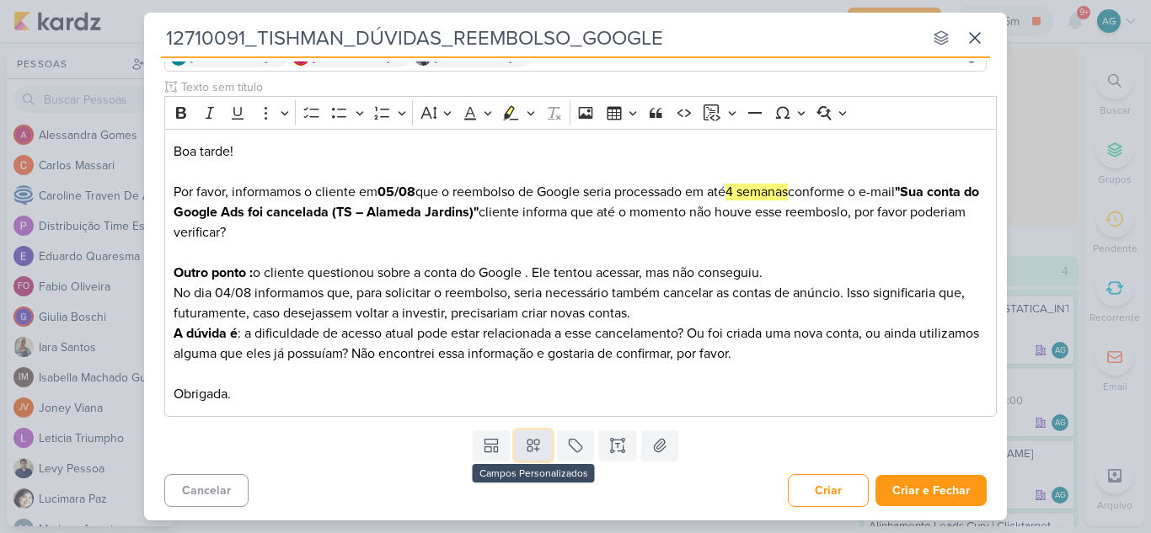
click at [543, 448] on button at bounding box center [533, 446] width 37 height 30
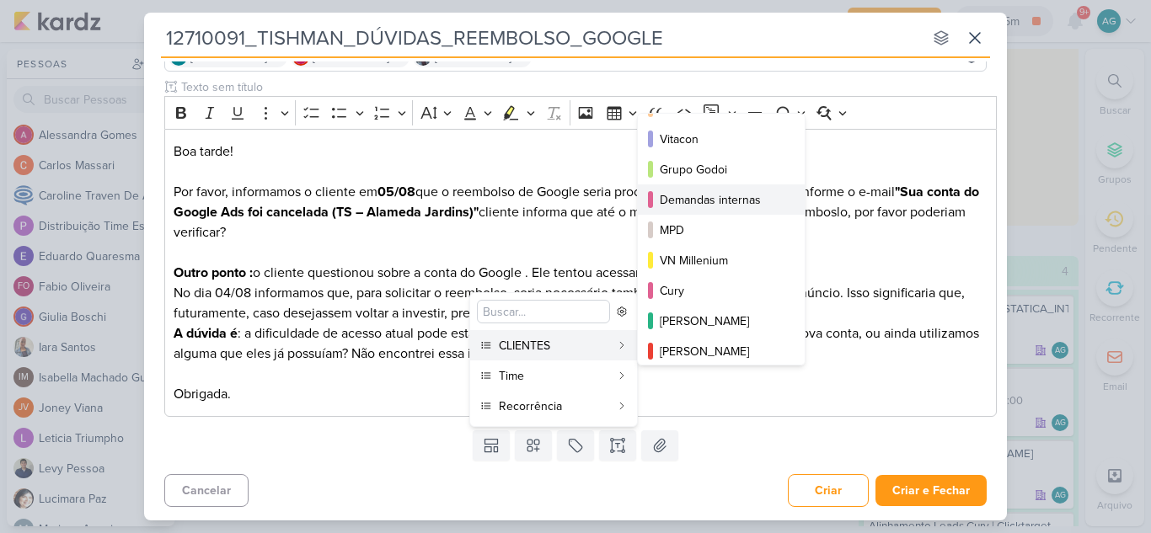
scroll to position [169, 0]
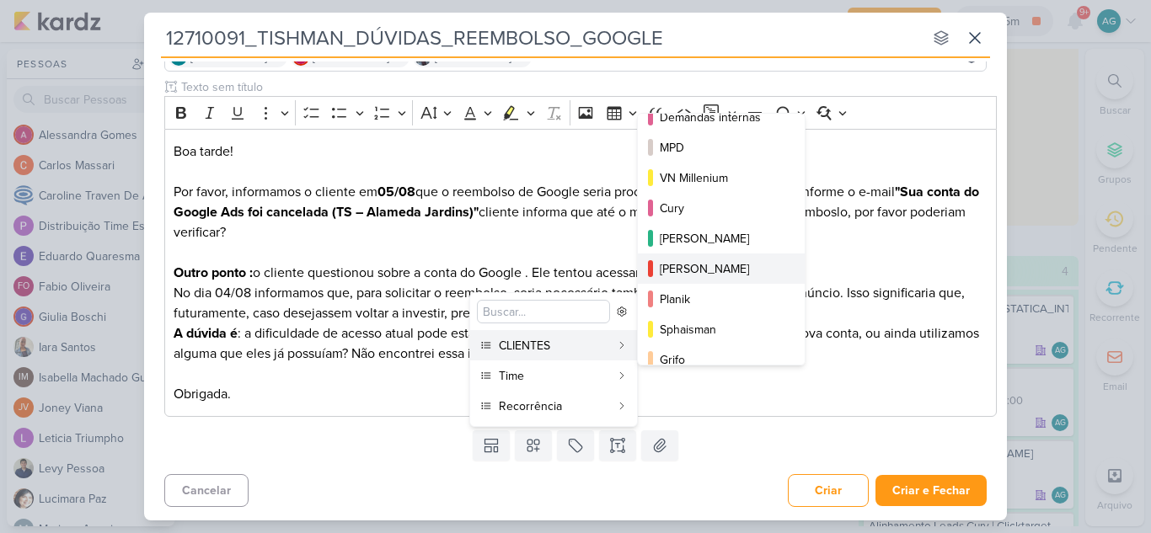
click at [714, 272] on div "[PERSON_NAME]" at bounding box center [722, 269] width 125 height 18
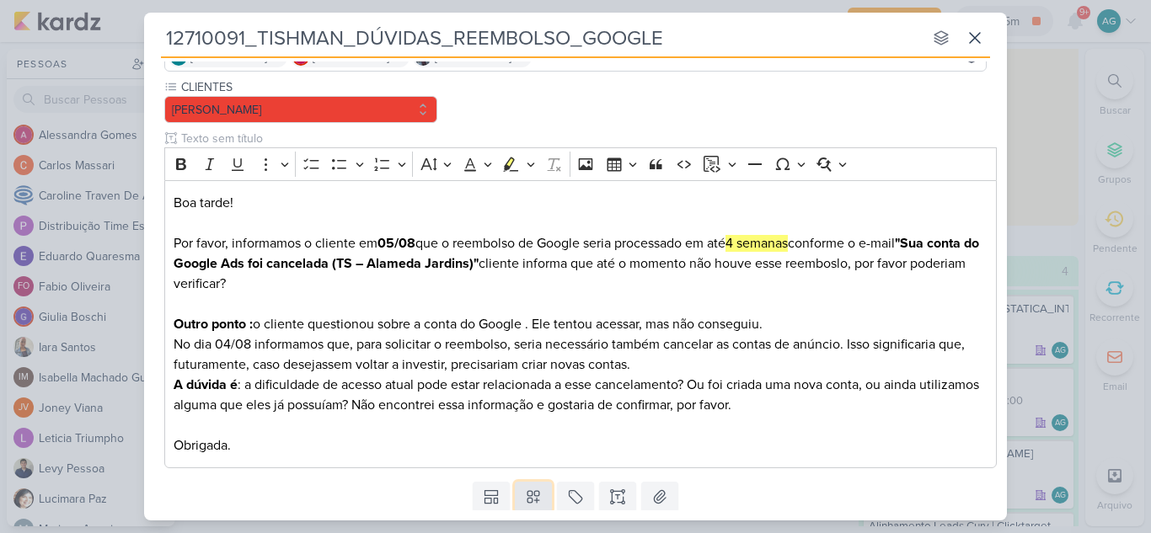
click at [538, 486] on button at bounding box center [533, 497] width 37 height 30
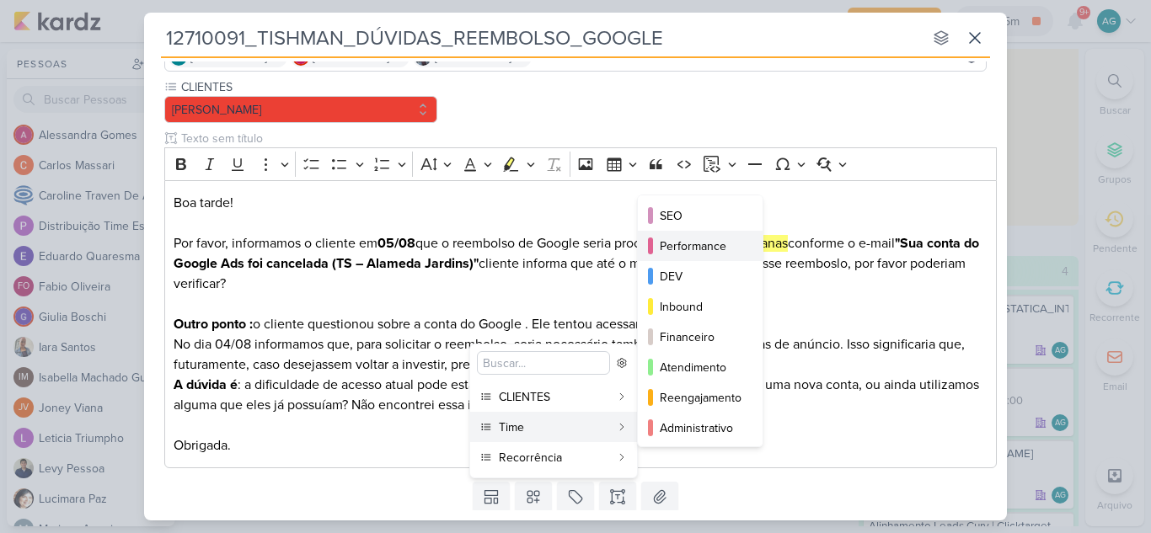
click at [708, 253] on div "Performance" at bounding box center [701, 247] width 83 height 18
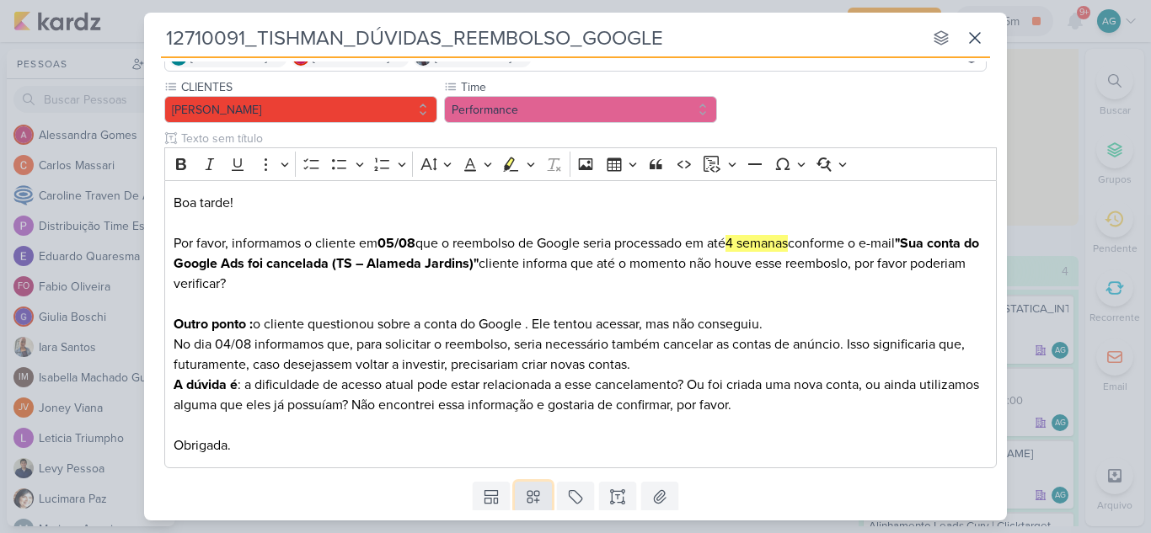
click at [533, 499] on icon at bounding box center [533, 498] width 12 height 12
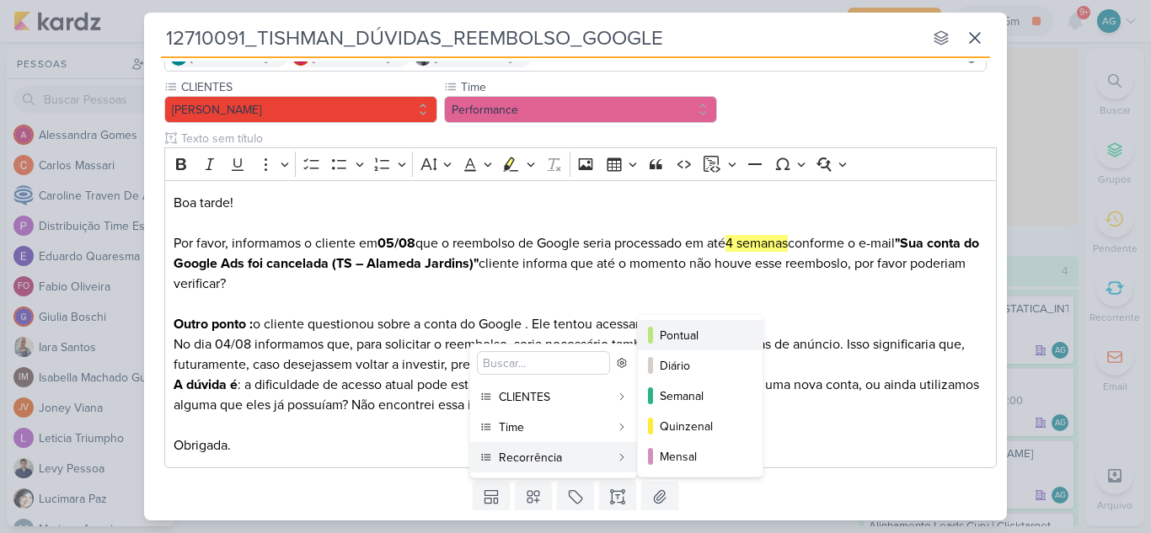
click at [679, 330] on div "Pontual" at bounding box center [701, 336] width 83 height 18
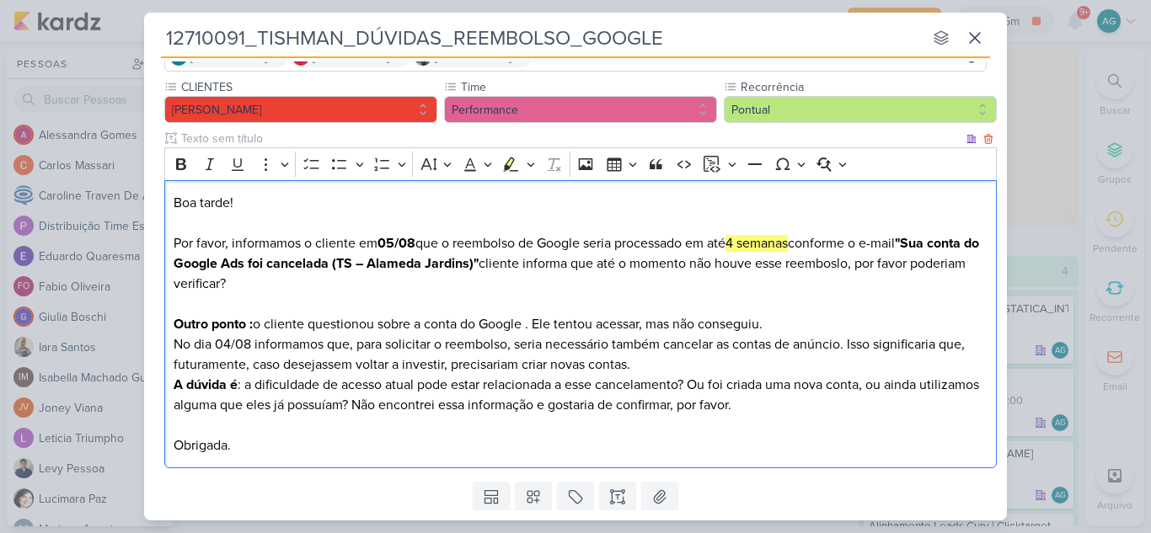
click at [832, 319] on p "Boa tarde! Por favor, informamos o cliente em 05/08 que o reembolso de Google s…" at bounding box center [581, 284] width 815 height 182
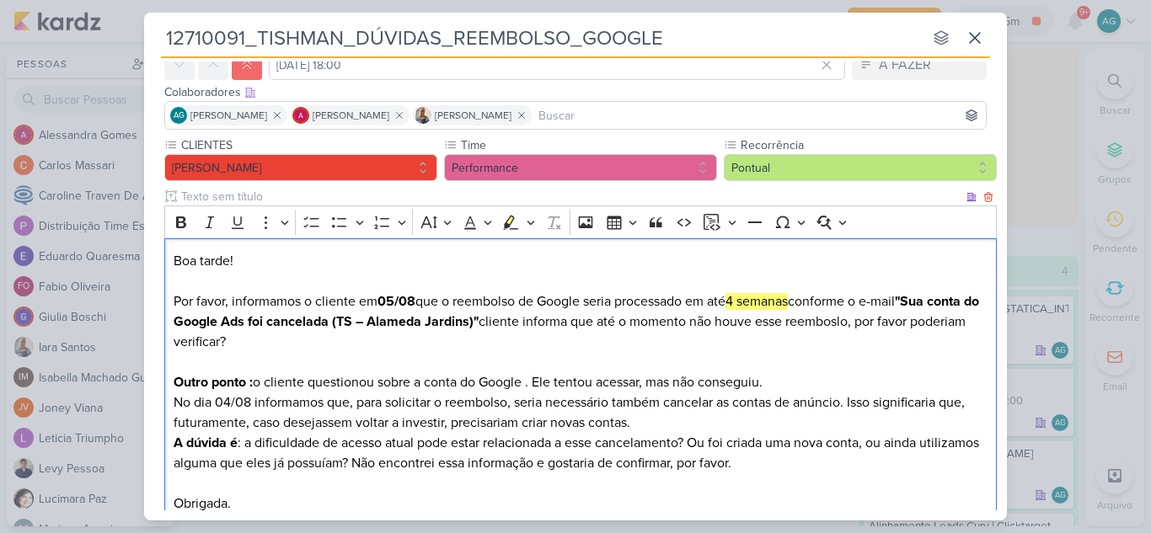
scroll to position [56, 0]
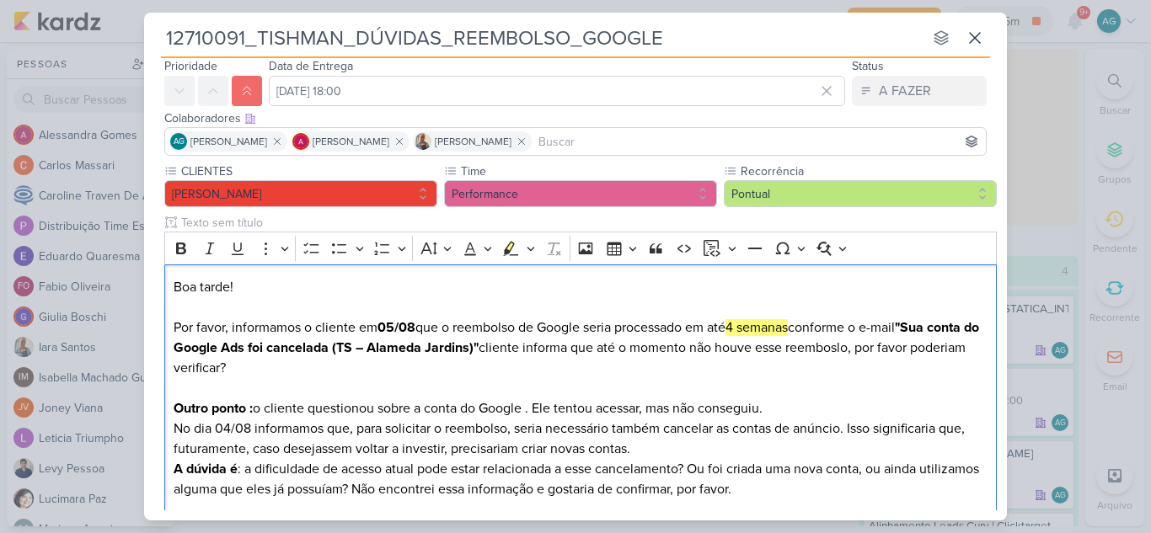
click at [623, 139] on input at bounding box center [758, 141] width 447 height 20
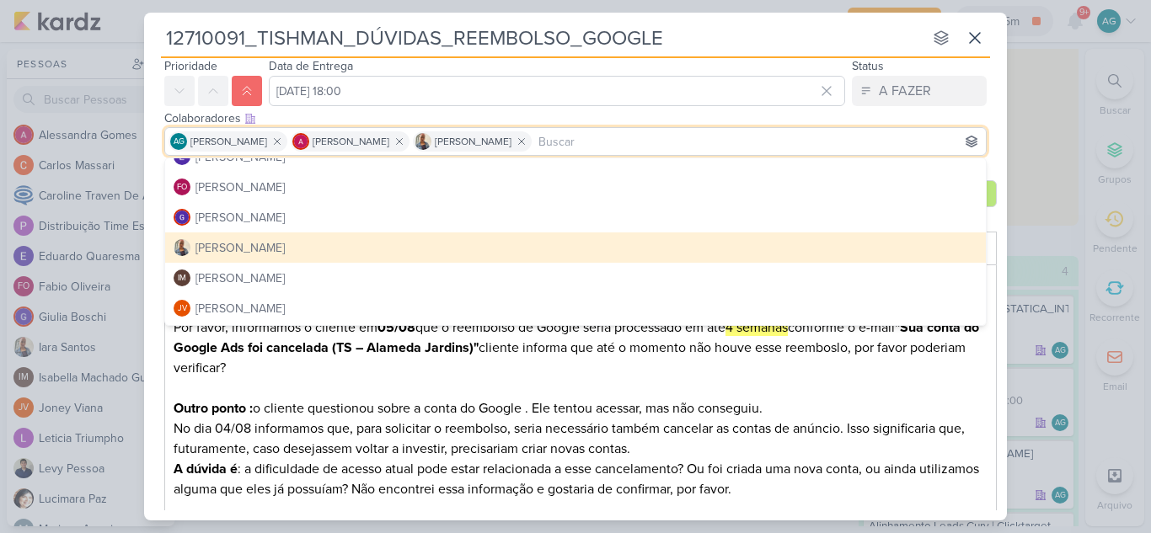
scroll to position [253, 0]
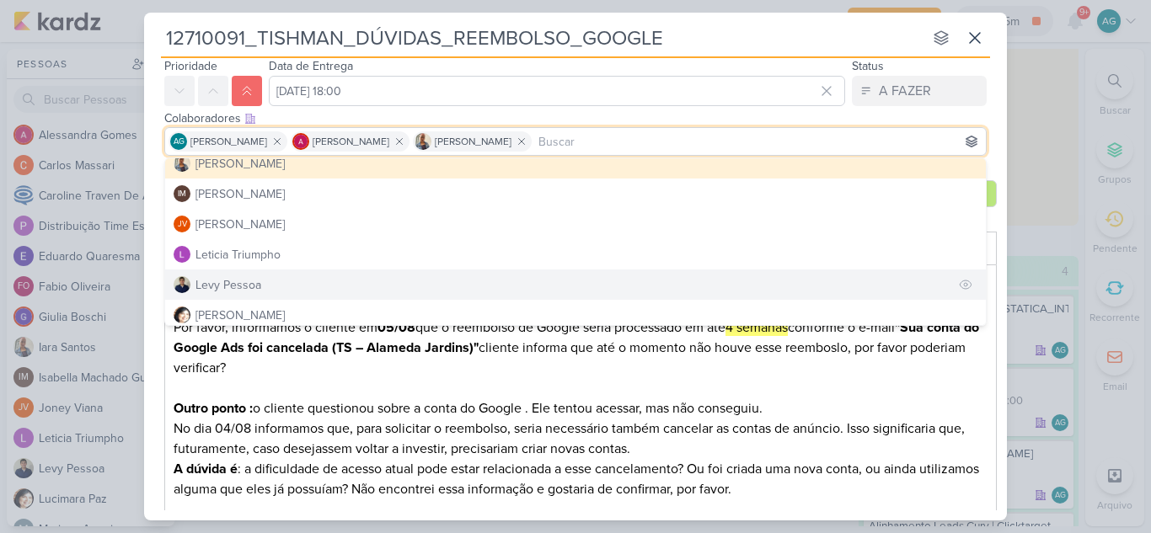
click at [297, 283] on button "Levy Pessoa" at bounding box center [575, 285] width 821 height 30
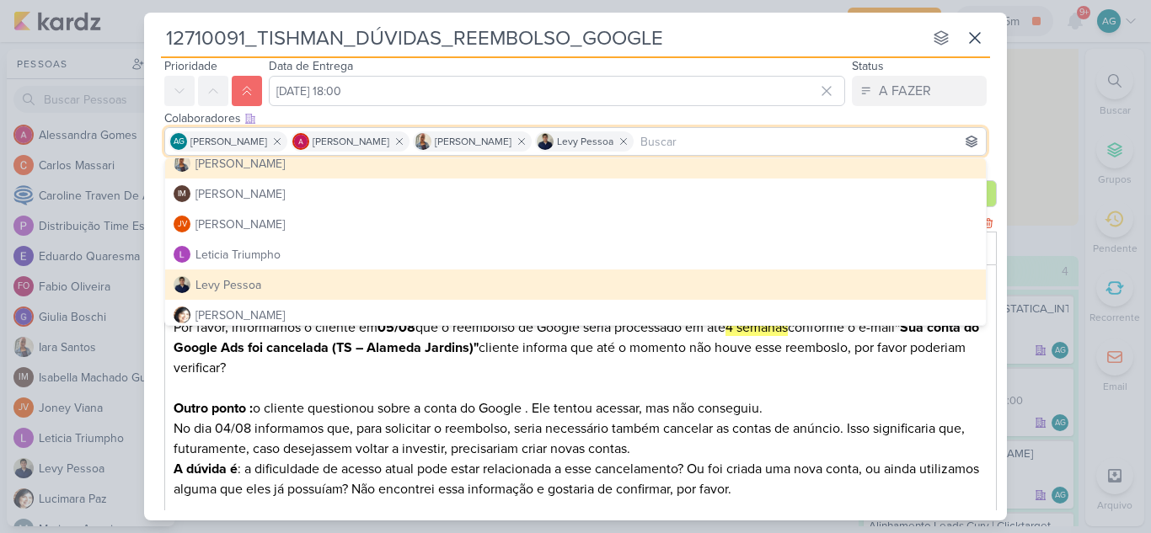
click at [560, 394] on p "Boa tarde! Por favor, informamos o cliente em 05/08 que o reembolso de Google s…" at bounding box center [581, 368] width 815 height 182
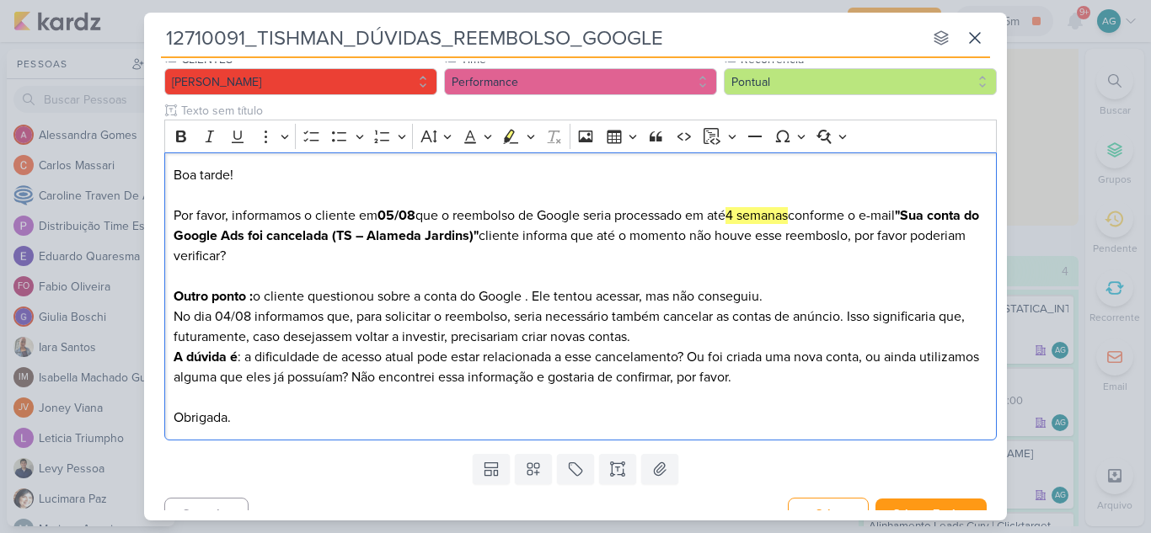
scroll to position [192, 0]
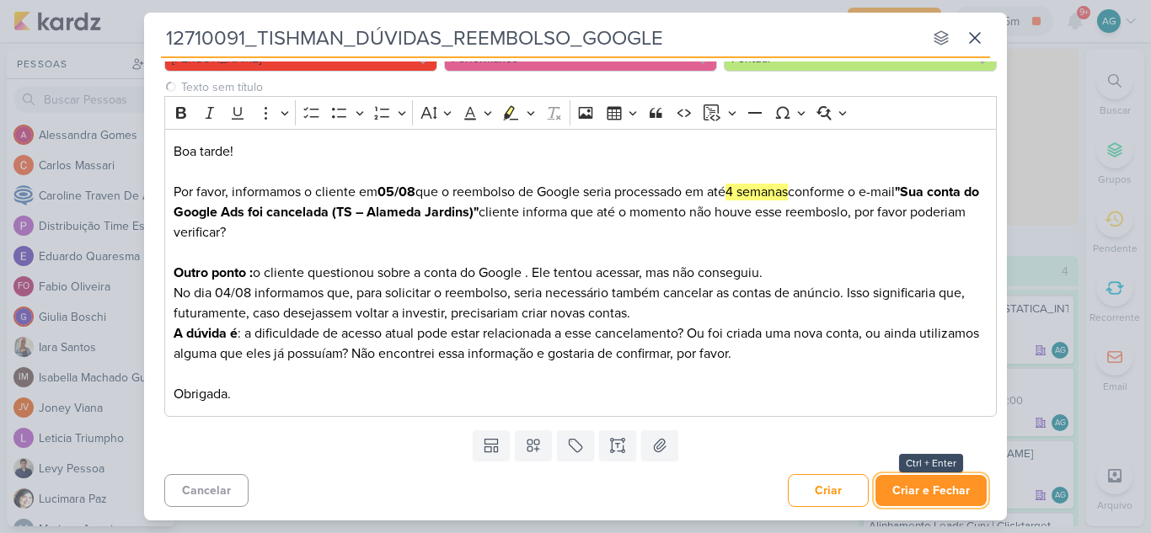
click at [924, 488] on button "Criar e Fechar" at bounding box center [931, 490] width 111 height 31
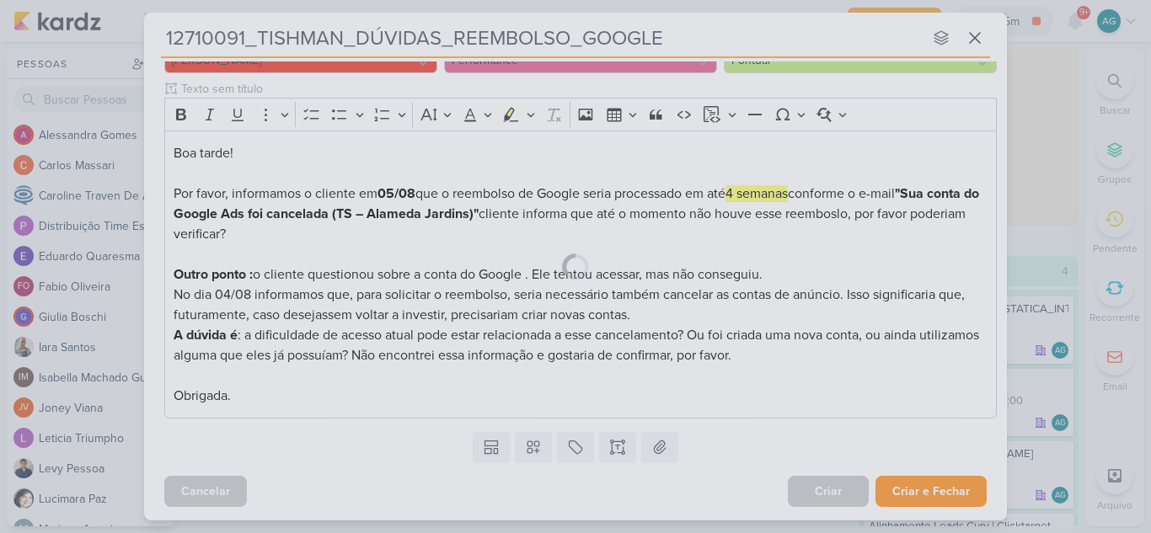
scroll to position [190, 0]
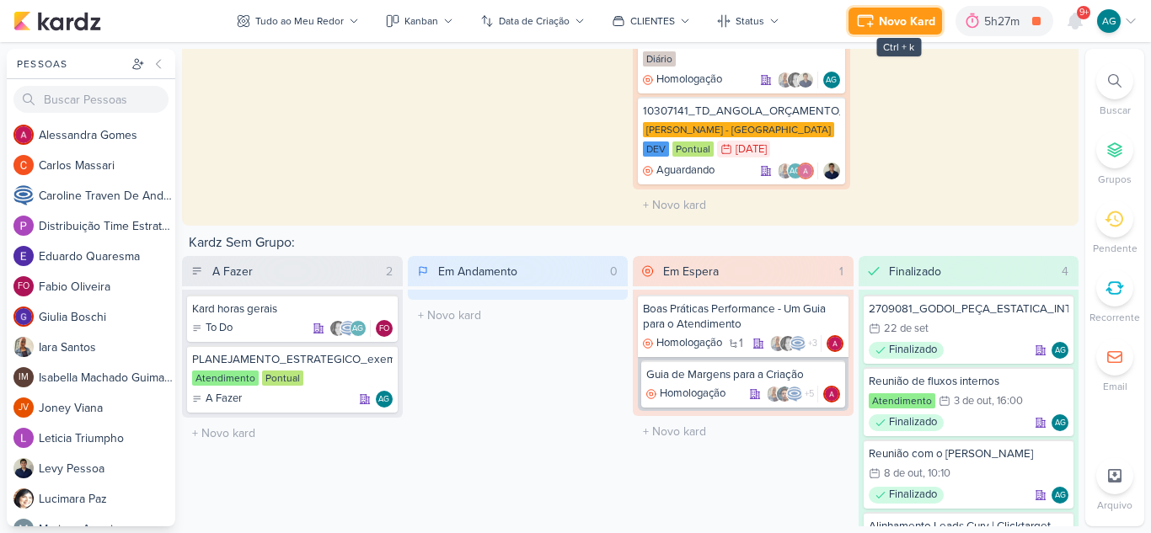
click at [913, 23] on div "Novo Kard" at bounding box center [907, 22] width 56 height 18
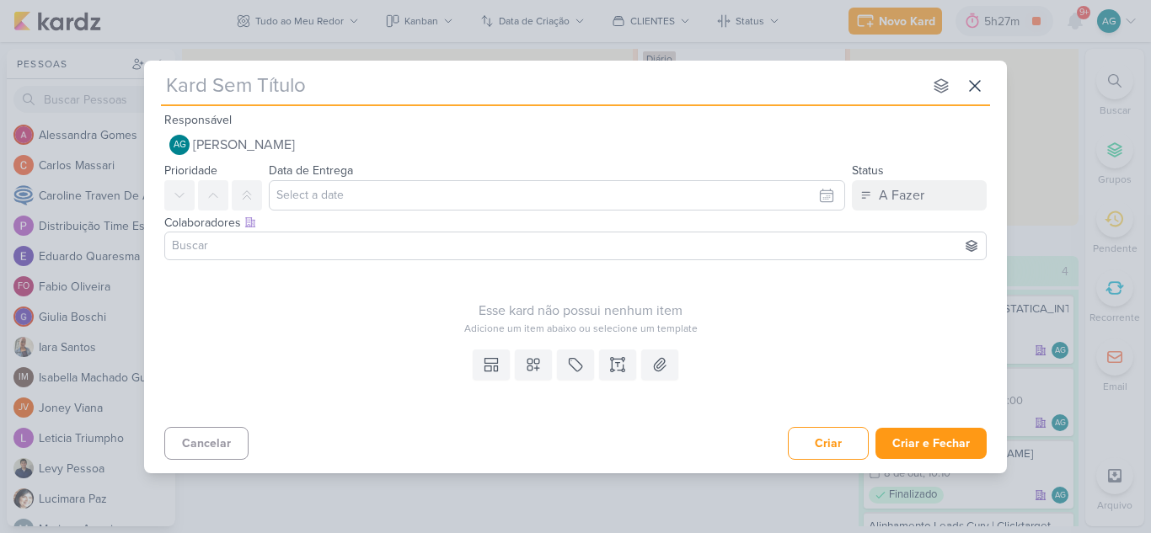
type input "1710091_TD_PAGINA_AGRADECIMENTO_FORMULARIO_GOOGLE"
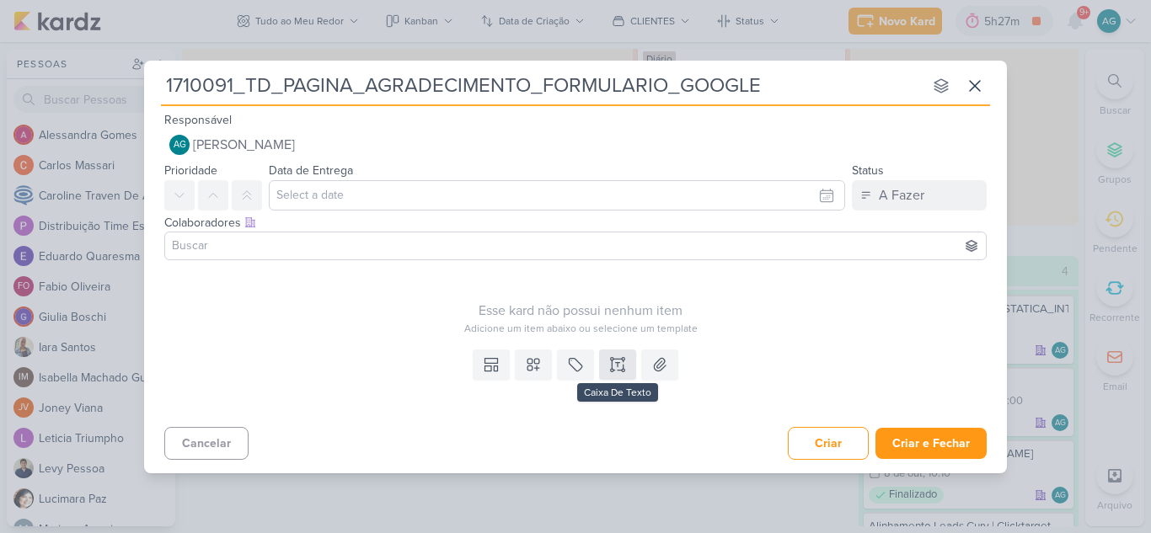
type input "1710091_TD_PAGINA_AGRADECIMENTO_FORMULARIO_GOOGLE"
click at [619, 365] on icon at bounding box center [617, 364] width 17 height 17
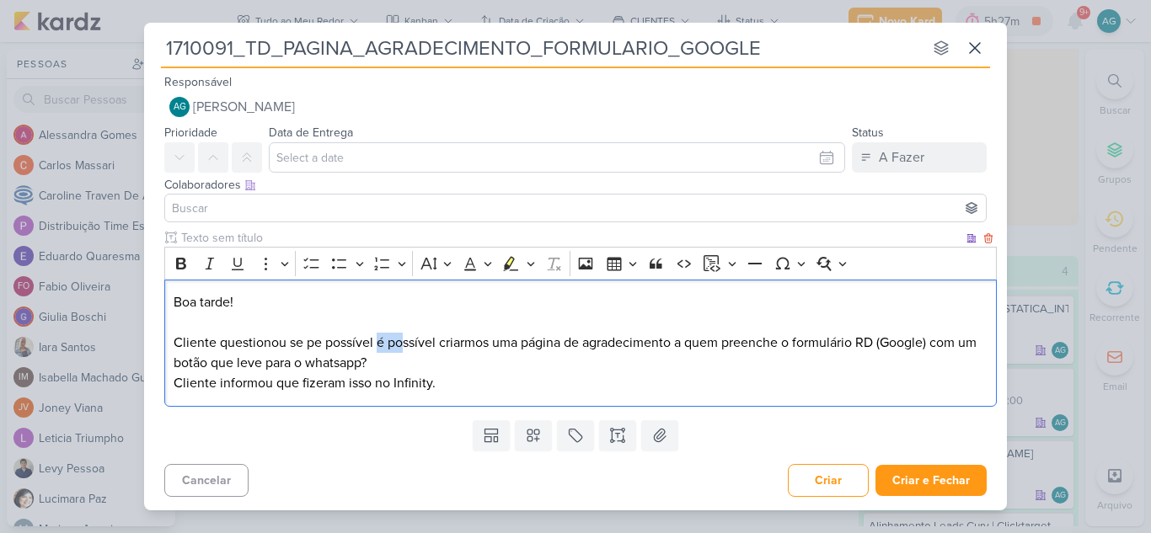
drag, startPoint x: 377, startPoint y: 340, endPoint x: 400, endPoint y: 344, distance: 23.8
click at [400, 344] on p "Boa tarde! Cliente questionou se pe possível é possível criarmos uma página de …" at bounding box center [581, 342] width 815 height 101
drag, startPoint x: 307, startPoint y: 345, endPoint x: 364, endPoint y: 340, distance: 57.5
click at [364, 340] on p "Boa tarde! Cliente questionou se pe possível é possível criarmos uma página de …" at bounding box center [581, 342] width 815 height 101
click at [368, 362] on p "Boa tarde! Cliente questionou se é possível criarmos uma página de agradeciment…" at bounding box center [581, 342] width 815 height 101
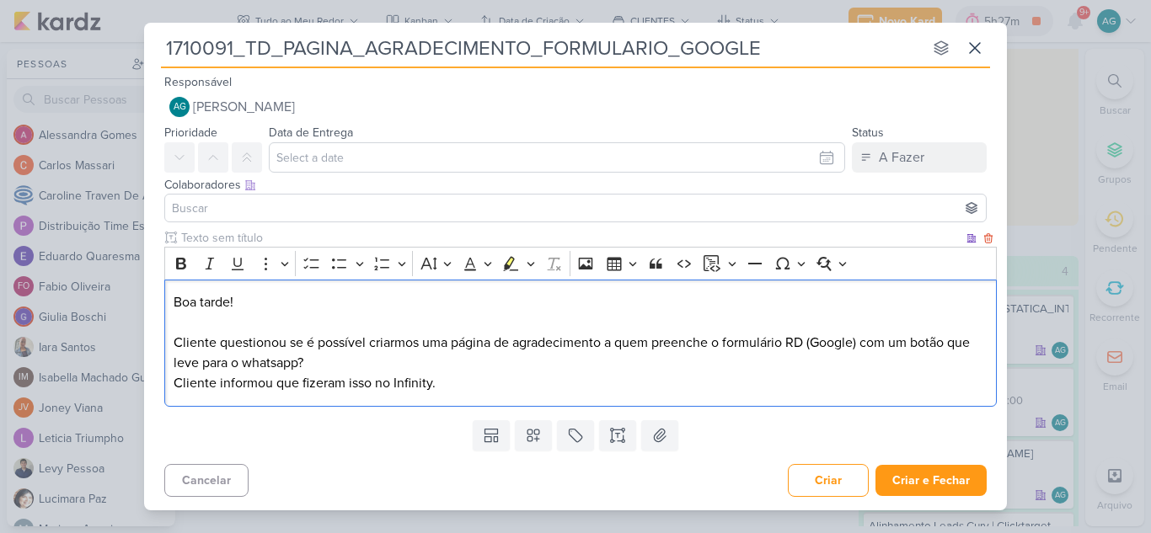
click at [488, 387] on p "Boa tarde! Cliente questionou se é possível criarmos uma página de agradeciment…" at bounding box center [581, 342] width 815 height 101
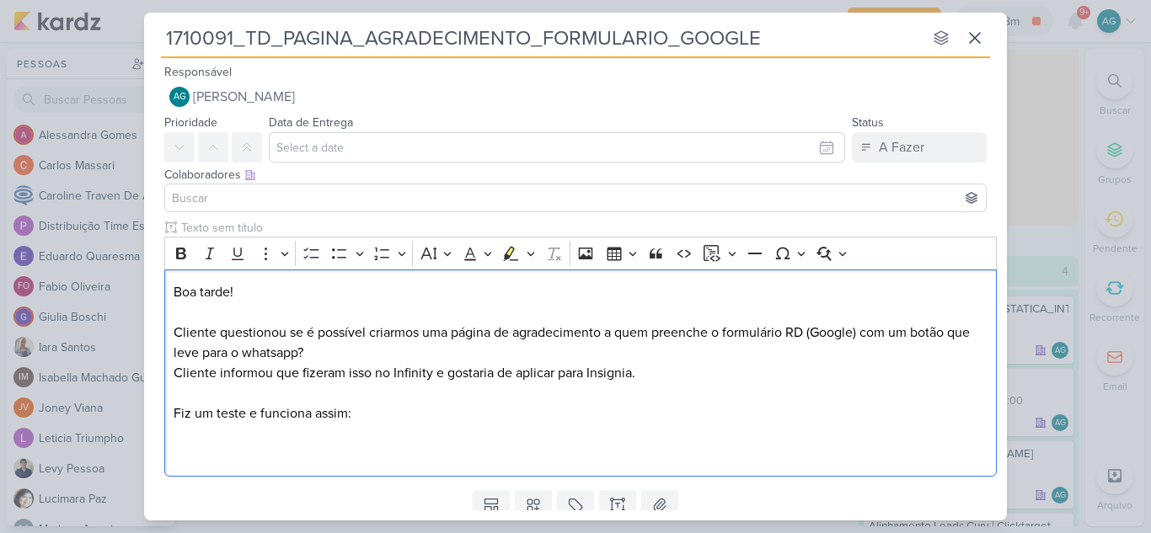
scroll to position [174, 0]
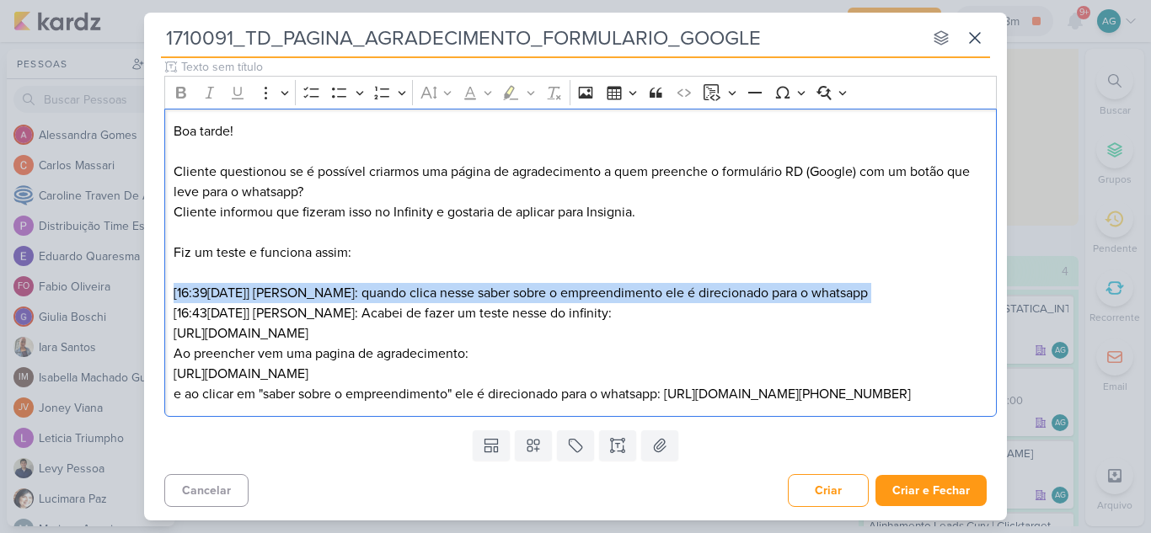
drag, startPoint x: 912, startPoint y: 282, endPoint x: 81, endPoint y: 293, distance: 830.9
click at [81, 293] on div "1710091_TD_PAGINA_AGRADECIMENTO_FORMULARIO_GOOGLE nenhum grupo disponível esc R…" at bounding box center [575, 266] width 1151 height 533
drag, startPoint x: 630, startPoint y: 303, endPoint x: 144, endPoint y: 281, distance: 486.7
click at [144, 281] on div "Clique para deixar o item visível somente à membros da sua organização Rich Tex…" at bounding box center [575, 241] width 863 height 366
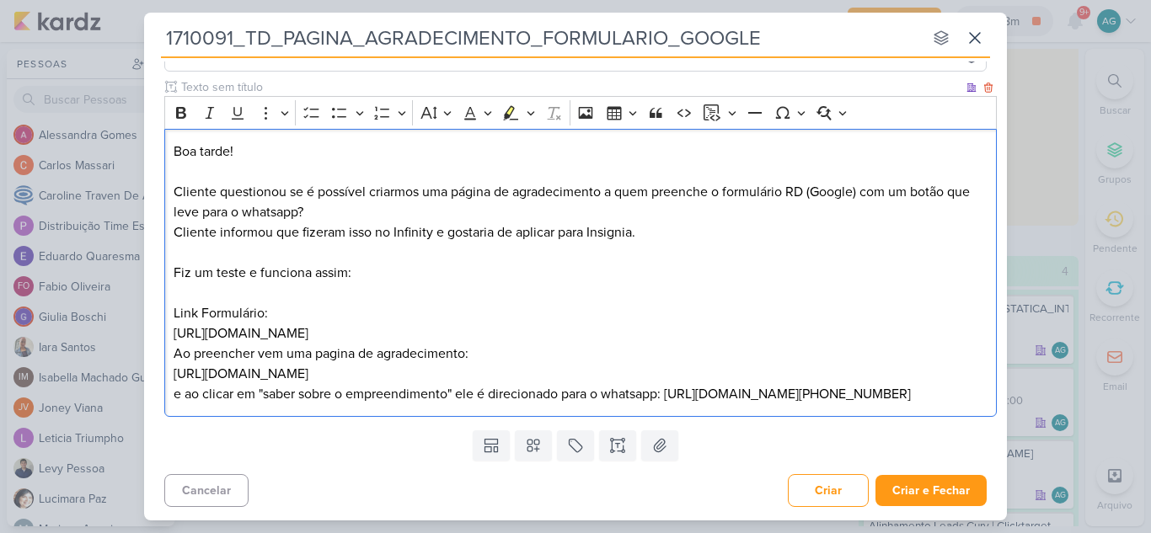
click at [511, 344] on p "Boa tarde! Cliente questionou se é possível criarmos uma página de agradeciment…" at bounding box center [581, 243] width 815 height 202
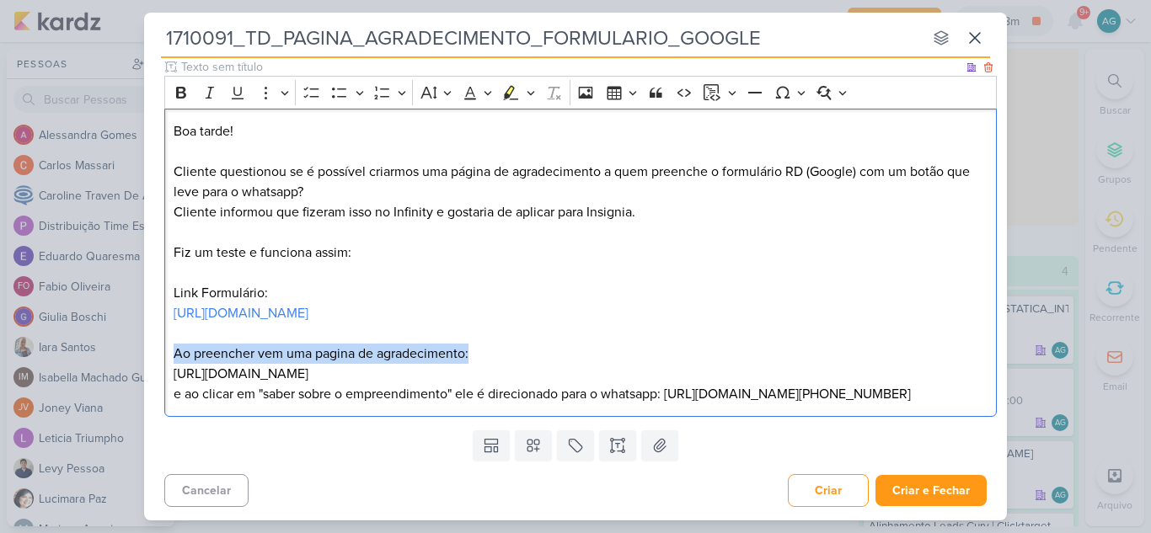
drag, startPoint x: 490, startPoint y: 420, endPoint x: 153, endPoint y: 419, distance: 337.1
click at [153, 419] on div "Clique para deixar o item visível somente à membros da sua organização Rich Tex…" at bounding box center [575, 241] width 863 height 366
click at [183, 84] on icon "Editor toolbar" at bounding box center [181, 92] width 17 height 17
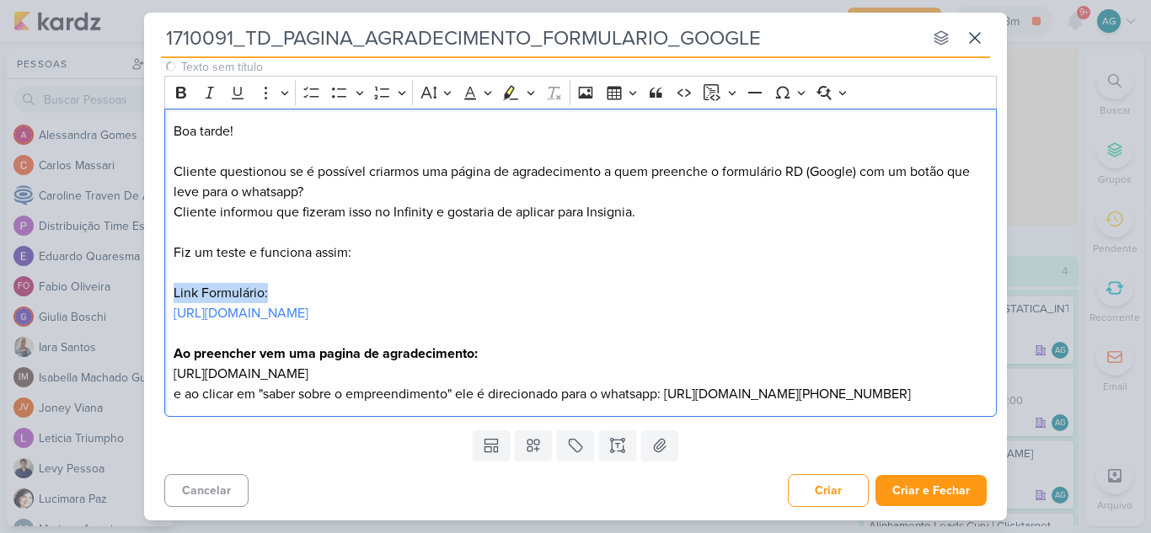
drag, startPoint x: 281, startPoint y: 281, endPoint x: 158, endPoint y: 282, distance: 123.0
click at [158, 282] on div "Clique para deixar o item visível somente à membros da sua organização Rich Tex…" at bounding box center [575, 241] width 863 height 366
click at [177, 87] on icon "Editor toolbar" at bounding box center [181, 93] width 10 height 12
click at [383, 87] on icon "Editor toolbar" at bounding box center [382, 92] width 17 height 17
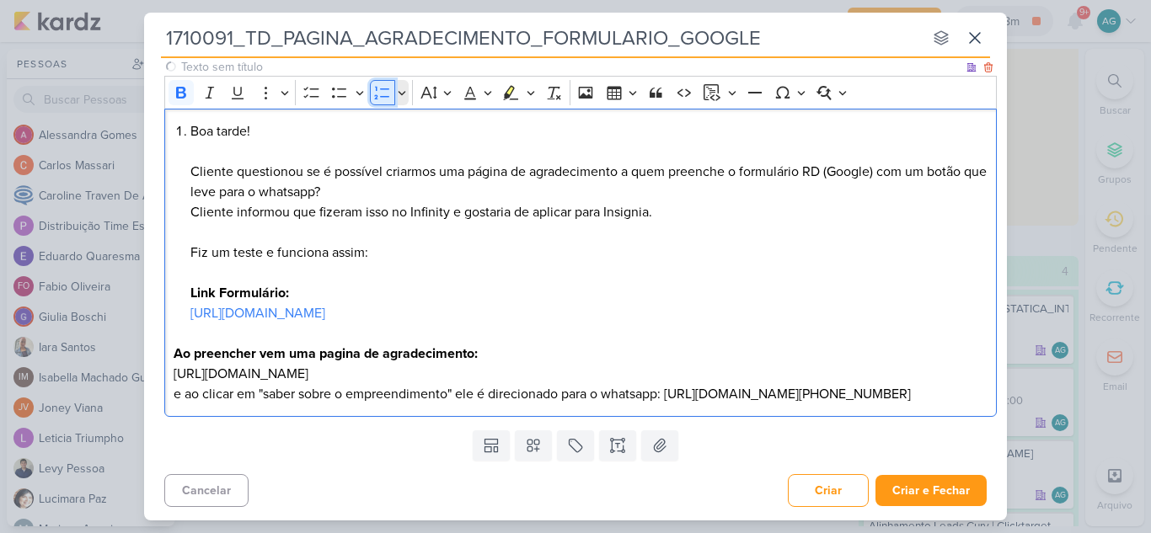
click at [383, 87] on icon "Editor toolbar" at bounding box center [382, 92] width 17 height 17
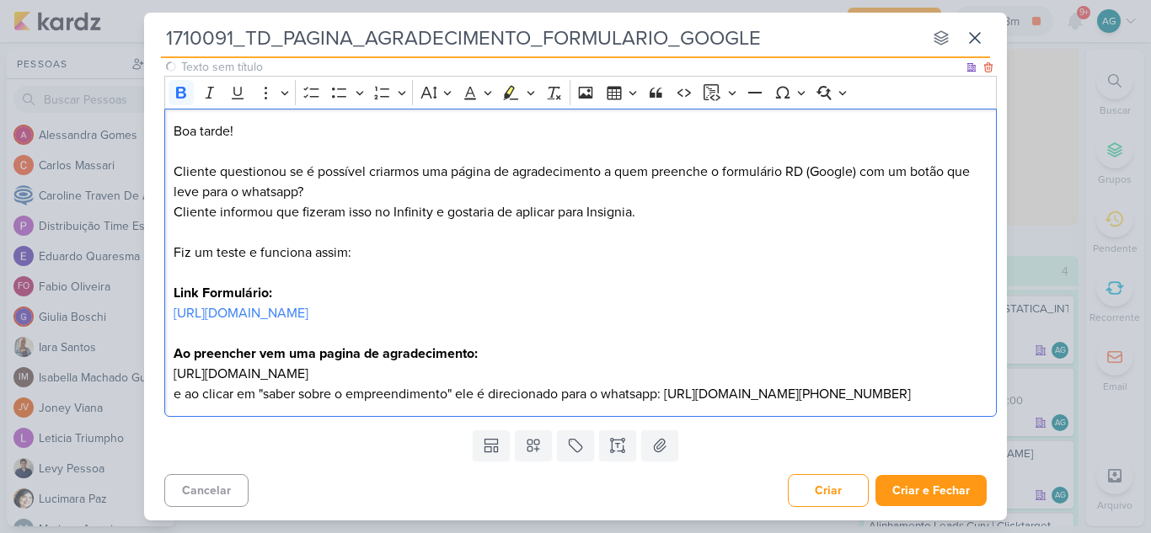
click at [174, 285] on strong "Link Formulário:" at bounding box center [223, 293] width 99 height 17
click at [171, 418] on div "Boa tarde! Cliente questionou se é possível criarmos uma página de agradeciment…" at bounding box center [580, 263] width 833 height 309
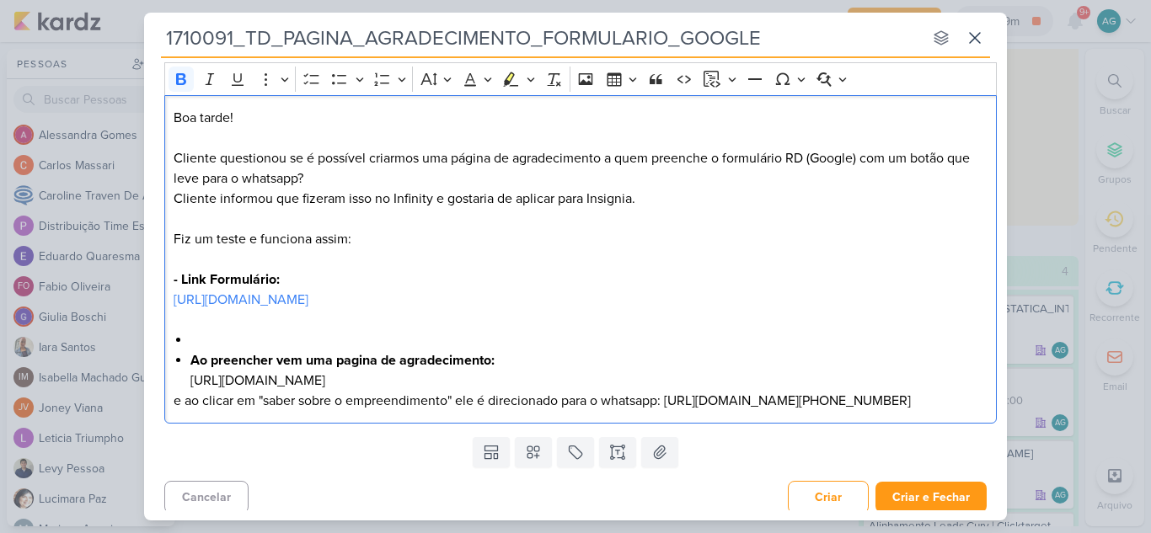
drag, startPoint x: 180, startPoint y: 278, endPoint x: 511, endPoint y: 381, distance: 345.9
click at [511, 310] on p "Boa tarde! Cliente questionou se é possível criarmos uma página de agradeciment…" at bounding box center [581, 209] width 815 height 202
copy p "Link Formulário: https://empreendimentos.teixeiraduarte.com.br/infinity-brookli…"
click at [307, 351] on li "Editor editing area: main" at bounding box center [589, 340] width 798 height 20
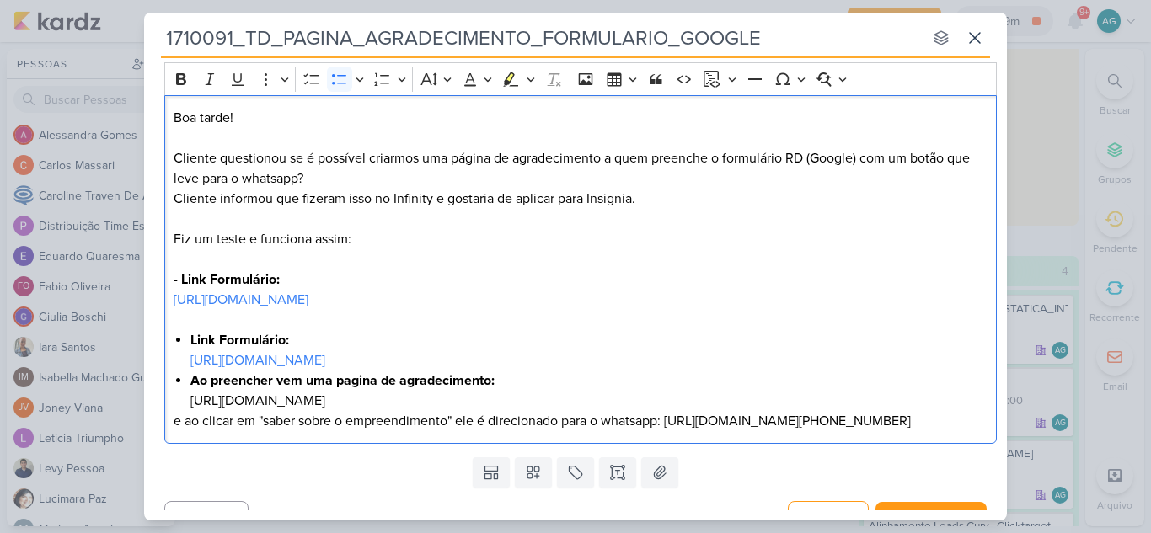
scroll to position [195, 0]
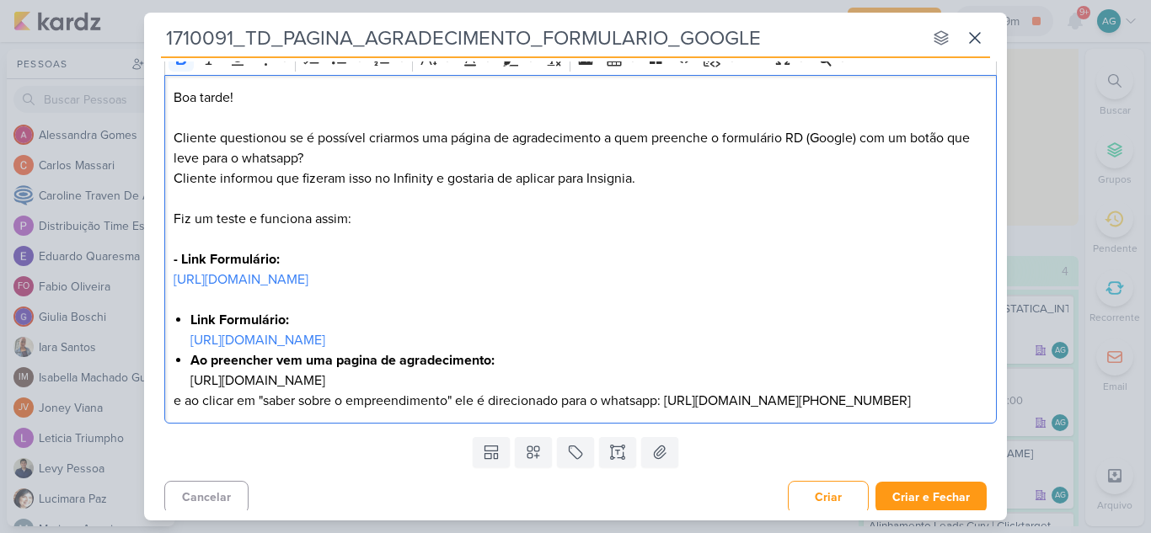
drag, startPoint x: 547, startPoint y: 361, endPoint x: 133, endPoint y: 254, distance: 427.4
click at [133, 254] on div "1710091_TD_PAGINA_AGRADECIMENTO_FORMULARIO_GOOGLE nenhum grupo disponível esc R…" at bounding box center [575, 266] width 1151 height 533
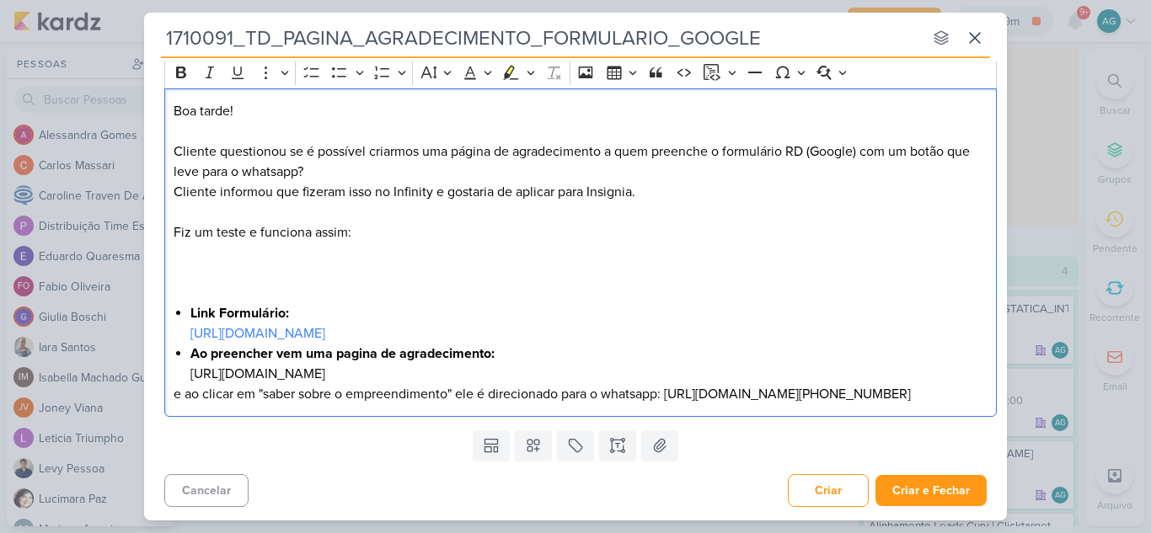
click at [373, 228] on p "Boa tarde! Cliente questionou se é possível criarmos uma página de agradeciment…" at bounding box center [581, 192] width 815 height 182
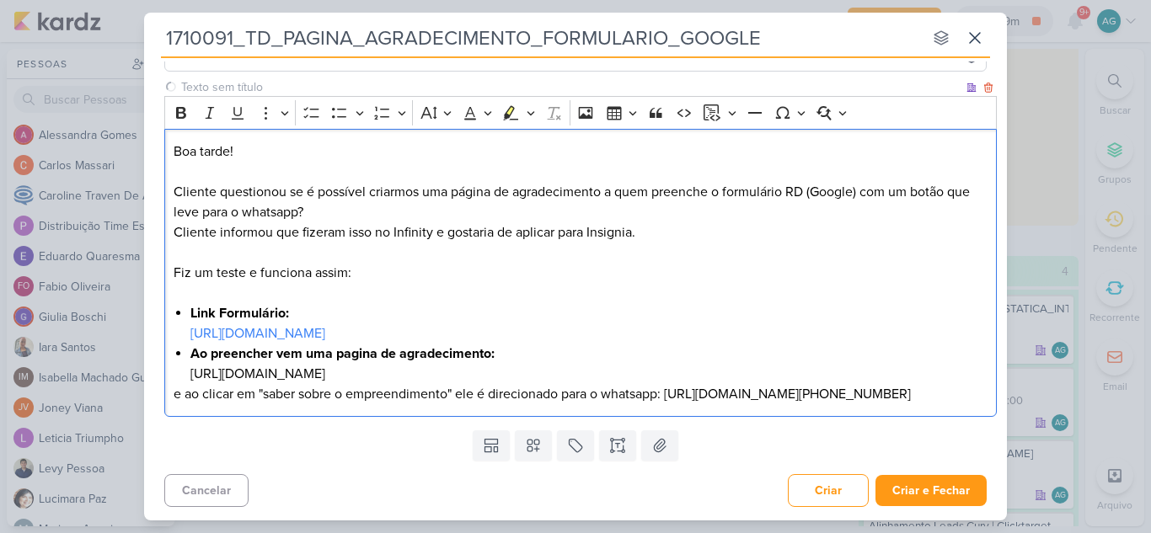
click at [534, 344] on li "Link Formulário: https://empreendimentos.teixeiraduarte.com.br/infinity-brookli…" at bounding box center [589, 323] width 798 height 40
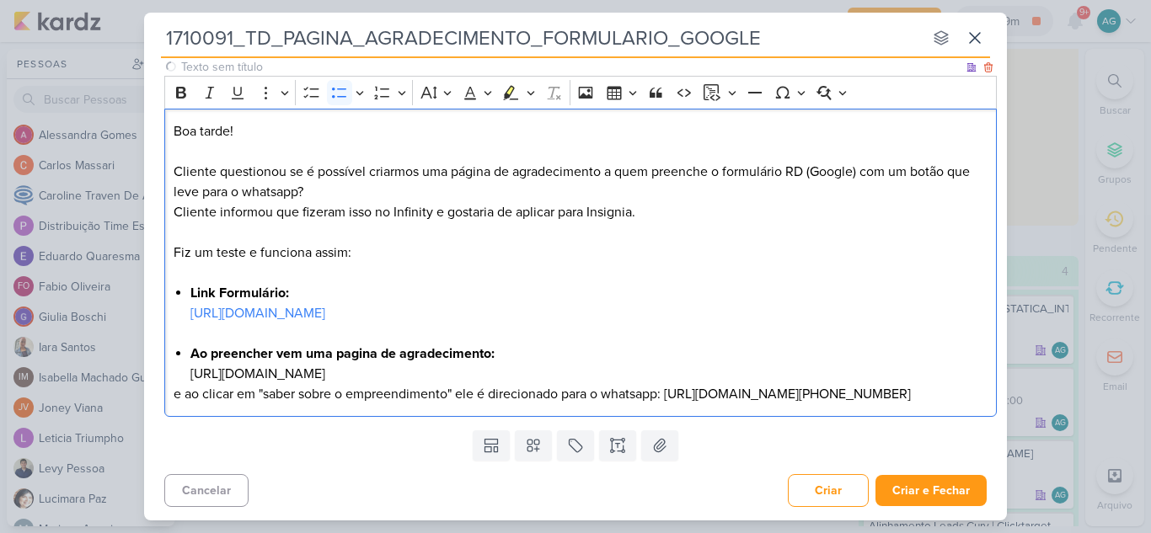
click at [717, 384] on li "Ao preencher vem uma pagina de agradecimento: https://empreendimentos.teixeirad…" at bounding box center [589, 364] width 798 height 40
click at [696, 384] on li "Ao preencher vem uma pagina de agradecimento: https://empreendimentos.teixeirad…" at bounding box center [589, 364] width 798 height 40
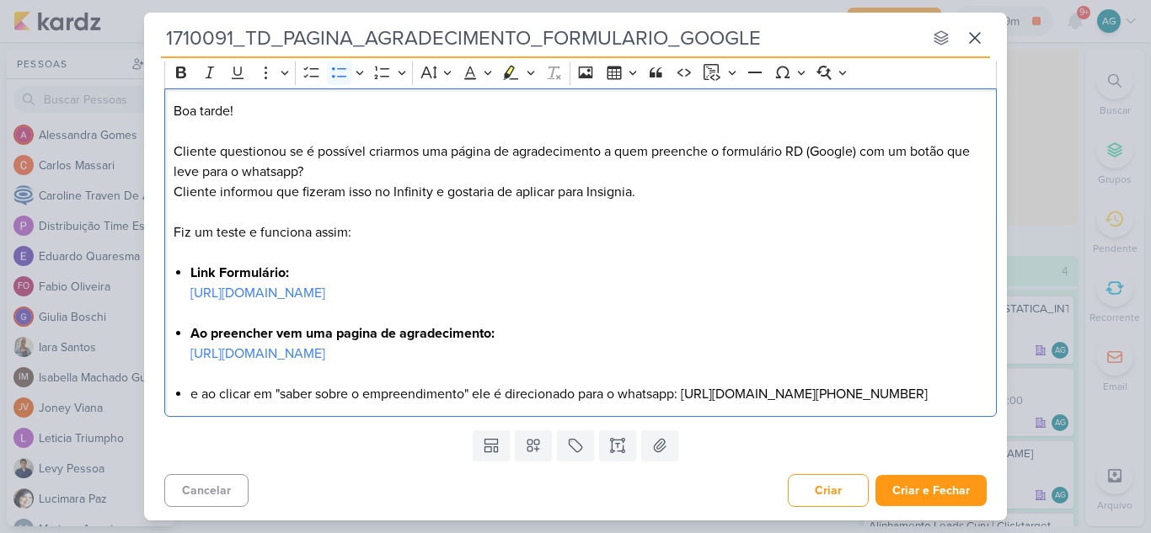
scroll to position [303, 0]
drag, startPoint x: 209, startPoint y: 355, endPoint x: 191, endPoint y: 354, distance: 17.7
click at [191, 384] on li "e ao clicar em "saber sobre o empreendimento" ele é direcionado para o whatsapp…" at bounding box center [589, 394] width 798 height 20
drag, startPoint x: 267, startPoint y: 351, endPoint x: 463, endPoint y: 351, distance: 196.3
click at [463, 384] on li "Ao clicar em "saber sobre o empreendimento" ele é direcionado para o whatsapp: …" at bounding box center [589, 394] width 798 height 20
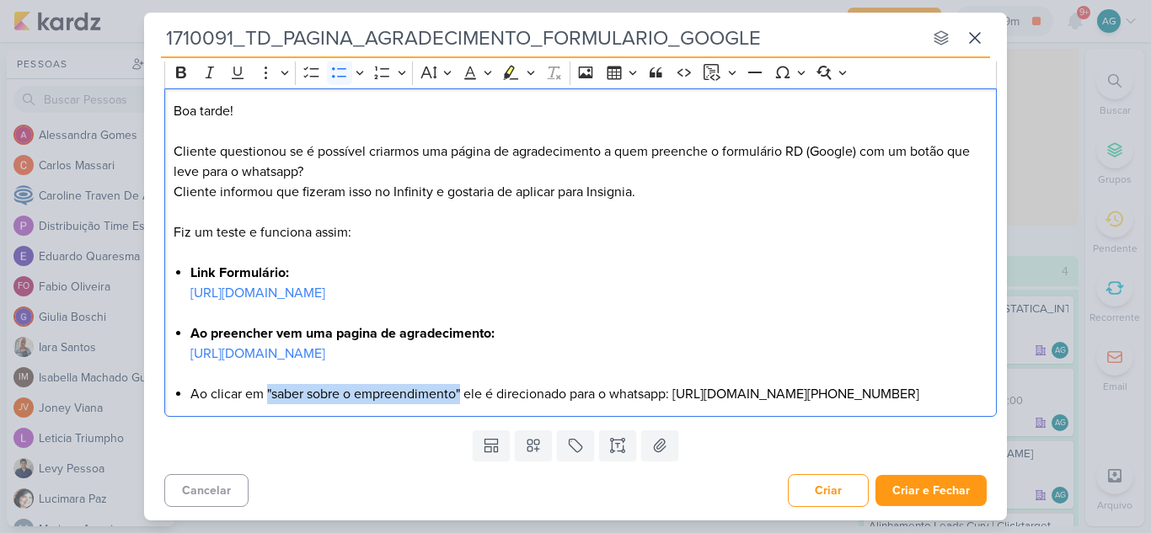
scroll to position [134, 0]
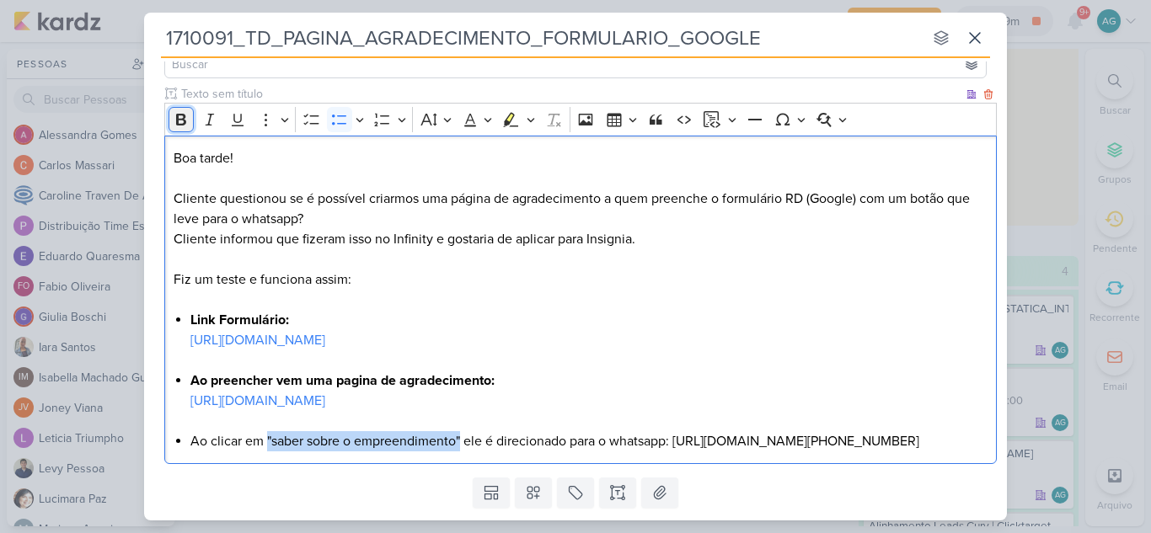
click at [185, 122] on icon "Editor toolbar" at bounding box center [181, 120] width 10 height 12
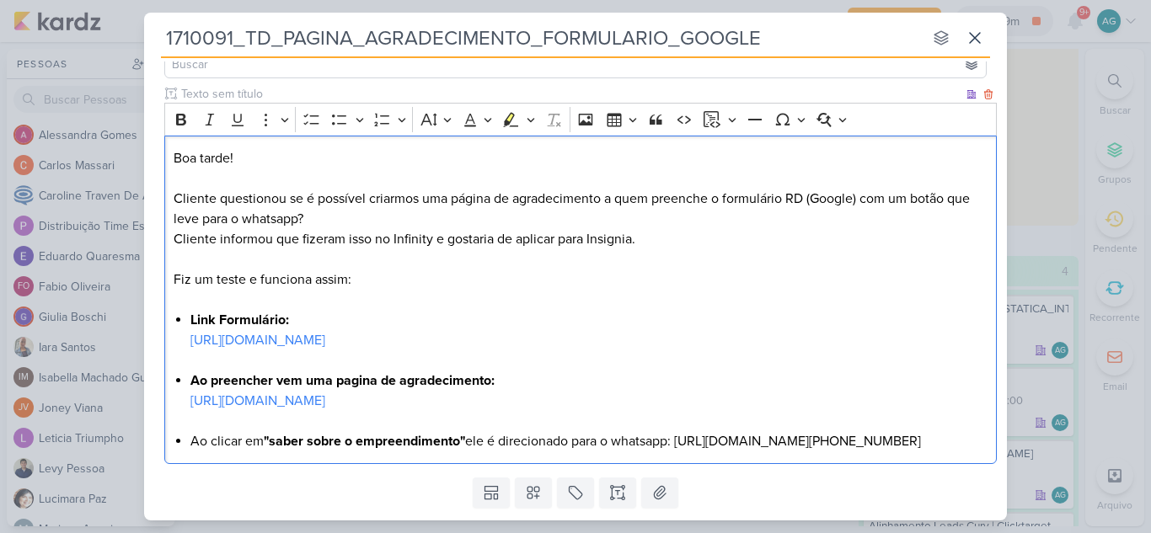
click at [384, 274] on p "Boa tarde! Cliente questionou se é possível criarmos uma página de agradeciment…" at bounding box center [581, 219] width 815 height 142
click at [325, 349] on link "https://empreendimentos.teixeiraduarte.com.br/infinity-brooklin?keyword=infinit…" at bounding box center [257, 340] width 135 height 17
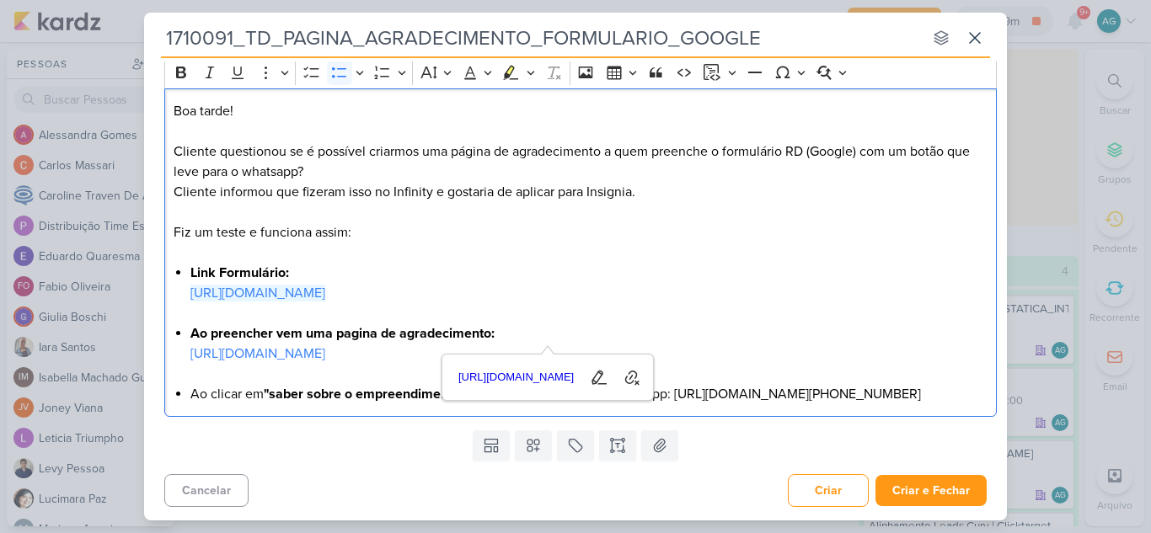
scroll to position [218, 0]
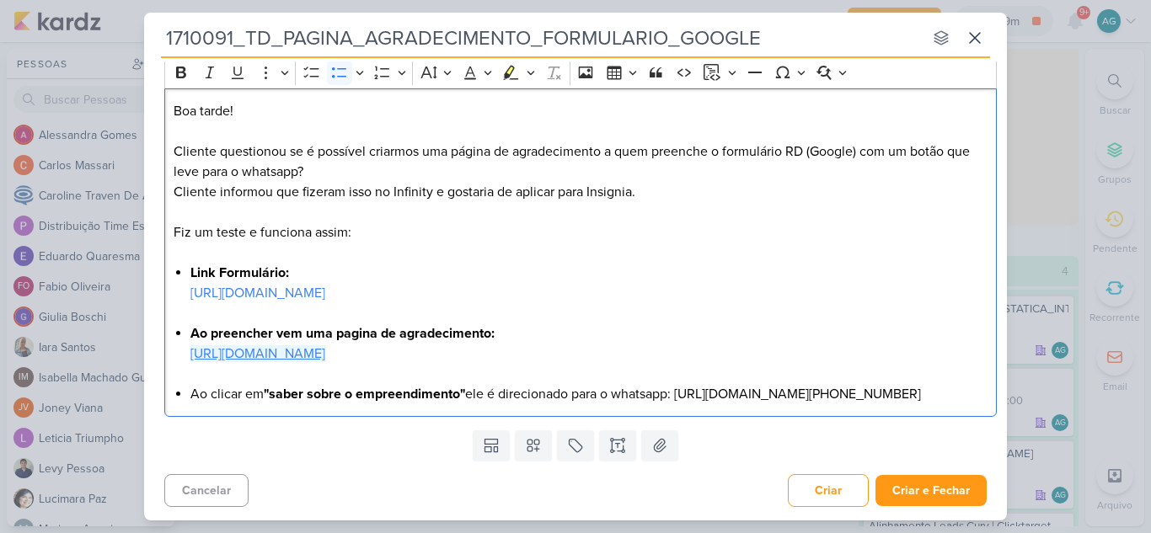
click at [325, 362] on link "https://empreendimentos.teixeiraduarte.com.br/infinity-brooklin-obrigado" at bounding box center [257, 353] width 135 height 17
click at [604, 390] on li "Ao clicar em "saber sobre o empreendimento" ele é direcionado para o whatsapp: …" at bounding box center [589, 394] width 798 height 20
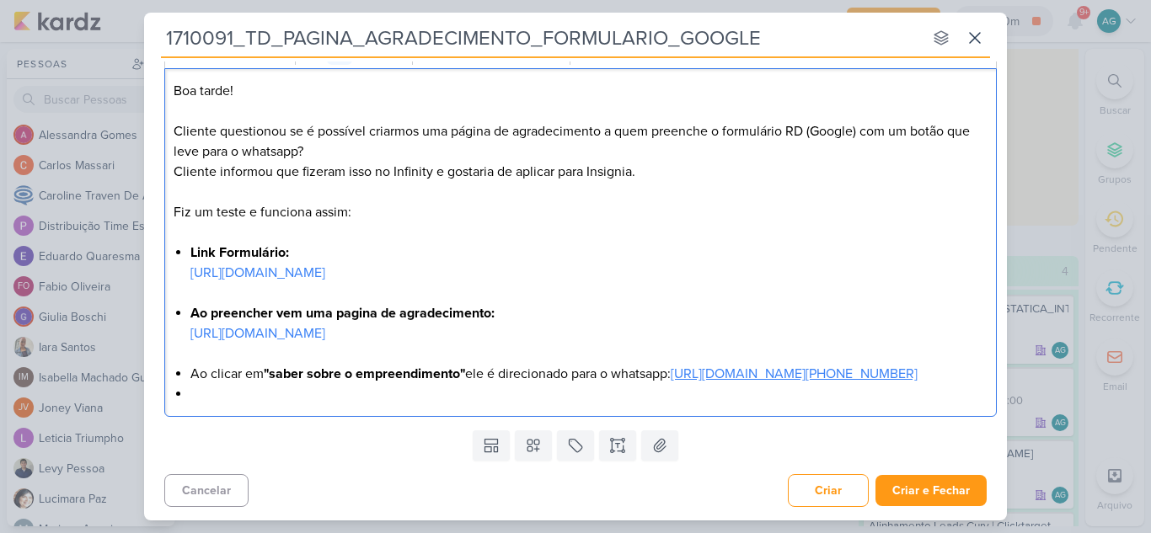
click at [671, 383] on link "https://api.whatsapp.com/send?phone=551121445700&text=Tenho%20interesse%20no%20…" at bounding box center [794, 374] width 247 height 17
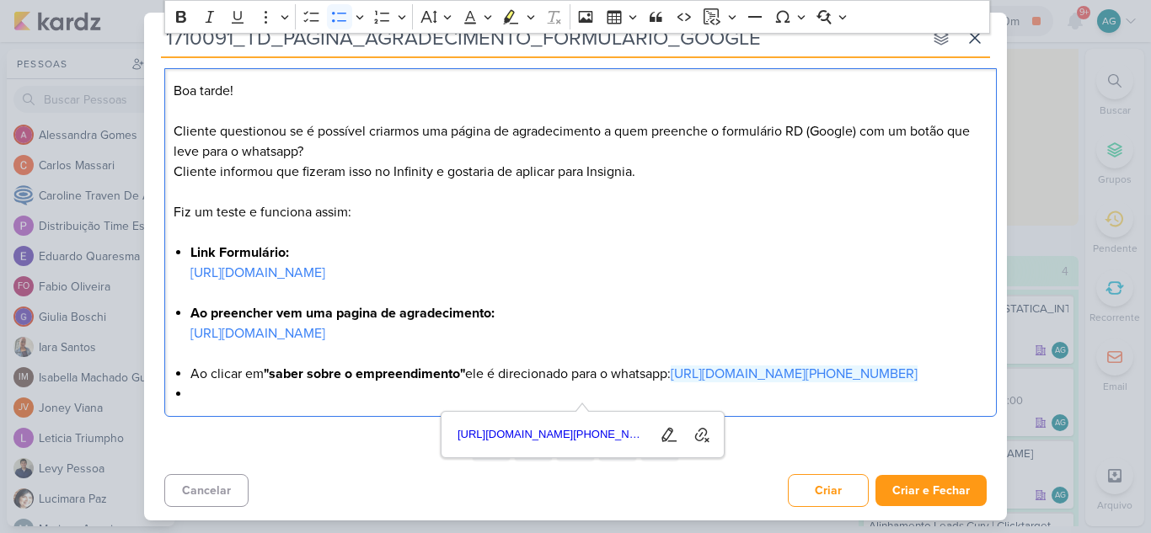
click at [232, 418] on div "Boa tarde! Cliente questionou se é possível criarmos uma página de agradeciment…" at bounding box center [580, 243] width 833 height 350
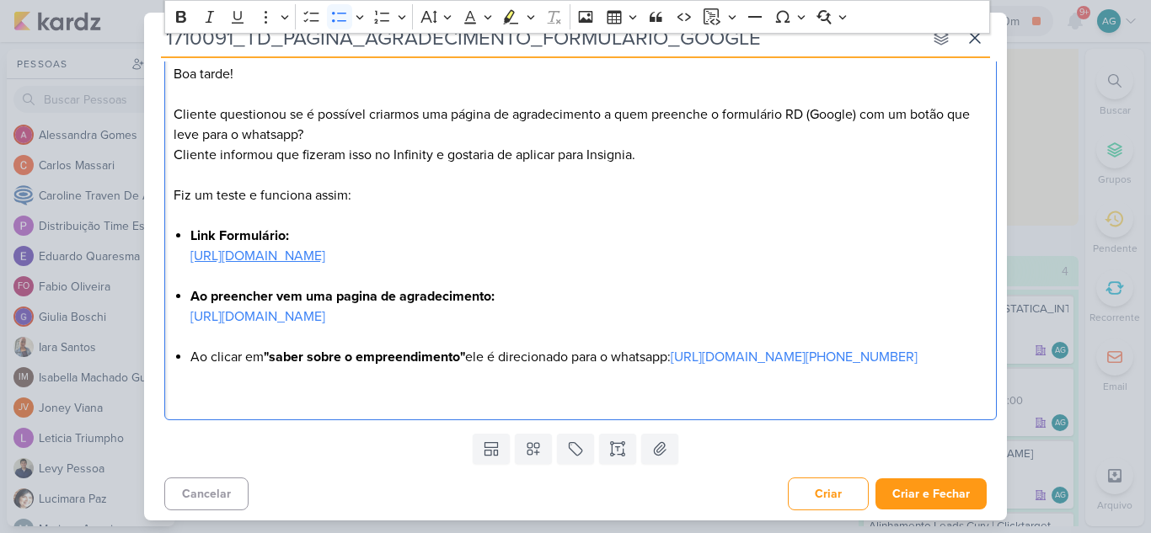
scroll to position [343, 0]
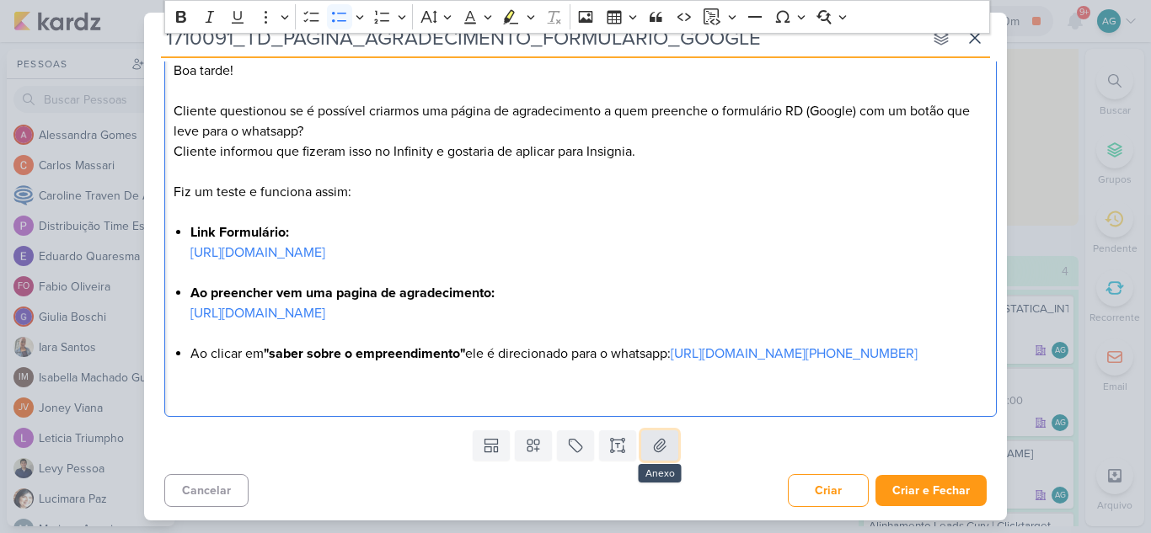
click at [651, 453] on icon at bounding box center [659, 445] width 17 height 17
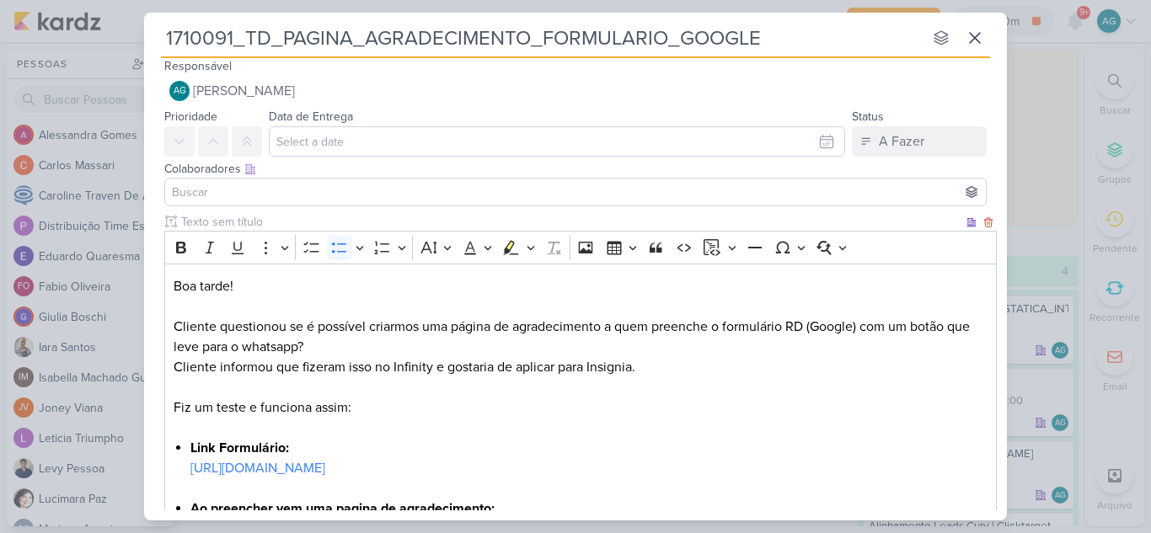
scroll to position [90, 0]
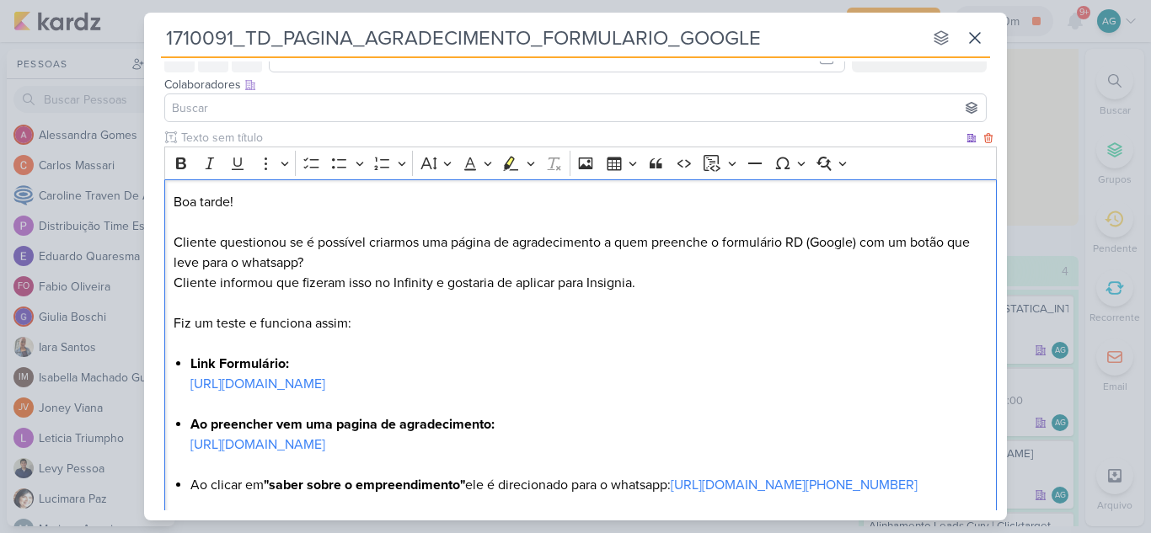
click at [607, 245] on p "Boa tarde! Cliente questionou se é possível criarmos uma página de agradeciment…" at bounding box center [581, 263] width 815 height 142
click at [364, 262] on p "Boa tarde! Cliente questionou se é possível criarmos uma página de agradeciment…" at bounding box center [581, 263] width 815 height 142
click at [374, 260] on p "Boa tarde! Cliente questionou se é possível criarmos uma página de agradeciment…" at bounding box center [581, 263] width 815 height 142
click at [183, 165] on icon "Editor toolbar" at bounding box center [181, 163] width 17 height 17
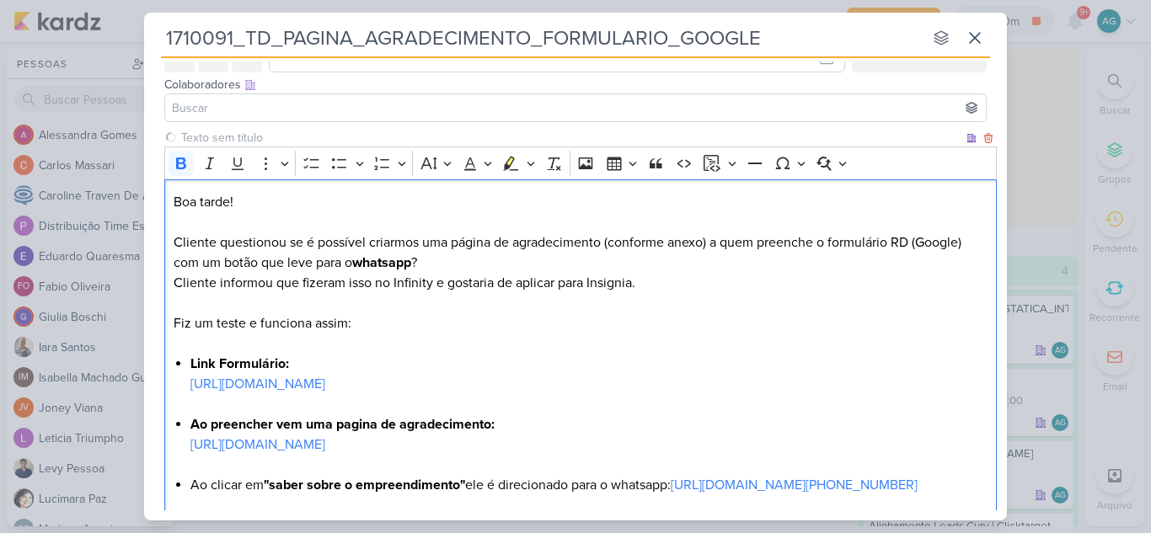
click at [493, 260] on p "Boa tarde! Cliente questionou se é possível criarmos uma página de agradeciment…" at bounding box center [581, 263] width 815 height 142
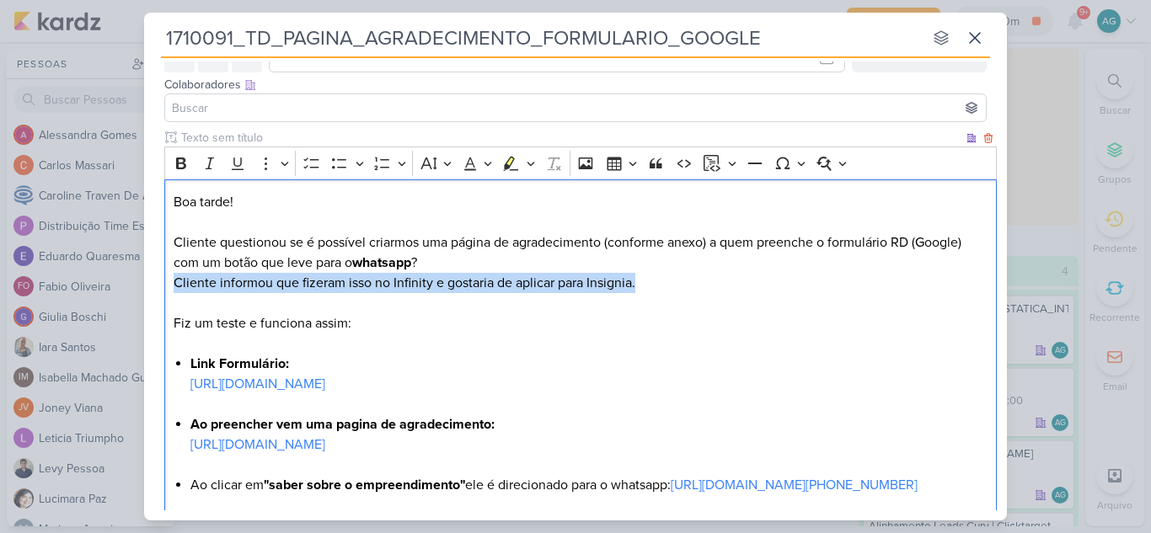
drag, startPoint x: 174, startPoint y: 284, endPoint x: 674, endPoint y: 276, distance: 500.6
click at [674, 276] on p "Boa tarde! Cliente questionou se é possível criarmos uma página de agradeciment…" at bounding box center [581, 263] width 815 height 142
click at [183, 169] on icon "Editor toolbar" at bounding box center [181, 164] width 10 height 12
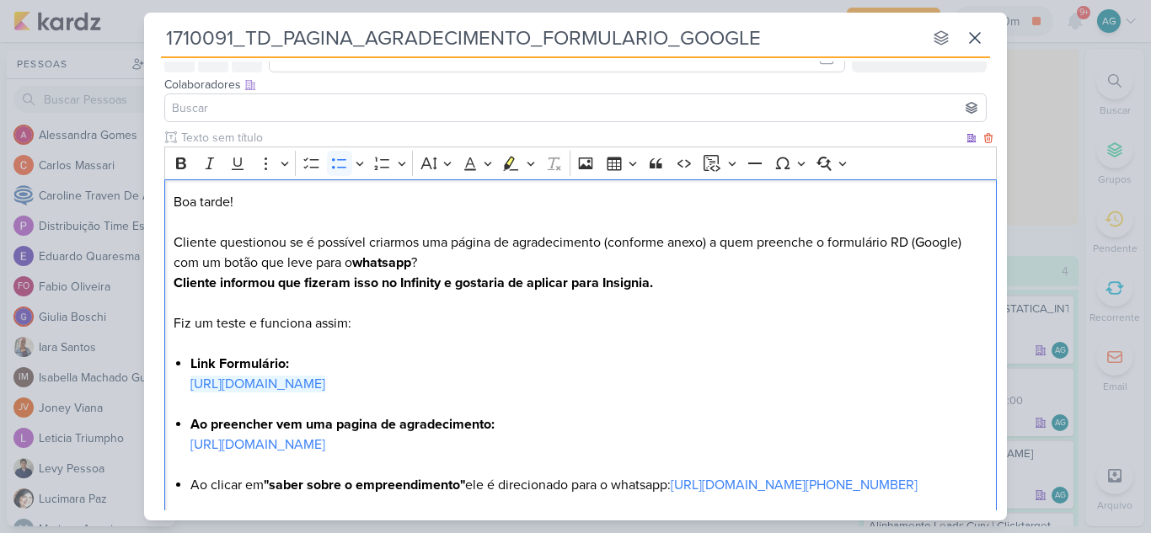
click at [872, 389] on li "Link Formulário: https://empreendimentos.teixeiraduarte.com.br/infinity-brookli…" at bounding box center [589, 384] width 798 height 61
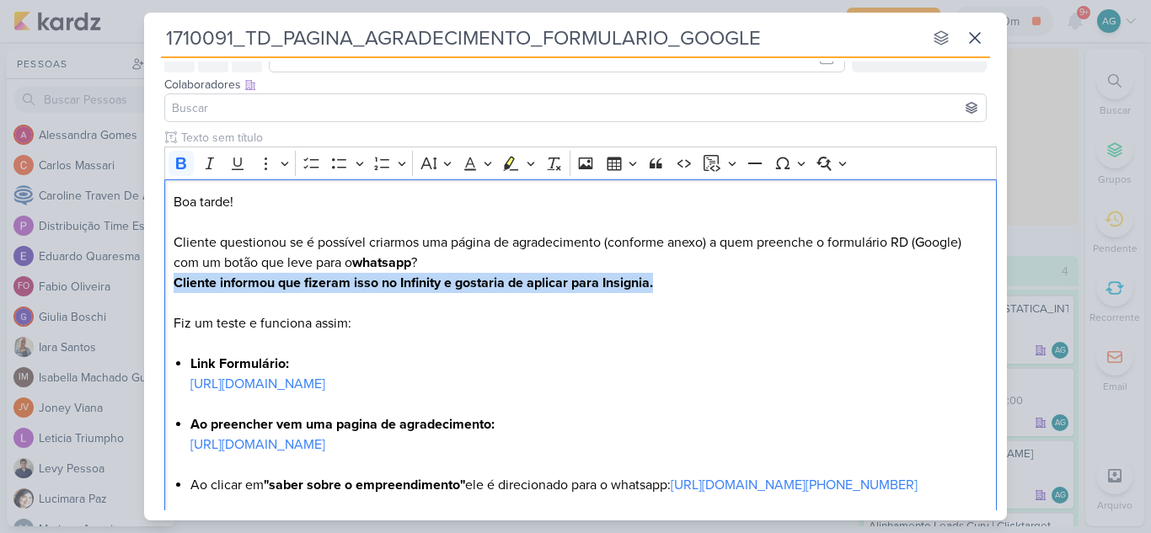
drag, startPoint x: 671, startPoint y: 291, endPoint x: 138, endPoint y: 282, distance: 532.6
click at [138, 282] on div "1710091_TD_PAGINA_AGRADECIMENTO_FORMULARIO_GOOGLE nenhum grupo disponível esc R…" at bounding box center [575, 266] width 1151 height 533
click at [505, 163] on icon "Editor toolbar" at bounding box center [510, 163] width 17 height 17
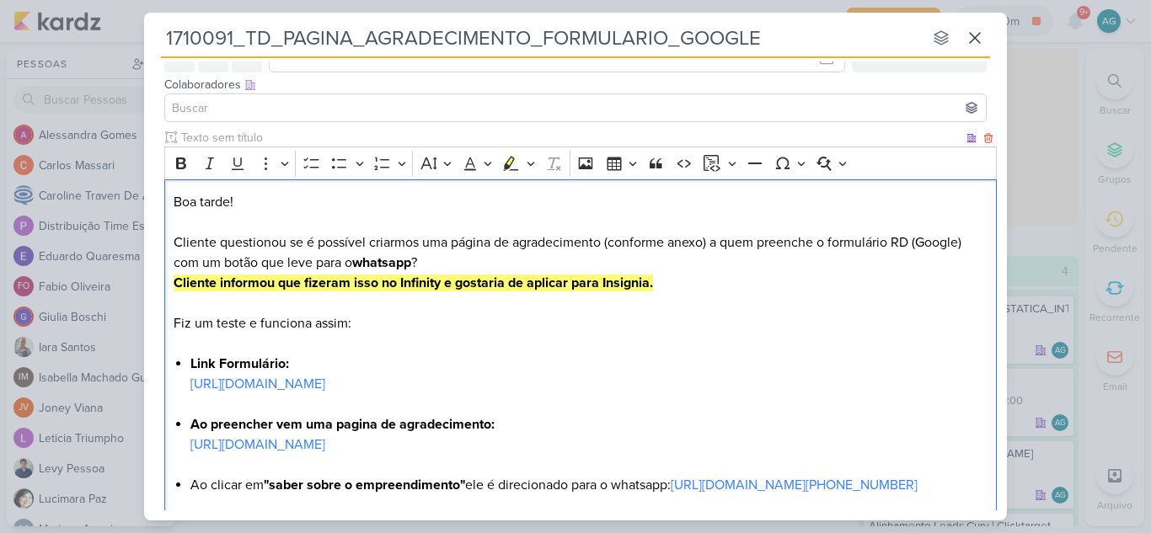
click at [750, 319] on p "Boa tarde! Cliente questionou se é possível criarmos uma página de agradeciment…" at bounding box center [581, 263] width 815 height 142
drag, startPoint x: 360, startPoint y: 325, endPoint x: 142, endPoint y: 327, distance: 218.3
click at [142, 327] on div "1710091_TD_PAGINA_AGRADECIMENTO_FORMULARIO_GOOGLE nenhum grupo disponível esc R…" at bounding box center [575, 266] width 1151 height 533
click at [532, 159] on icon "Editor toolbar" at bounding box center [531, 163] width 8 height 17
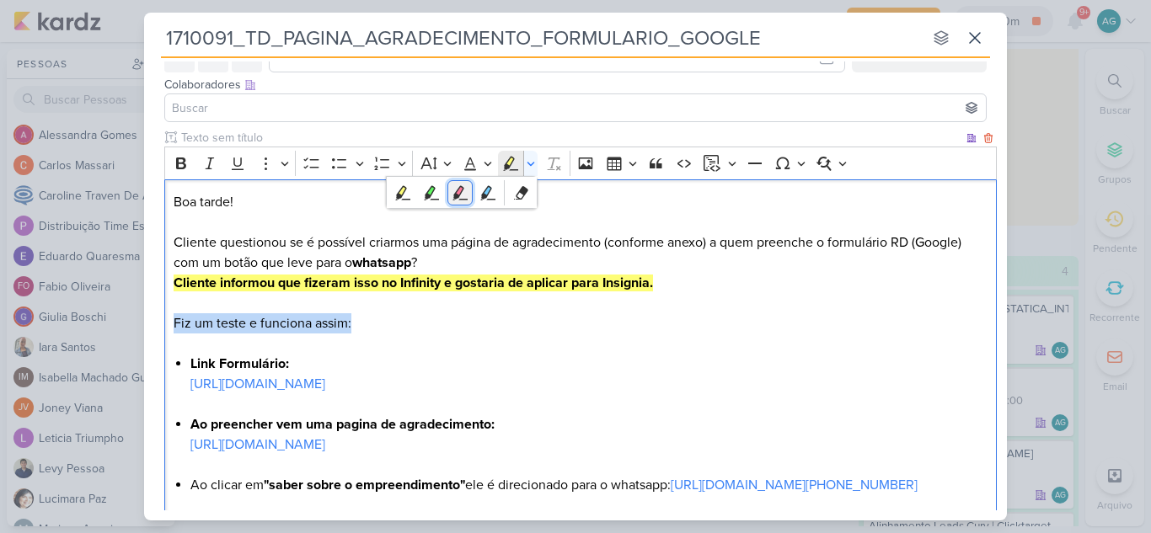
click at [462, 190] on icon "Text highlight toolbar" at bounding box center [460, 192] width 15 height 14
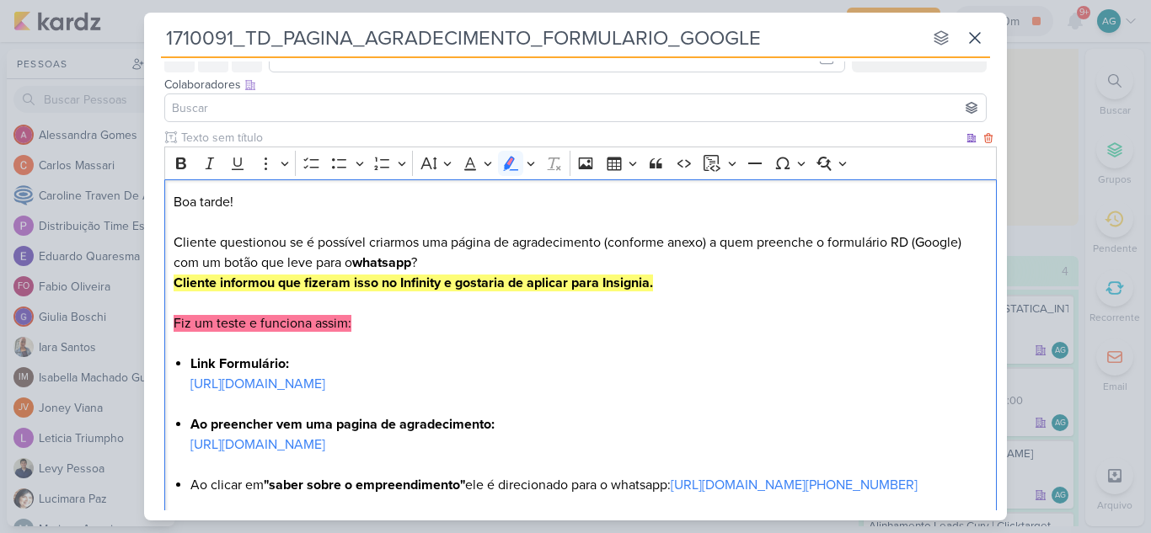
click at [585, 328] on p "Boa tarde! Cliente questionou se é possível criarmos uma página de agradeciment…" at bounding box center [581, 263] width 815 height 142
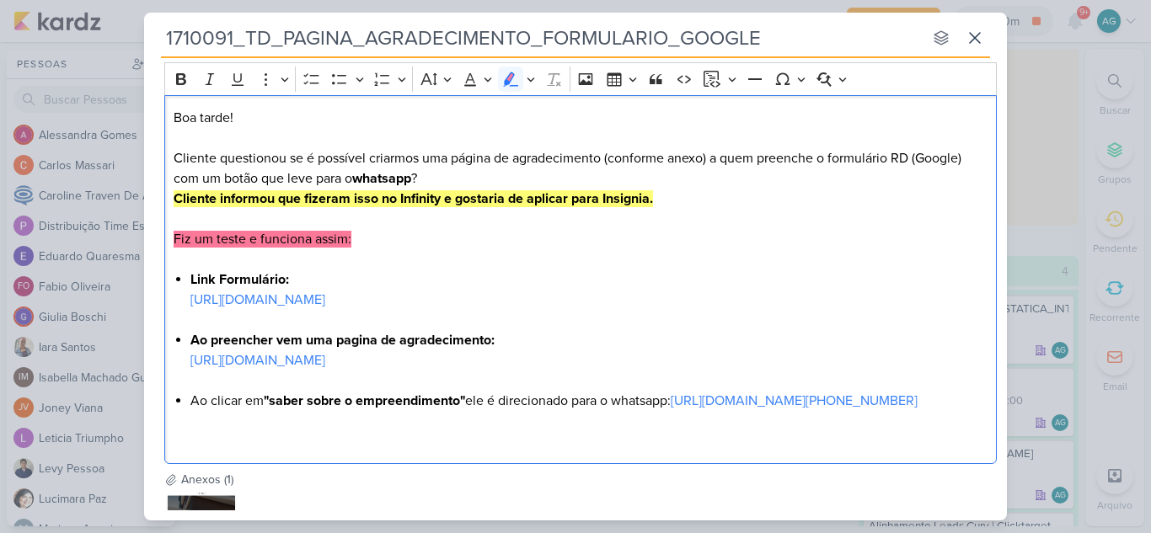
scroll to position [259, 0]
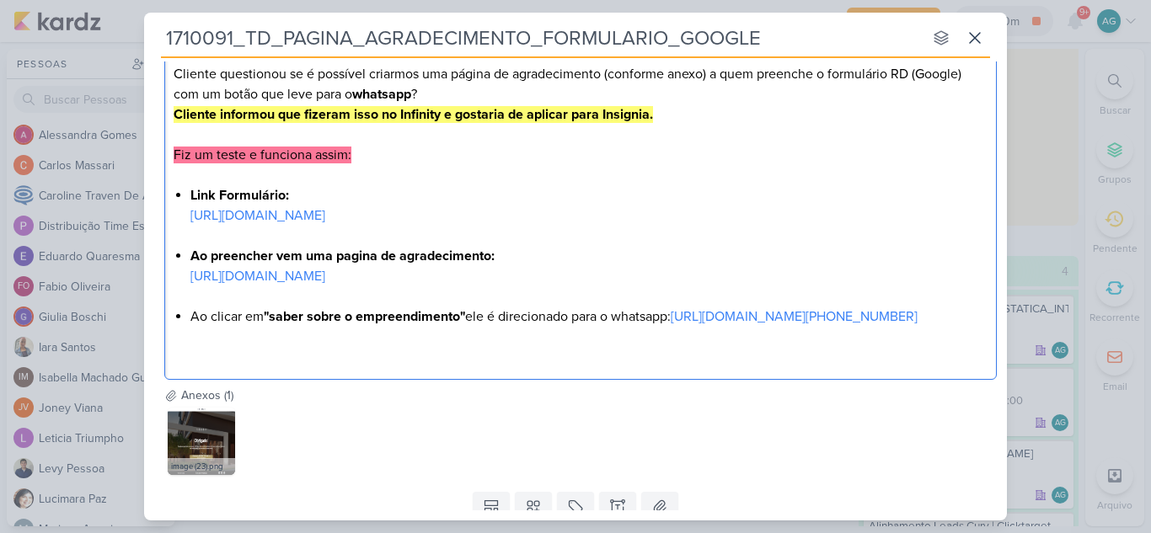
click at [681, 367] on li "Ao clicar em "saber sobre o empreendimento" ele é direcionado para o whatsapp: …" at bounding box center [589, 337] width 798 height 61
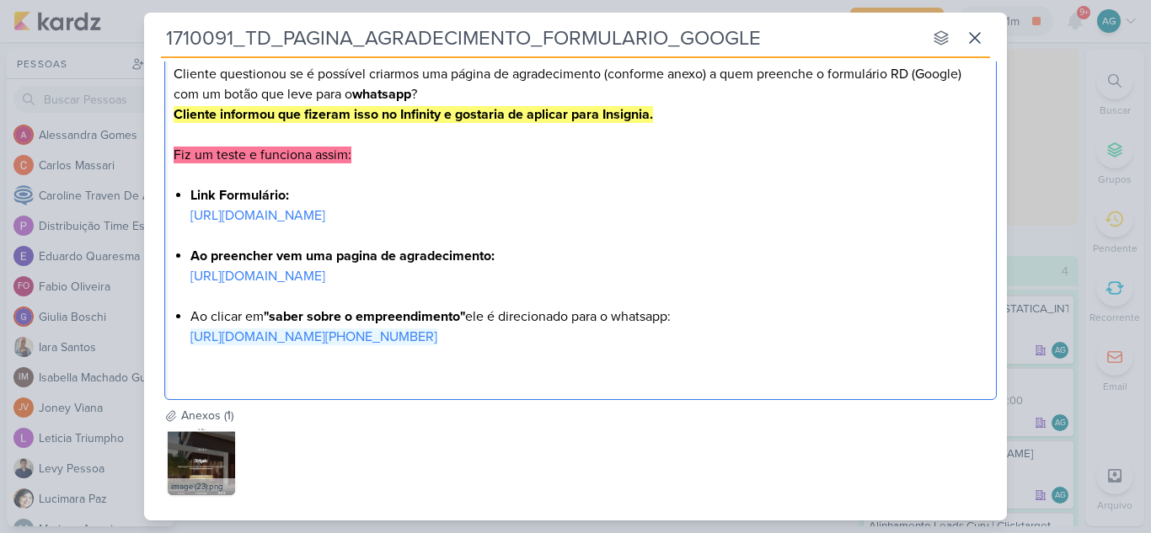
click at [873, 307] on li "Ao preencher vem uma pagina de agradecimento: https://empreendimentos.teixeirad…" at bounding box center [589, 276] width 798 height 61
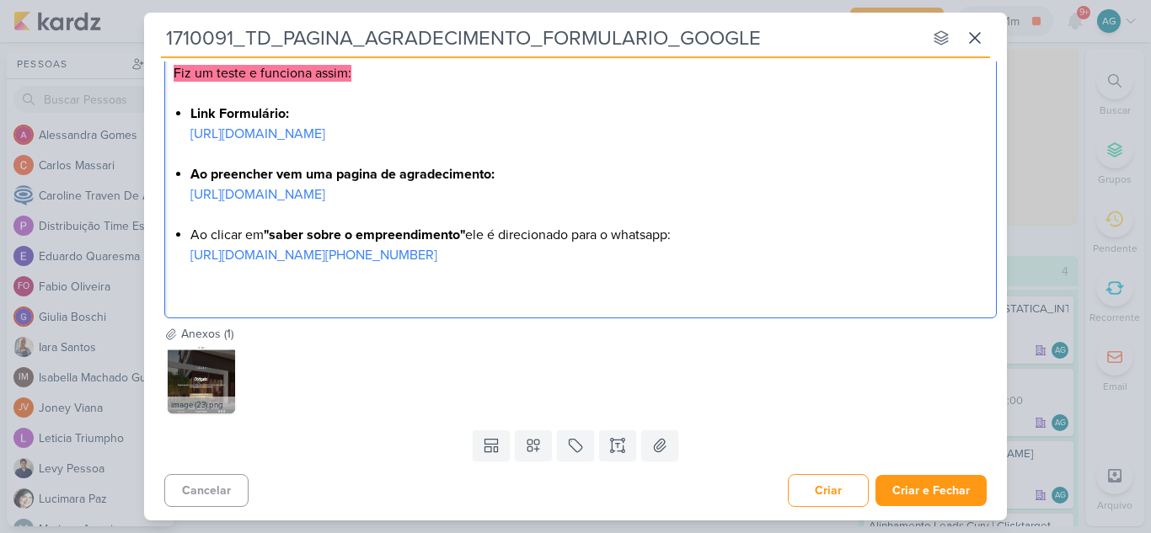
scroll to position [462, 0]
click at [295, 297] on li "Ao clicar em "saber sobre o empreendimento" ele é direcionado para o whatsapp: …" at bounding box center [589, 265] width 798 height 81
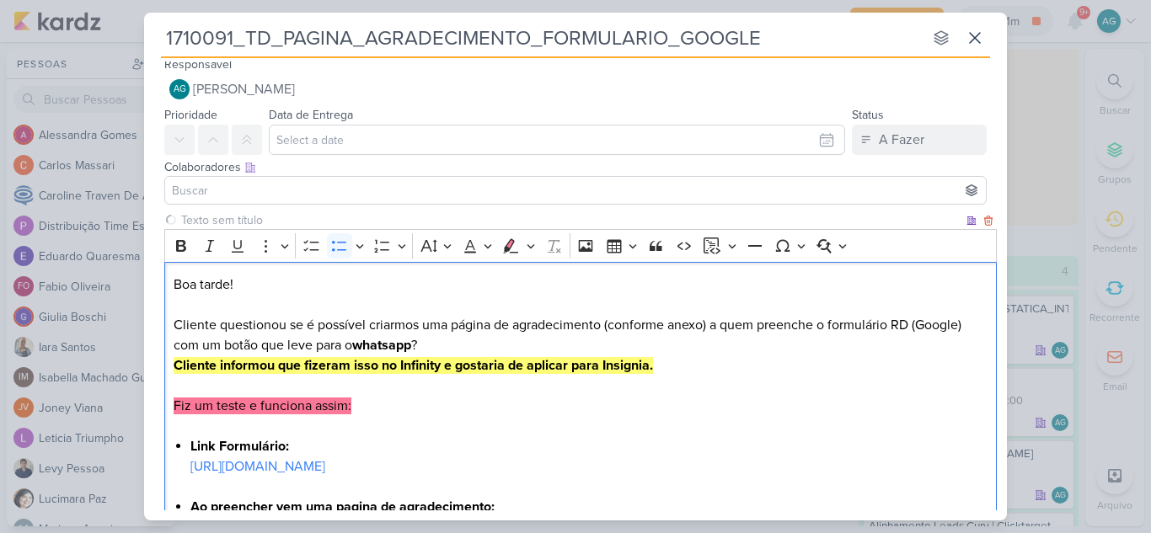
scroll to position [0, 0]
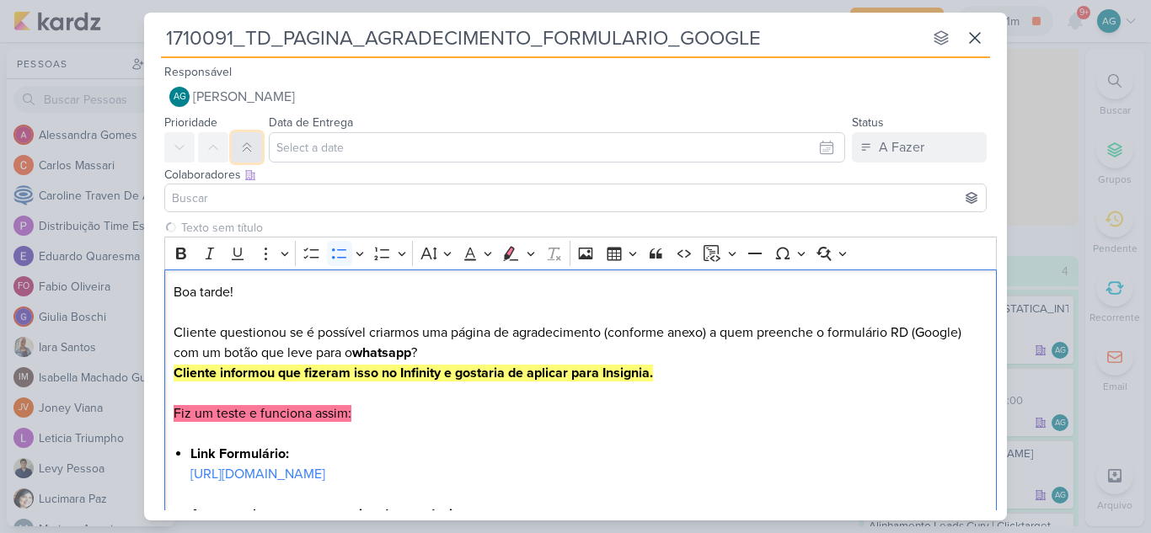
click at [243, 142] on icon at bounding box center [246, 147] width 13 height 13
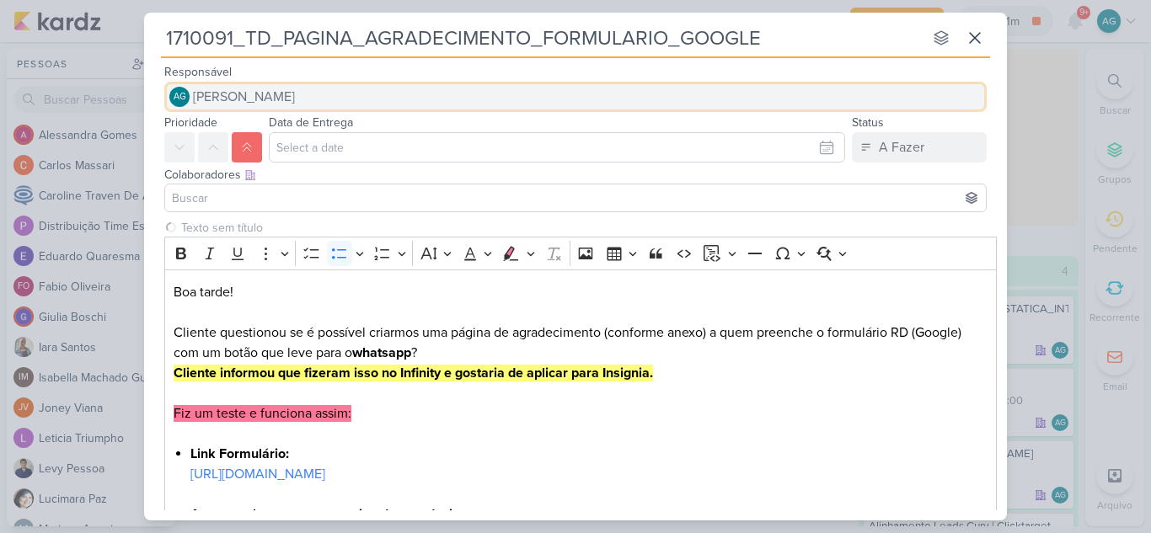
click at [261, 96] on span "[PERSON_NAME]" at bounding box center [244, 97] width 102 height 20
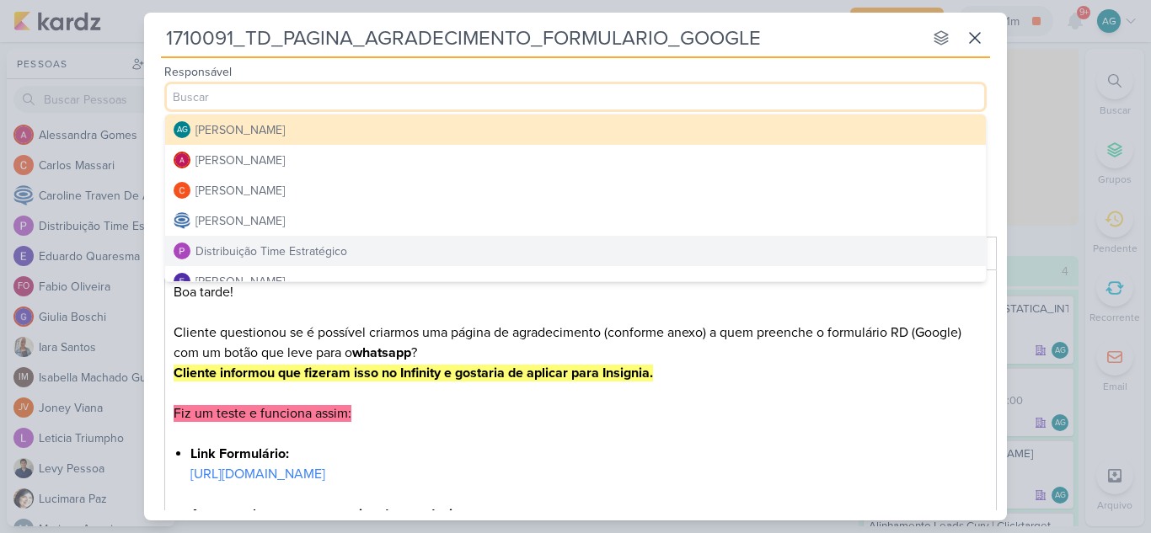
click at [311, 246] on div "Distribuição Time Estratégico" at bounding box center [271, 252] width 152 height 18
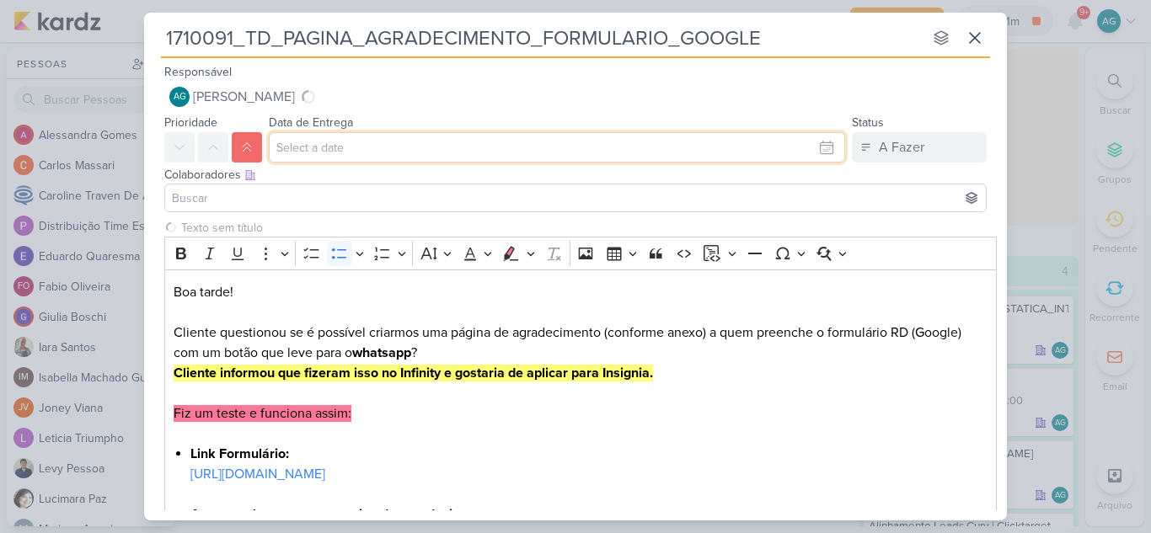
click at [373, 146] on input "text" at bounding box center [557, 147] width 576 height 30
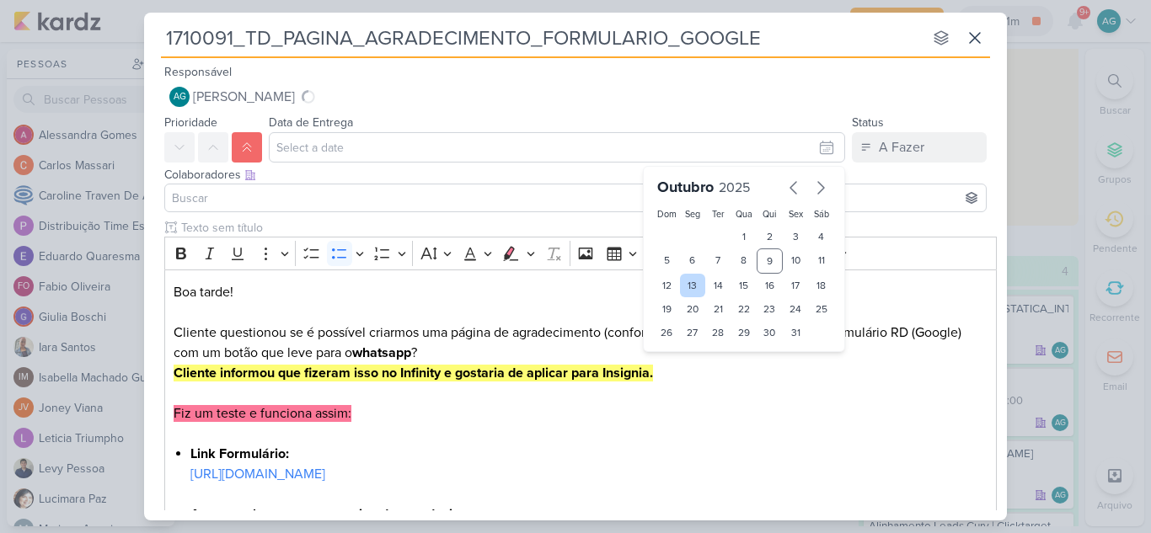
click at [688, 284] on div "13" at bounding box center [693, 286] width 26 height 24
type input "13 de outubro de 2025 às 23:59"
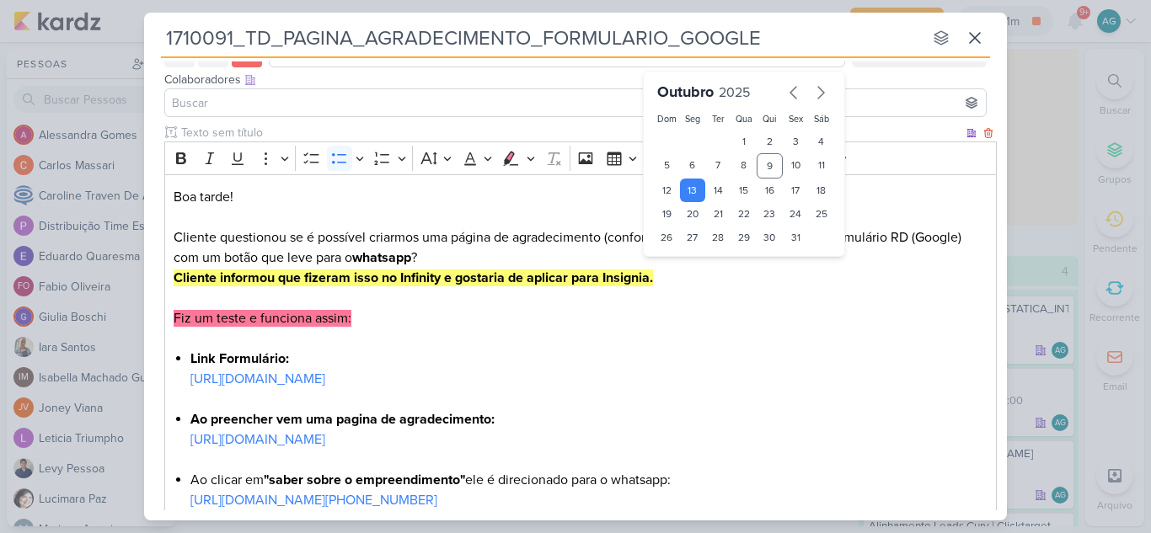
scroll to position [84, 0]
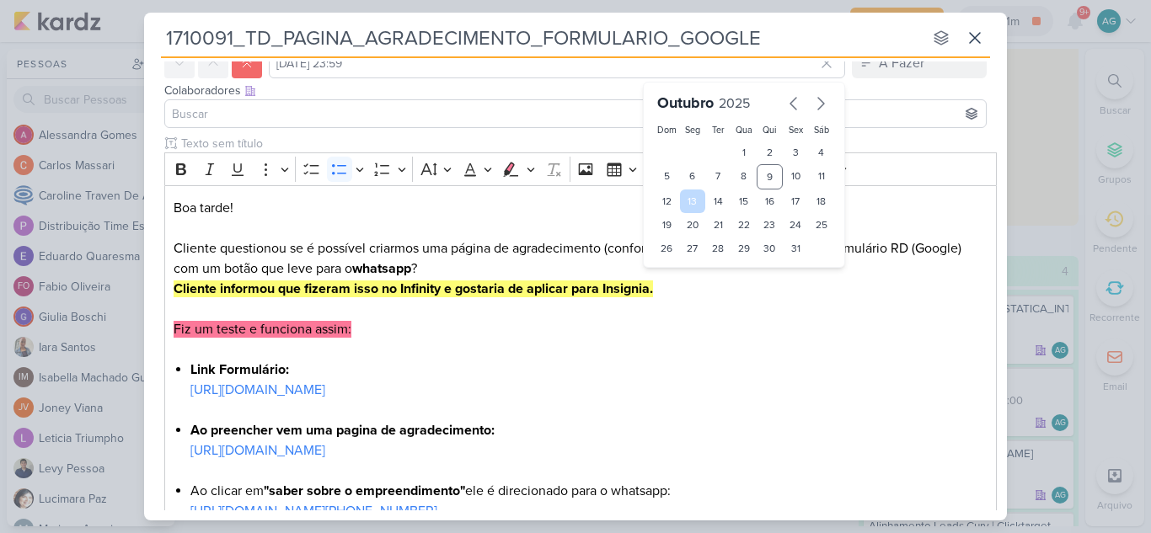
click at [692, 204] on div "13" at bounding box center [693, 202] width 26 height 24
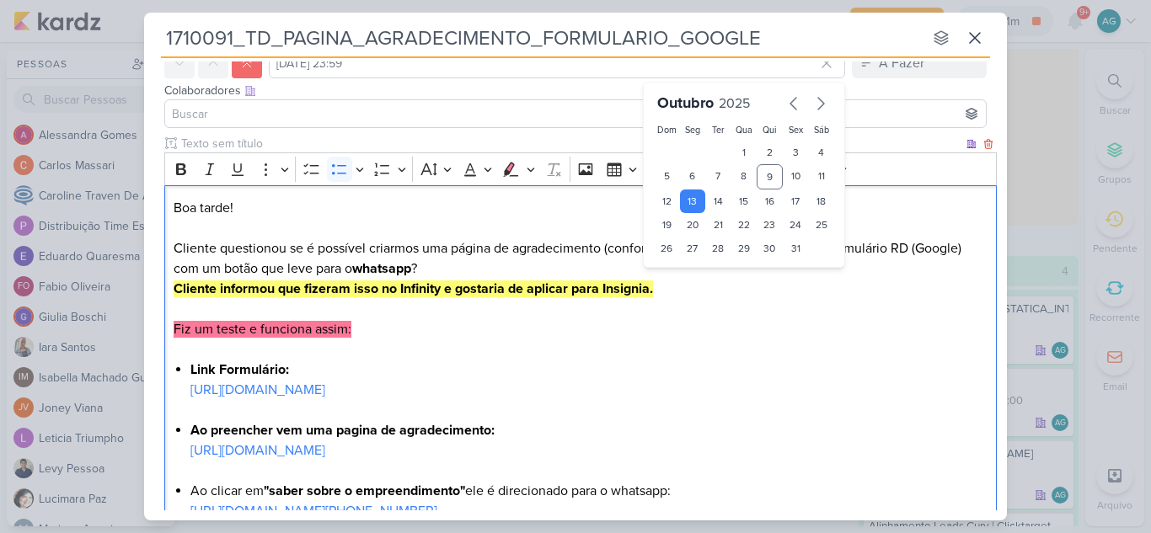
click at [736, 308] on p "Boa tarde! Cliente questionou se é possível criarmos uma página de agradeciment…" at bounding box center [581, 269] width 815 height 142
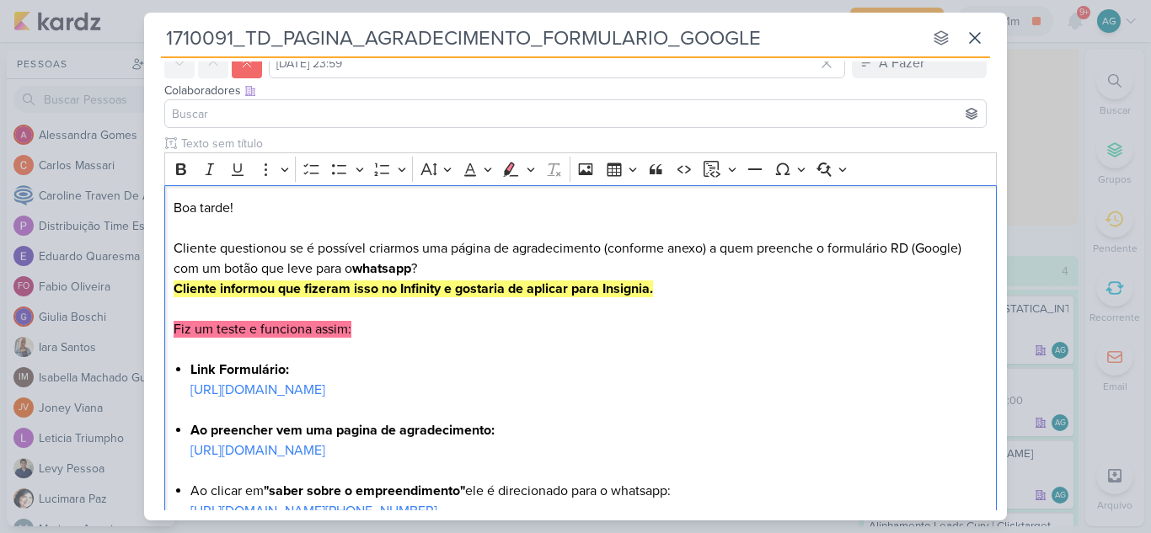
click at [231, 108] on input at bounding box center [576, 114] width 814 height 20
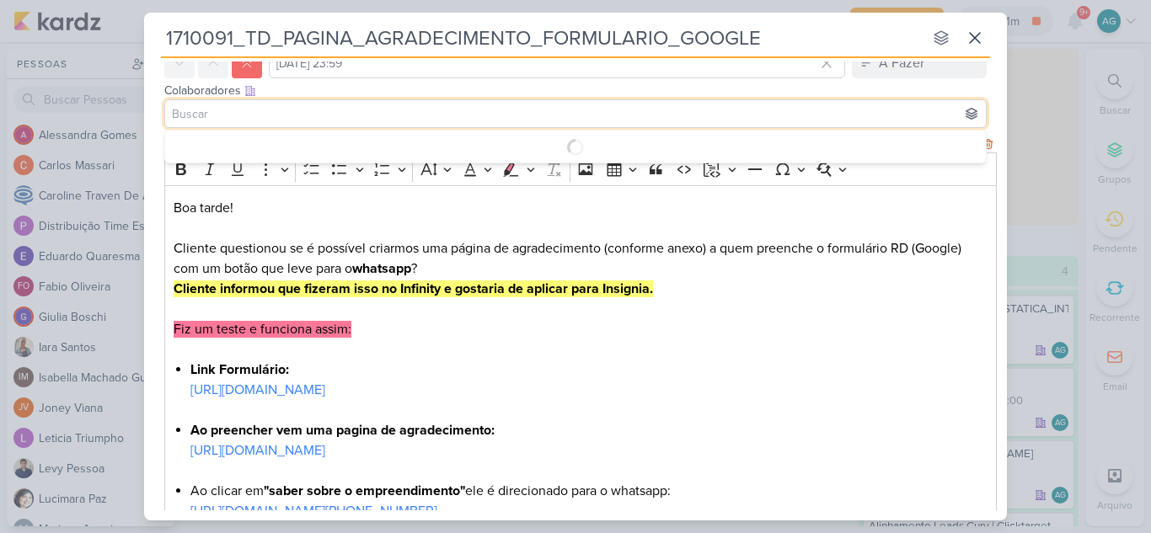
click at [381, 216] on p "Boa tarde! Cliente questionou se é possível criarmos uma página de agradeciment…" at bounding box center [581, 269] width 815 height 142
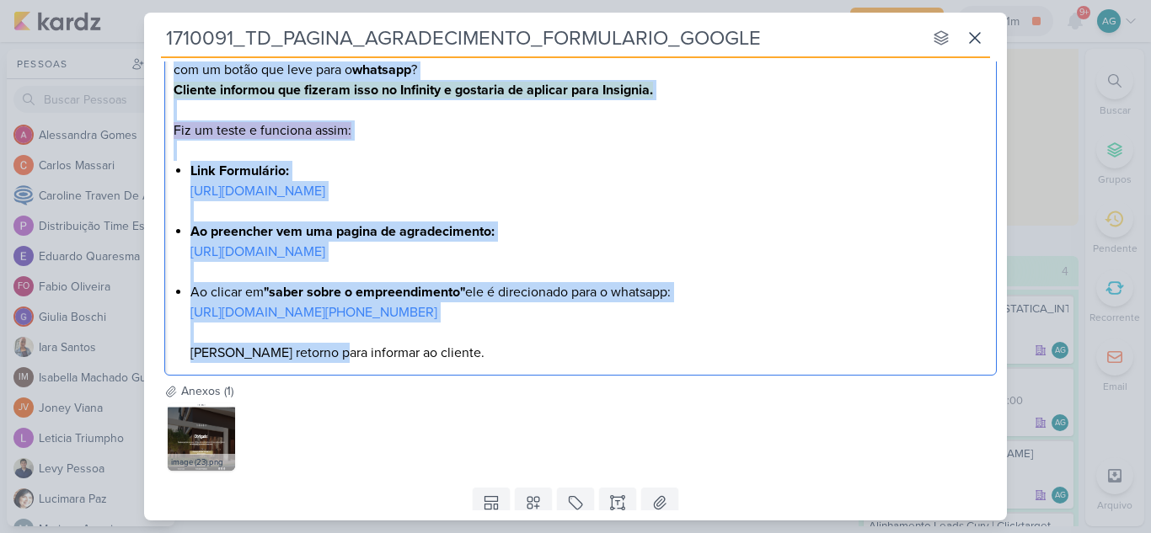
scroll to position [462, 0]
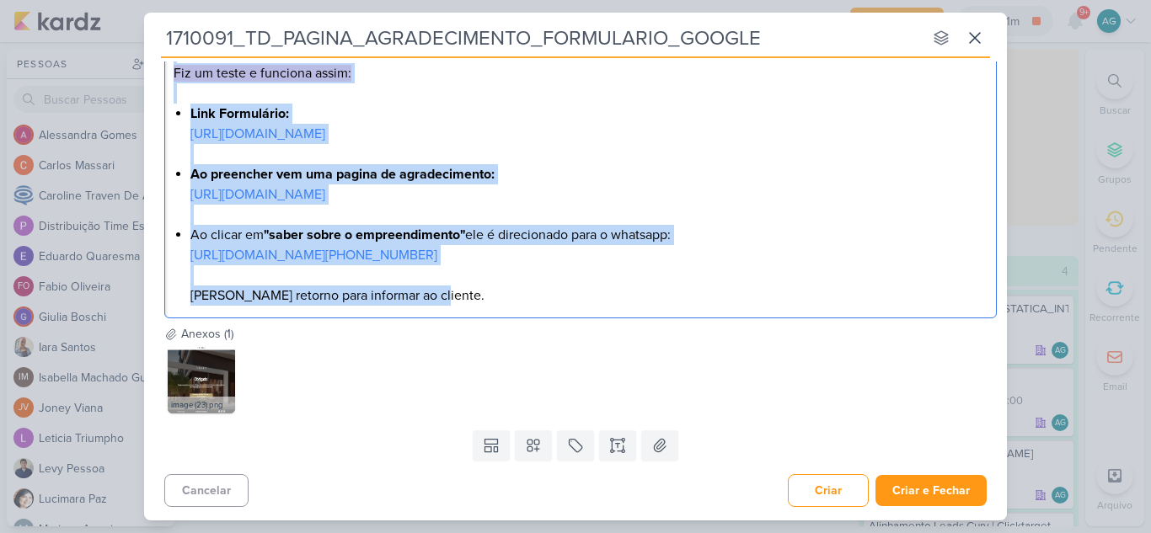
drag, startPoint x: 173, startPoint y: 206, endPoint x: 477, endPoint y: 309, distance: 321.1
click at [477, 309] on div "Boa tarde! Cliente questionou se é possível criarmos uma página de agradeciment…" at bounding box center [580, 124] width 833 height 390
copy div "Boa tarde! Cliente questionou se é possível criarmos uma página de agradeciment…"
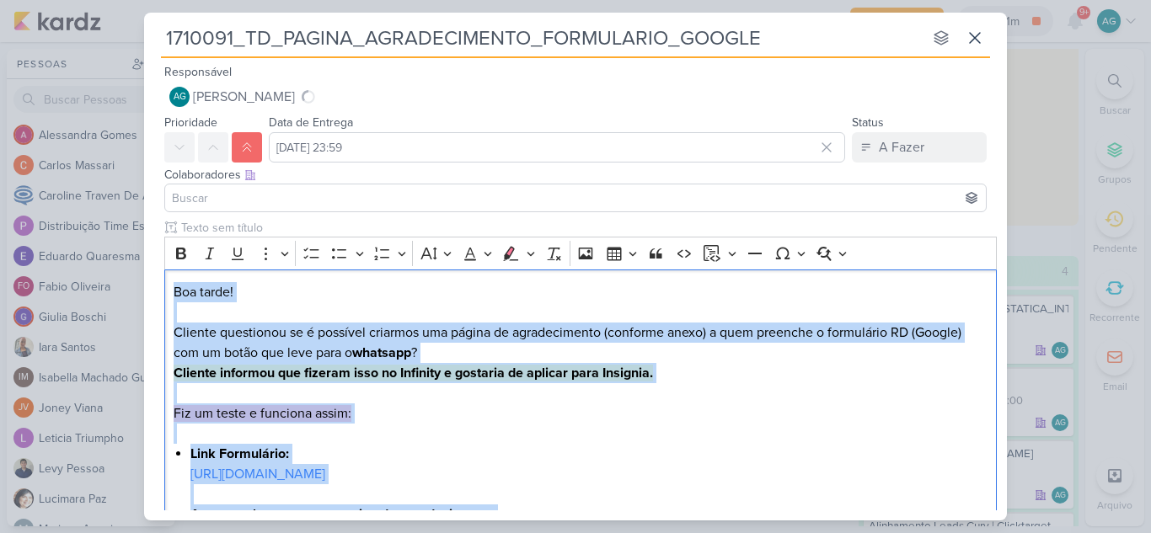
click at [345, 190] on input at bounding box center [576, 198] width 814 height 20
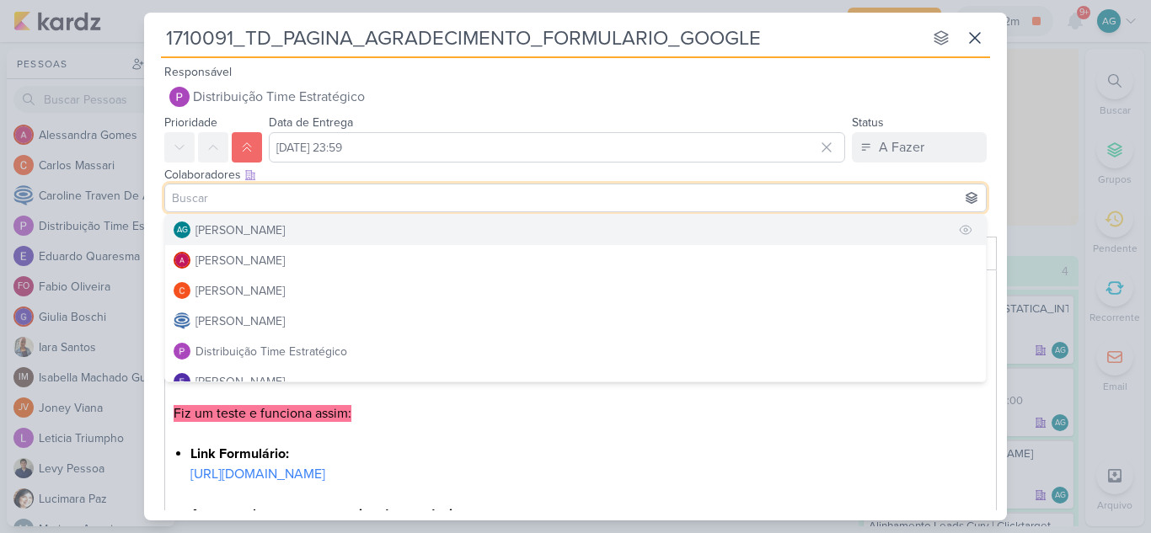
click at [280, 233] on div "[PERSON_NAME]" at bounding box center [239, 231] width 89 height 18
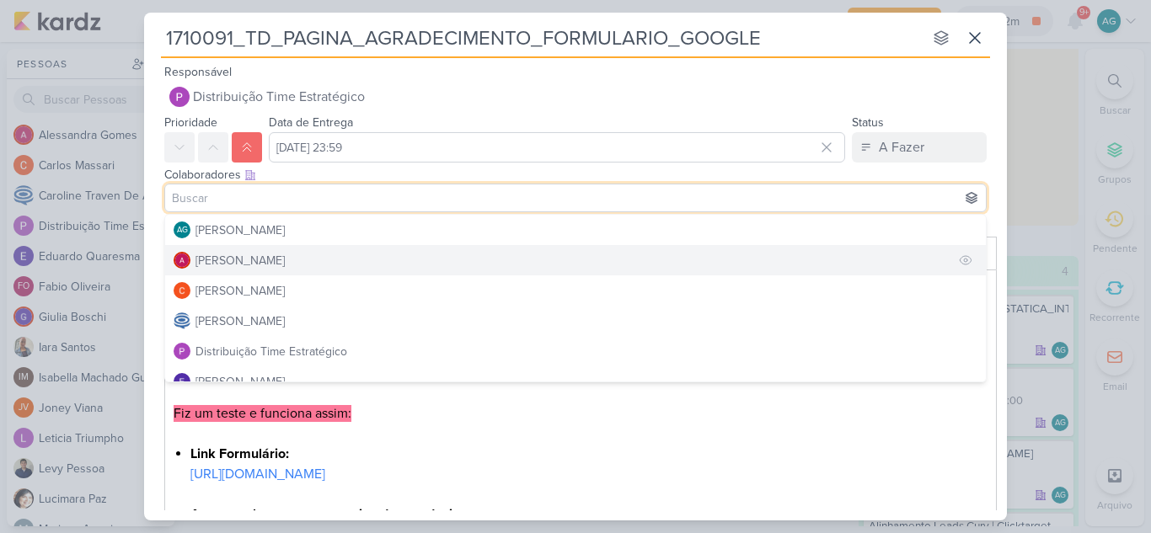
click at [285, 259] on div "Alessandra Gomes" at bounding box center [239, 261] width 89 height 18
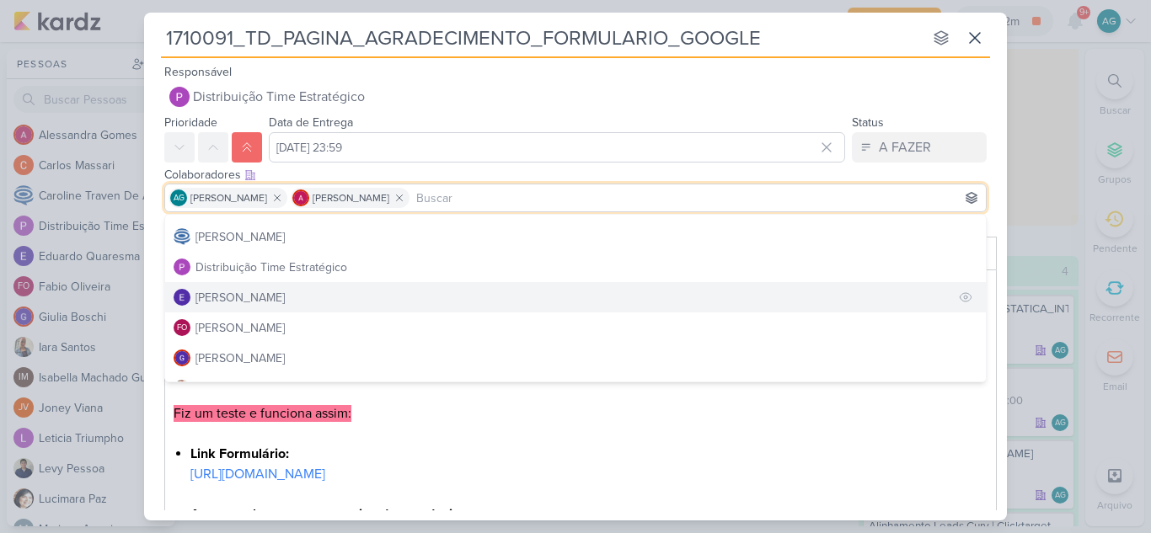
scroll to position [169, 0]
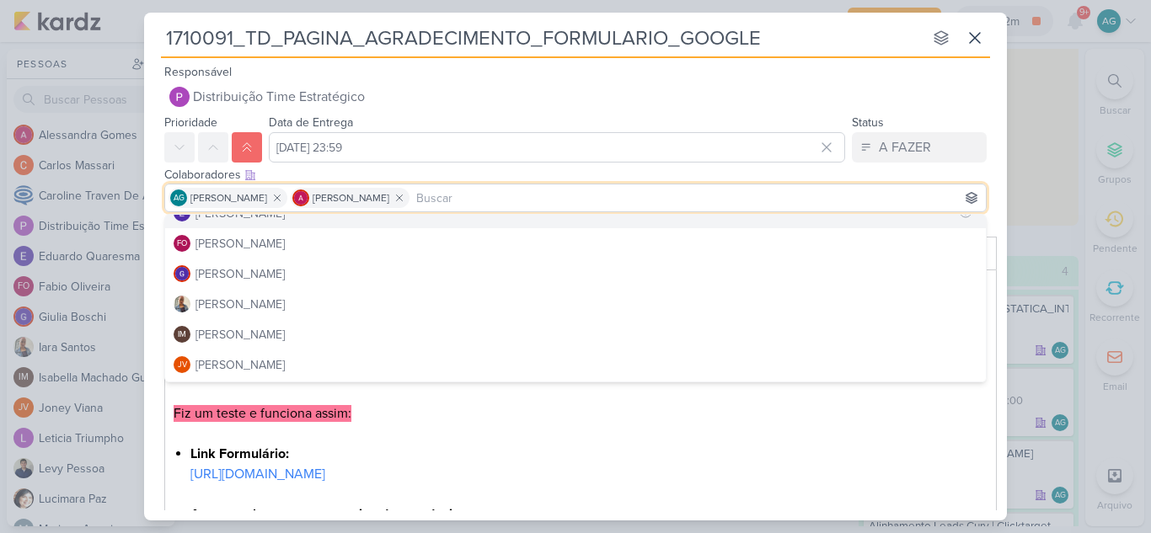
click at [264, 303] on button "Iara Santos" at bounding box center [575, 304] width 821 height 30
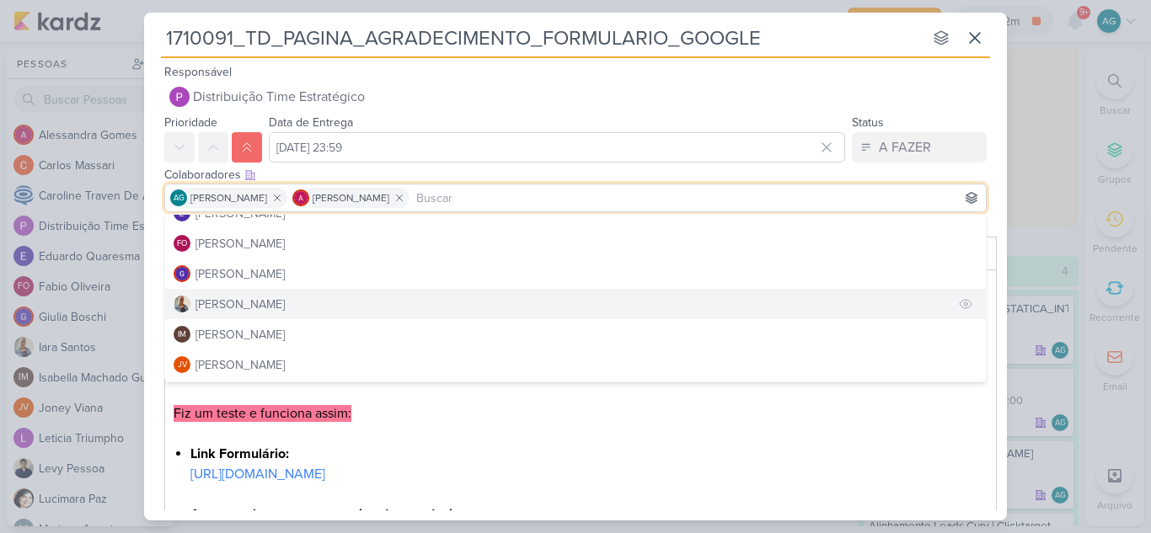
click at [293, 301] on button "Iara Santos" at bounding box center [575, 304] width 821 height 30
click at [238, 297] on div "Iara Santos" at bounding box center [239, 305] width 89 height 18
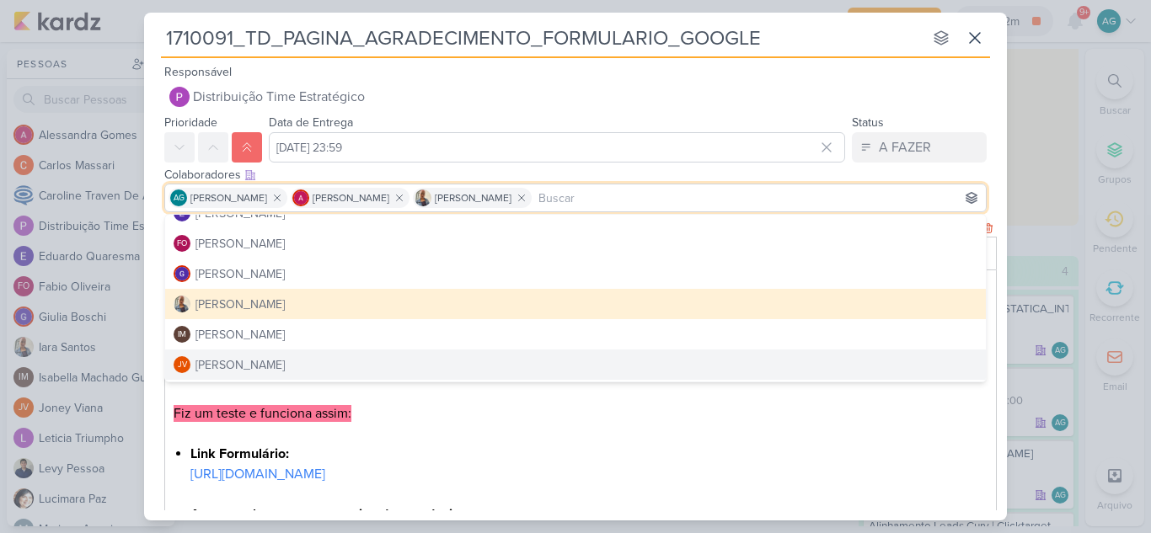
click at [436, 415] on p "Boa tarde! Cliente questionou se é possível criarmos uma página de agradeciment…" at bounding box center [581, 353] width 815 height 142
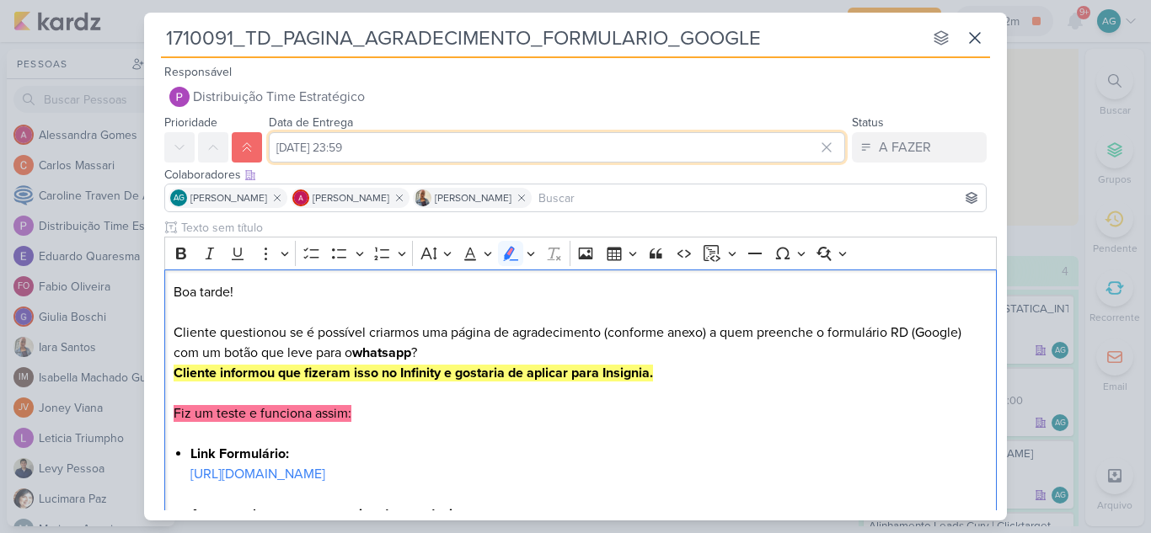
click at [462, 146] on input "13 de outubro de 2025 às 23:59" at bounding box center [557, 147] width 576 height 30
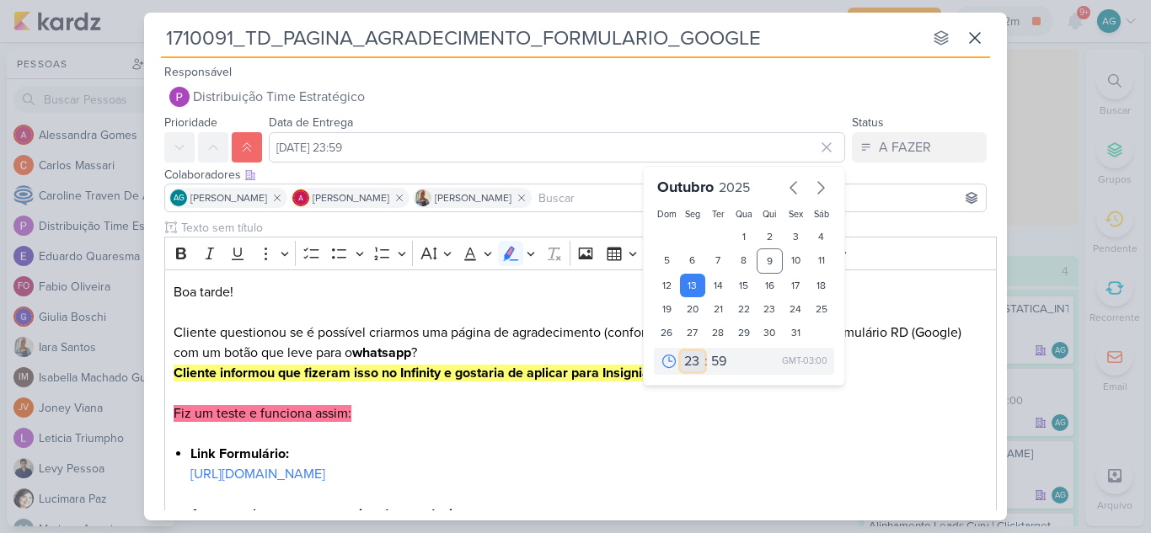
click at [683, 361] on select "00 01 02 03 04 05 06 07 08 09 10 11 12 13 14 15 16 17 18 19 20 21 22 23" at bounding box center [693, 361] width 24 height 20
select select "18"
click at [681, 351] on select "00 01 02 03 04 05 06 07 08 09 10 11 12 13 14 15 16 17 18 19 20 21 22 23" at bounding box center [693, 361] width 24 height 20
type input "13 de outubro de 2025 às 18:59"
click at [715, 354] on select "00 05 10 15 20 25 30 35 40 45 50 55 59" at bounding box center [720, 361] width 24 height 20
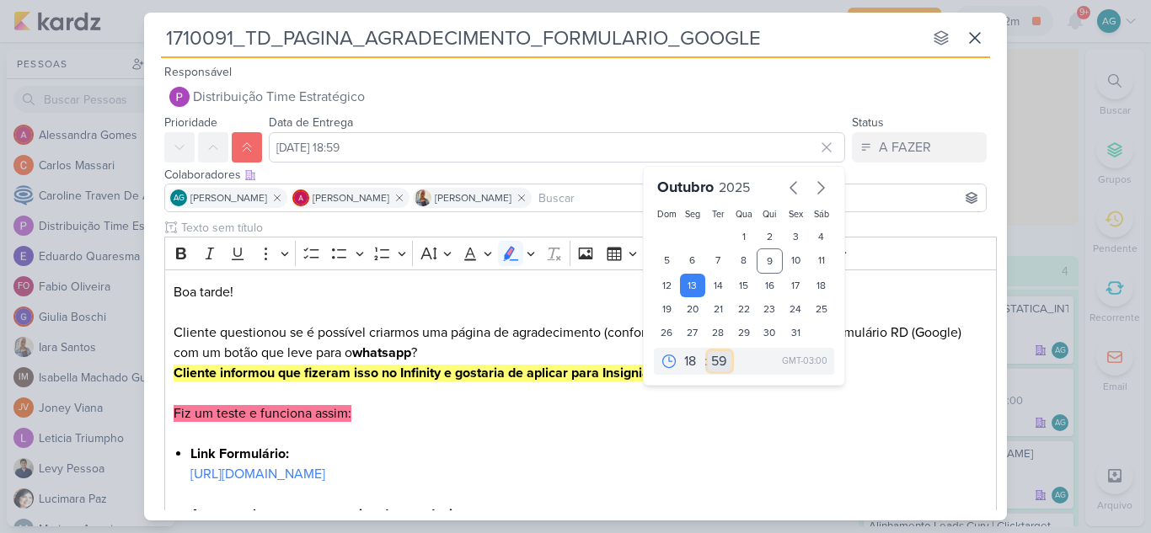
select select "0"
click at [708, 351] on select "00 05 10 15 20 25 30 35 40 45 50 55 59" at bounding box center [720, 361] width 24 height 20
type input "13 de outubro de 2025 às 18:00"
click at [680, 437] on p "Editor editing area: main" at bounding box center [581, 434] width 815 height 20
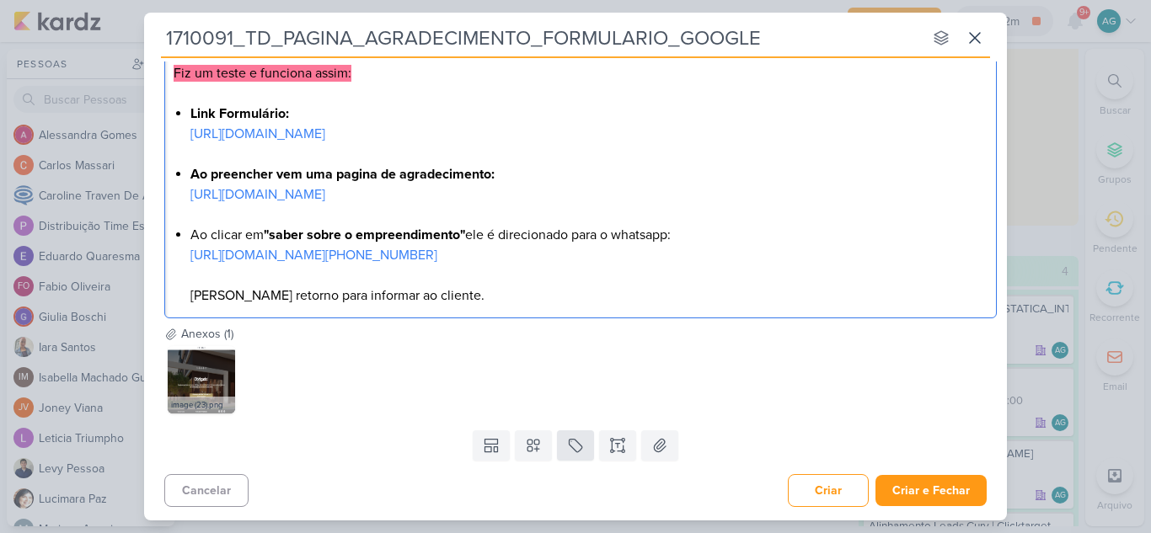
scroll to position [462, 0]
click at [540, 457] on button at bounding box center [533, 446] width 37 height 30
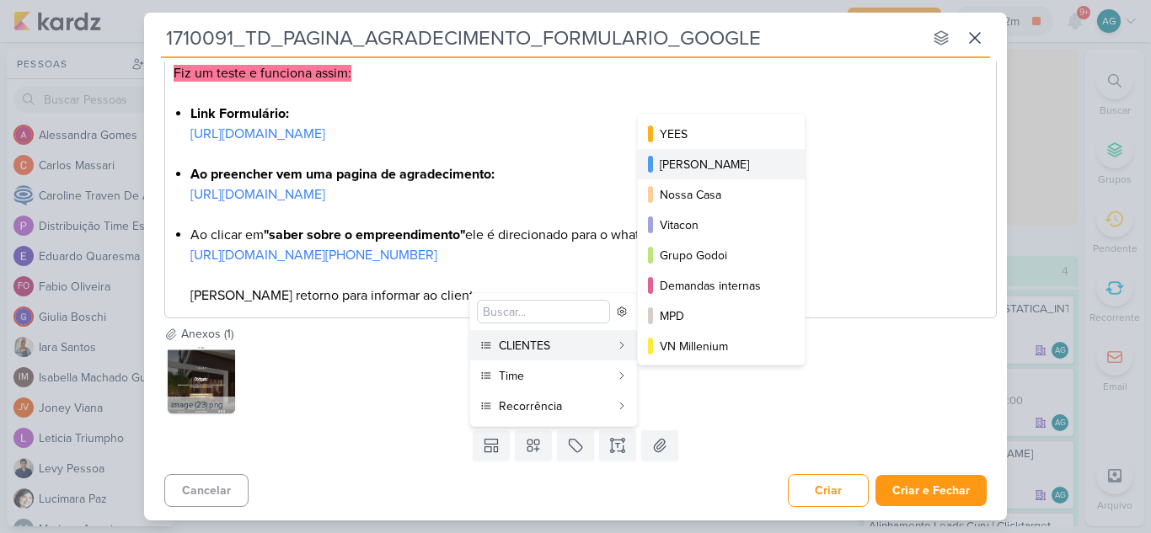
click at [706, 166] on div "[PERSON_NAME]" at bounding box center [722, 165] width 125 height 18
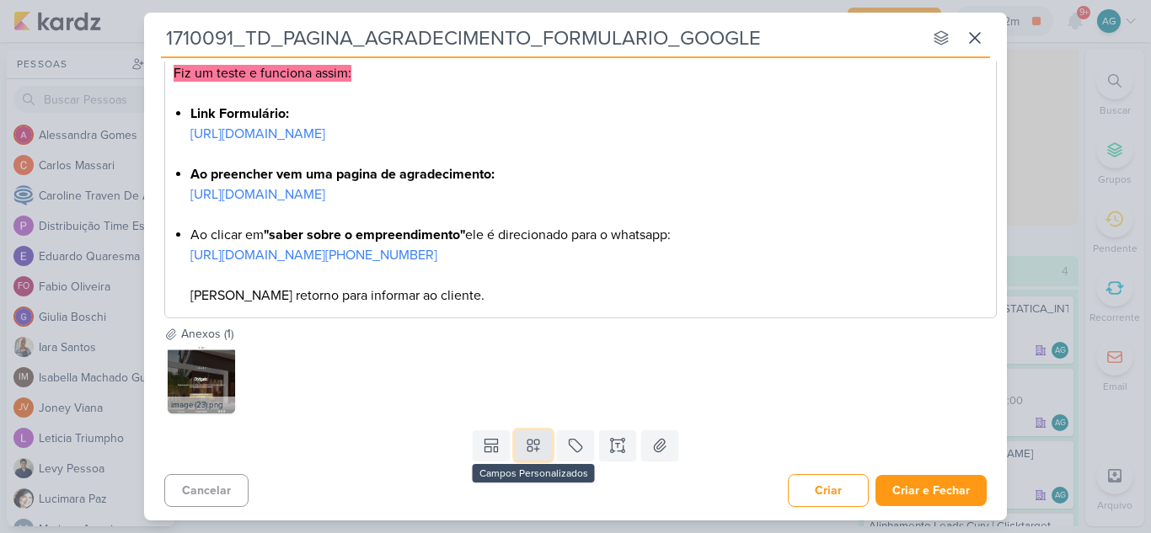
click at [533, 454] on icon at bounding box center [533, 445] width 17 height 17
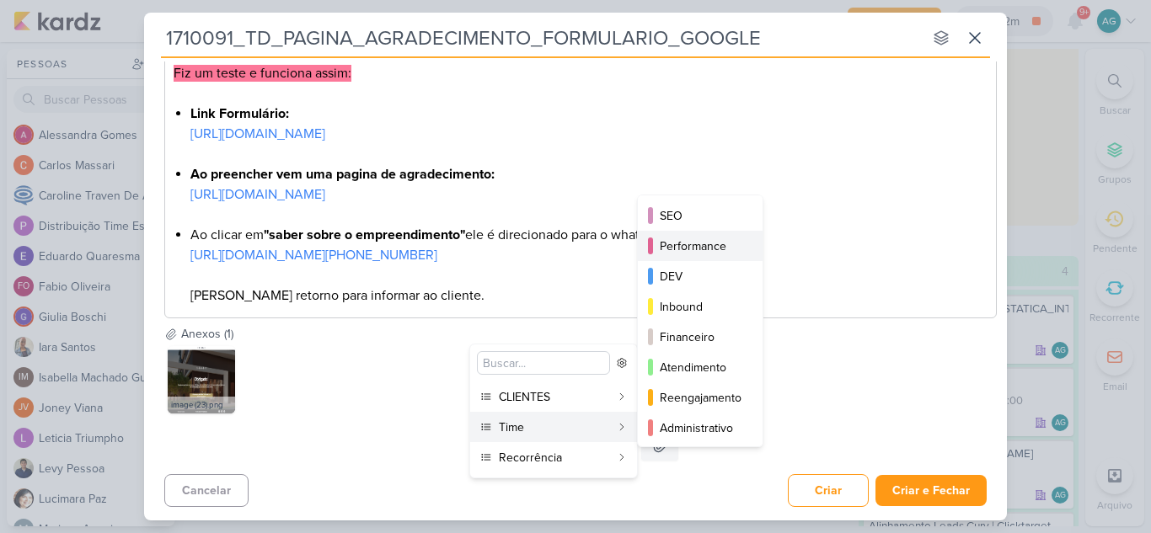
click at [694, 249] on div "Performance" at bounding box center [701, 247] width 83 height 18
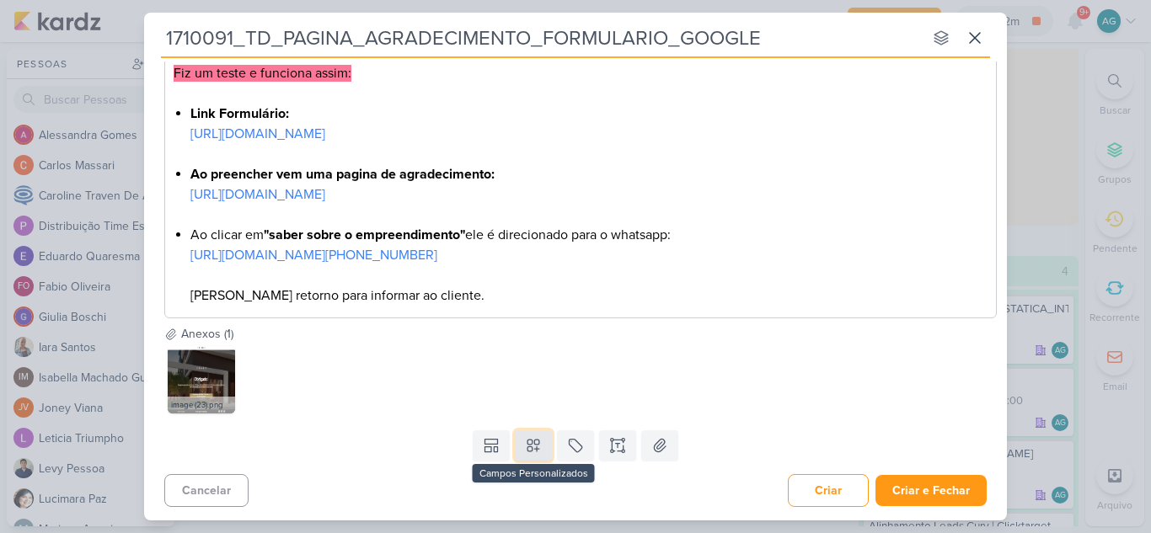
click at [533, 453] on icon at bounding box center [533, 447] width 12 height 12
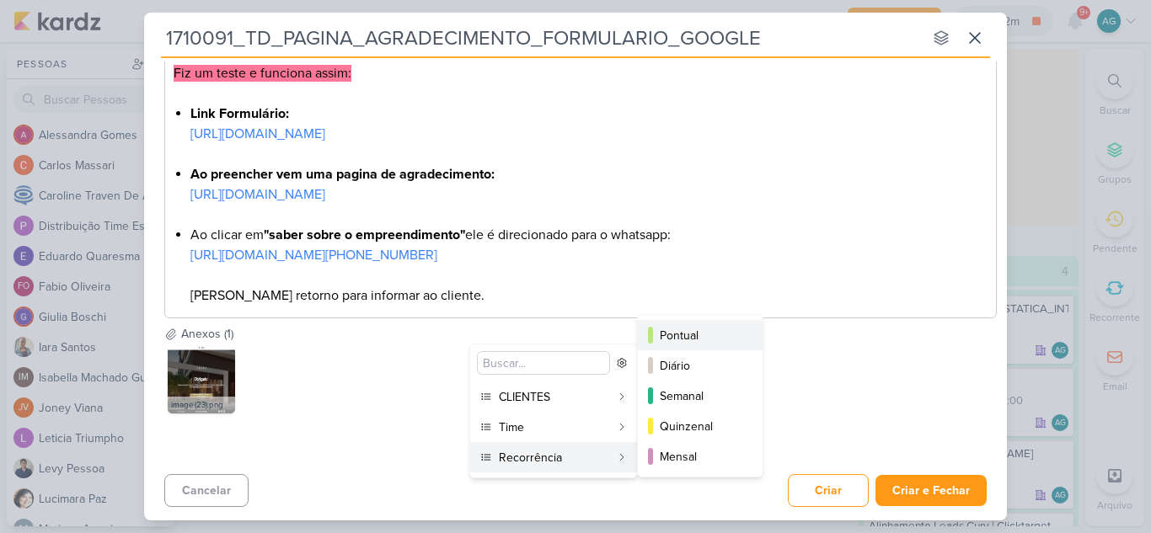
click at [700, 327] on div "Pontual" at bounding box center [701, 336] width 83 height 18
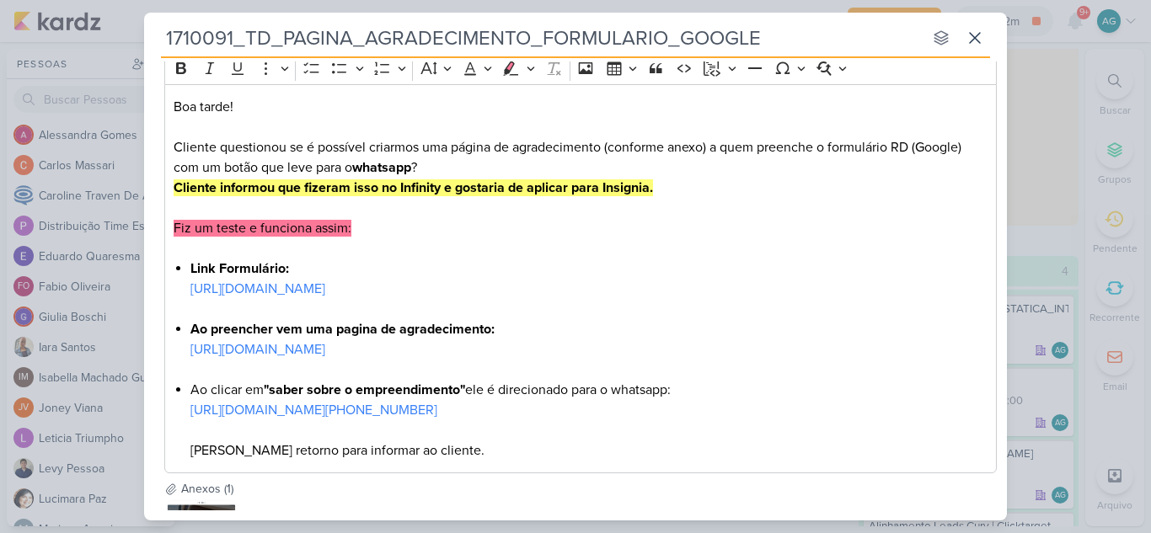
scroll to position [253, 0]
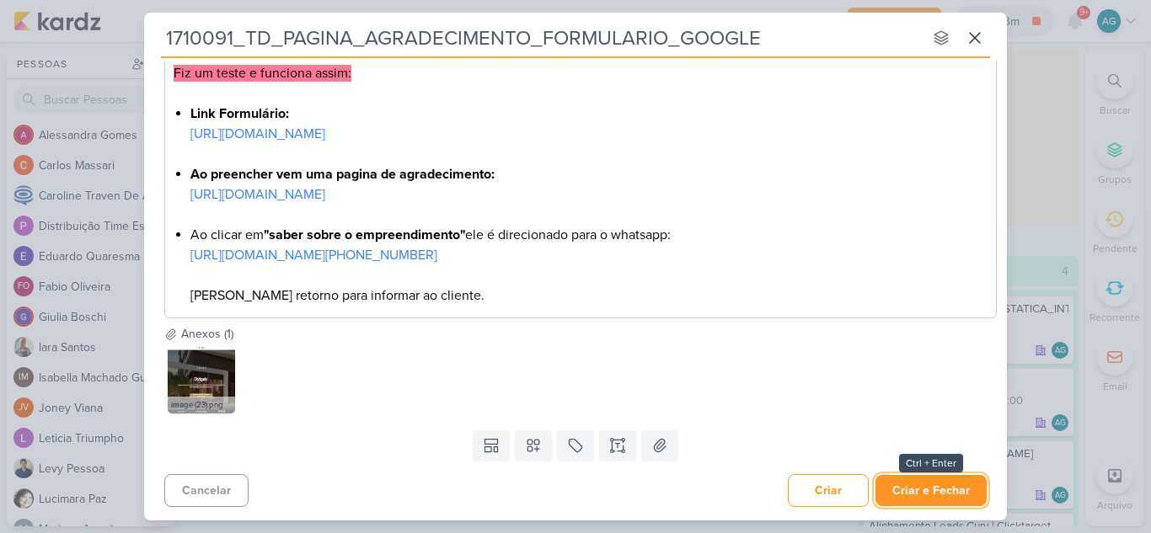
click at [916, 503] on button "Criar e Fechar" at bounding box center [931, 490] width 111 height 31
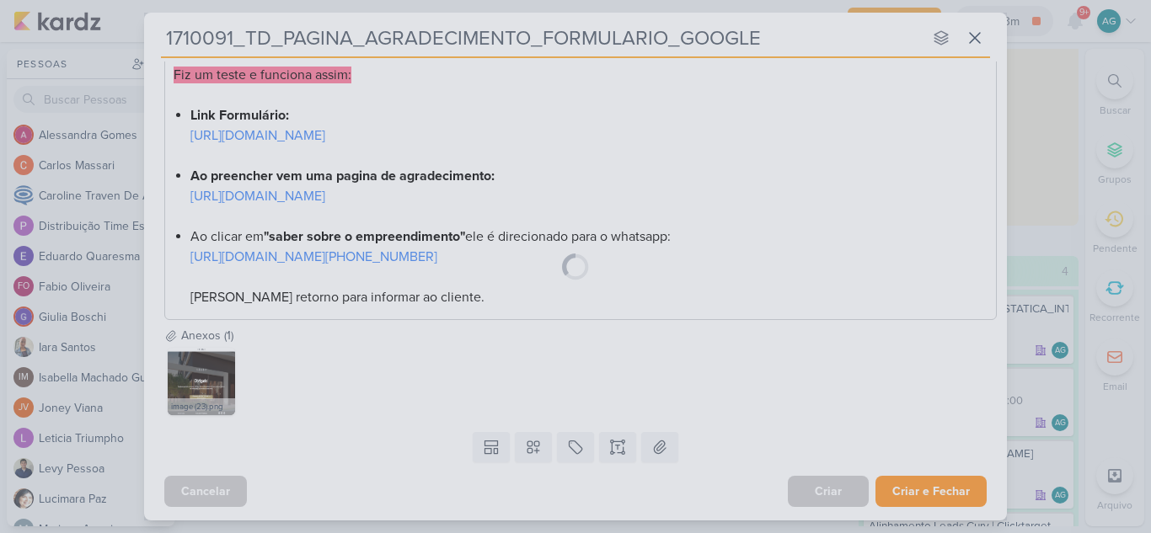
scroll to position [511, 0]
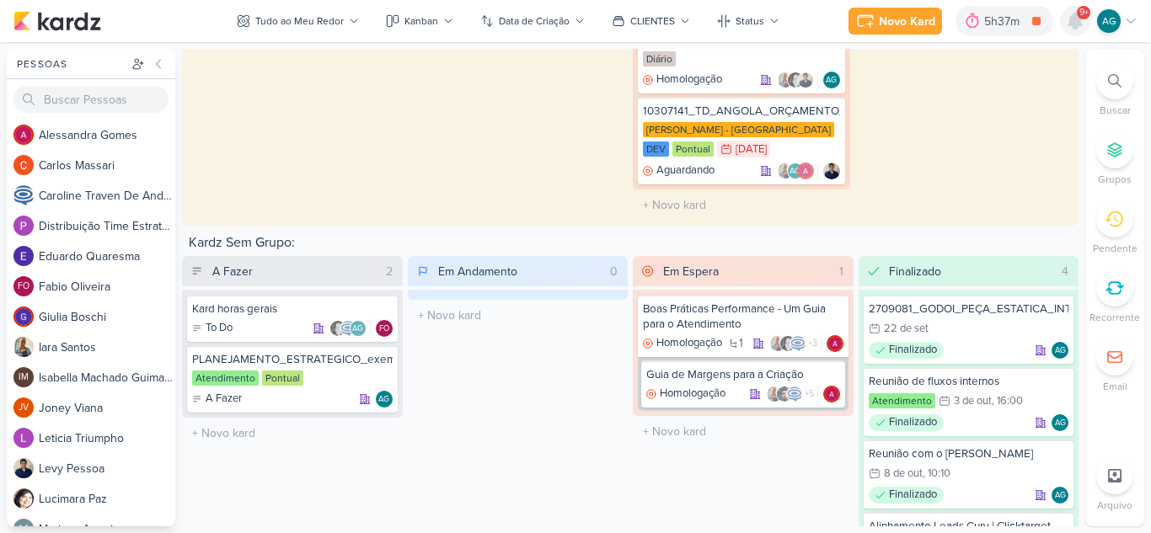
click at [1075, 27] on icon at bounding box center [1074, 20] width 13 height 15
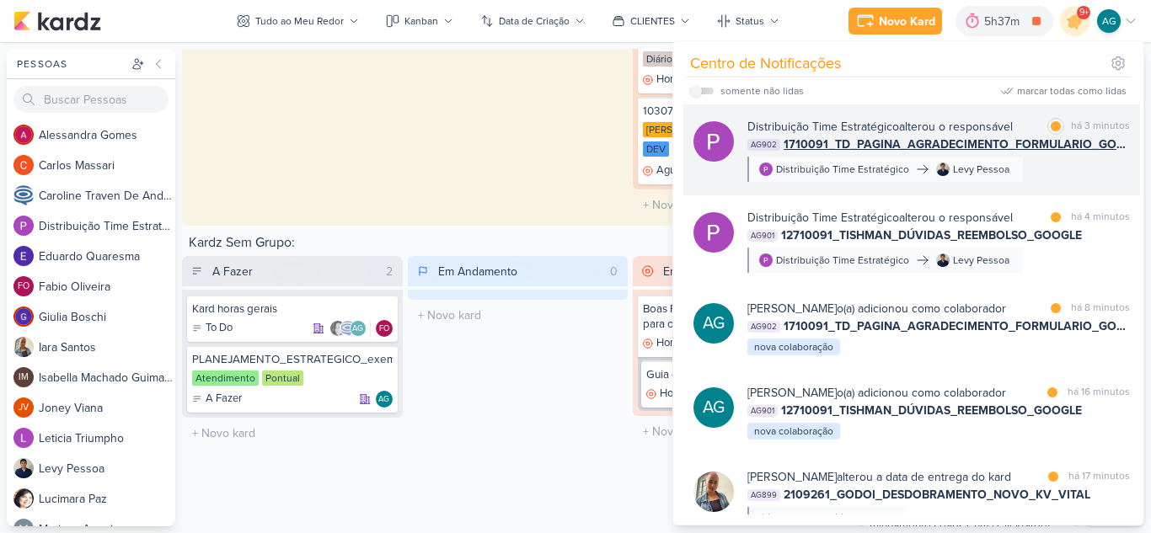
click at [1051, 174] on div "Distribuição Time Estratégico alterou o responsável marcar como lida há 3 minut…" at bounding box center [938, 150] width 383 height 64
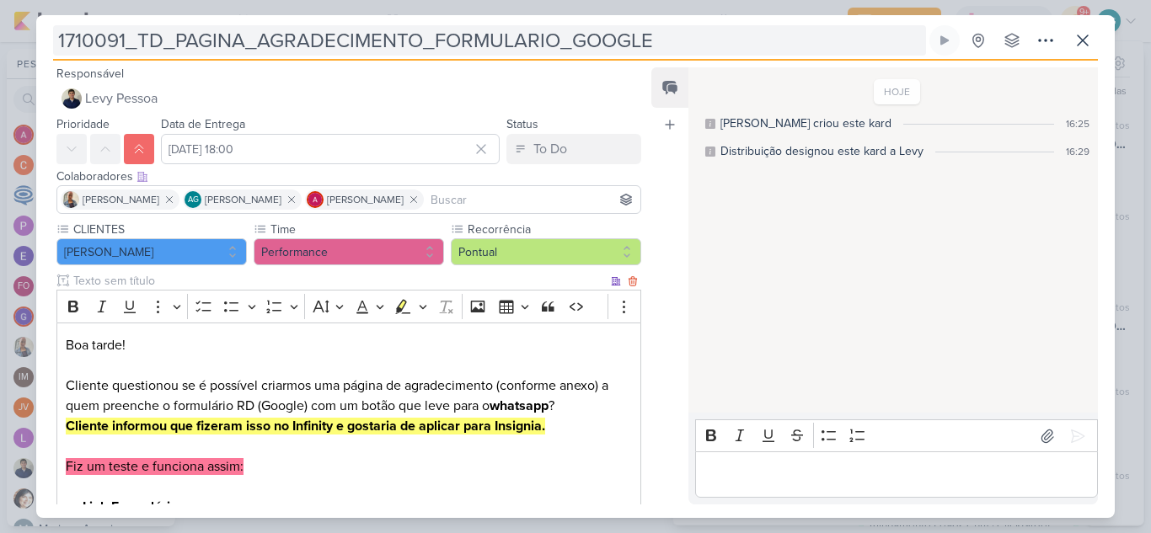
scroll to position [0, 0]
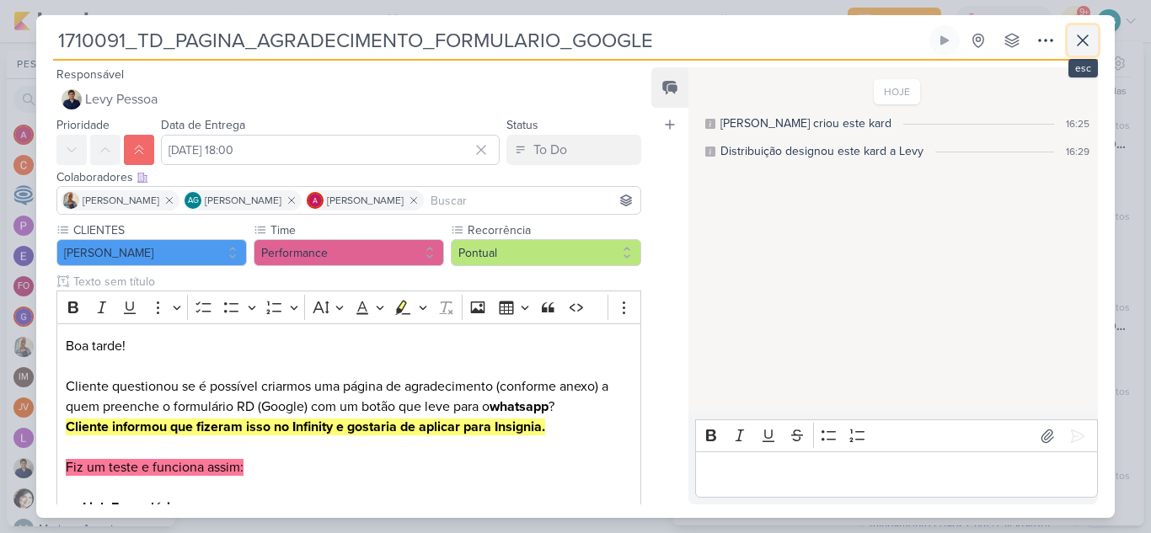
click at [1090, 40] on icon at bounding box center [1083, 40] width 20 height 20
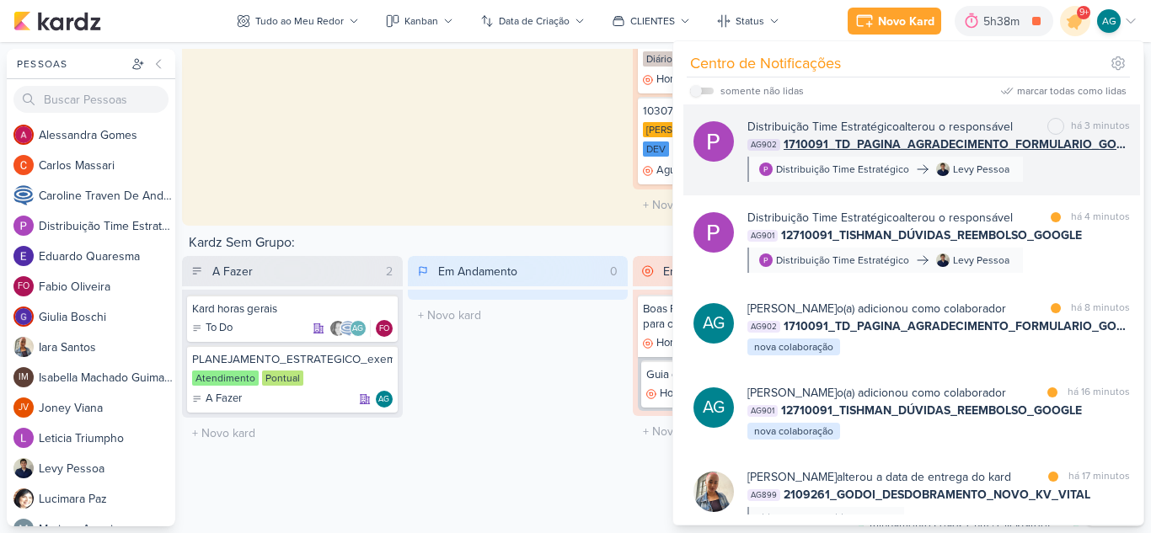
click at [1029, 184] on div "Distribuição Time Estratégico alterou o responsável marcar como não lida há 3 m…" at bounding box center [911, 149] width 457 height 91
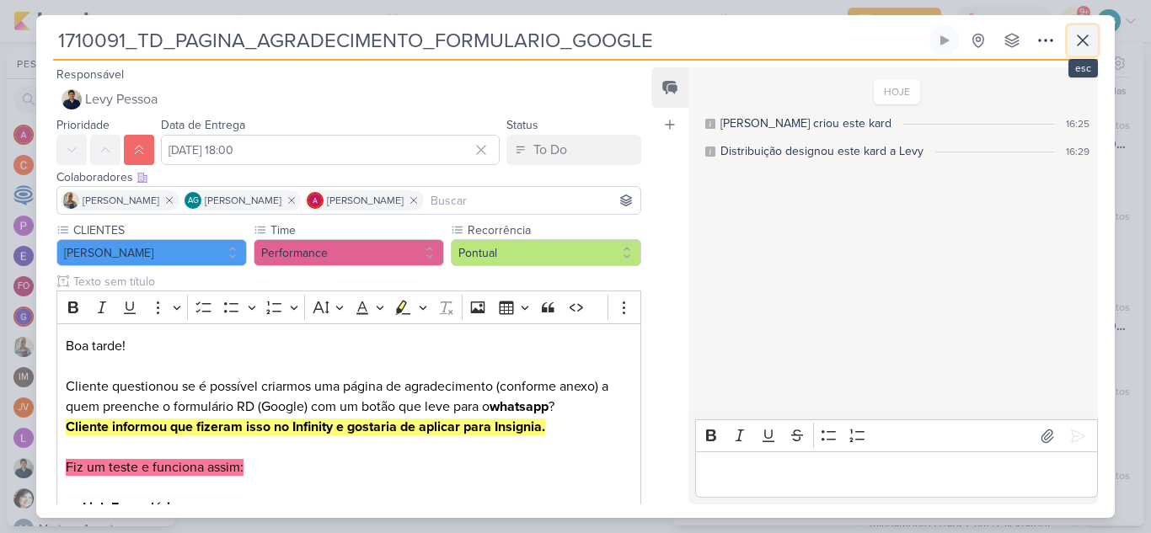
click at [1090, 45] on icon at bounding box center [1083, 40] width 20 height 20
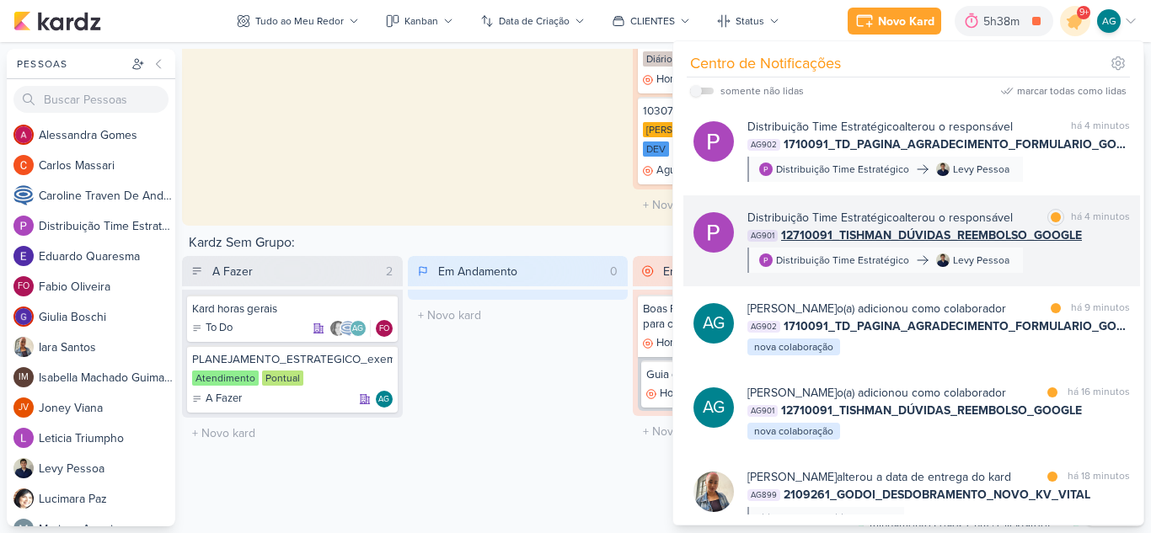
click at [1064, 263] on div "Distribuição Time Estratégico alterou o responsável marcar como lida há 4 minut…" at bounding box center [938, 241] width 383 height 64
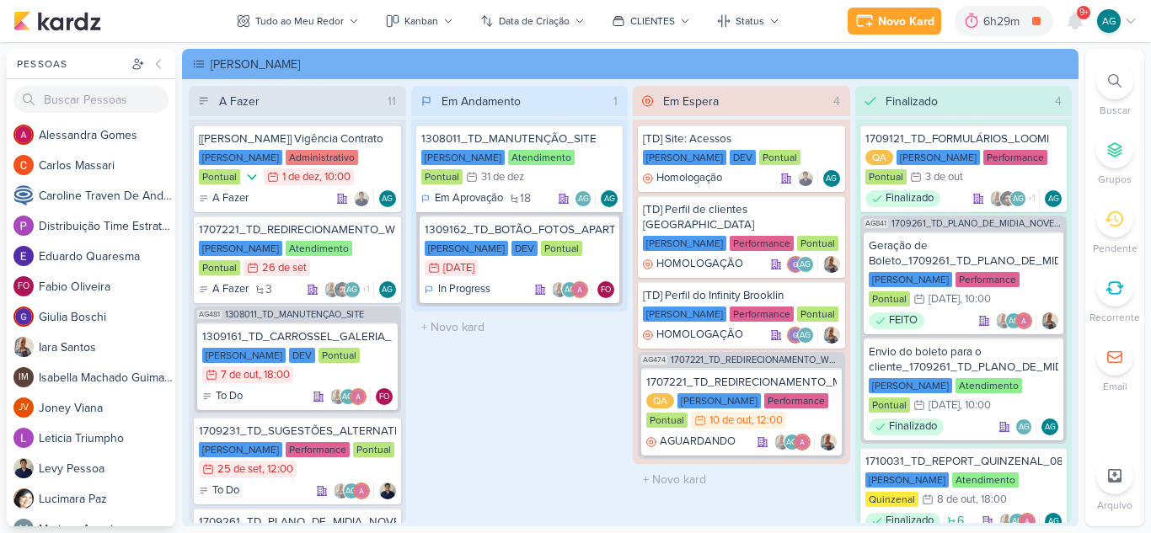
click at [1115, 72] on div at bounding box center [1114, 80] width 37 height 37
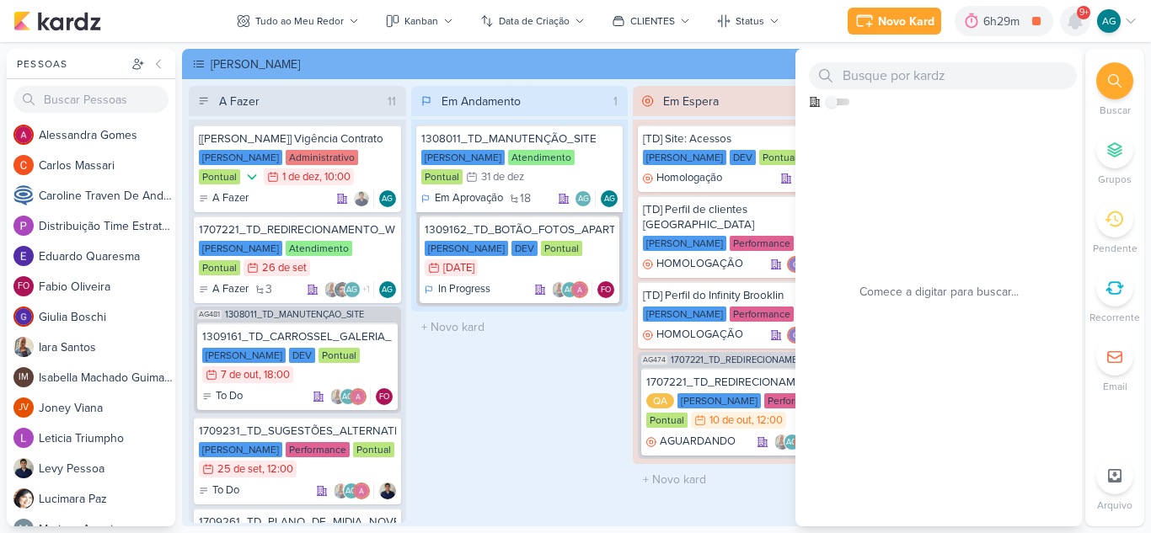
click at [1074, 21] on icon at bounding box center [1074, 20] width 13 height 15
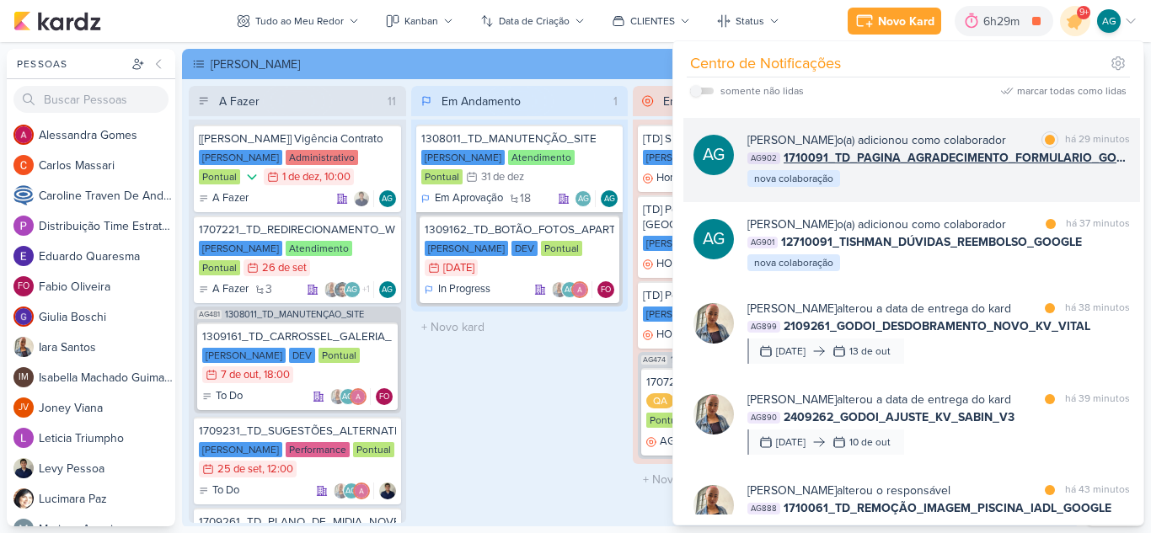
scroll to position [253, 0]
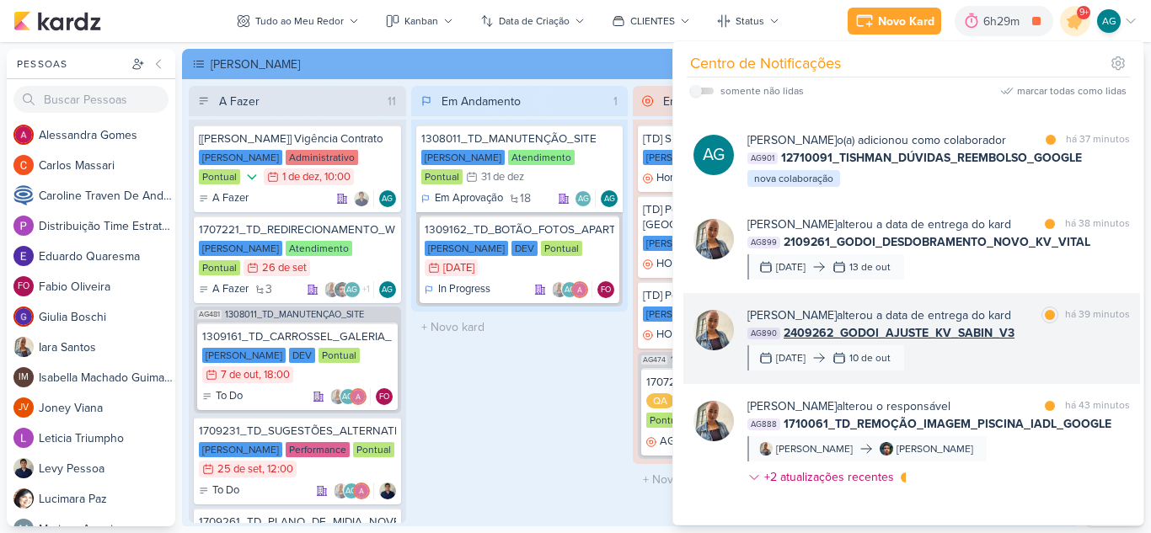
click at [1020, 371] on div "[PERSON_NAME] alterou a data de entrega do kard marcar como lida há 39 minutos …" at bounding box center [938, 339] width 383 height 64
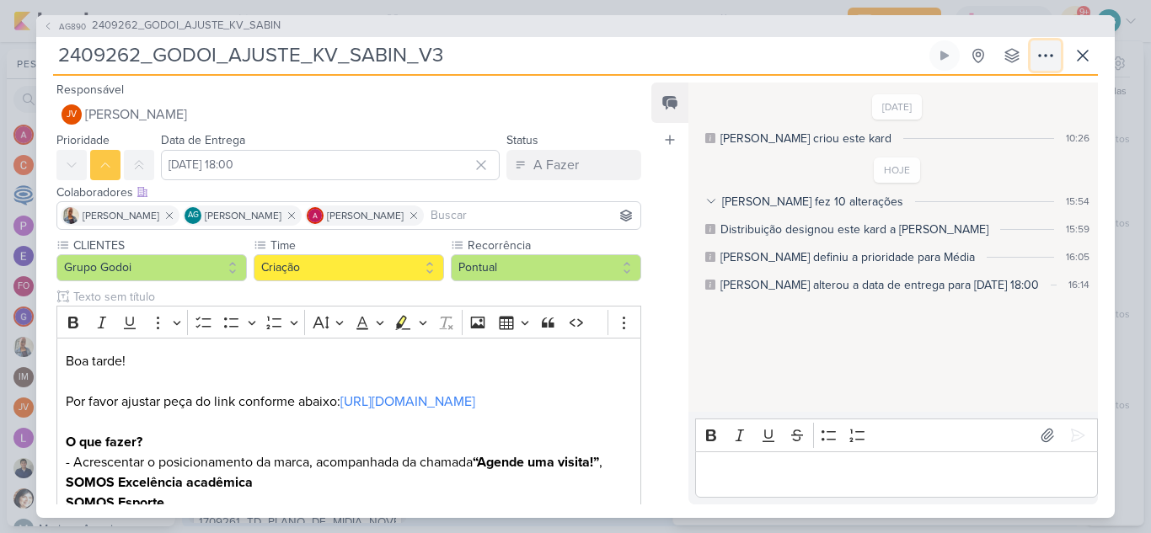
click at [1036, 59] on icon at bounding box center [1046, 56] width 20 height 20
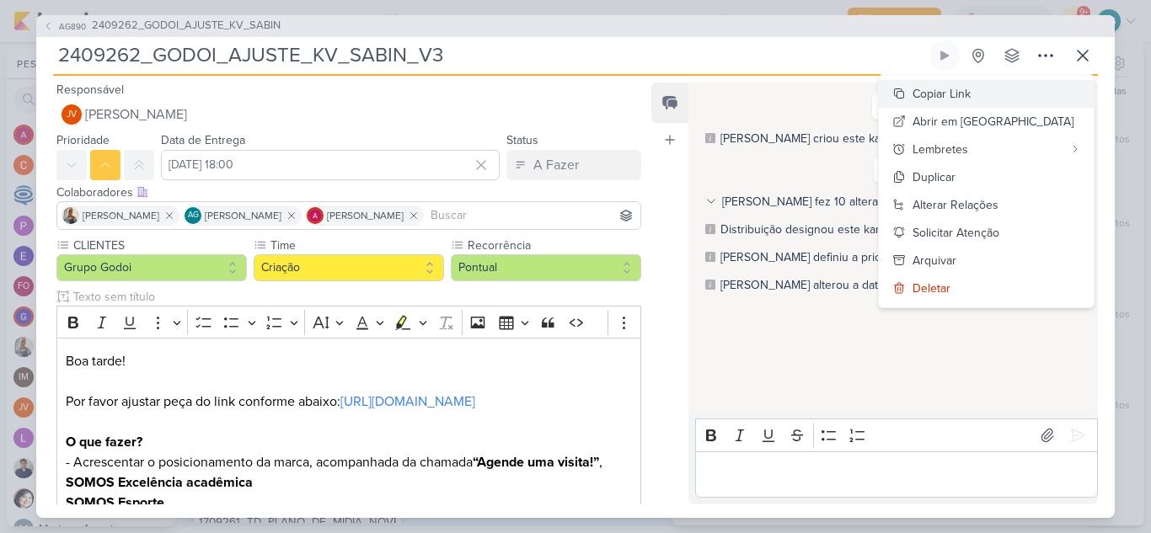
click at [971, 93] on div "Copiar Link" at bounding box center [942, 94] width 58 height 18
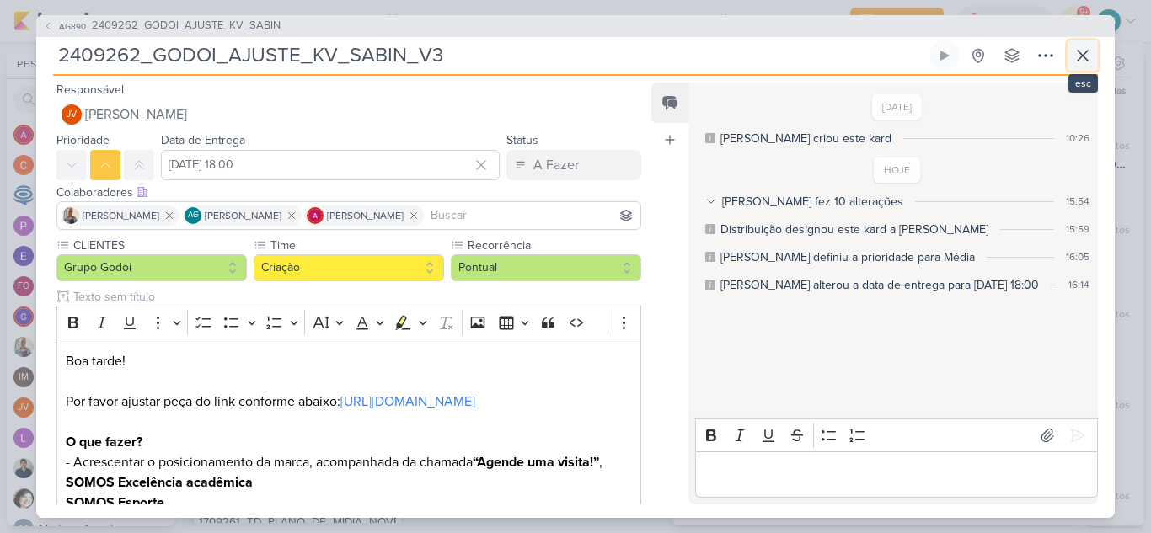
click at [1083, 62] on icon at bounding box center [1083, 56] width 20 height 20
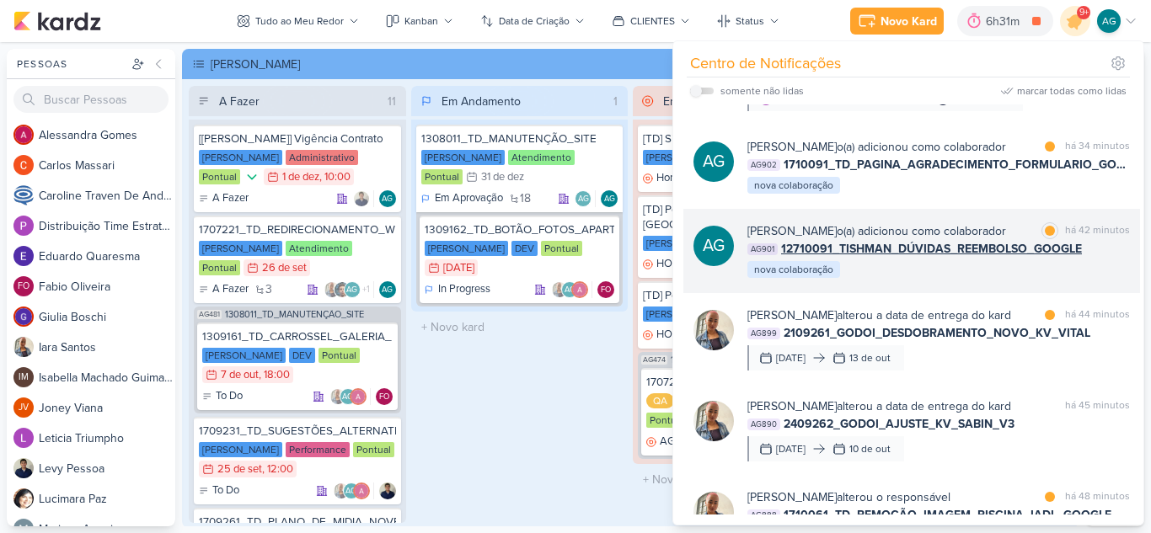
scroll to position [0, 0]
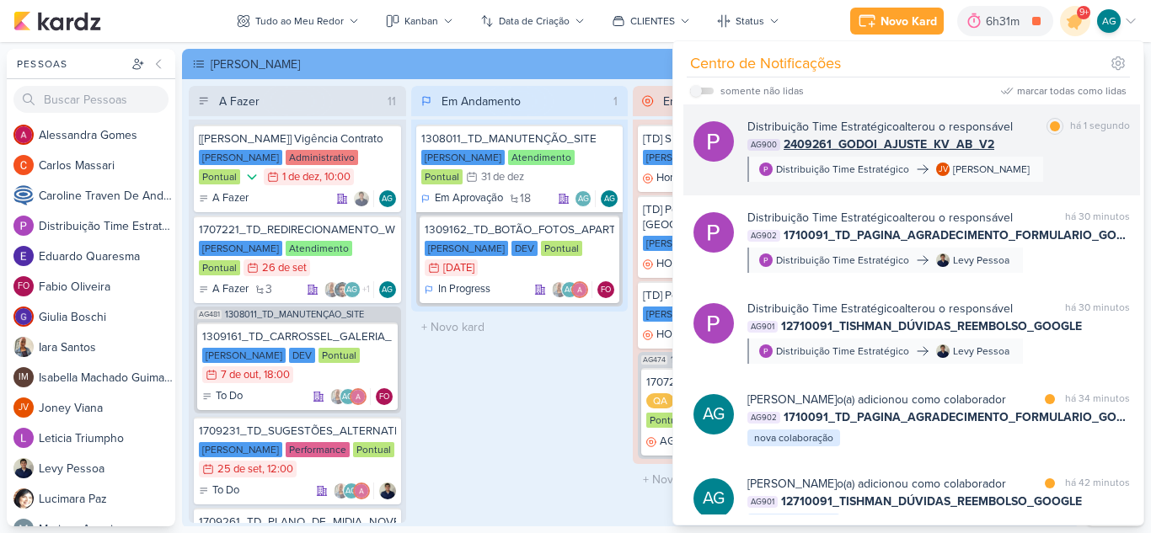
click at [938, 147] on span "2409261_GODOI_AJUSTE_KV_AB_V2" at bounding box center [889, 145] width 211 height 18
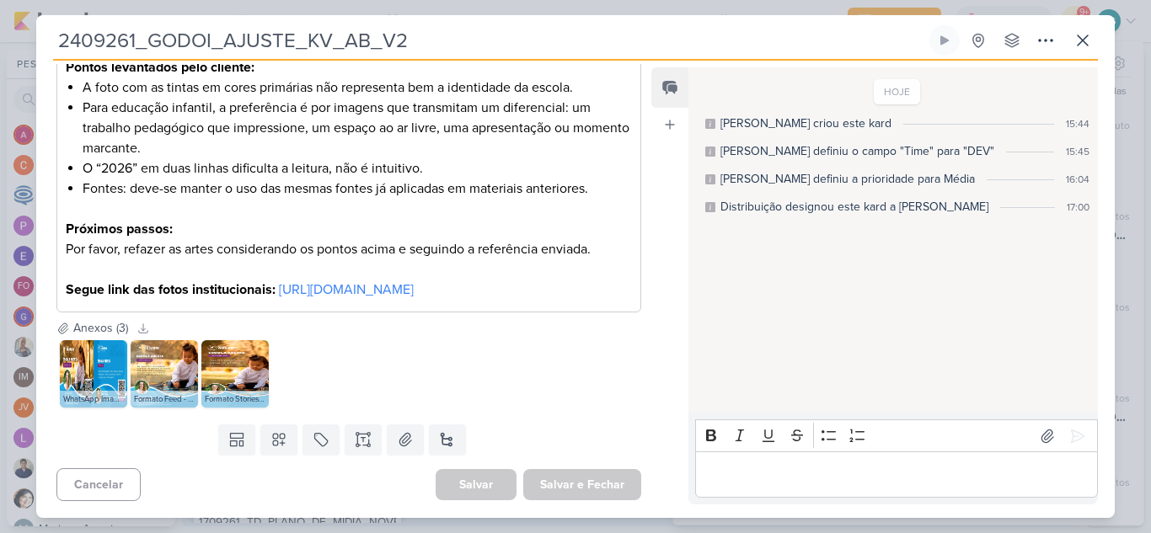
scroll to position [421, 0]
click at [1042, 49] on icon at bounding box center [1046, 40] width 20 height 20
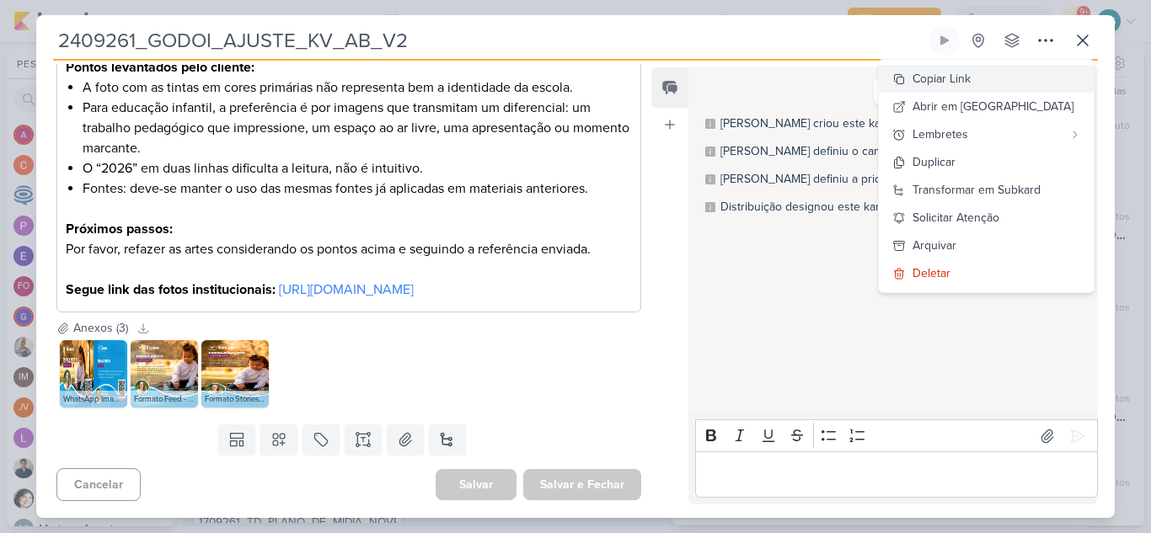
click at [1014, 76] on button "Copiar Link" at bounding box center [986, 79] width 215 height 28
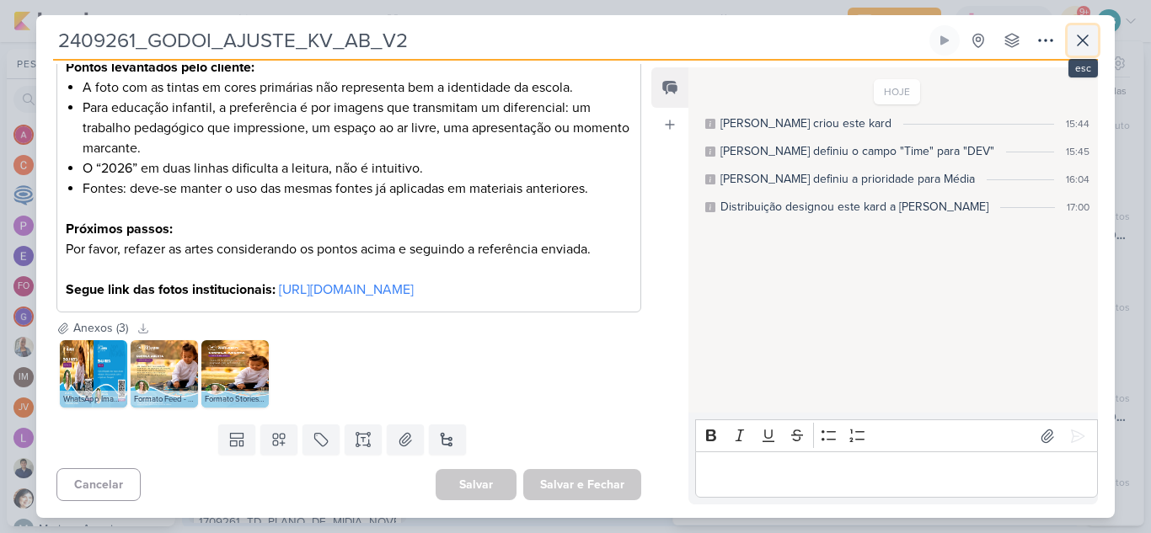
click at [1091, 40] on icon at bounding box center [1083, 40] width 20 height 20
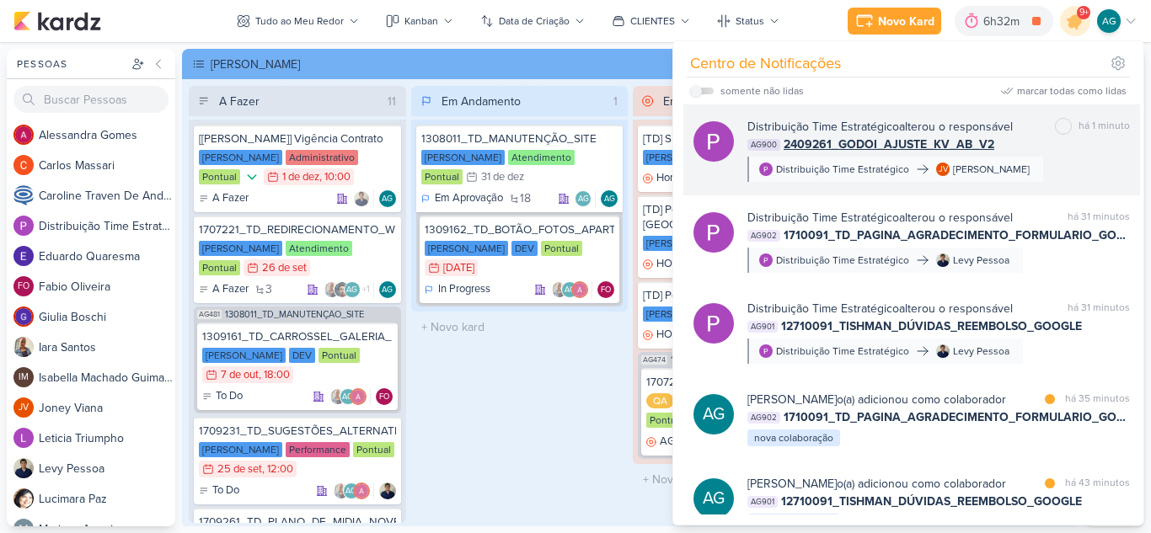
click at [1018, 157] on div "Distribuição Time Estratégico alterou o responsável marcar como não lida há 1 m…" at bounding box center [938, 150] width 383 height 64
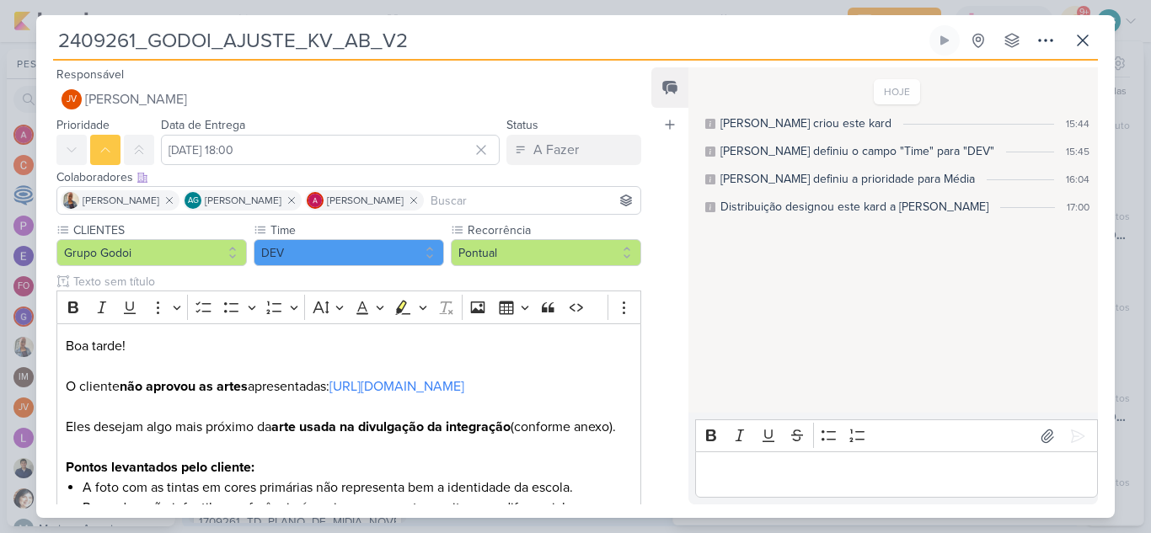
drag, startPoint x: 415, startPoint y: 41, endPoint x: 0, endPoint y: 39, distance: 415.4
click at [0, 39] on div "2409261_GODOI_AJUSTE_KV_AB_V2 Criado por mim" at bounding box center [575, 266] width 1151 height 533
click at [136, 39] on input "2409261_GODOI_AJUSTE_KV_AB_V2" at bounding box center [489, 40] width 873 height 30
drag, startPoint x: 142, startPoint y: 37, endPoint x: 18, endPoint y: 37, distance: 123.9
click at [18, 37] on div "2409261_GODOI_AJUSTE_KV_AB_V2 Criado por mim" at bounding box center [575, 266] width 1151 height 533
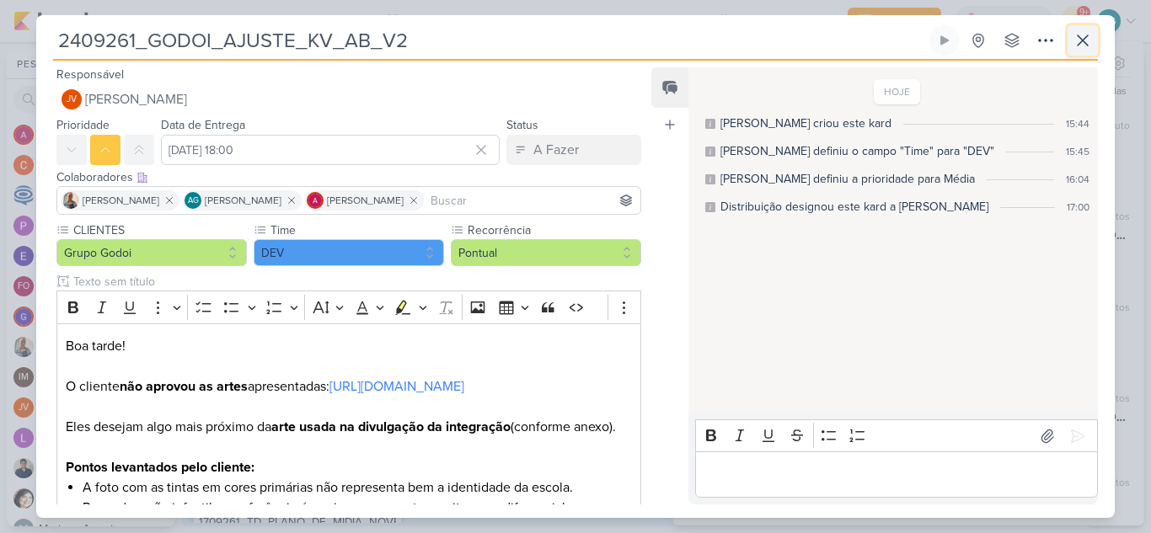
click at [1086, 46] on icon at bounding box center [1083, 40] width 20 height 20
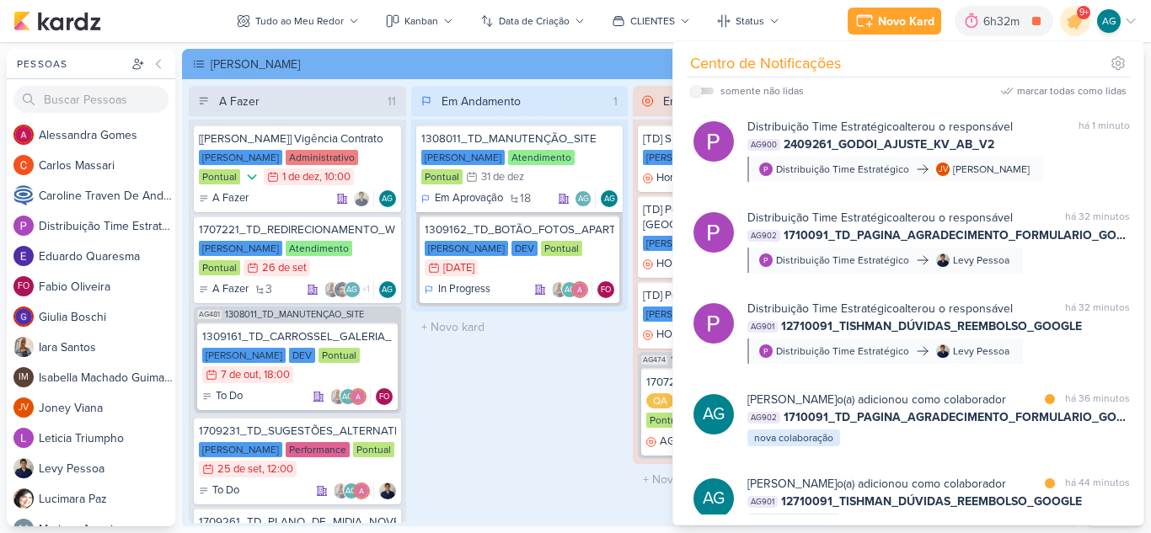
click at [560, 395] on div "Em Andamento 1 1308011_TD_MANUTENÇÃO_SITE [PERSON_NAME] Atendimento Pontual 31/…" at bounding box center [519, 304] width 217 height 437
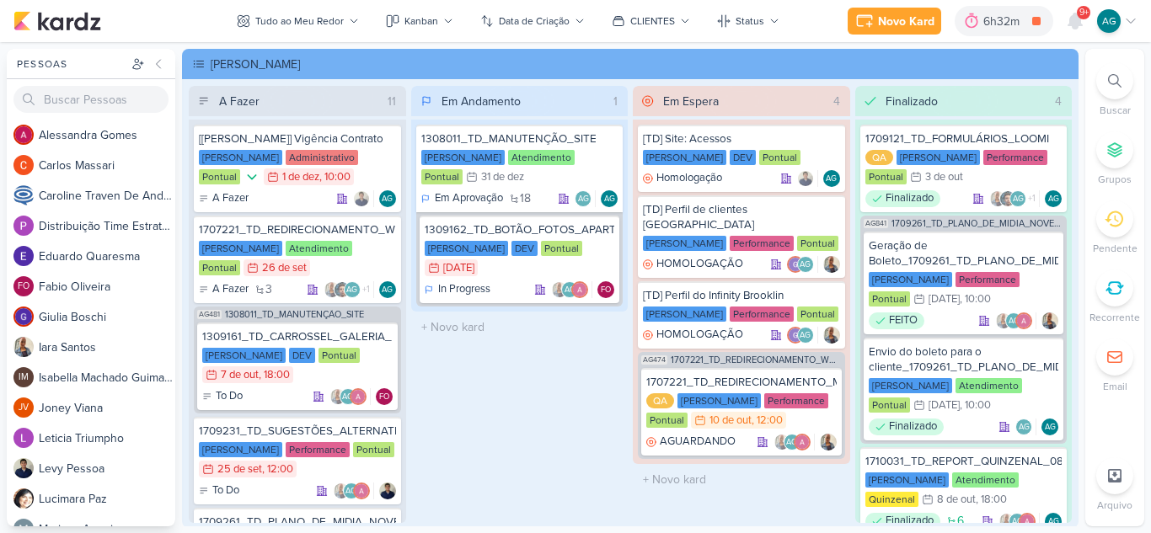
click at [1116, 83] on icon at bounding box center [1114, 80] width 13 height 13
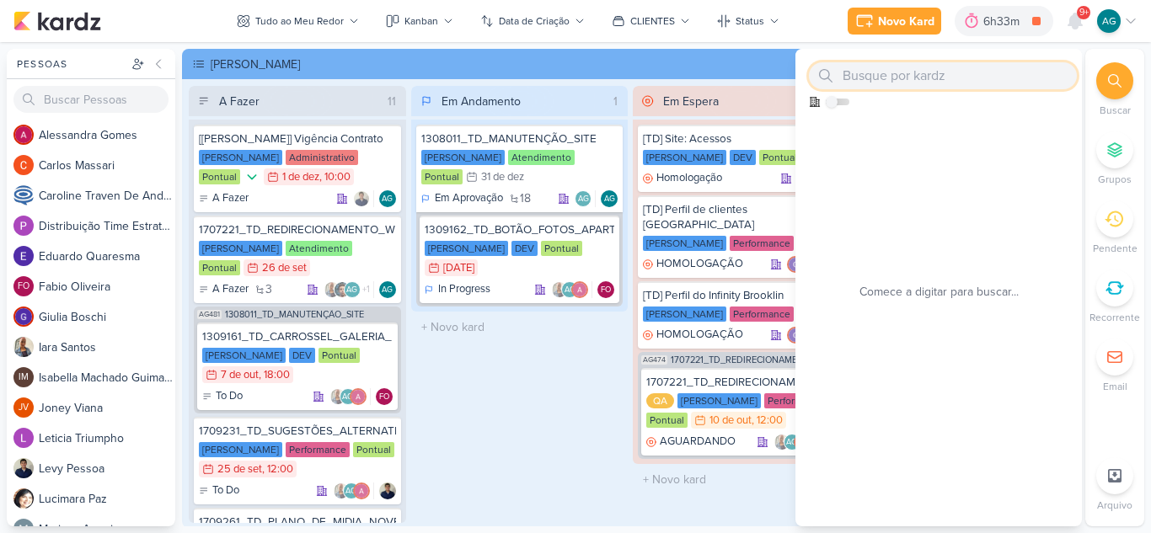
click at [858, 78] on input "text" at bounding box center [943, 75] width 268 height 27
paste input "2409261"
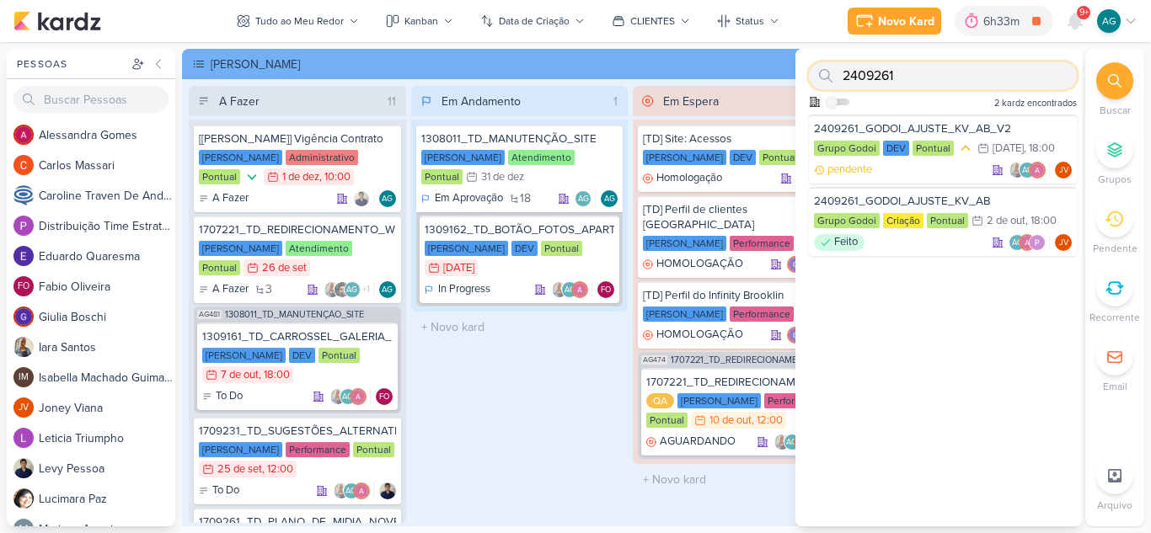
type input "2409261"
click at [902, 123] on div "2409261_GODOI_AJUSTE_KV_AB_V2" at bounding box center [943, 128] width 258 height 15
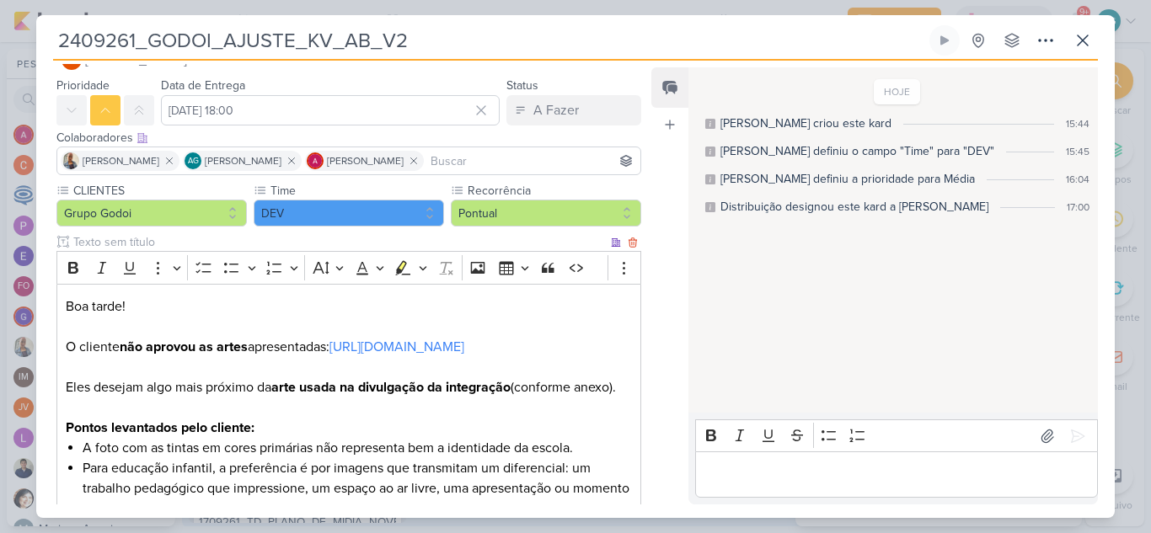
scroll to position [124, 0]
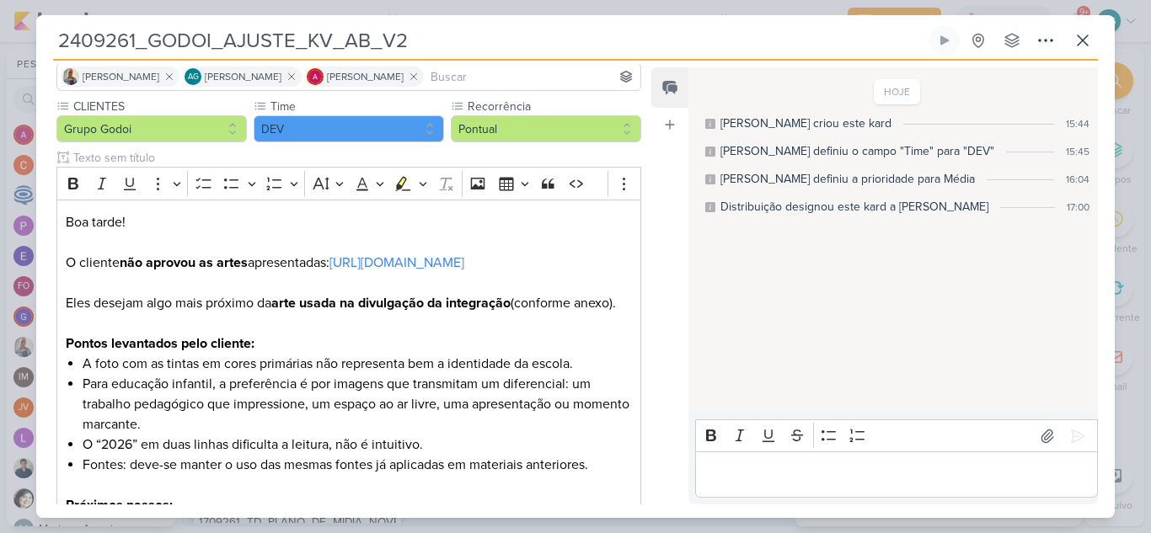
drag, startPoint x: 136, startPoint y: 42, endPoint x: 0, endPoint y: 42, distance: 135.7
click at [0, 42] on div "2409261_GODOI_AJUSTE_KV_AB_V2 Criado por mim" at bounding box center [575, 266] width 1151 height 533
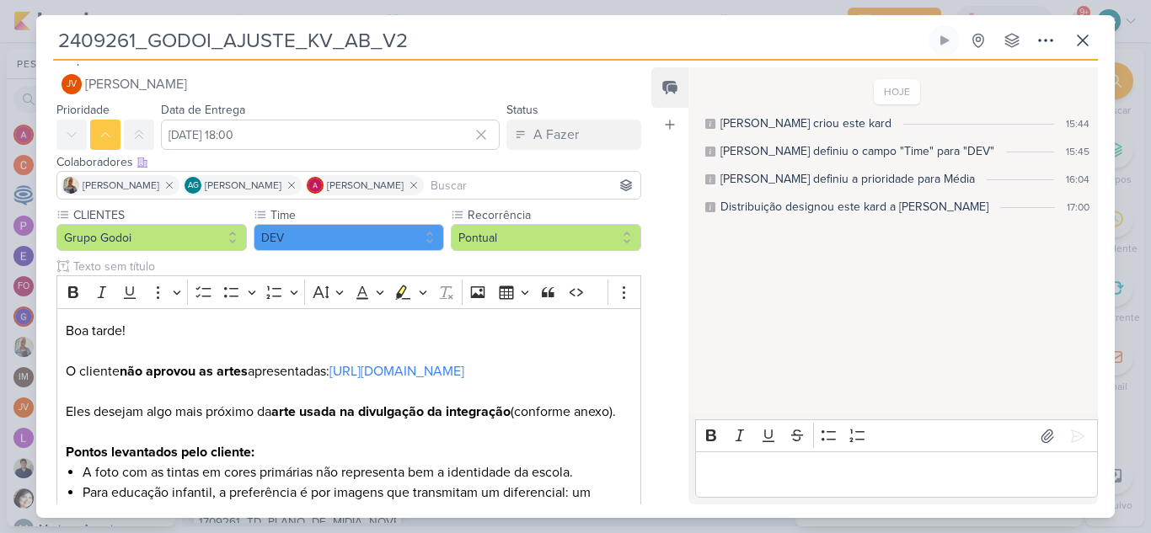
scroll to position [0, 0]
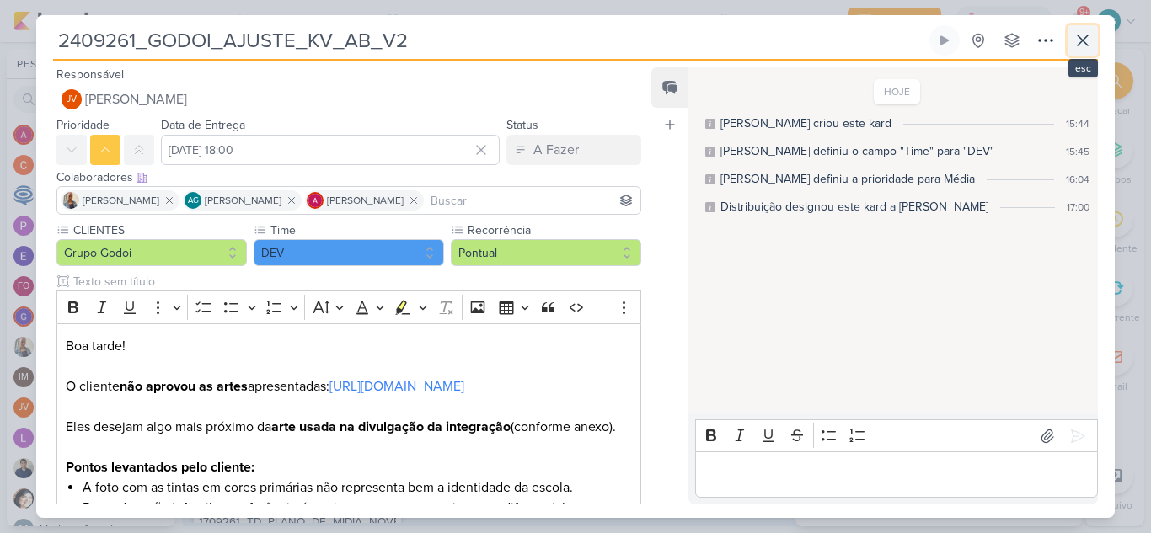
click at [1094, 33] on button at bounding box center [1083, 40] width 30 height 30
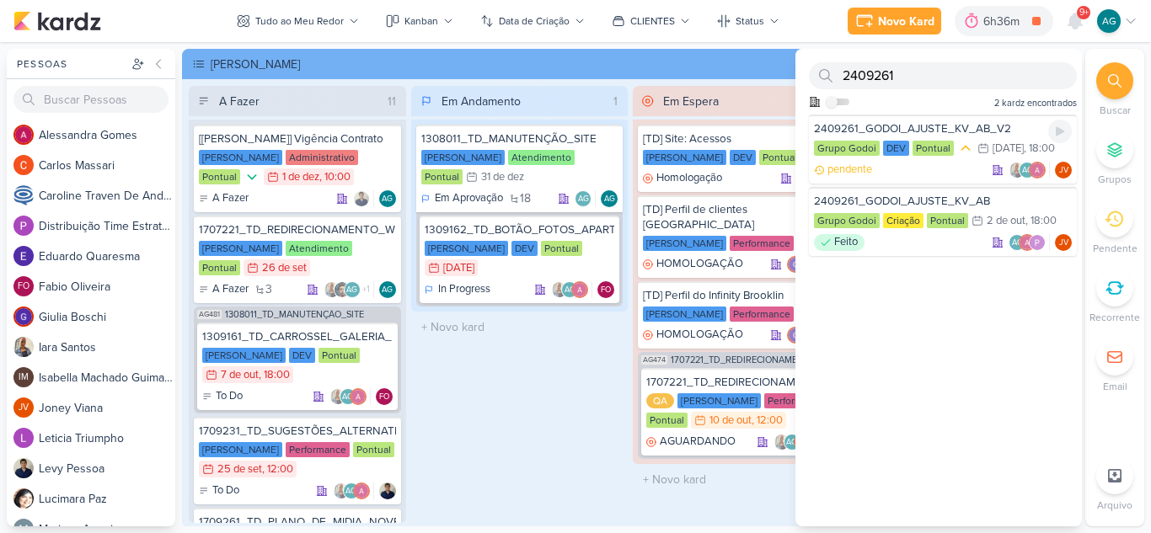
click at [932, 126] on div "2409261_GODOI_AJUSTE_KV_AB_V2" at bounding box center [943, 128] width 258 height 15
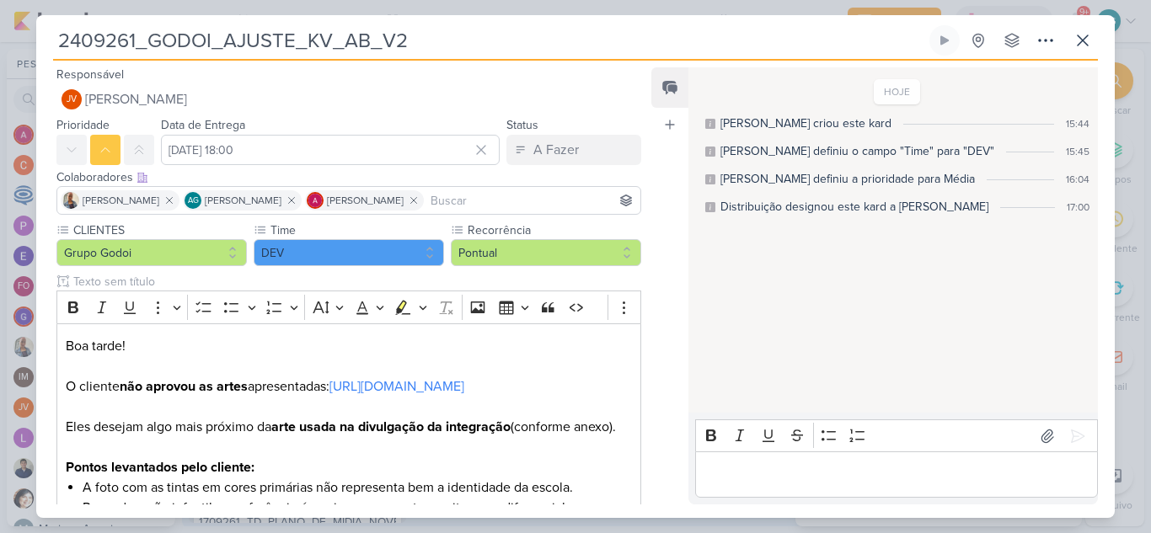
drag, startPoint x: 139, startPoint y: 39, endPoint x: 21, endPoint y: 44, distance: 118.1
click at [21, 44] on div "2409261_GODOI_AJUSTE_KV_AB_V2 Criado por mim" at bounding box center [575, 266] width 1151 height 533
click at [1082, 40] on icon at bounding box center [1083, 40] width 10 height 10
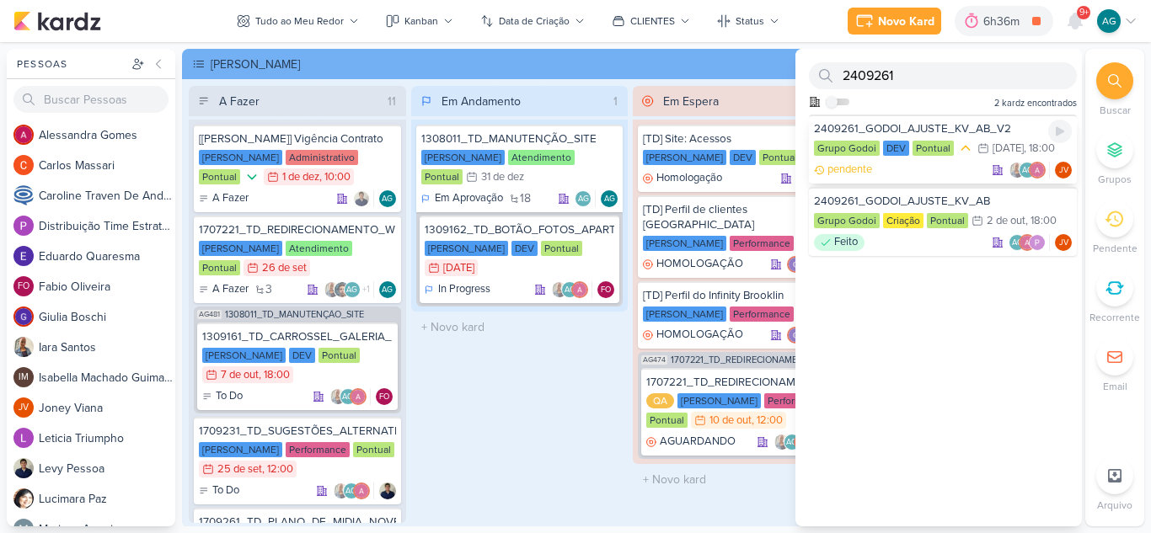
click at [910, 124] on div "2409261_GODOI_AJUSTE_KV_AB_V2" at bounding box center [943, 128] width 258 height 15
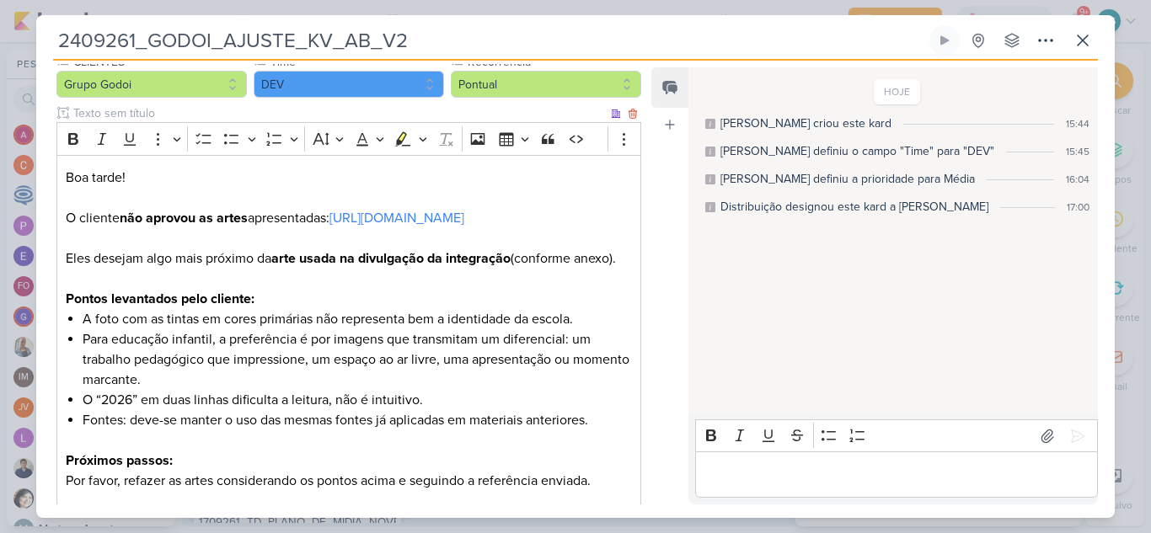
scroll to position [253, 0]
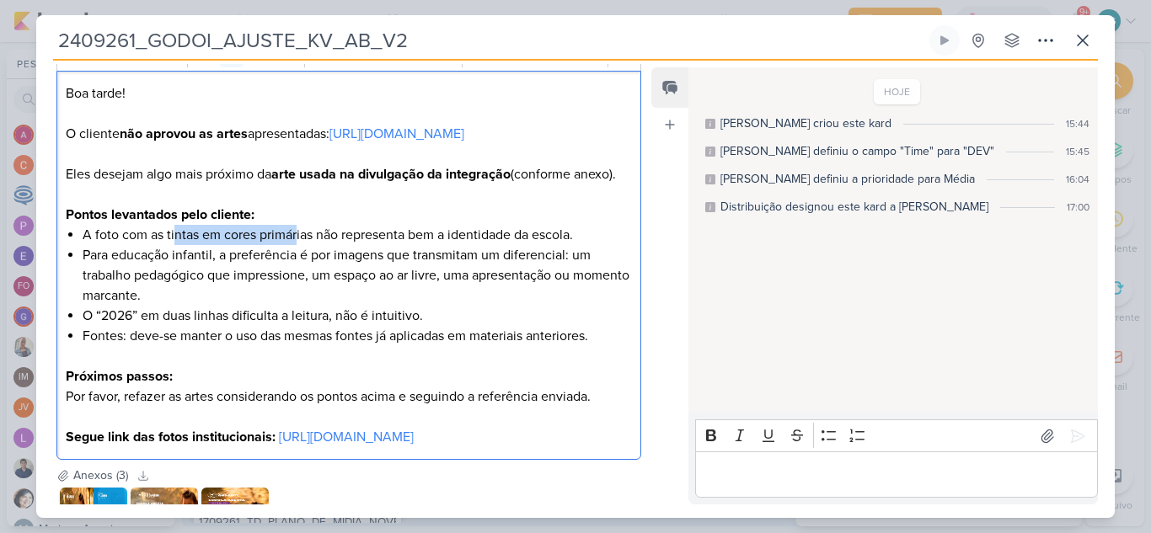
drag, startPoint x: 174, startPoint y: 272, endPoint x: 297, endPoint y: 278, distance: 122.3
click at [297, 245] on li "A foto com as tintas em cores primárias não representa bem a identidade da esco…" at bounding box center [357, 235] width 549 height 20
click at [601, 245] on li "A foto com as tintas em cores primárias não representa bem a identidade da esco…" at bounding box center [357, 235] width 549 height 20
drag, startPoint x: 332, startPoint y: 294, endPoint x: 361, endPoint y: 294, distance: 29.5
click at [338, 294] on li "Para educação infantil, a preferência é por imagens que transmitam um diferenci…" at bounding box center [357, 275] width 549 height 61
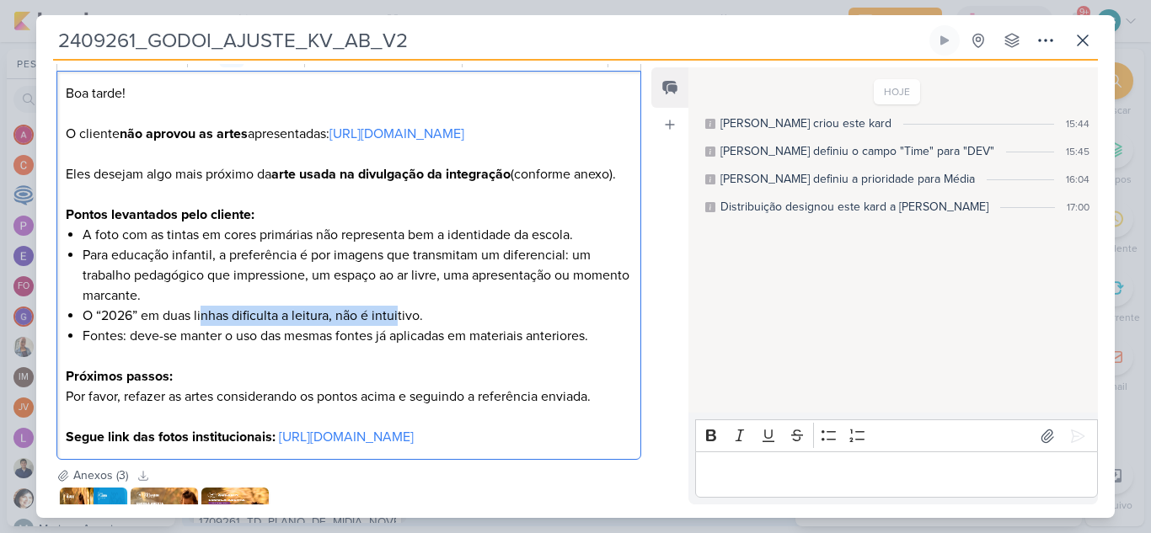
drag, startPoint x: 207, startPoint y: 356, endPoint x: 400, endPoint y: 355, distance: 193.0
click at [400, 326] on li "O “2026” em duas linhas dificulta a leitura, não é intuitivo." at bounding box center [357, 316] width 549 height 20
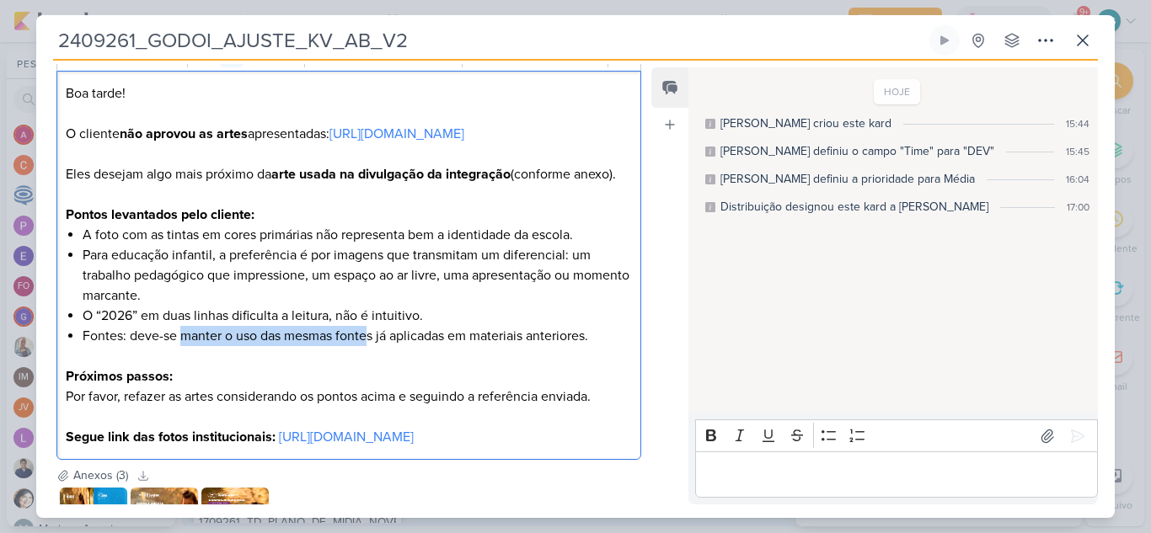
drag, startPoint x: 181, startPoint y: 380, endPoint x: 367, endPoint y: 372, distance: 185.5
click at [367, 367] on li "Fontes: deve-se manter o uso das mesmas fontes já aplicadas em materiais anteri…" at bounding box center [357, 346] width 549 height 40
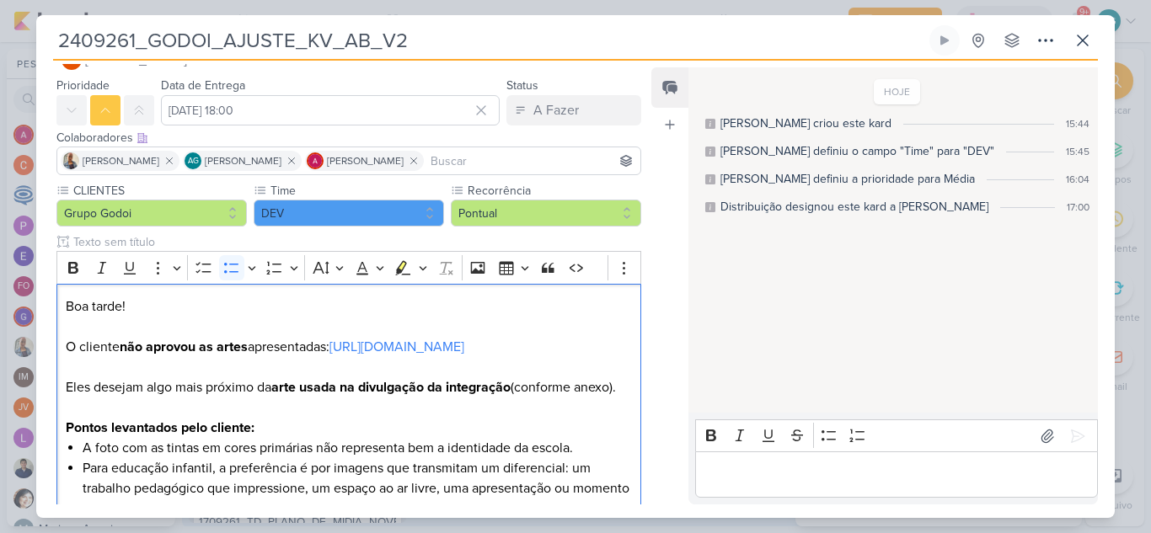
scroll to position [0, 0]
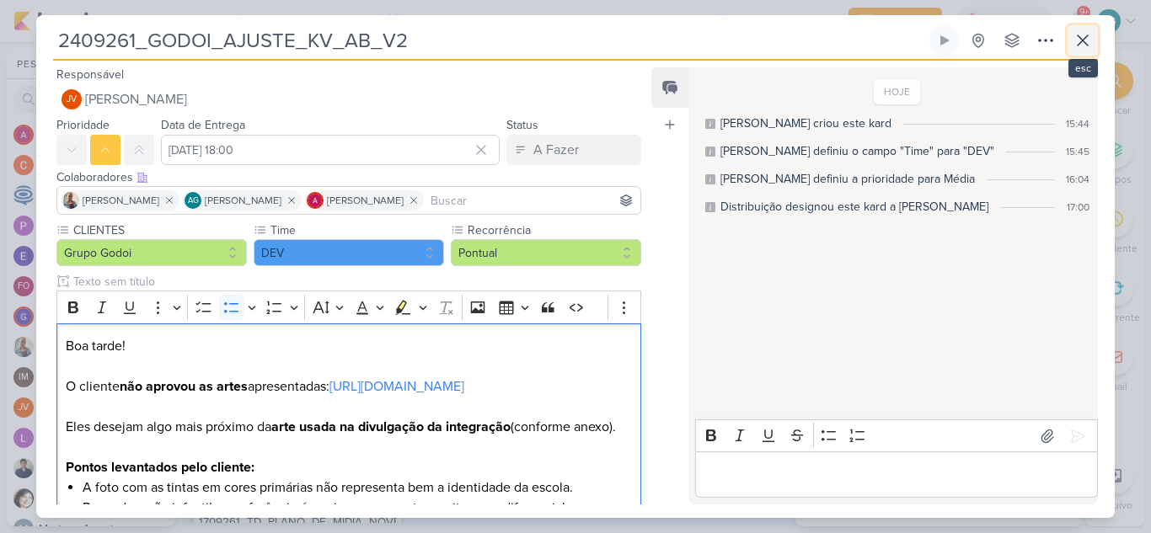
click at [1087, 39] on icon at bounding box center [1083, 40] width 20 height 20
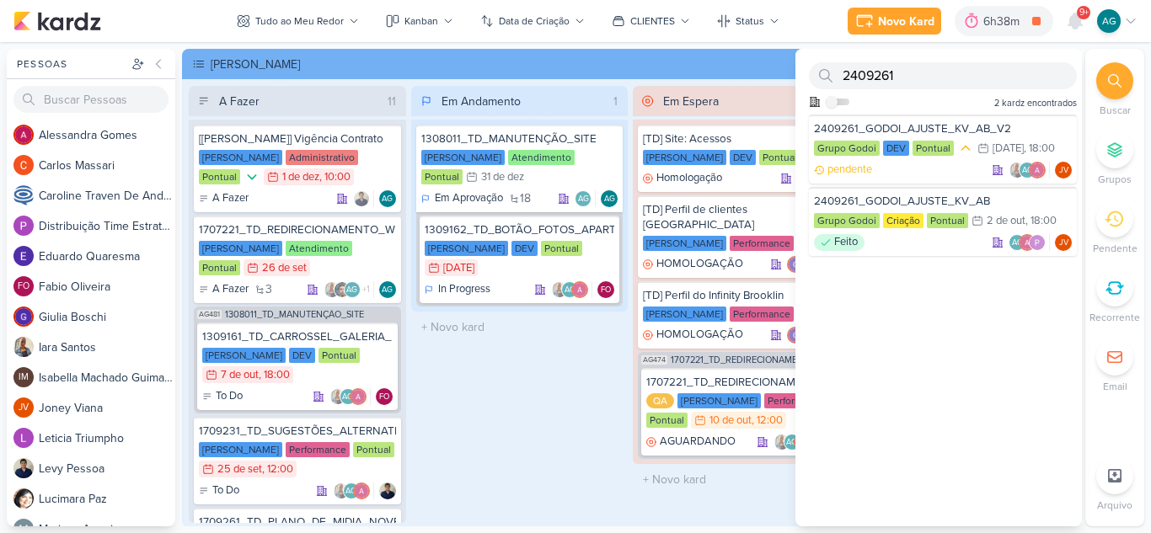
click at [560, 424] on div "Em Andamento 1 1308011_TD_MANUTENÇÃO_SITE [PERSON_NAME] Atendimento Pontual 31/…" at bounding box center [519, 304] width 217 height 437
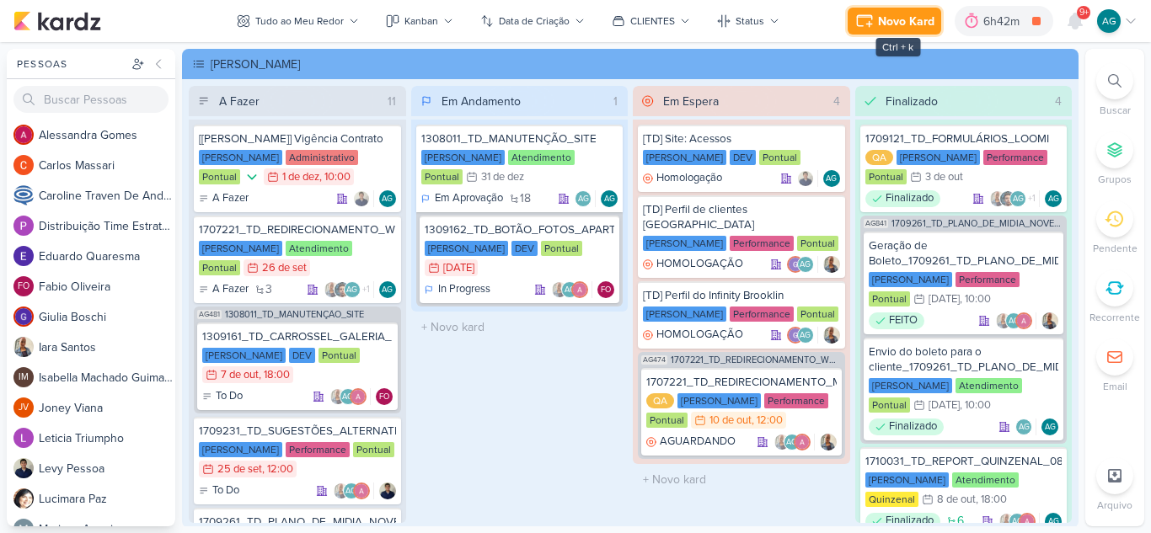
click at [899, 28] on div "Novo Kard" at bounding box center [906, 22] width 56 height 18
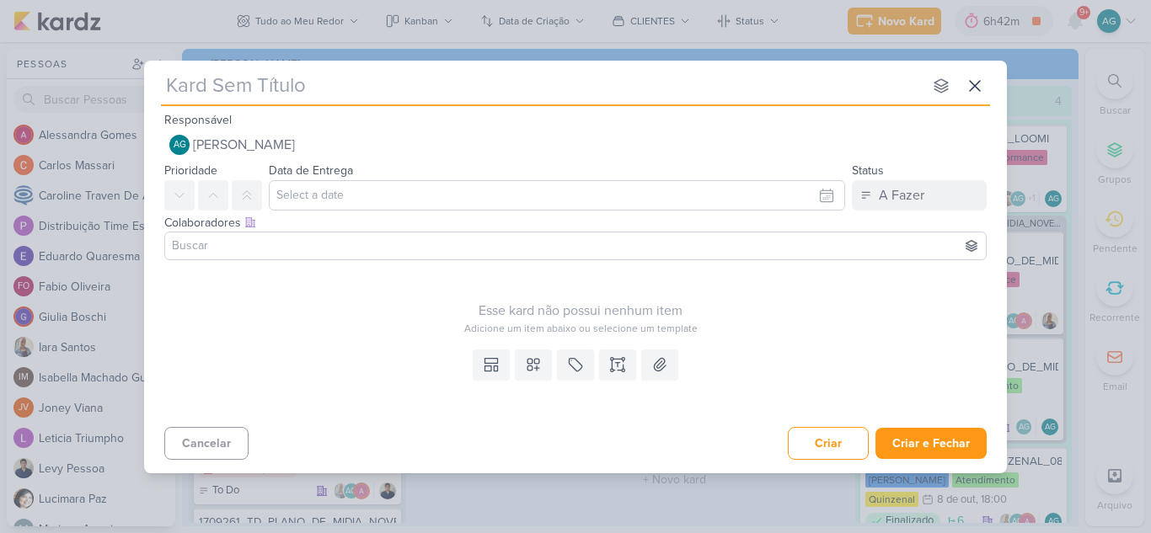
click at [774, 66] on div "nenhum grupo disponível esc" at bounding box center [575, 84] width 829 height 46
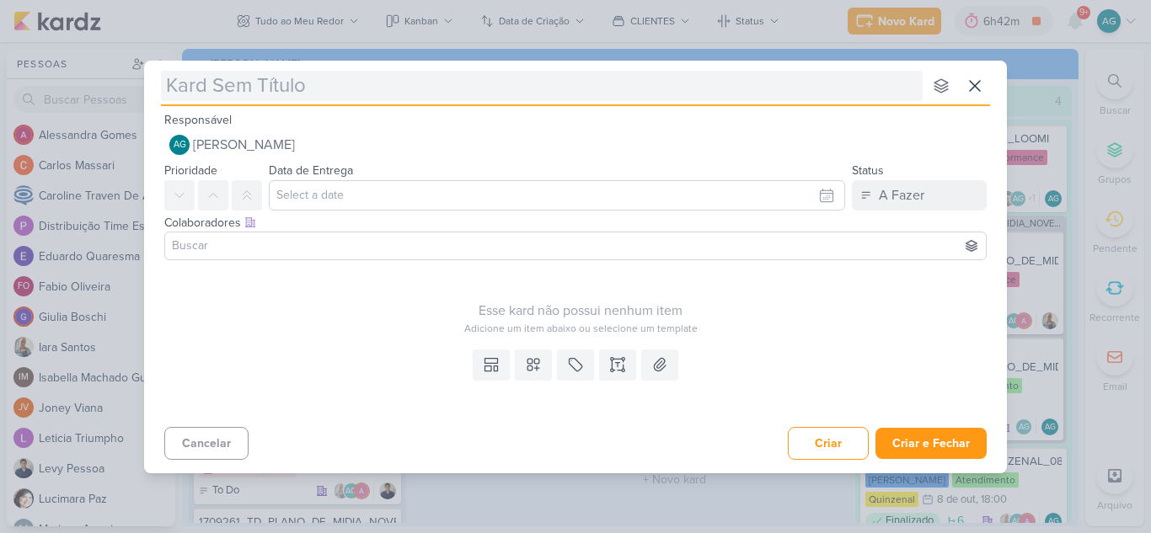
click at [699, 93] on input "text" at bounding box center [542, 86] width 762 height 30
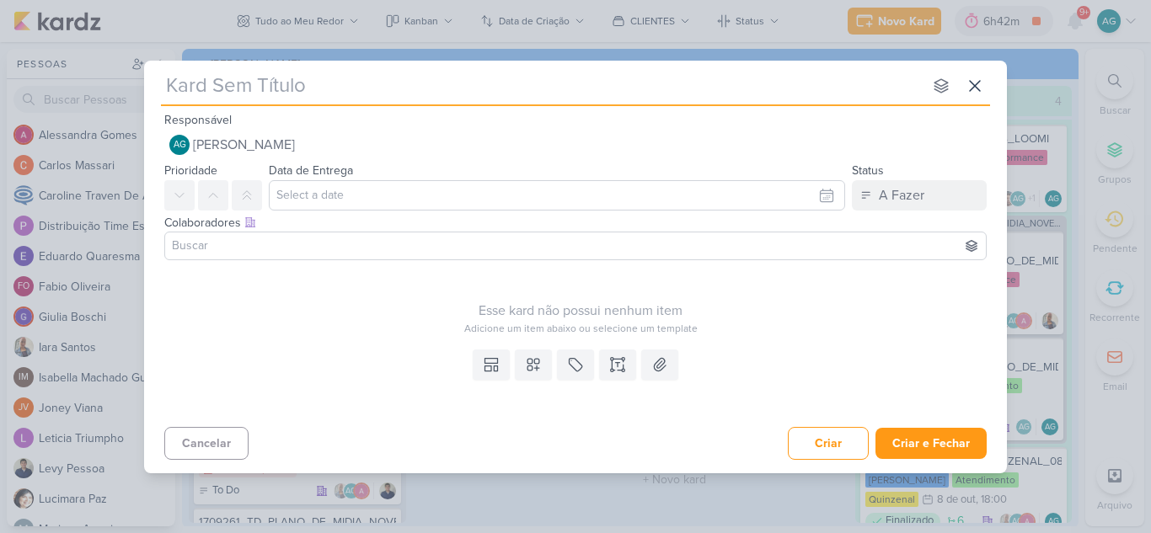
paste input "Handover Reuniões - Parte I"
type input "Handover Reuniões - Parte I"
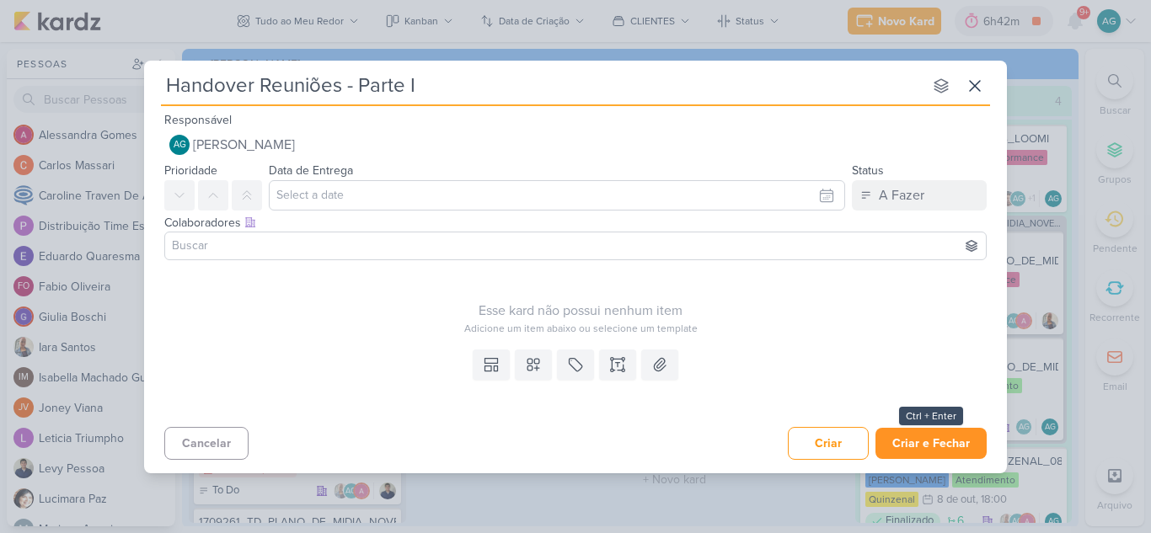
type input "Handover Reuniões - Parte I"
click at [949, 453] on button "Criar e Fechar" at bounding box center [931, 443] width 111 height 31
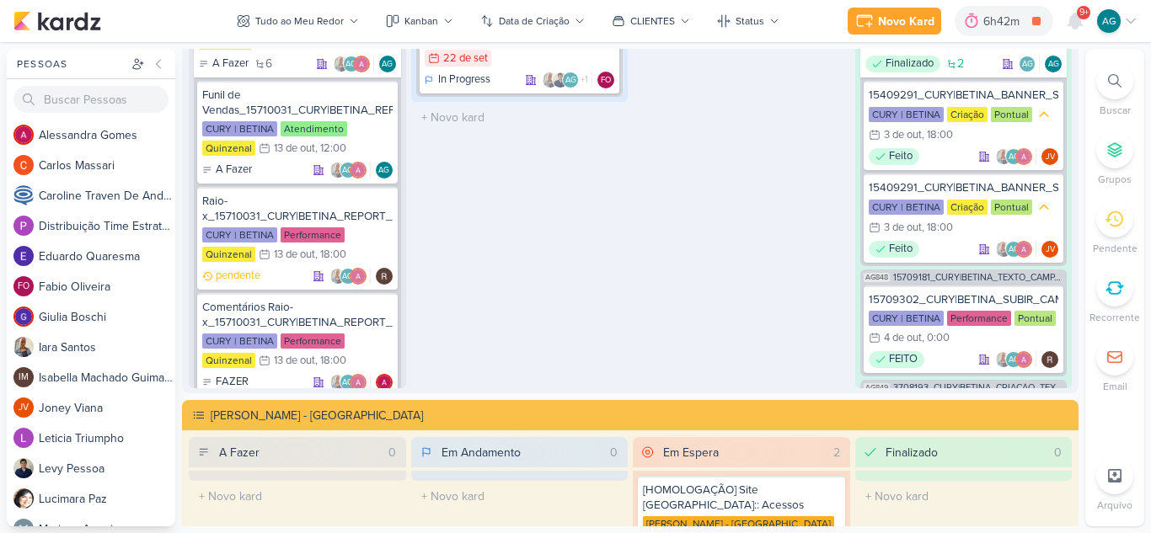
scroll to position [3168, 0]
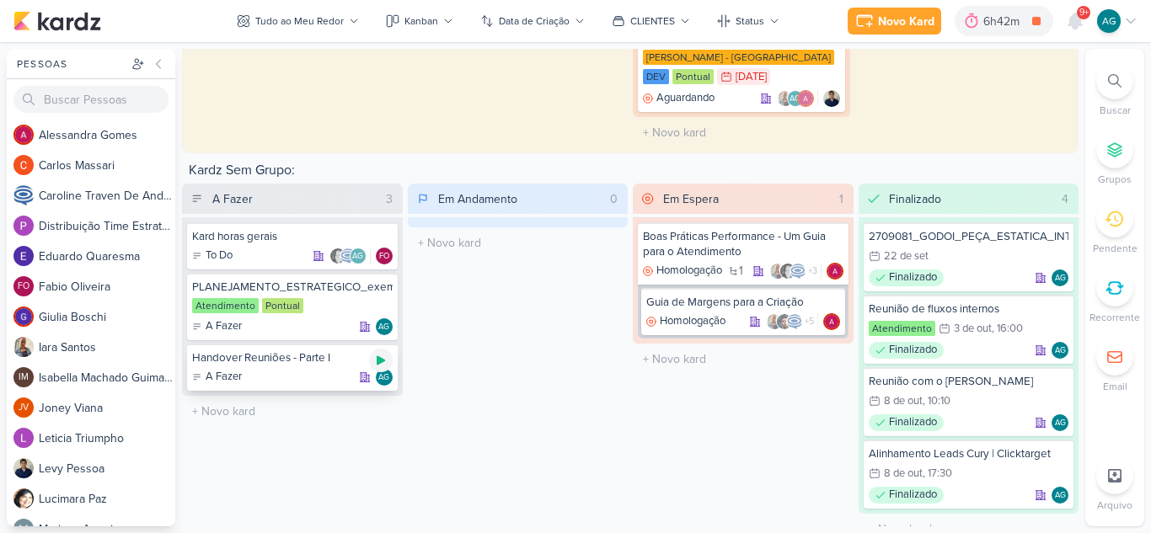
click at [382, 354] on icon at bounding box center [380, 360] width 13 height 13
click at [1119, 84] on icon at bounding box center [1114, 80] width 13 height 13
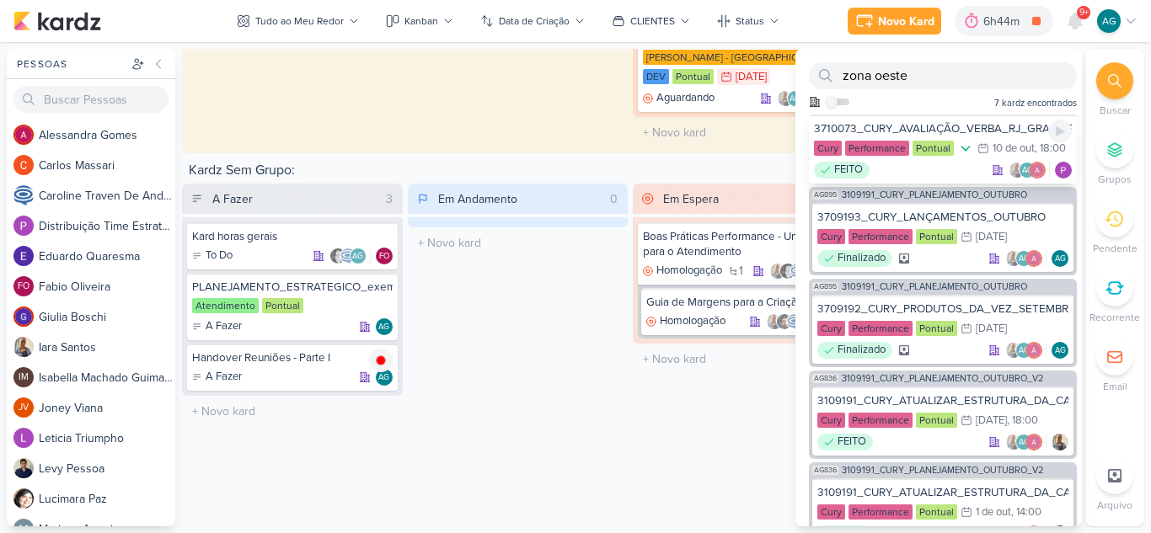
click at [942, 122] on div "3710073_CURY_AVALIAÇÃO_VERBA_RJ_GRANDE_ESTOQUE_ZONA_OESTE" at bounding box center [943, 128] width 258 height 15
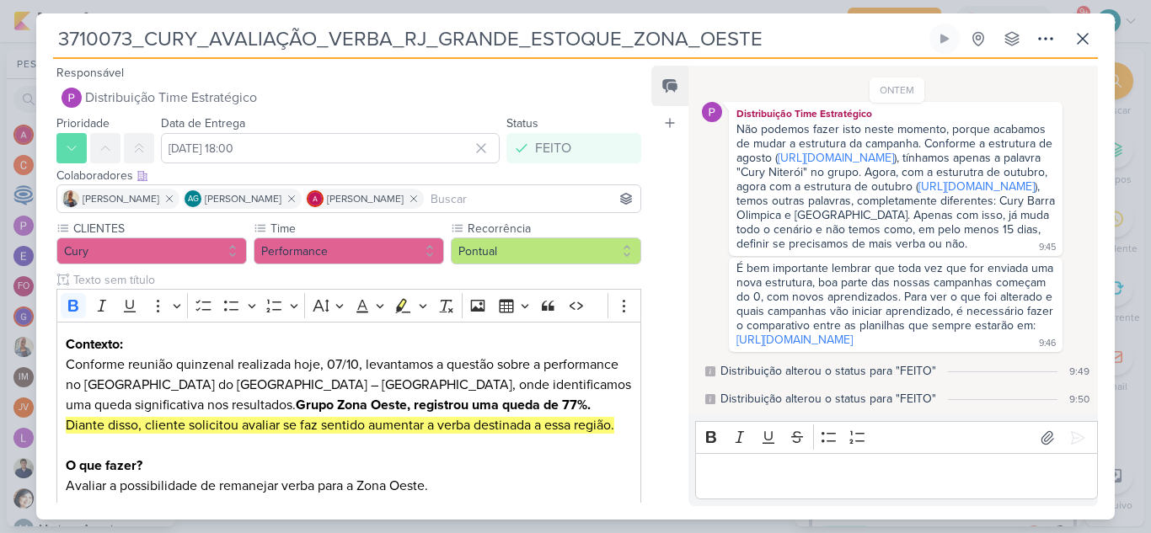
scroll to position [244, 0]
click at [1086, 43] on icon at bounding box center [1083, 39] width 10 height 10
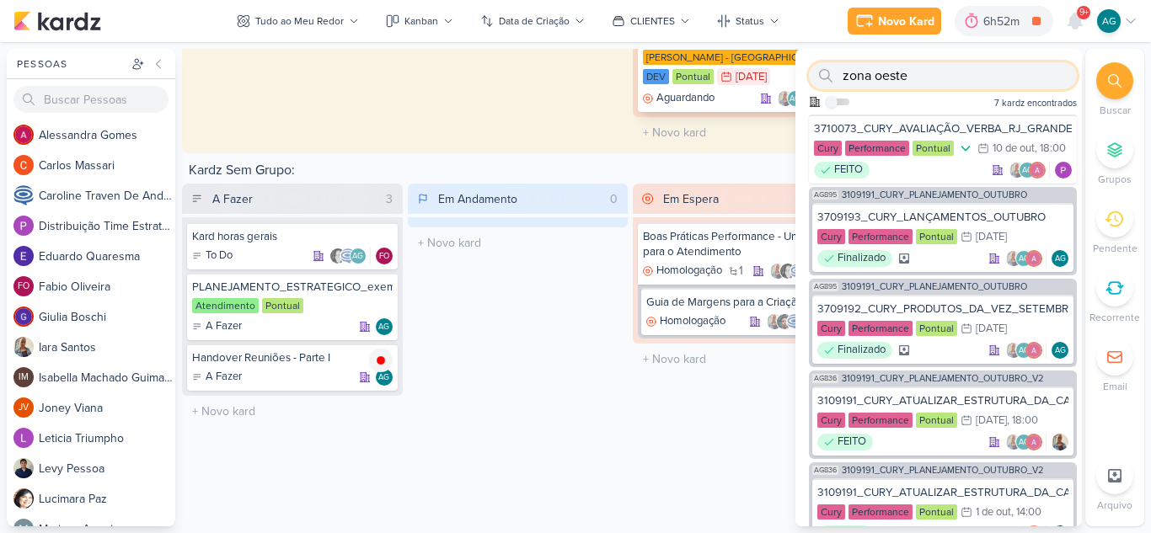
drag, startPoint x: 950, startPoint y: 77, endPoint x: 789, endPoint y: 73, distance: 161.0
click at [789, 73] on div "Pessoas [GEOGRAPHIC_DATA] A l e s s a n d r a G o m e s C a r l o s M a s s a r…" at bounding box center [575, 288] width 1151 height 478
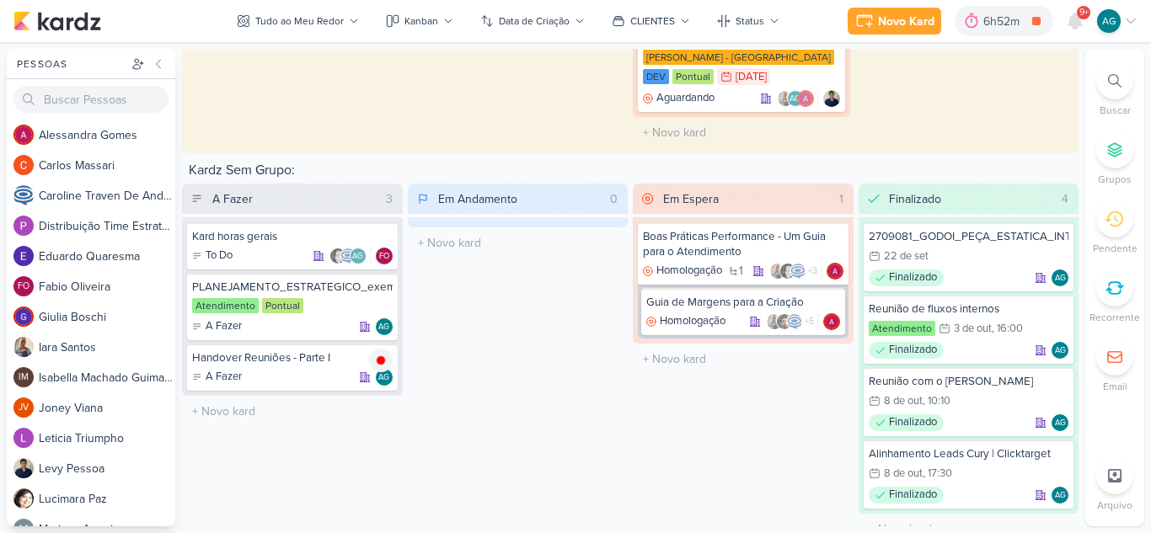
click at [1117, 73] on div at bounding box center [1114, 80] width 37 height 37
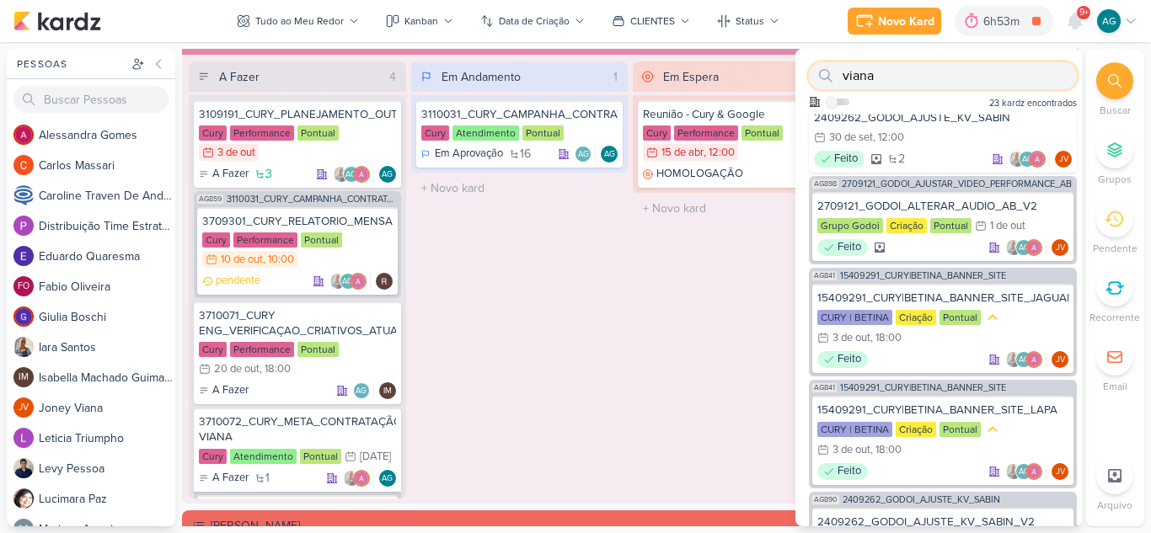
scroll to position [1567, 0]
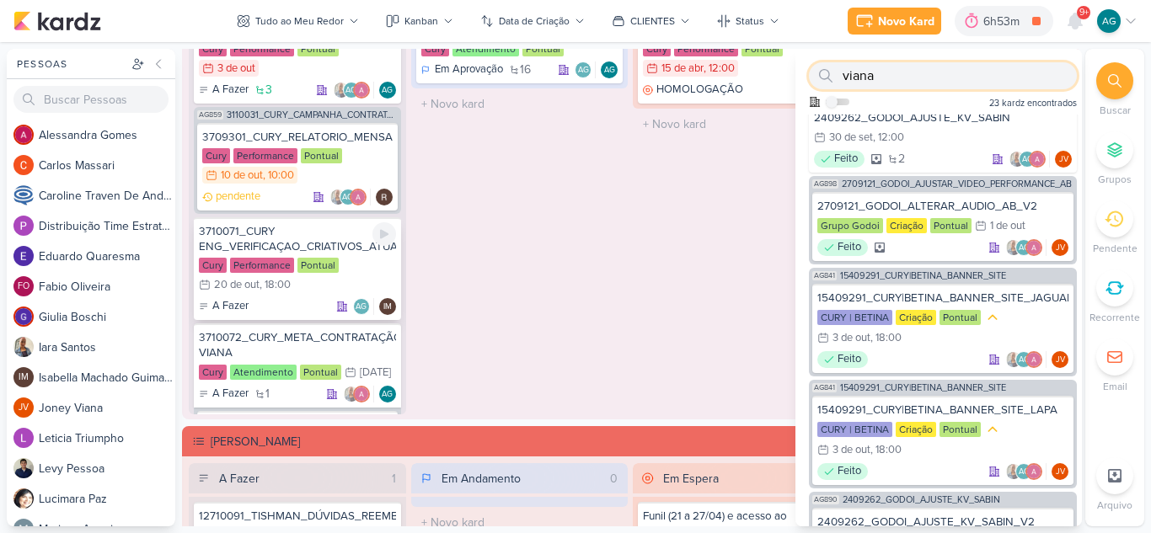
type input "viana"
click at [322, 244] on div "3710071_CURY ENG_VERIFICAÇAO_CRIATIVOS_ATUAIS" at bounding box center [297, 239] width 197 height 30
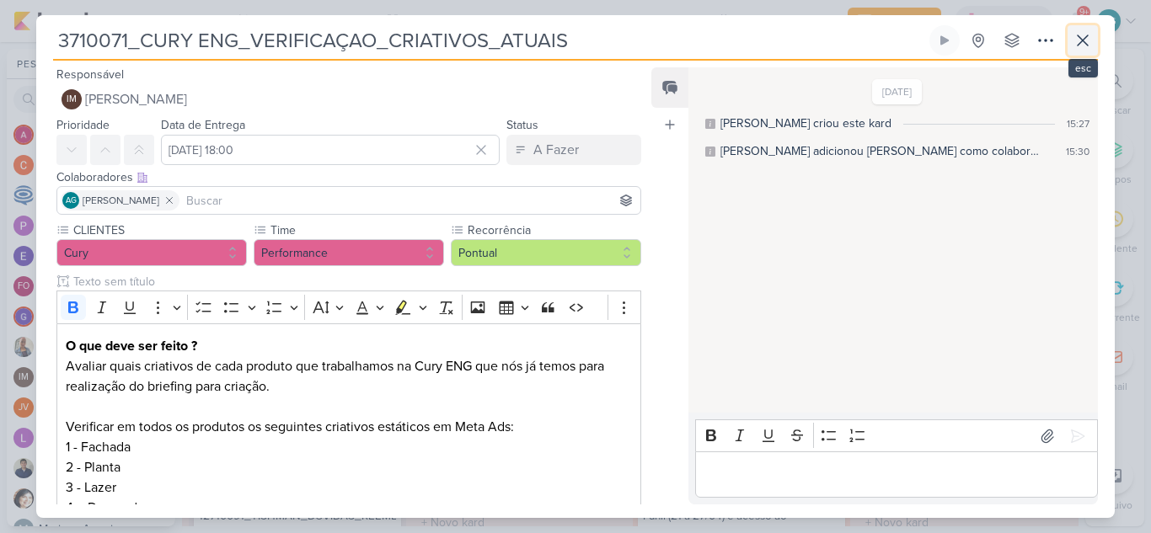
click at [1084, 41] on icon at bounding box center [1083, 40] width 10 height 10
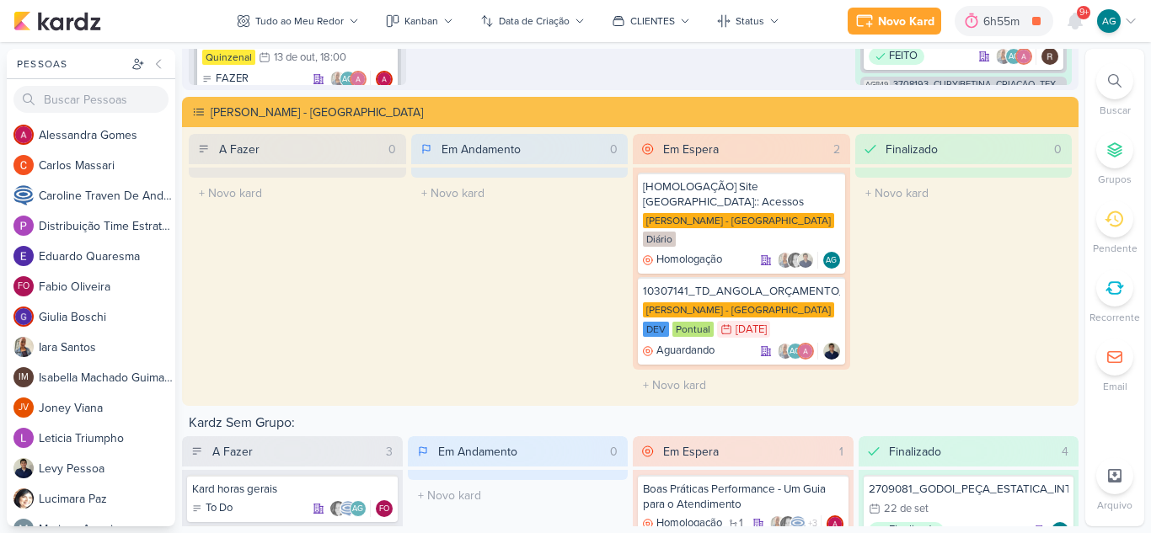
scroll to position [3168, 0]
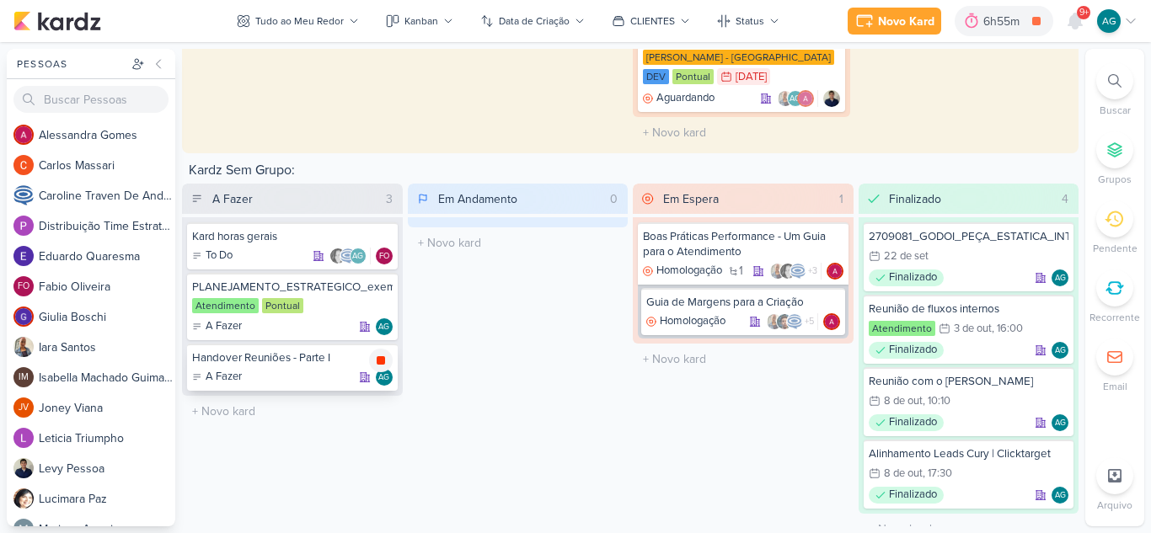
click at [377, 356] on icon at bounding box center [381, 360] width 8 height 8
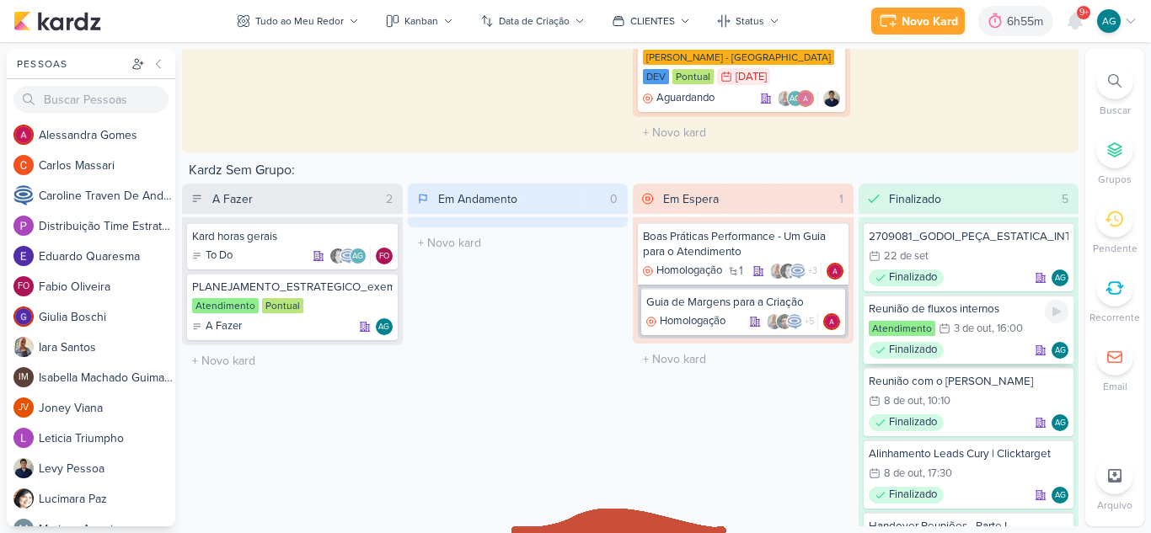
scroll to position [3219, 0]
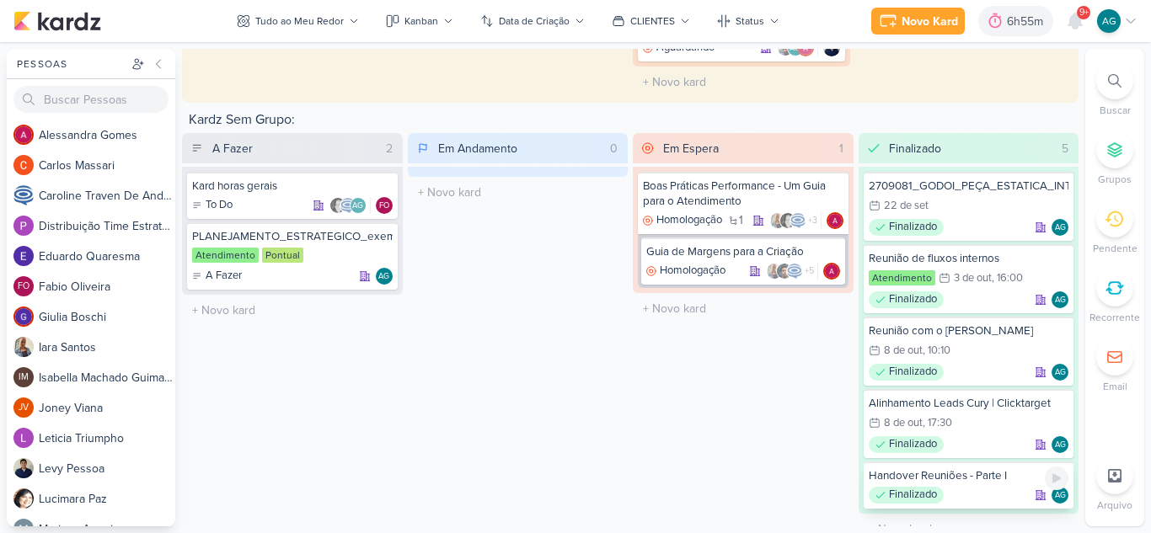
click at [980, 487] on div "Finalizado AG" at bounding box center [969, 495] width 201 height 17
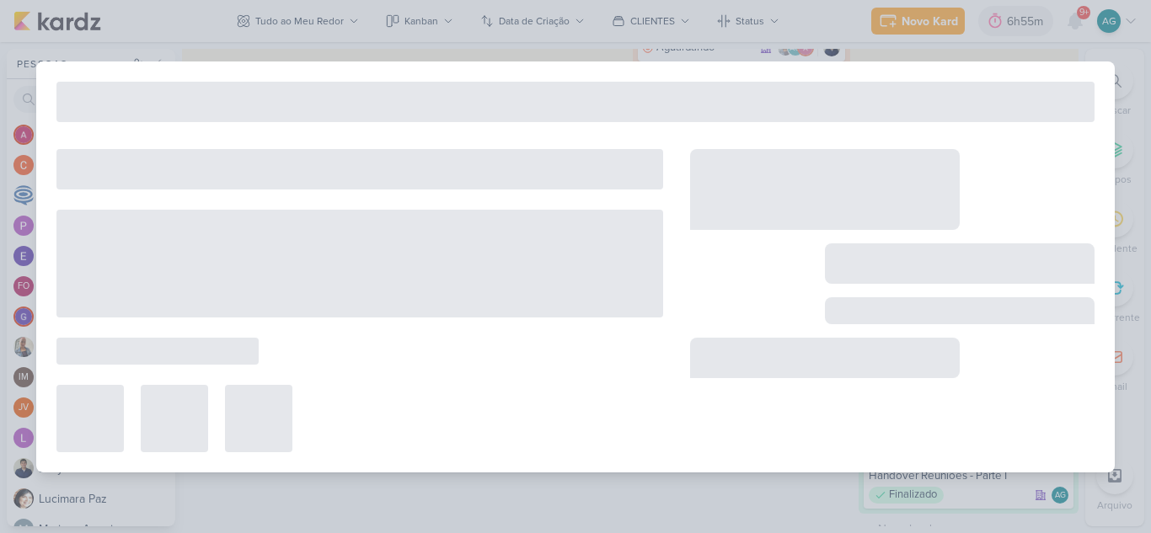
select select "59"
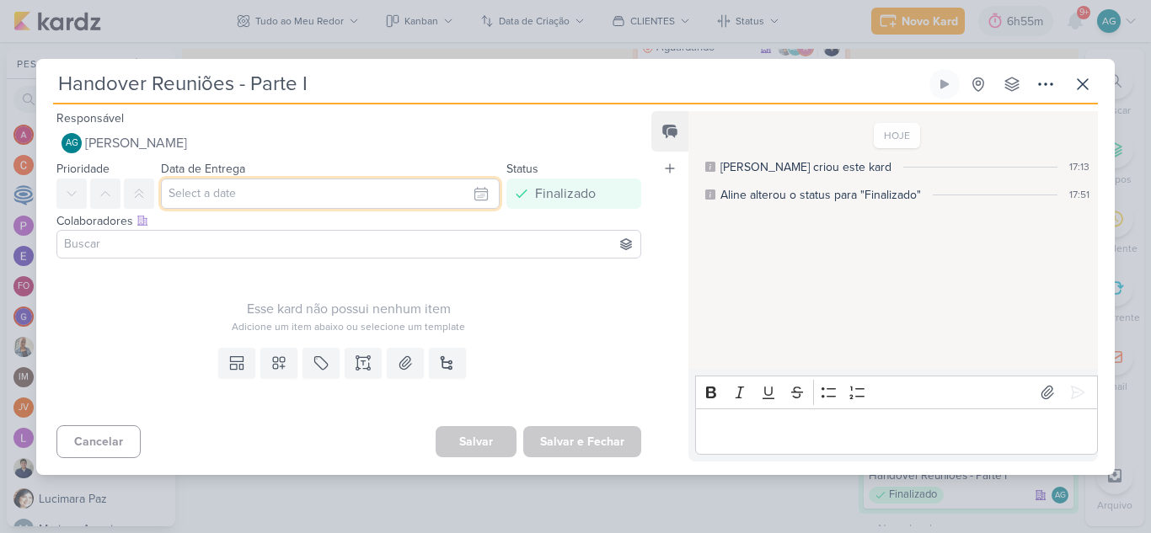
click at [313, 199] on input "text" at bounding box center [330, 194] width 339 height 30
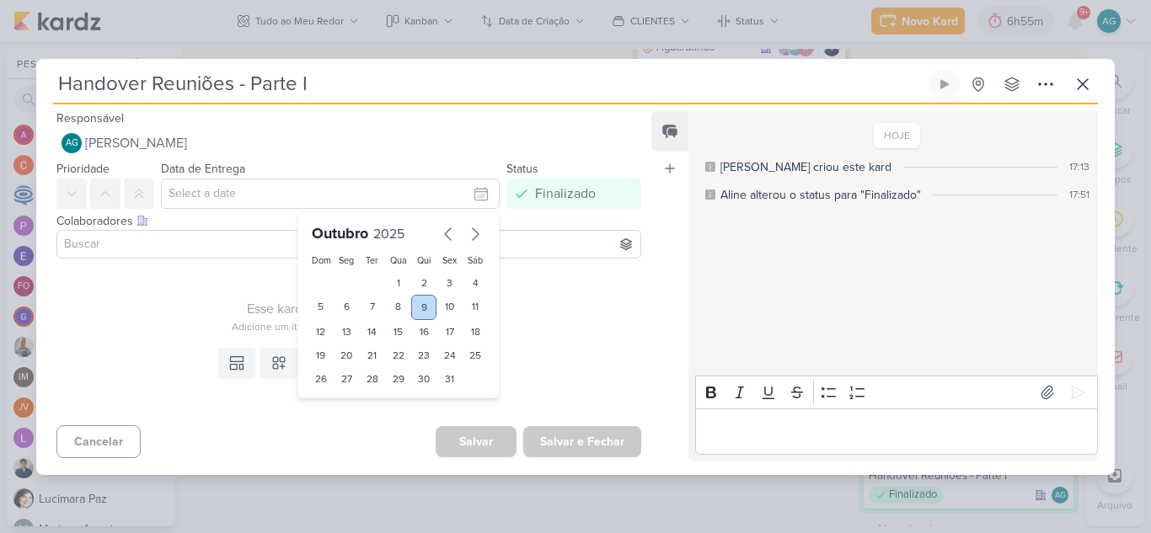
click at [420, 307] on div "9" at bounding box center [424, 307] width 26 height 25
type input "[DATE] 23:59"
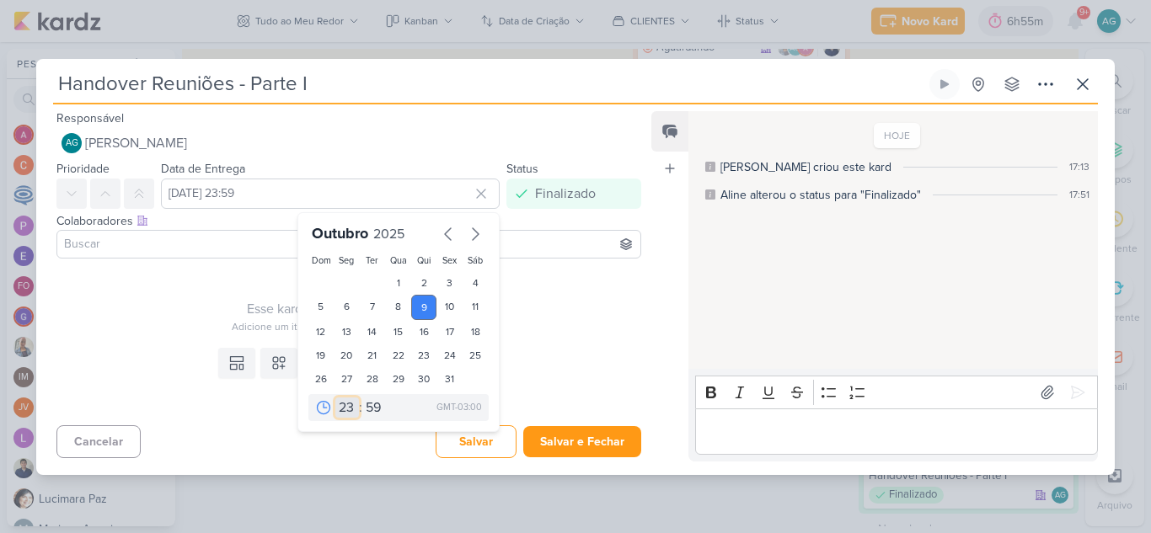
click at [339, 405] on select "00 01 02 03 04 05 06 07 08 09 10 11 12 13 14 15 16 17 18 19 20 21 22 23" at bounding box center [347, 408] width 24 height 20
select select "17"
click at [335, 398] on select "00 01 02 03 04 05 06 07 08 09 10 11 12 13 14 15 16 17 18 19 20 21 22 23" at bounding box center [347, 408] width 24 height 20
type input "[DATE] 17:59"
click at [362, 407] on select "00 05 10 15 20 25 30 35 40 45 50 55 59" at bounding box center [374, 408] width 24 height 20
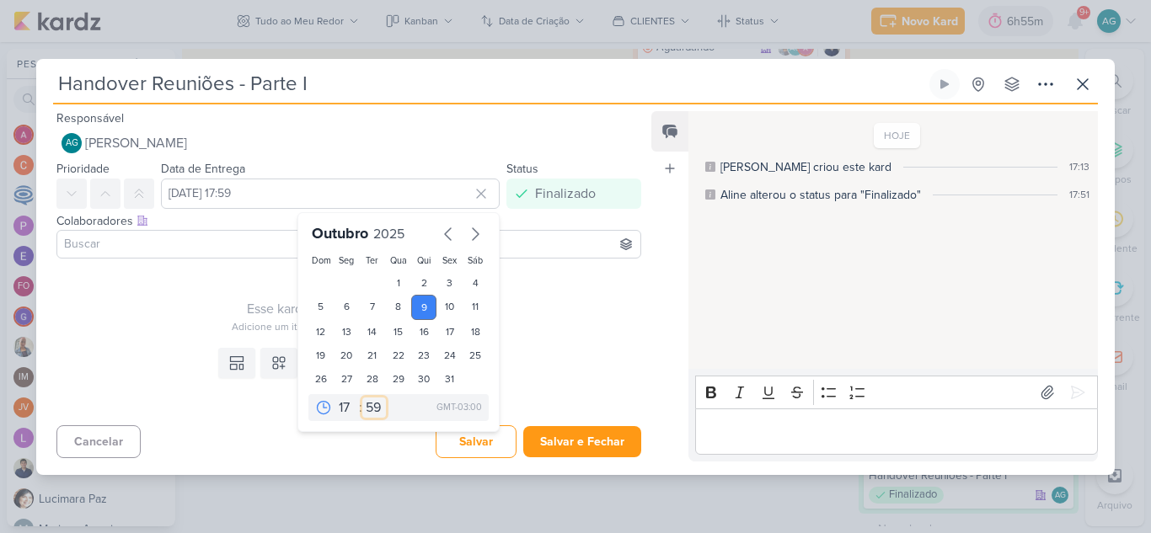
select select "10"
click at [362, 398] on select "00 05 10 15 20 25 30 35 40 45 50 55 59" at bounding box center [374, 408] width 24 height 20
type input "[DATE] 17:10"
click at [553, 439] on button "Salvar e Fechar" at bounding box center [582, 441] width 118 height 31
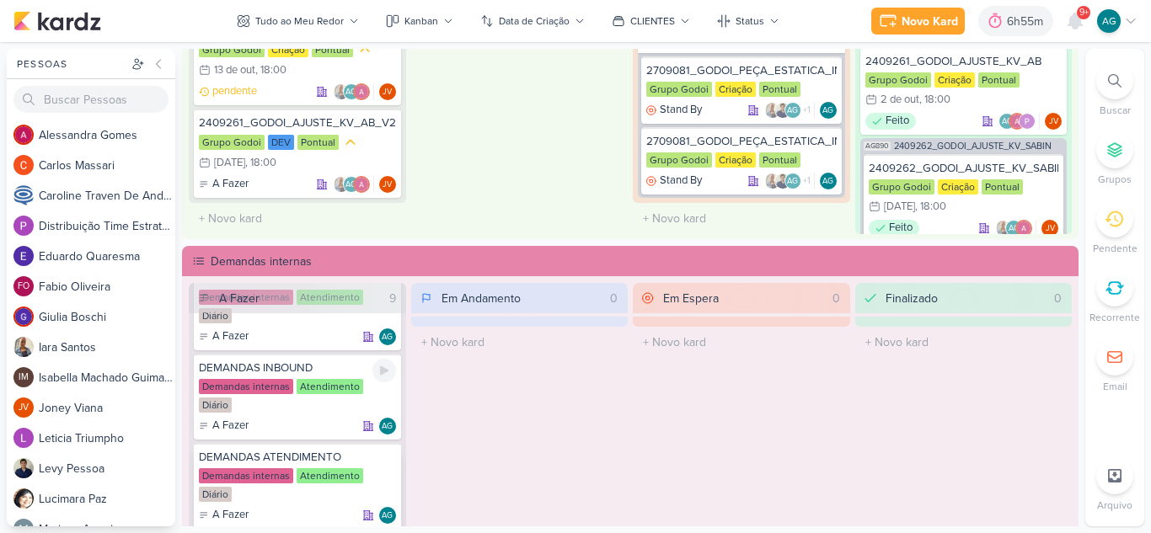
scroll to position [84, 0]
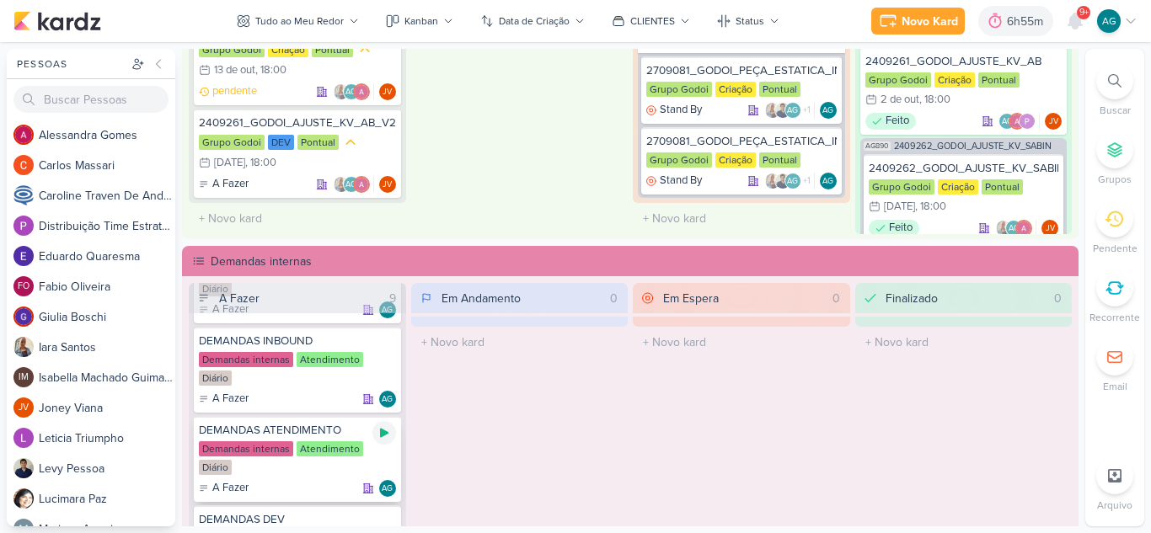
click at [380, 440] on div at bounding box center [384, 433] width 24 height 24
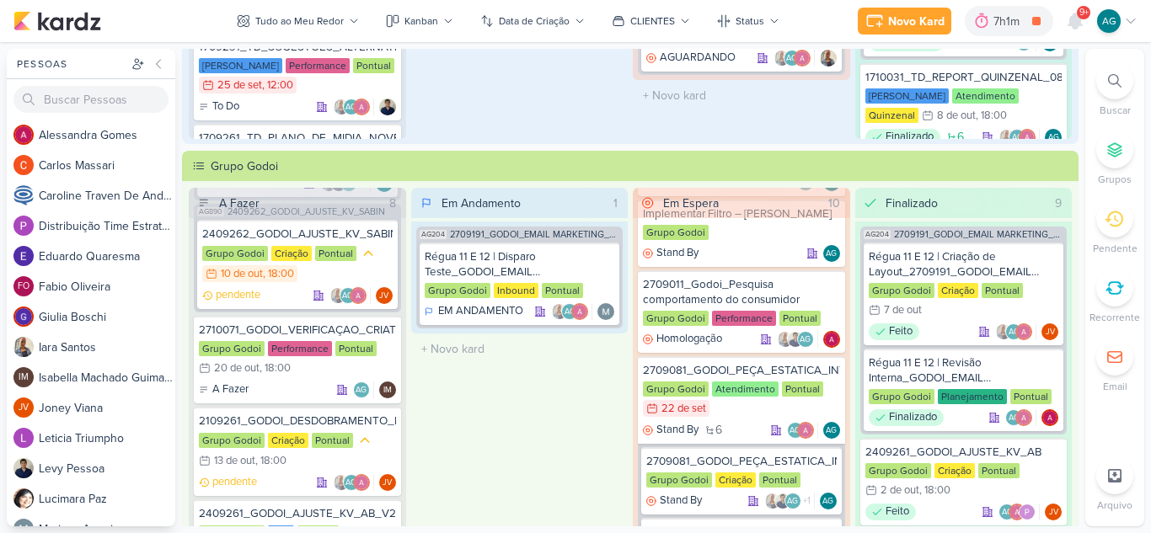
scroll to position [354, 0]
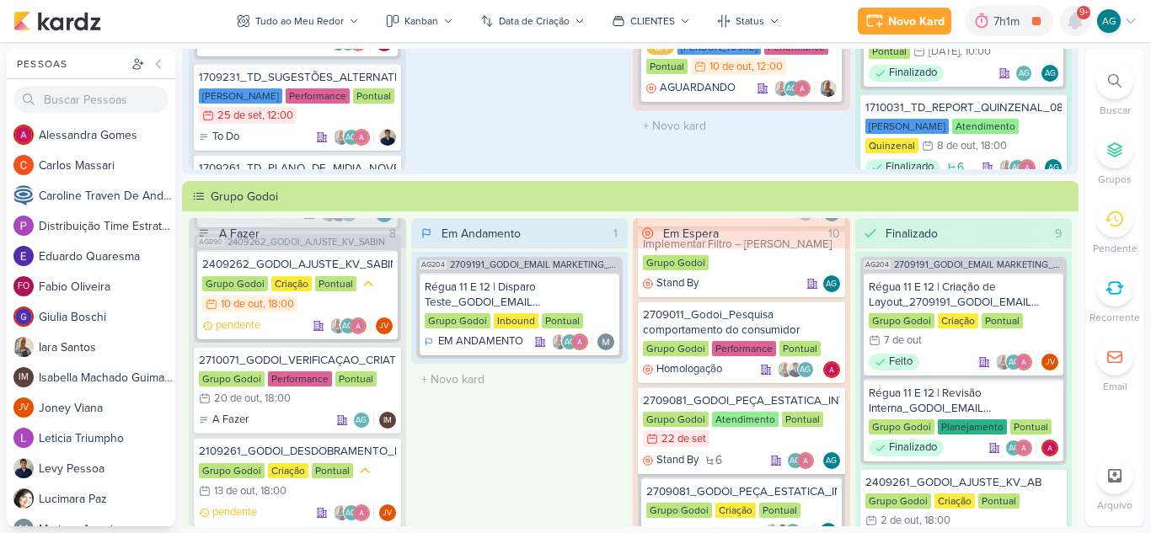
click at [1077, 30] on icon at bounding box center [1075, 21] width 20 height 20
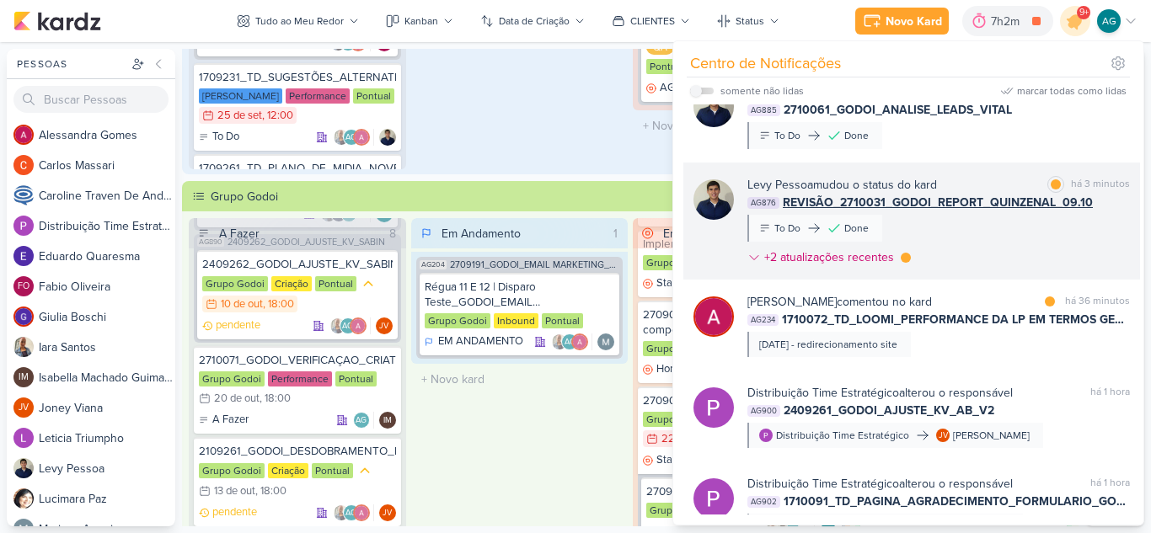
scroll to position [169, 0]
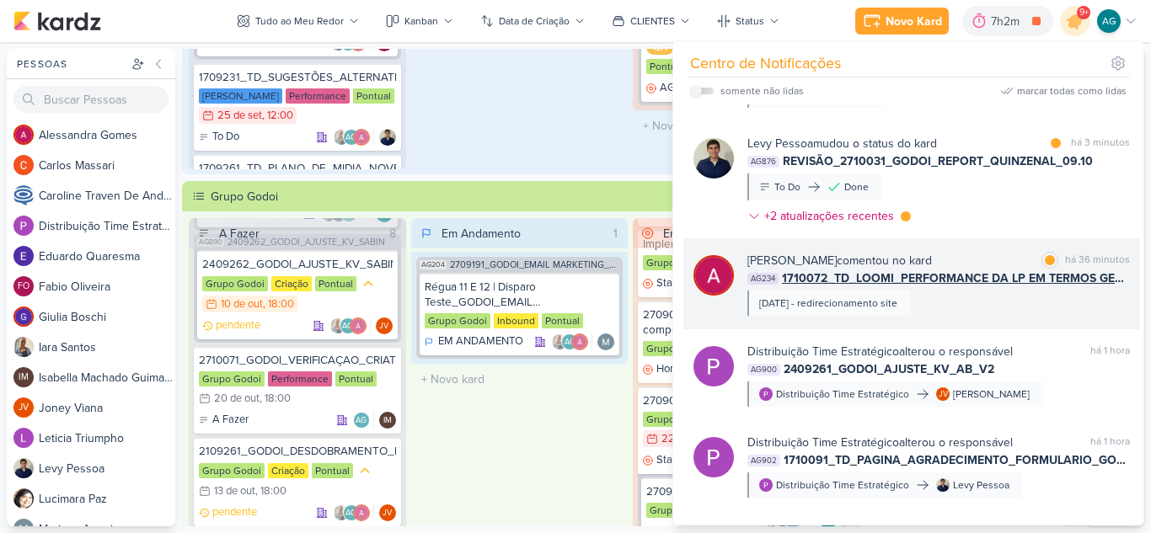
click at [996, 305] on div "[PERSON_NAME] comentou no kard marcar como lida há 36 minutos AG234 1710072_TD_…" at bounding box center [938, 284] width 383 height 64
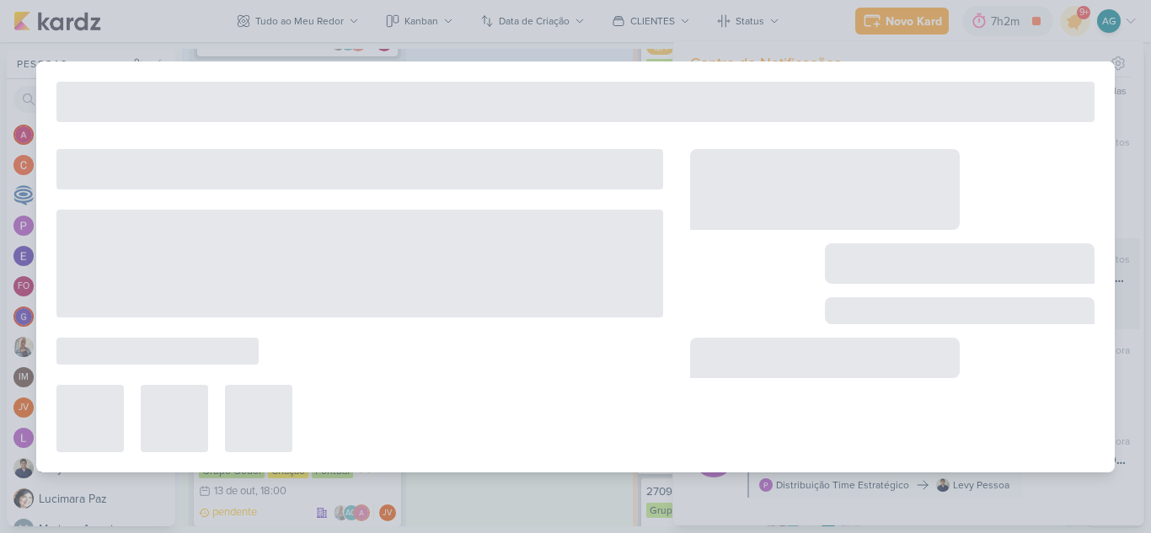
type input "1710072_TD_LOOMI_PERFORMANCE DA LP EM TERMOS GENÉRICOS"
type input "10 de outubro de 2025 às 23:59"
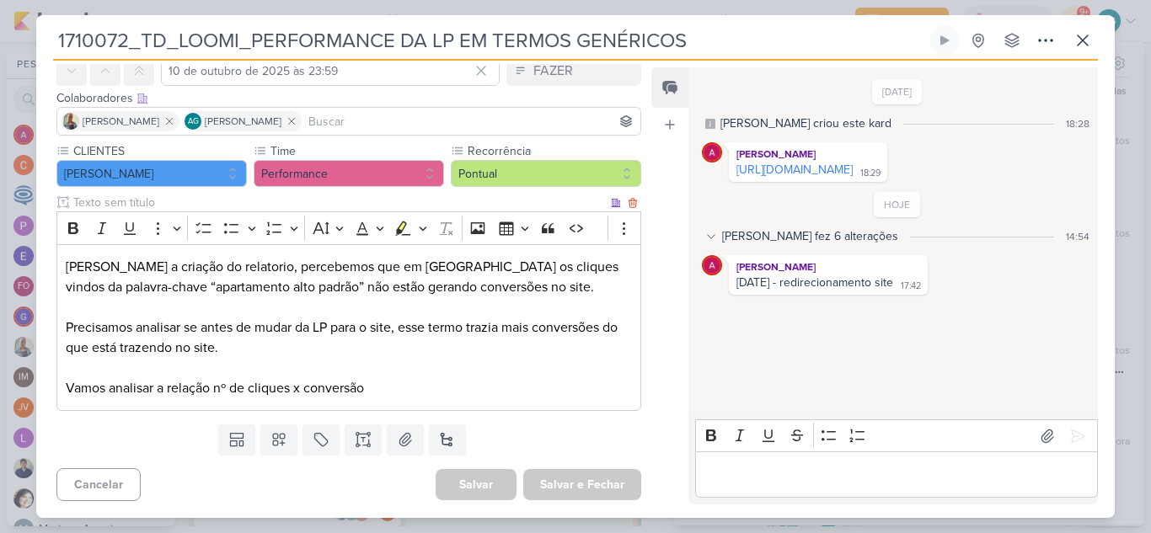
scroll to position [0, 0]
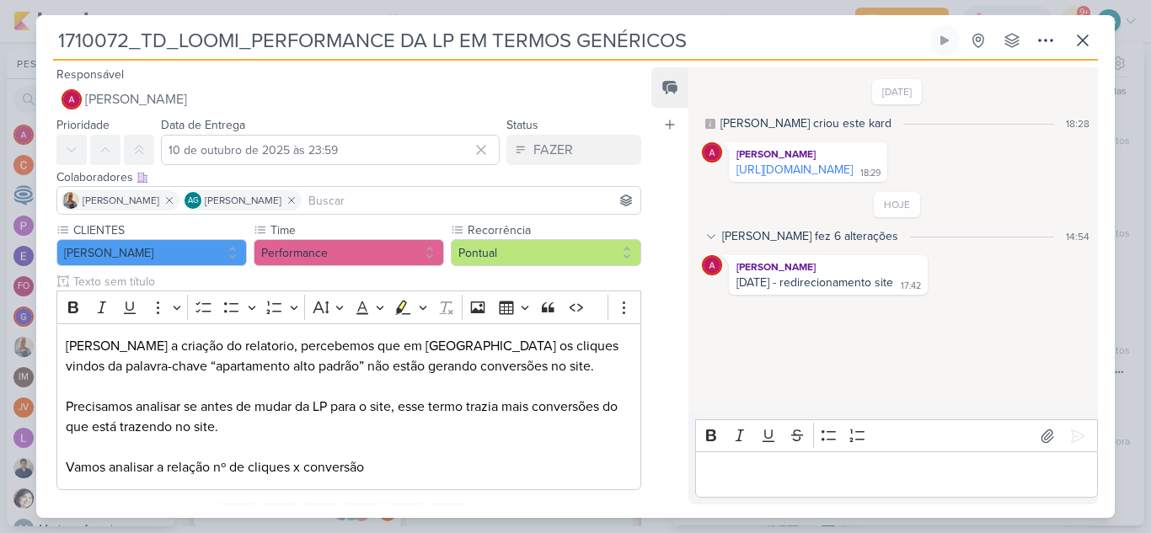
click at [817, 231] on div "[PERSON_NAME] fez 6 alterações" at bounding box center [810, 237] width 176 height 18
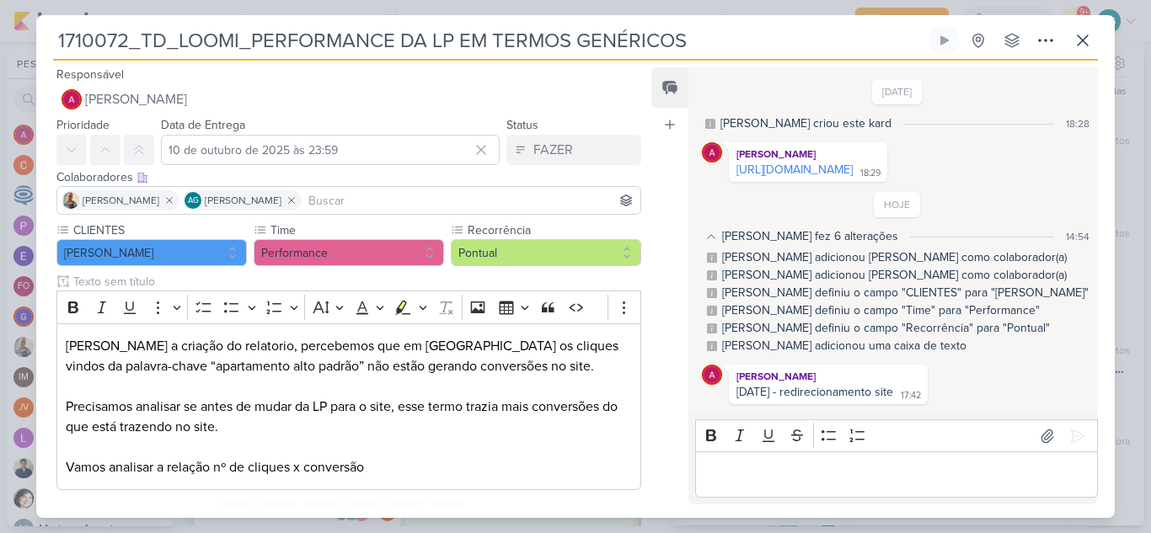
click at [817, 231] on div "[PERSON_NAME] fez 6 alterações" at bounding box center [810, 237] width 176 height 18
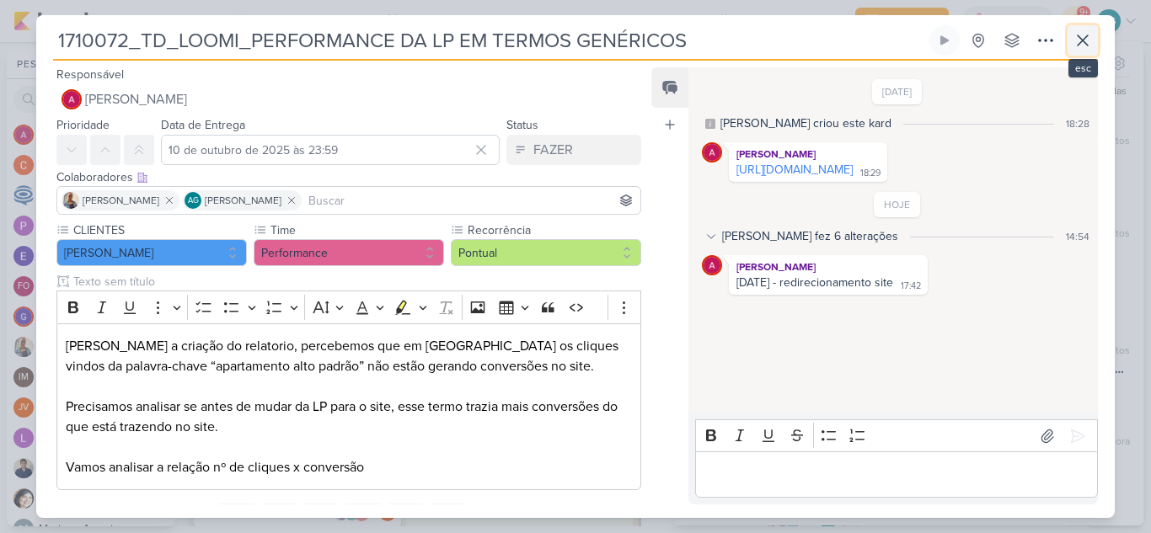
click at [1084, 36] on icon at bounding box center [1083, 40] width 20 height 20
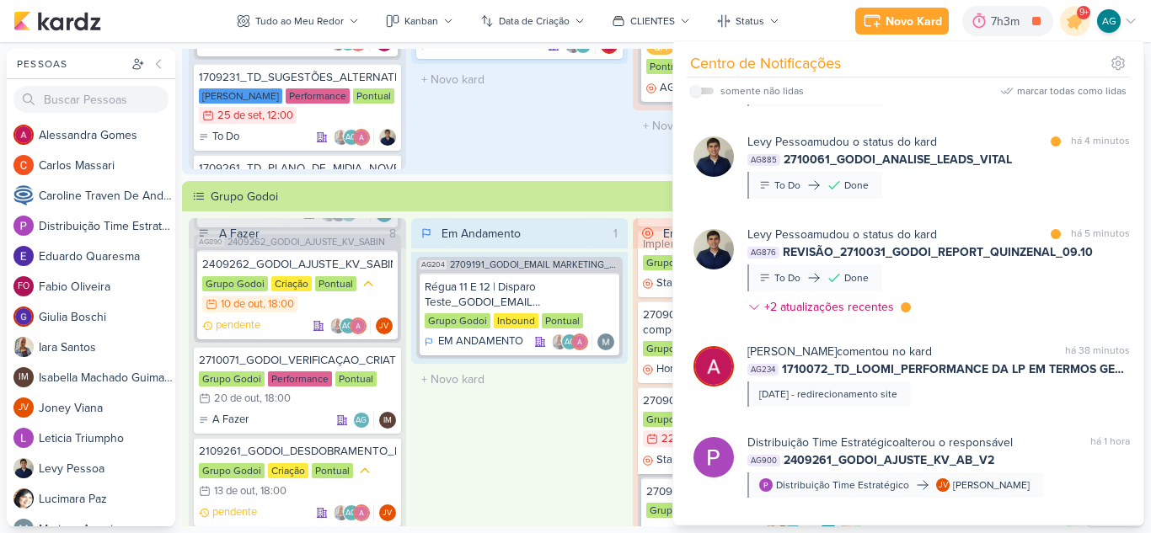
click at [544, 438] on div "Em Andamento 1 AG204 2709191_GODOI_EMAIL MARKETING_OUTUBRO Régua 11 E 12 | Disp…" at bounding box center [519, 436] width 217 height 437
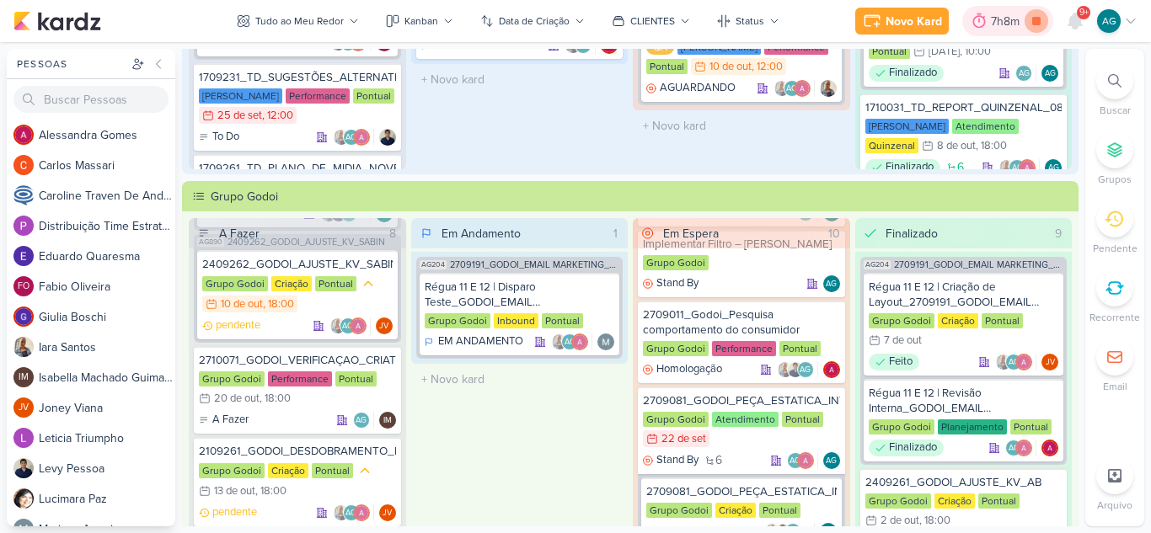
click at [1041, 24] on icon at bounding box center [1036, 21] width 8 height 8
